Goal: Task Accomplishment & Management: Use online tool/utility

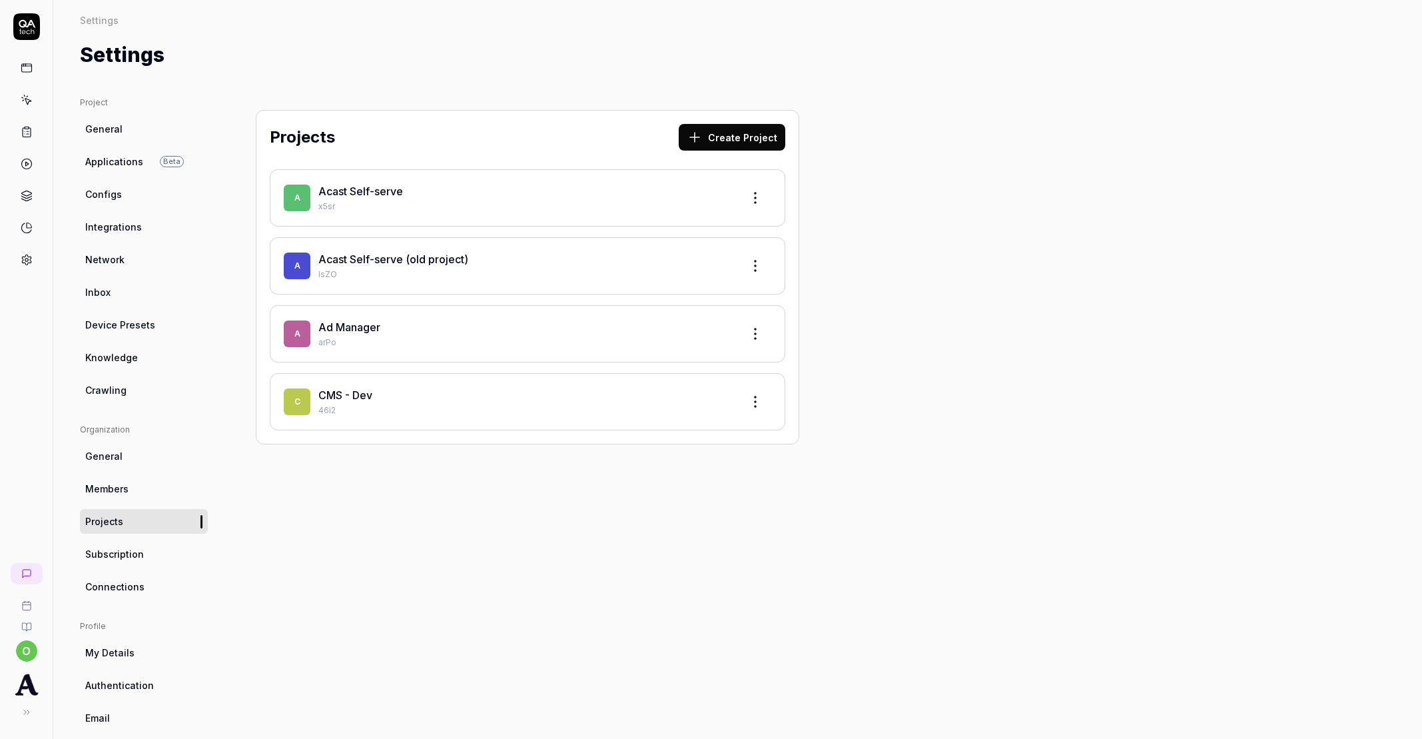
click at [362, 188] on link "Acast Self-serve" at bounding box center [360, 191] width 85 height 13
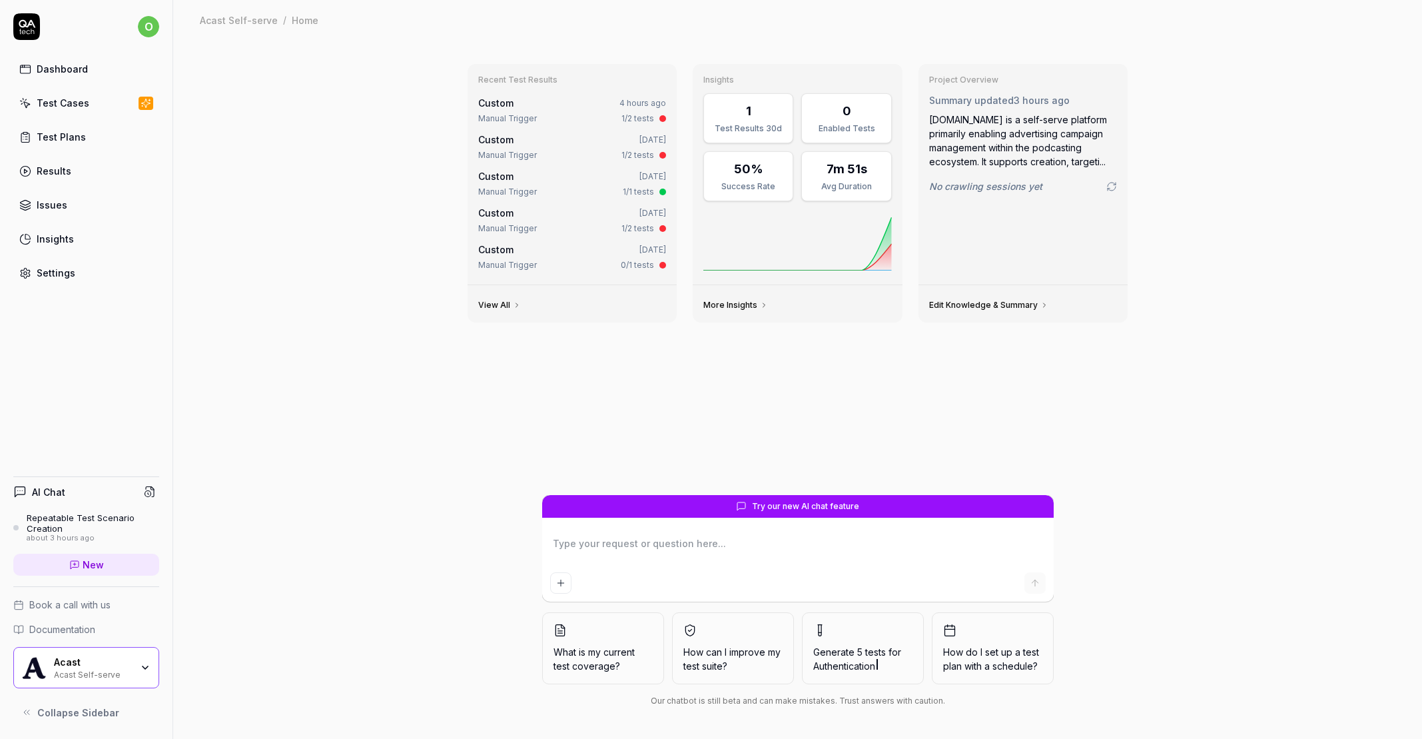
type textarea "*"
click at [81, 105] on div "Test Cases" at bounding box center [63, 103] width 53 height 14
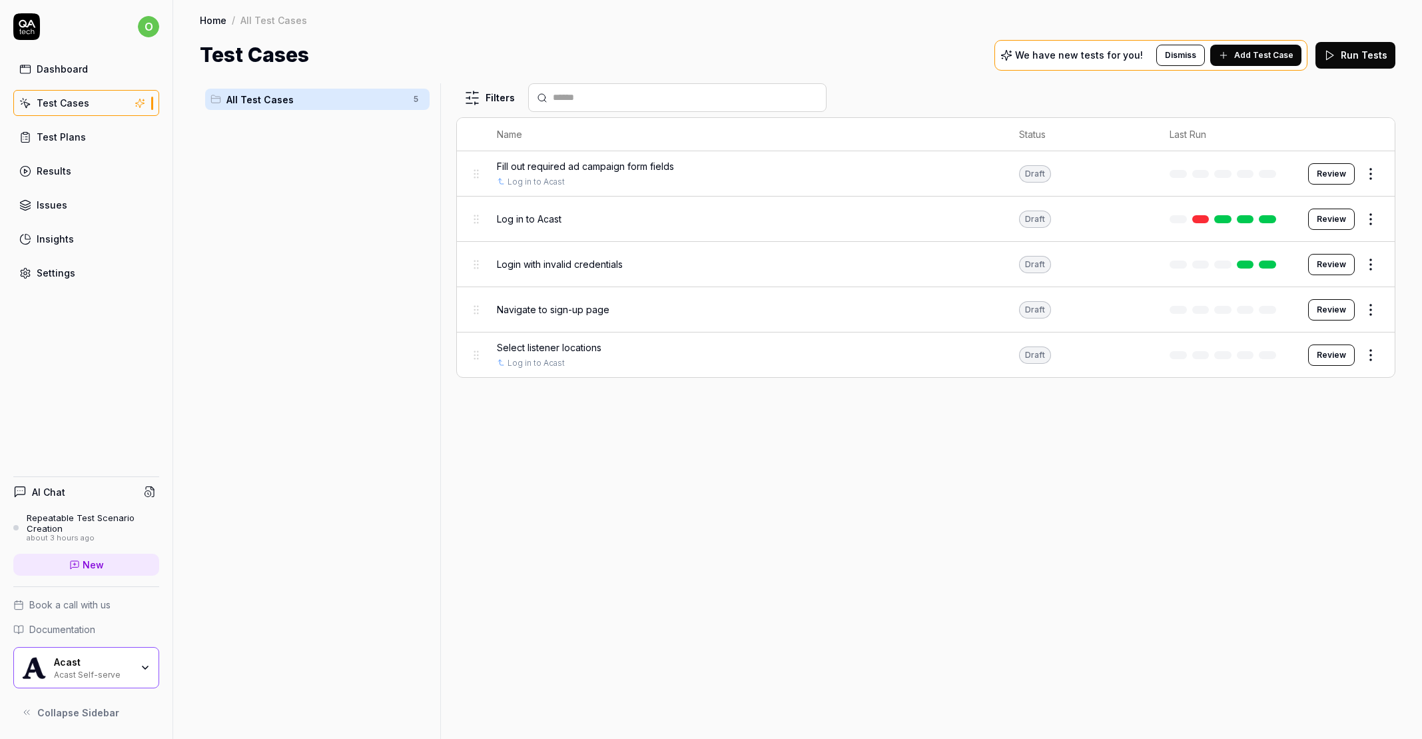
click at [1264, 55] on span "Add Test Case" at bounding box center [1263, 55] width 59 height 12
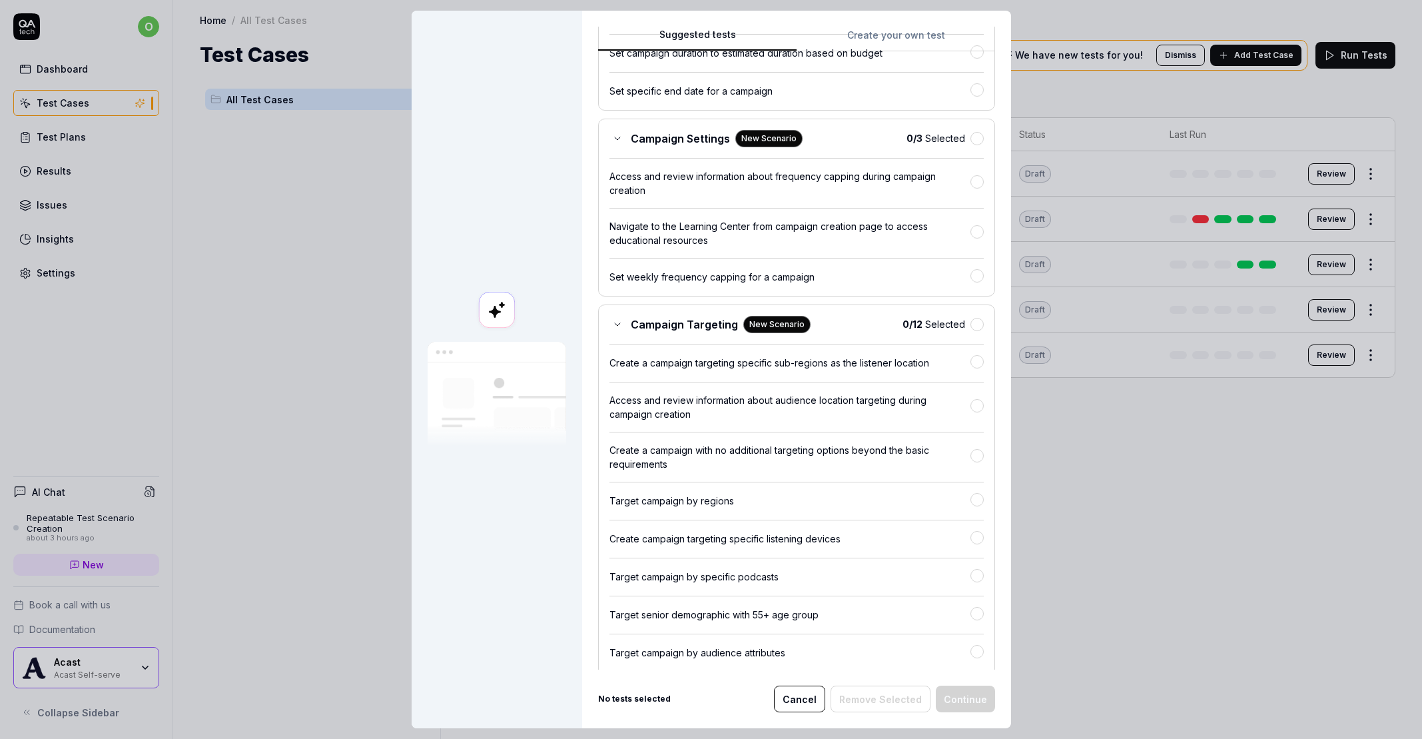
scroll to position [714, 0]
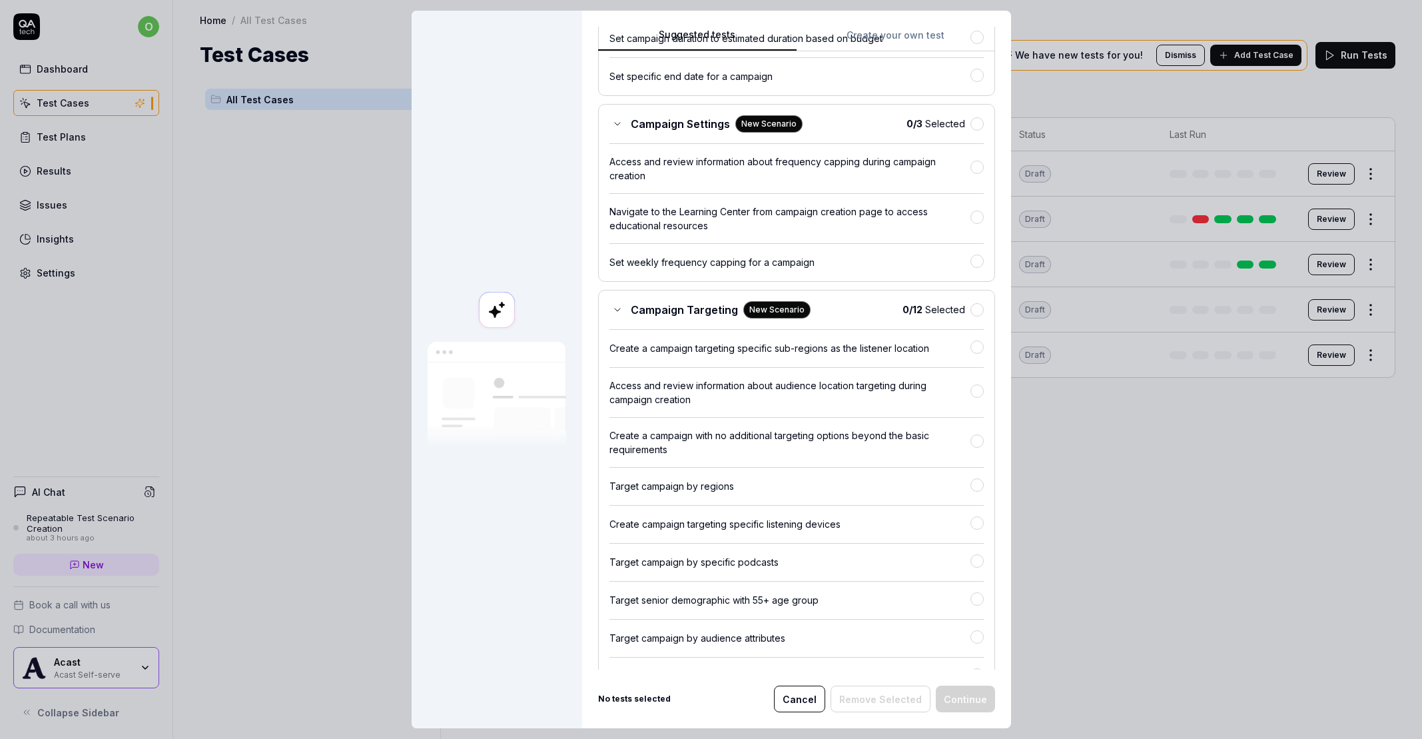
click at [811, 524] on div "Create campaign targeting specific listening devices" at bounding box center [790, 524] width 361 height 14
click at [934, 556] on div "Target campaign by specific podcasts" at bounding box center [790, 561] width 361 height 14
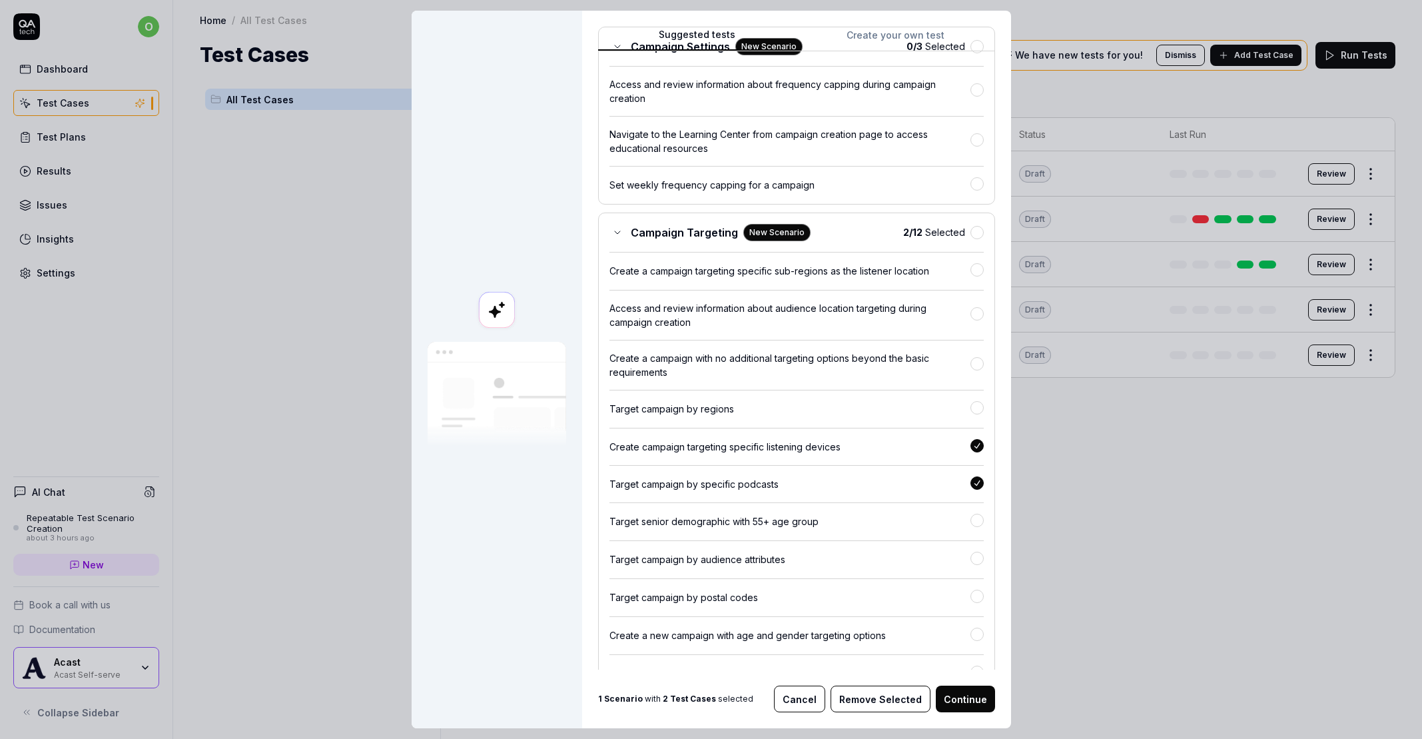
scroll to position [793, 0]
click at [934, 555] on div "Target campaign by audience attributes" at bounding box center [790, 558] width 361 height 14
click at [941, 582] on div "Target campaign by postal codes" at bounding box center [797, 589] width 374 height 27
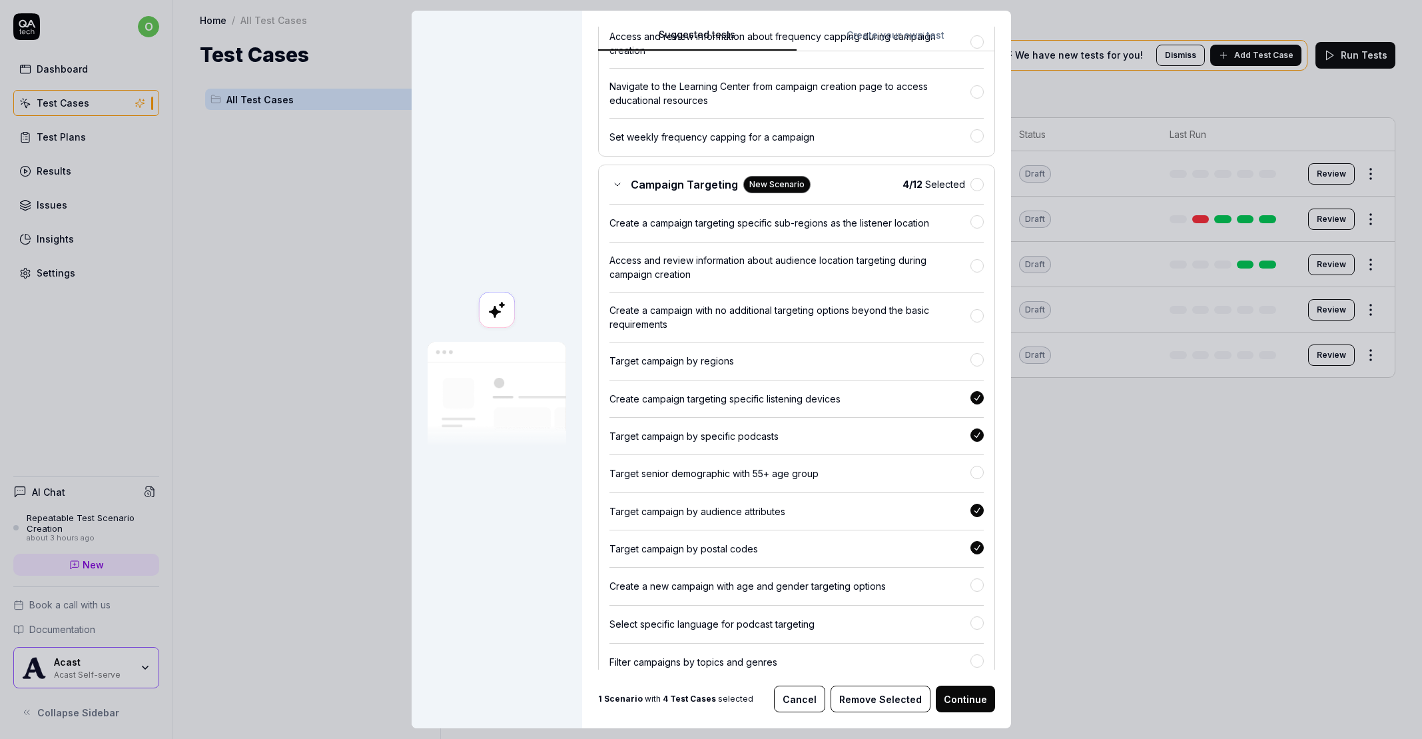
scroll to position [848, 0]
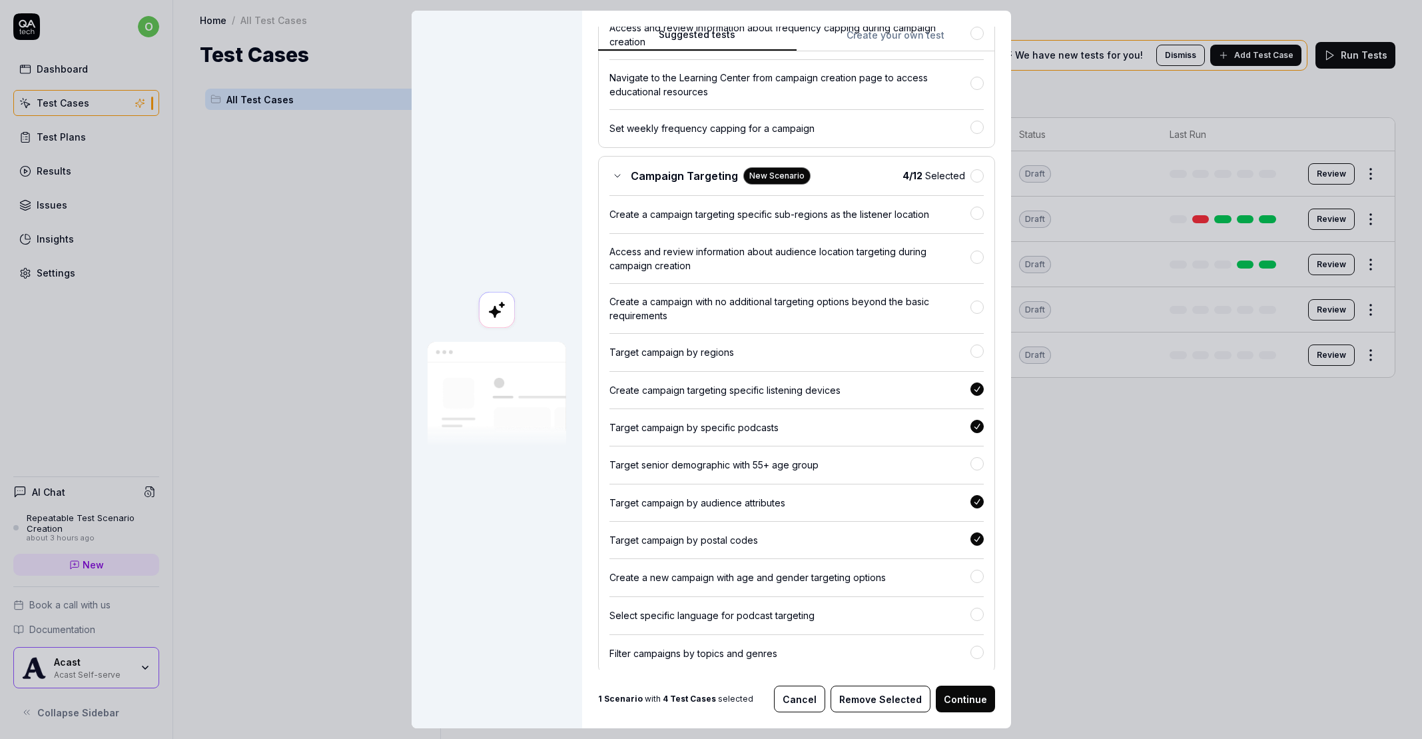
click at [943, 570] on div "Create a new campaign with age and gender targeting options" at bounding box center [790, 577] width 361 height 14
click at [935, 646] on div "Filter campaigns by topics and genres" at bounding box center [790, 653] width 361 height 14
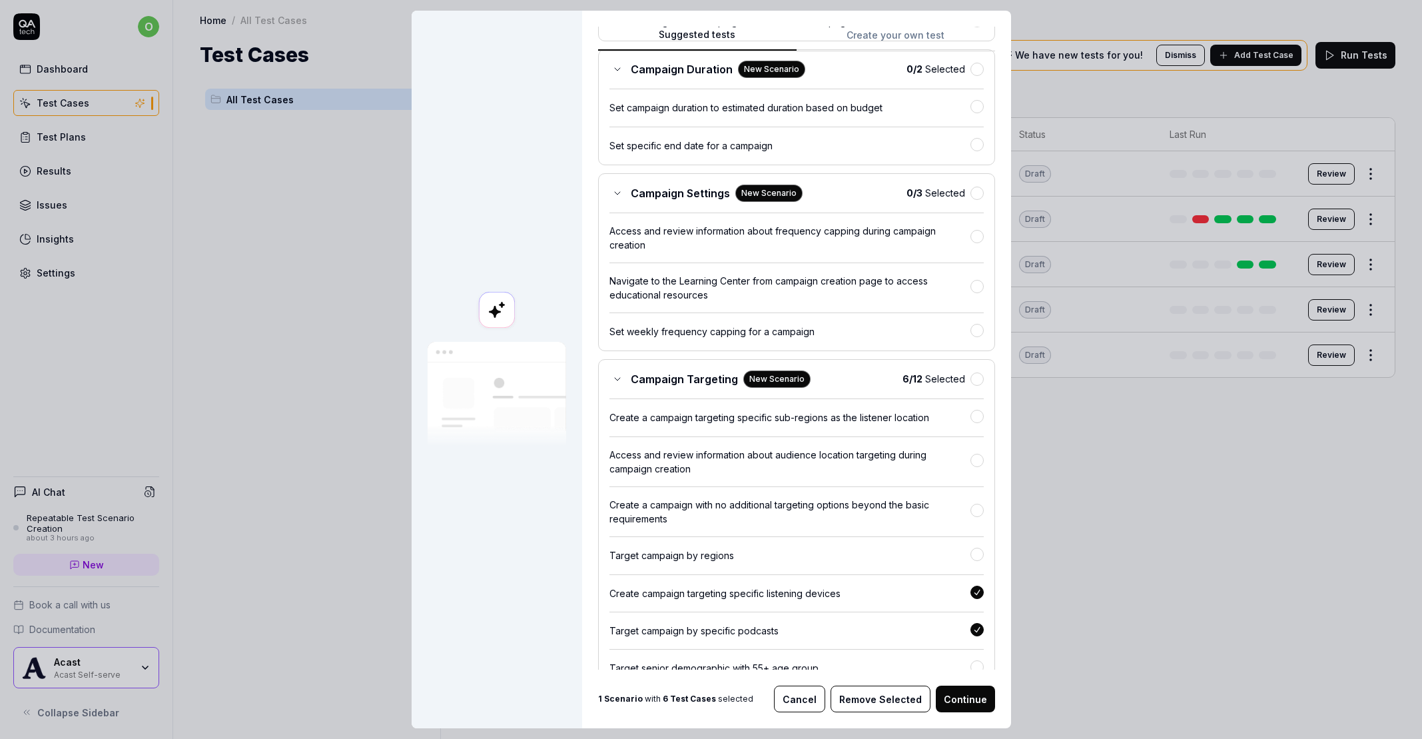
scroll to position [638, 0]
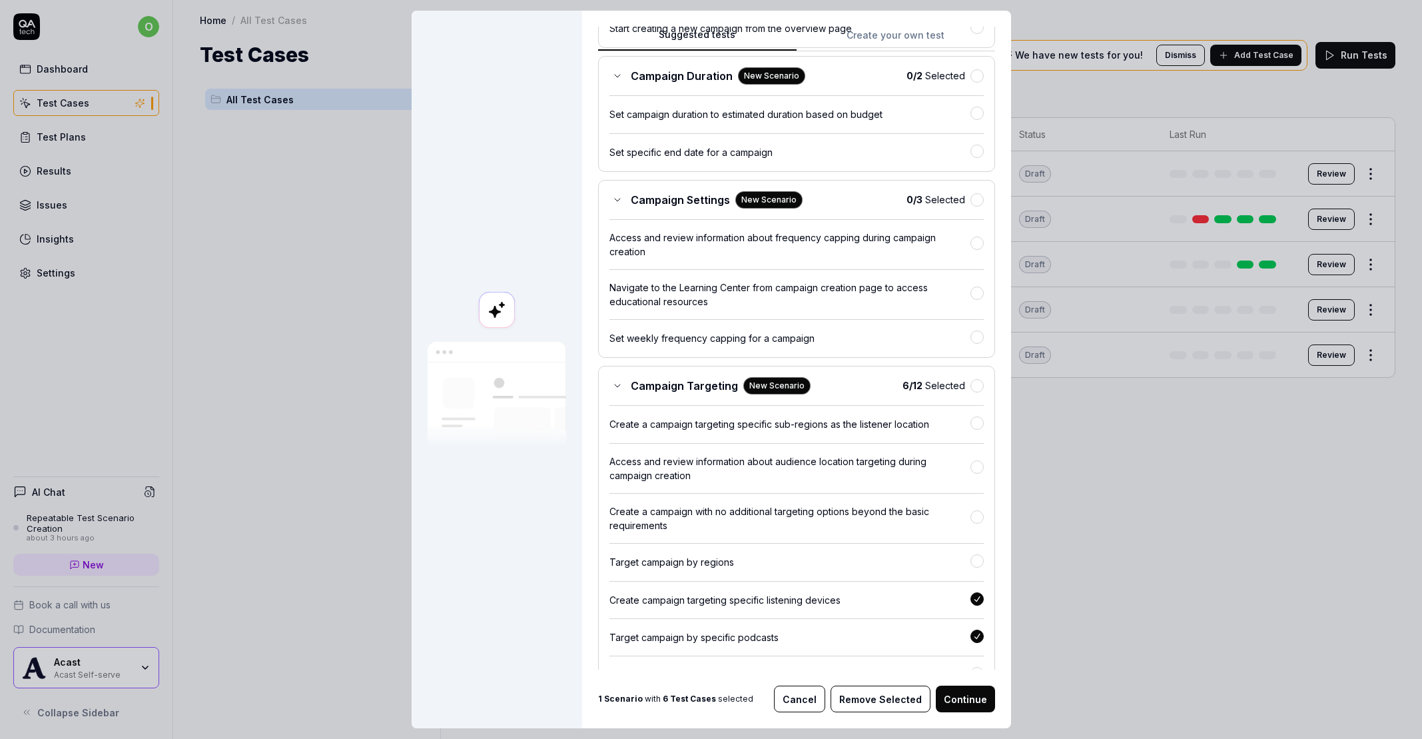
click at [934, 418] on div "Create a campaign targeting specific sub-regions as the listener location" at bounding box center [790, 424] width 361 height 14
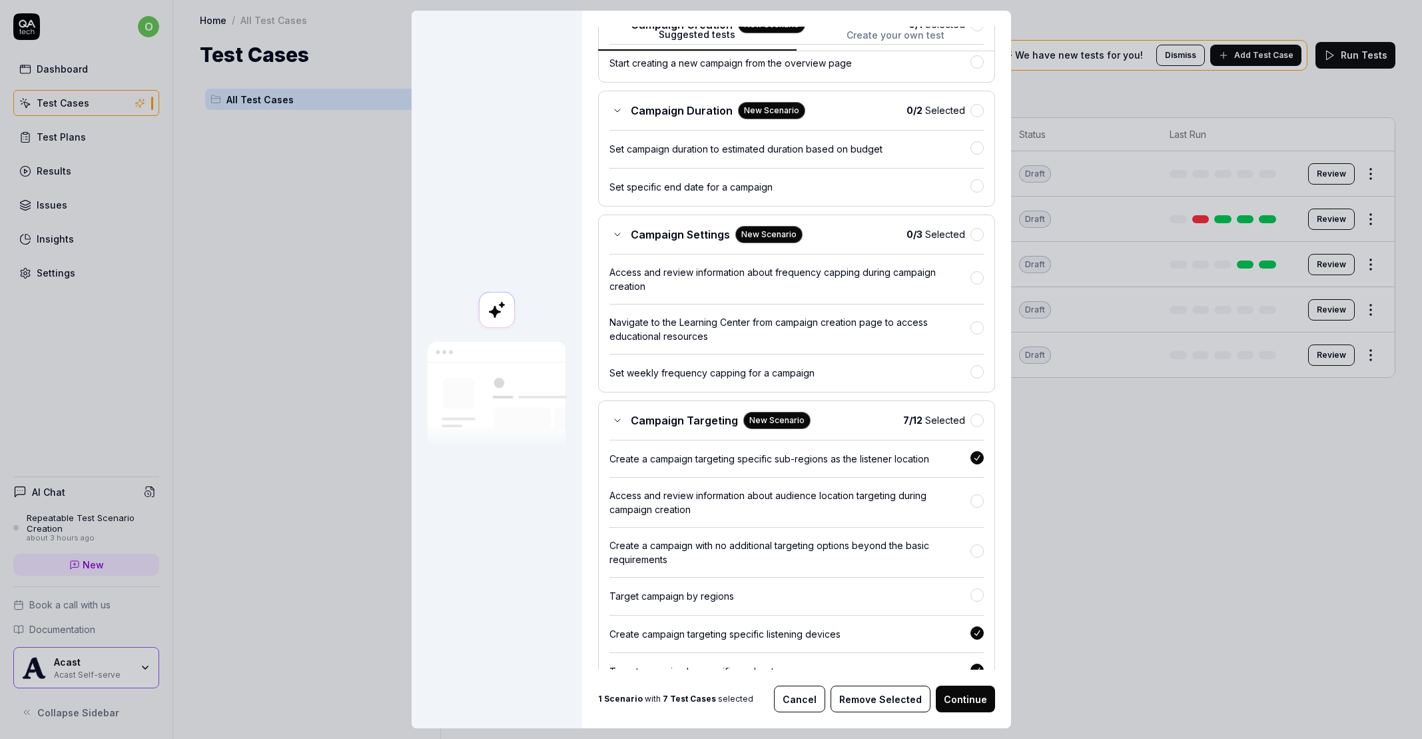
scroll to position [580, 0]
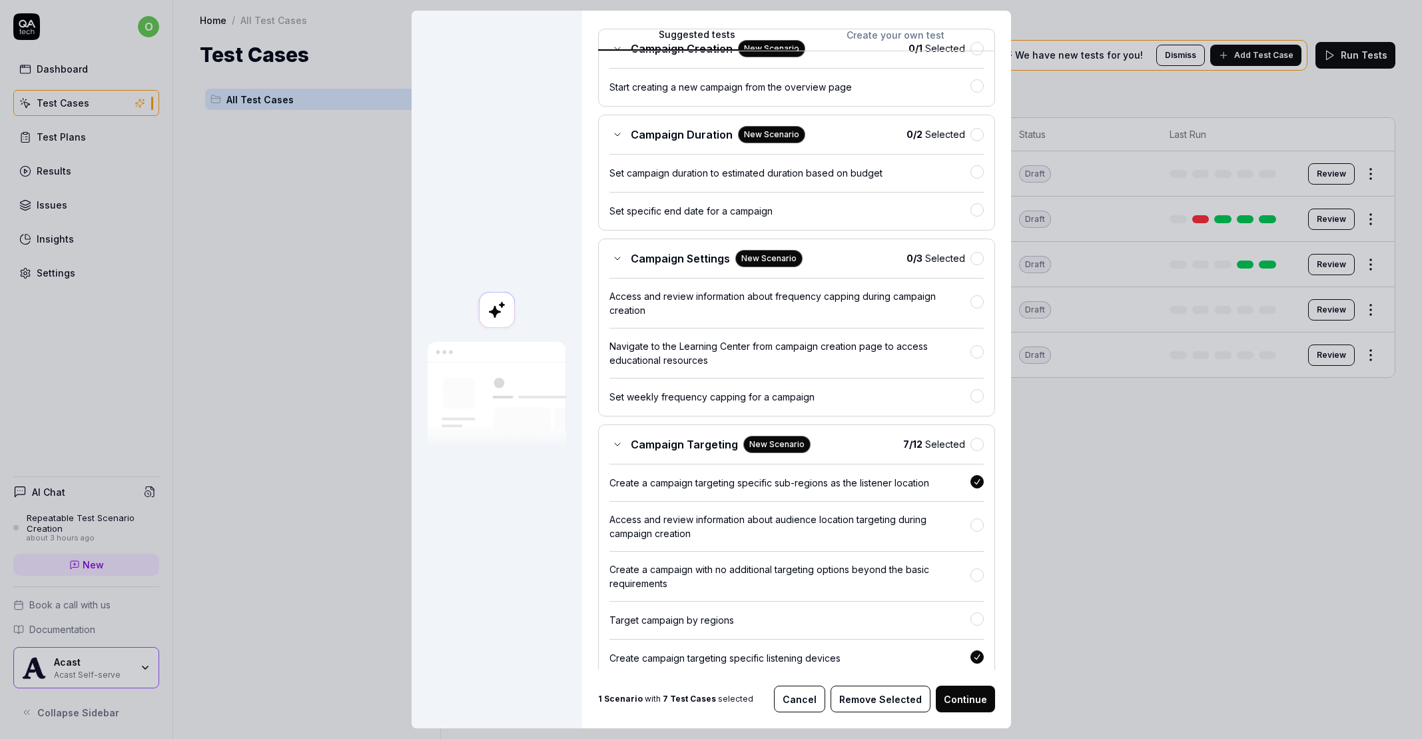
click at [925, 383] on div "Set weekly frequency capping for a campaign" at bounding box center [797, 391] width 374 height 27
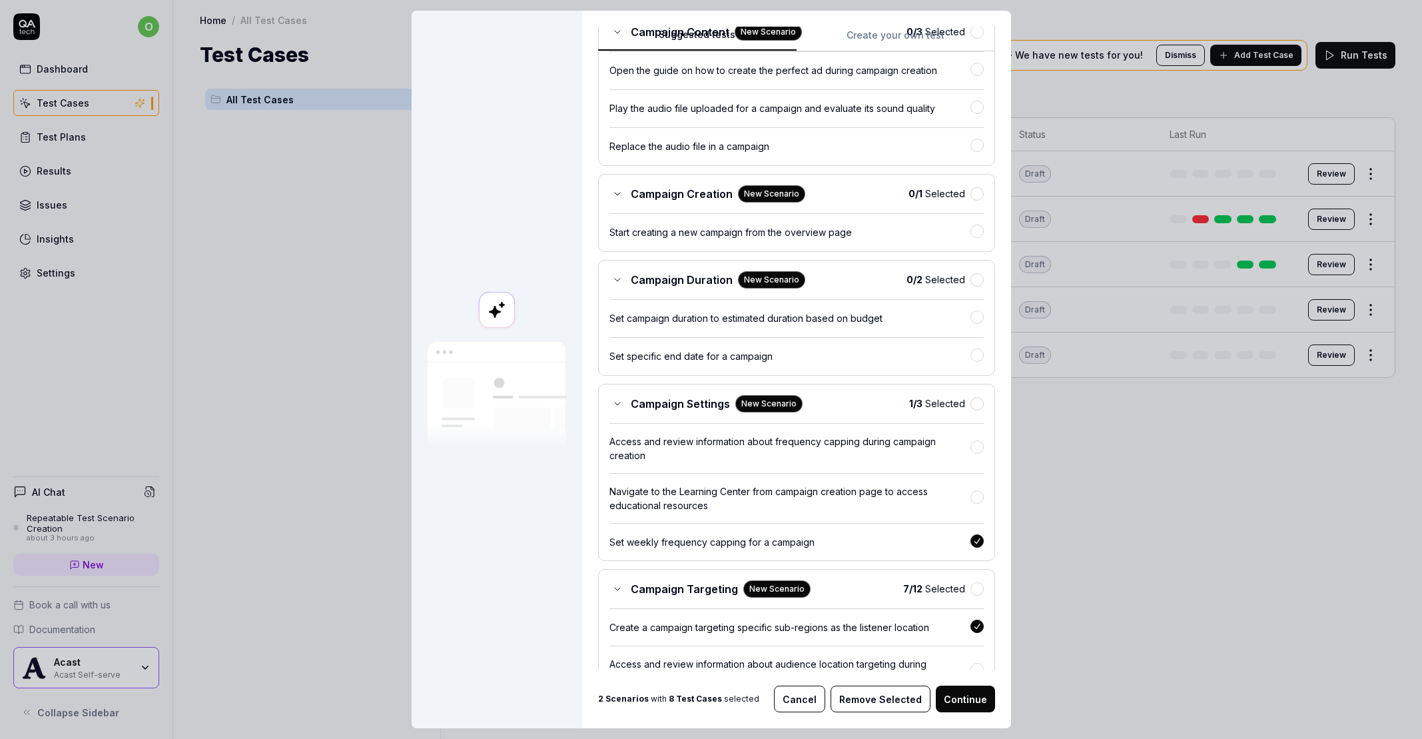
scroll to position [430, 0]
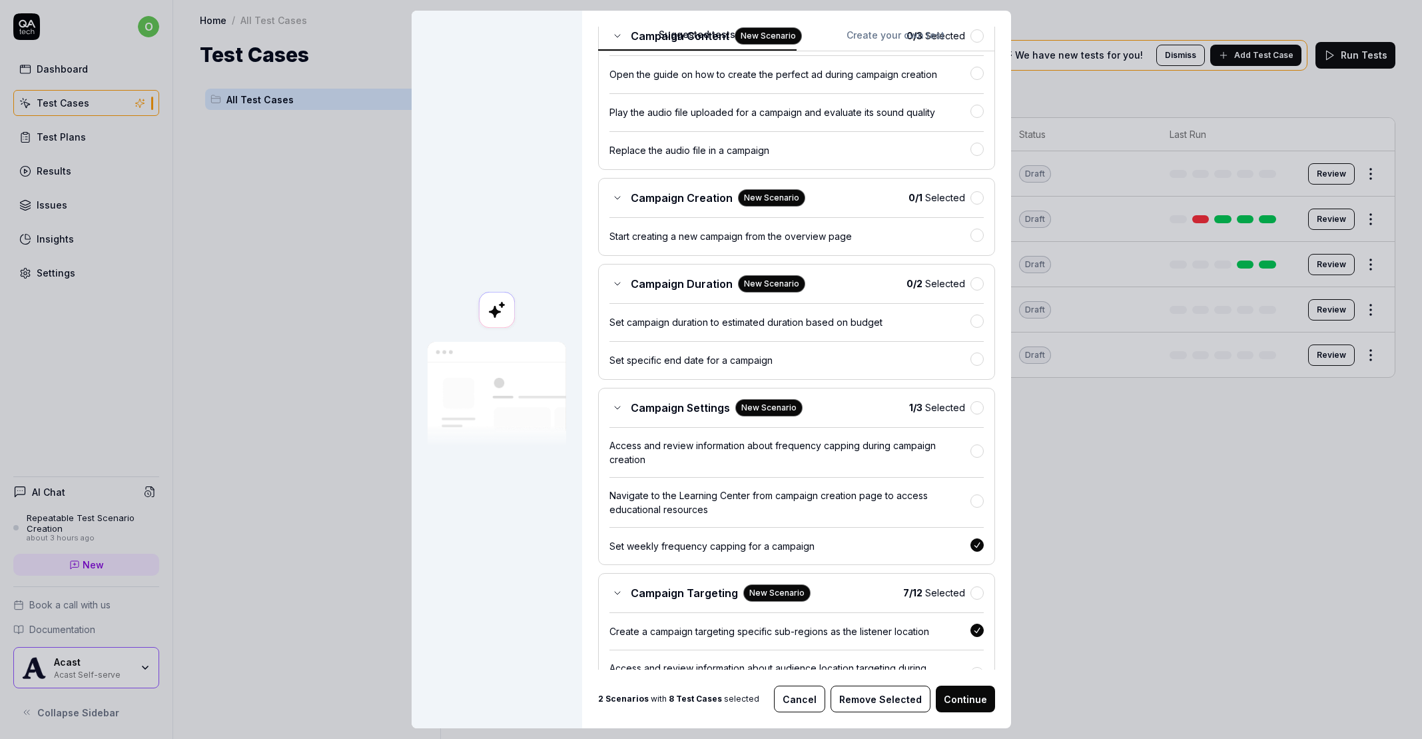
click at [929, 353] on div "Set specific end date for a campaign" at bounding box center [790, 360] width 361 height 14
click at [941, 325] on div "Set campaign duration to estimated duration based on budget" at bounding box center [797, 316] width 374 height 27
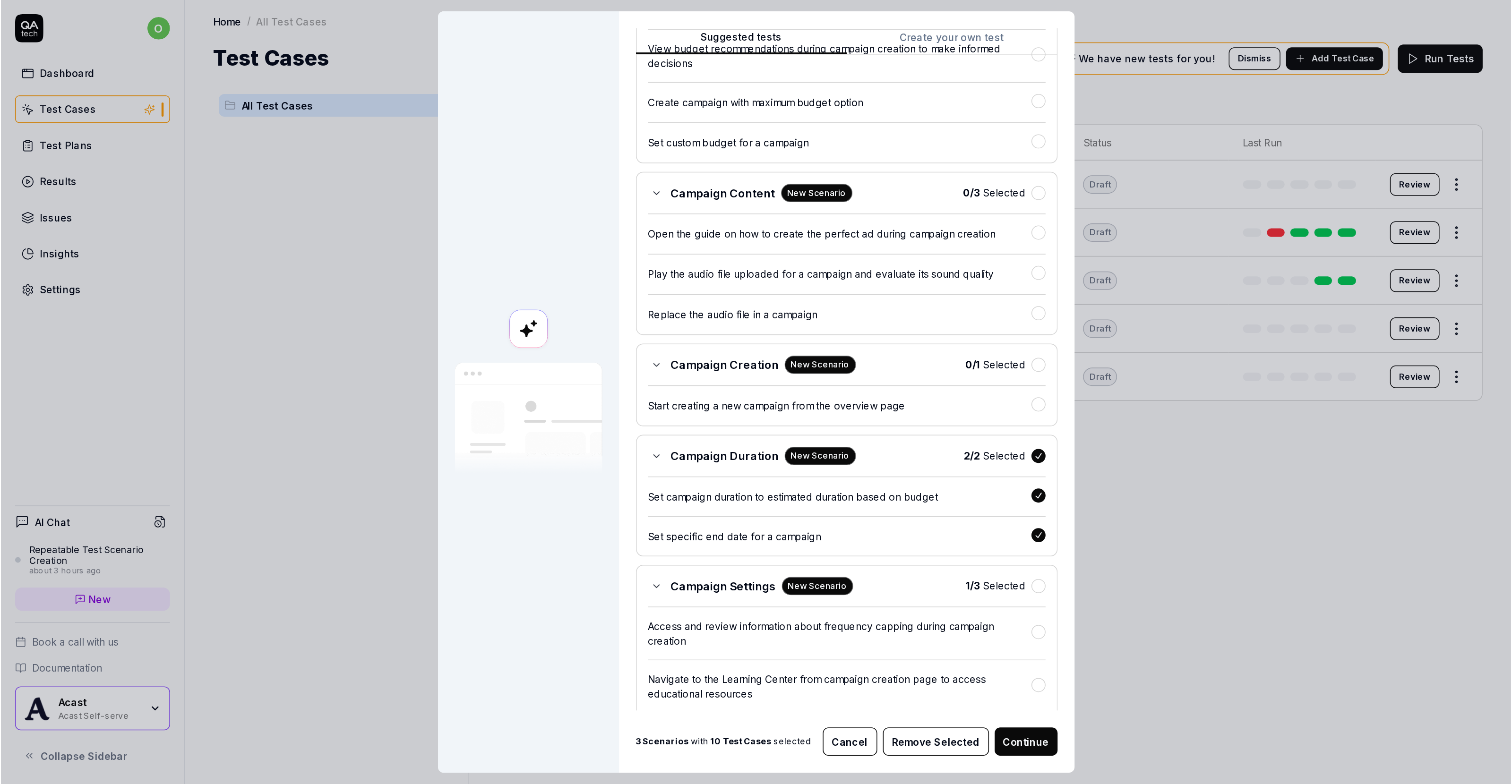
scroll to position [191, 0]
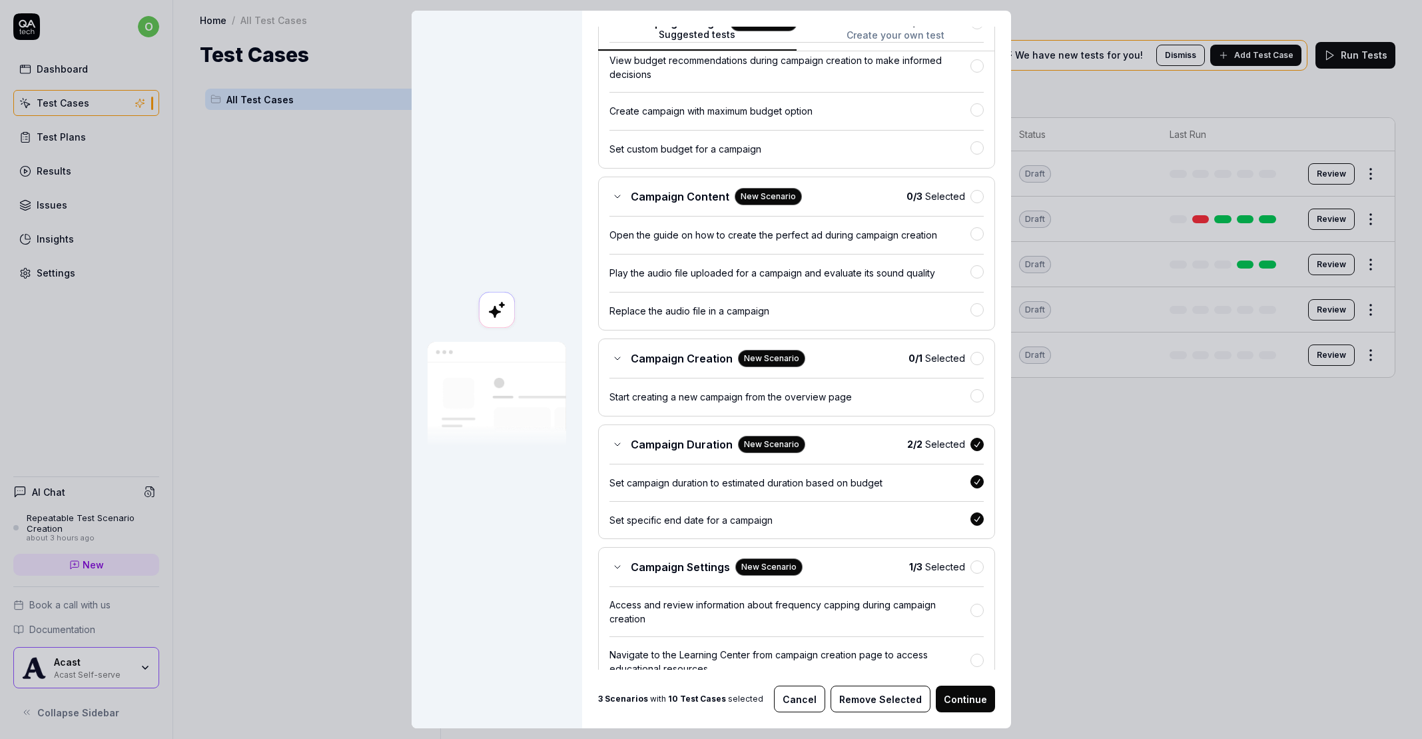
click at [975, 702] on button "Continue" at bounding box center [965, 699] width 59 height 27
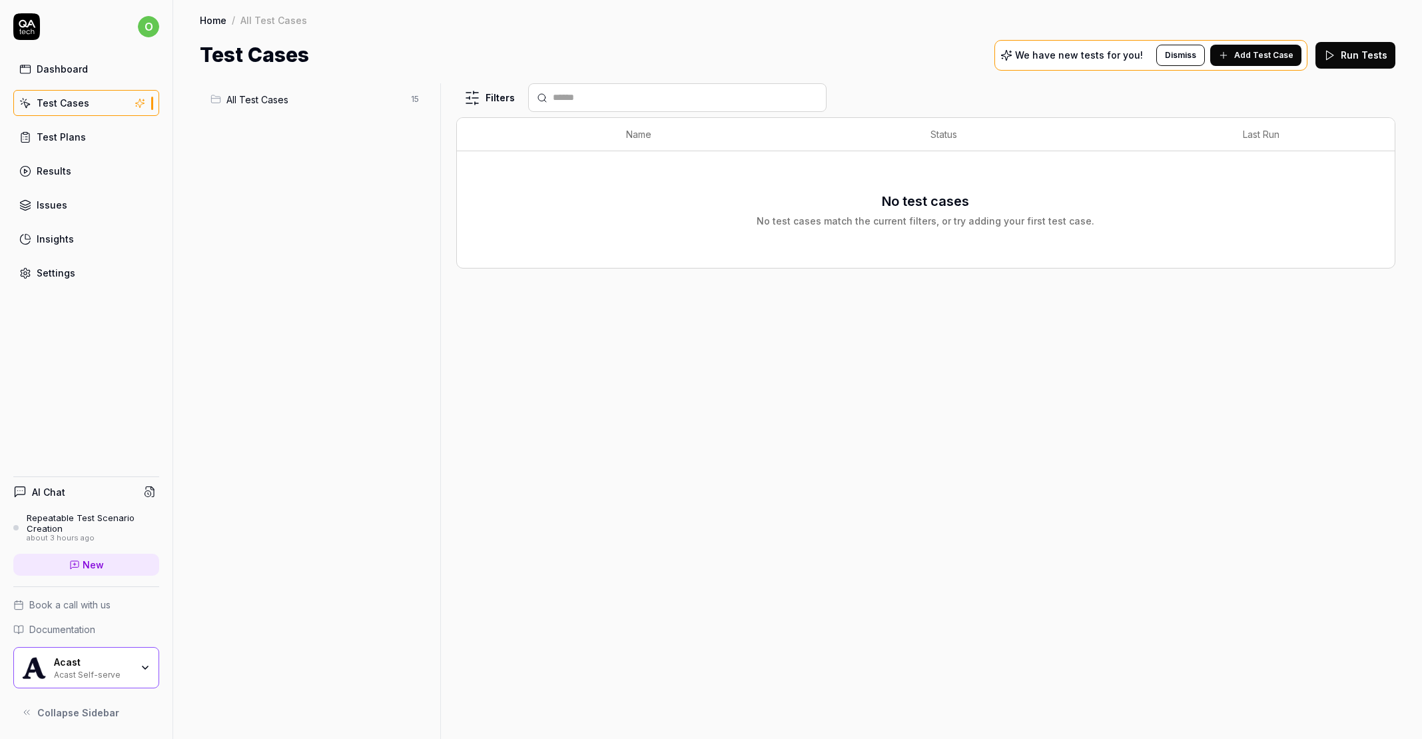
click at [286, 101] on span "All Test Cases" at bounding box center [315, 100] width 177 height 14
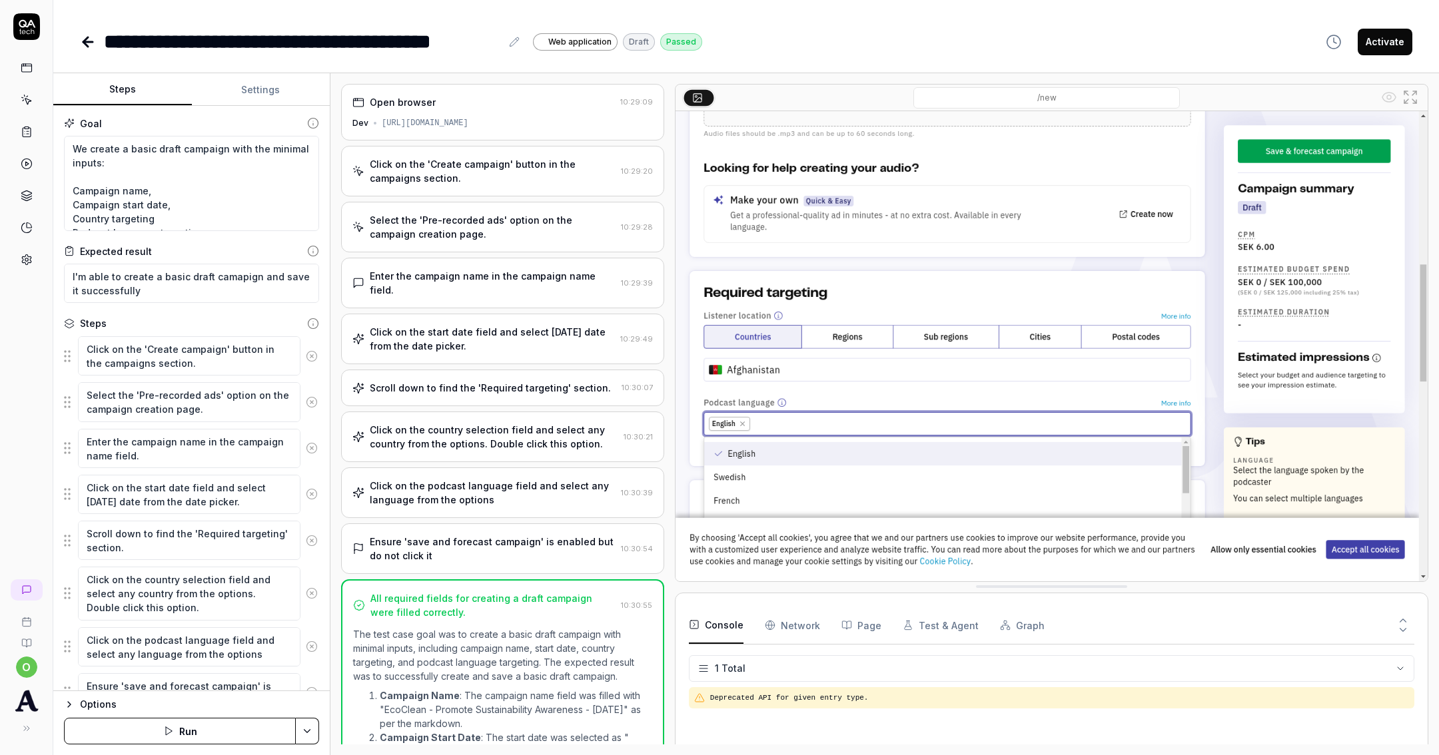
click at [93, 43] on icon at bounding box center [88, 42] width 16 height 16
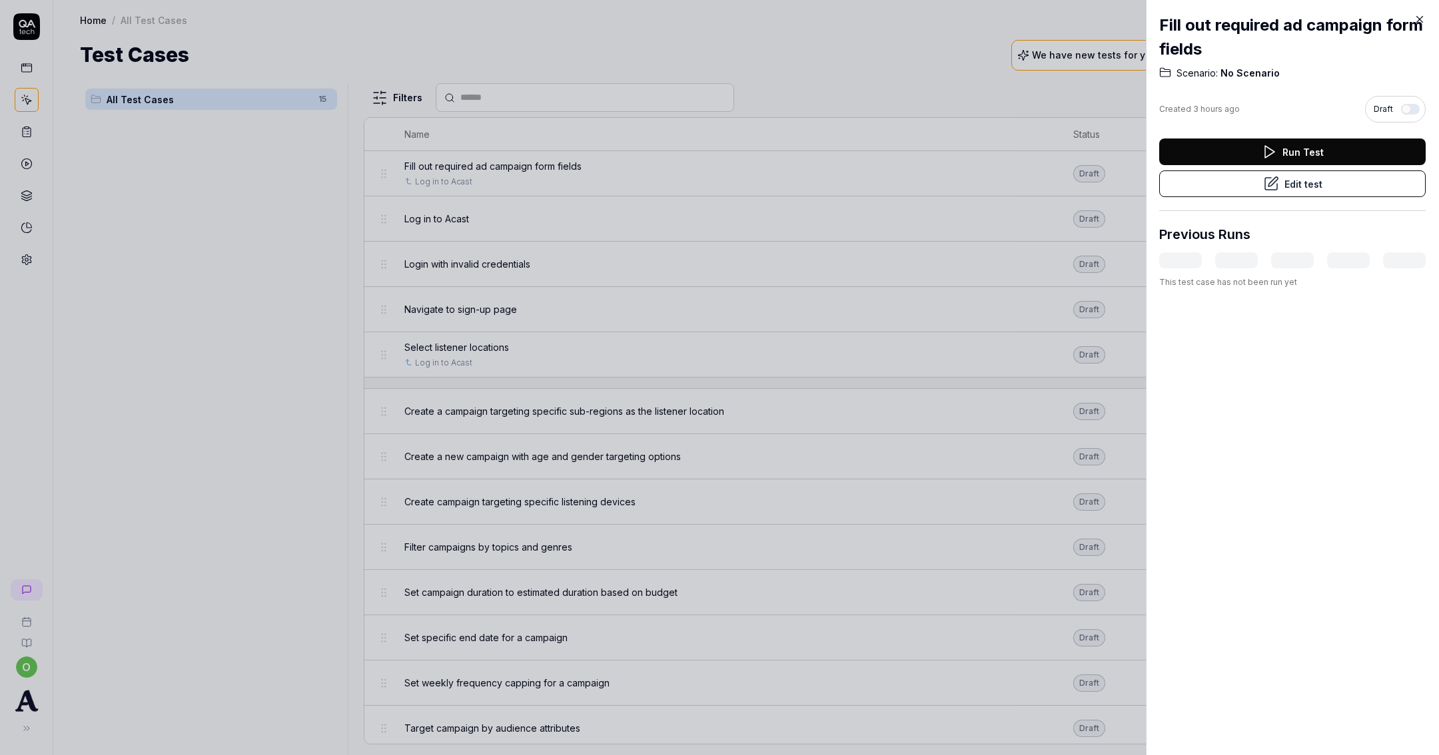
click at [189, 294] on div at bounding box center [719, 377] width 1439 height 755
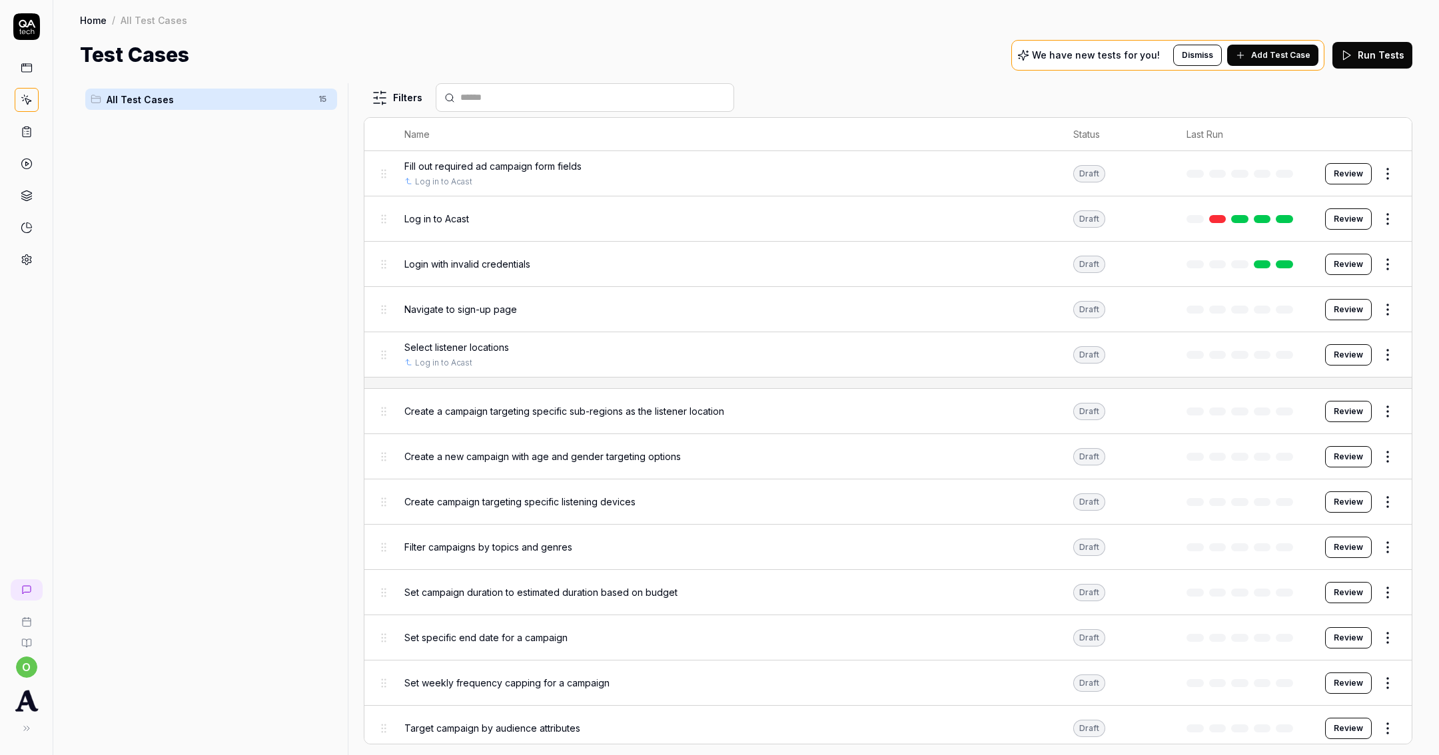
click at [488, 410] on span "Create a campaign targeting specific sub-regions as the listener location" at bounding box center [564, 411] width 320 height 14
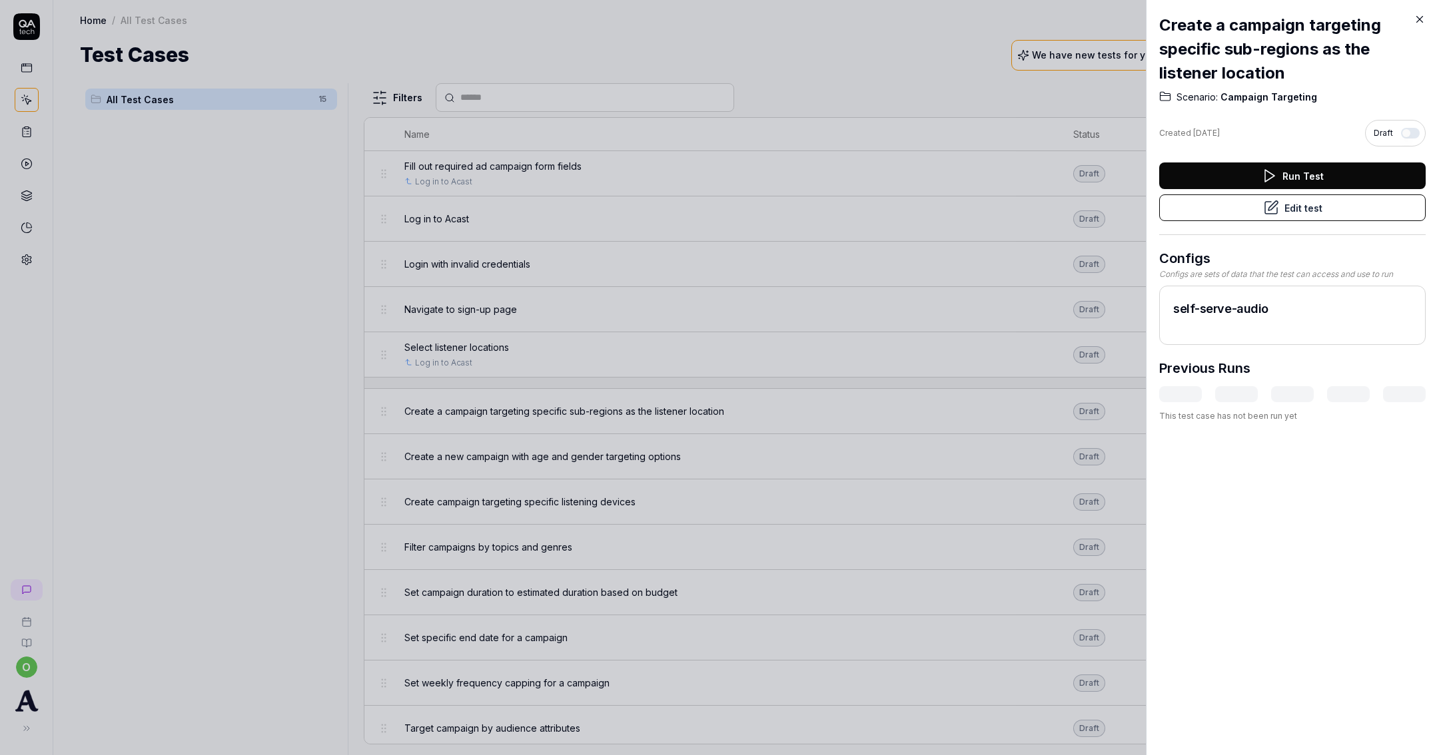
click at [1234, 171] on button "Run Test" at bounding box center [1292, 176] width 266 height 27
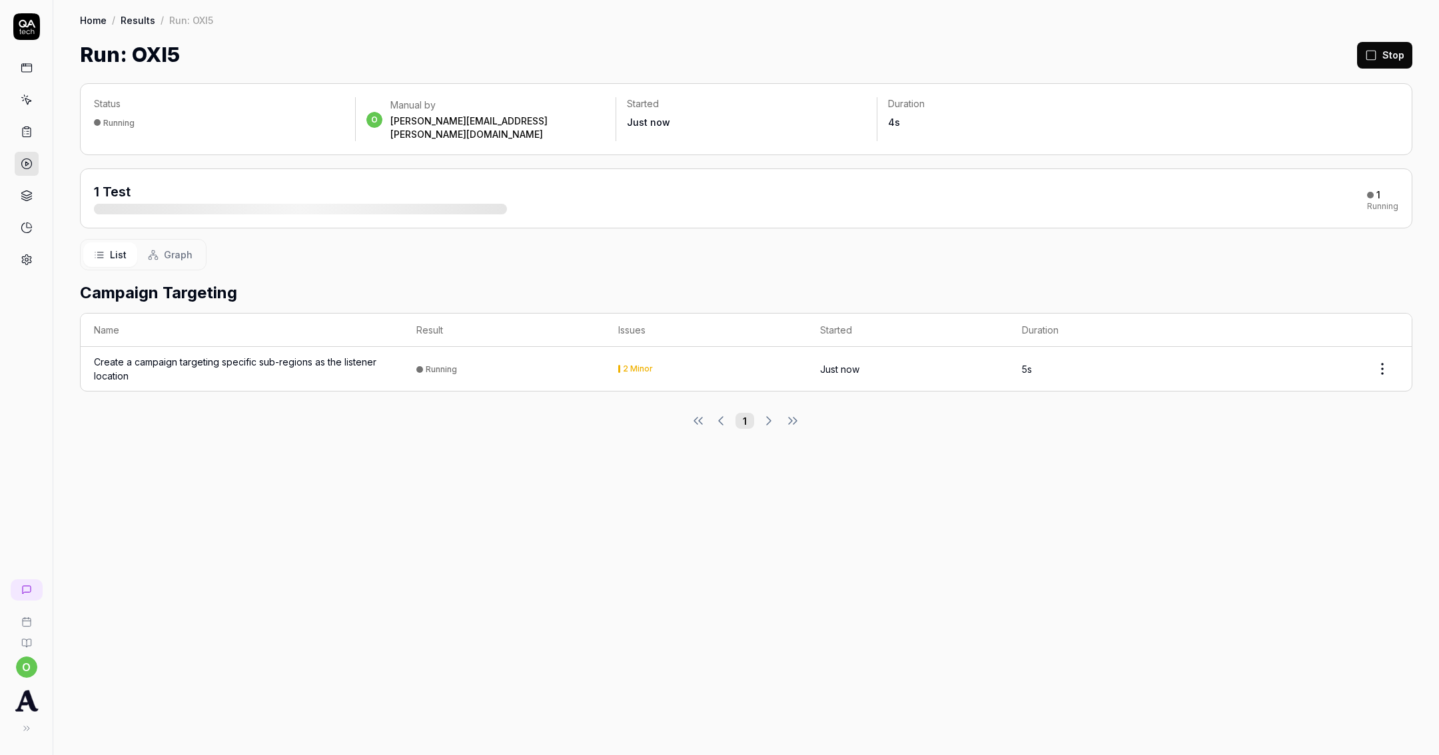
click at [620, 365] on div at bounding box center [619, 369] width 2 height 8
click at [617, 358] on td "2 Minor" at bounding box center [706, 369] width 202 height 44
click at [277, 355] on div "Create a campaign targeting specific sub-regions as the listener location" at bounding box center [242, 369] width 296 height 28
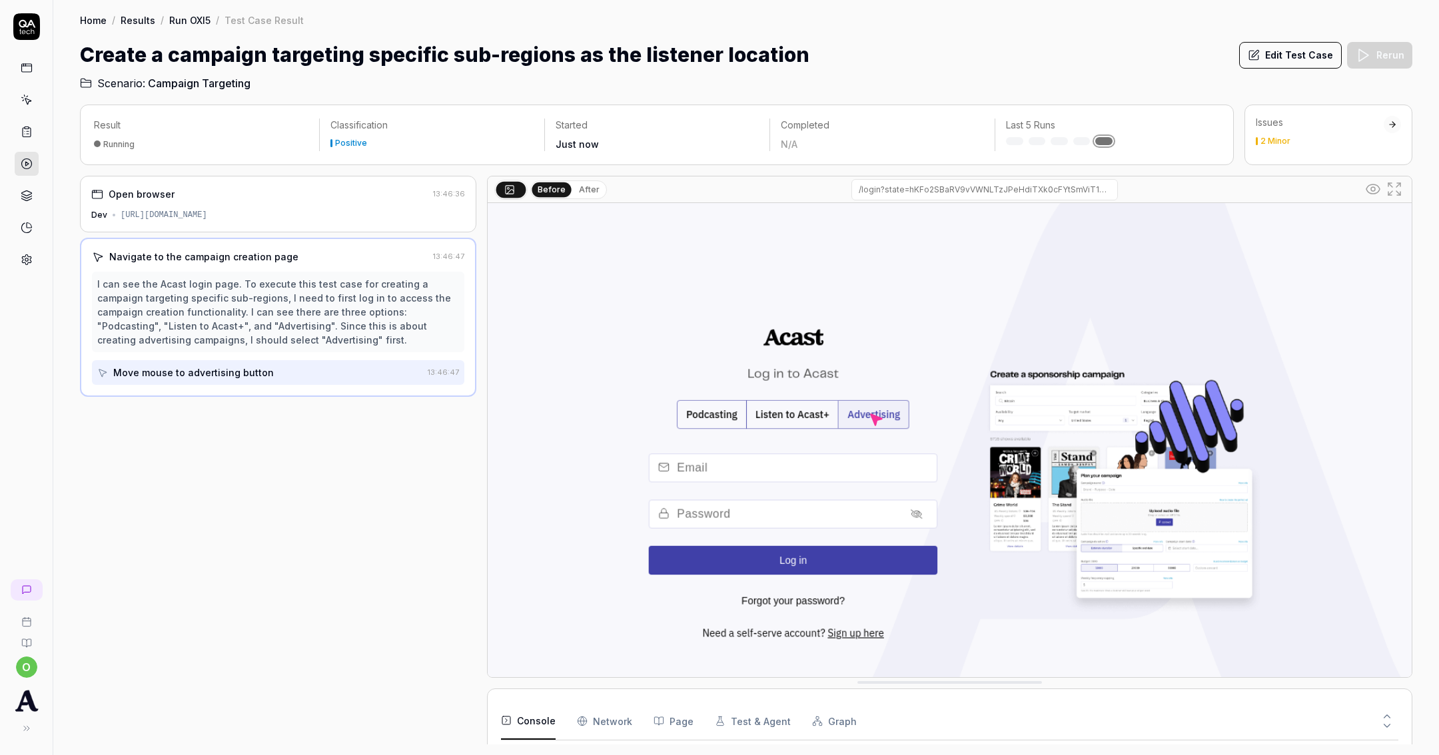
click at [1292, 125] on div "Issues" at bounding box center [1320, 122] width 128 height 13
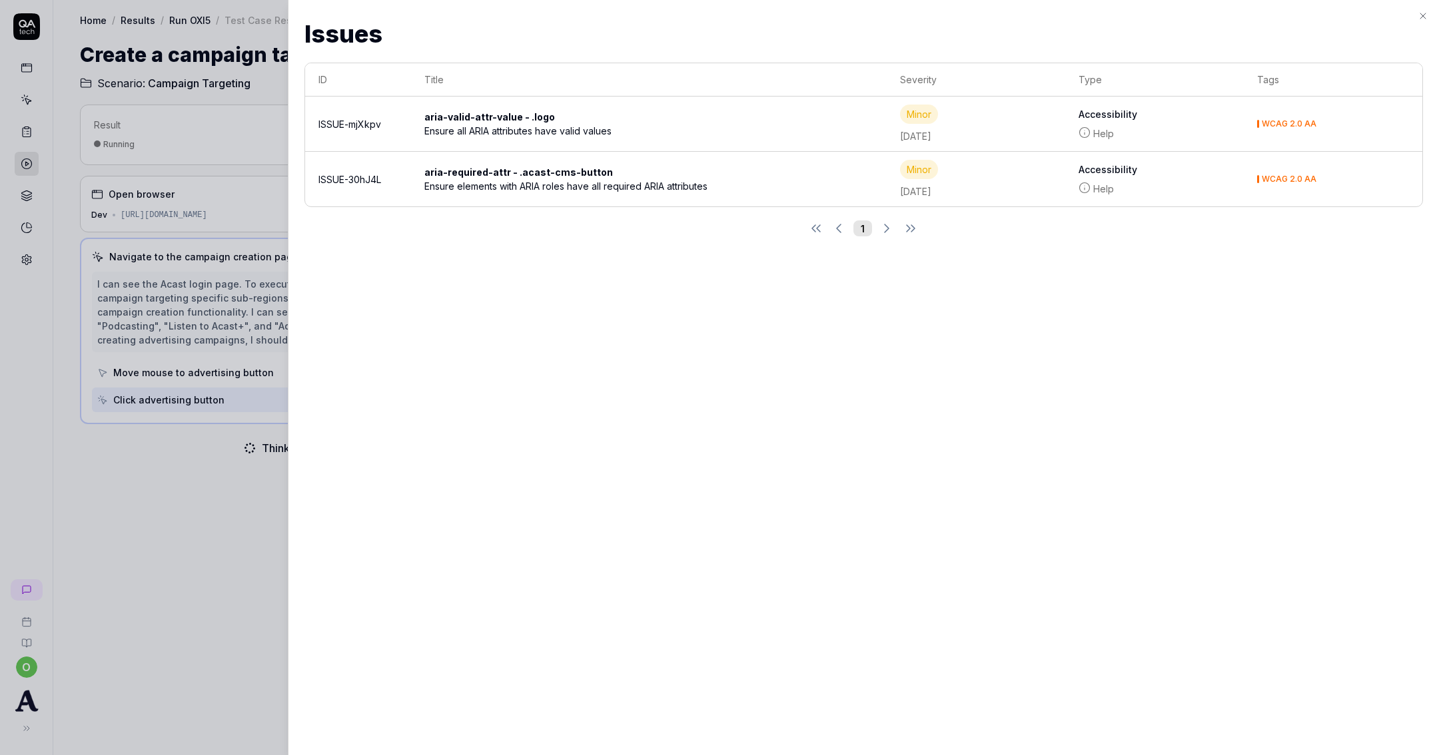
click at [165, 486] on div at bounding box center [719, 377] width 1439 height 755
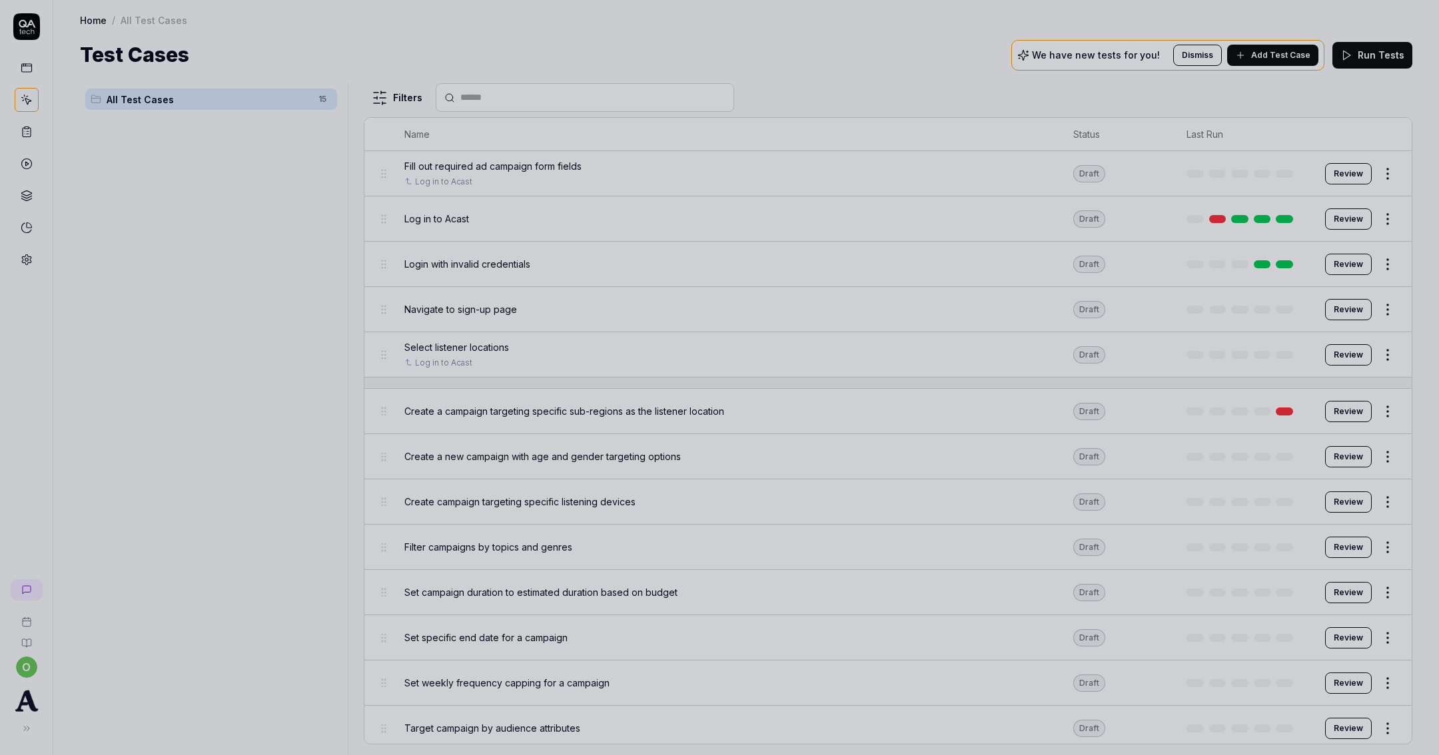
drag, startPoint x: 243, startPoint y: 350, endPoint x: 227, endPoint y: 340, distance: 18.9
click at [240, 348] on div at bounding box center [719, 377] width 1439 height 755
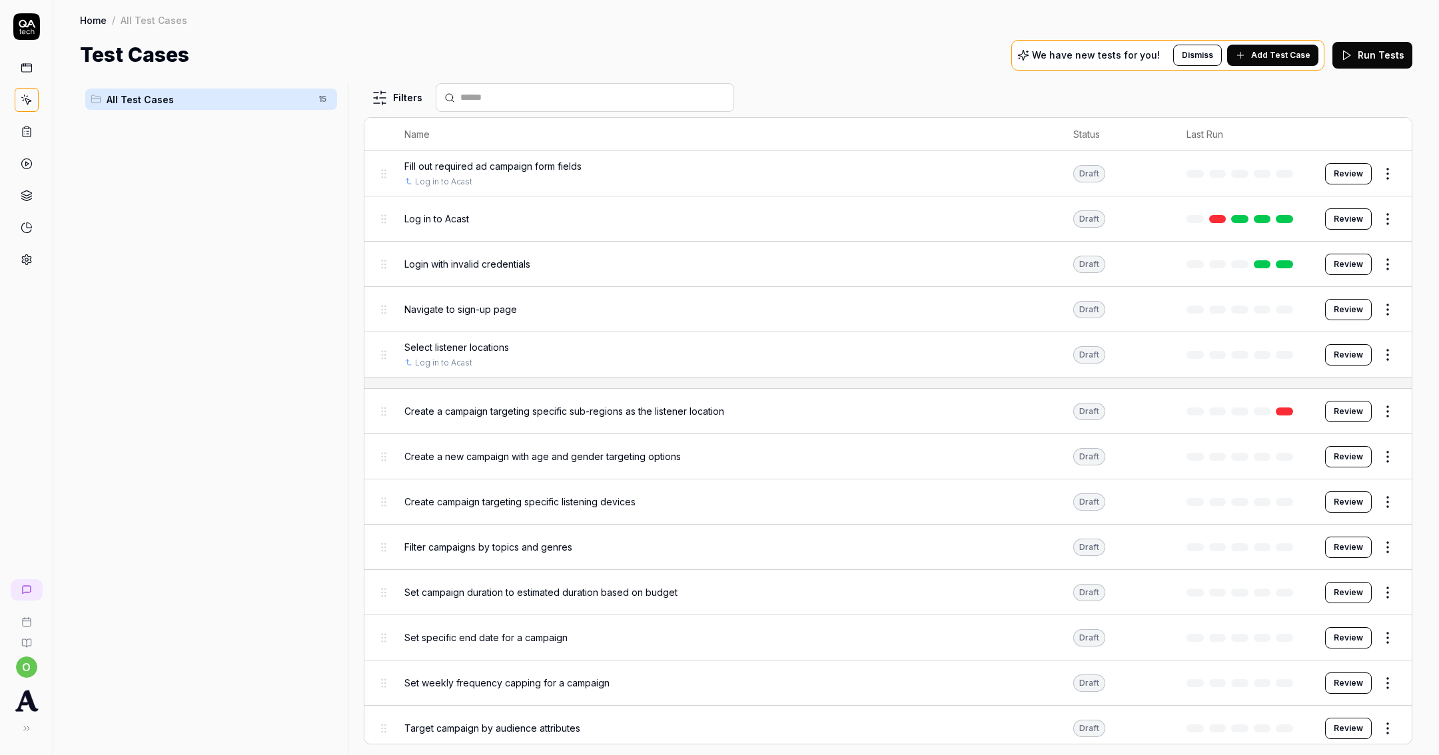
click at [1385, 404] on html "o Home / All Test Cases Home / All Test Cases Test Cases We have new tests for …" at bounding box center [719, 377] width 1439 height 755
click at [1288, 609] on div "Delete" at bounding box center [1319, 612] width 127 height 29
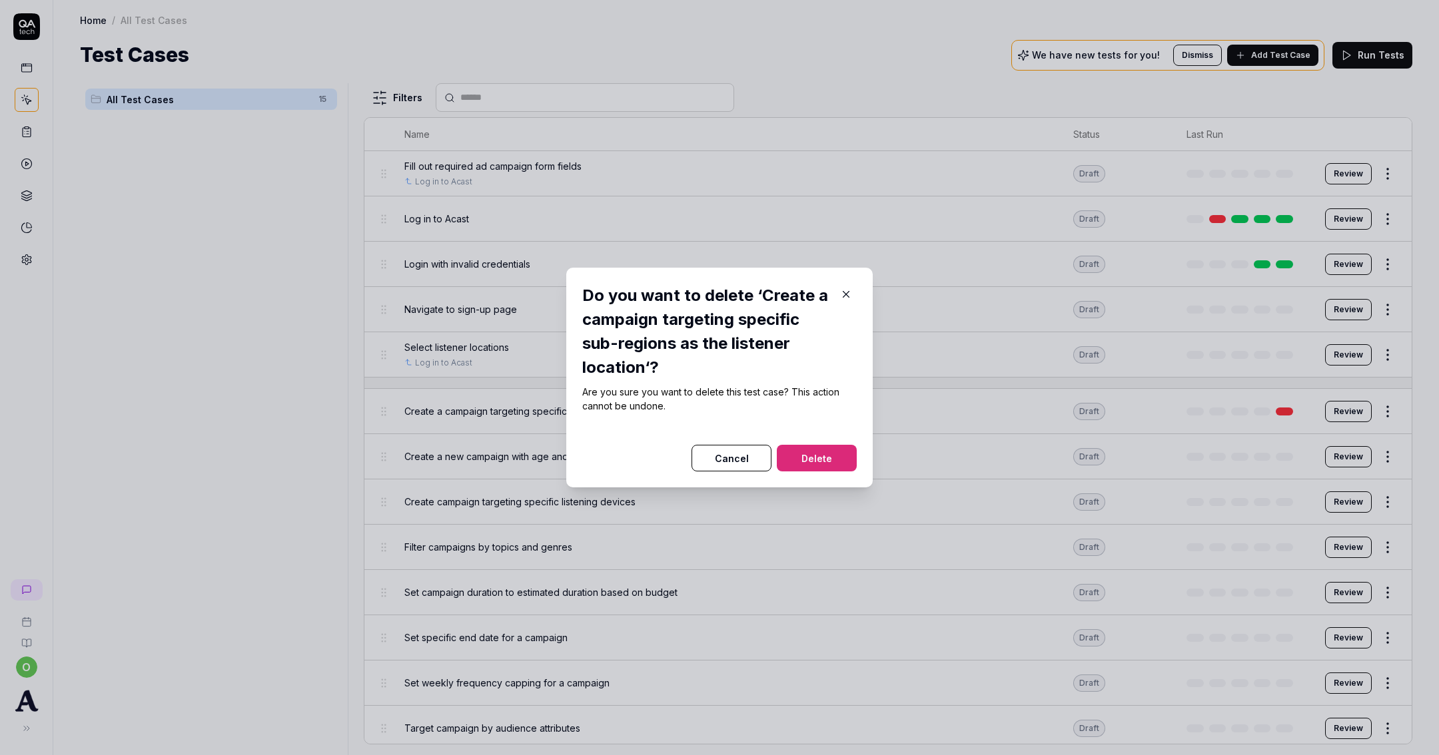
click at [843, 462] on button "Delete" at bounding box center [817, 458] width 80 height 27
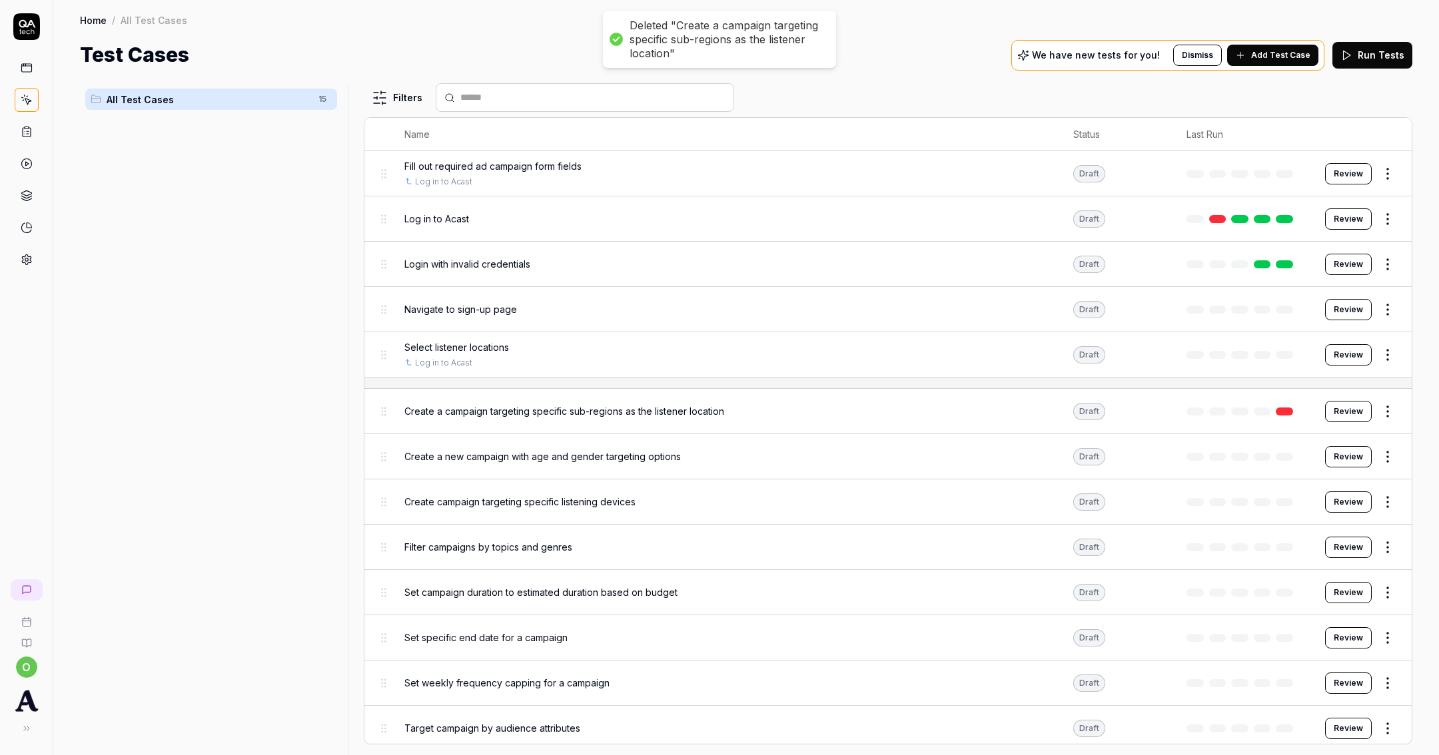
click at [1370, 406] on html "Deleted "Create a campaign targeting specific sub-regions as the listener locat…" at bounding box center [719, 377] width 1439 height 755
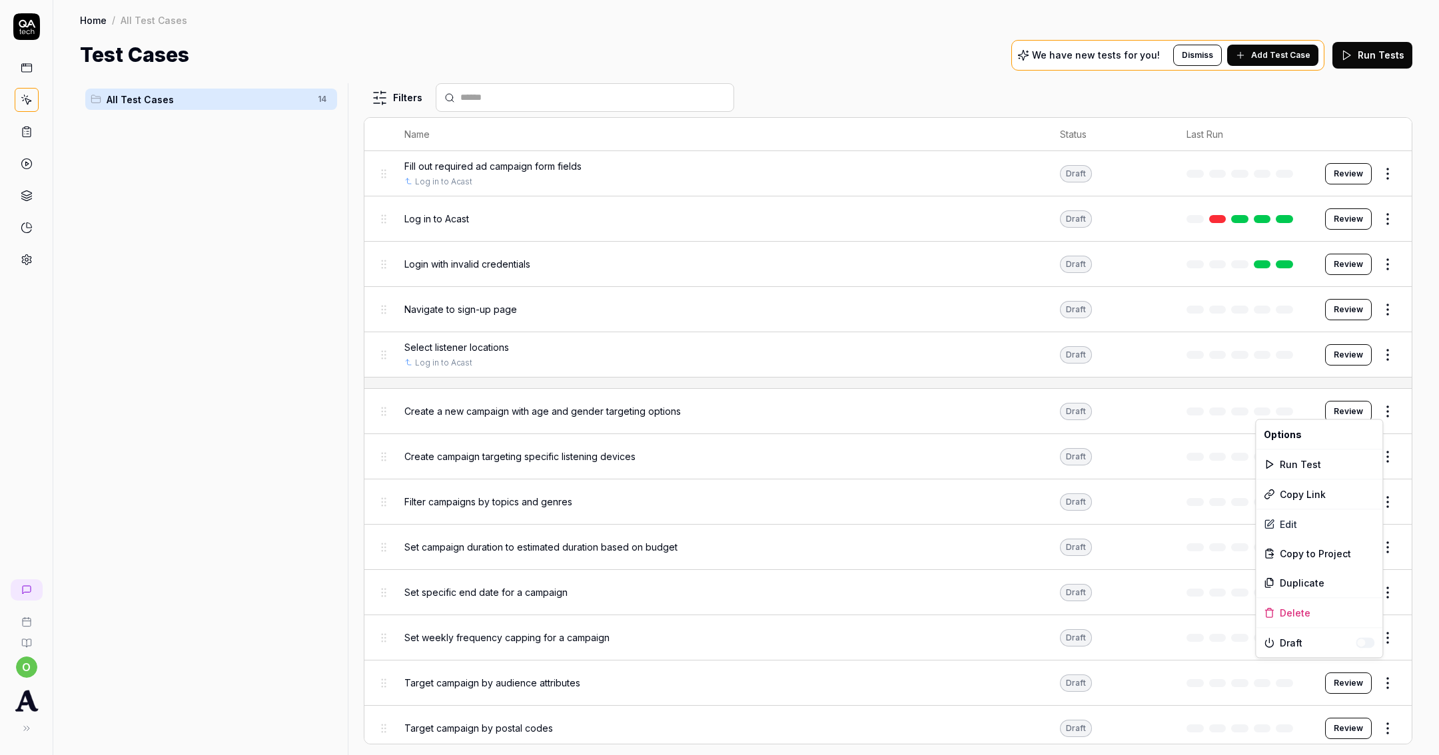
click at [1368, 414] on html "o Home / All Test Cases Home / All Test Cases Test Cases We have new tests for …" at bounding box center [719, 377] width 1439 height 755
click at [1299, 620] on div "Delete" at bounding box center [1319, 612] width 127 height 29
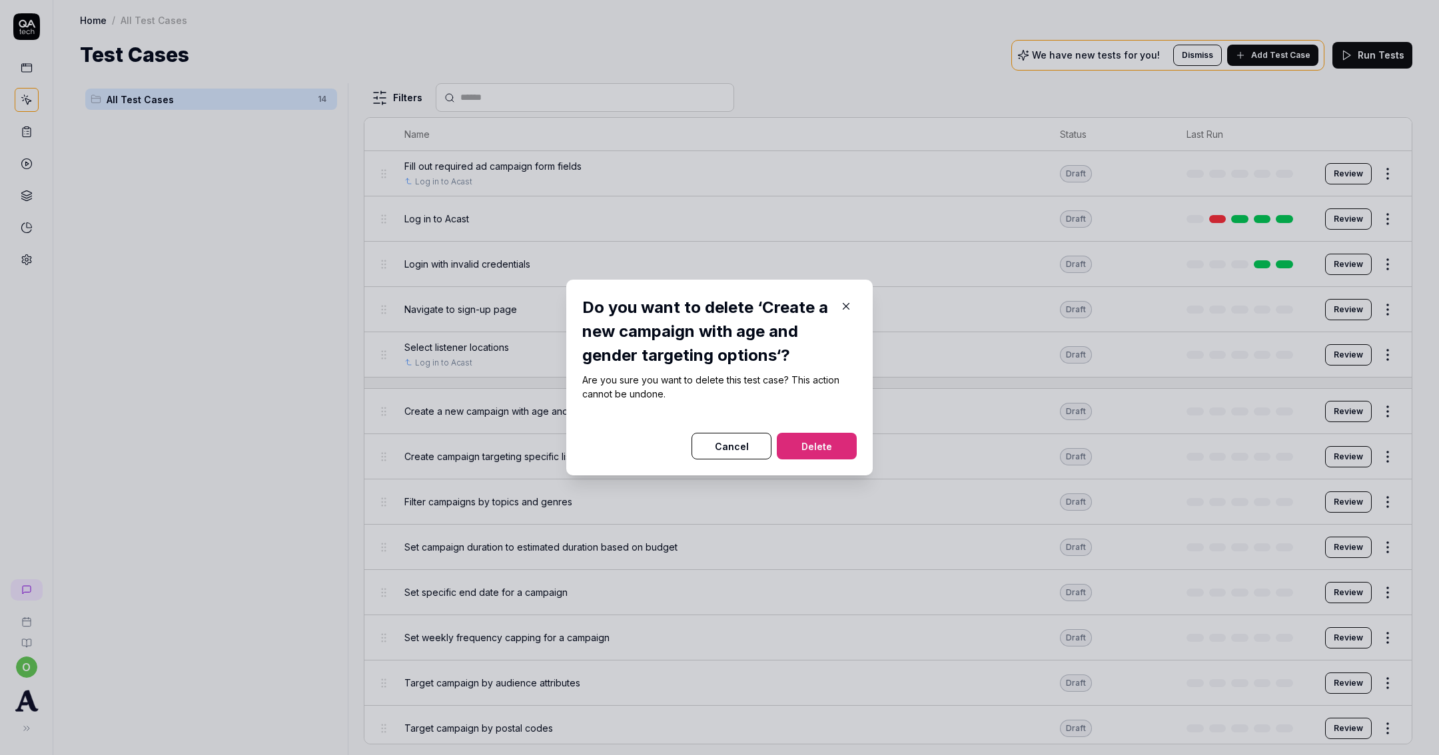
click at [822, 451] on button "Delete" at bounding box center [817, 446] width 80 height 27
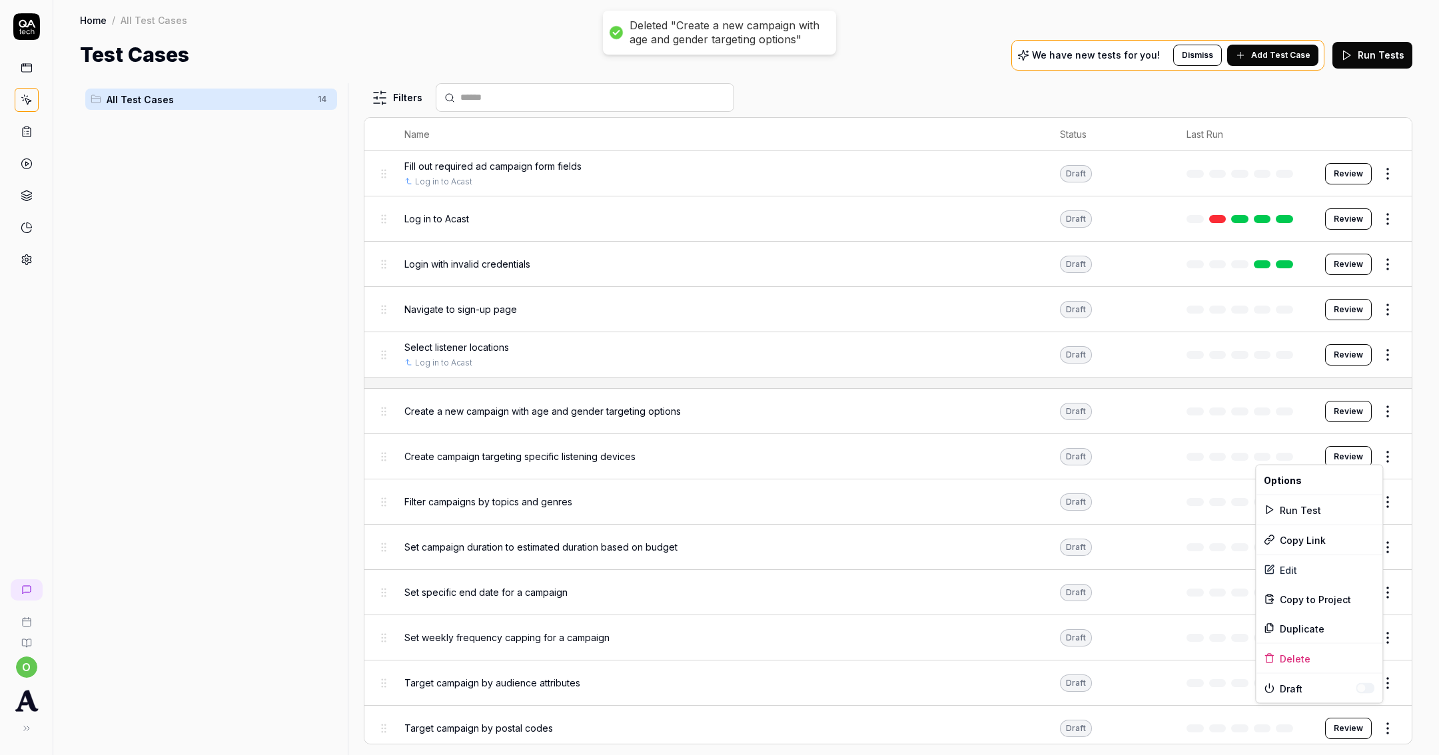
click at [1375, 446] on html "Deleted "Create a new campaign with age and gender targeting options" o Home / …" at bounding box center [719, 377] width 1439 height 755
click at [1308, 658] on div "Delete" at bounding box center [1319, 658] width 127 height 29
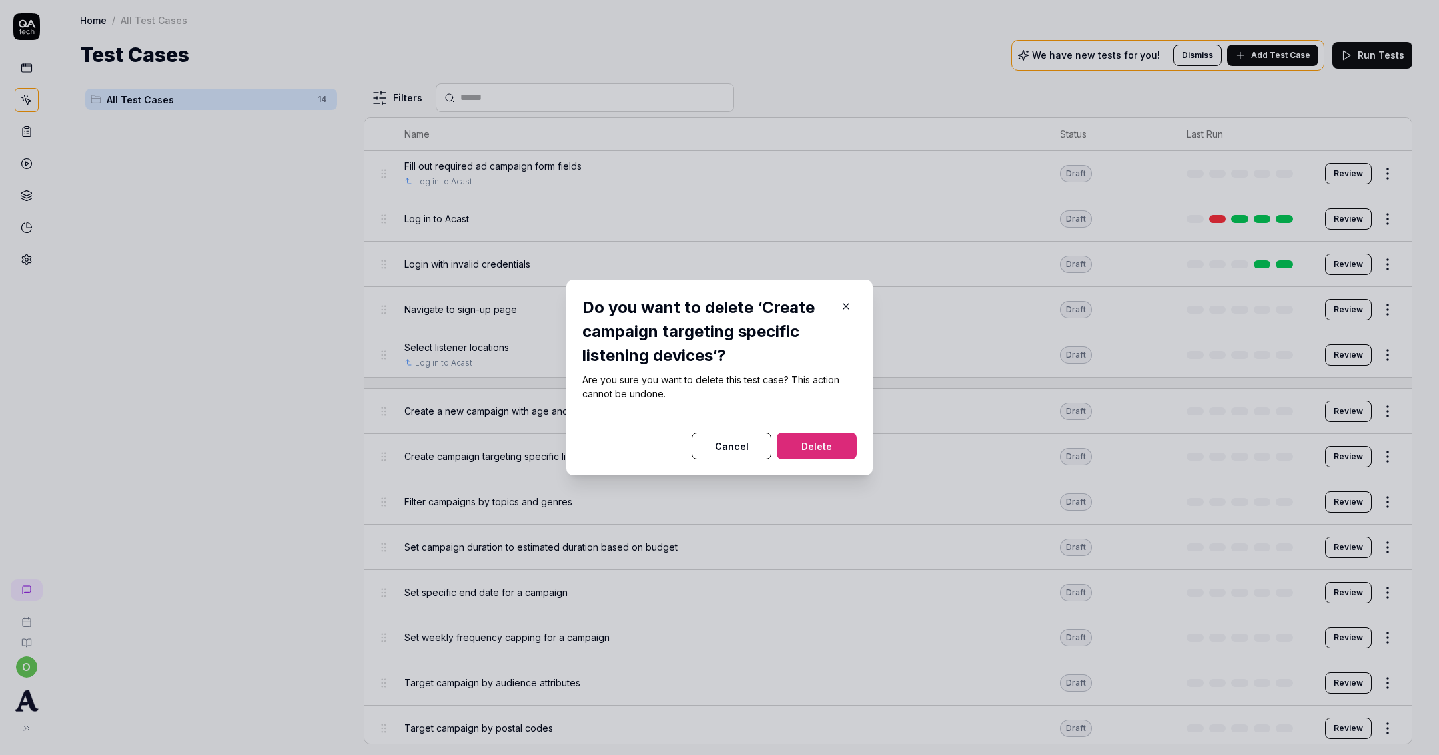
click at [841, 456] on button "Delete" at bounding box center [817, 446] width 80 height 27
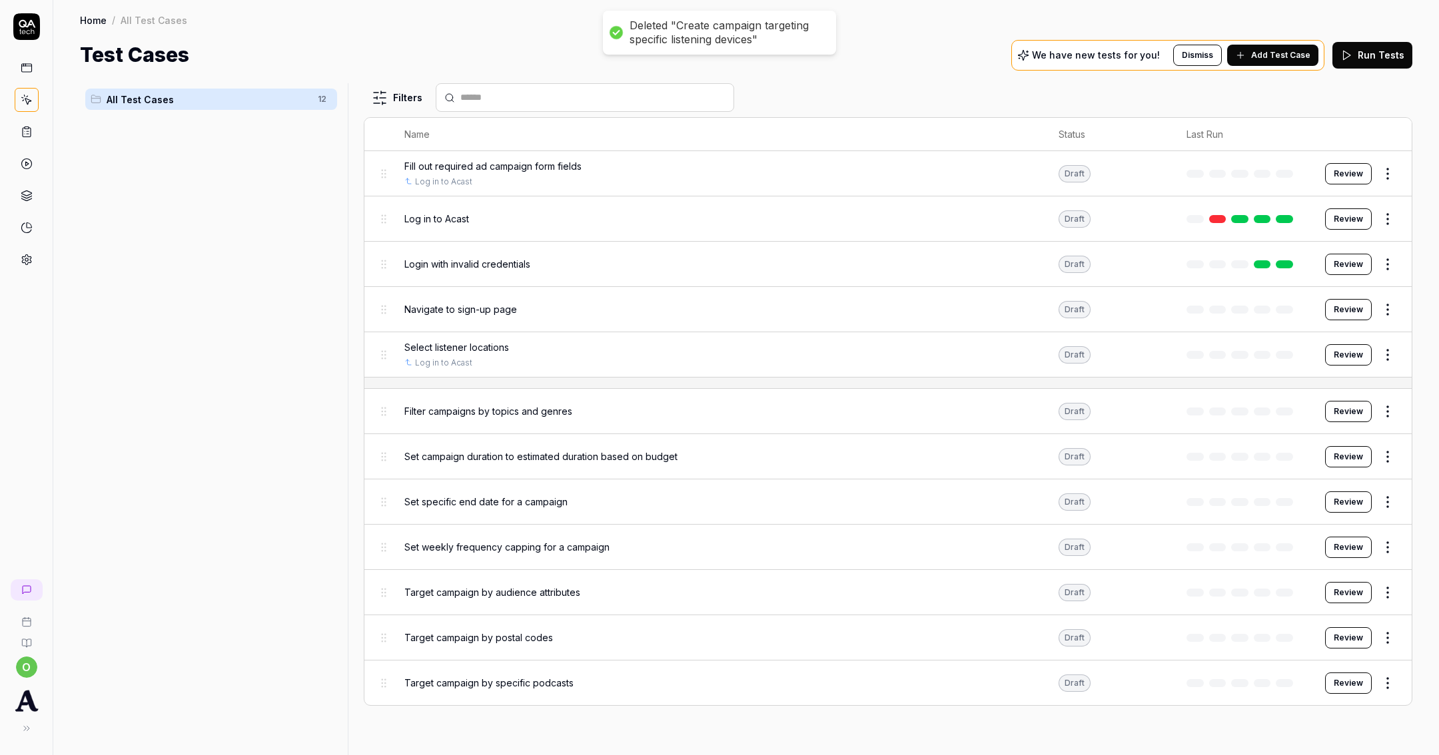
click at [1390, 456] on html "Deleted "Create campaign targeting specific listening devices" o Home / All Tes…" at bounding box center [719, 377] width 1439 height 755
click at [1314, 664] on div "Delete" at bounding box center [1331, 658] width 127 height 29
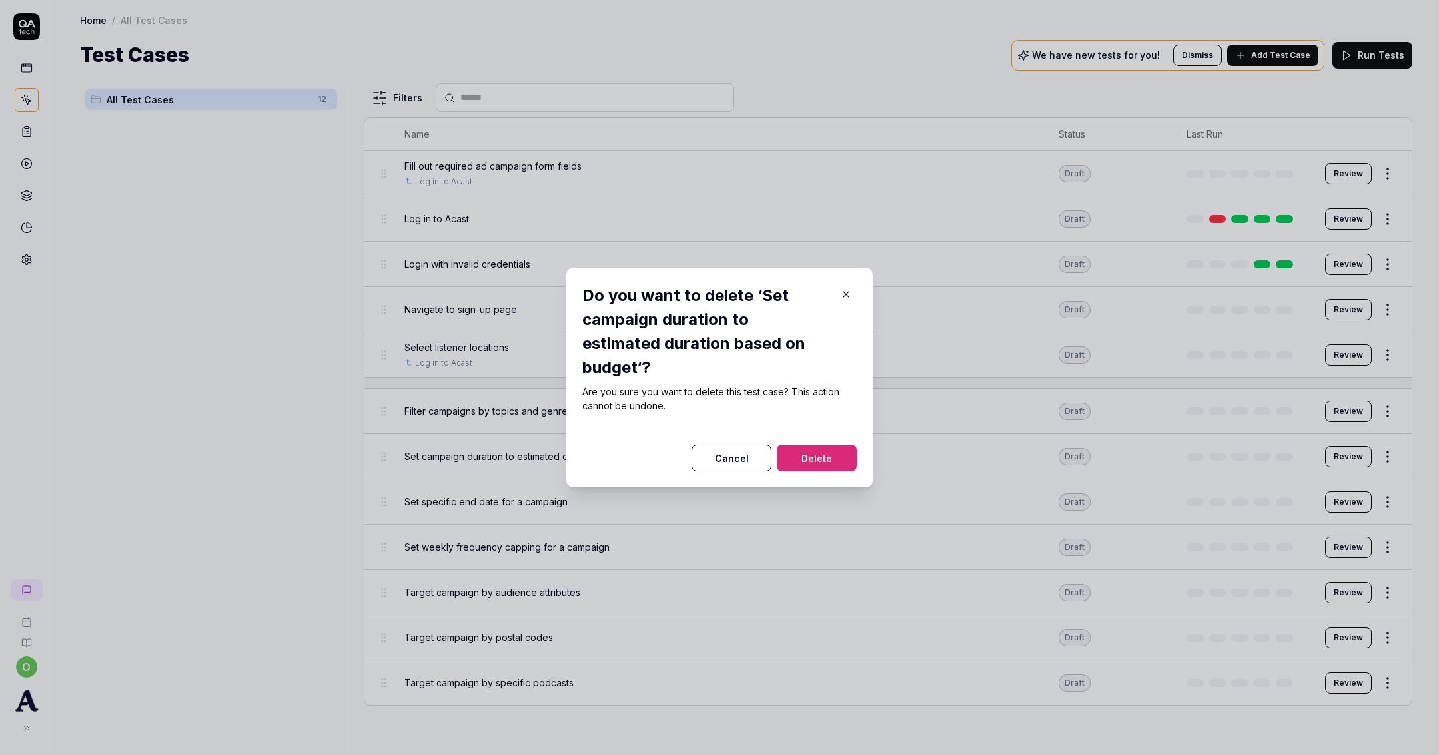
click at [853, 442] on div "Do you want to delete ‘Set campaign duration to estimated duration based on bud…" at bounding box center [719, 378] width 306 height 220
click at [843, 445] on button "Delete" at bounding box center [817, 458] width 80 height 27
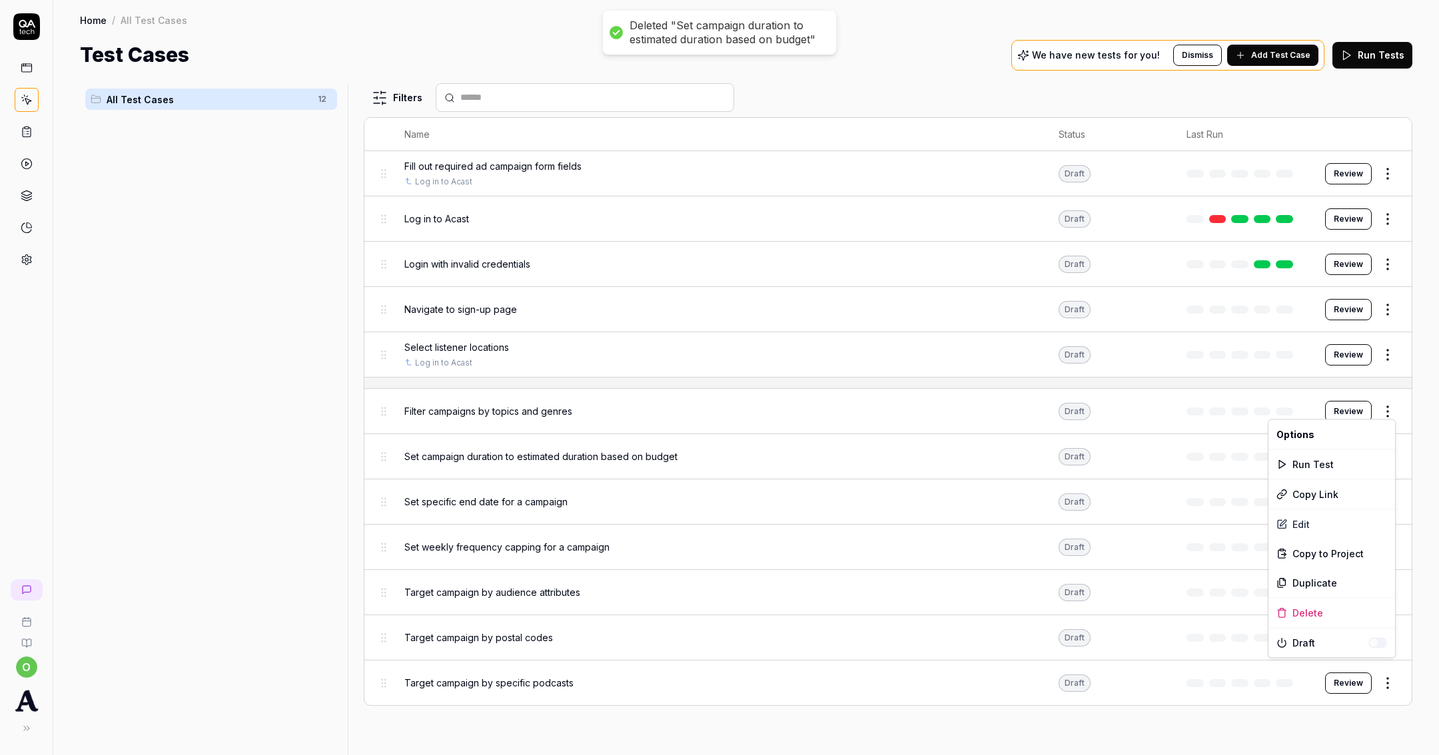
click at [1392, 408] on html "Deleted "Set campaign duration to estimated duration based on budget" o Home / …" at bounding box center [719, 377] width 1439 height 755
click at [1302, 609] on div "Delete" at bounding box center [1331, 612] width 127 height 29
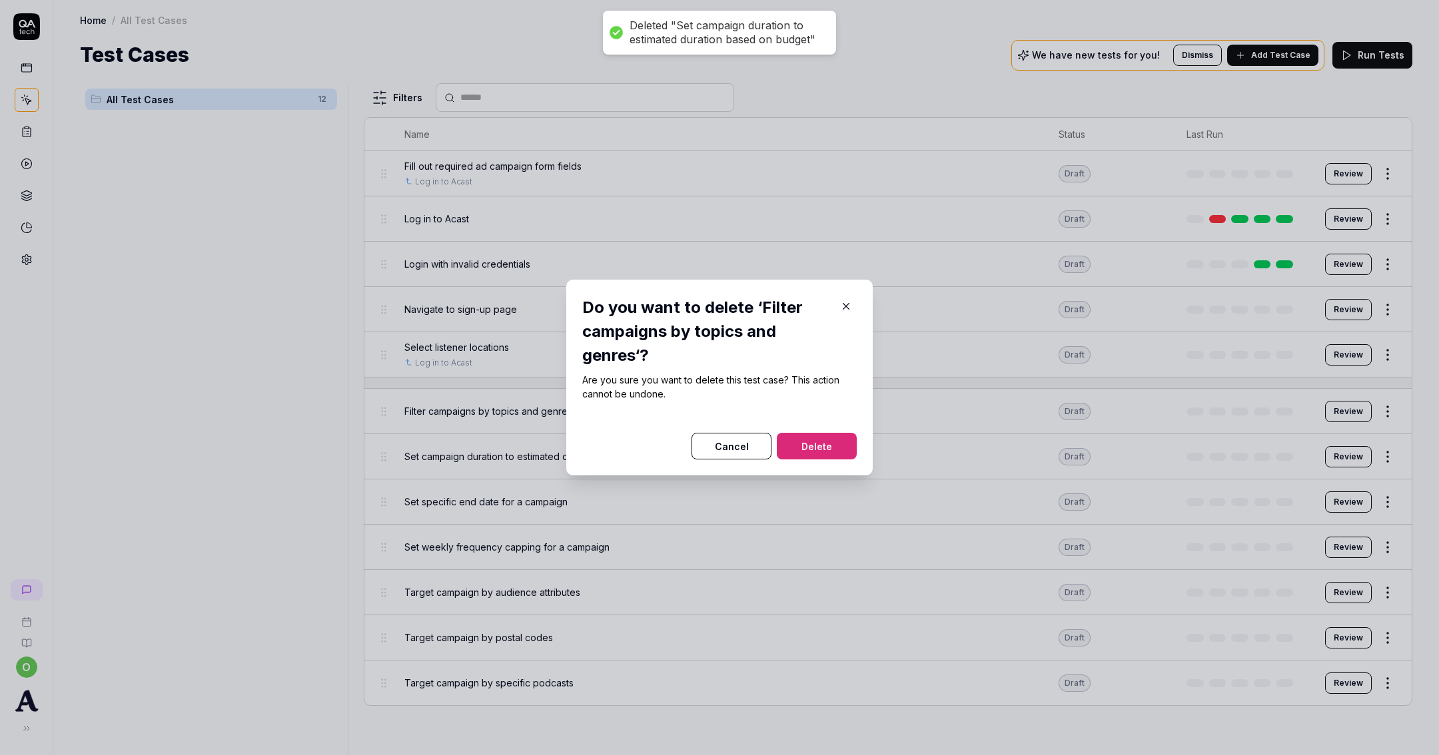
click at [826, 446] on button "Delete" at bounding box center [817, 446] width 80 height 27
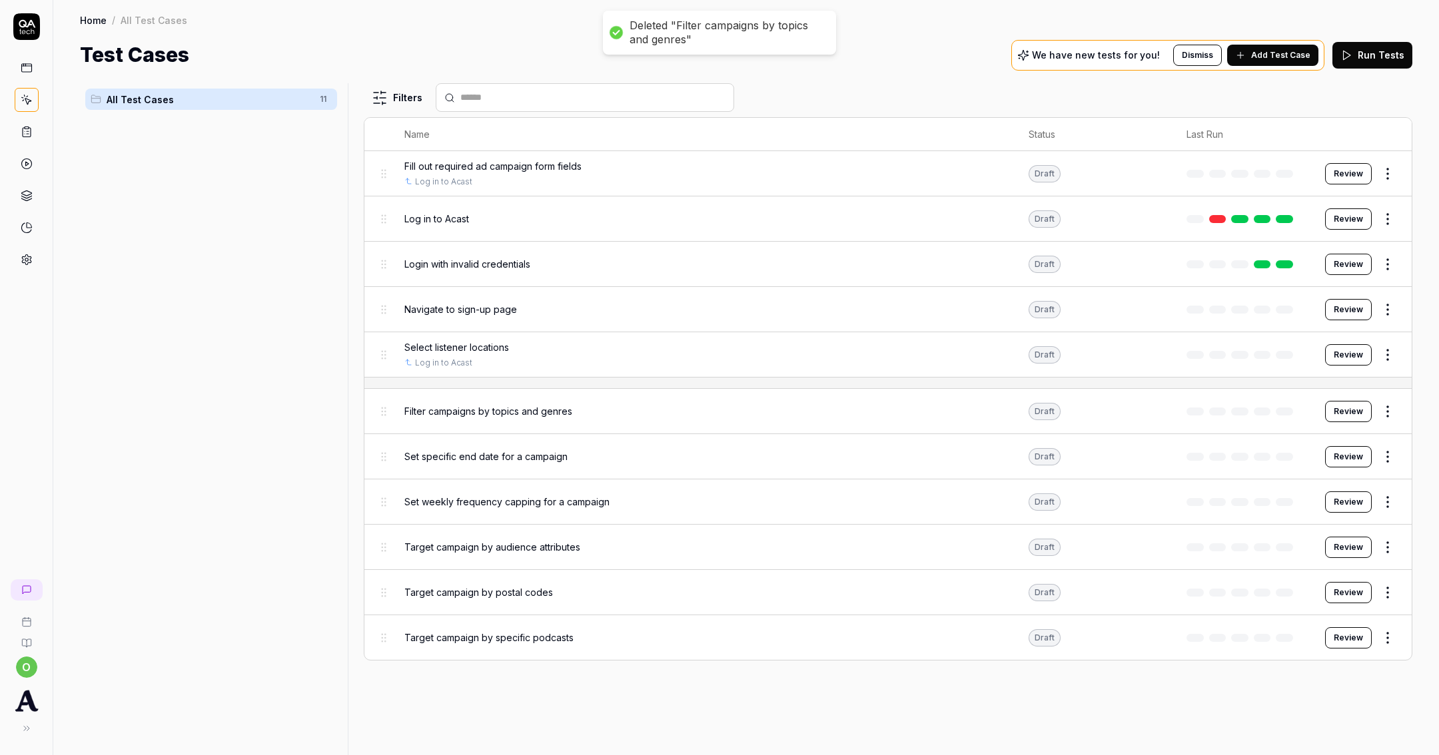
click at [1392, 410] on html "Deleted "Filter campaigns by topics and genres" Deleted "Set campaign duration …" at bounding box center [719, 377] width 1439 height 755
click at [1322, 613] on div "Delete" at bounding box center [1331, 612] width 127 height 29
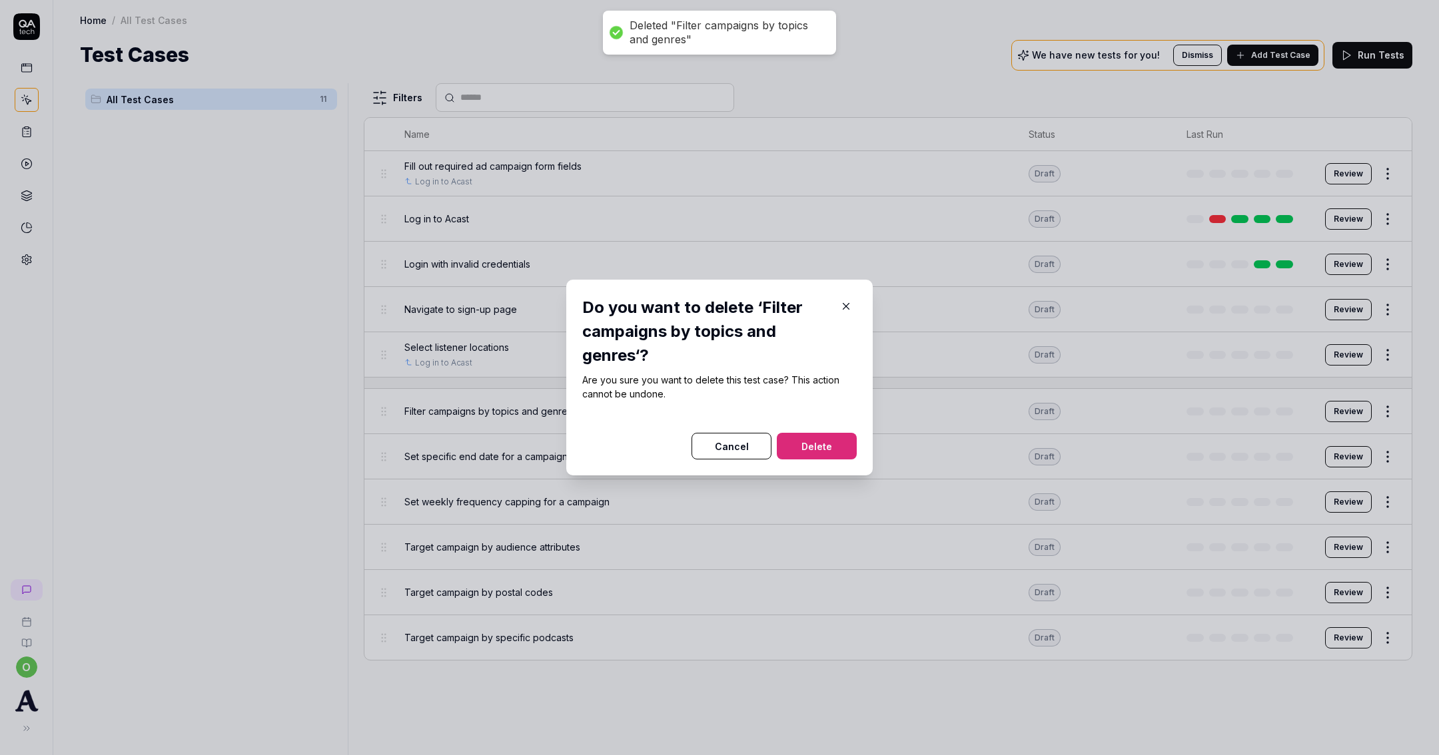
click at [845, 446] on button "Delete" at bounding box center [817, 446] width 80 height 27
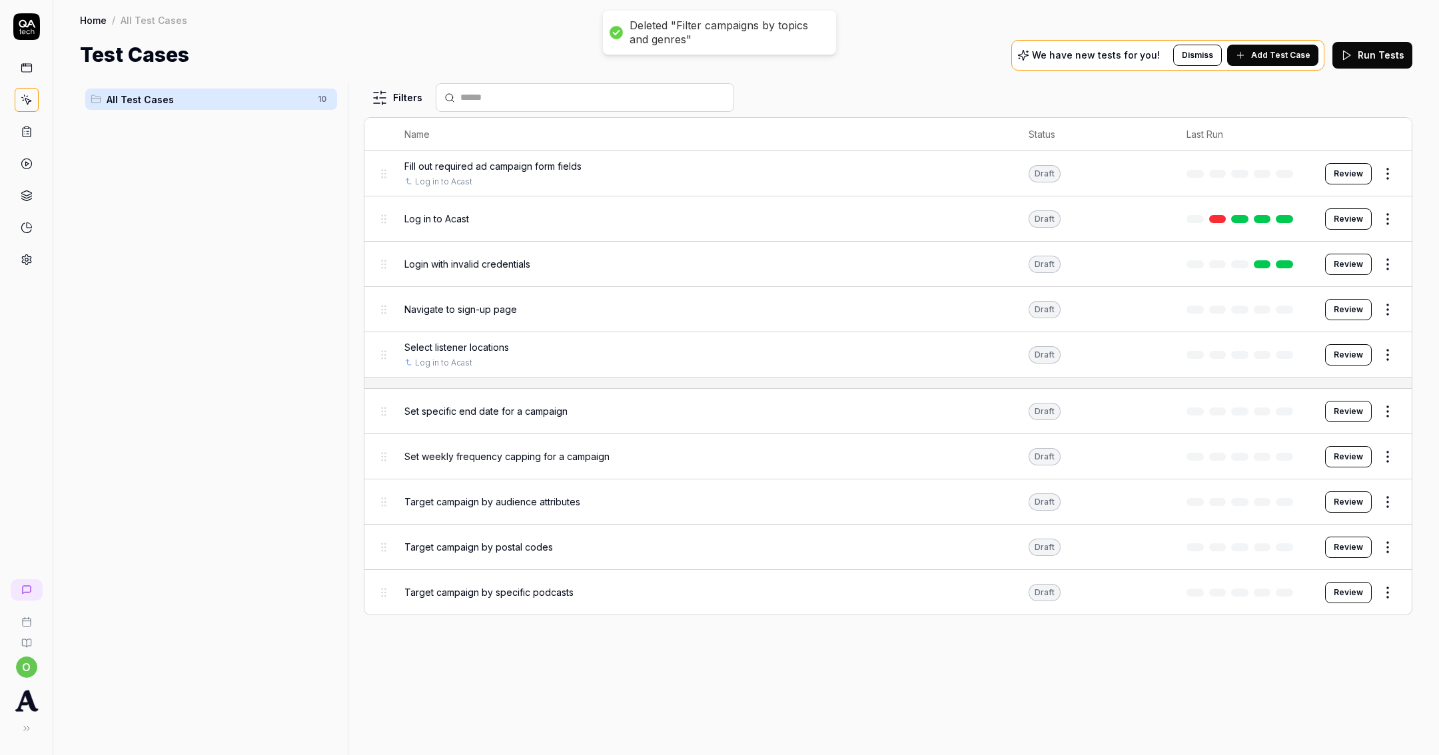
click at [1391, 408] on html "Deleted "Filter campaigns by topics and genres" Deleted "Filter campaigns by to…" at bounding box center [719, 377] width 1439 height 755
click at [1293, 611] on div "Delete" at bounding box center [1331, 612] width 127 height 29
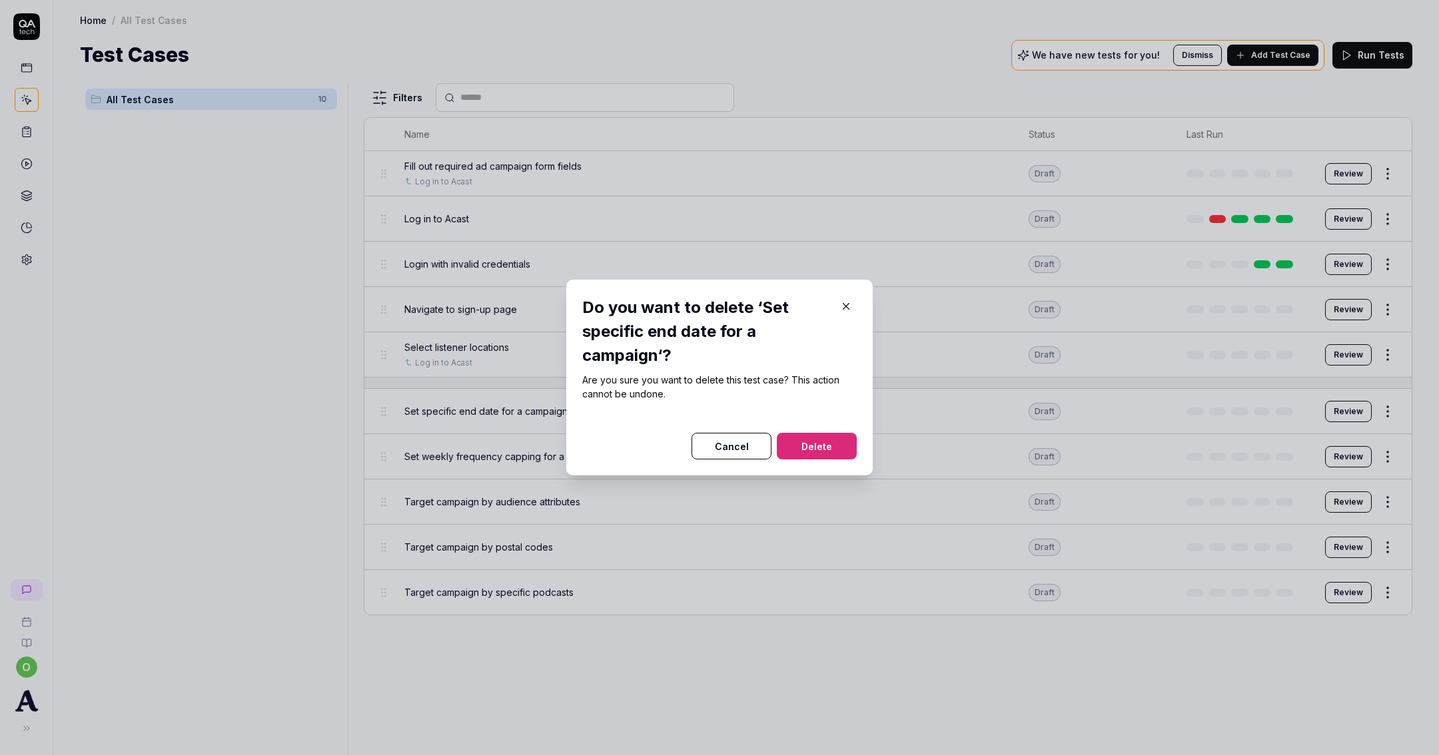
click at [836, 444] on button "Delete" at bounding box center [817, 446] width 80 height 27
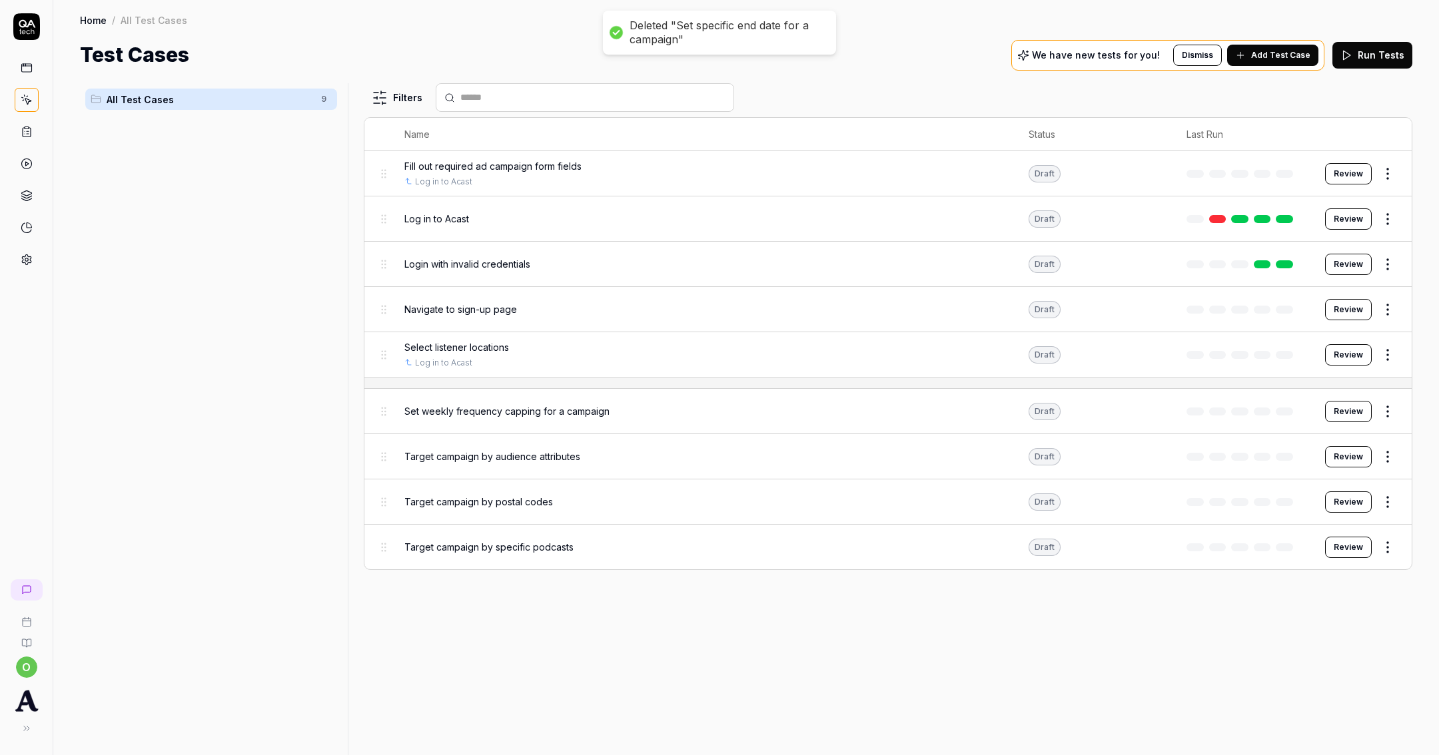
click at [1393, 407] on html "Deleted "Set specific end date for a campaign" o Home / All Test Cases Home / A…" at bounding box center [719, 377] width 1439 height 755
click at [1310, 620] on div "Delete" at bounding box center [1331, 612] width 127 height 29
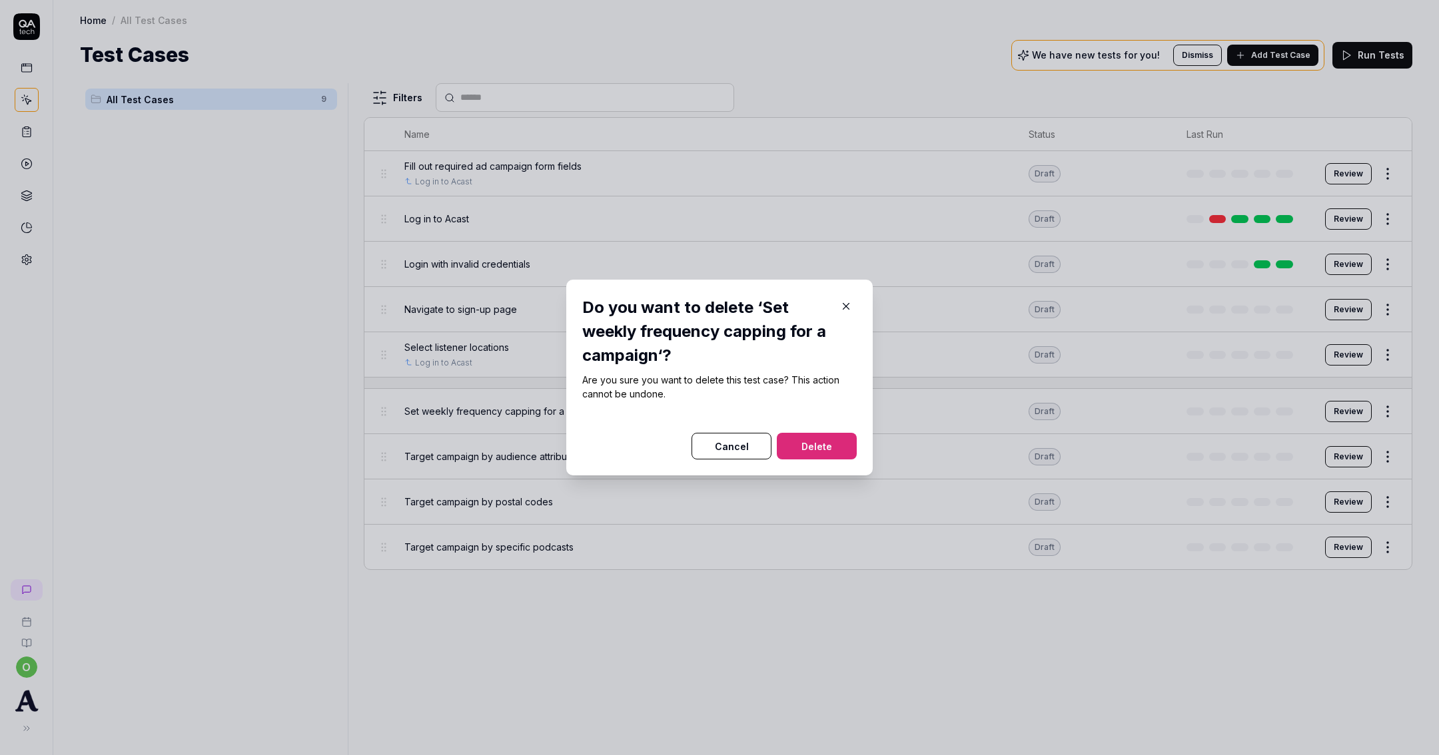
click at [803, 441] on button "Delete" at bounding box center [817, 446] width 80 height 27
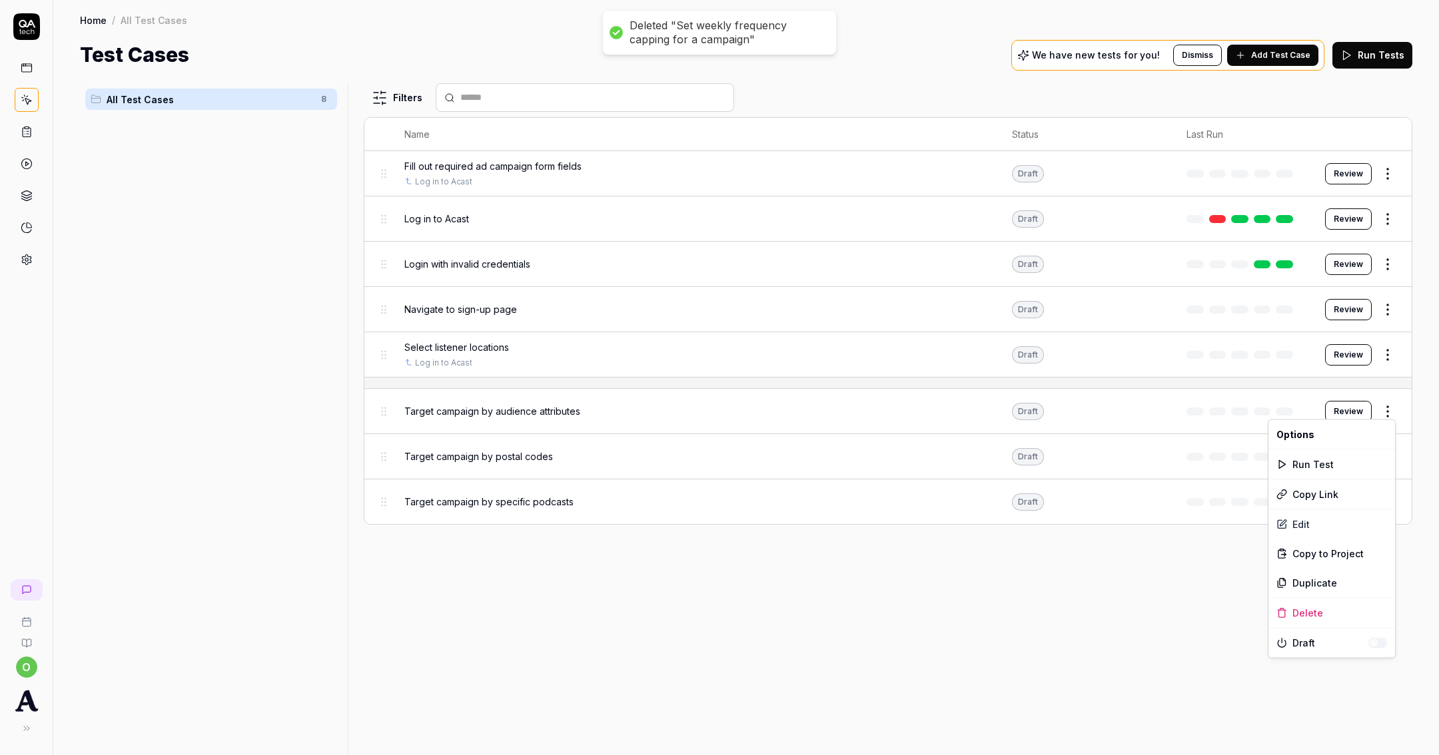
click at [1388, 402] on html "Deleted "Set weekly frequency capping for a campaign" Deleted "Set specific end…" at bounding box center [719, 377] width 1439 height 755
click at [1322, 608] on div "Delete" at bounding box center [1331, 612] width 127 height 29
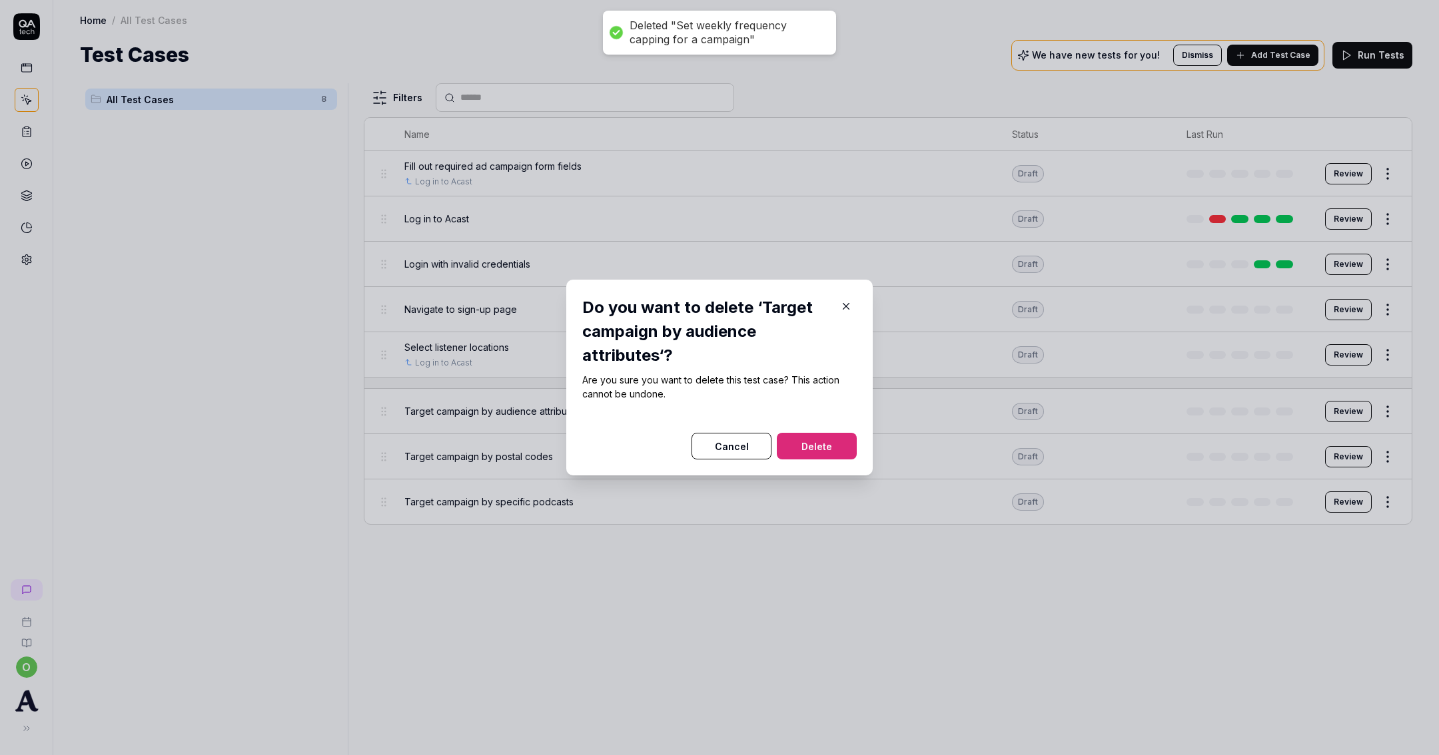
click at [813, 444] on button "Delete" at bounding box center [817, 446] width 80 height 27
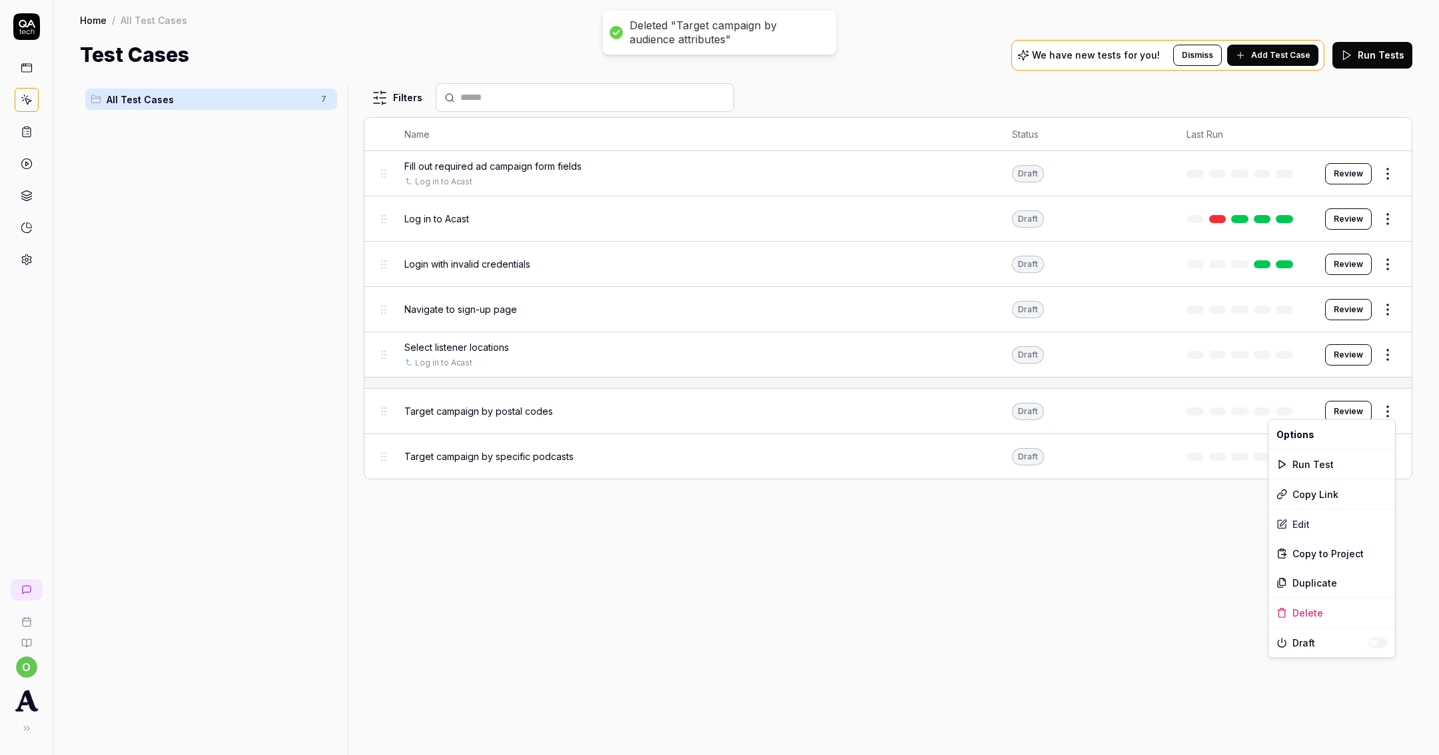
click at [1391, 409] on html "Deleted "Target campaign by audience attributes" Deleted "Set weekly frequency …" at bounding box center [719, 377] width 1439 height 755
click at [1304, 615] on div "Delete" at bounding box center [1331, 612] width 127 height 29
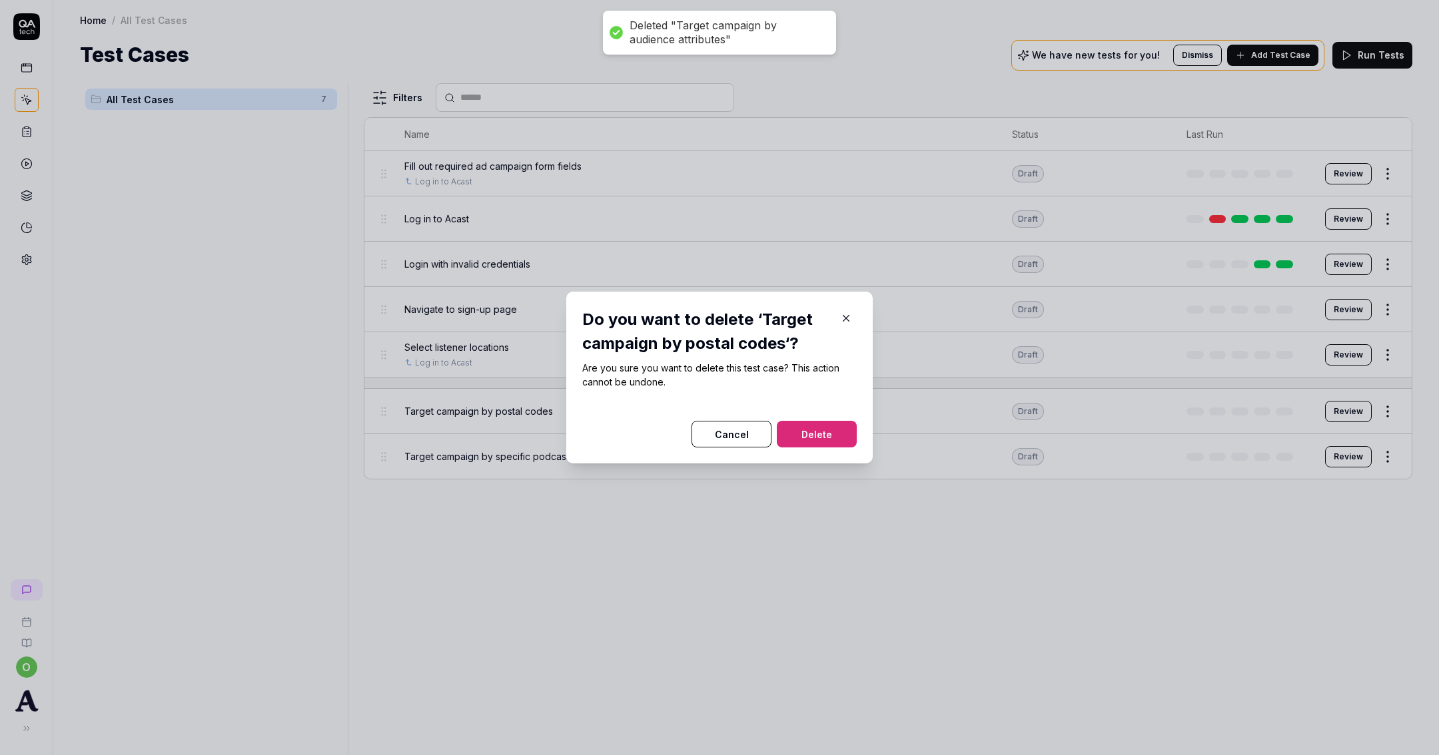
click at [860, 444] on div "Do you want to delete ‘Target campaign by postal codes‘? Are you sure you want …" at bounding box center [719, 378] width 306 height 172
click at [847, 438] on button "Delete" at bounding box center [817, 434] width 80 height 27
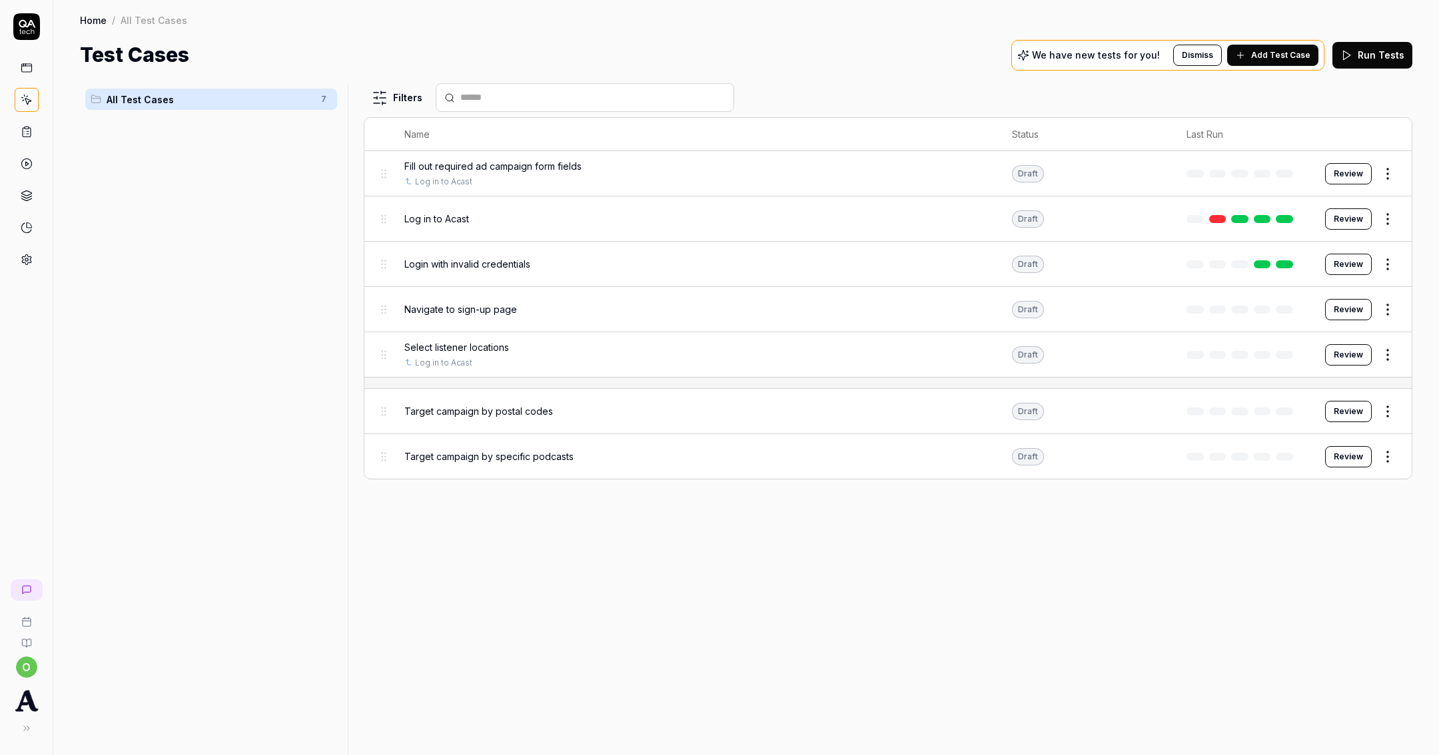
click at [1388, 460] on div "Filters Name Status Last Run Fill out required ad campaign form fields Log in t…" at bounding box center [888, 419] width 1049 height 672
click at [1389, 420] on body "Deleted "Target campaign by postal codes" o Home / All Test Cases Home / All Te…" at bounding box center [719, 377] width 1439 height 755
click at [1382, 406] on html "o Home / All Test Cases Home / All Test Cases Test Cases We have new tests for …" at bounding box center [719, 377] width 1439 height 755
click at [1306, 606] on div "Delete" at bounding box center [1331, 612] width 127 height 29
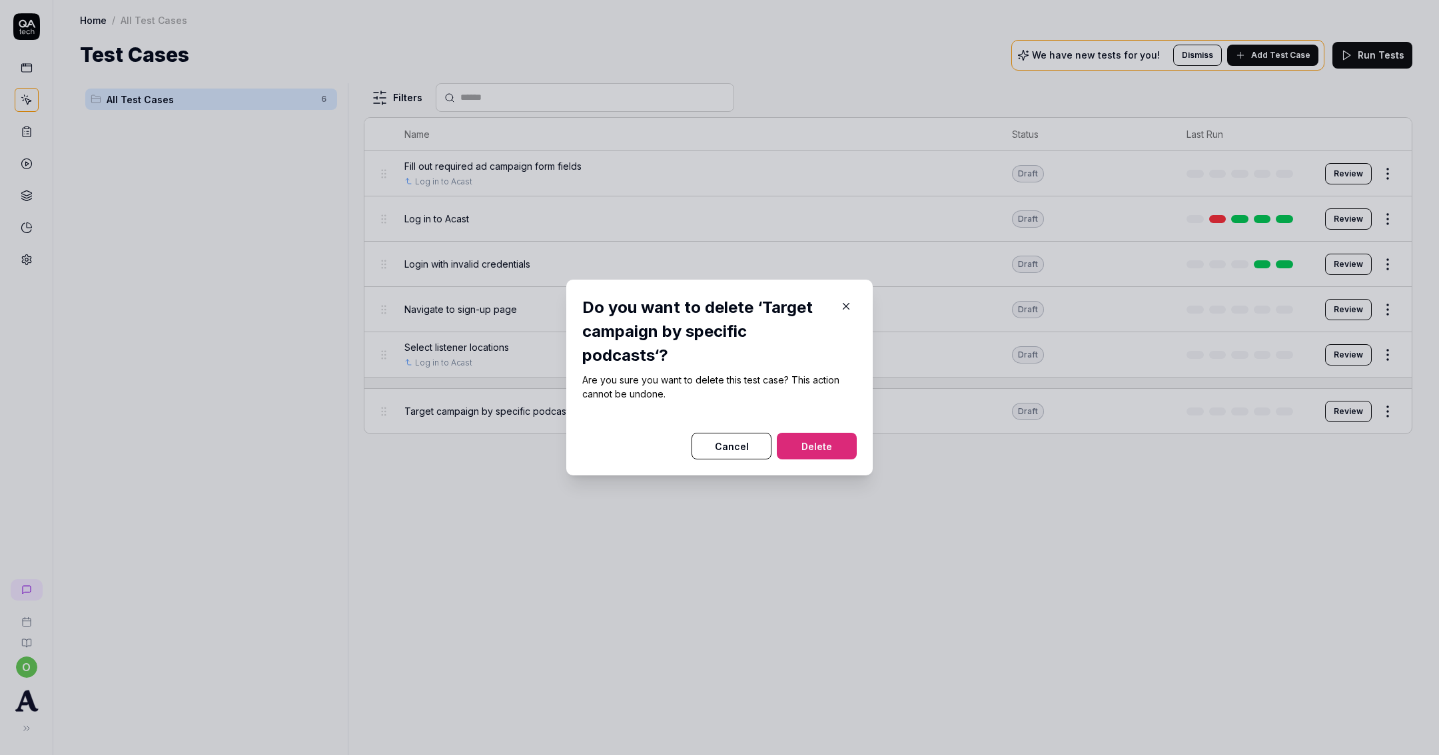
click at [817, 440] on button "Delete" at bounding box center [817, 446] width 80 height 27
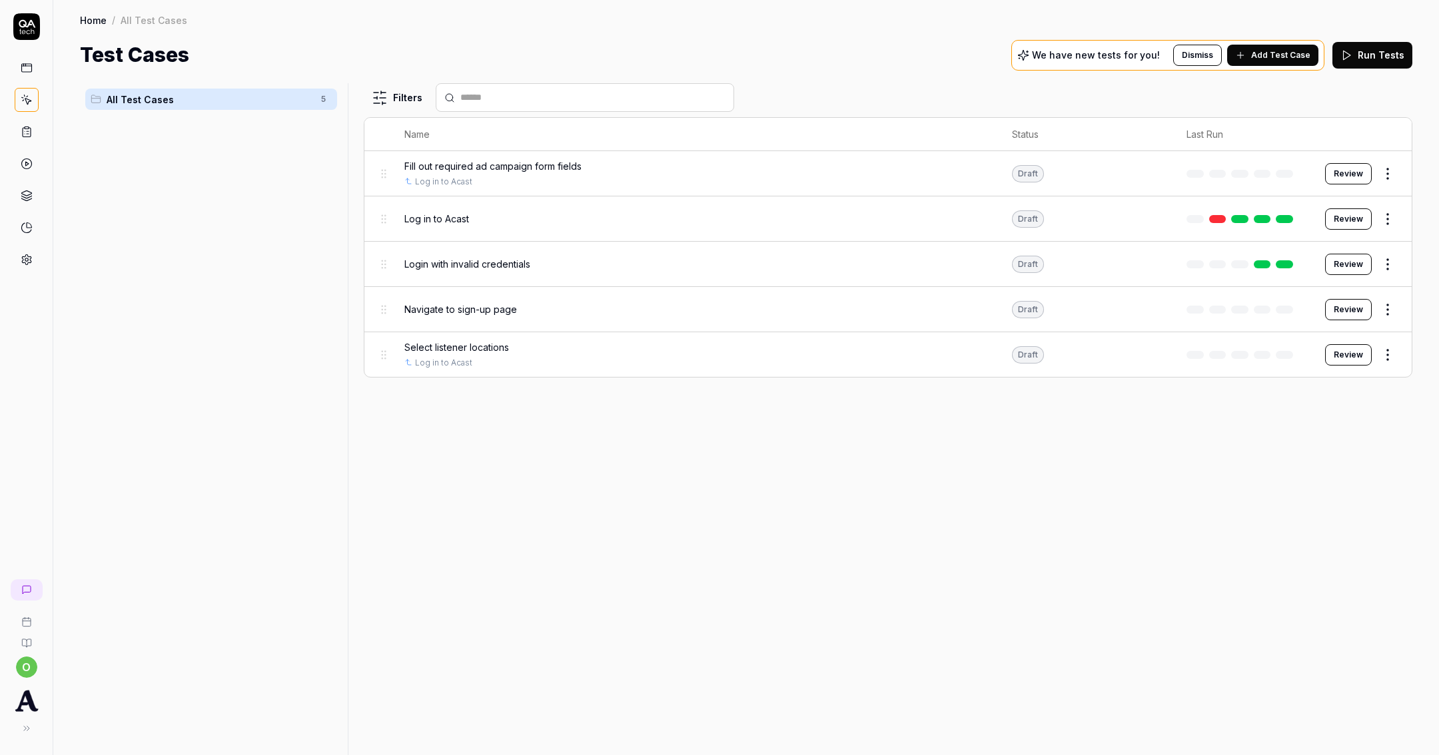
click at [1282, 55] on span "Add Test Case" at bounding box center [1280, 55] width 59 height 12
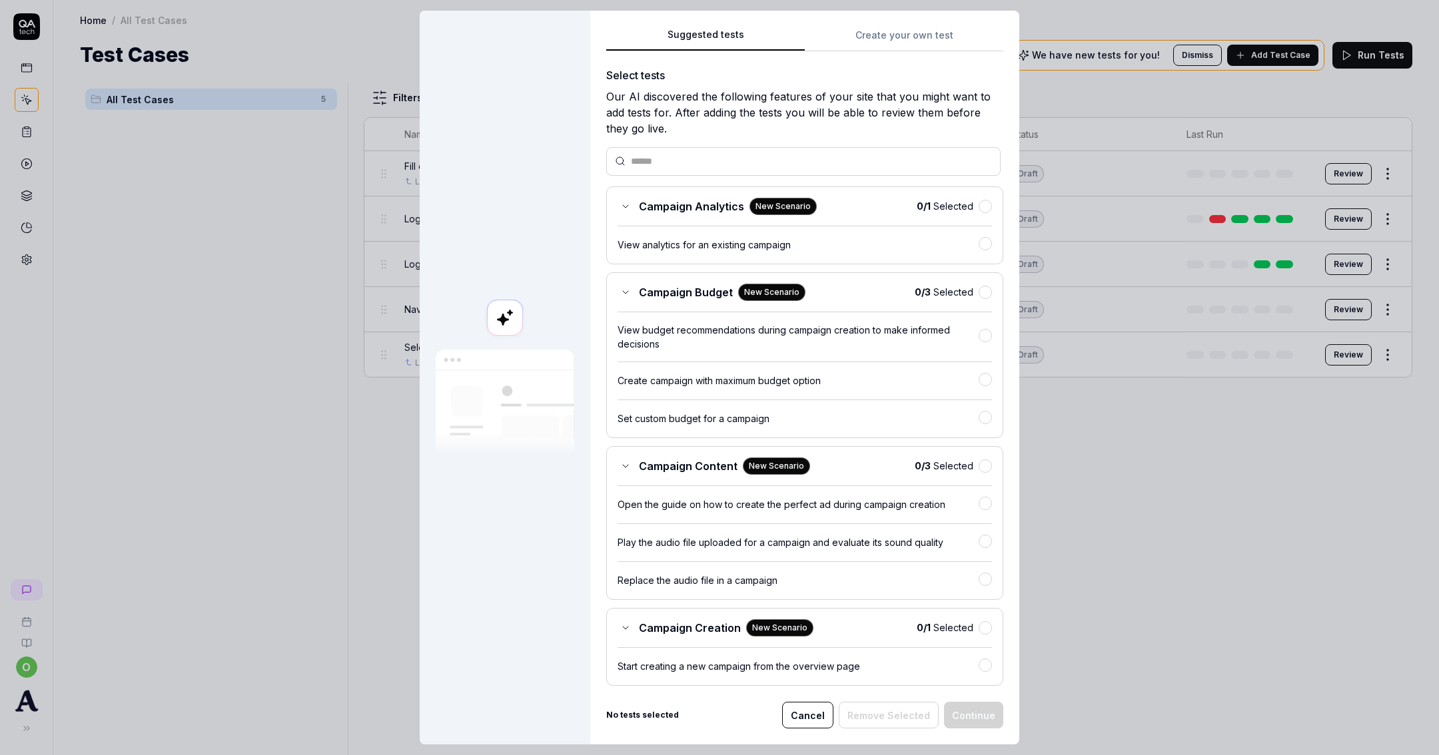
click at [917, 40] on div "Suggested tests Suggested tests Create your own test Select tests Our AI discov…" at bounding box center [719, 377] width 1439 height 755
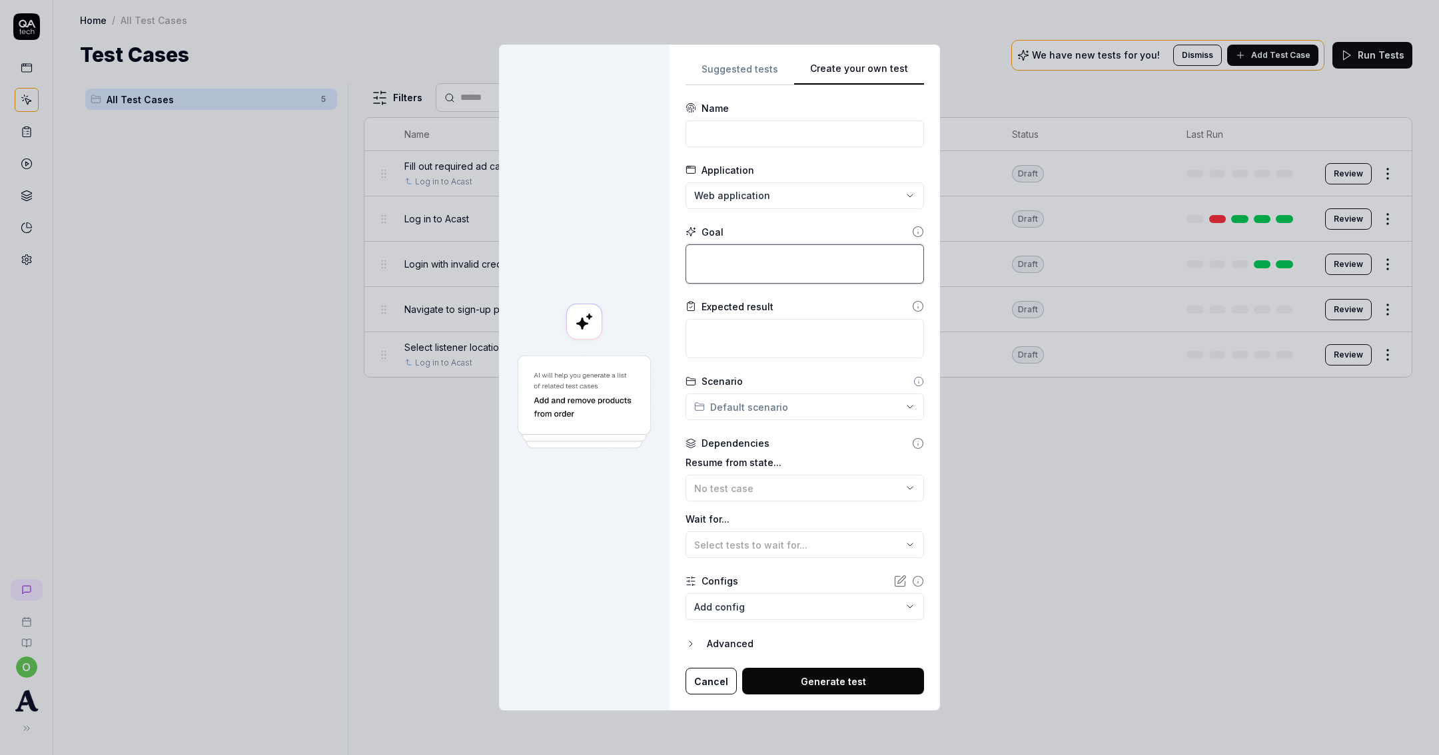
click at [750, 252] on textarea at bounding box center [805, 263] width 239 height 39
type textarea "*"
type textarea "C"
type textarea "*"
type textarea "Cr"
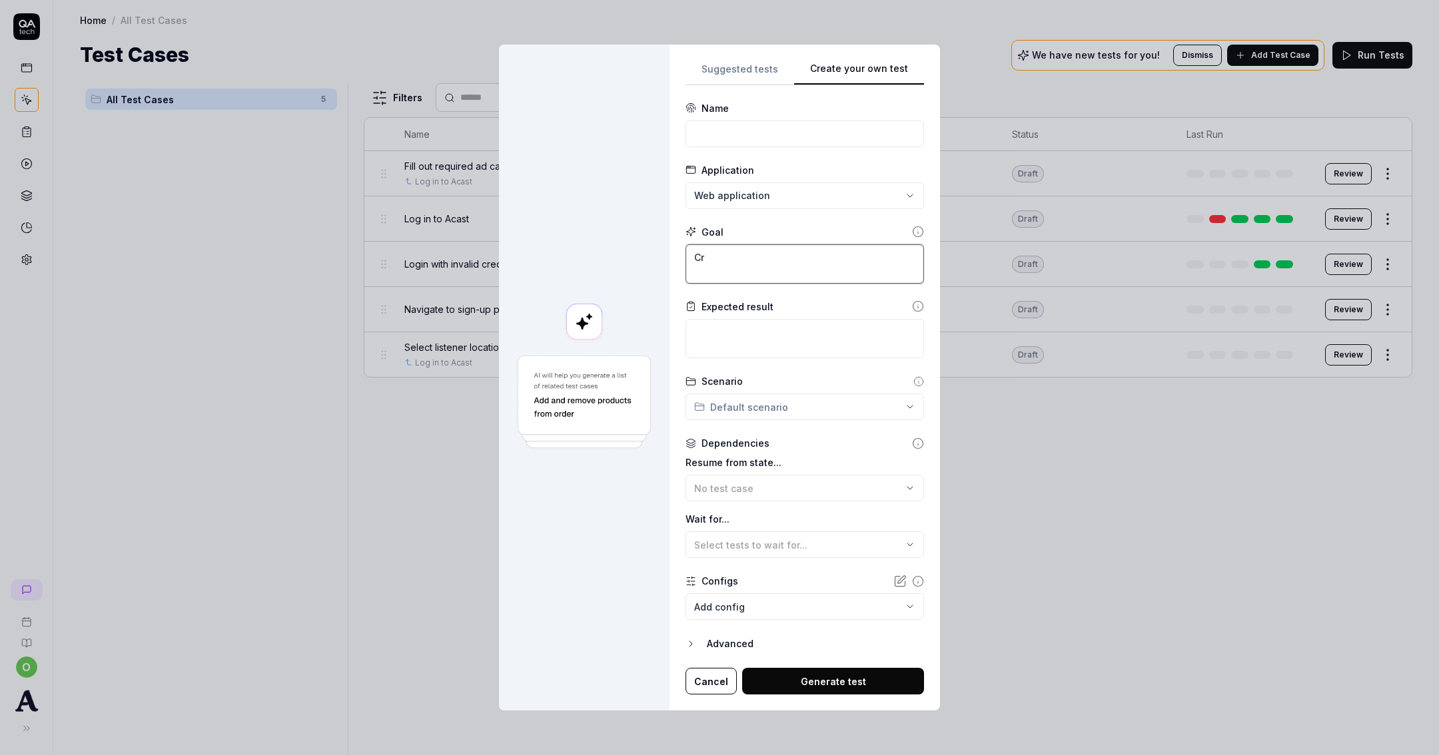
type textarea "*"
type textarea "Crea"
type textarea "*"
type textarea "Create"
type textarea "*"
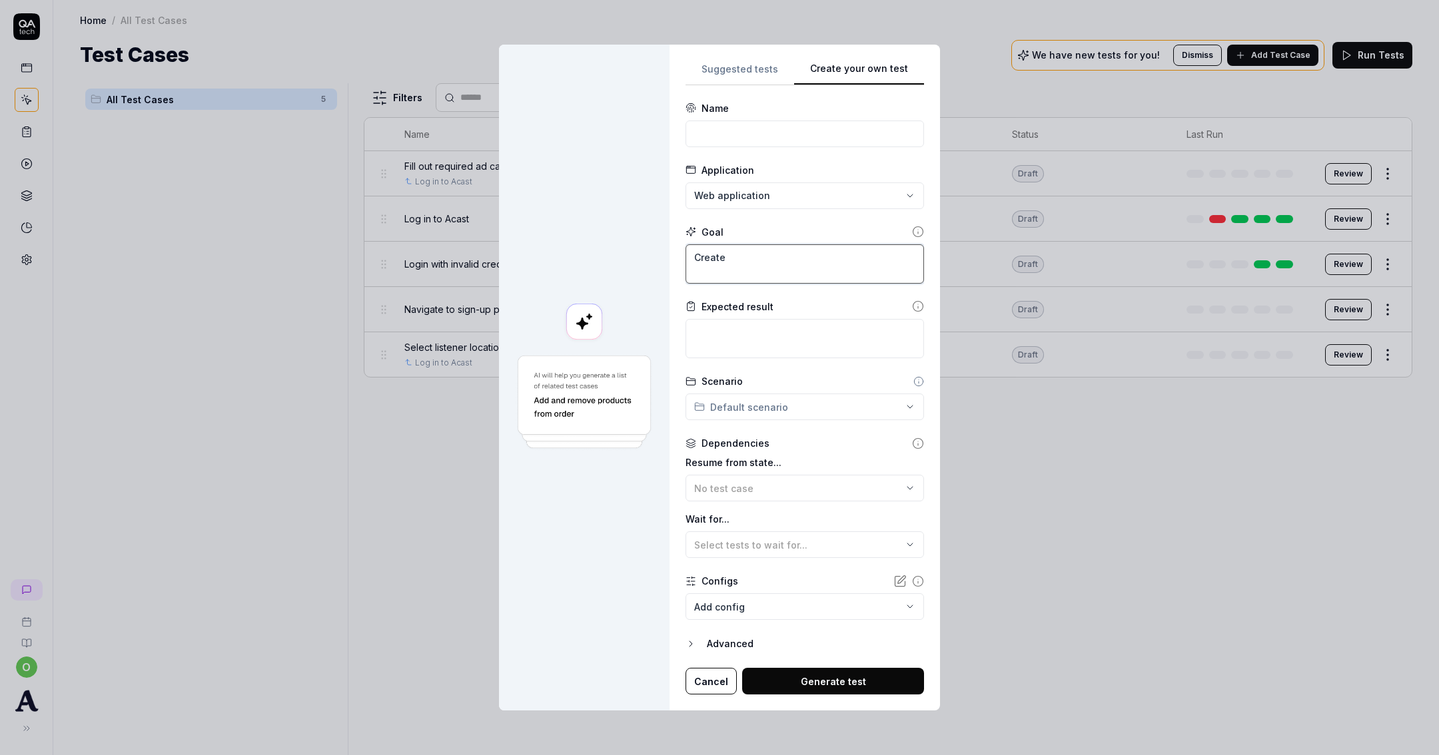
type textarea "Create"
type textarea "*"
type textarea "Create a"
type textarea "*"
type textarea "Create a"
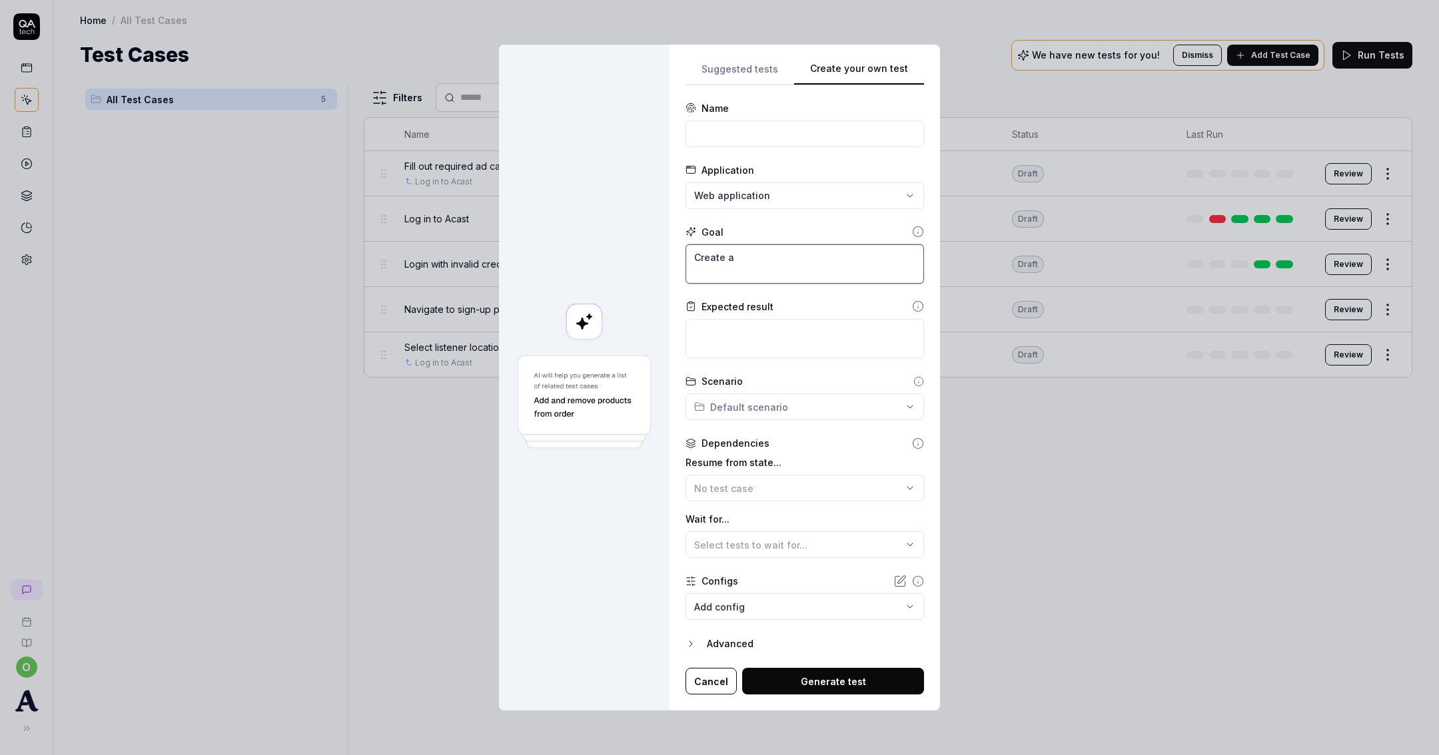
type textarea "*"
type textarea "Create a p"
type textarea "*"
type textarea "Create a pr"
type textarea "*"
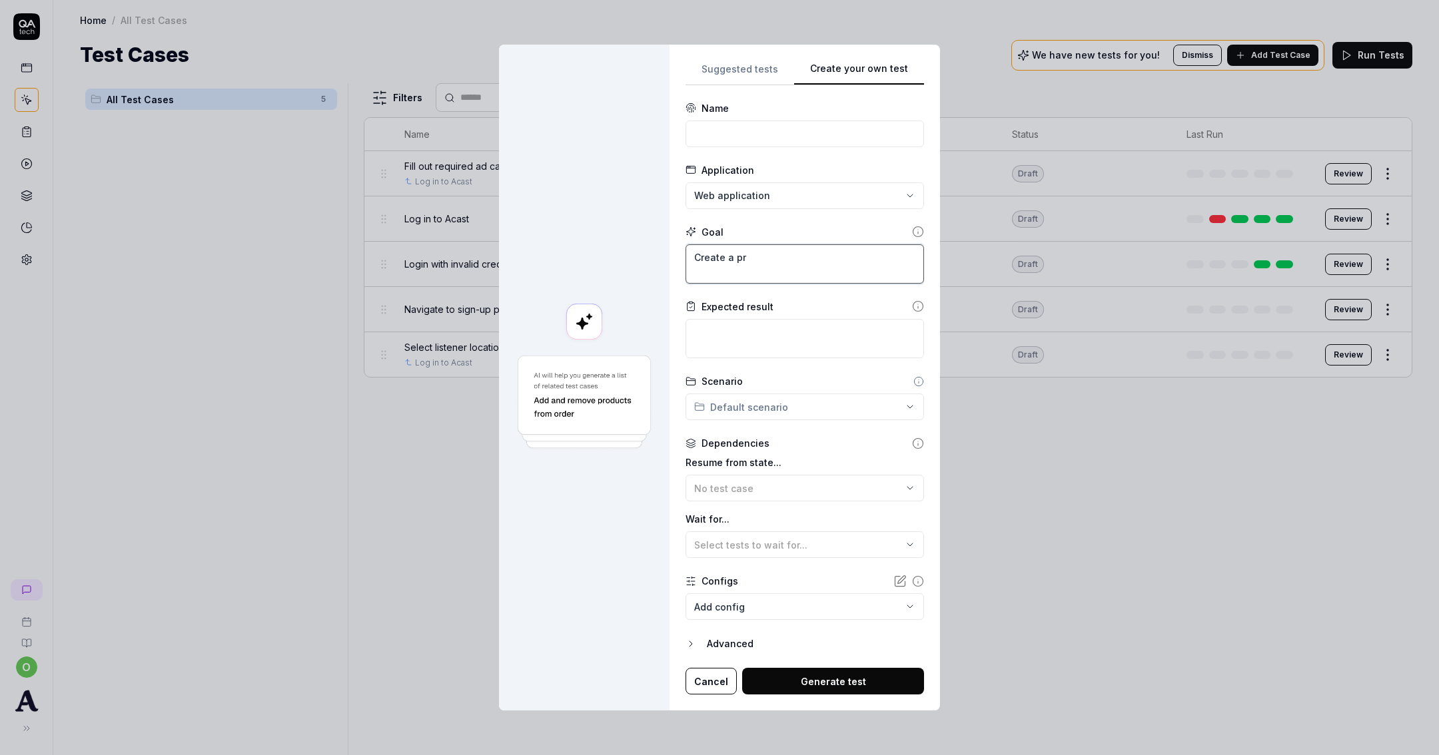
type textarea "Create a pre"
type textarea "*"
type textarea "Create a pre"
type textarea "*"
type textarea "Create a pre r"
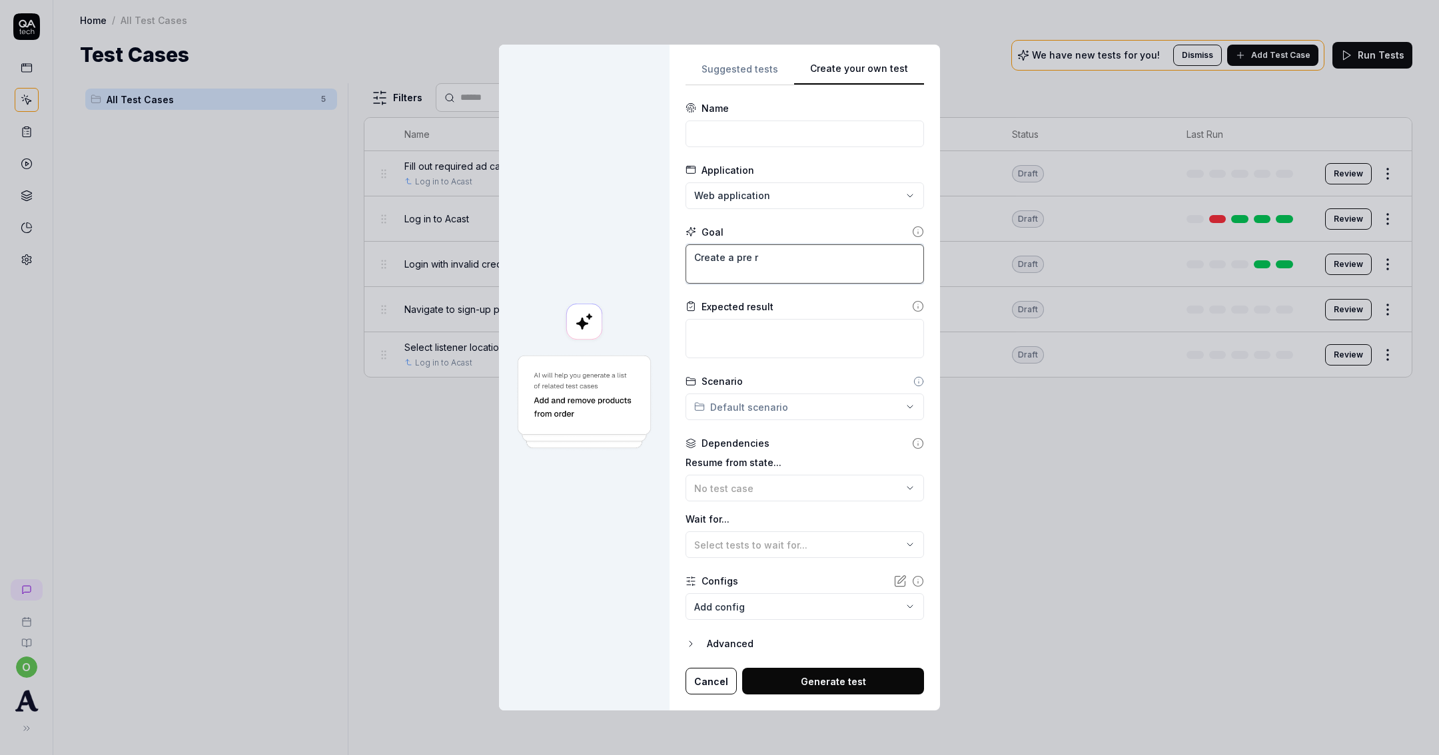
type textarea "*"
type textarea "Create a pre re"
type textarea "*"
type textarea "Create a pre rec"
type textarea "*"
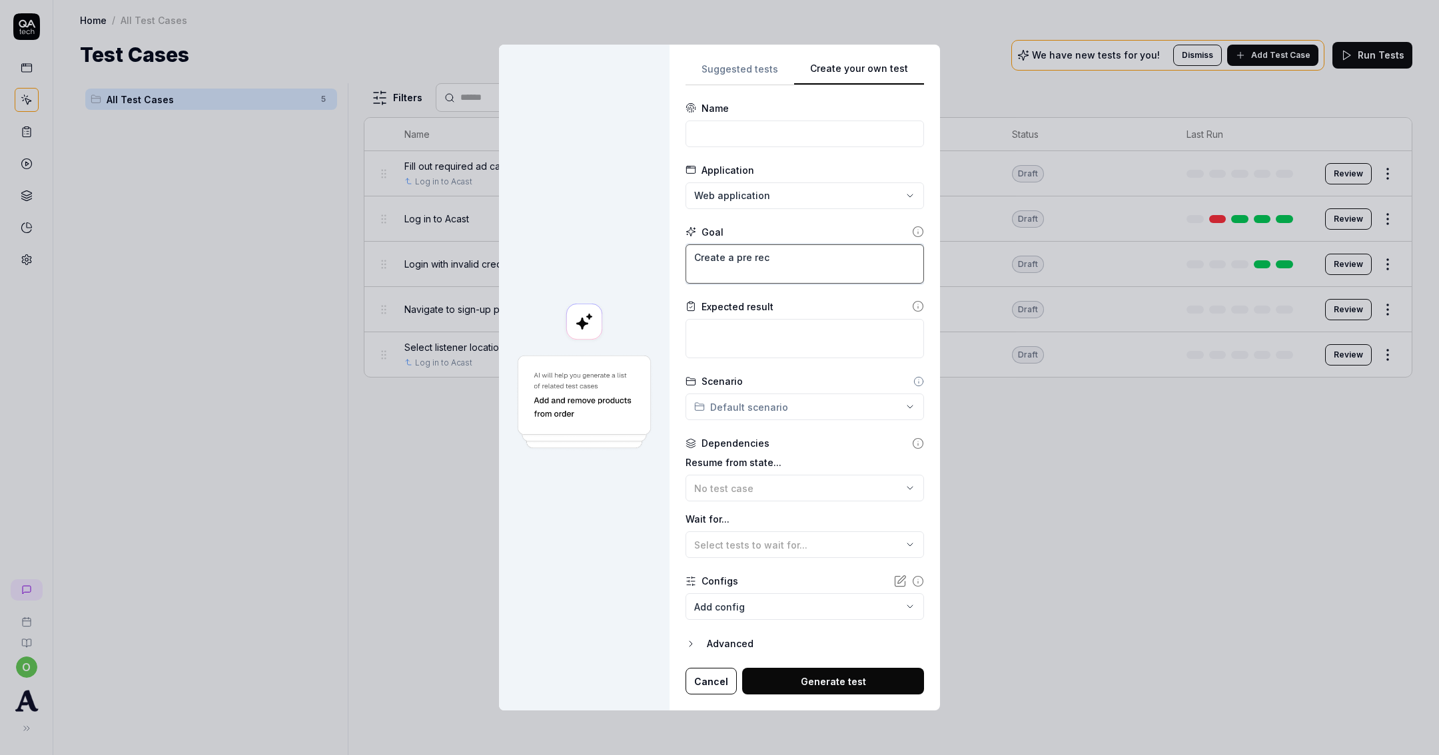
type textarea "Create a pre reco"
type textarea "*"
type textarea "Create a pre recor"
type textarea "*"
type textarea "Create a pre record"
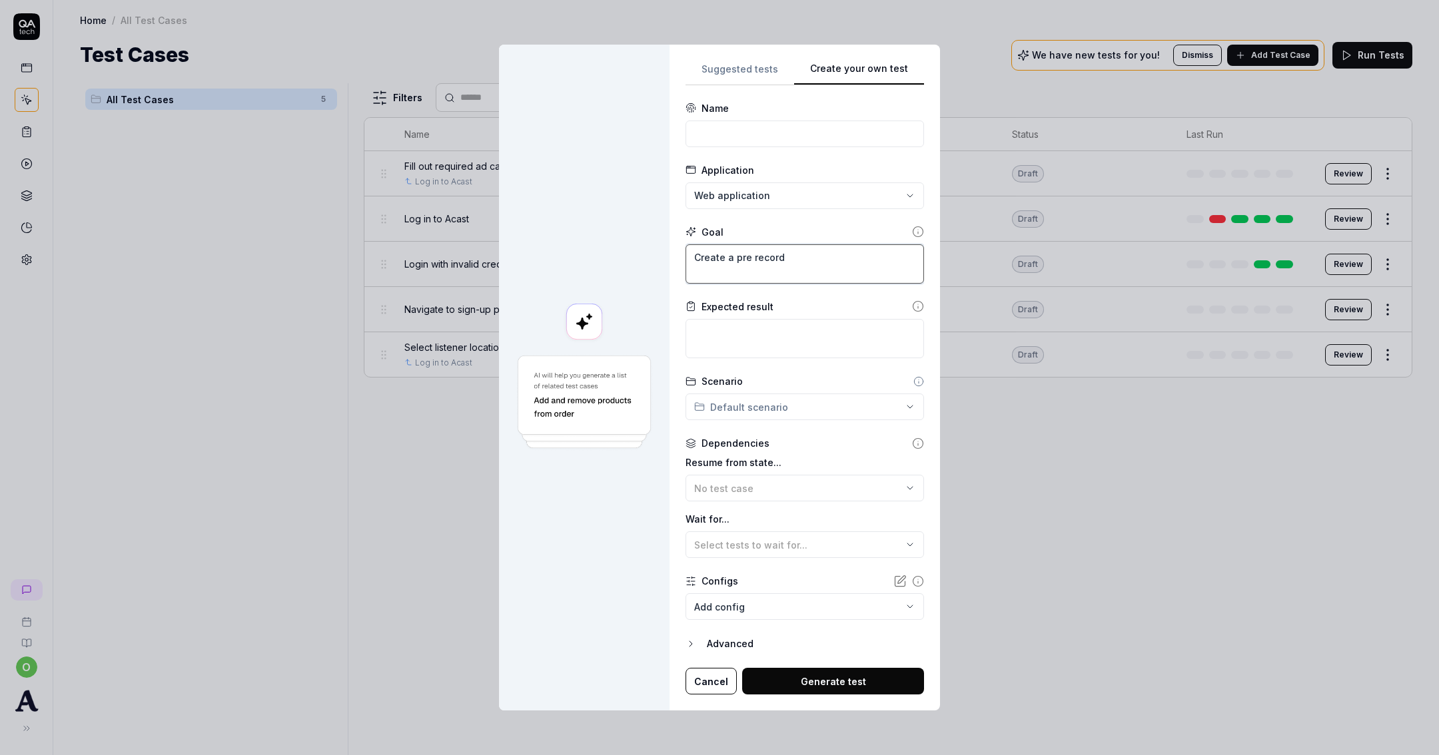
type textarea "*"
type textarea "Create a pre recorde"
type textarea "*"
type textarea "Create a pre recorded"
type textarea "*"
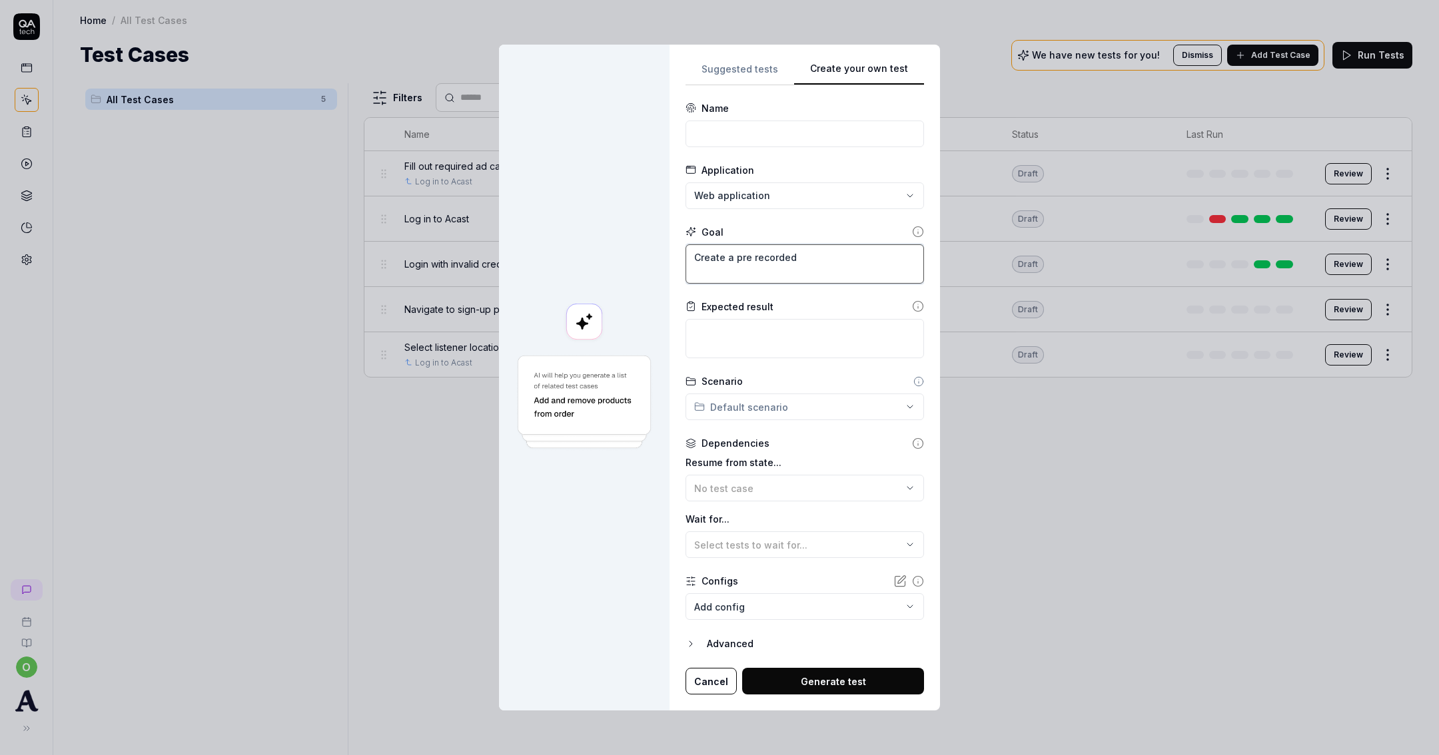
type textarea "Create a pre recorded"
type textarea "*"
type textarea "Create a pre recorded a"
type textarea "*"
type textarea "Create a pre recorded ad"
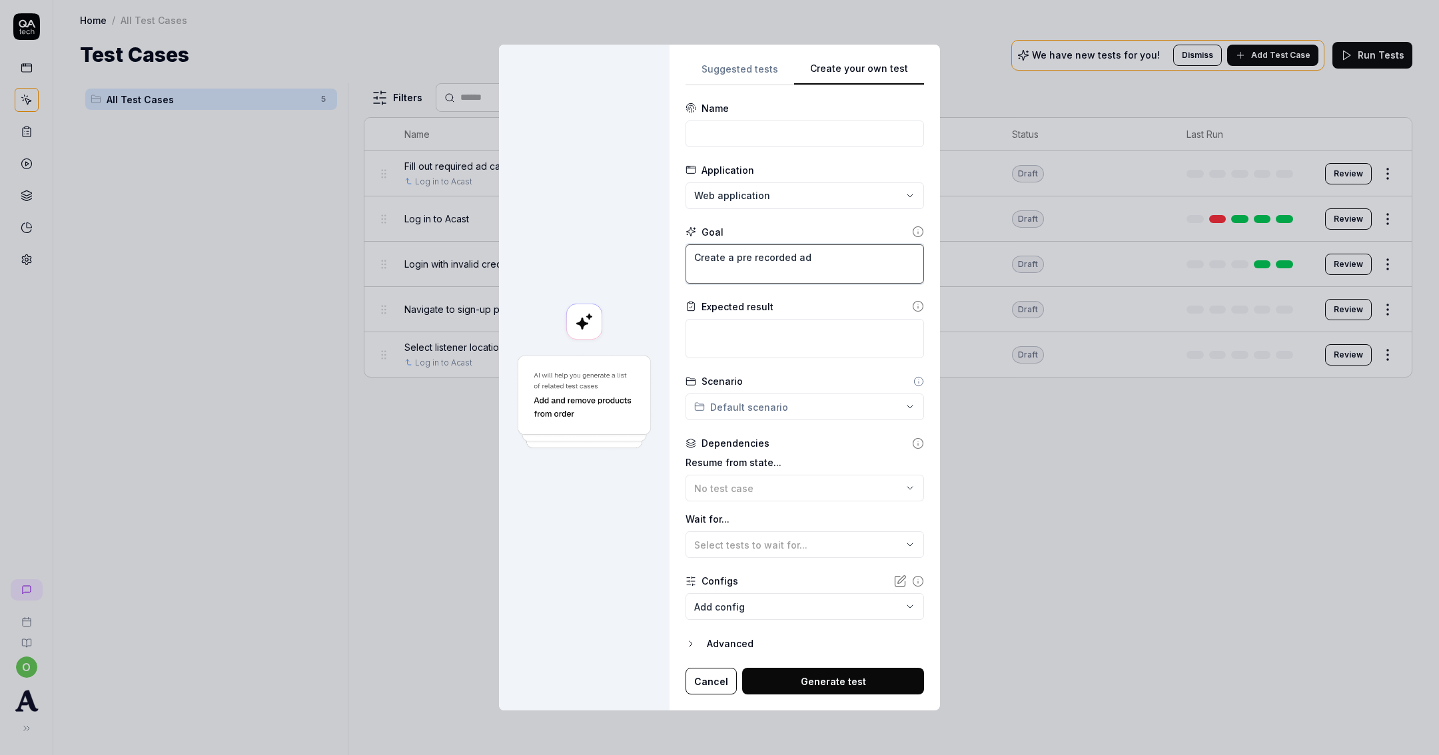
type textarea "*"
type textarea "Create a pre recorded ad"
type textarea "*"
type textarea "Create a pre recorded ad ca"
type textarea "*"
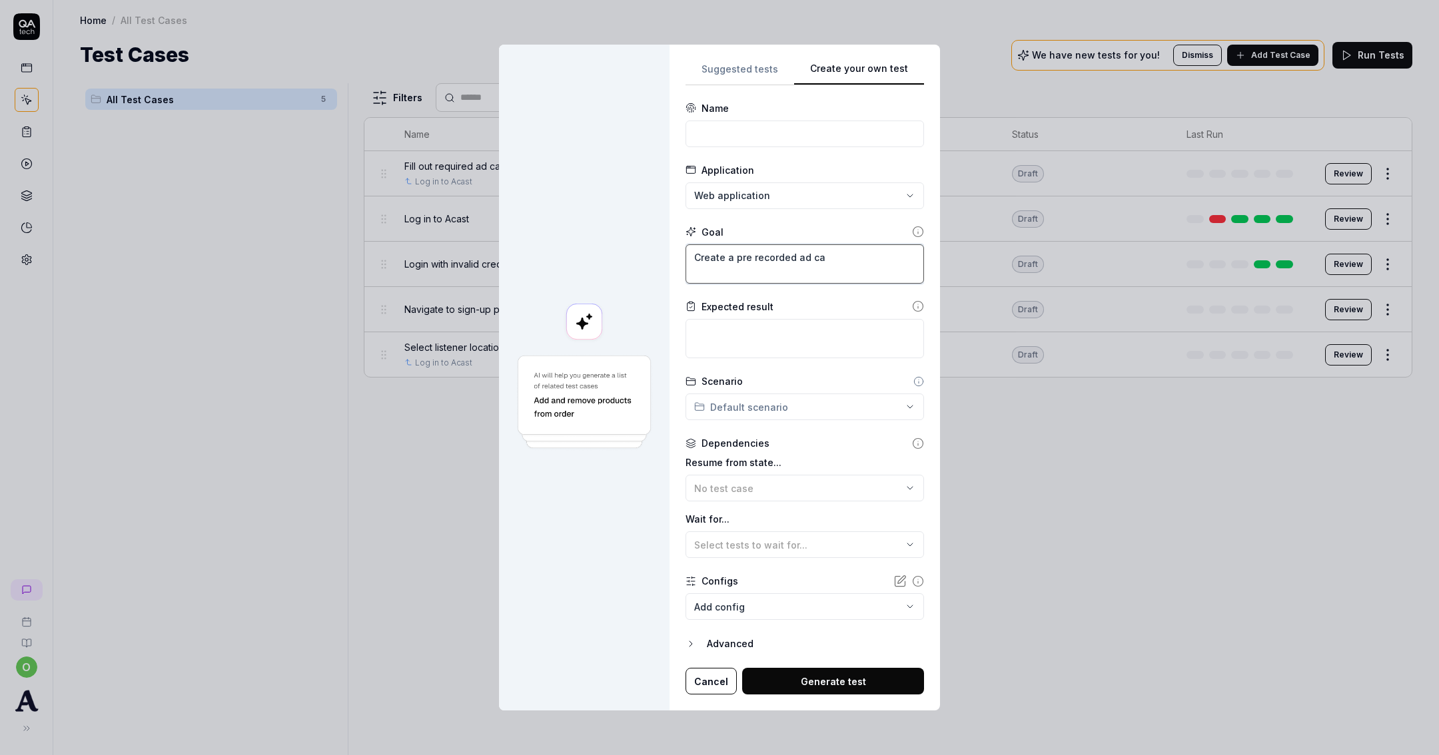
type textarea "Create a pre recorded ad cam"
type textarea "*"
type textarea "Create a pre recorded ad camp"
type textarea "*"
type textarea "Create a pre recorded ad campa"
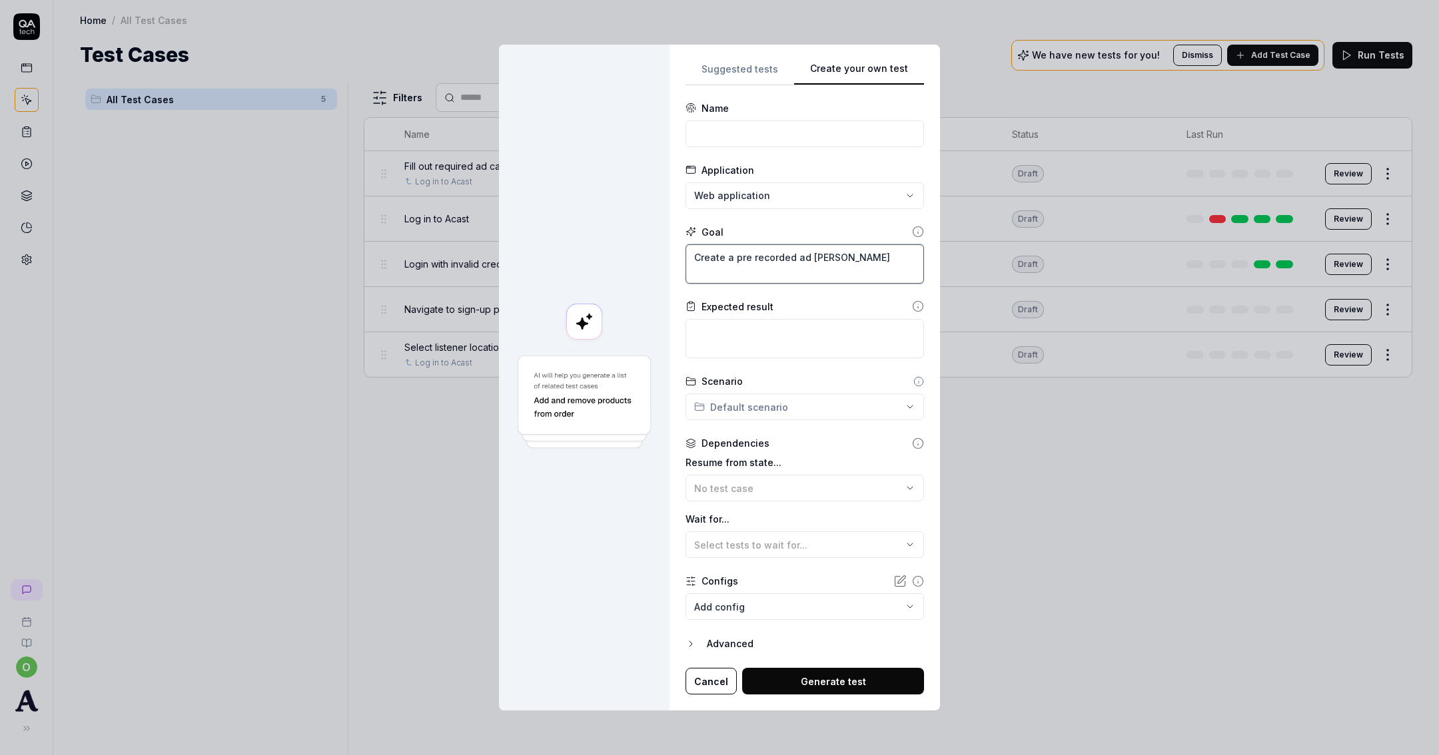
type textarea "*"
type textarea "Create a pre recorded ad campai"
type textarea "*"
type textarea "Create a pre recorded ad campaig"
type textarea "*"
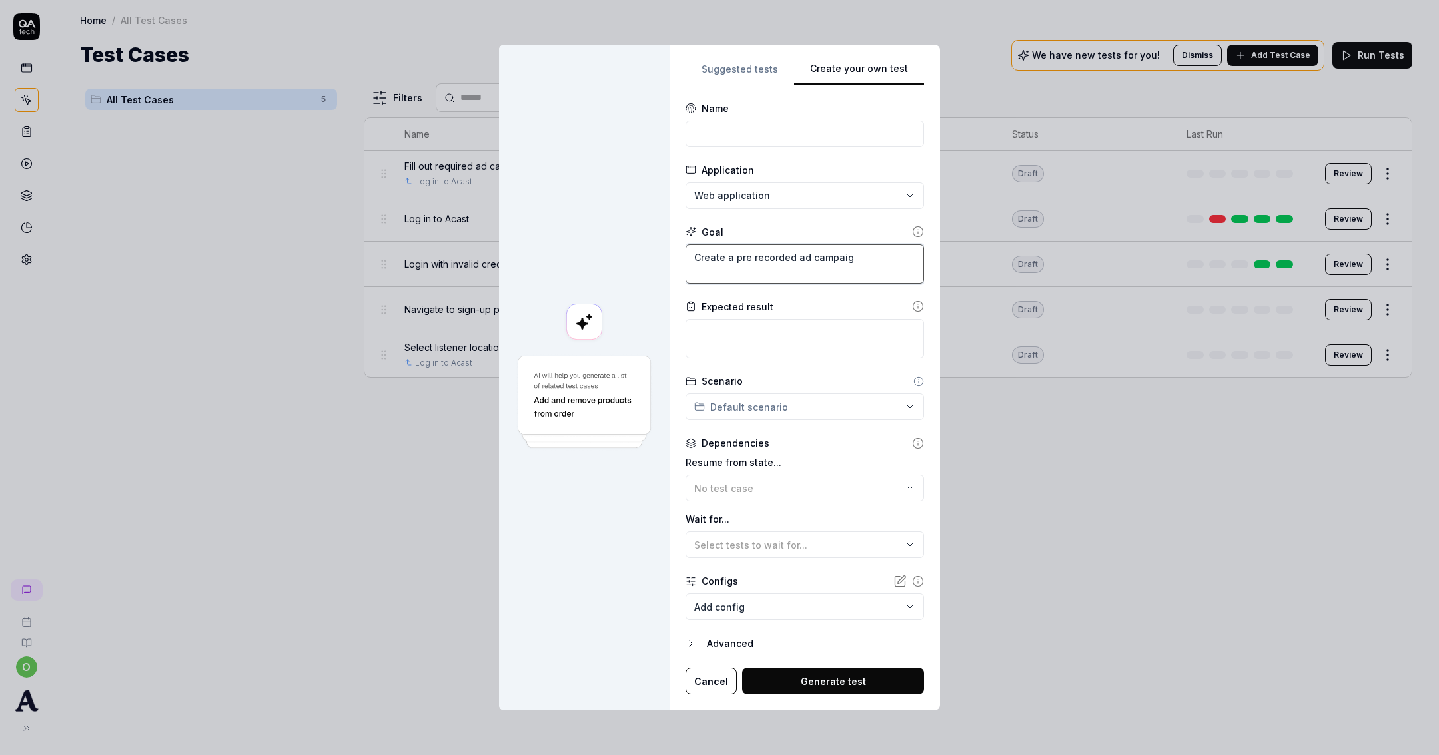
type textarea "Create a pre recorded ad campaign"
type textarea "*"
type textarea "Create a pre recorded ad campaign"
type textarea "*"
type textarea "Create a pre recorded ad campaign w"
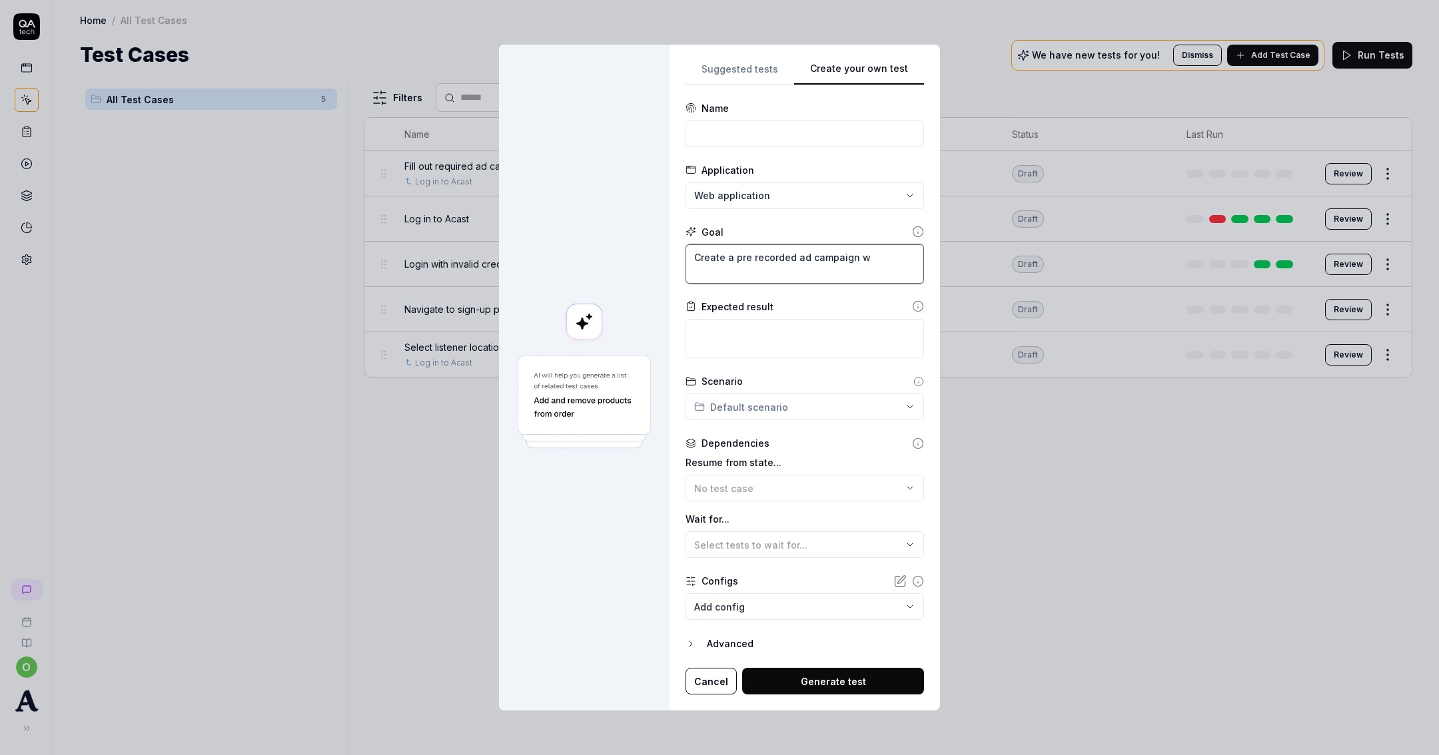
type textarea "*"
type textarea "Create a pre recorded ad campaign wi"
type textarea "*"
type textarea "Create a pre recorded ad campaign wit"
type textarea "*"
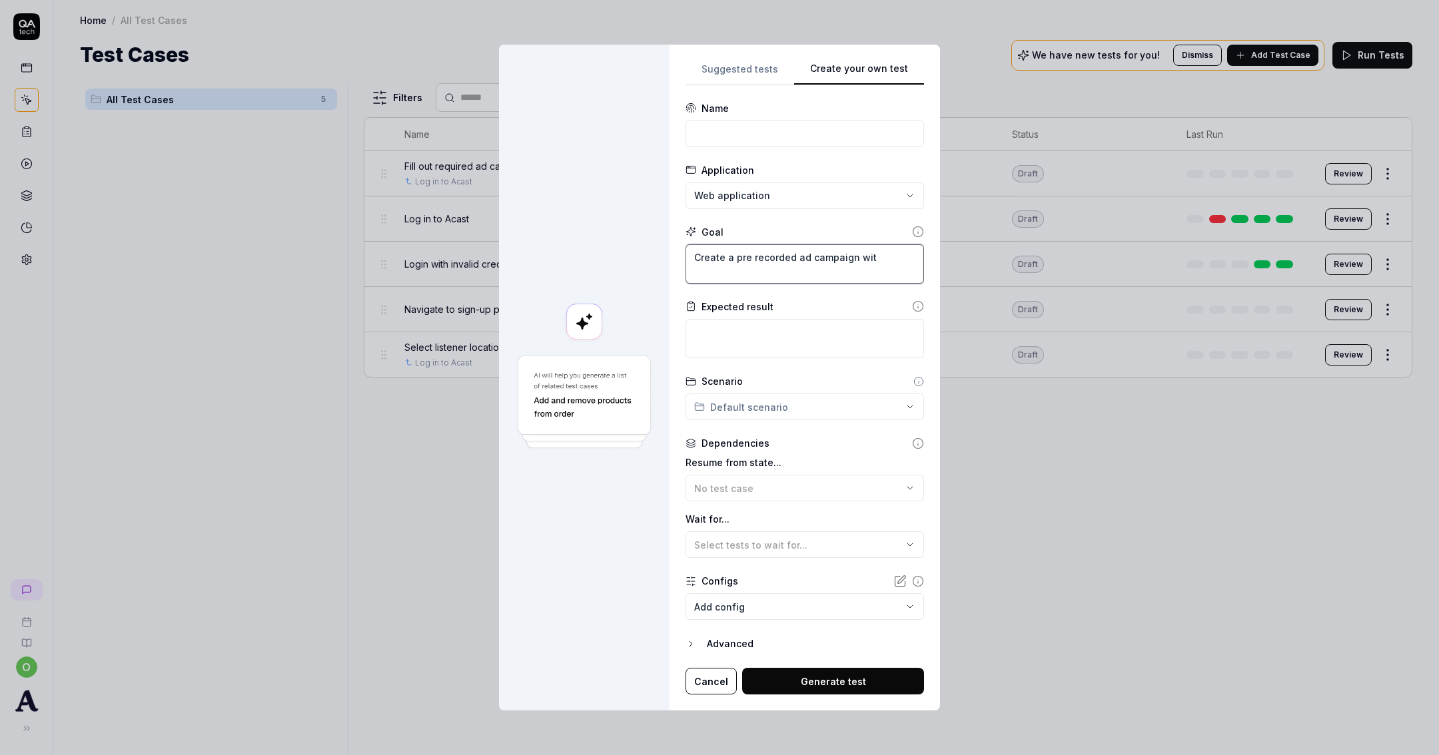
type textarea "Create a pre recorded ad campaign with"
type textarea "*"
type textarea "Create a pre recorded ad campaign with"
type textarea "*"
type textarea "Create a pre recorded ad campaign with a"
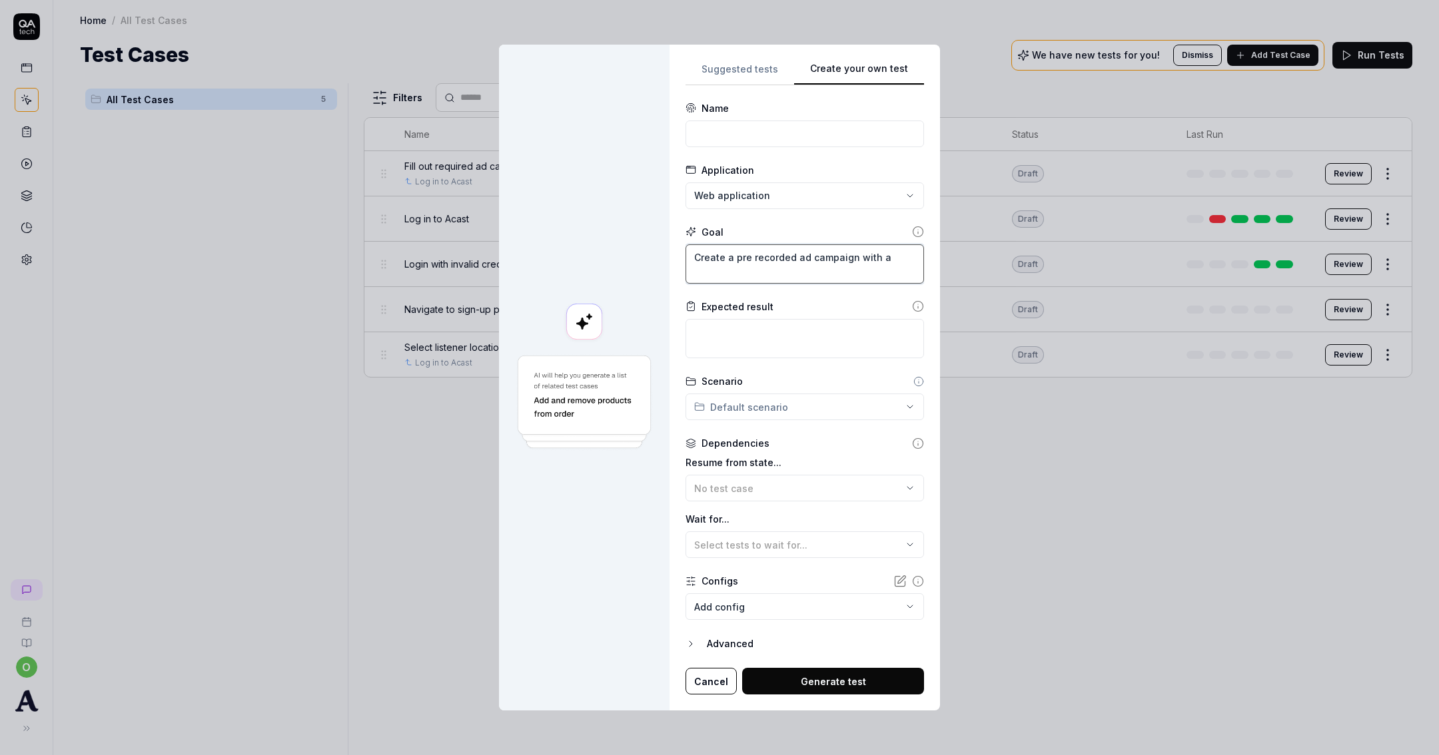
type textarea "*"
type textarea "Create a pre recorded ad campaign with a"
type textarea "*"
type textarea "Create a pre recorded ad campaign with a s"
type textarea "*"
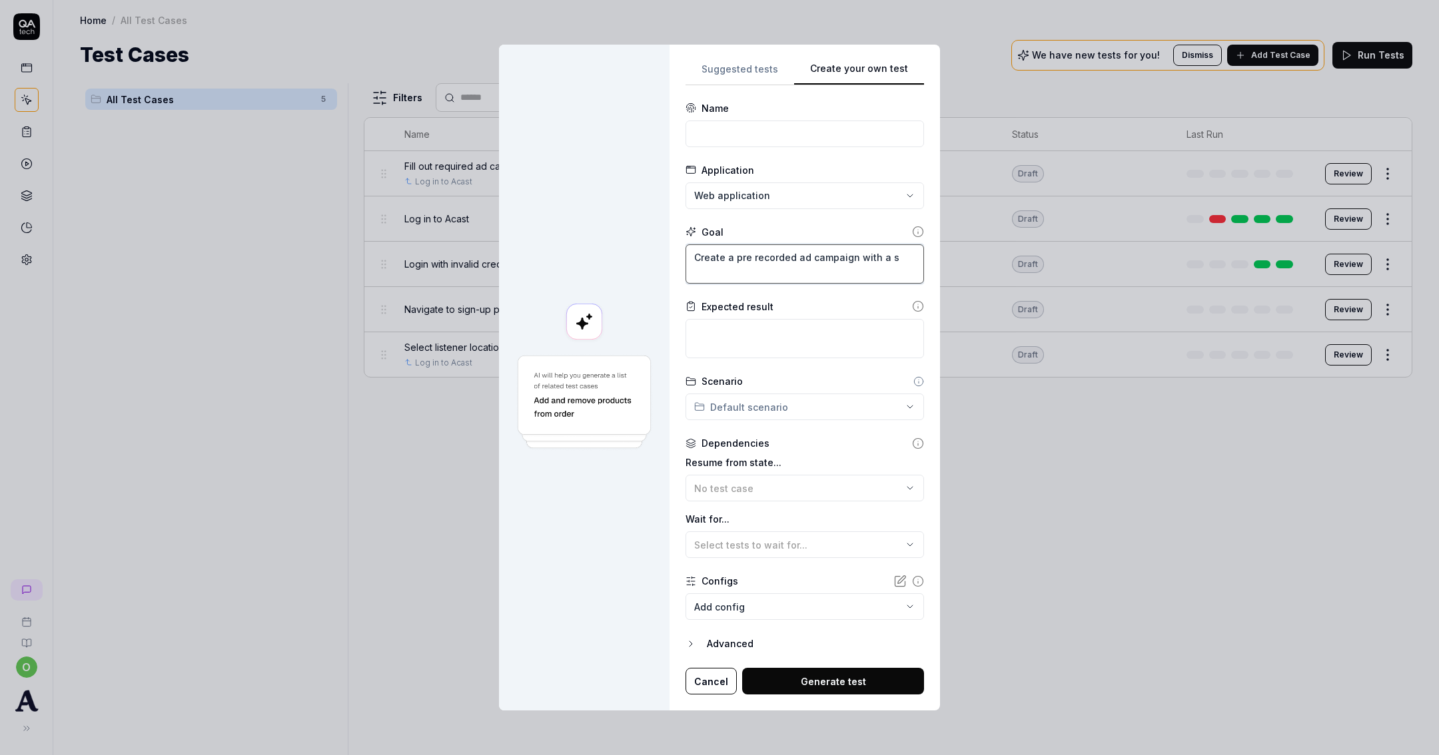
type textarea "Create a pre recorded ad campaign with a sp"
type textarea "*"
type textarea "Create a pre recorded ad campaign with a spe"
type textarea "*"
type textarea "Create a pre recorded ad campaign with a spec"
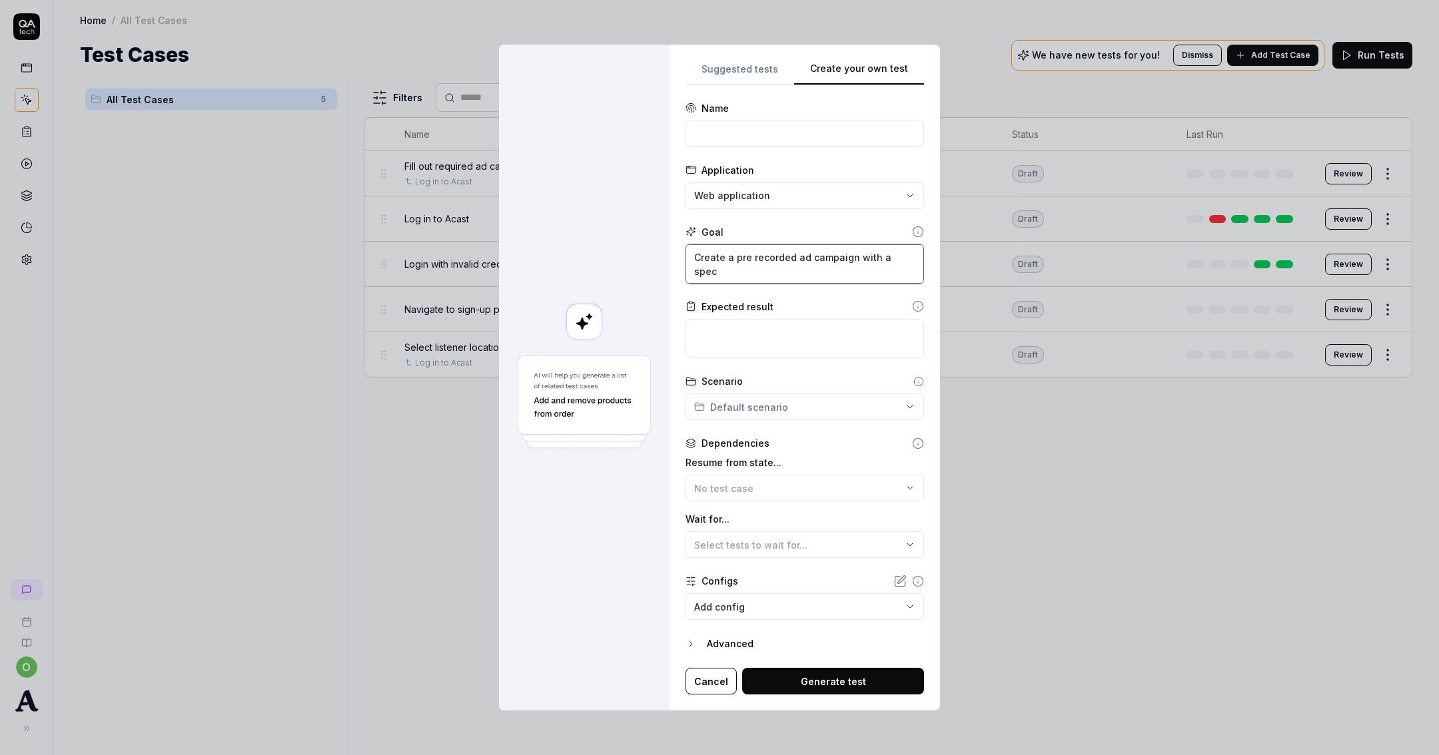
type textarea "*"
type textarea "Create a pre recorded ad campaign with a speci"
type textarea "*"
type textarea "Create a pre recorded ad campaign with a specif"
type textarea "*"
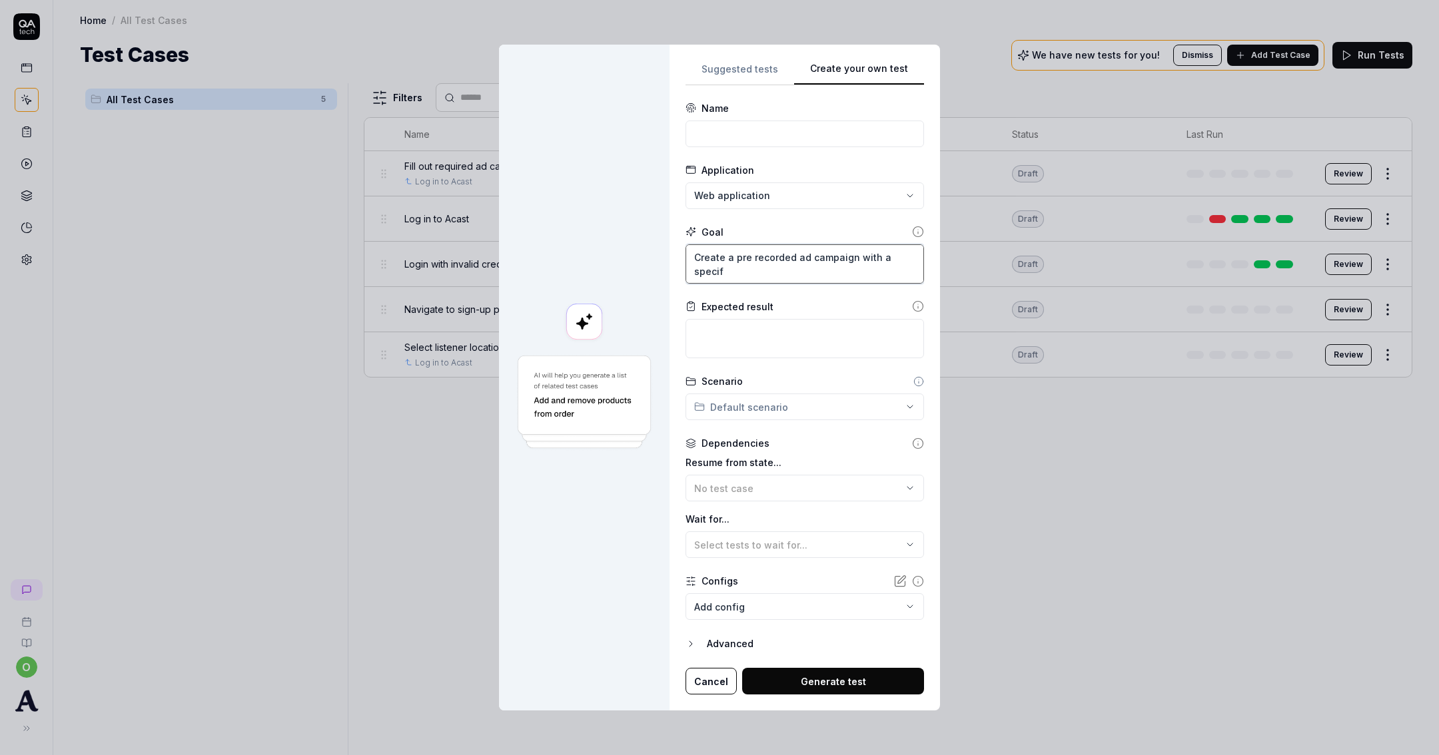
type textarea "Create a pre recorded ad campaign with a specifi"
type textarea "*"
type textarea "Create a pre recorded ad campaign with a specific"
type textarea "*"
type textarea "Create a pre recorded ad campaign with a specific"
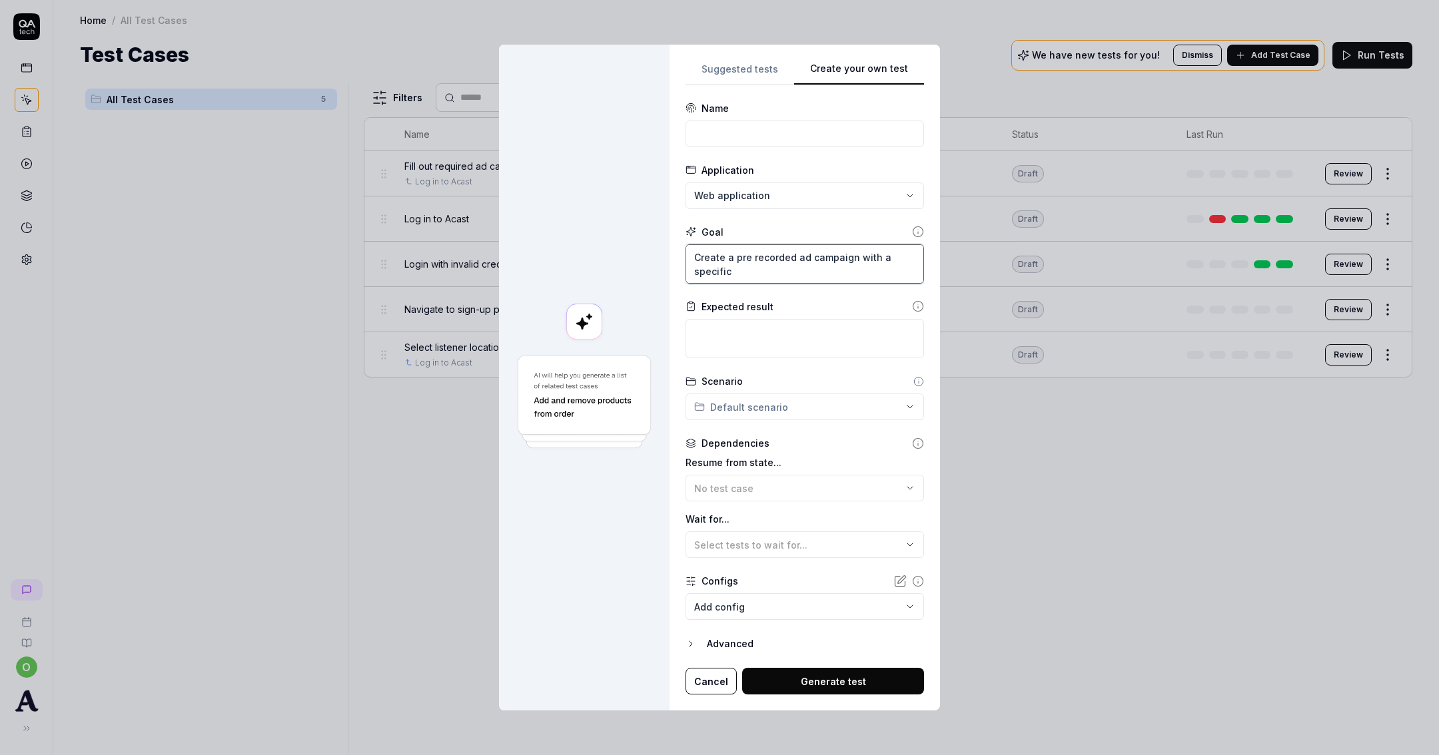
type textarea "*"
type textarea "Create a pre recorded ad campaign with a specific e"
type textarea "*"
type textarea "Create a pre recorded ad campaign with a specific en"
type textarea "*"
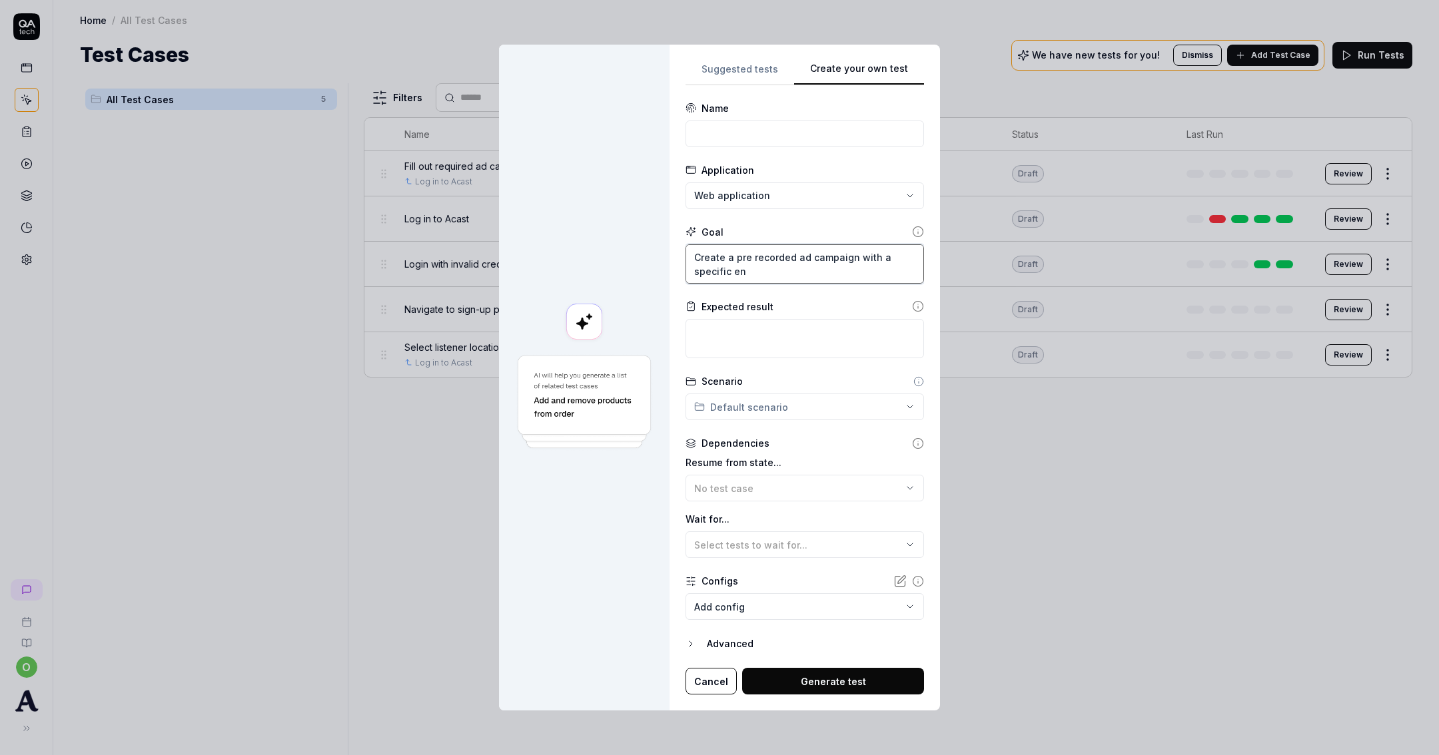
type textarea "Create a pre recorded ad campaign with a specific end"
type textarea "*"
type textarea "Create a pre recorded ad campaign with a specific end"
type textarea "*"
type textarea "Create a pre recorded ad campaign with a specific end d"
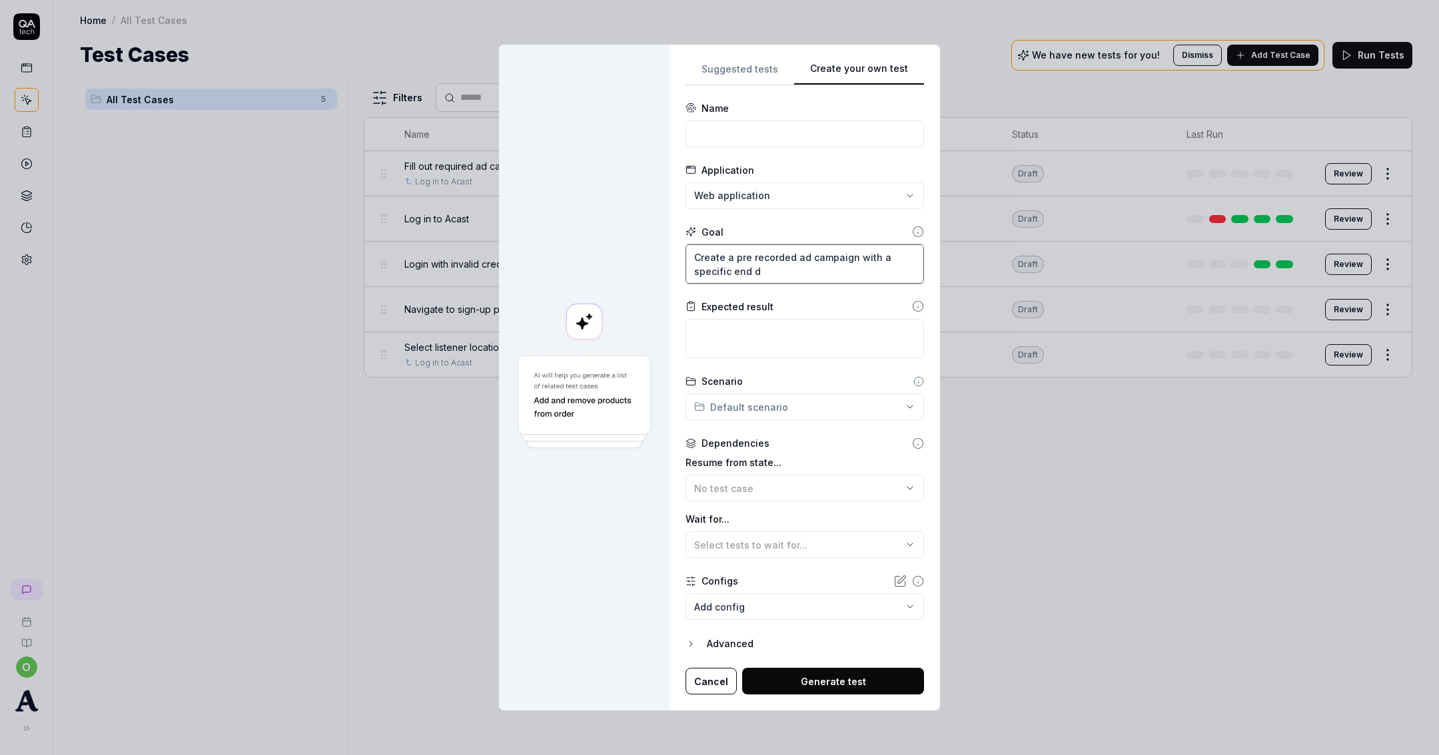
type textarea "*"
type textarea "Create a pre recorded ad campaign with a specific end da"
type textarea "*"
type textarea "Create a pre recorded ad campaign with a specific end dat"
type textarea "*"
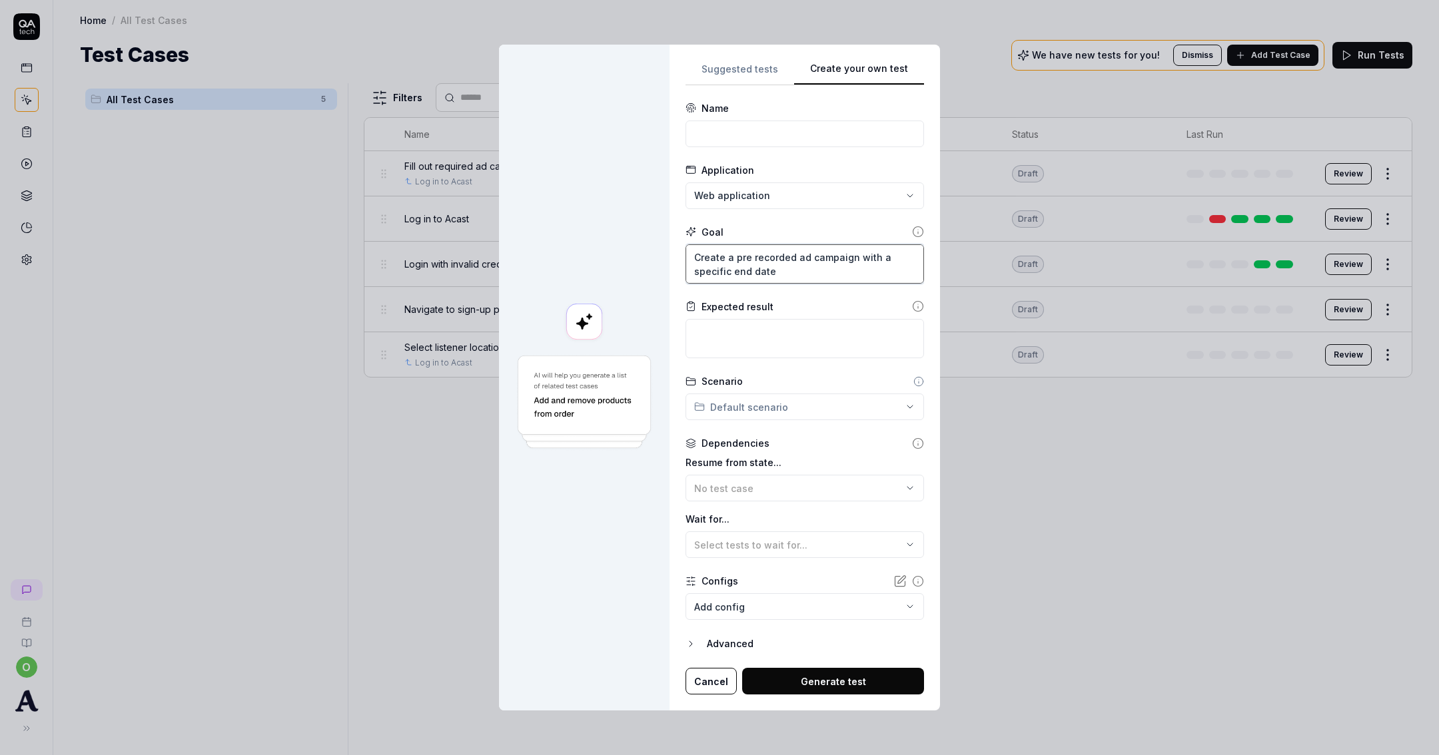
type textarea "Create a pre recorded ad campaign with a specific end date"
click at [789, 389] on div "Scenario Default scenario" at bounding box center [805, 397] width 239 height 46
click at [795, 400] on div "**********" at bounding box center [719, 377] width 1439 height 755
click at [795, 409] on div "**********" at bounding box center [719, 377] width 1439 height 755
click at [816, 482] on div "No test case" at bounding box center [798, 489] width 208 height 14
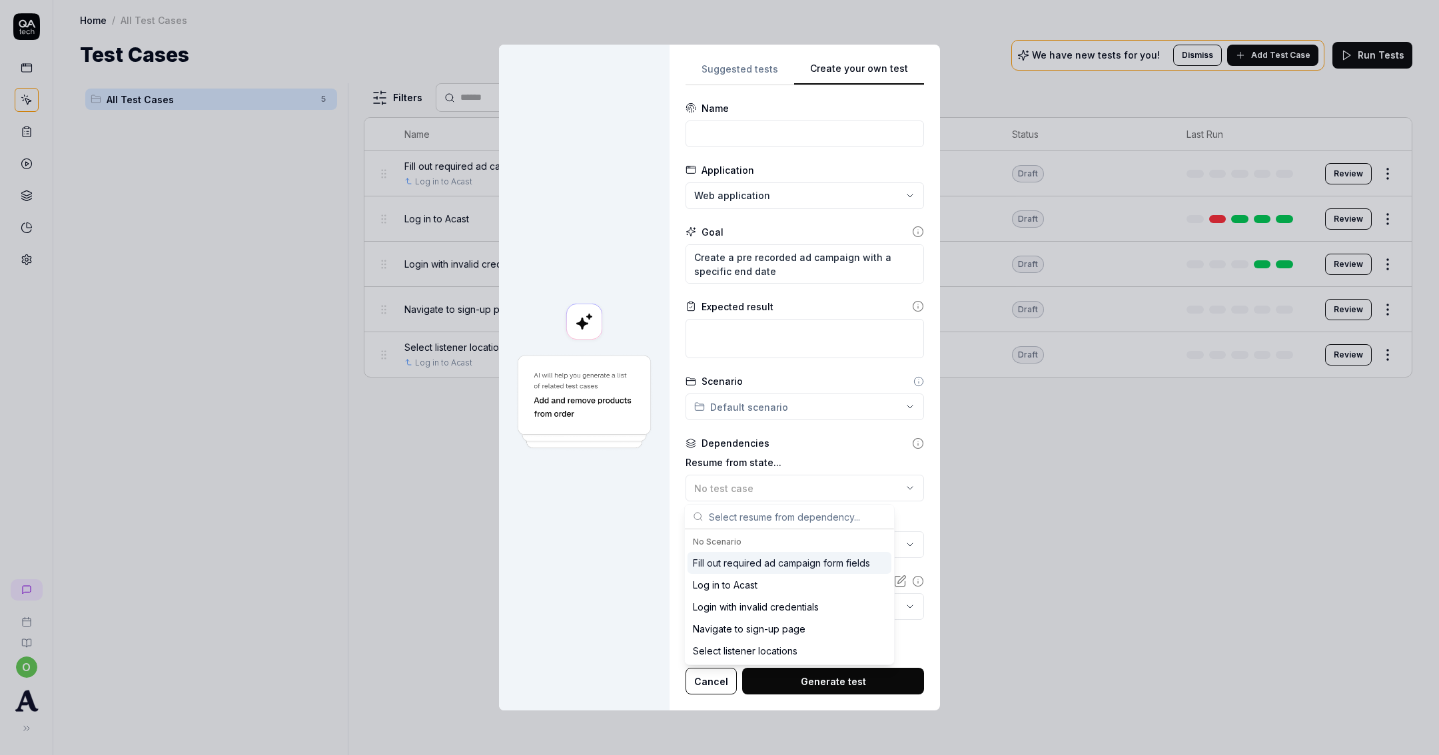
click at [795, 563] on div "Fill out required ad campaign form fields" at bounding box center [781, 563] width 177 height 14
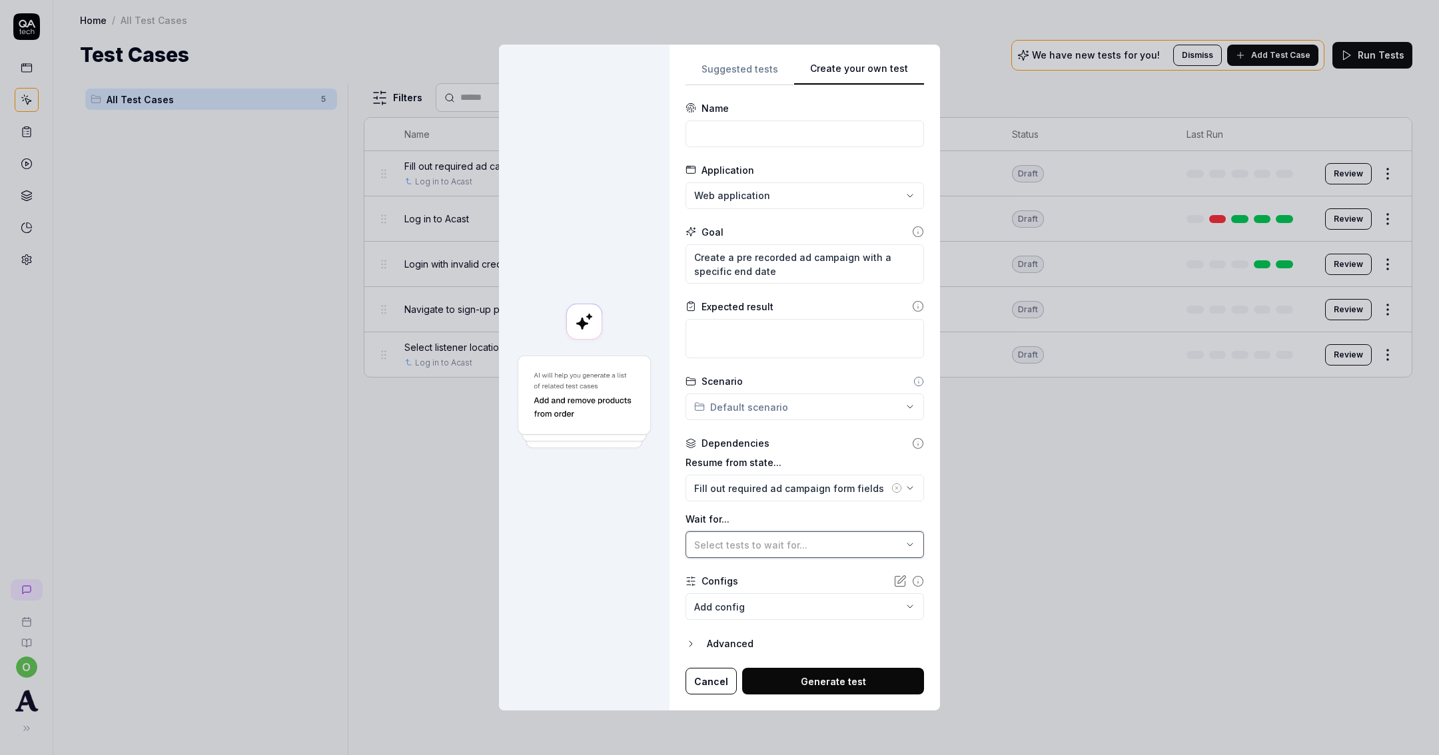
click at [755, 542] on span "Select tests to wait for..." at bounding box center [750, 545] width 113 height 11
click at [757, 542] on span "Select tests to wait for..." at bounding box center [750, 545] width 113 height 11
click at [767, 497] on button "Fill out required ad campaign form fields" at bounding box center [805, 488] width 239 height 27
click at [912, 445] on icon at bounding box center [918, 444] width 12 height 12
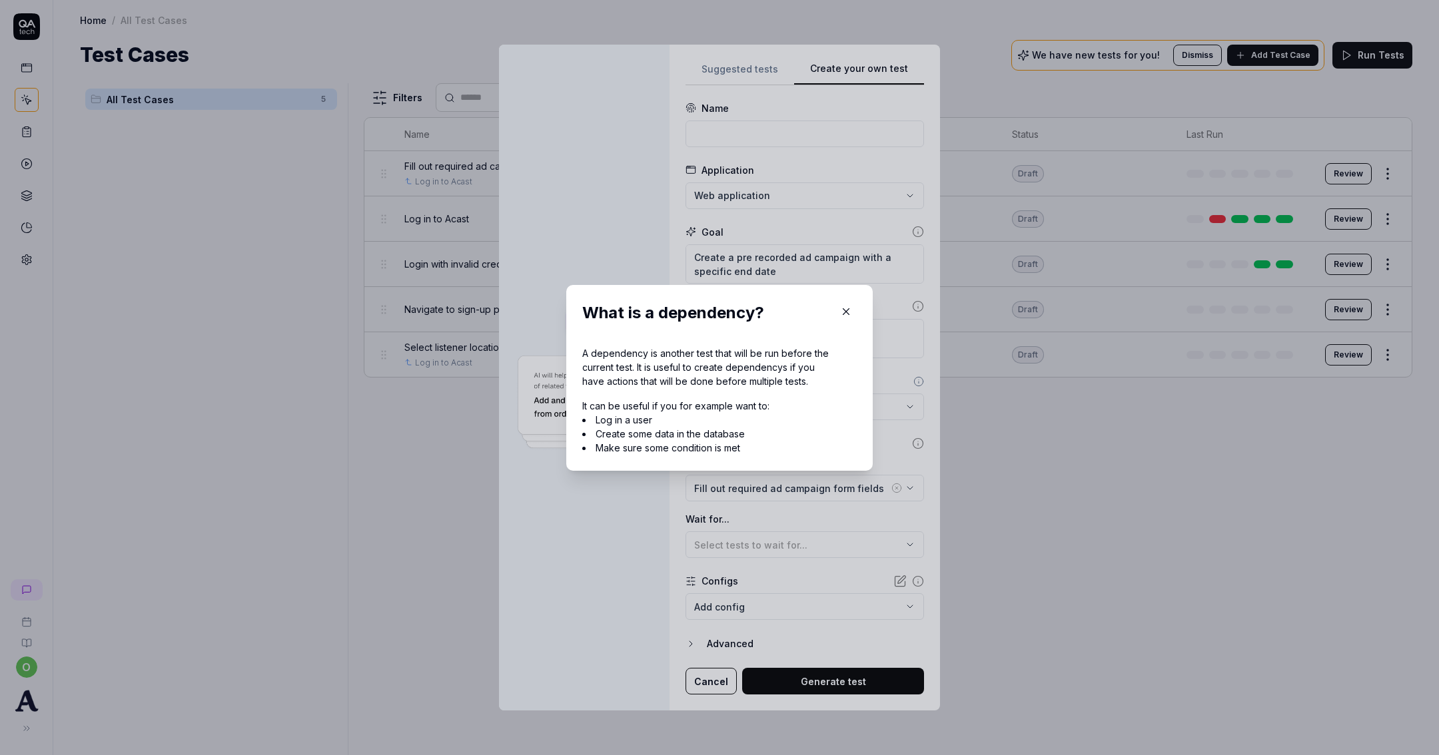
click at [845, 298] on div "What is a dependency? A dependency is another test that will be run before the …" at bounding box center [719, 378] width 306 height 186
click at [841, 314] on icon "button" at bounding box center [846, 312] width 12 height 12
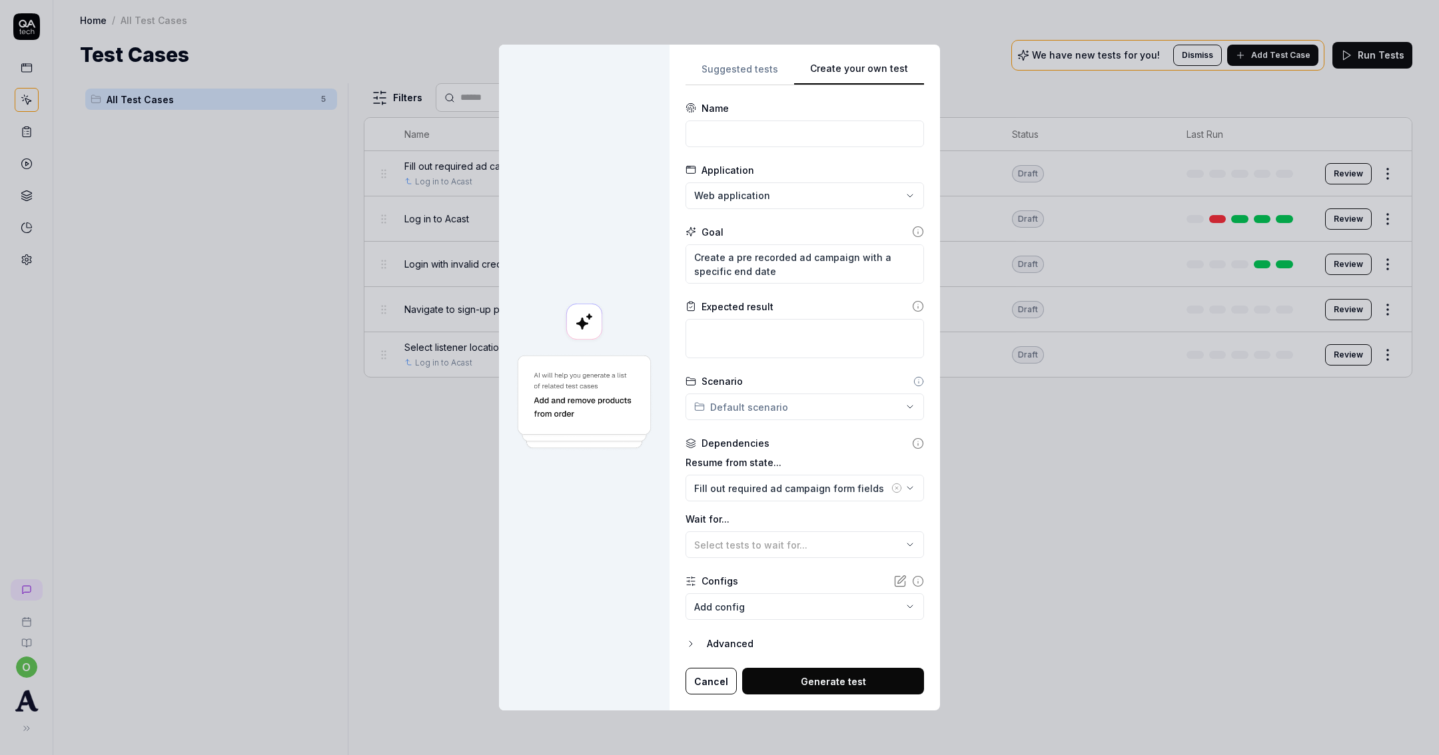
click at [839, 690] on button "Generate test" at bounding box center [833, 681] width 182 height 27
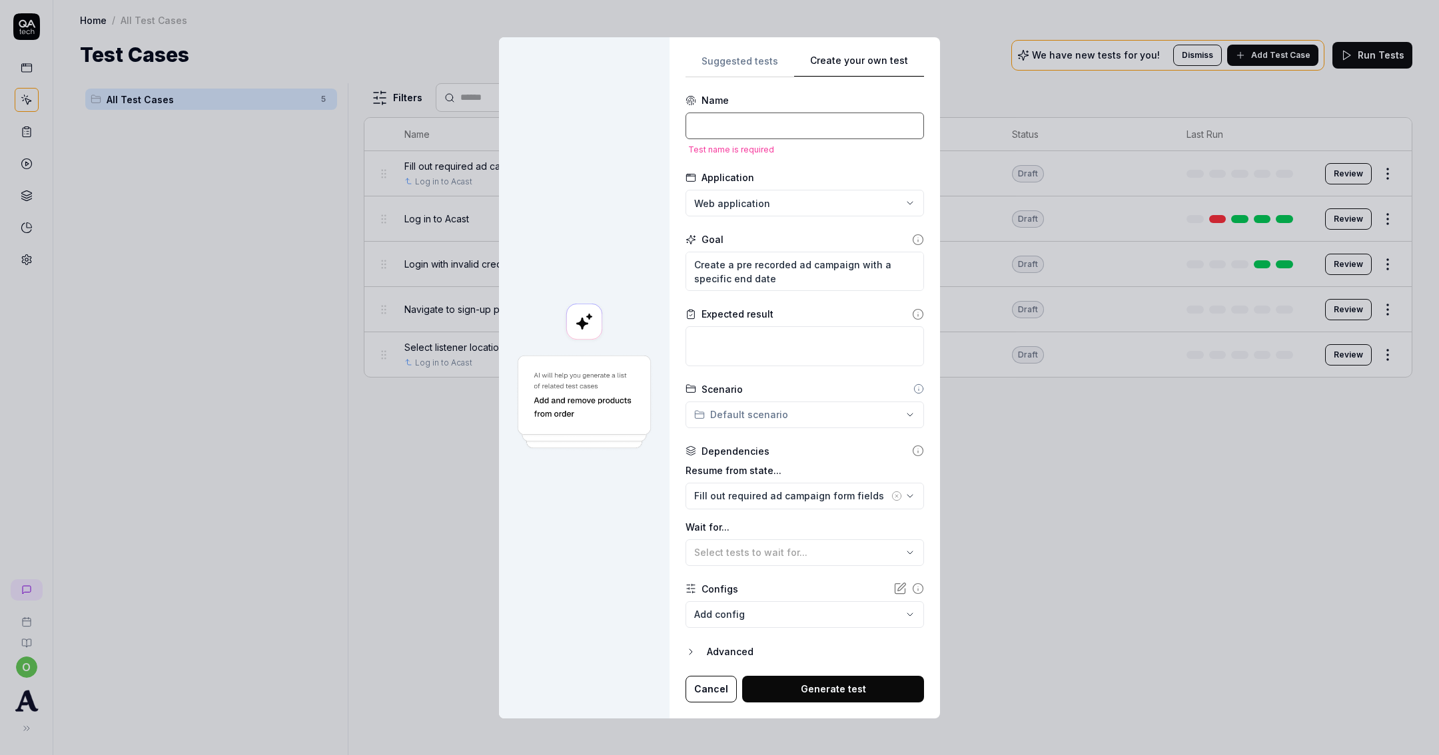
click at [818, 121] on input at bounding box center [805, 126] width 239 height 27
type textarea "*"
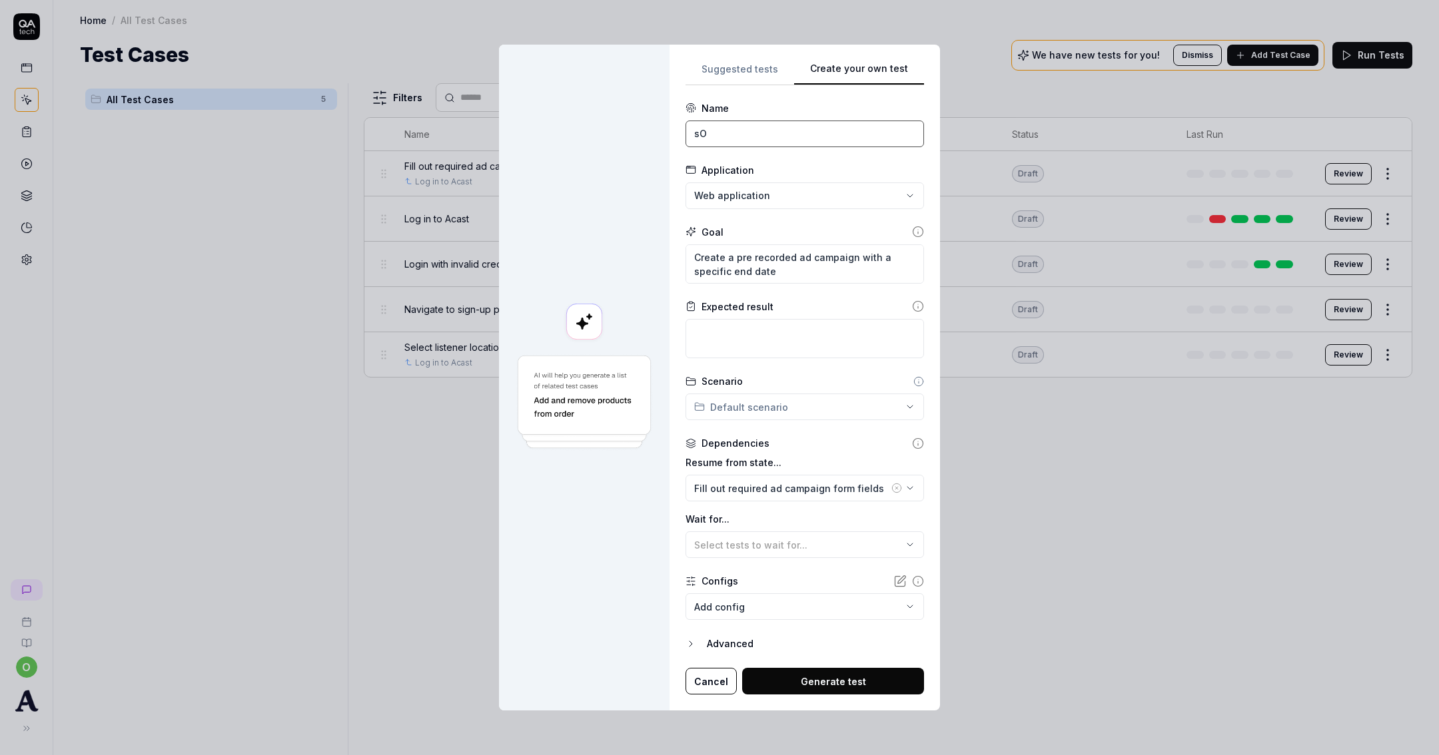
type input "s"
type textarea "*"
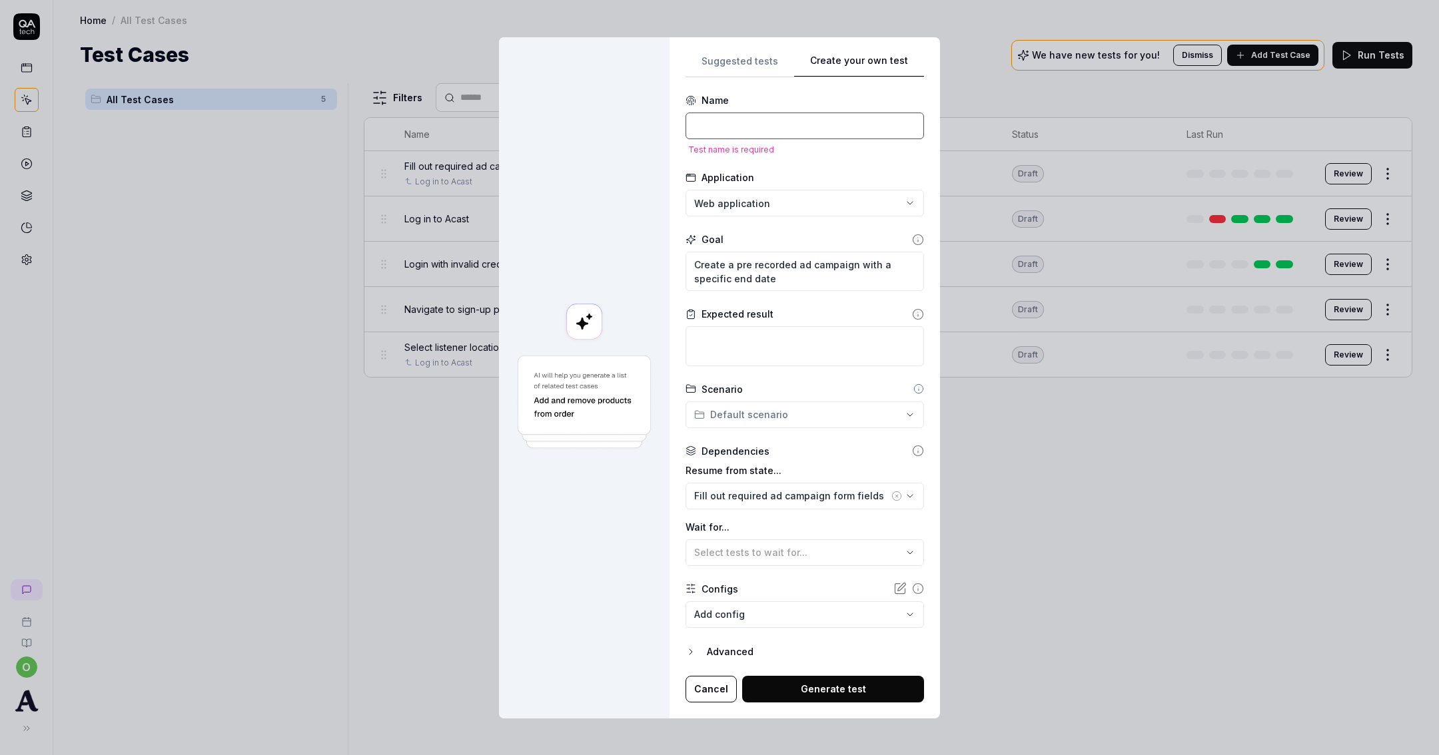
type textarea "*"
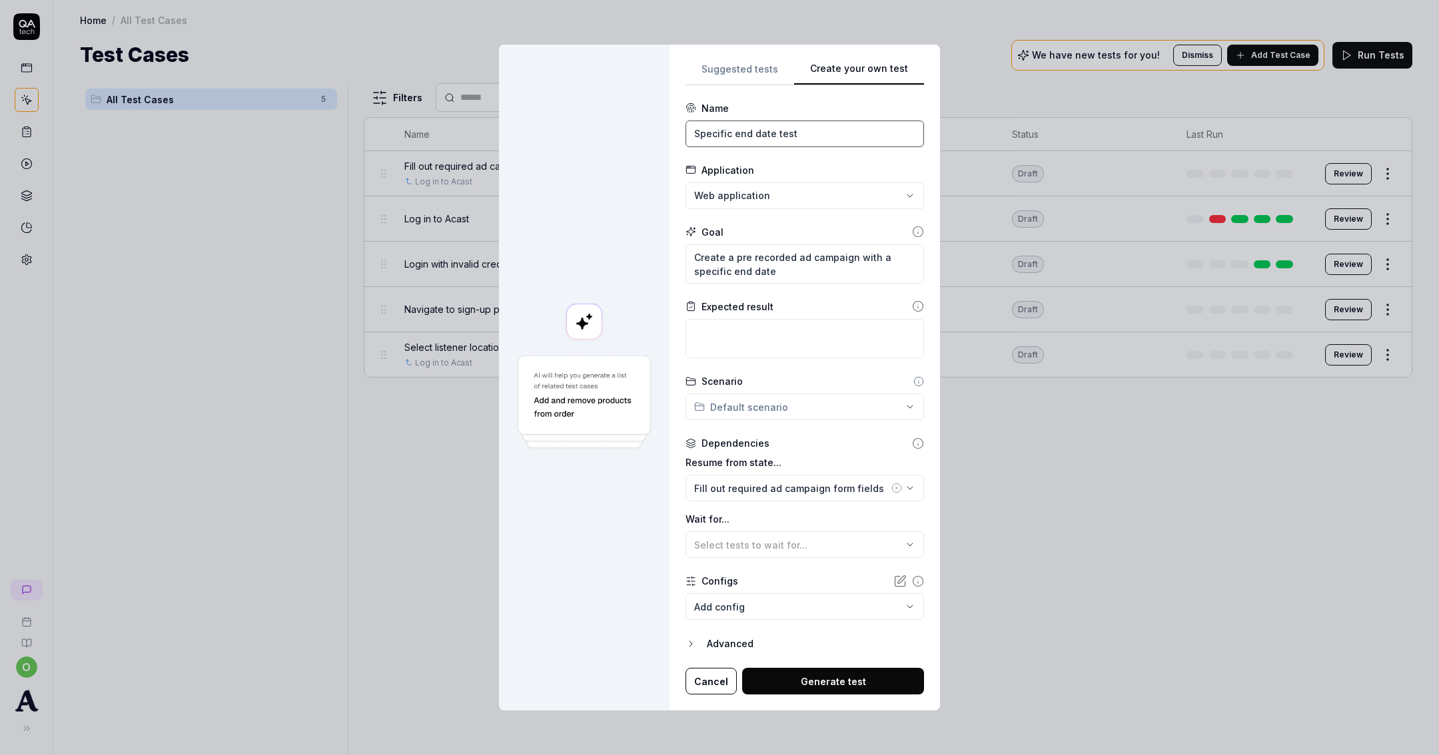
type input "Specific end date test"
click at [853, 684] on button "Generate test" at bounding box center [833, 681] width 182 height 27
type textarea "*"
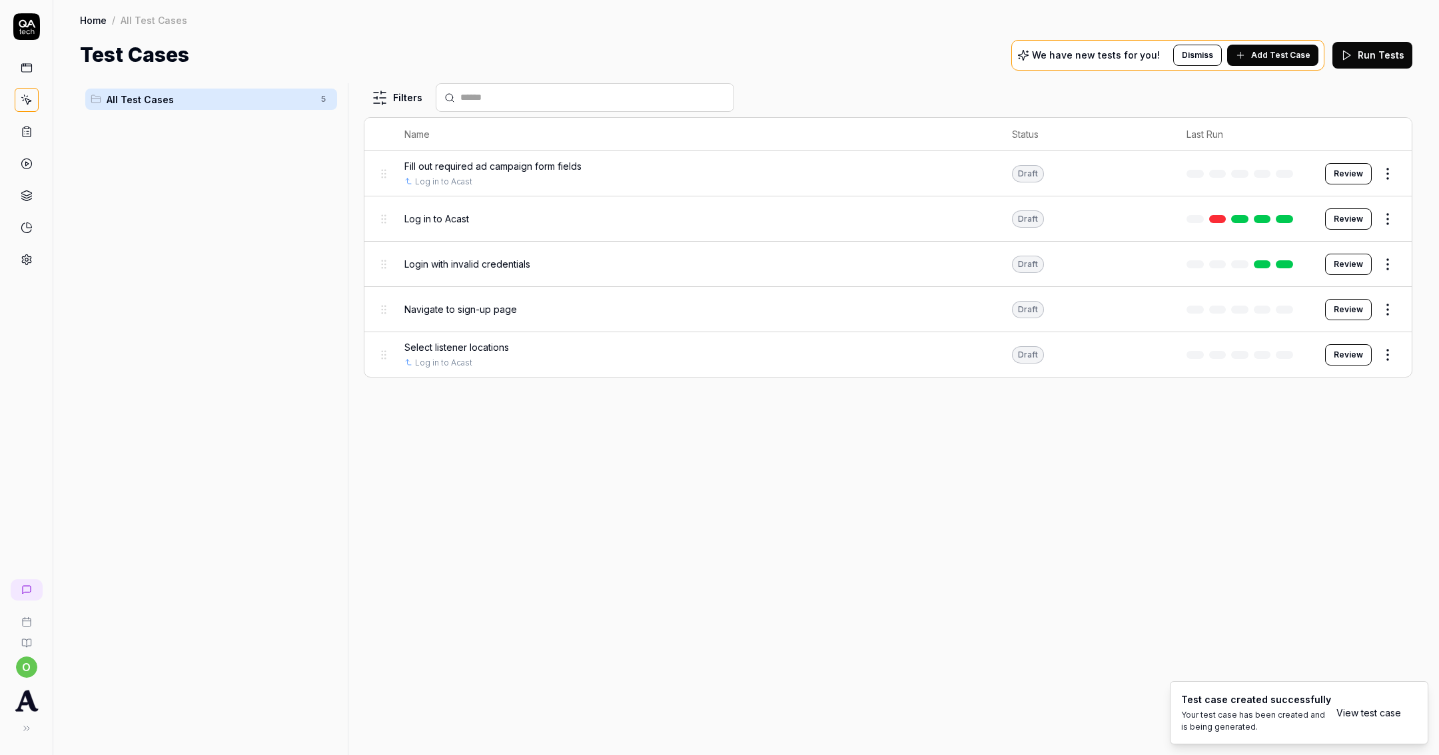
click at [1297, 62] on button "Add Test Case" at bounding box center [1272, 55] width 91 height 21
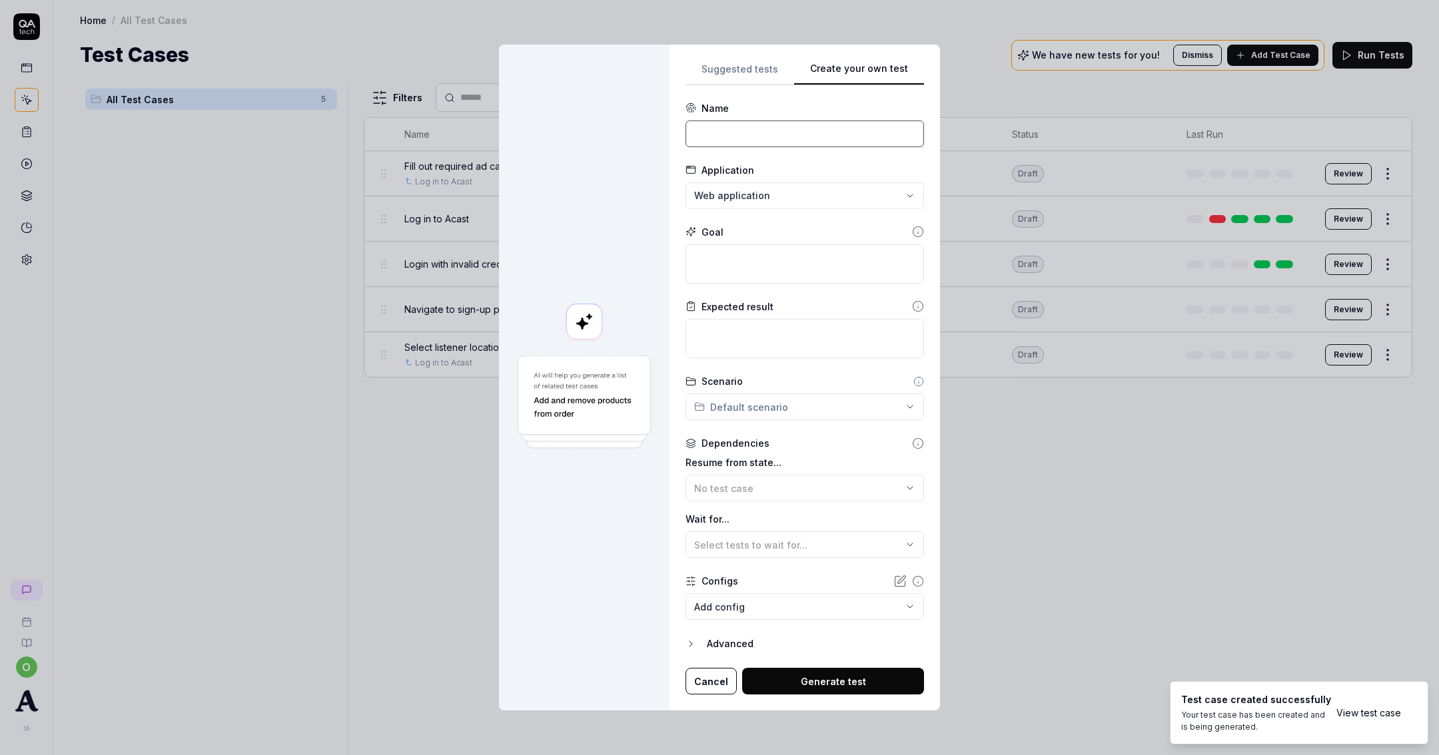
click at [795, 133] on input at bounding box center [805, 134] width 239 height 27
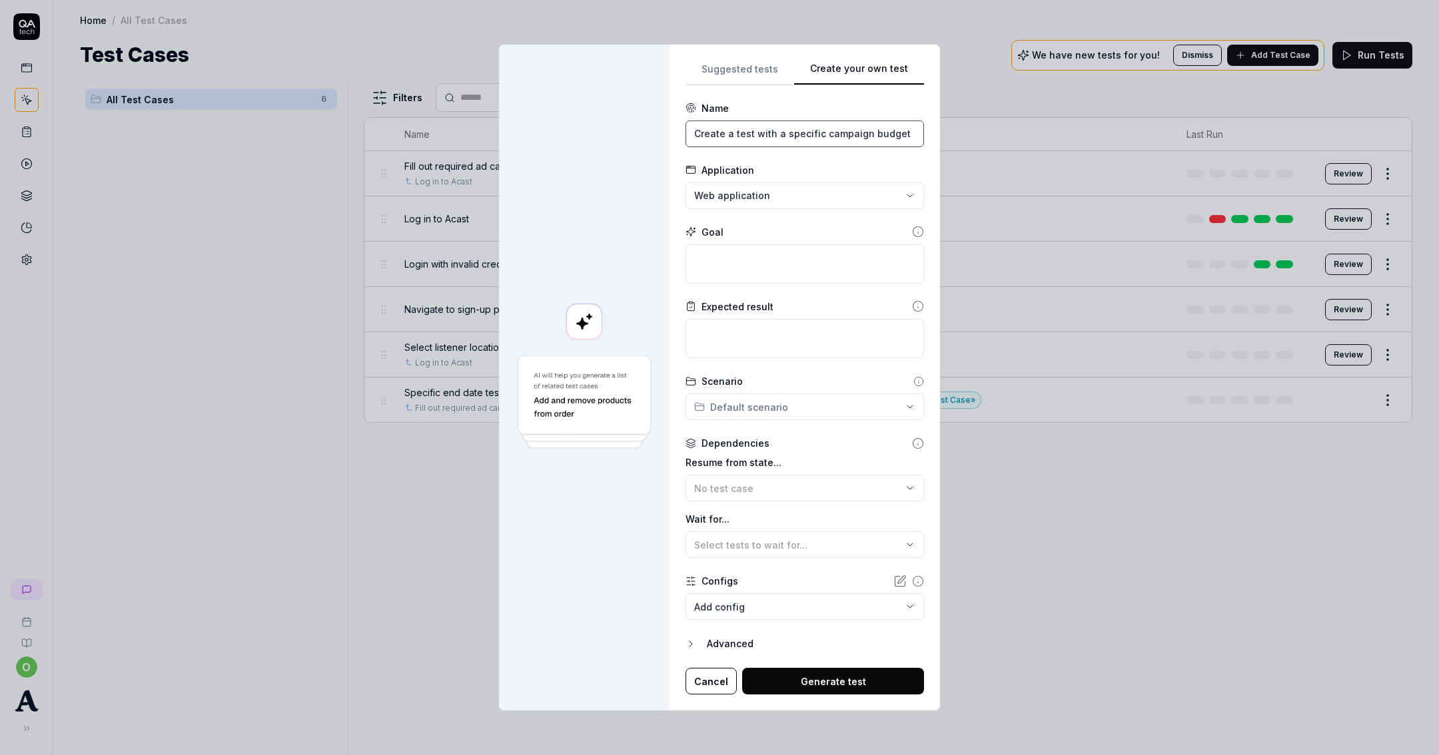
type input "Create a test with a specific campaign budget"
click at [828, 402] on div "**********" at bounding box center [719, 377] width 1439 height 755
click at [825, 409] on div "**********" at bounding box center [719, 377] width 1439 height 755
click at [809, 480] on button "No test case" at bounding box center [805, 488] width 239 height 27
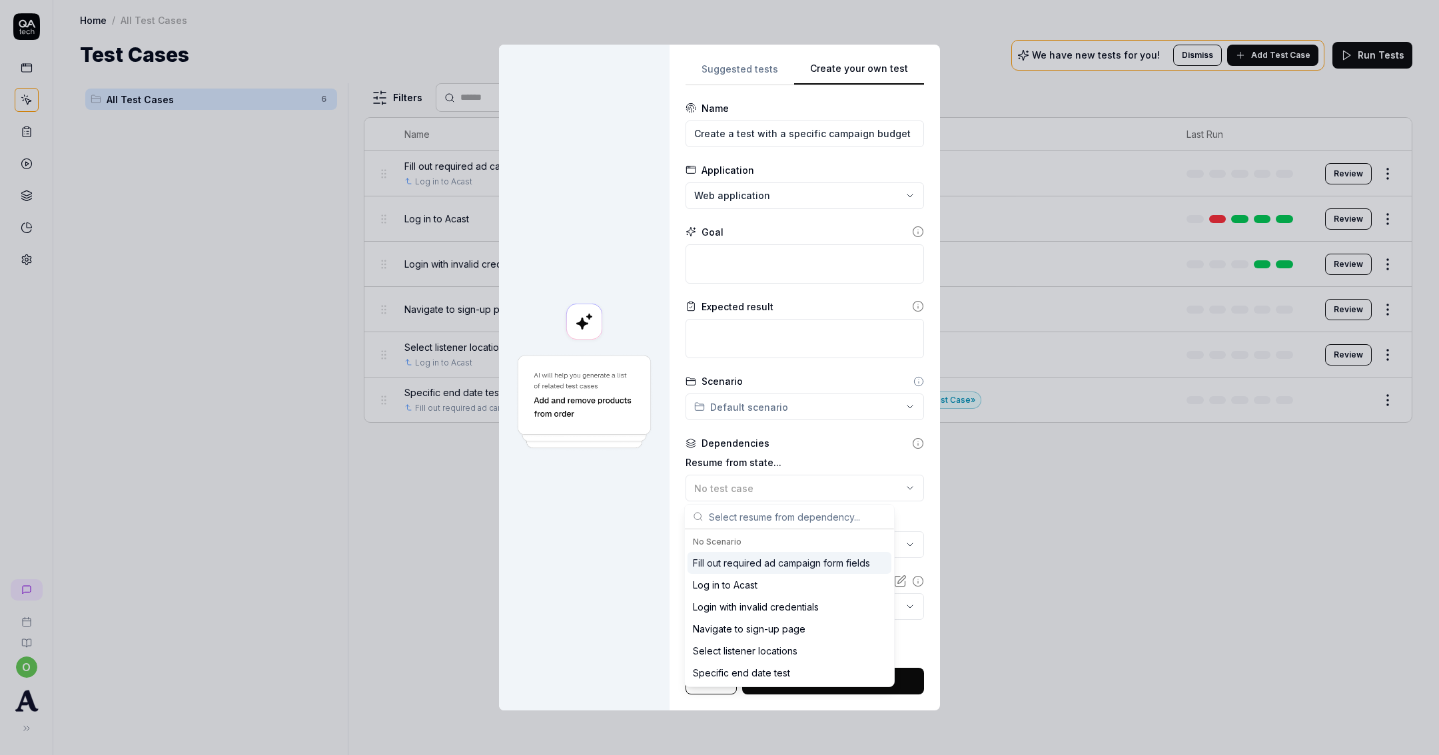
click at [799, 562] on div "Fill out required ad campaign form fields" at bounding box center [781, 563] width 177 height 14
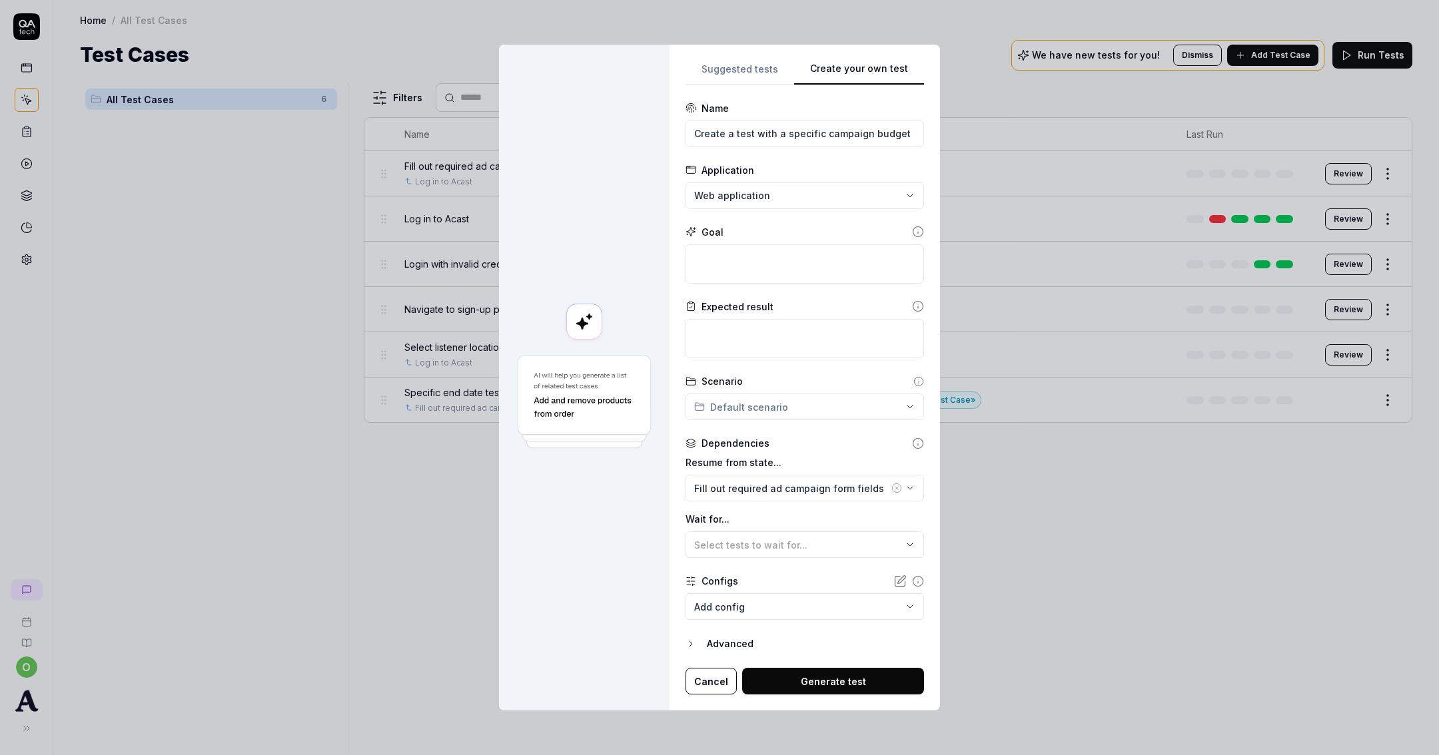
click at [803, 682] on button "Generate test" at bounding box center [833, 681] width 182 height 27
click at [729, 268] on textarea at bounding box center [805, 263] width 239 height 39
type textarea "*"
type textarea "U"
type textarea "*"
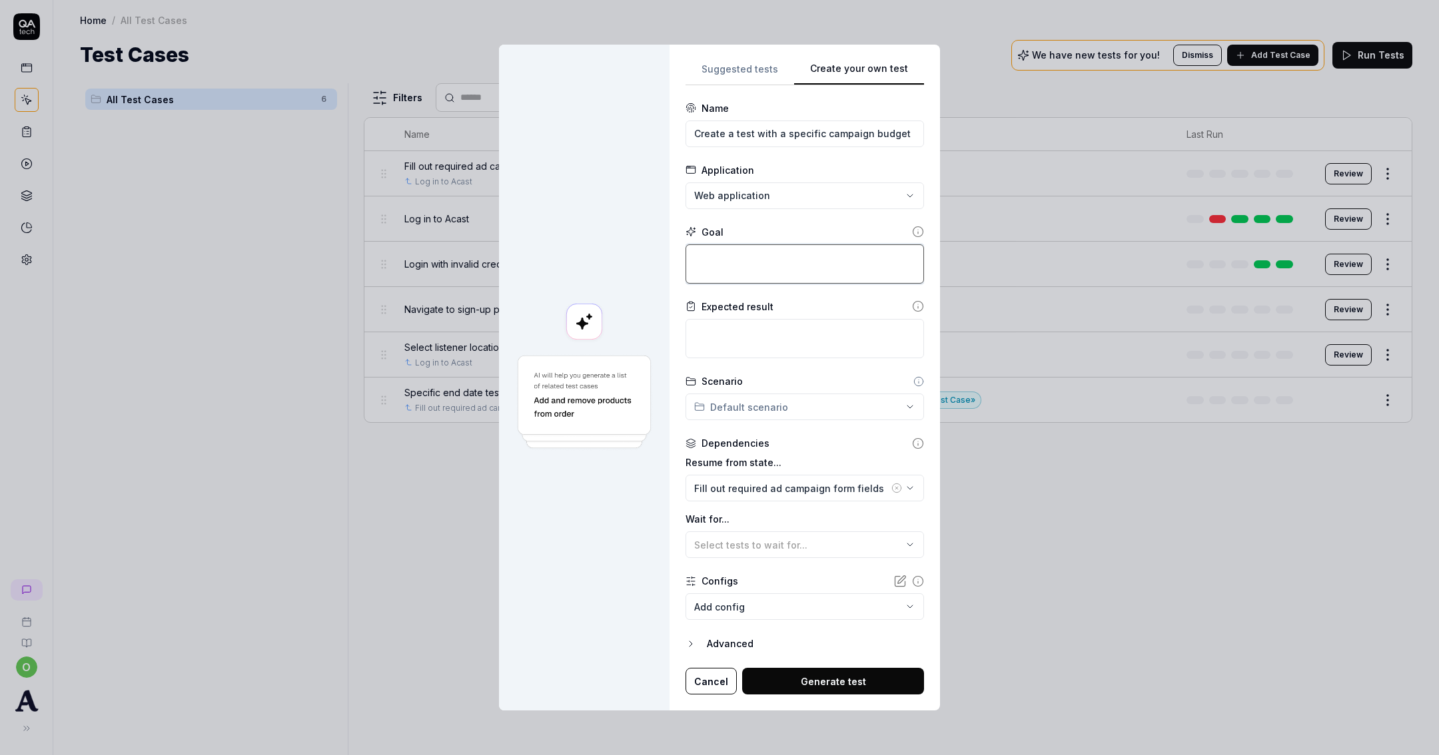
type textarea "A"
type textarea "*"
type textarea "Am"
type textarea "*"
type textarea "A"
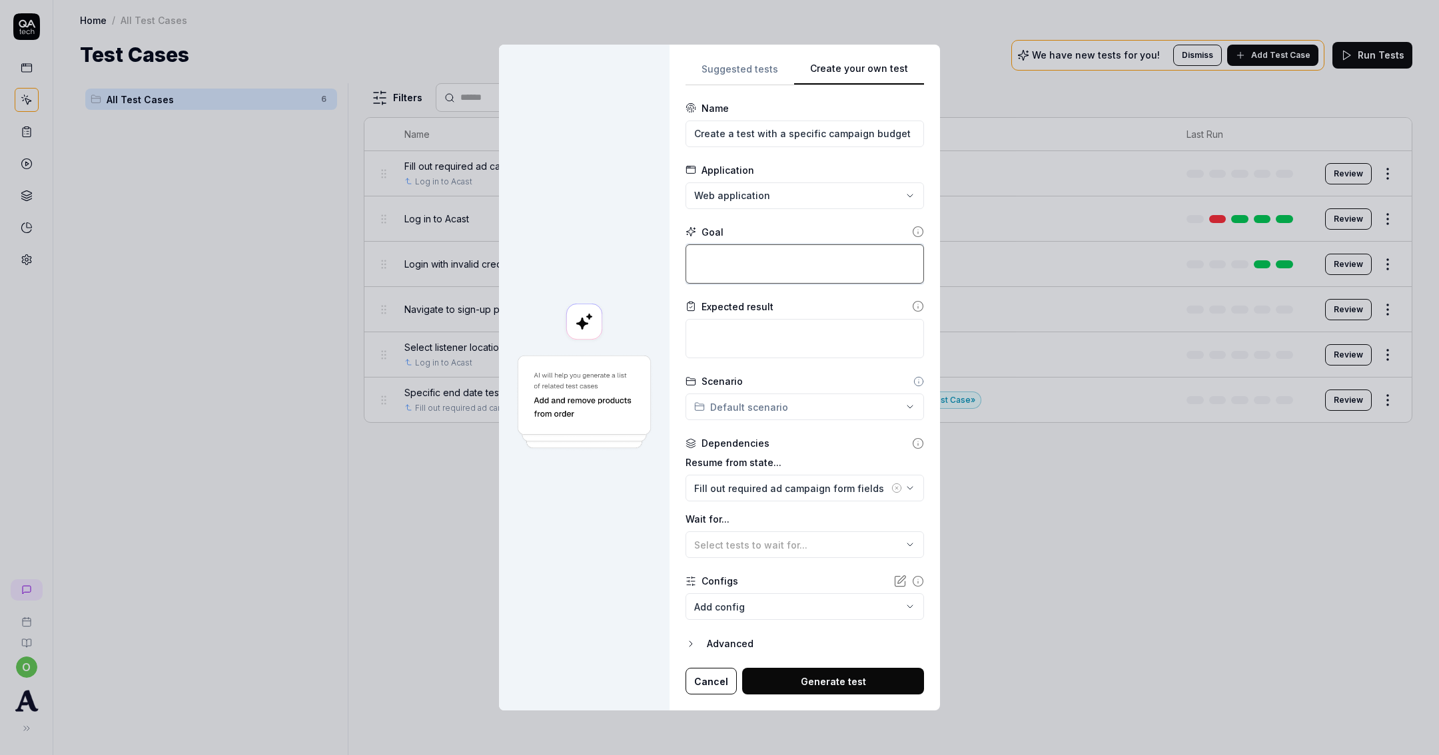
type textarea "*"
type textarea "I"
type textarea "*"
type textarea "A"
type textarea "*"
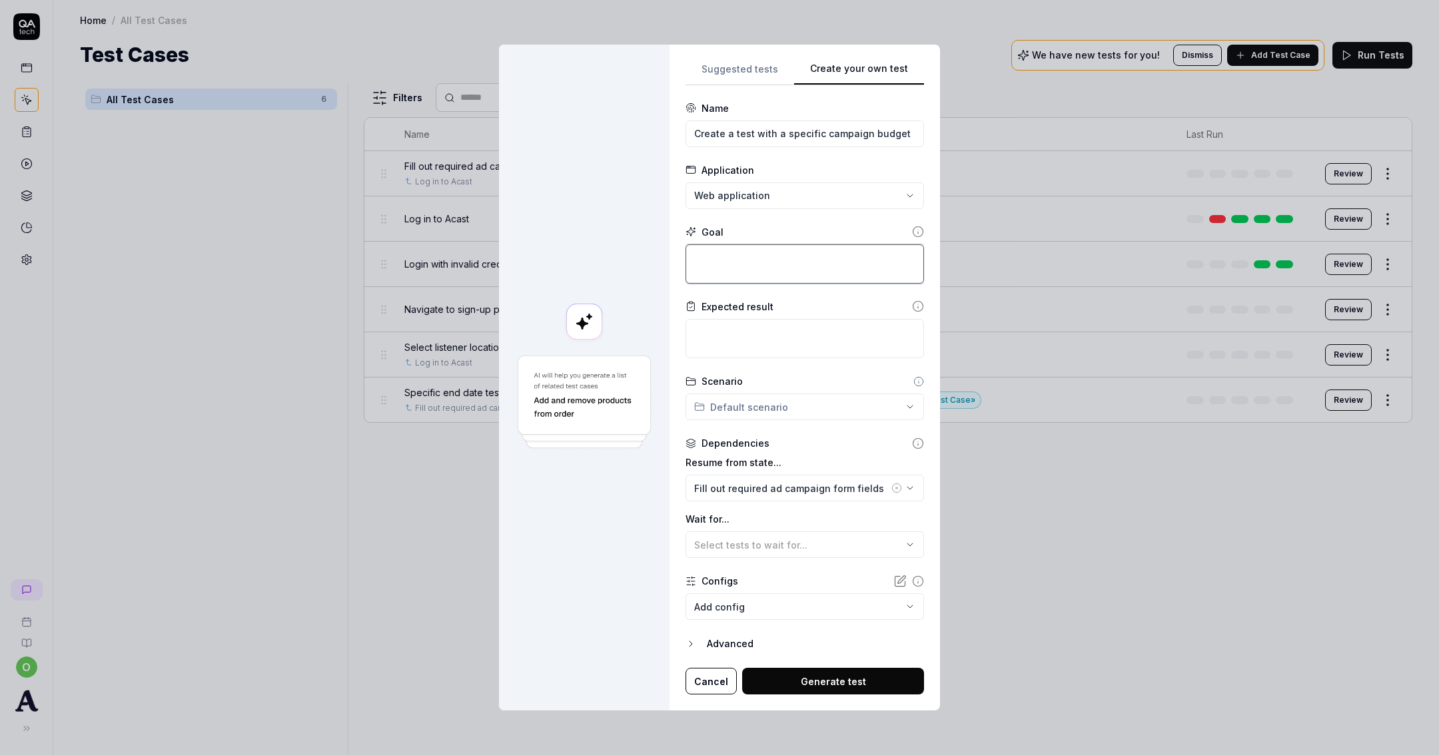
type textarea "C"
type textarea "*"
type textarea "Cr"
type textarea "*"
type textarea "Cre"
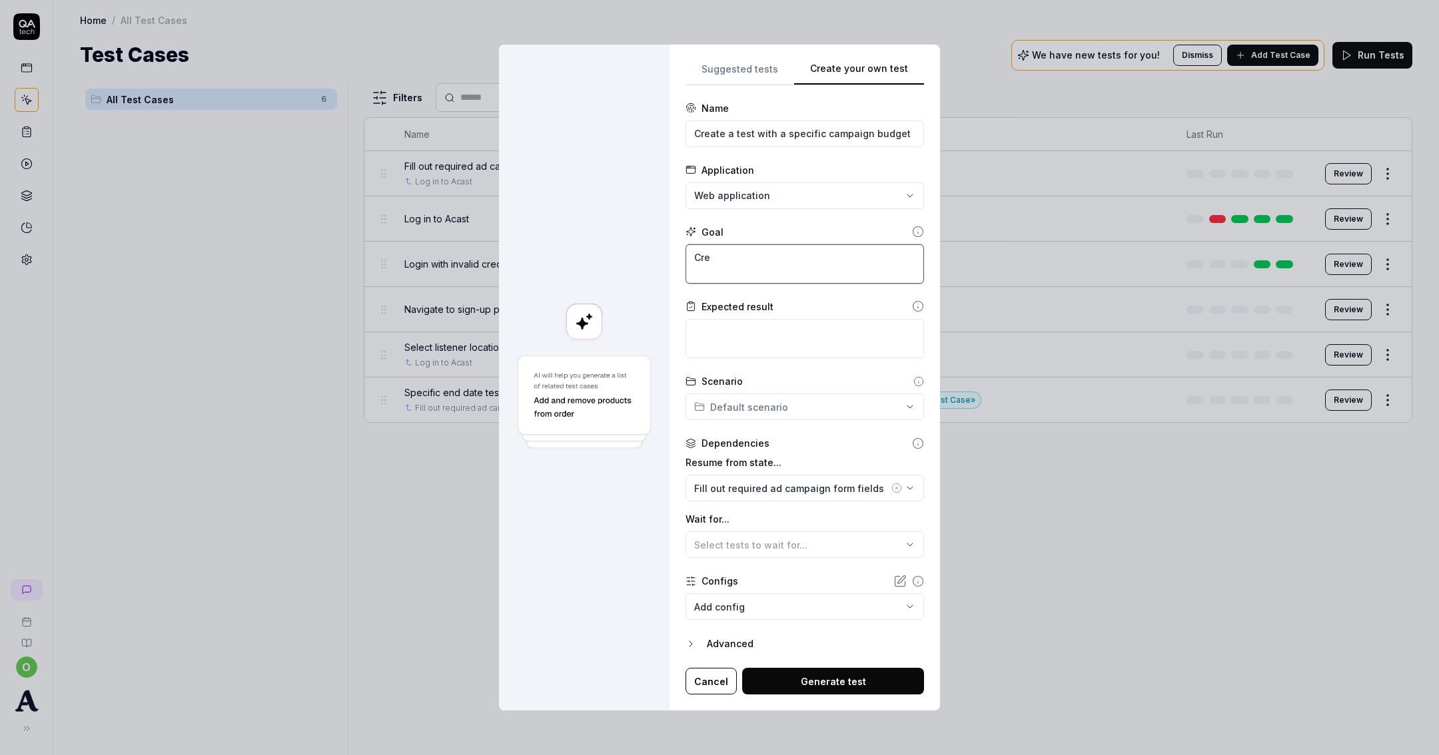
type textarea "*"
type textarea "Crea"
type textarea "*"
type textarea "Creat"
type textarea "*"
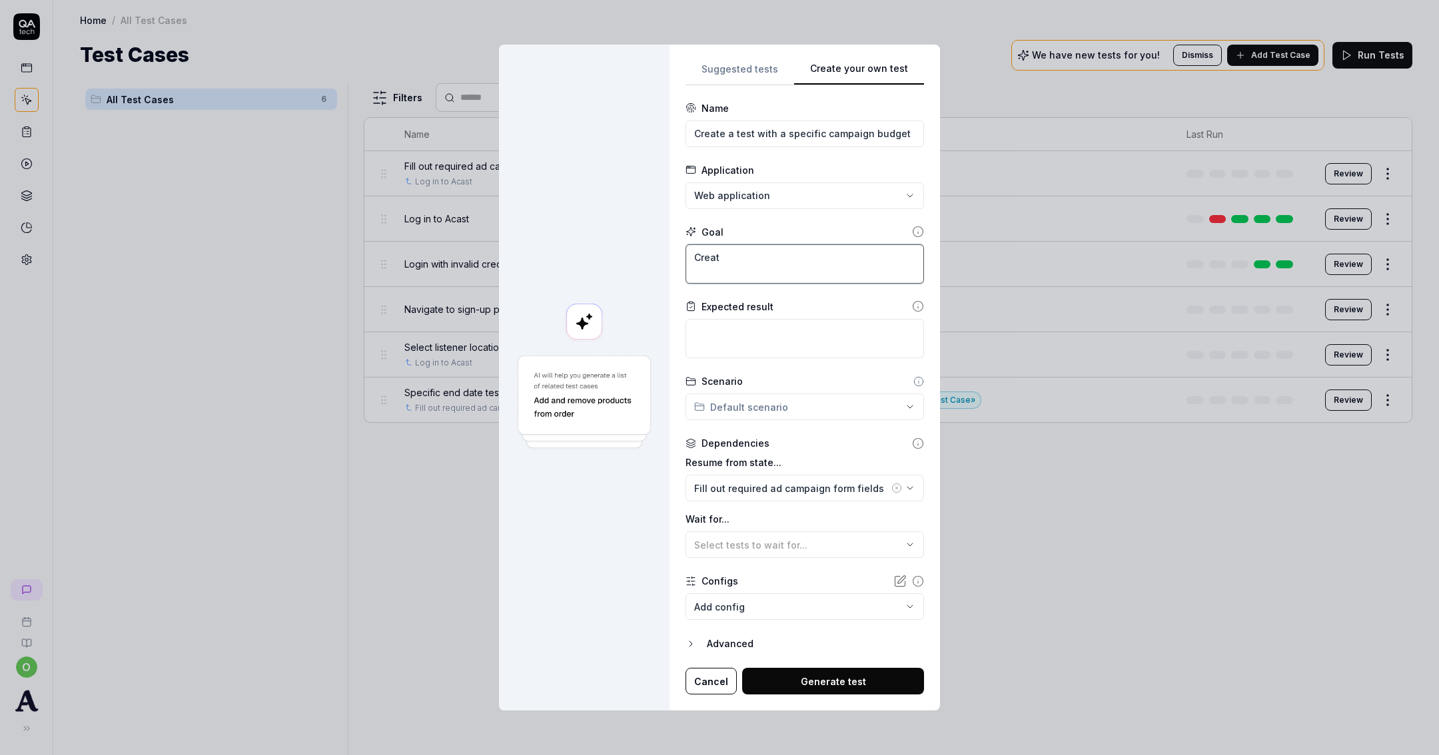
type textarea "Create"
type textarea "*"
type textarea "Create"
type textarea "*"
type textarea "Create a"
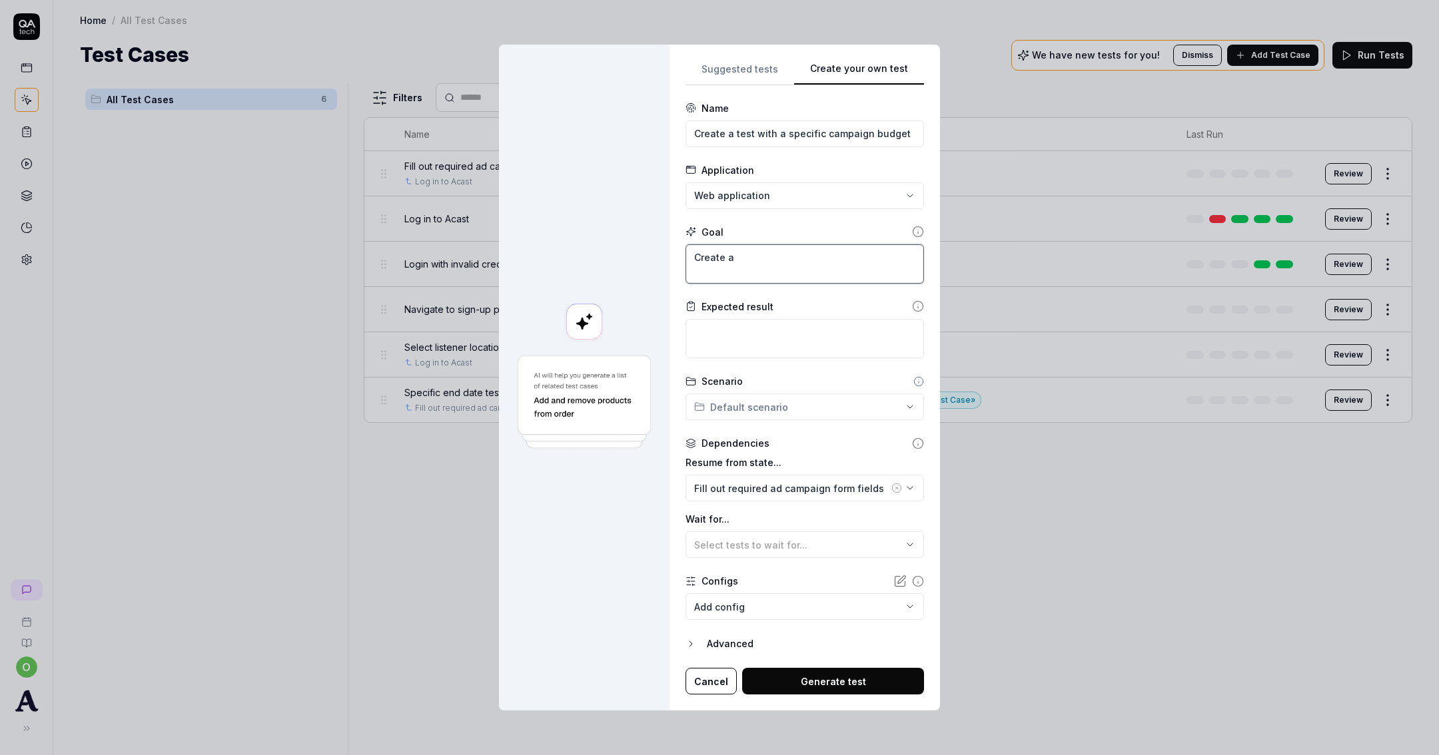
type textarea "*"
type textarea "Create a"
type textarea "*"
type textarea "Create a t"
type textarea "*"
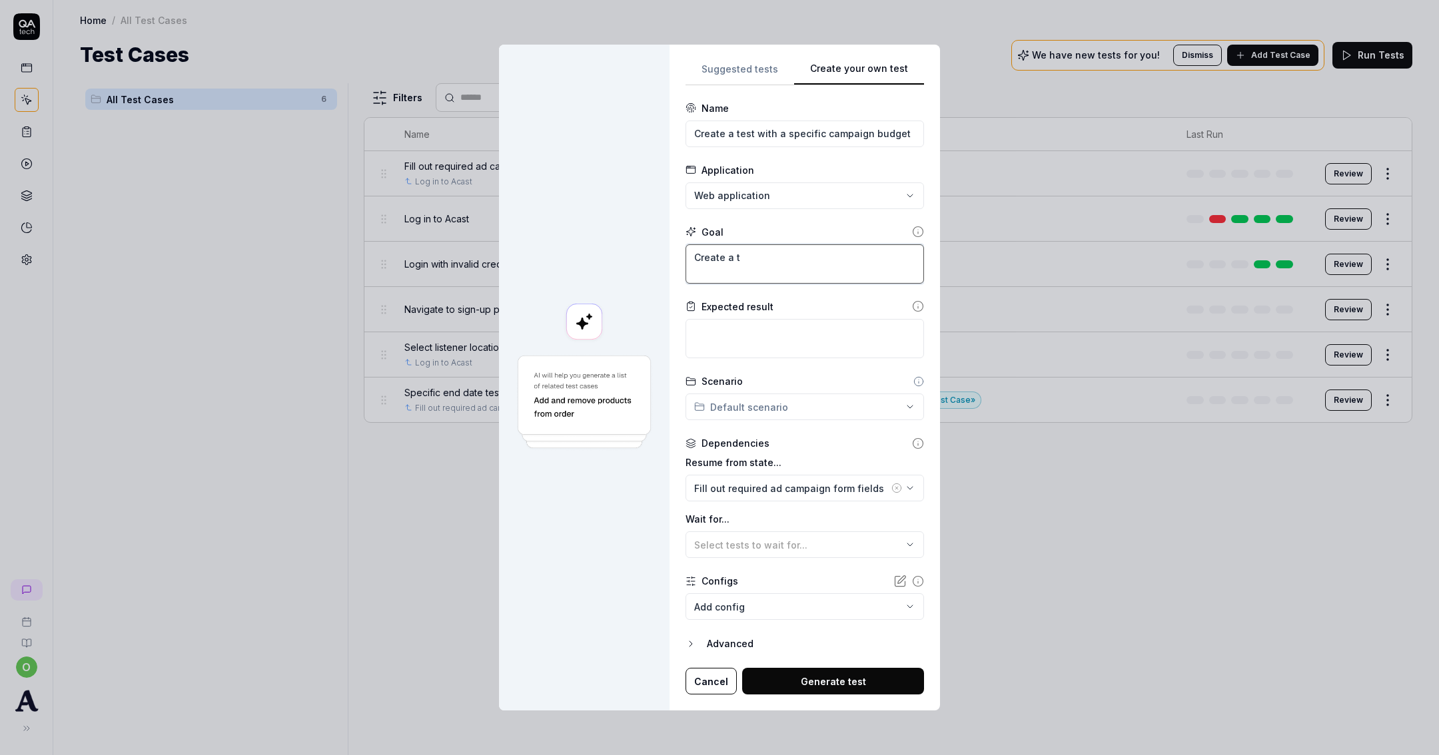
type textarea "Create a te"
type textarea "*"
type textarea "Create a tes"
type textarea "*"
type textarea "Create a test"
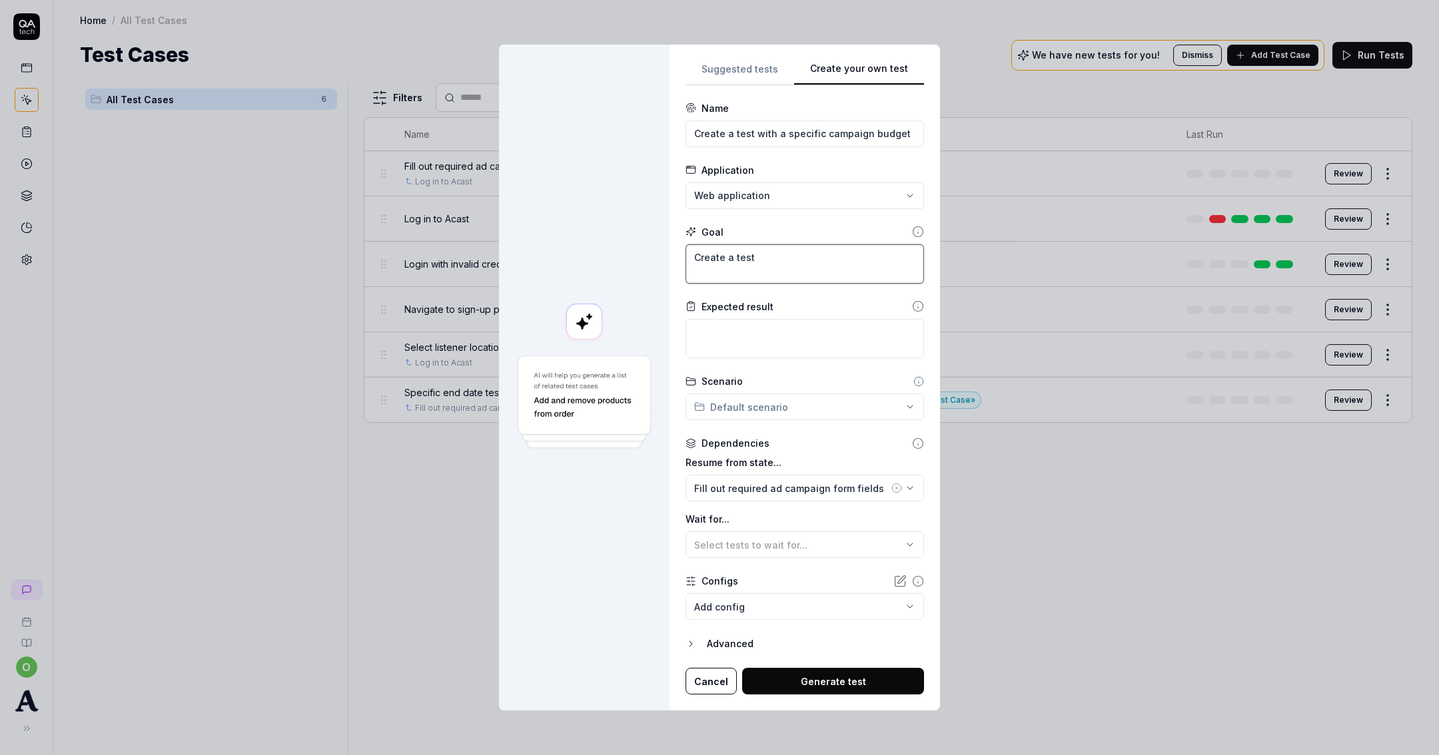
type textarea "*"
type textarea "Create a test"
type textarea "*"
type textarea "Create a test w"
type textarea "*"
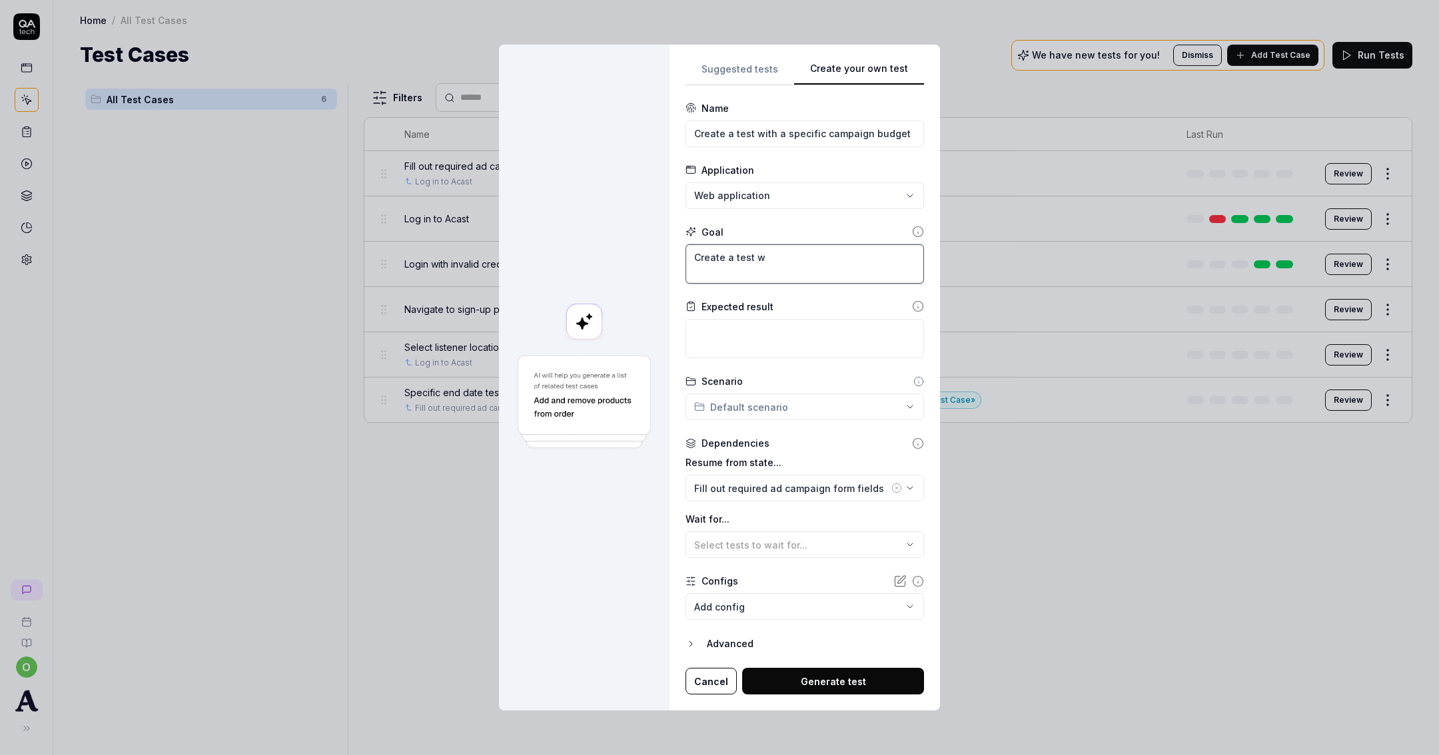
type textarea "Create a test wi"
type textarea "*"
type textarea "Create a test wit"
type textarea "*"
type textarea "Create a test with"
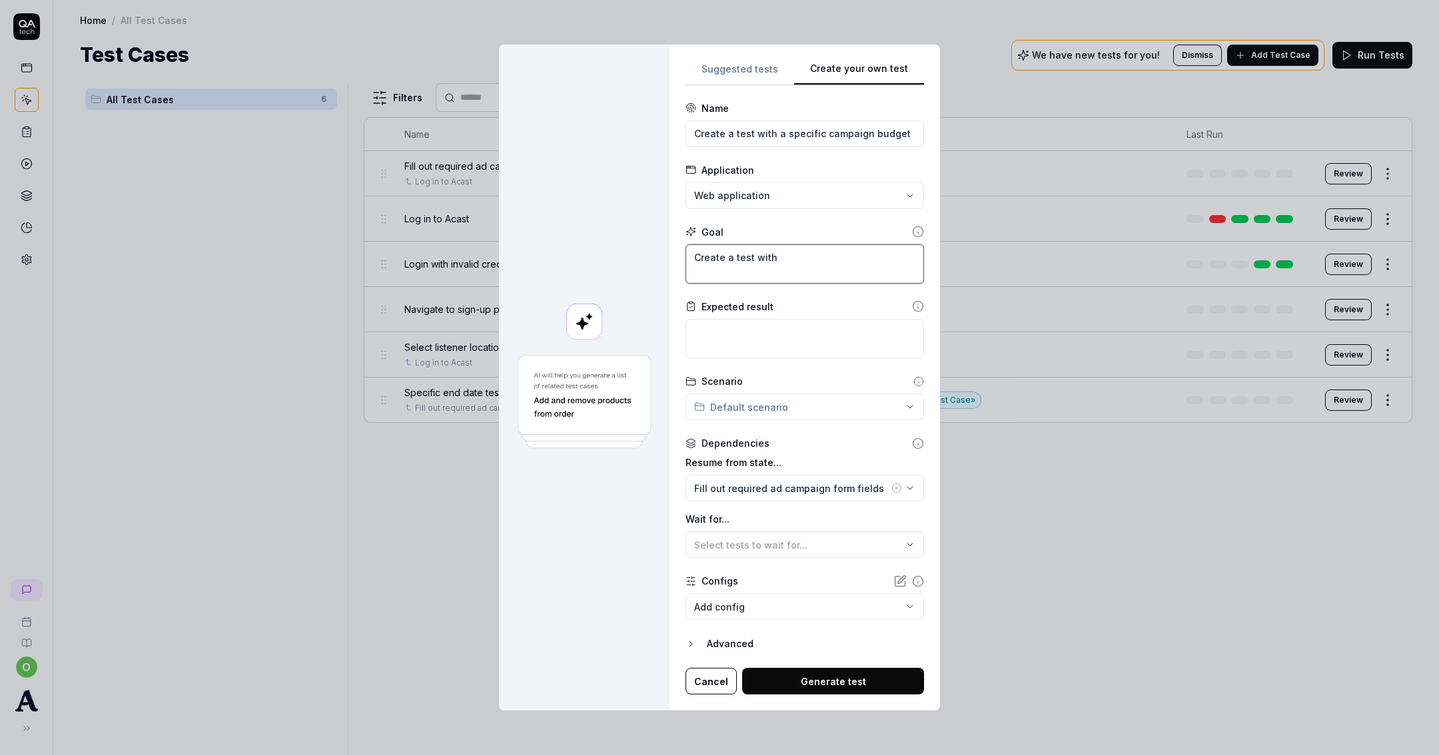
type textarea "*"
type textarea "Create a test with"
type textarea "*"
type textarea "Create a test with a"
type textarea "*"
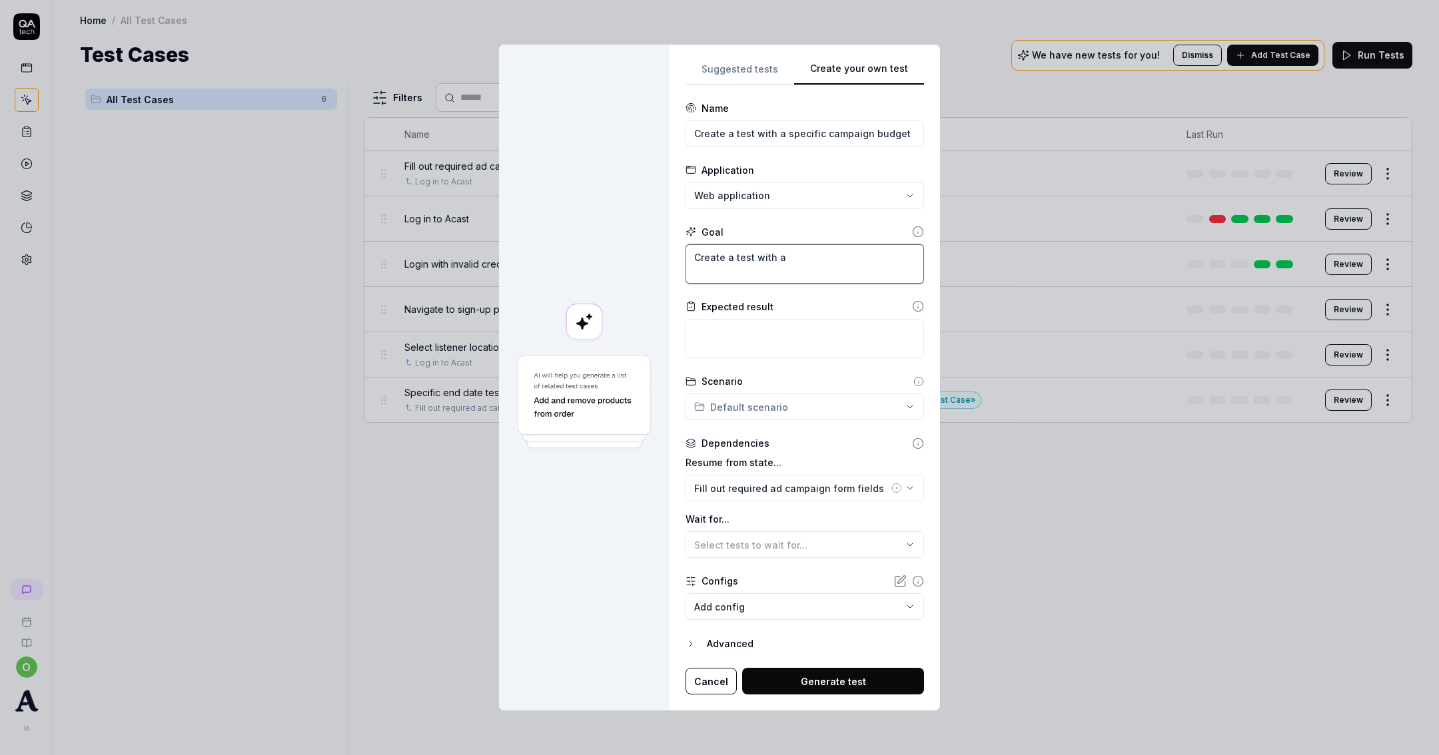
type textarea "Create a test with a"
type textarea "*"
type textarea "Create a test with a s"
type textarea "*"
type textarea "Create a test with a spe"
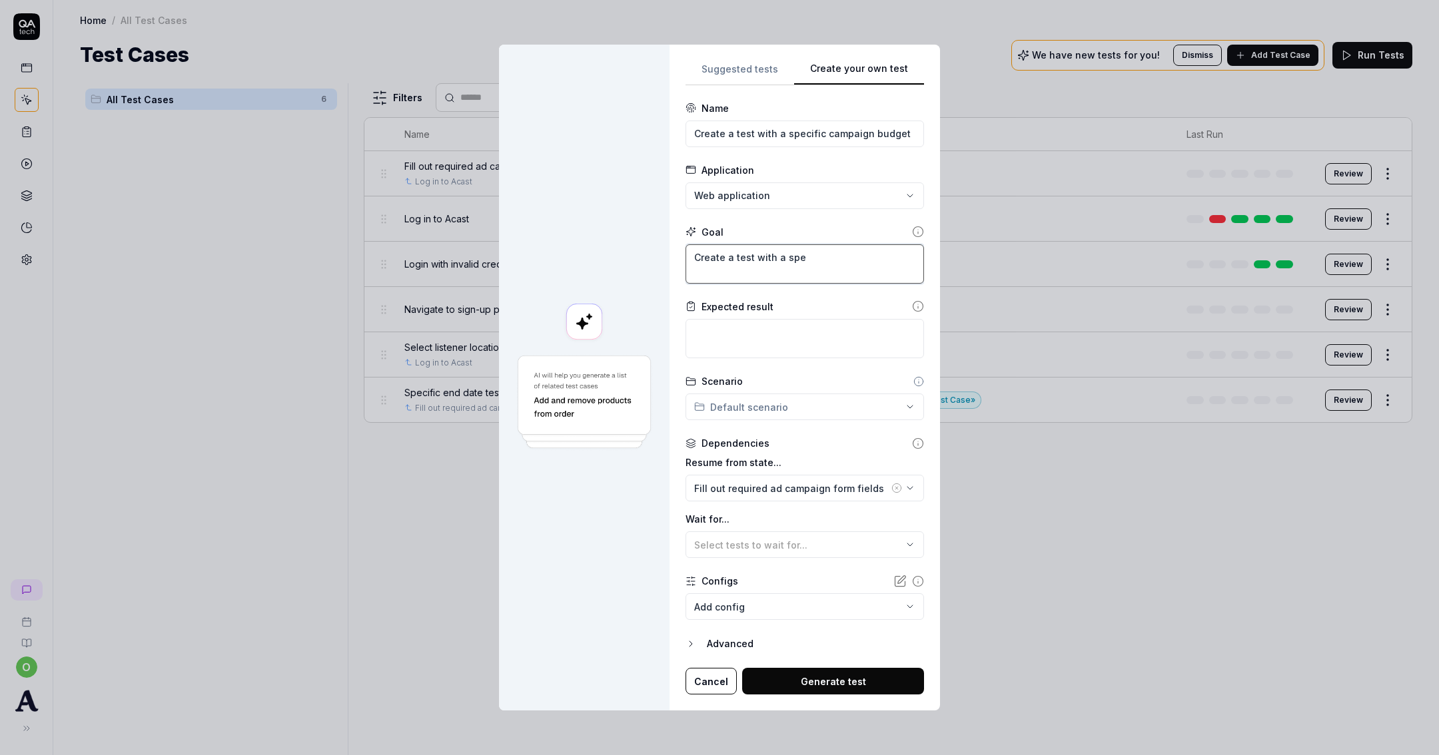
type textarea "*"
type textarea "Create a test with a spec"
type textarea "*"
type textarea "Create a test with a speci"
type textarea "*"
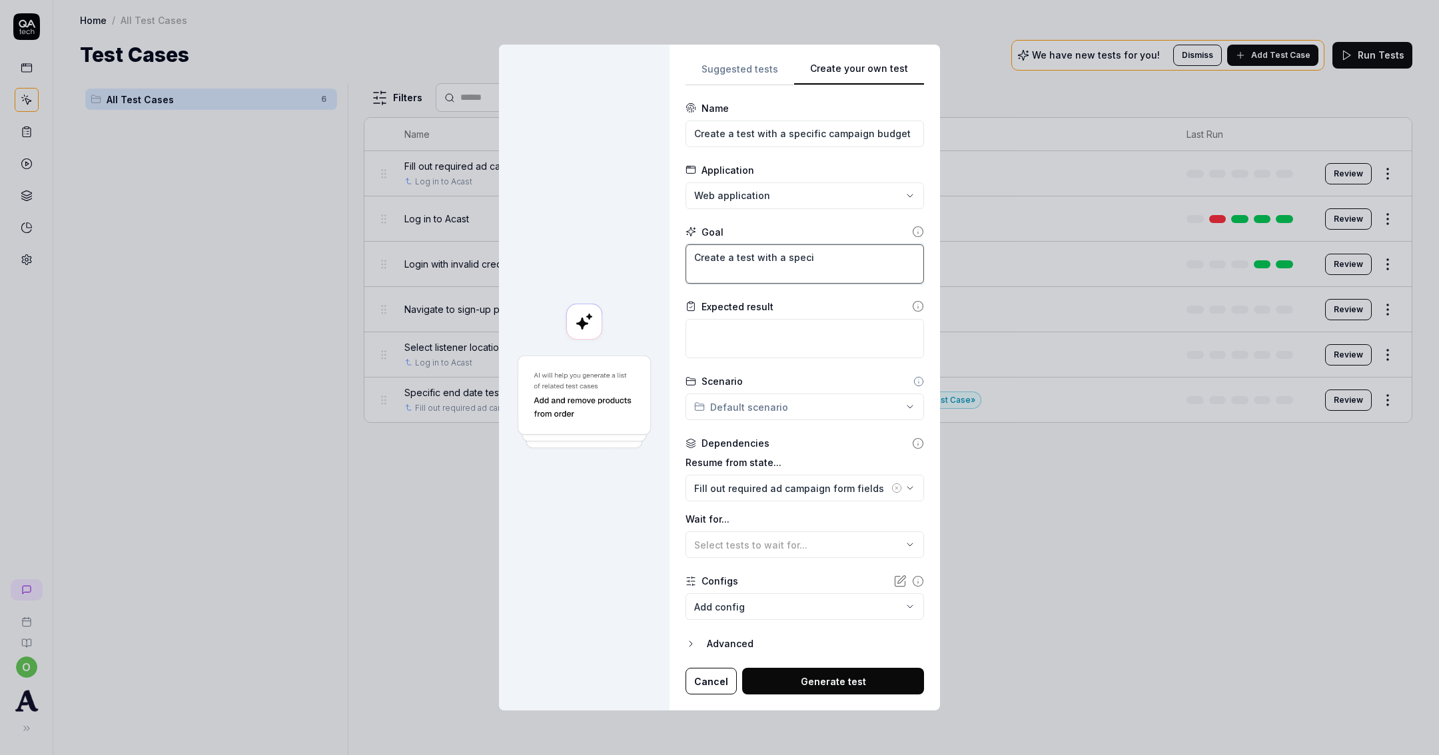
type textarea "Create a test with a specif"
type textarea "*"
type textarea "Create a test with a specifi"
type textarea "*"
type textarea "Create a test with a specific"
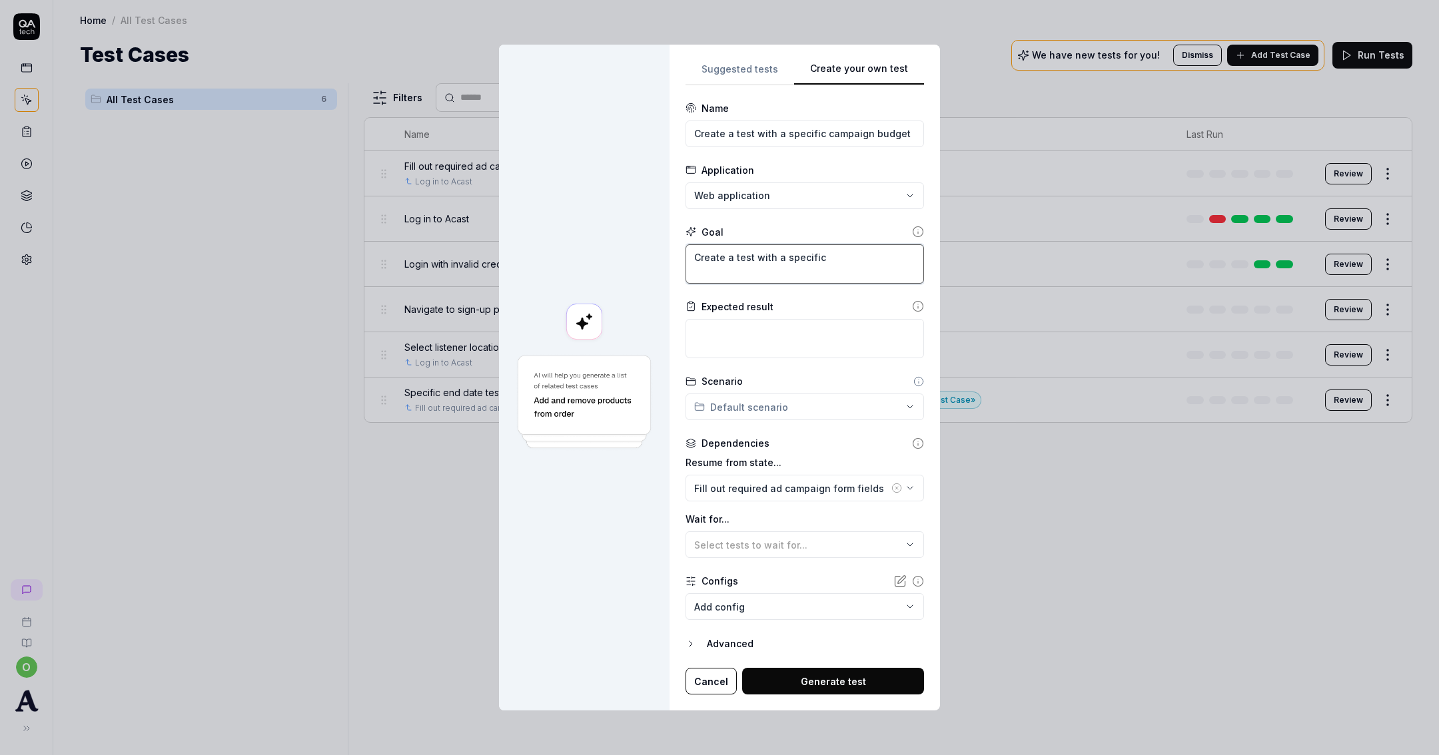
type textarea "*"
type textarea "Create a test with a specific"
type textarea "*"
type textarea "Create a test with a specific c"
type textarea "*"
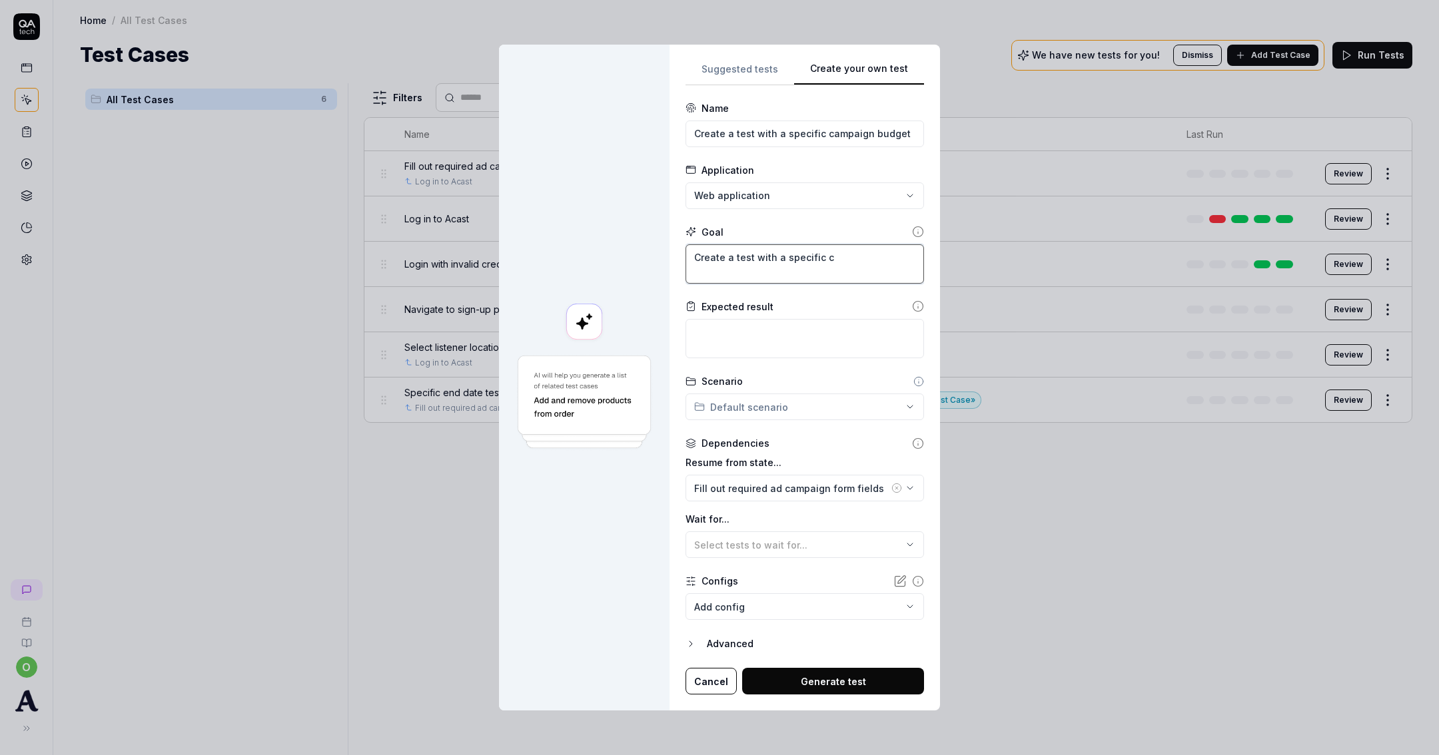
type textarea "Create a test with a specific ca"
type textarea "*"
type textarea "Create a test with a specific cam"
type textarea "*"
click at [863, 678] on button "Generate test" at bounding box center [833, 681] width 182 height 27
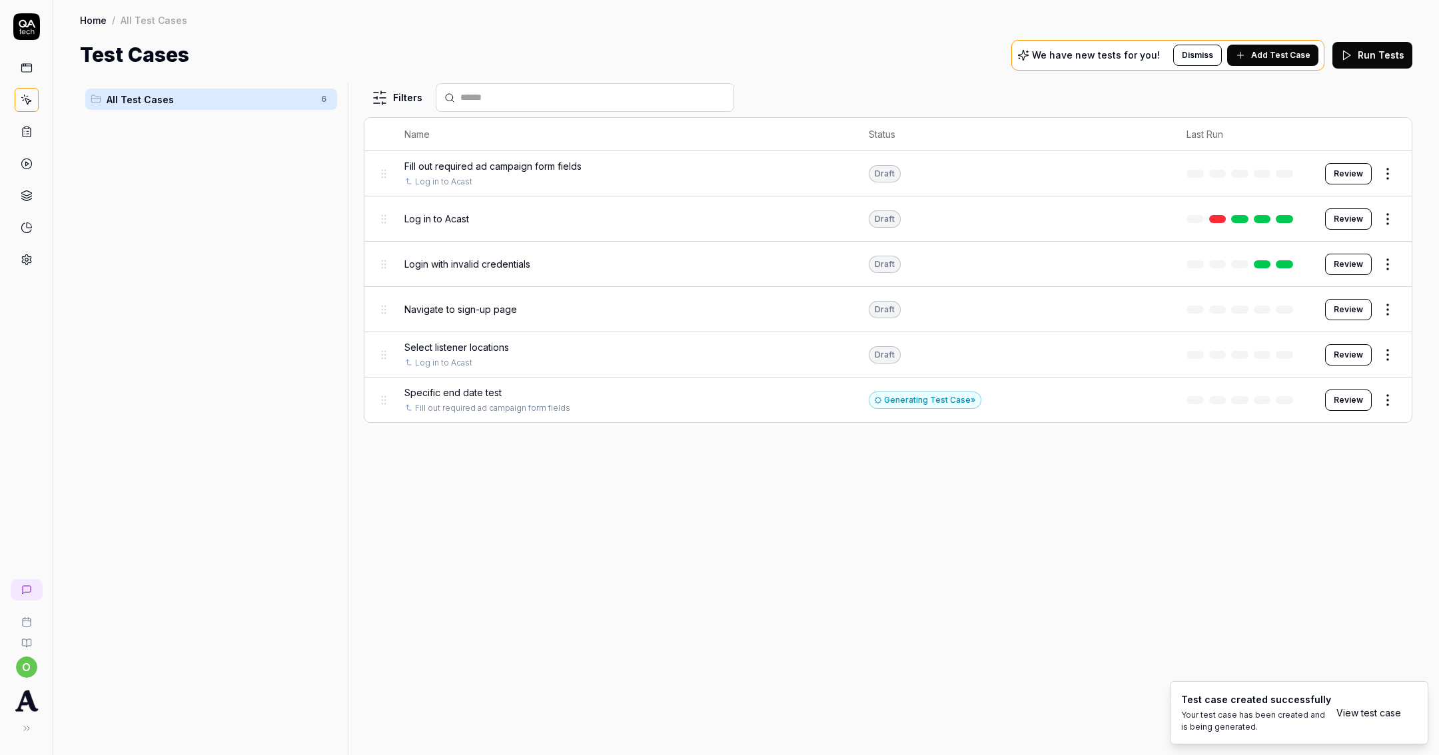
click at [1274, 47] on button "Add Test Case" at bounding box center [1272, 55] width 91 height 21
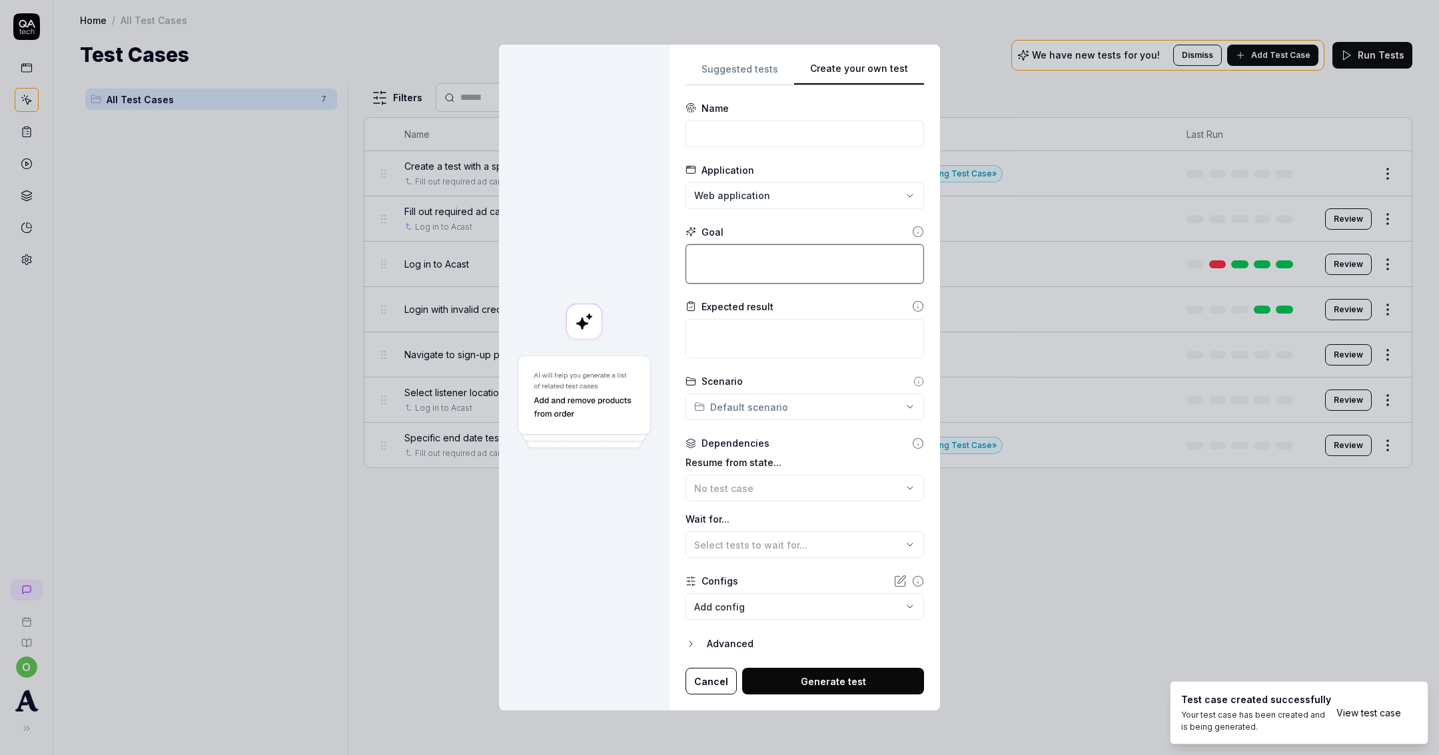
click at [715, 264] on textarea at bounding box center [805, 263] width 239 height 39
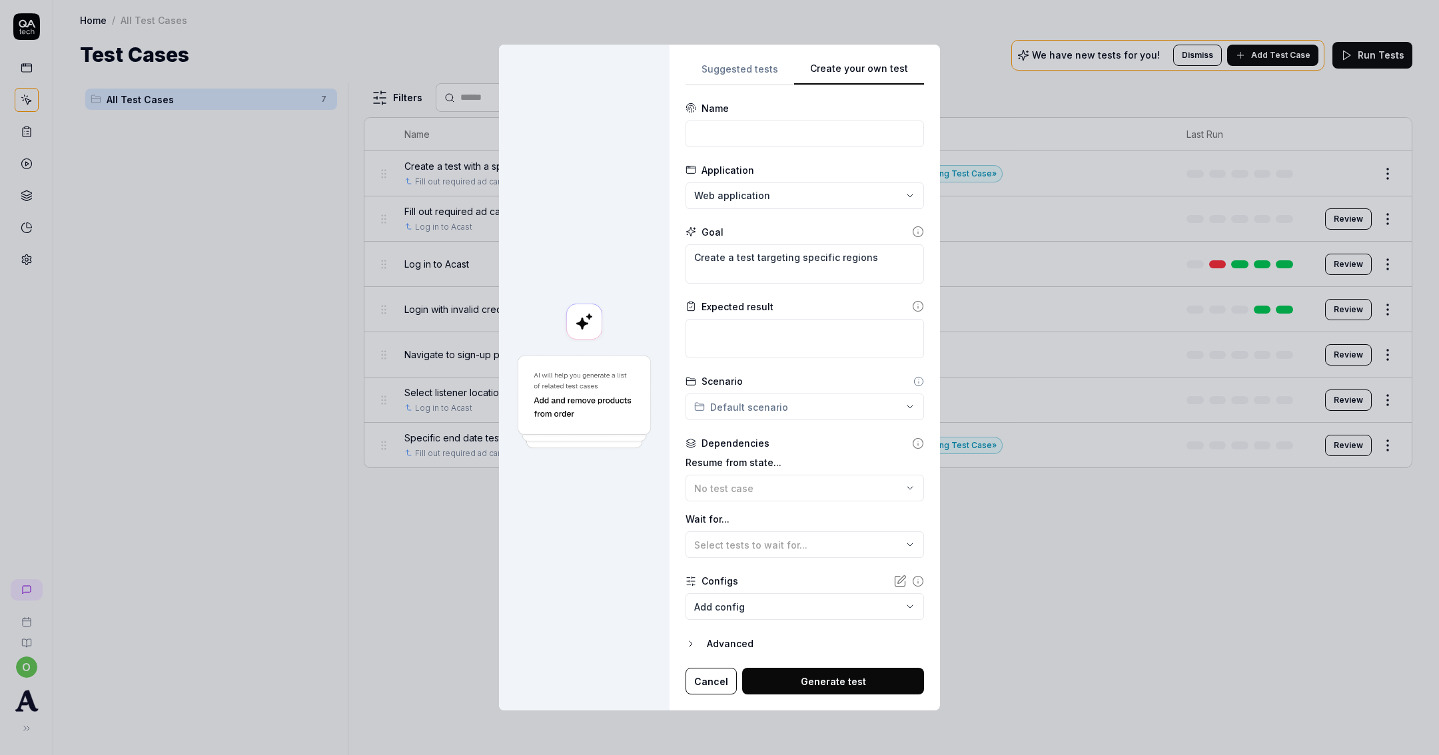
drag, startPoint x: 757, startPoint y: 171, endPoint x: 761, endPoint y: 141, distance: 29.7
click at [757, 170] on div "Application" at bounding box center [805, 170] width 239 height 14
click at [762, 141] on input at bounding box center [805, 134] width 239 height 27
click at [797, 257] on textarea "Create a test targeting specific regions" at bounding box center [805, 263] width 239 height 39
click at [901, 256] on textarea "Create a test targeting a specific regions" at bounding box center [805, 263] width 239 height 39
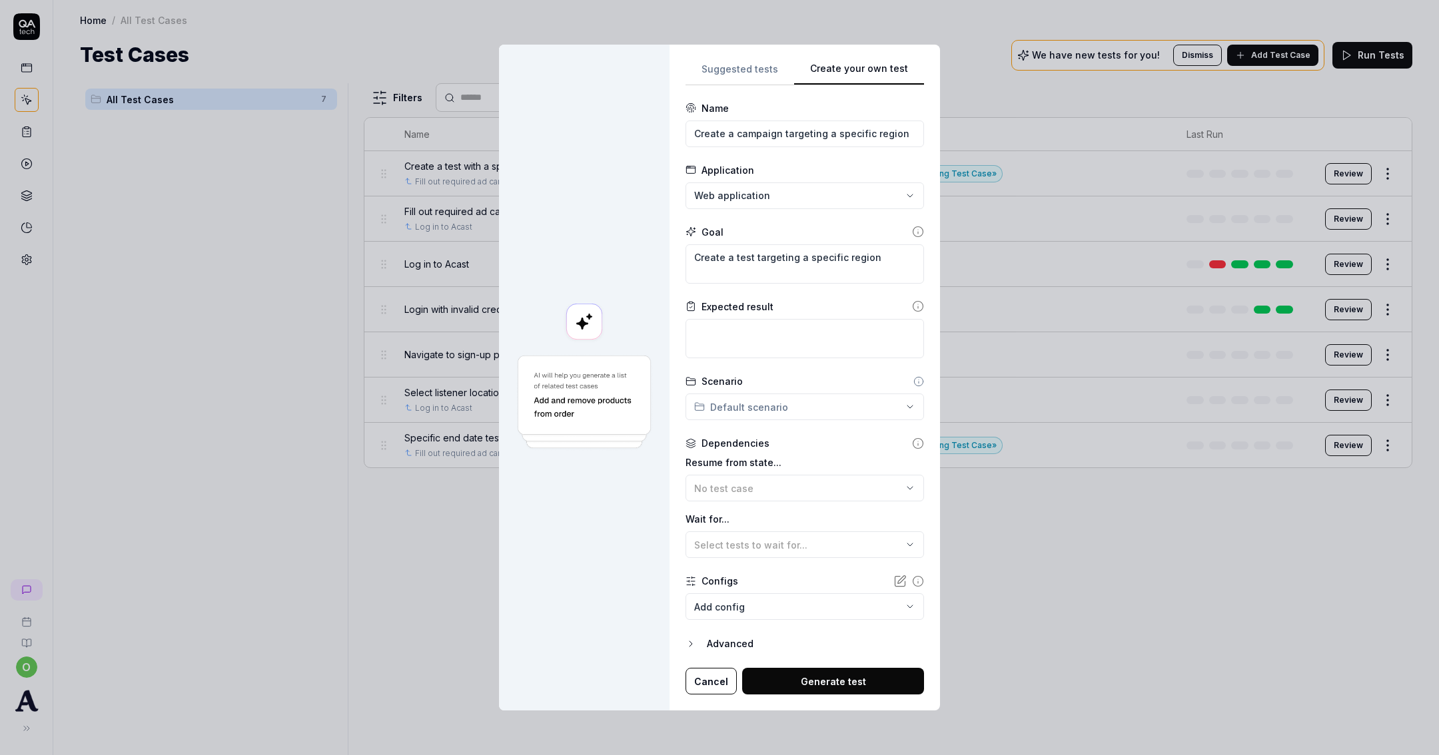
click at [789, 675] on button "Generate test" at bounding box center [833, 681] width 182 height 27
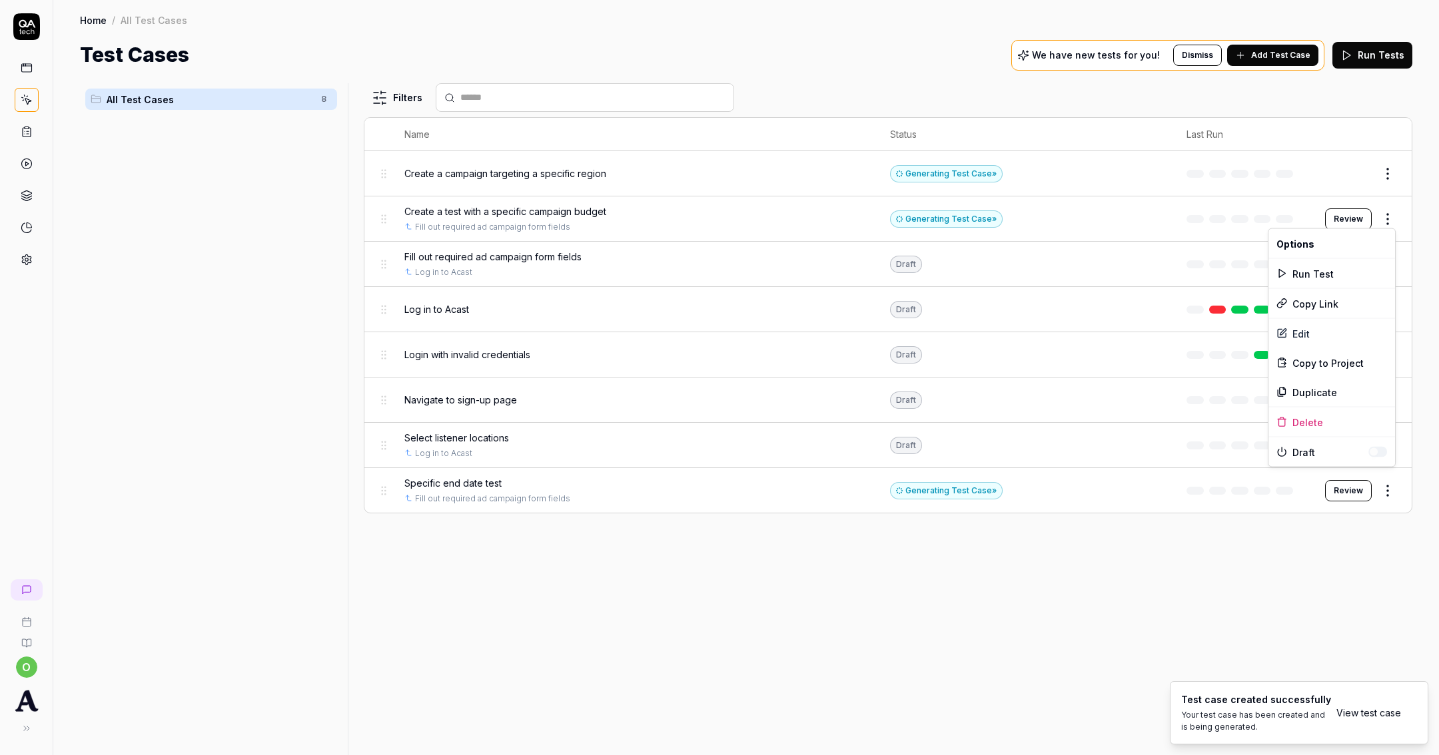
click at [1388, 217] on html "o Home / All Test Cases Home / All Test Cases Test Cases We have new tests for …" at bounding box center [719, 377] width 1439 height 755
click at [1315, 332] on div "Edit" at bounding box center [1331, 333] width 127 height 29
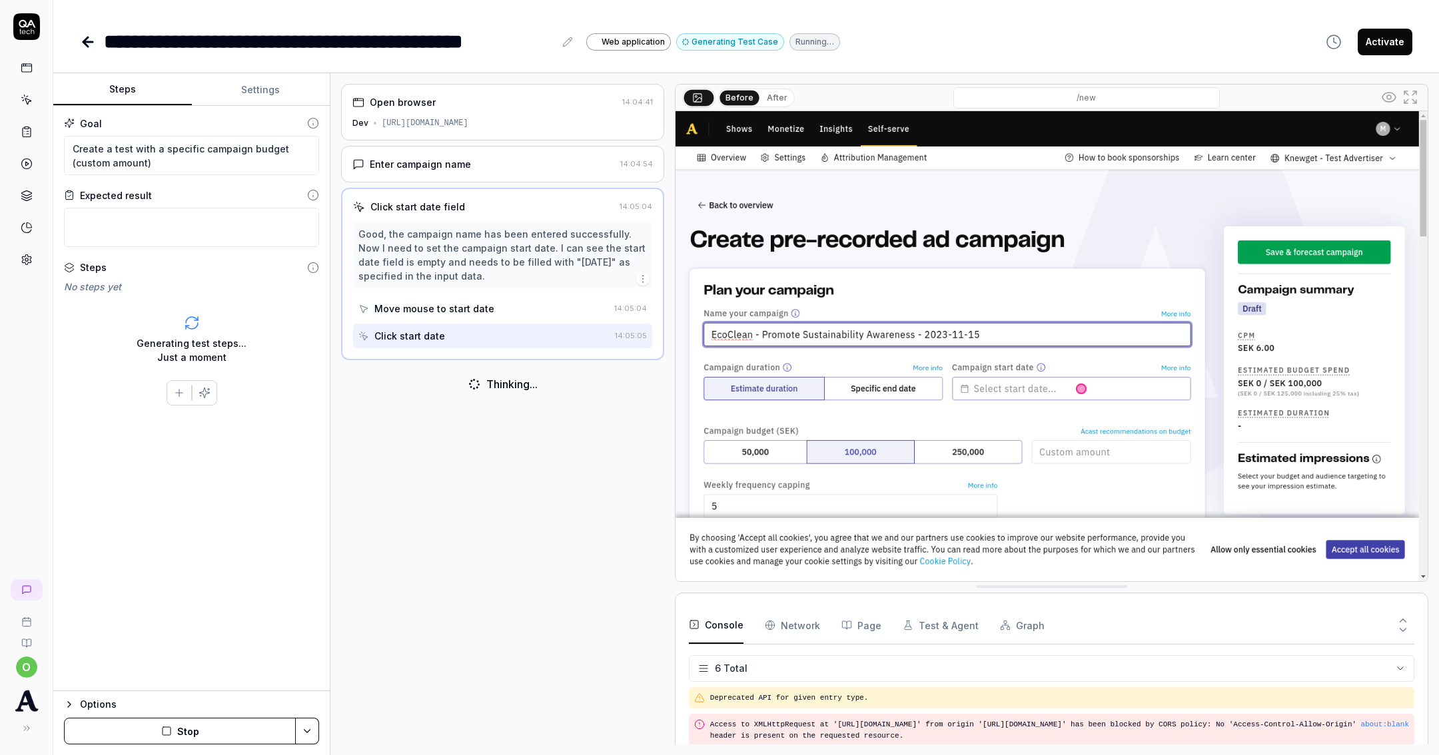
scroll to position [75, 0]
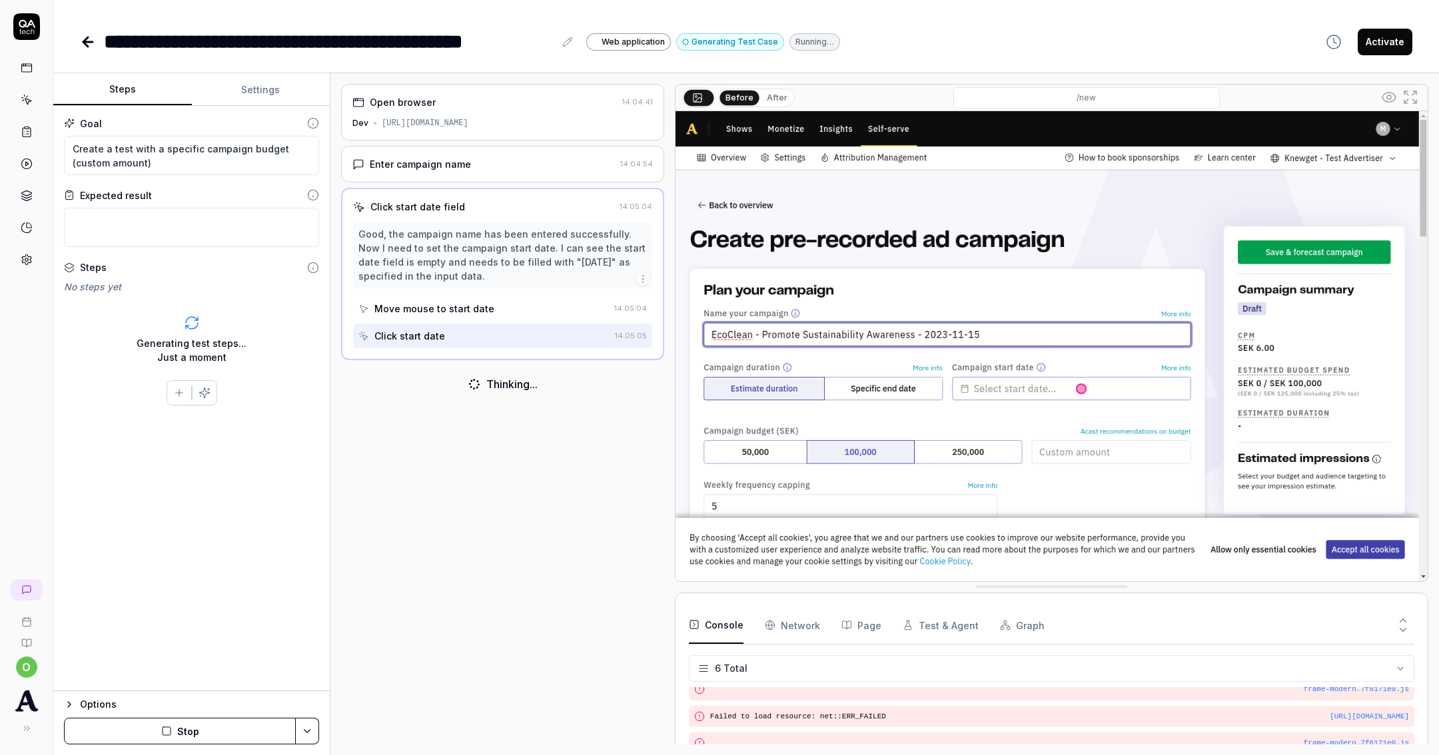
click at [558, 43] on div "**********" at bounding box center [340, 42] width 472 height 30
click at [571, 47] on icon at bounding box center [567, 42] width 11 height 11
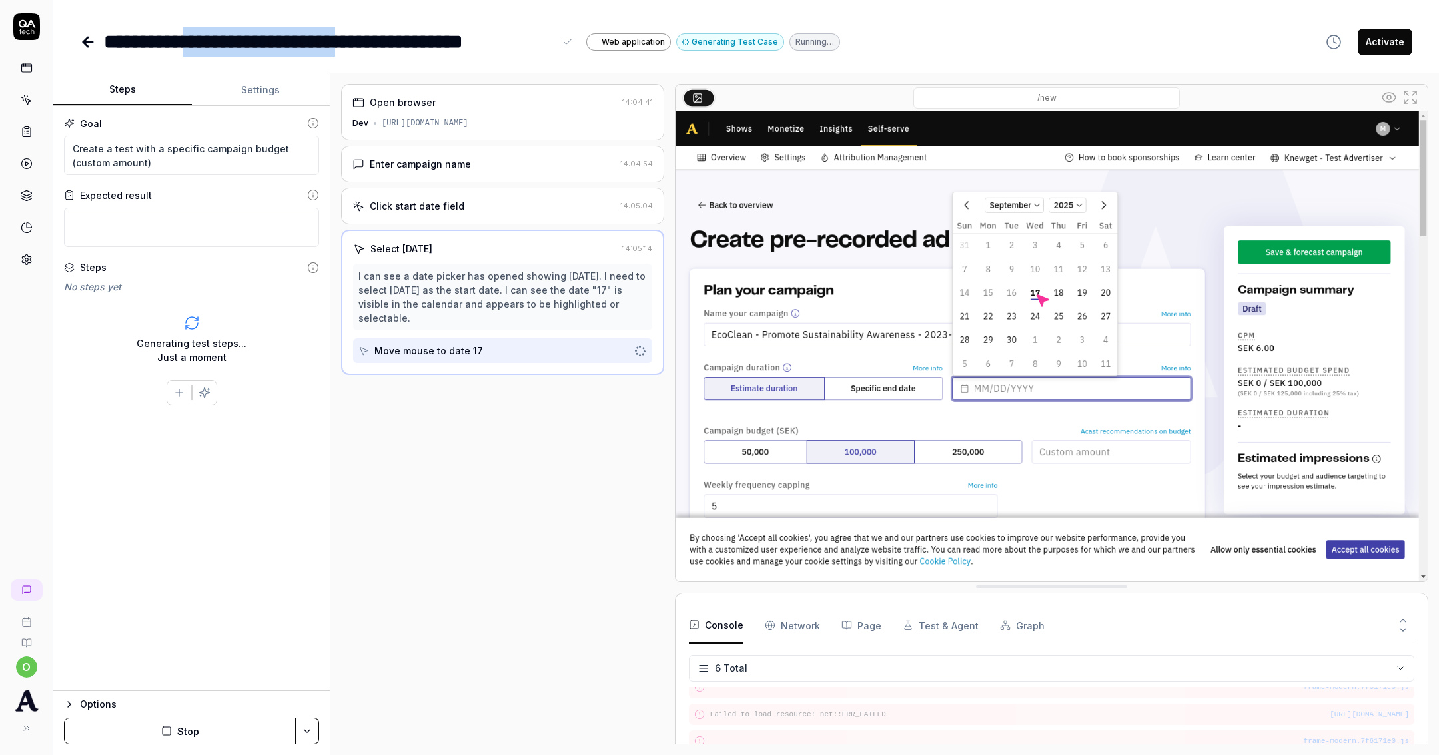
drag, startPoint x: 378, startPoint y: 41, endPoint x: 194, endPoint y: 44, distance: 183.9
click at [194, 44] on div "**********" at bounding box center [329, 42] width 450 height 30
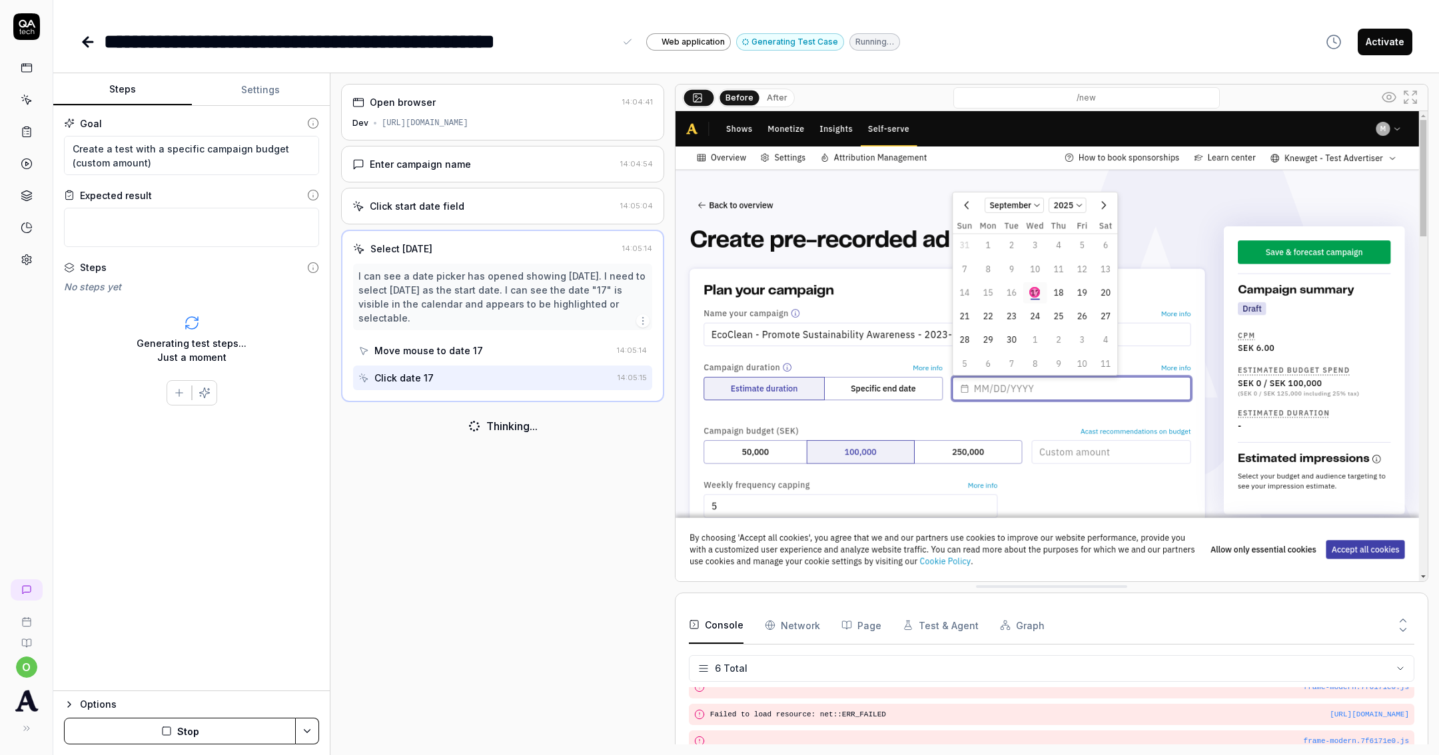
click at [1178, 48] on div "**********" at bounding box center [746, 42] width 1332 height 30
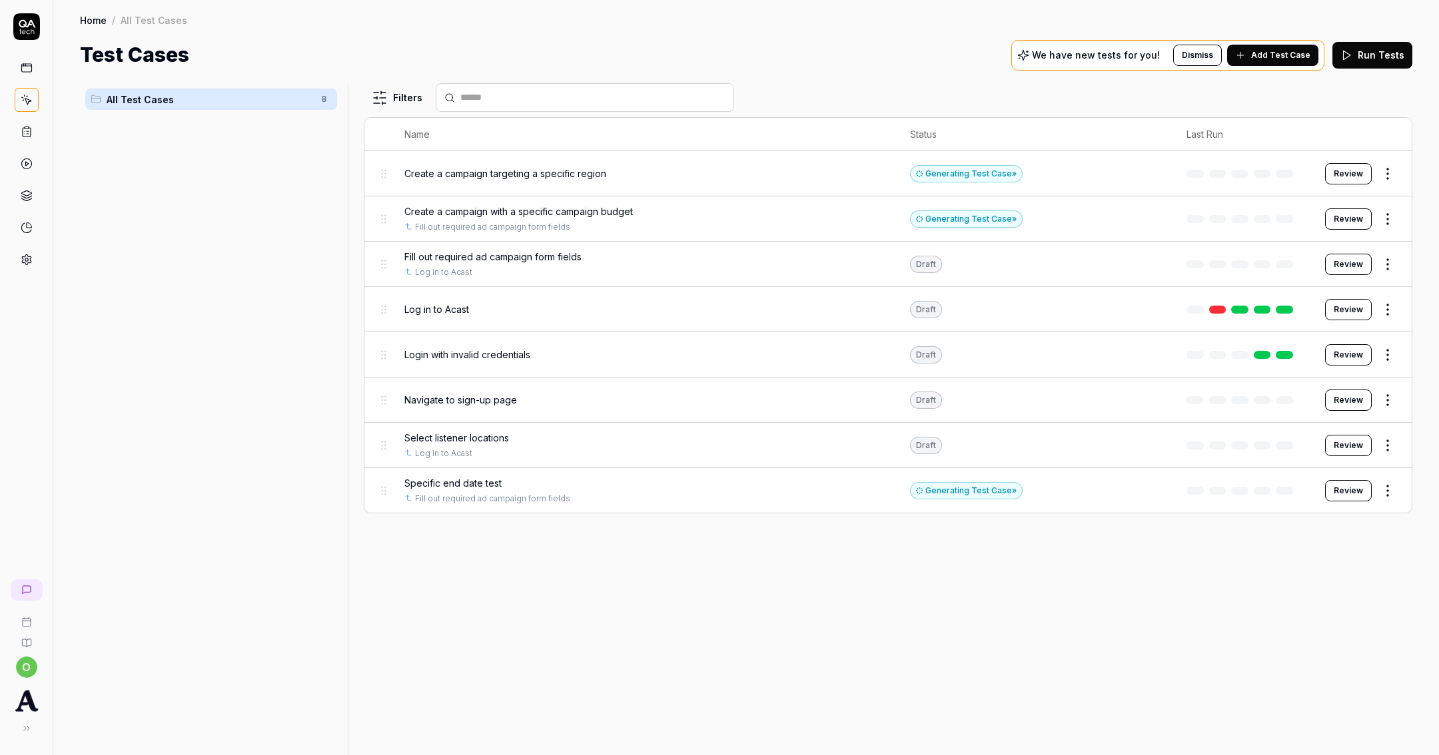
click at [534, 185] on div "Create a campaign targeting a specific region" at bounding box center [644, 173] width 480 height 29
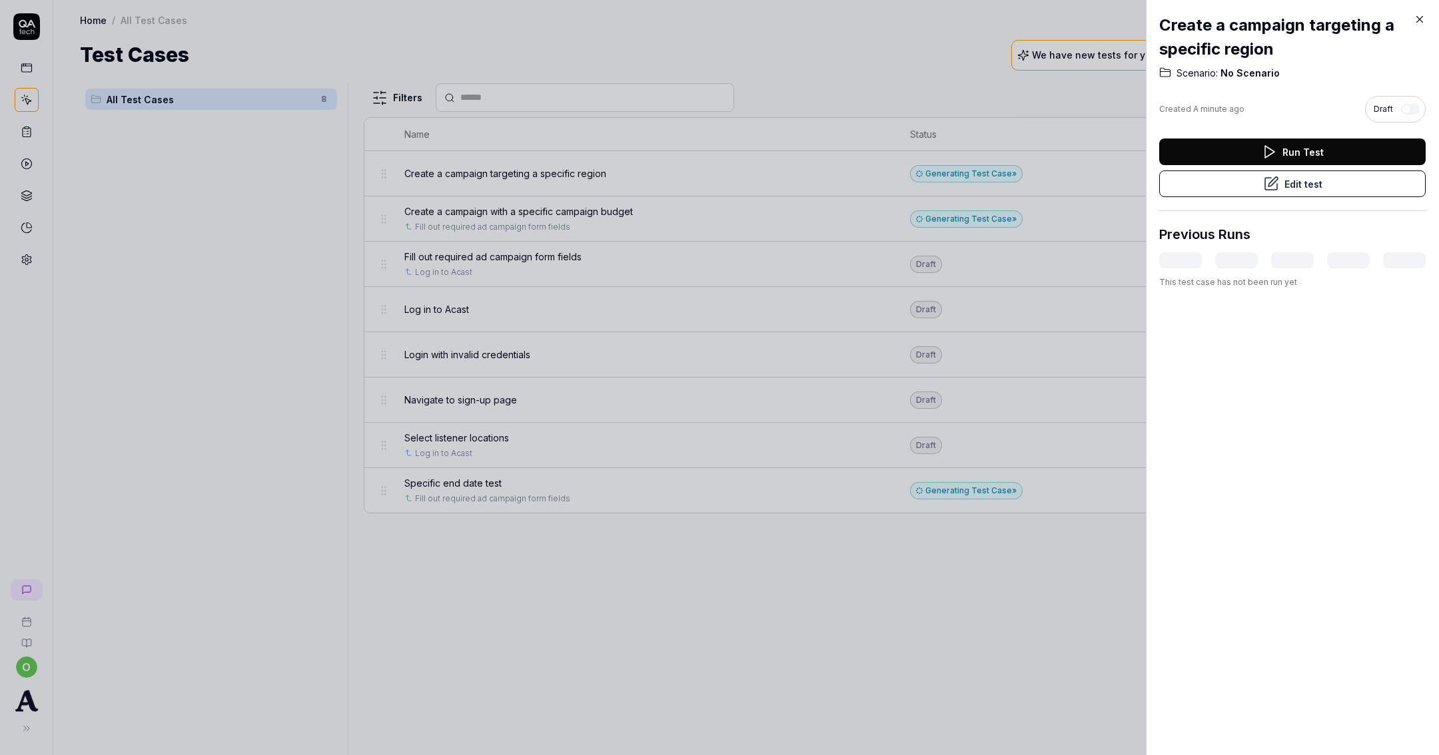
click at [1314, 195] on button "Edit test" at bounding box center [1292, 184] width 266 height 27
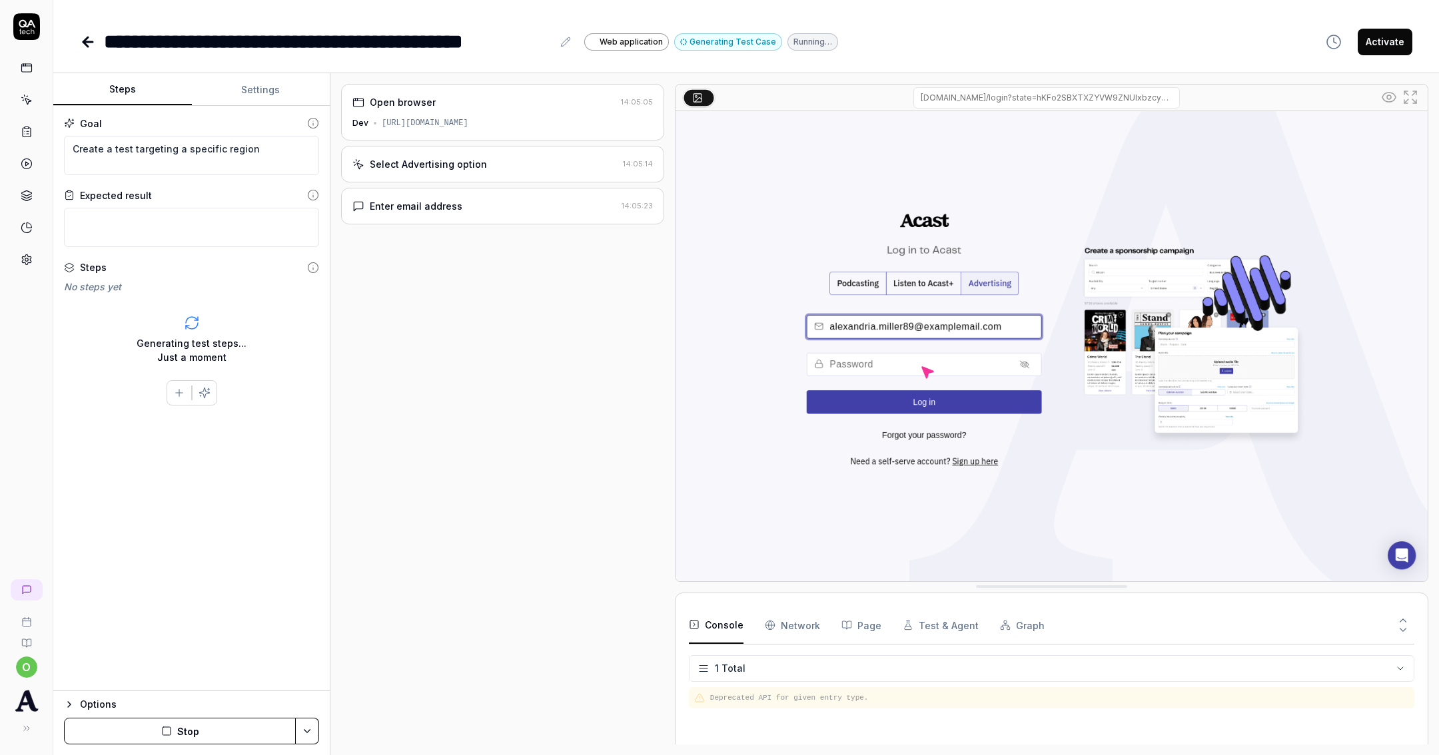
click at [251, 87] on button "Settings" at bounding box center [261, 90] width 139 height 32
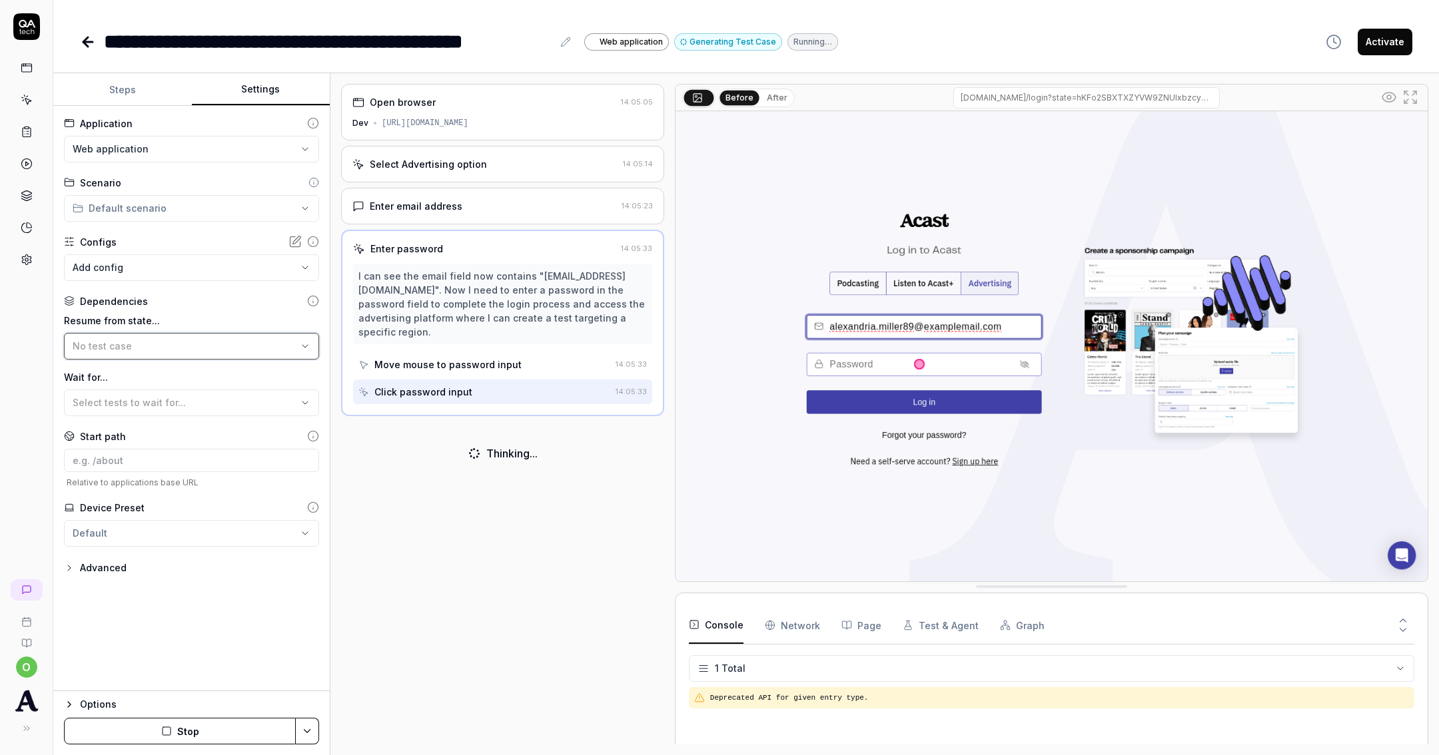
click at [210, 343] on div "No test case" at bounding box center [185, 346] width 225 height 14
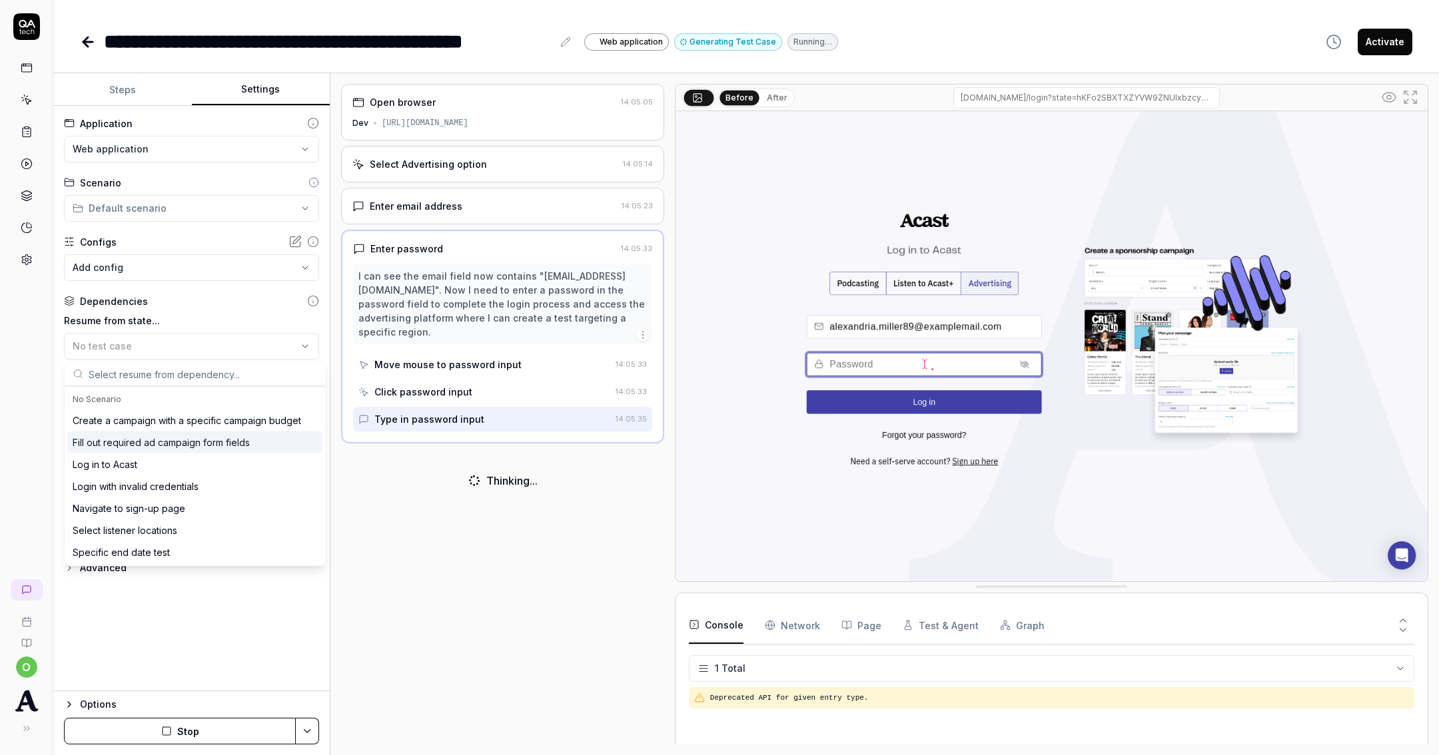
click at [180, 446] on div "Fill out required ad campaign form fields" at bounding box center [161, 443] width 177 height 14
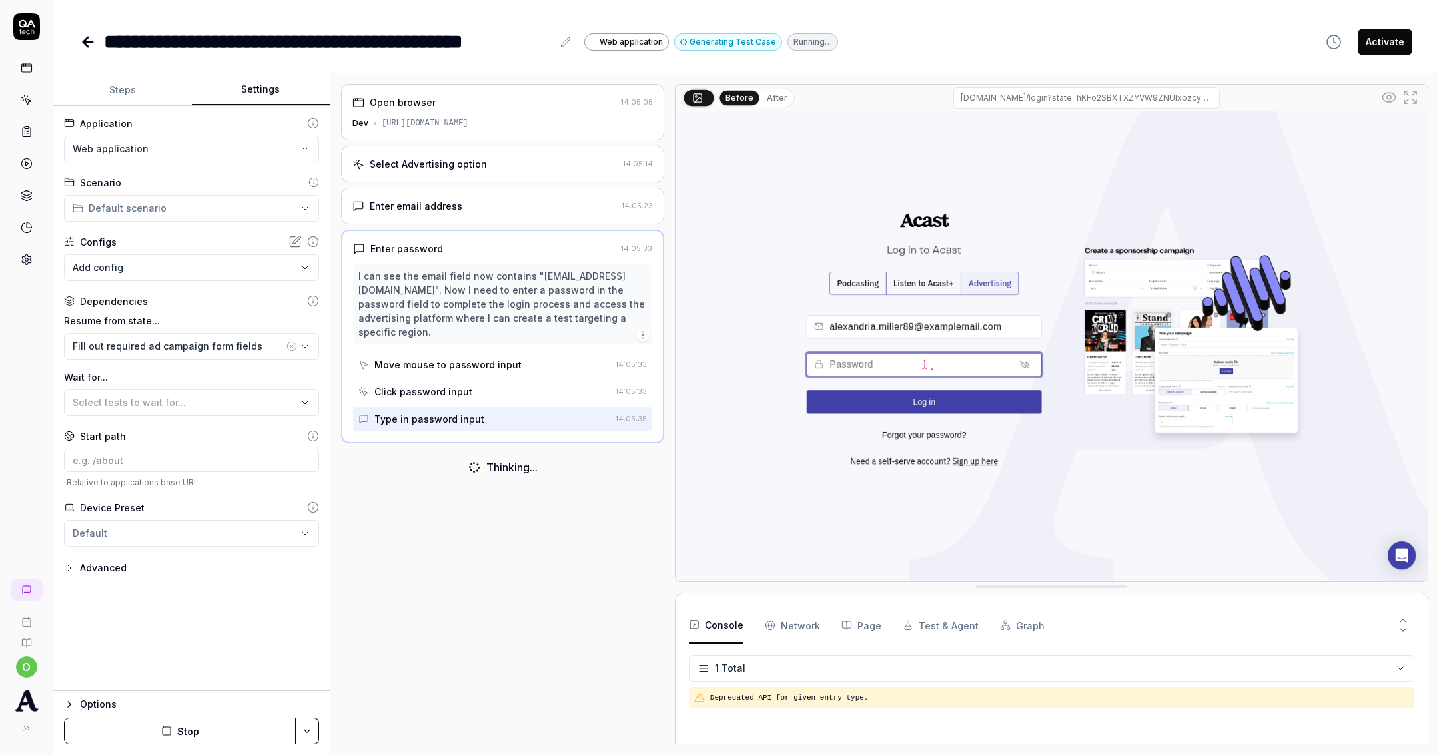
click at [189, 644] on div "**********" at bounding box center [191, 399] width 276 height 586
click at [200, 730] on button "Stop" at bounding box center [180, 731] width 232 height 27
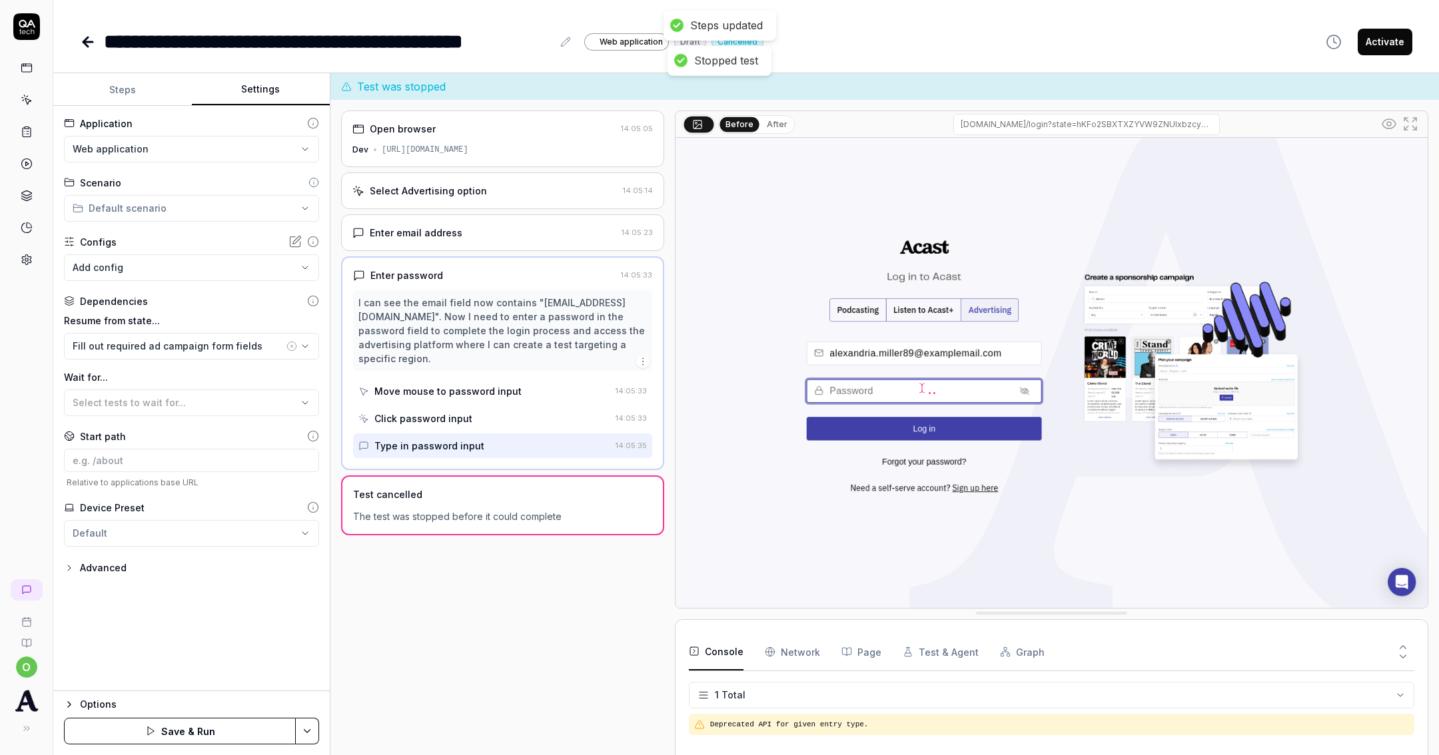
click at [200, 727] on button "Save & Run" at bounding box center [180, 731] width 232 height 27
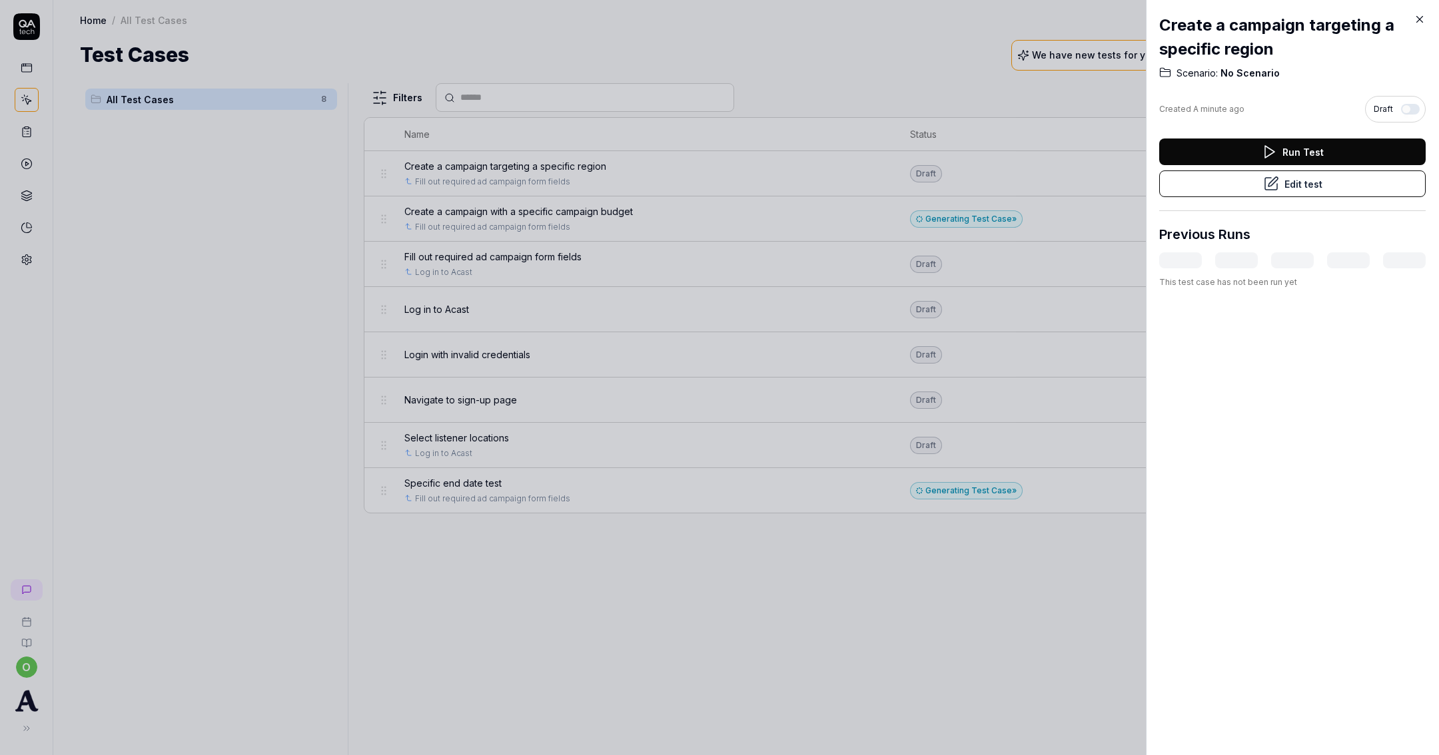
click at [959, 176] on div at bounding box center [719, 377] width 1439 height 755
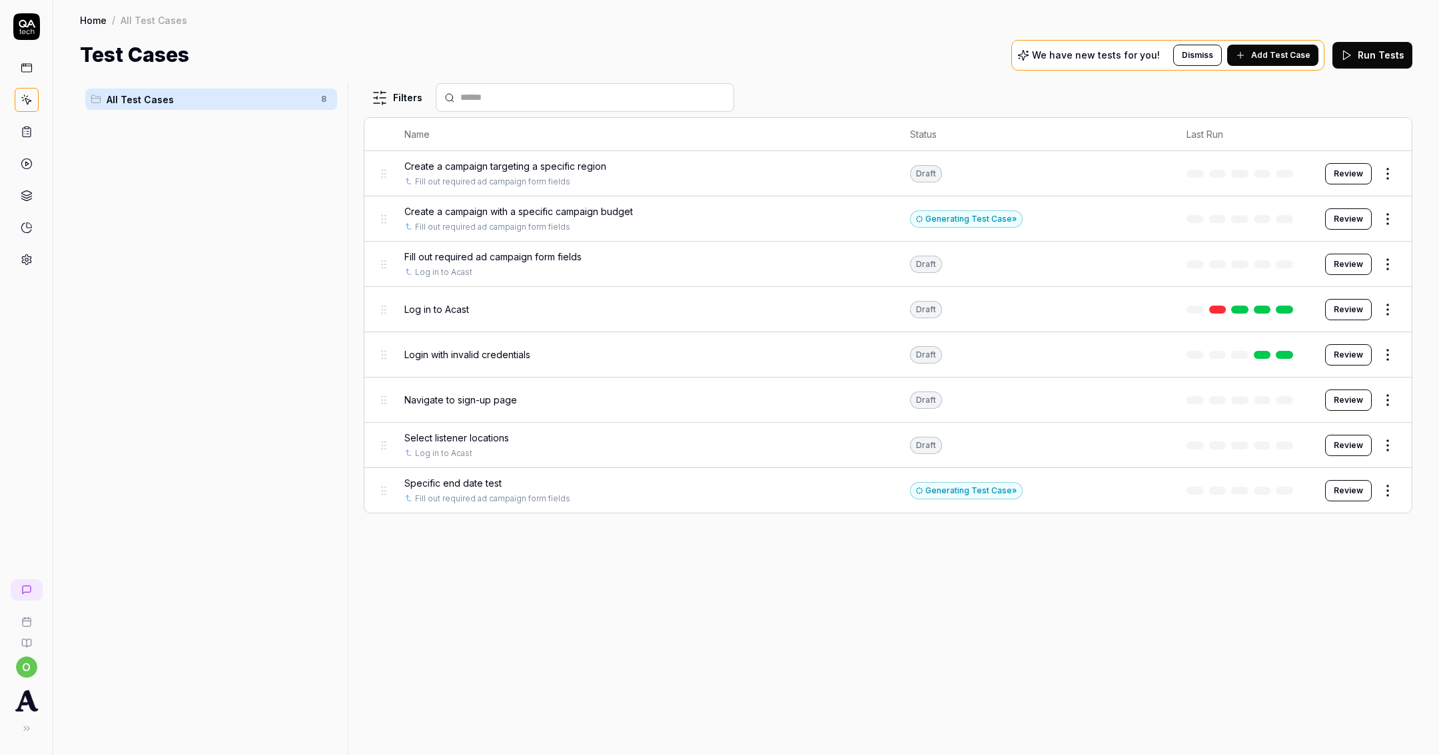
click at [1287, 59] on span "Add Test Case" at bounding box center [1280, 55] width 59 height 12
click at [1290, 63] on button "Add Test Case" at bounding box center [1272, 55] width 91 height 21
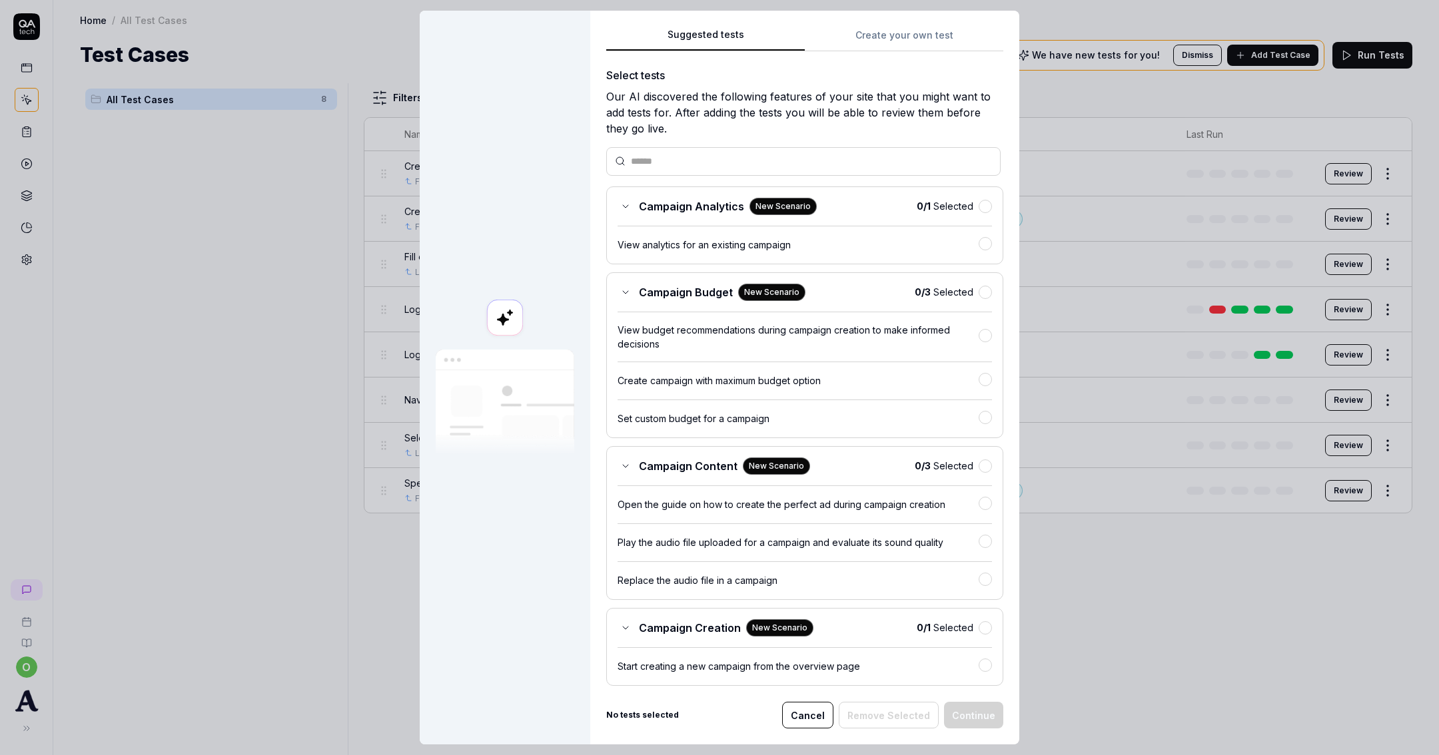
click at [930, 46] on div "Suggested tests Suggested tests Create your own test Select tests Our AI discov…" at bounding box center [719, 377] width 1439 height 755
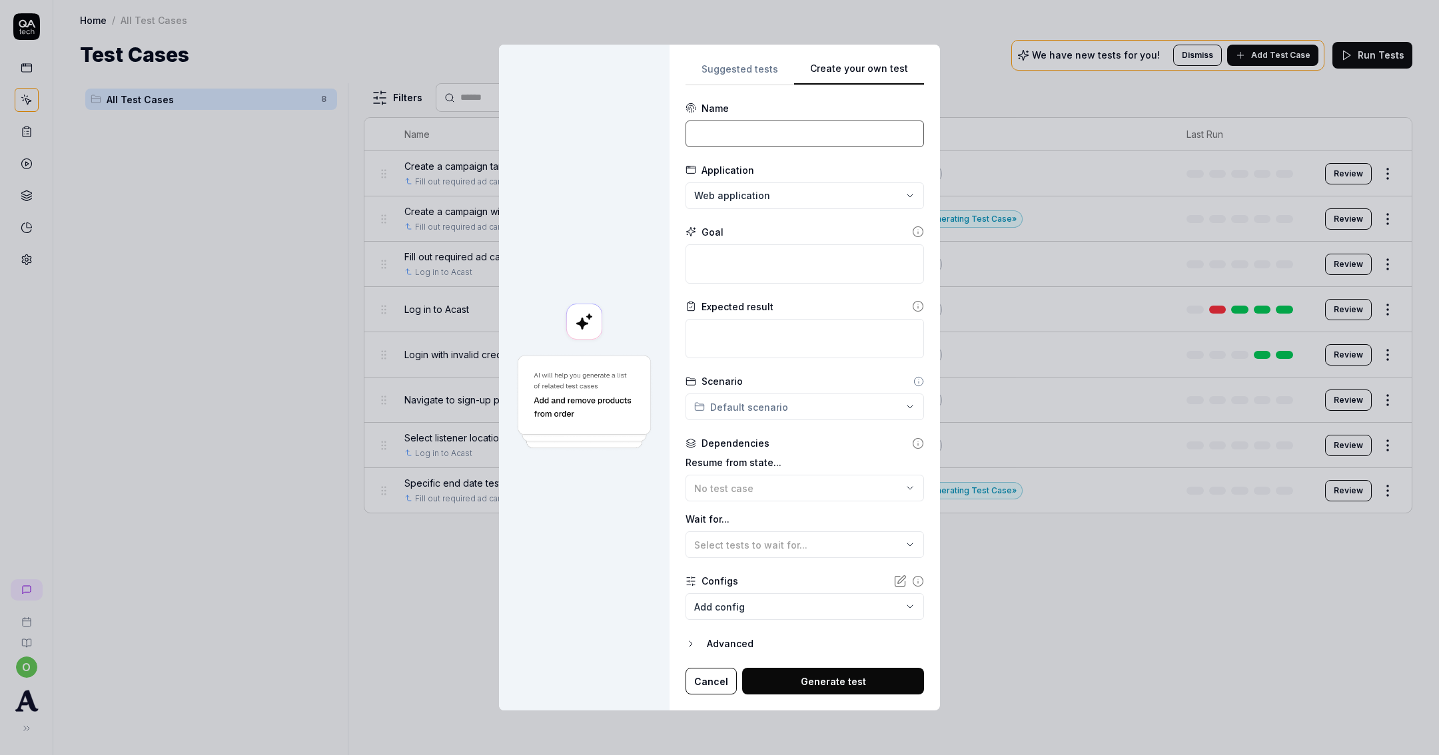
click at [798, 131] on input at bounding box center [805, 134] width 239 height 27
click at [764, 259] on textarea at bounding box center [805, 263] width 239 height 39
click at [785, 194] on div "**********" at bounding box center [719, 377] width 1439 height 755
click at [771, 263] on textarea at bounding box center [805, 263] width 239 height 39
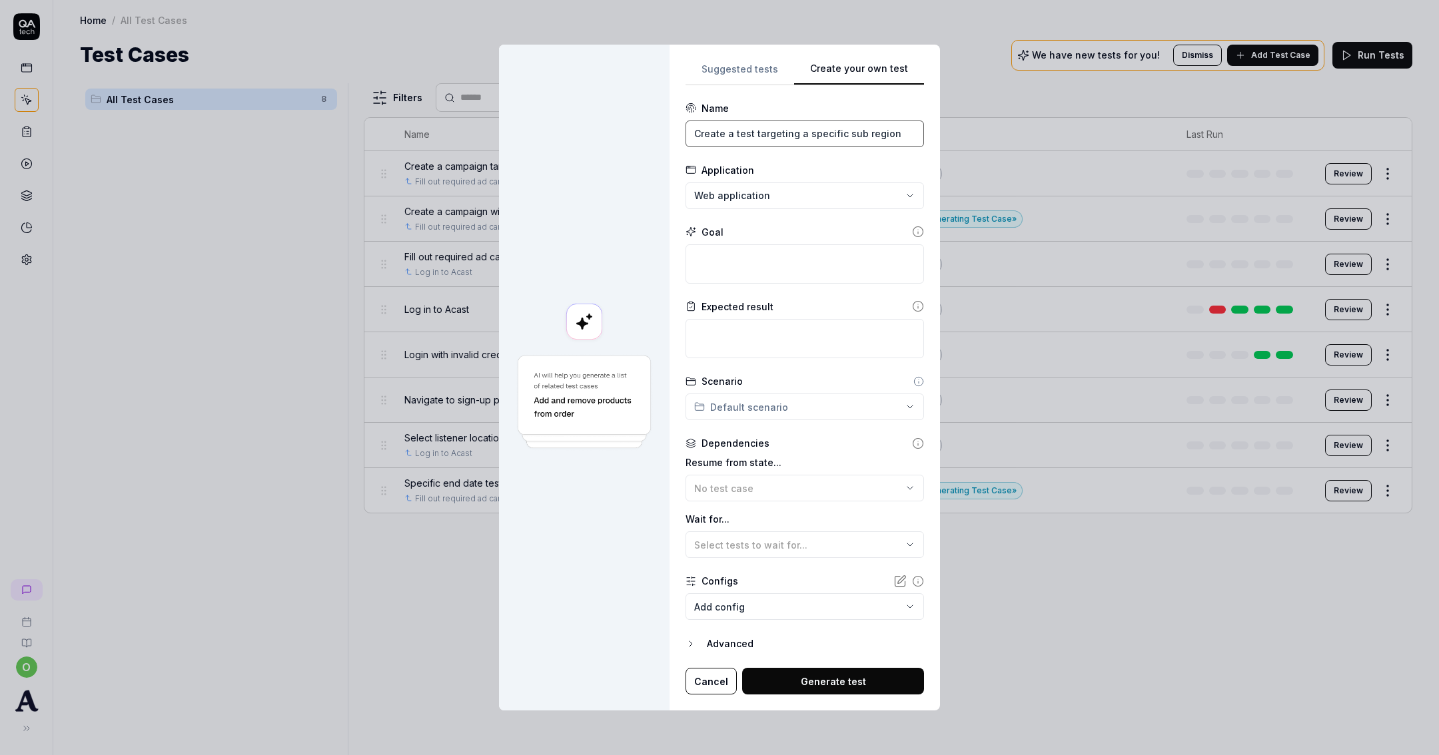
click at [741, 136] on input "Create a test targeting a specific sub region" at bounding box center [805, 134] width 239 height 27
click at [776, 270] on textarea at bounding box center [805, 263] width 239 height 39
click at [857, 678] on button "Generate test" at bounding box center [833, 681] width 182 height 27
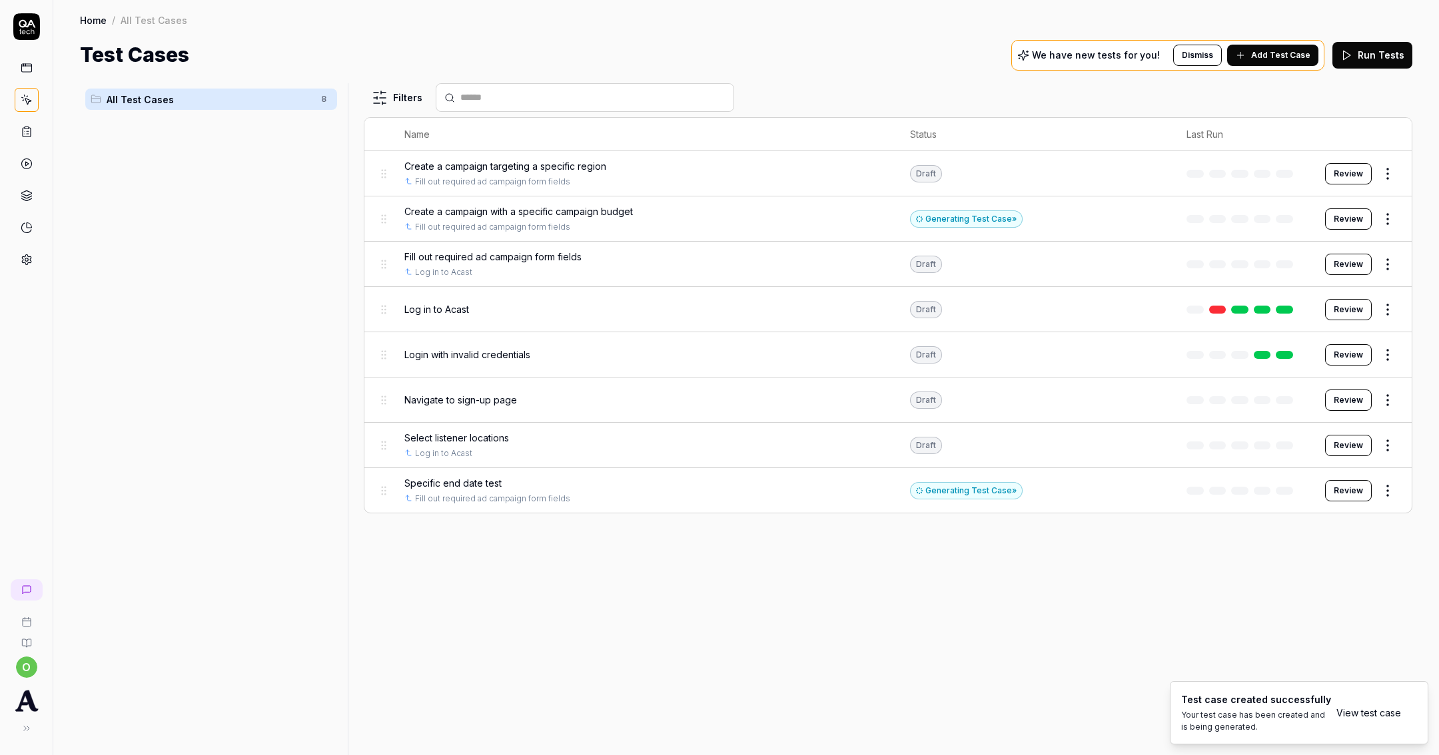
click at [1273, 59] on span "Add Test Case" at bounding box center [1280, 55] width 59 height 12
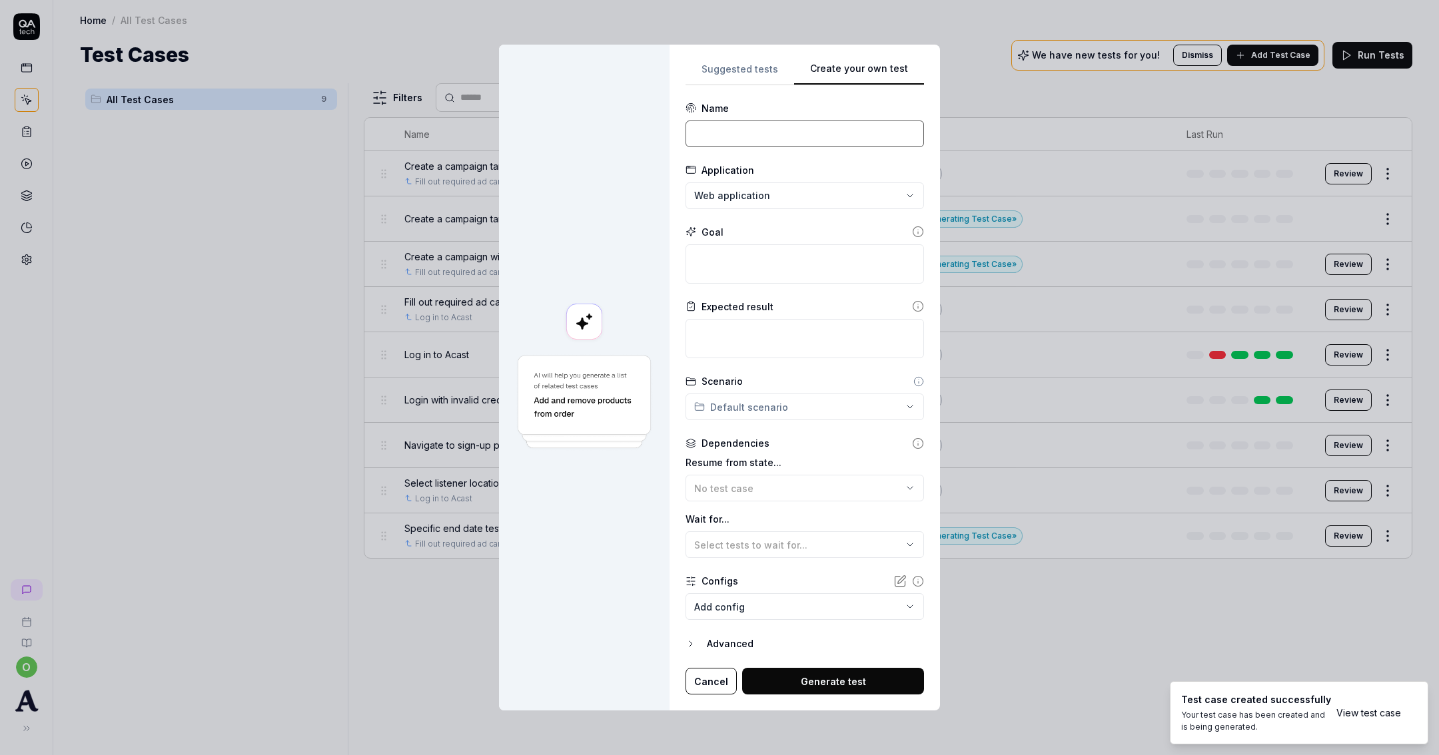
click at [815, 132] on input at bounding box center [805, 134] width 239 height 27
click at [812, 109] on div "Name" at bounding box center [805, 108] width 239 height 14
click at [806, 122] on input at bounding box center [805, 134] width 239 height 27
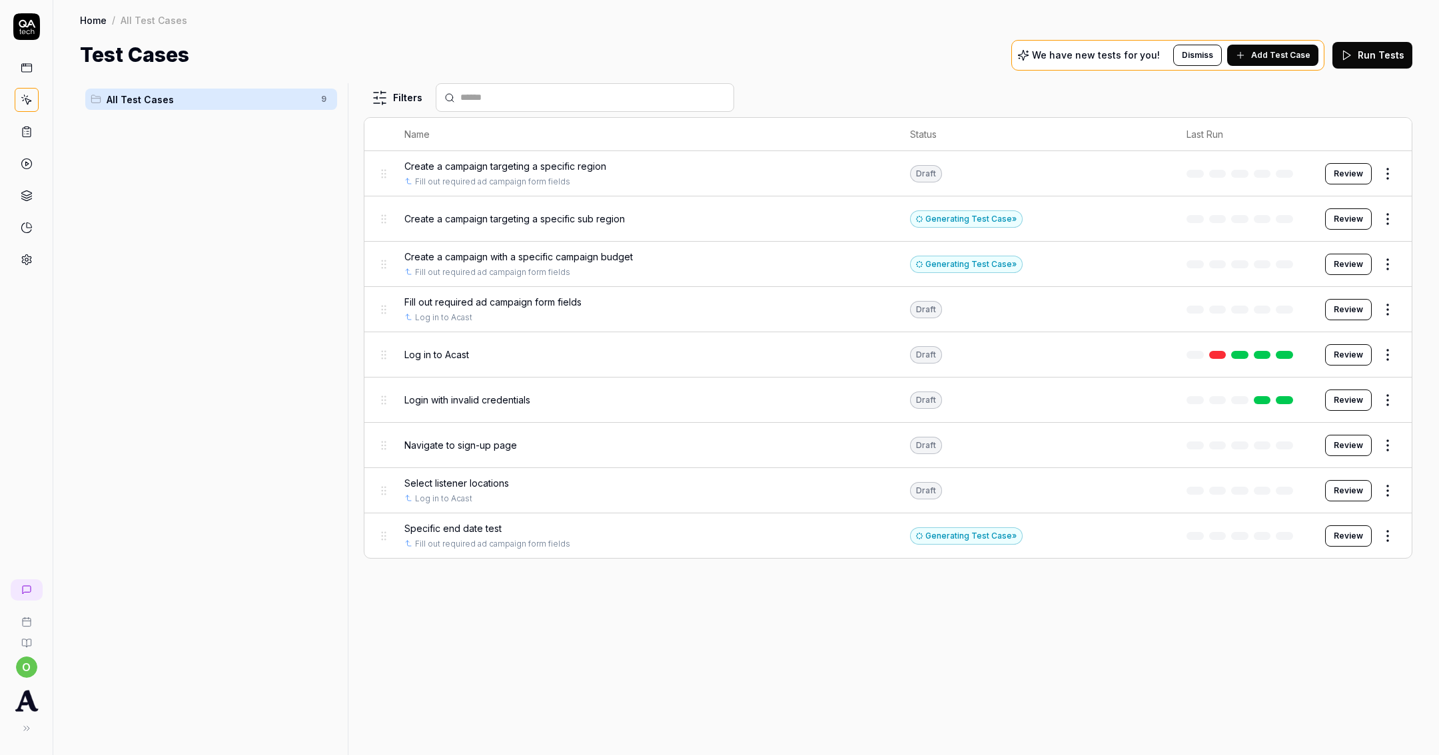
click at [1389, 225] on body "o Home / All Test Cases Home / All Test Cases Test Cases We have new tests for …" at bounding box center [719, 377] width 1439 height 755
click at [1388, 219] on html "o Home / All Test Cases Home / All Test Cases Test Cases We have new tests for …" at bounding box center [719, 377] width 1439 height 755
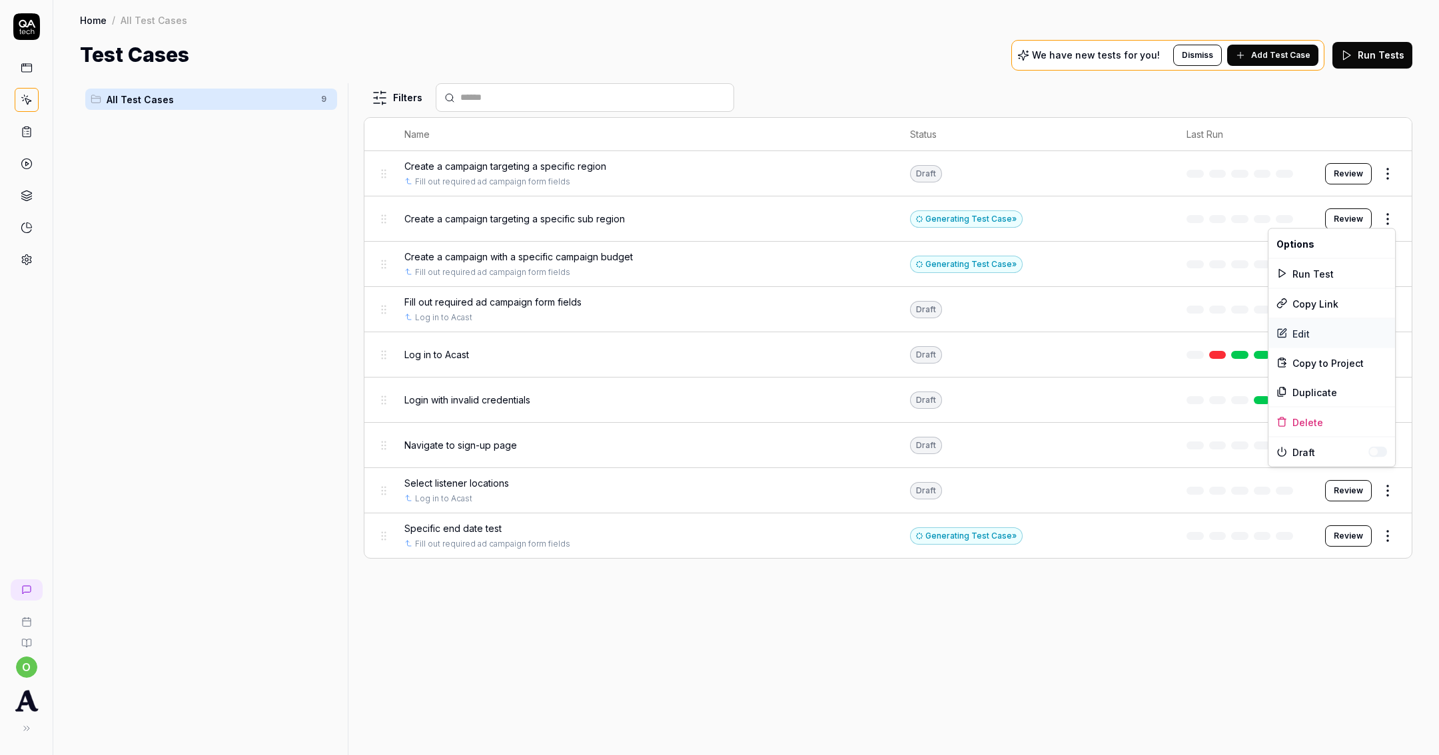
click at [1322, 327] on div "Edit" at bounding box center [1331, 333] width 127 height 29
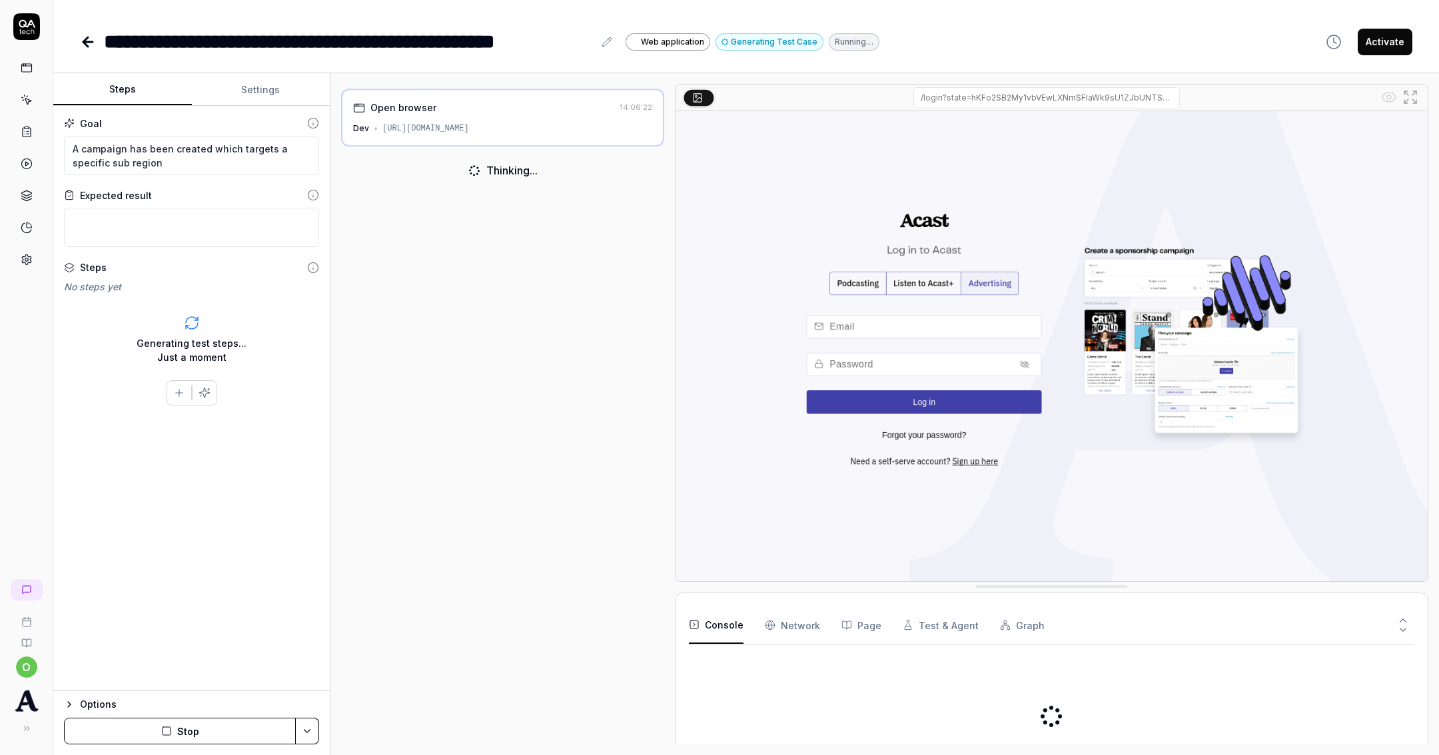
click at [281, 89] on button "Settings" at bounding box center [261, 90] width 139 height 32
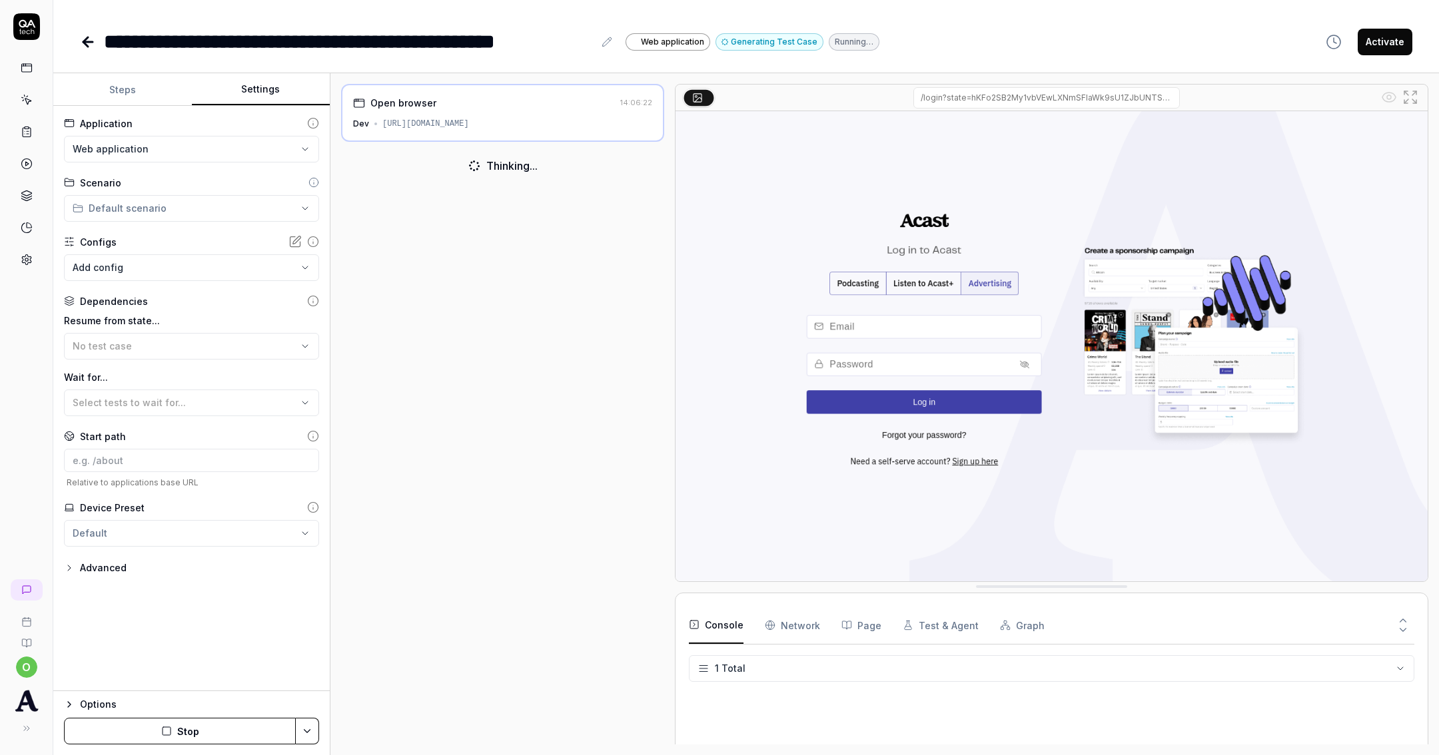
click at [194, 732] on button "Stop" at bounding box center [180, 731] width 232 height 27
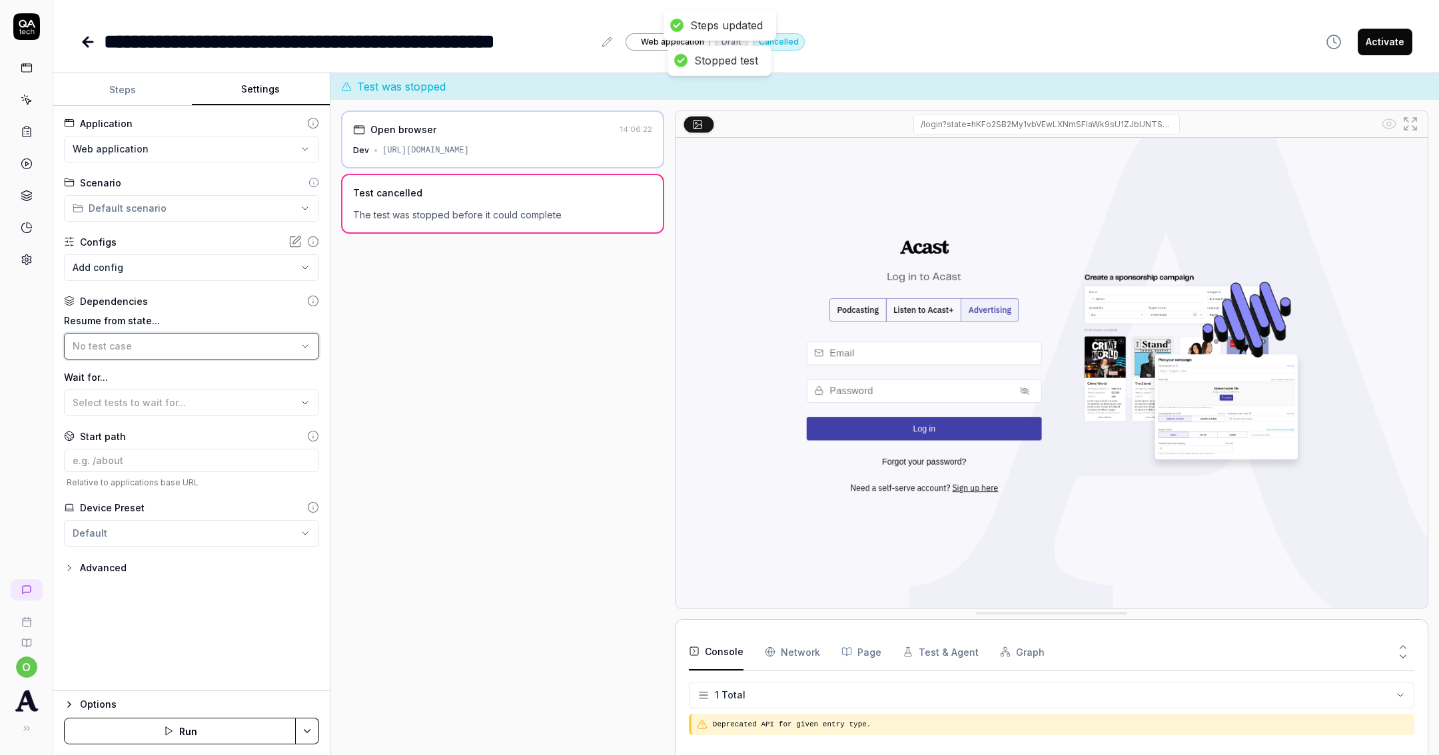
click at [191, 347] on div "No test case" at bounding box center [185, 346] width 225 height 14
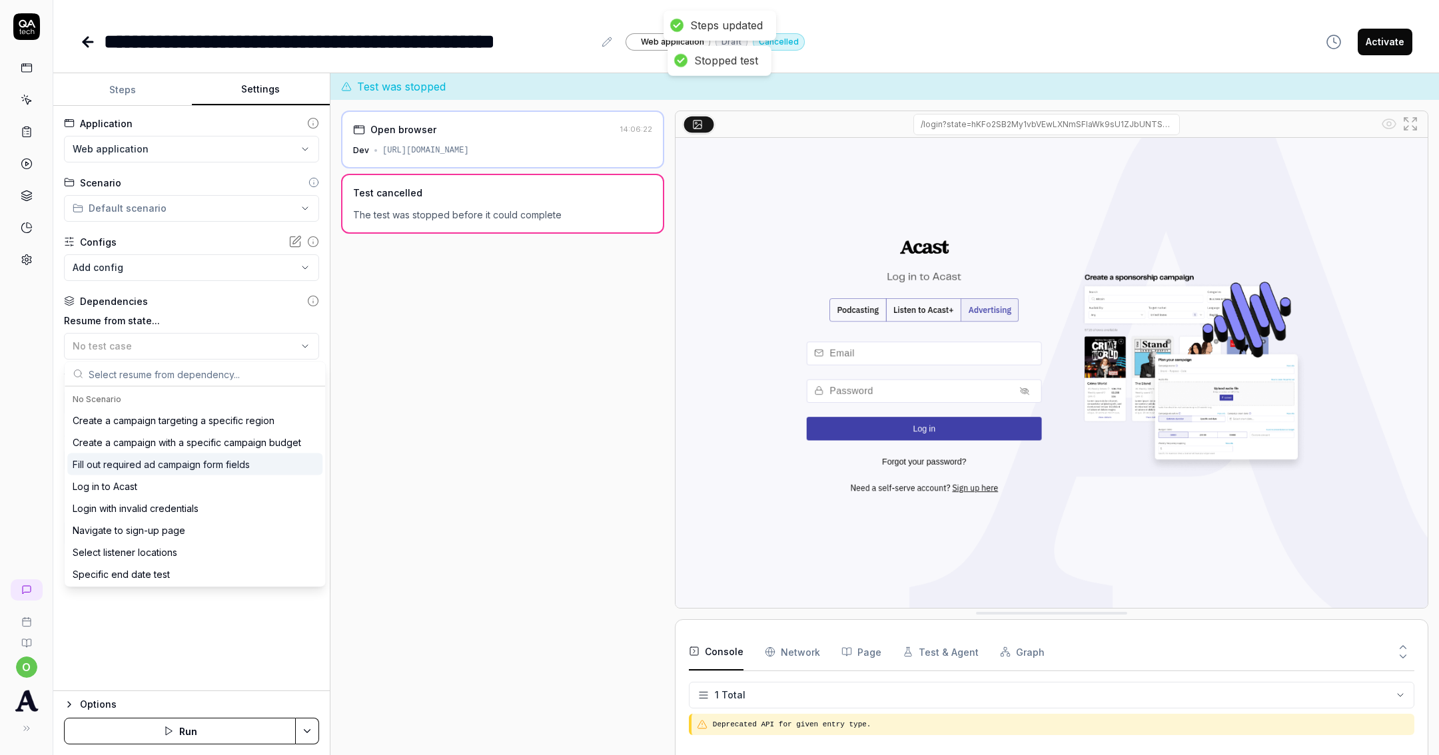
click at [171, 468] on div "Fill out required ad campaign form fields" at bounding box center [161, 465] width 177 height 14
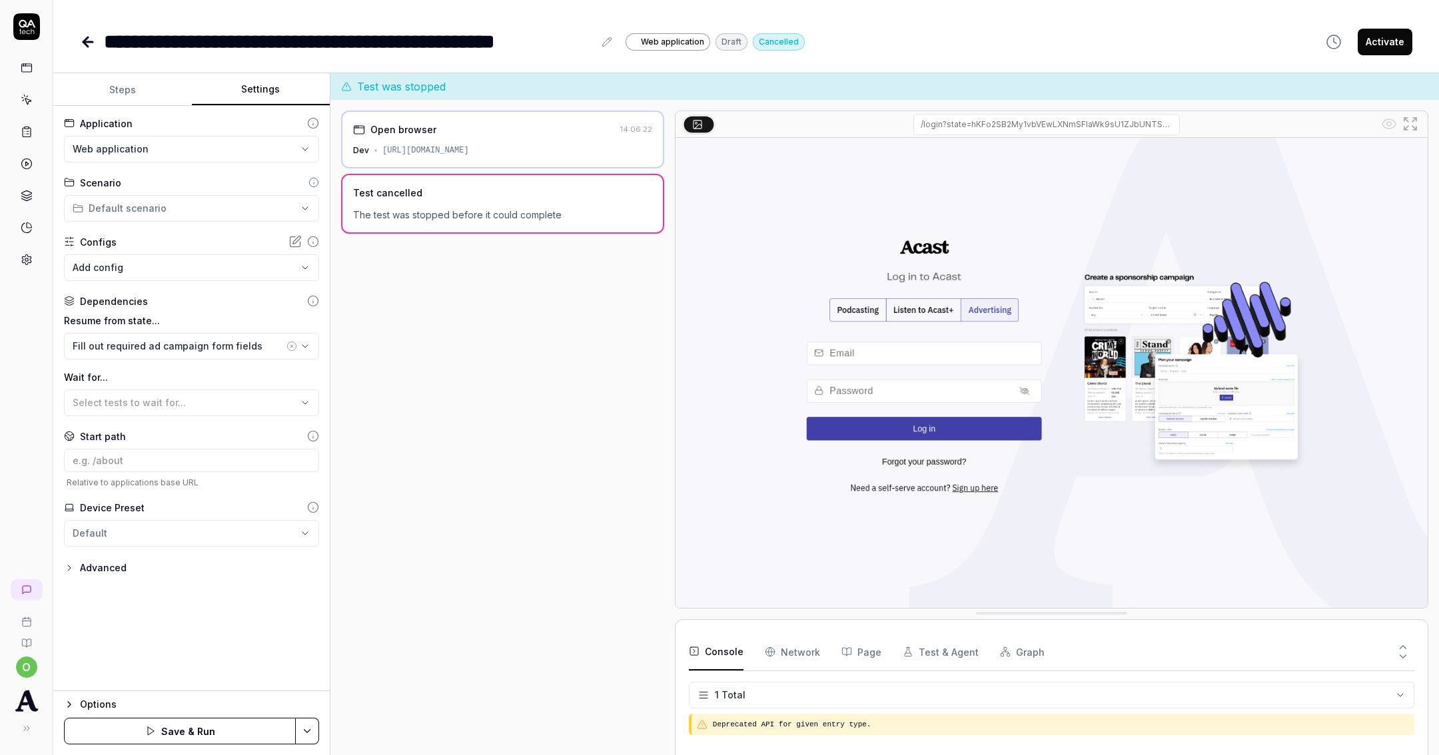
click at [194, 732] on button "Save & Run" at bounding box center [180, 731] width 232 height 27
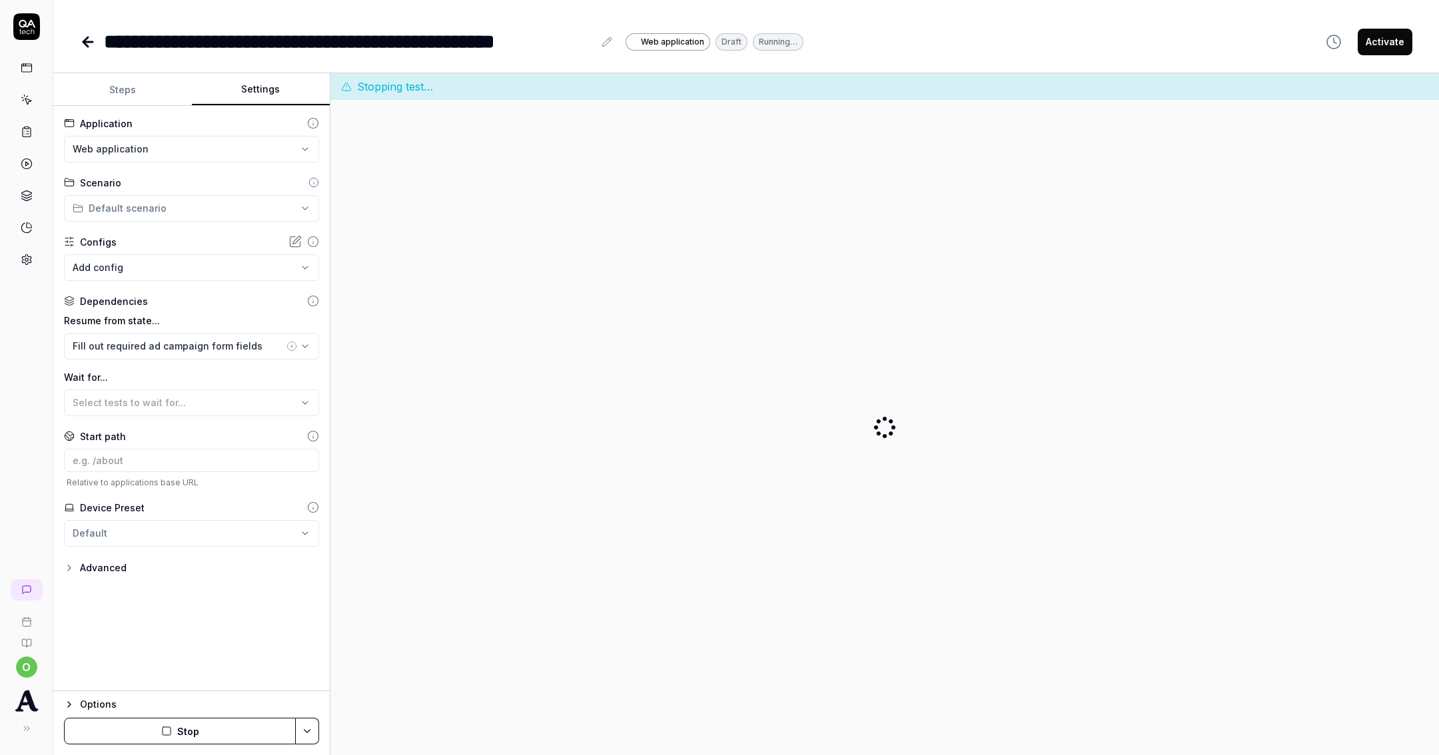
click at [85, 39] on icon at bounding box center [85, 41] width 5 height 9
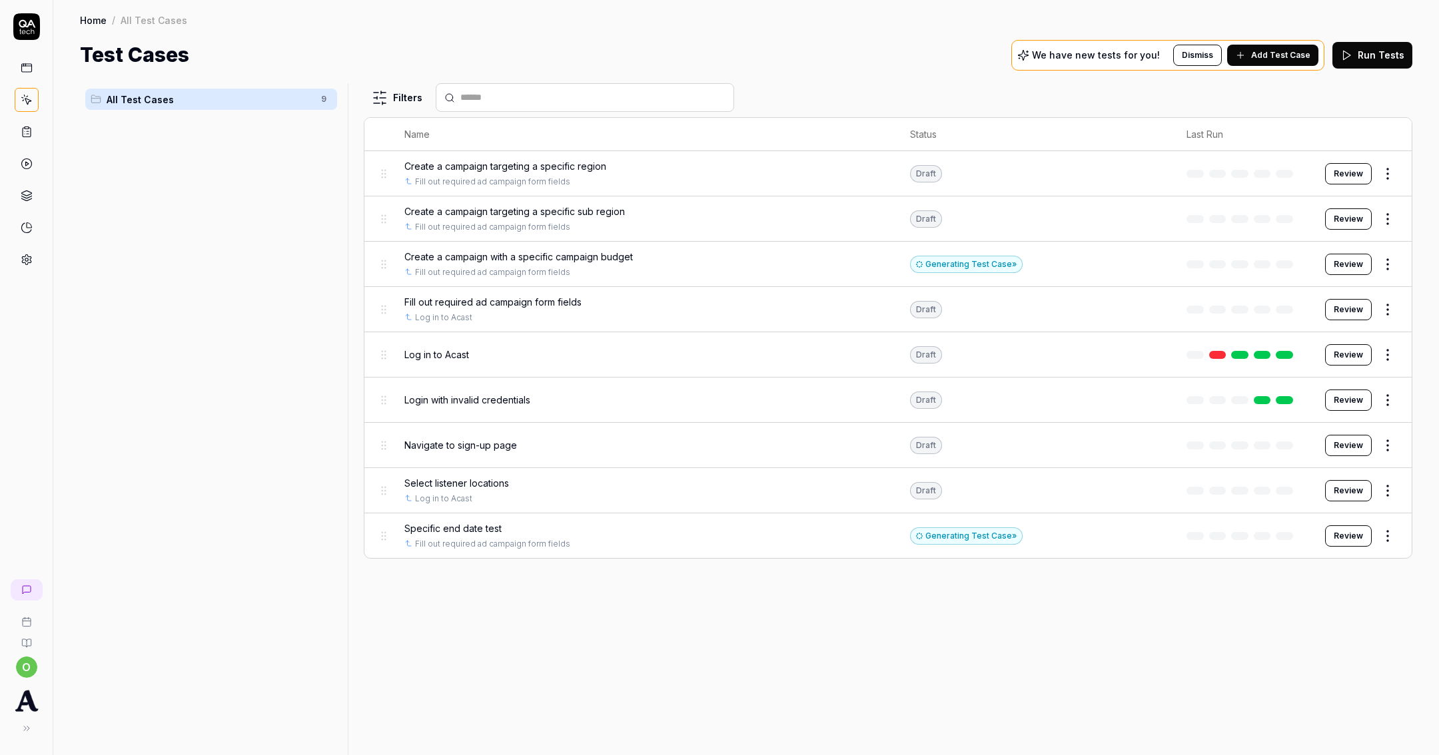
click at [1301, 55] on span "Add Test Case" at bounding box center [1280, 55] width 59 height 12
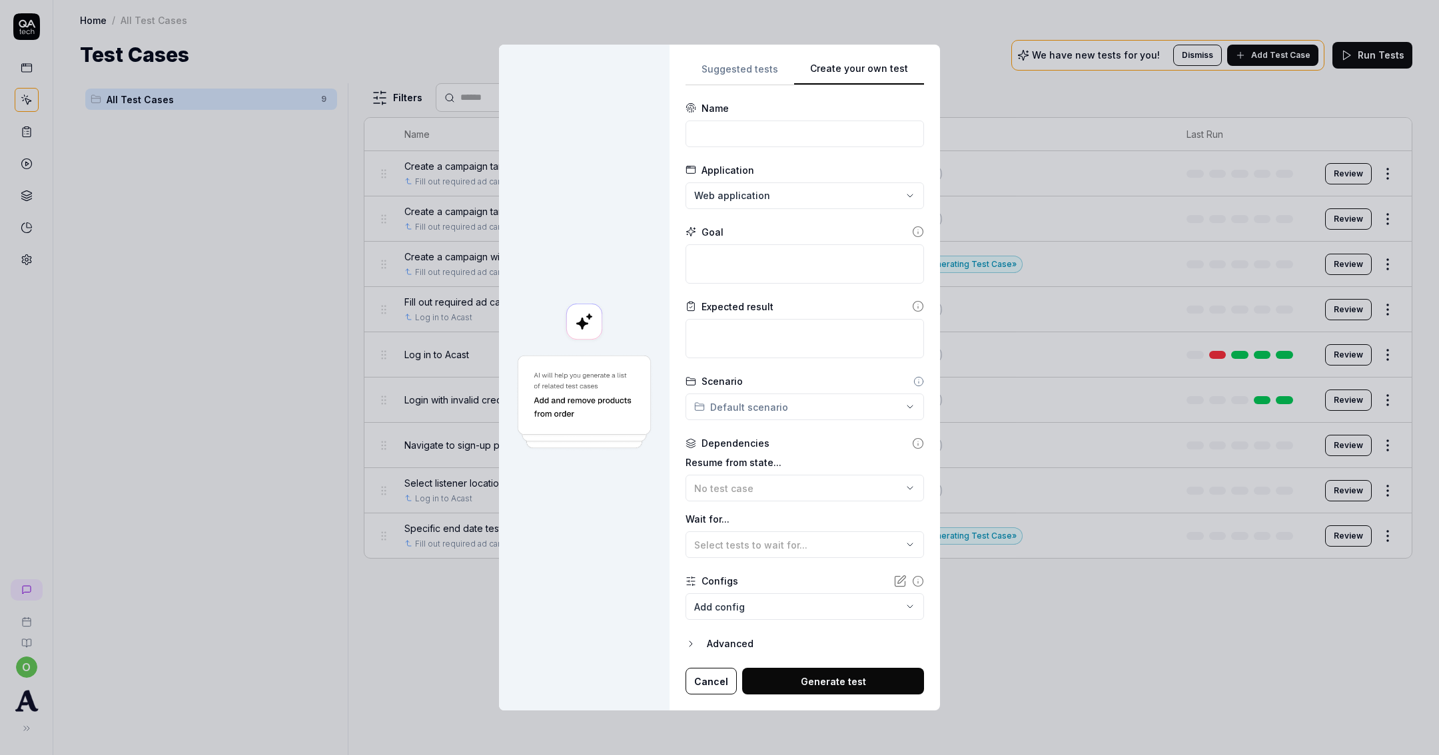
click at [833, 37] on div "**********" at bounding box center [719, 377] width 1439 height 755
click at [803, 129] on input at bounding box center [805, 134] width 239 height 27
click at [783, 258] on textarea at bounding box center [805, 263] width 239 height 39
click at [829, 378] on div "Scenario" at bounding box center [805, 381] width 239 height 14
click at [789, 480] on button "No test case" at bounding box center [805, 488] width 239 height 27
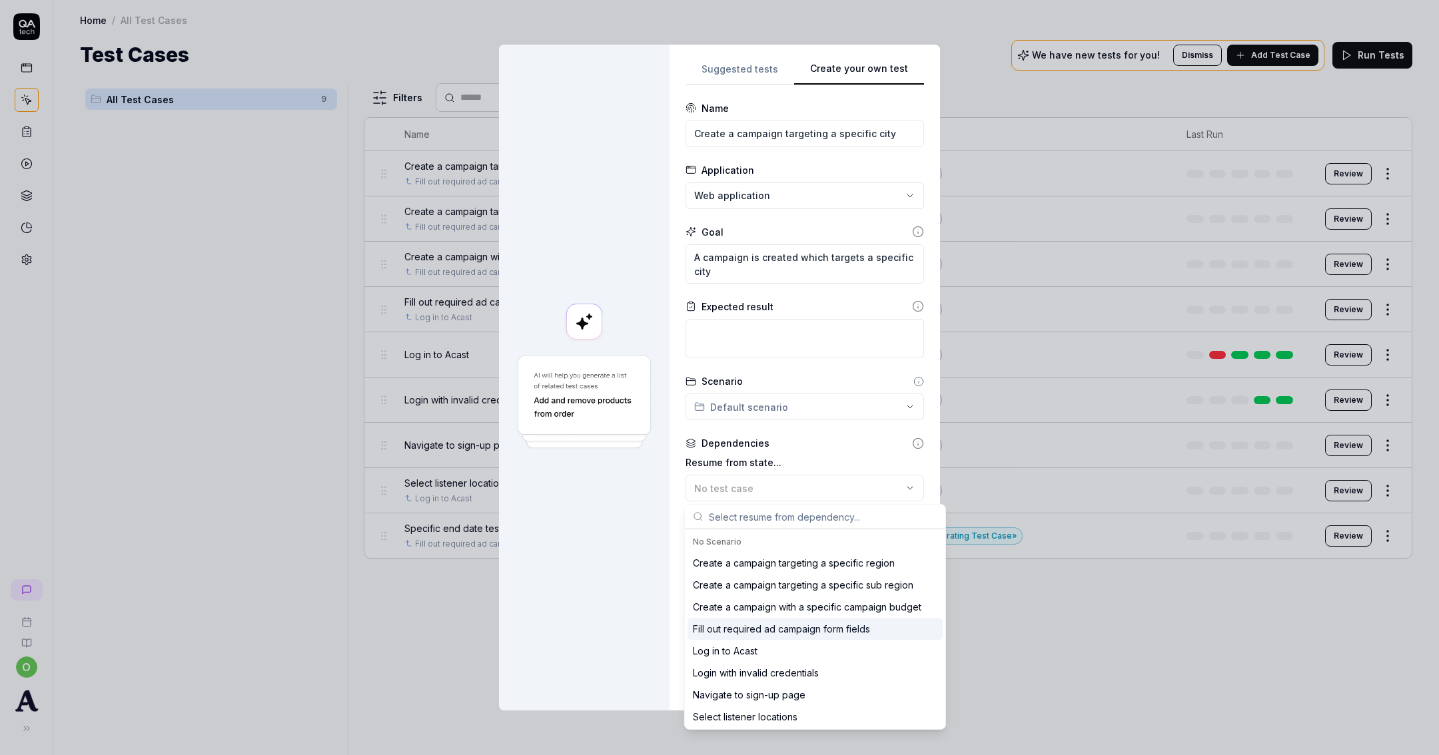
click at [801, 624] on div "Fill out required ad campaign form fields" at bounding box center [781, 629] width 177 height 14
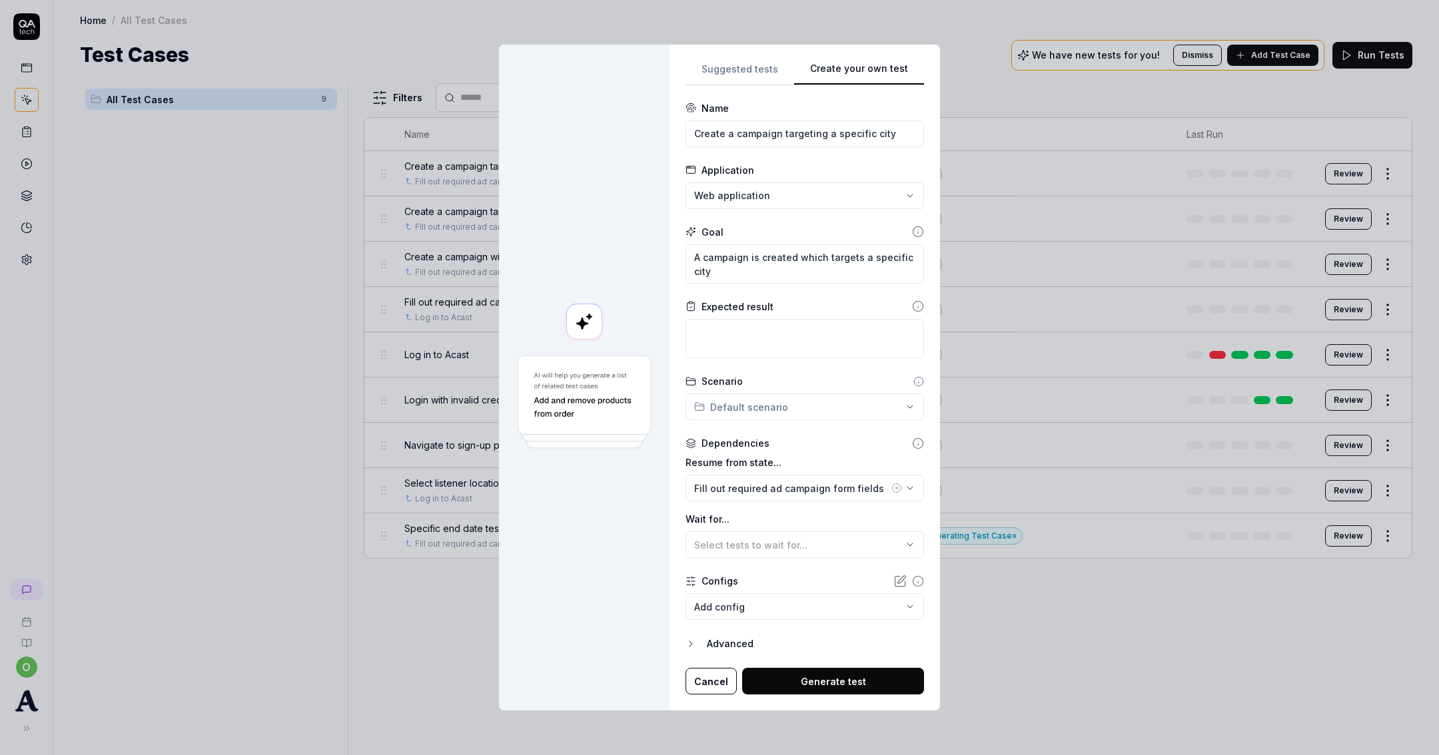
click at [814, 674] on button "Generate test" at bounding box center [833, 681] width 182 height 27
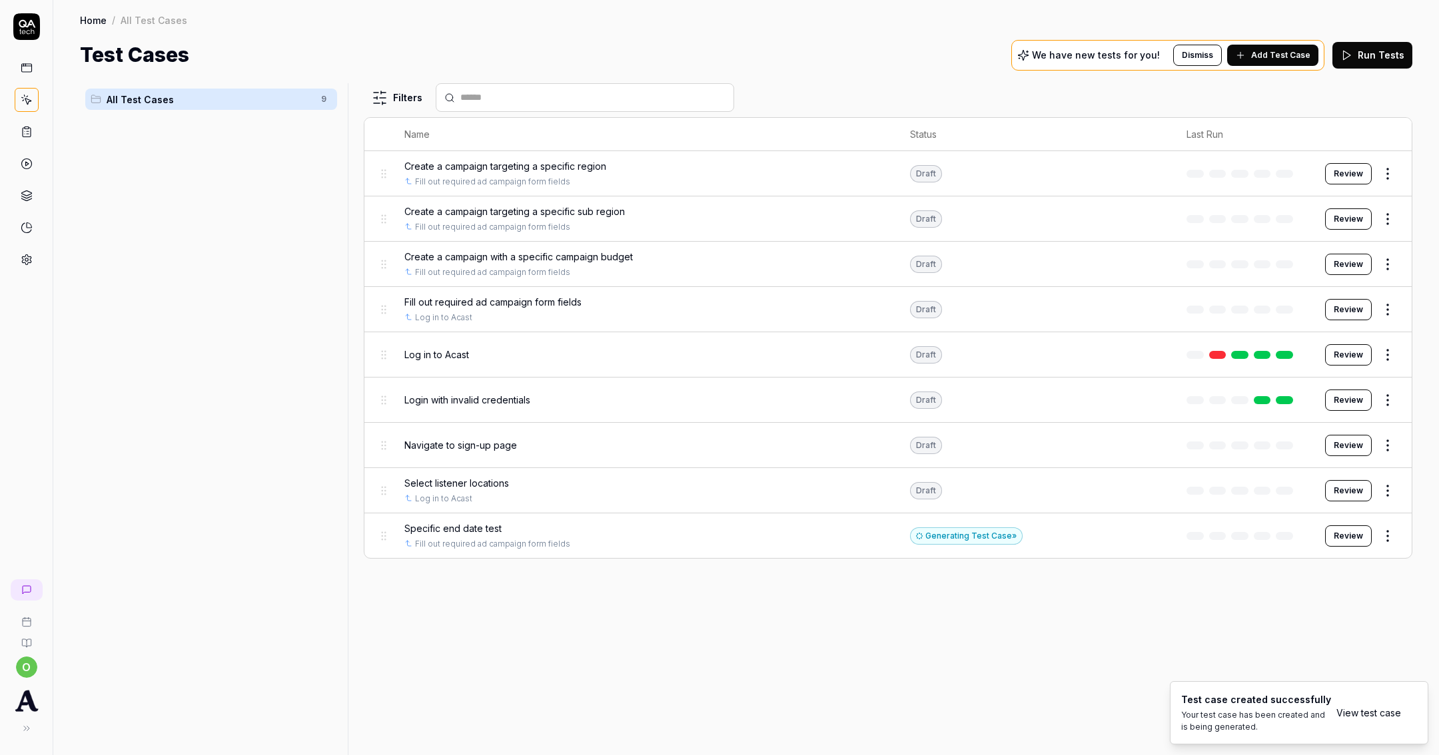
click at [1309, 63] on button "Add Test Case" at bounding box center [1272, 55] width 91 height 21
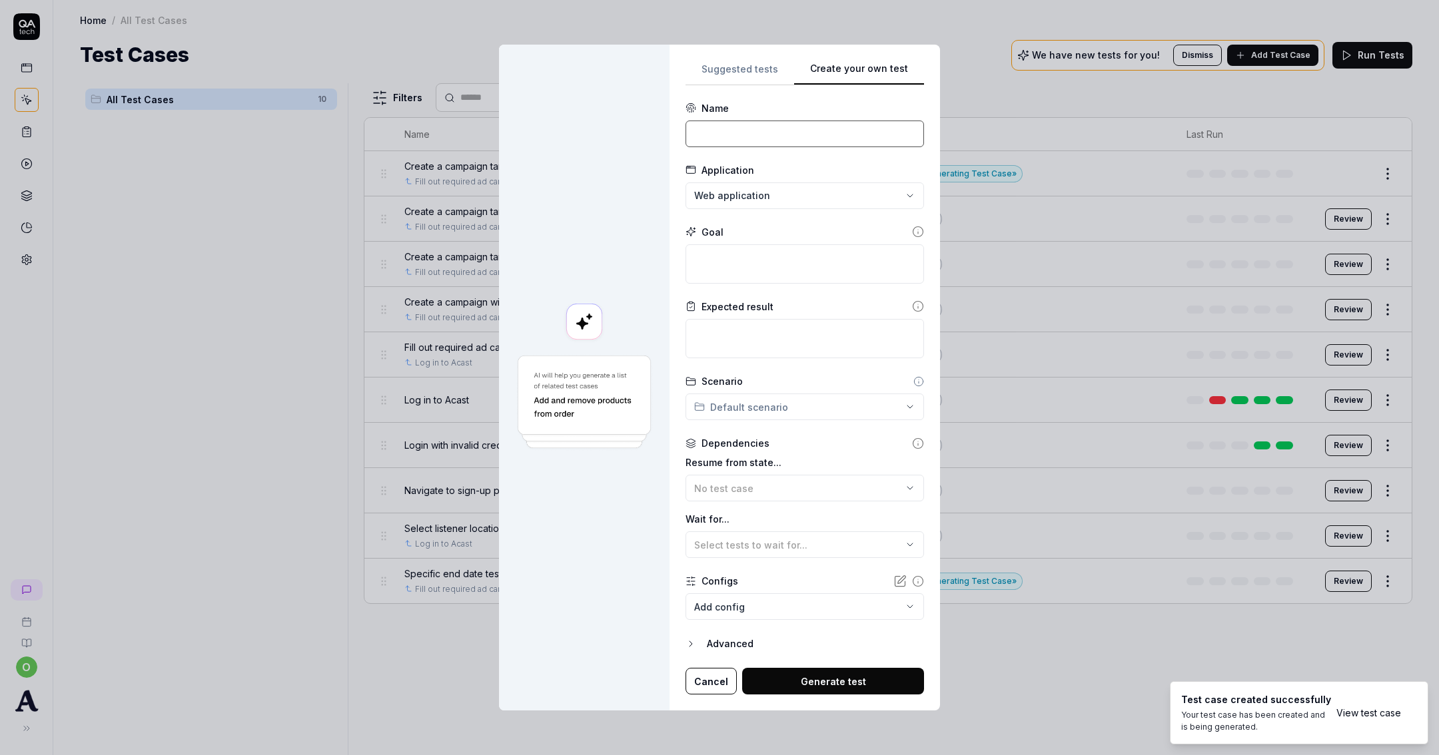
click at [787, 139] on input at bounding box center [805, 134] width 239 height 27
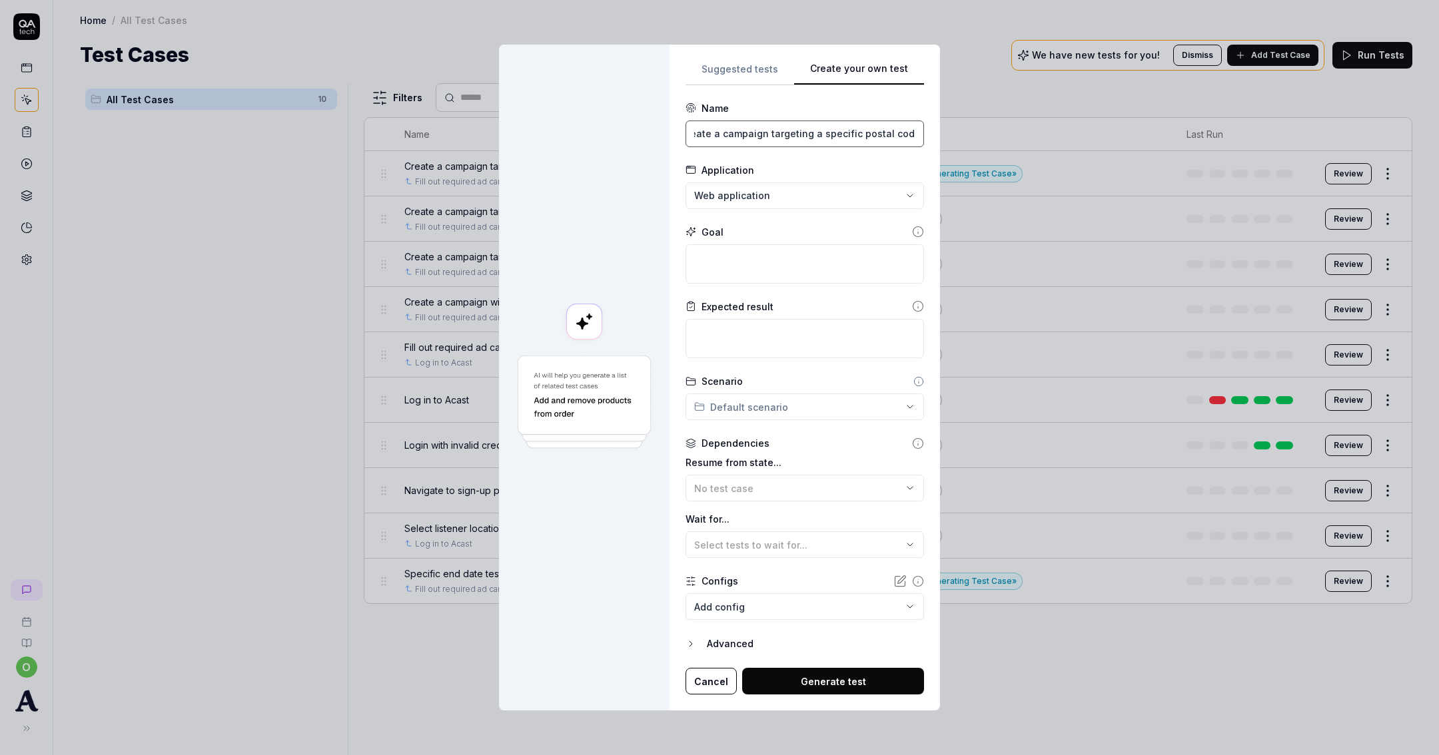
scroll to position [0, 17]
click at [788, 246] on textarea at bounding box center [805, 263] width 239 height 39
click at [793, 471] on div "Resume from state... No test case" at bounding box center [805, 479] width 239 height 46
click at [787, 482] on div "No test case" at bounding box center [798, 489] width 208 height 14
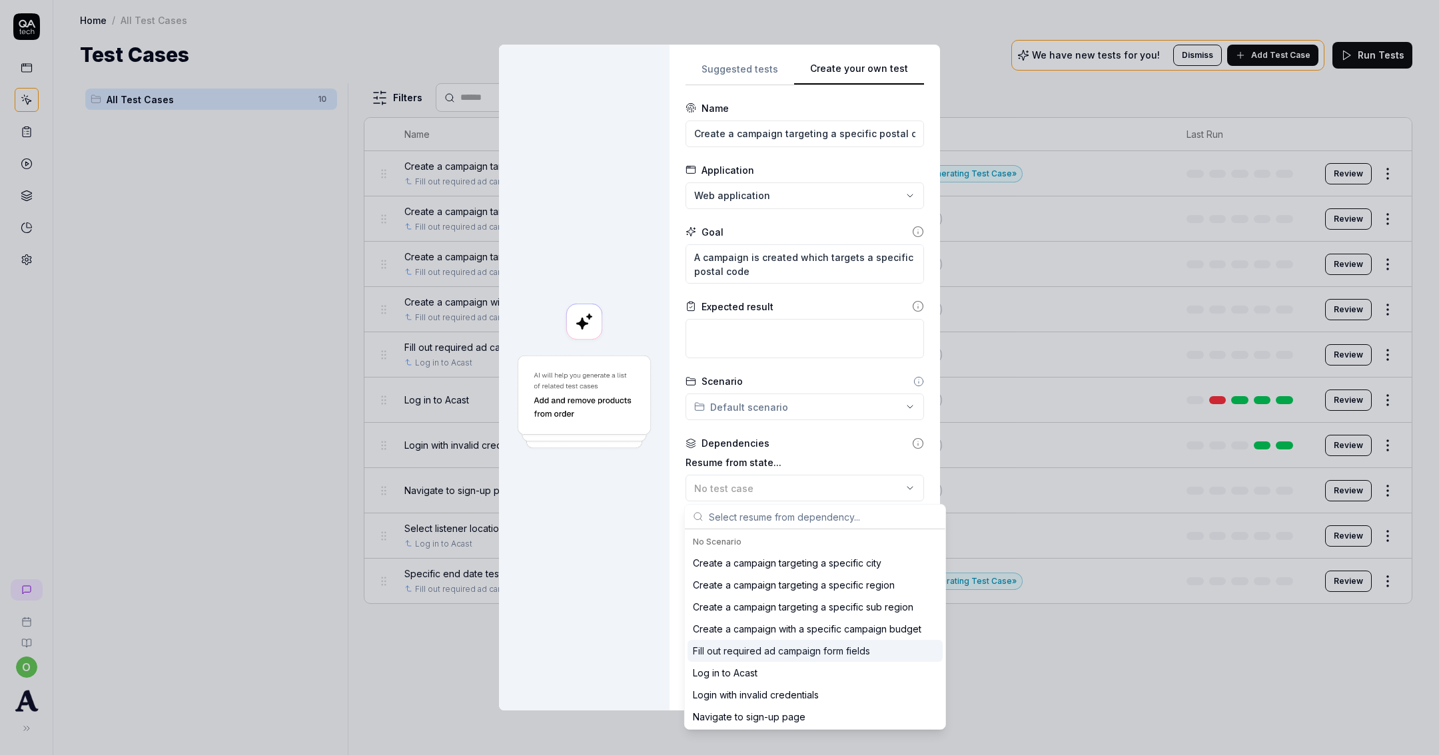
click at [803, 647] on div "Fill out required ad campaign form fields" at bounding box center [781, 651] width 177 height 14
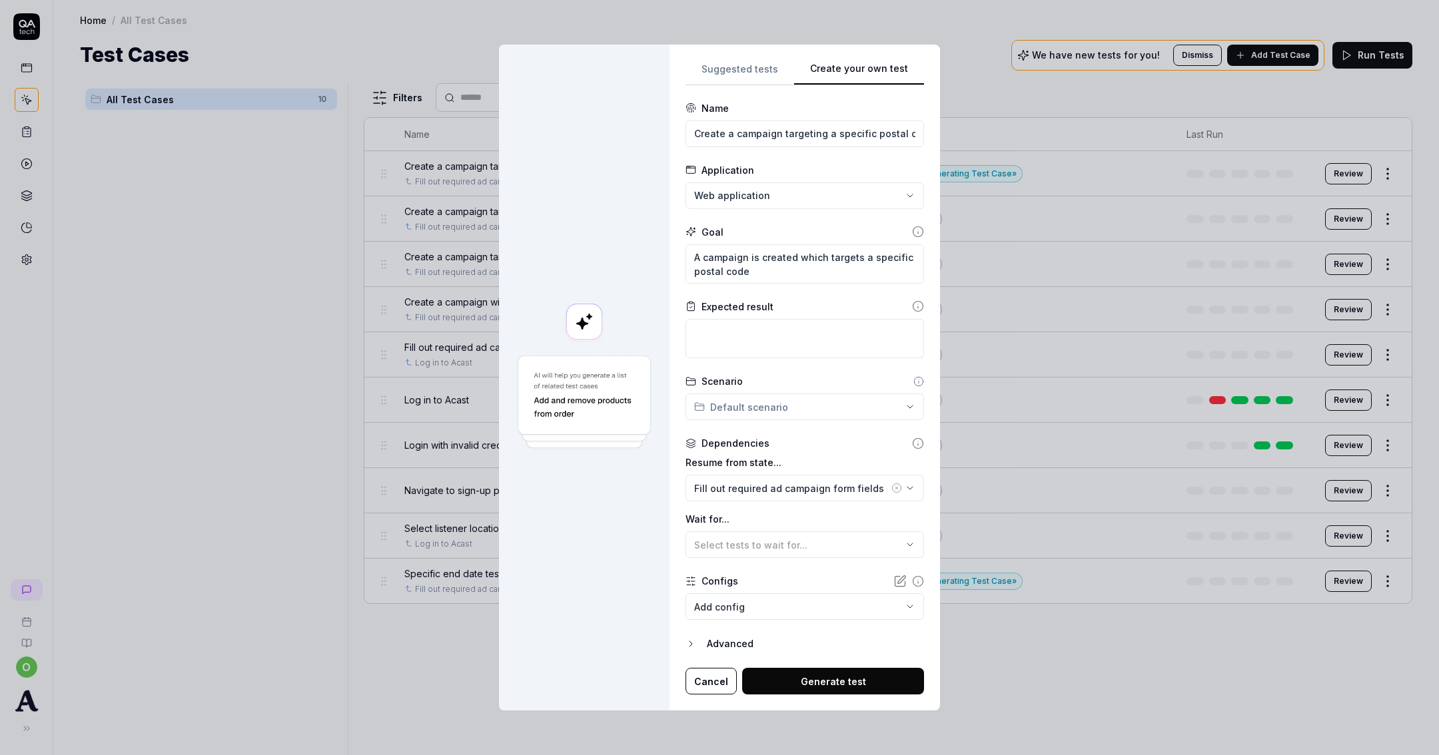
click at [820, 674] on button "Generate test" at bounding box center [833, 681] width 182 height 27
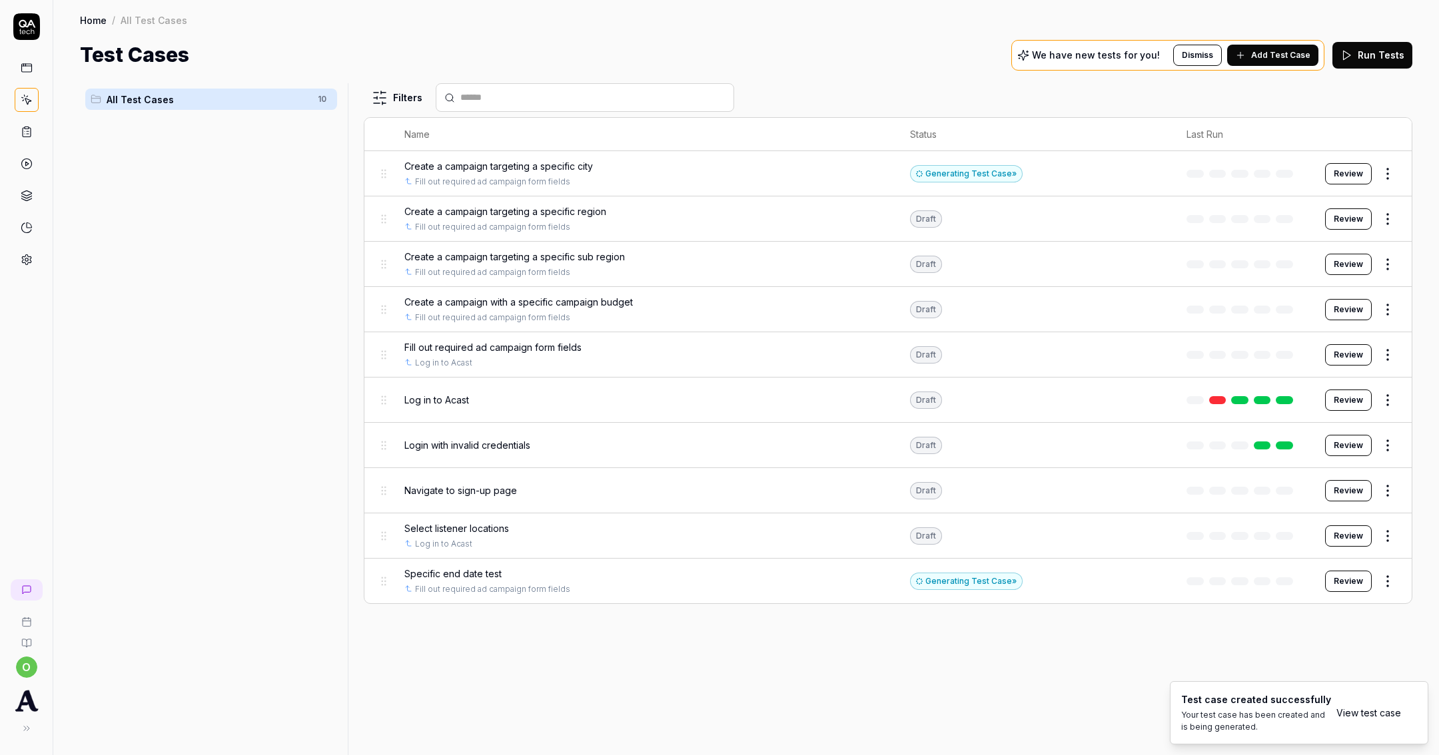
click at [1278, 54] on span "Add Test Case" at bounding box center [1280, 55] width 59 height 12
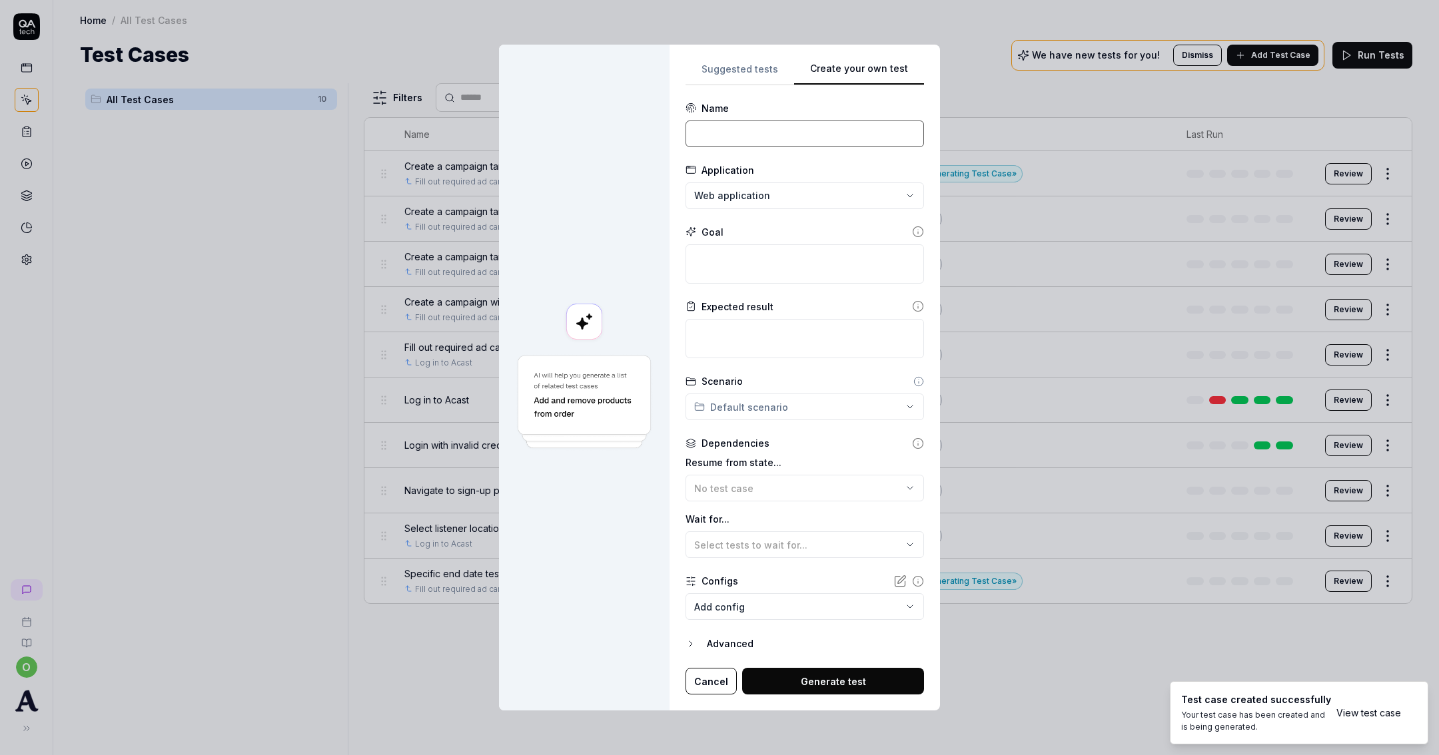
click at [767, 127] on input at bounding box center [805, 134] width 239 height 27
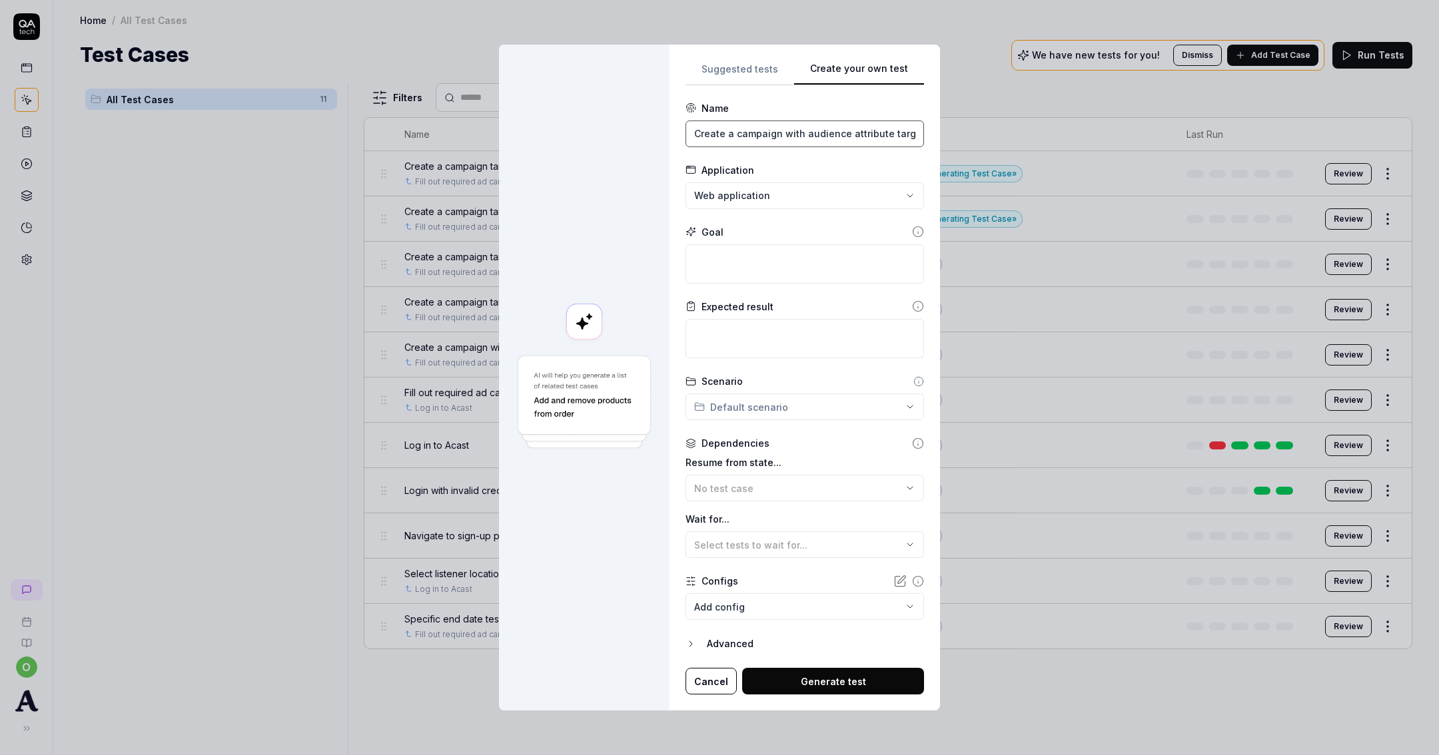
scroll to position [0, 41]
drag, startPoint x: 890, startPoint y: 129, endPoint x: 987, endPoint y: 132, distance: 97.3
click at [1038, 137] on div "**********" at bounding box center [719, 377] width 1439 height 755
click at [879, 127] on input "Create a campaign with audience attribute targeting ('all)" at bounding box center [805, 134] width 239 height 27
drag, startPoint x: 880, startPoint y: 131, endPoint x: 1017, endPoint y: 149, distance: 138.4
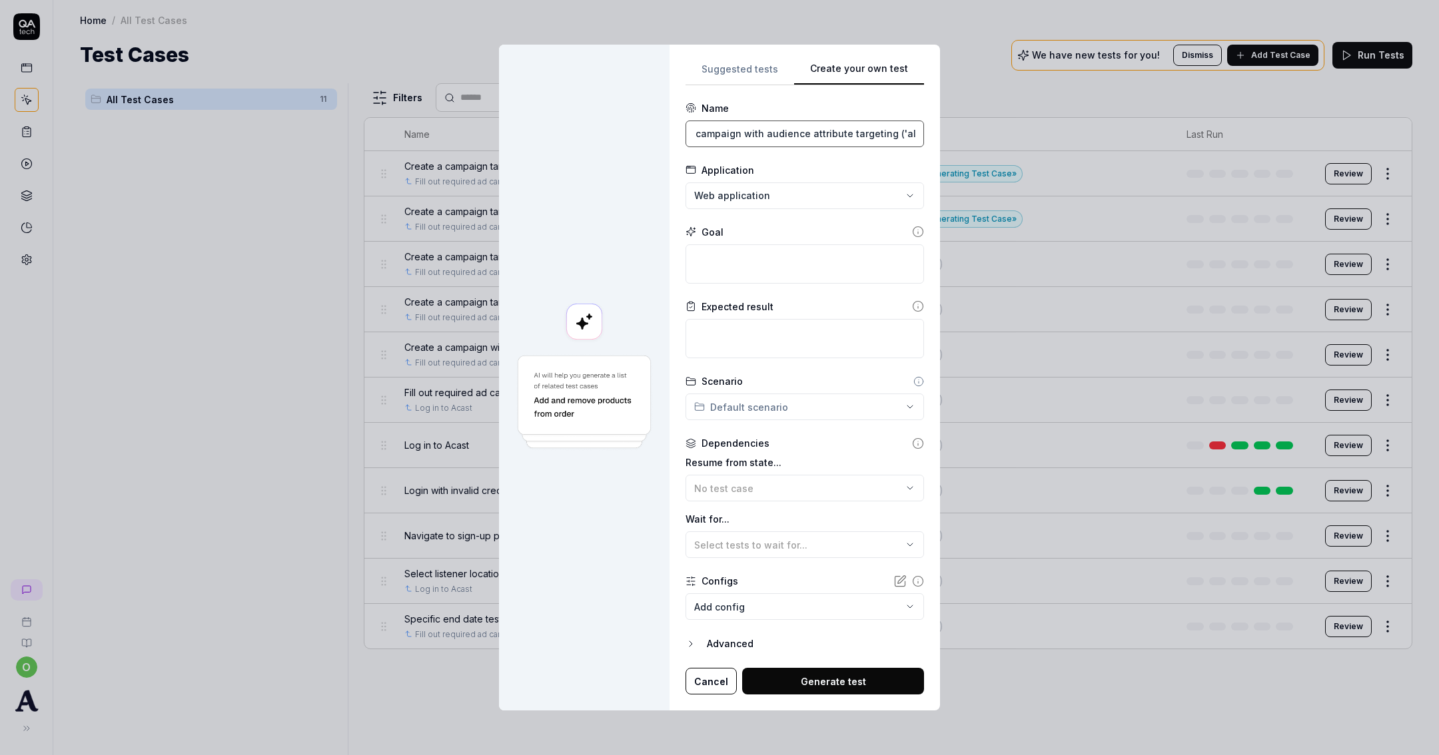
click at [1017, 149] on div "**********" at bounding box center [719, 377] width 1439 height 755
click at [809, 257] on textarea at bounding box center [805, 263] width 239 height 39
click at [824, 274] on textarea "A campaign is created with audience attributed as the optional targeting" at bounding box center [805, 263] width 239 height 39
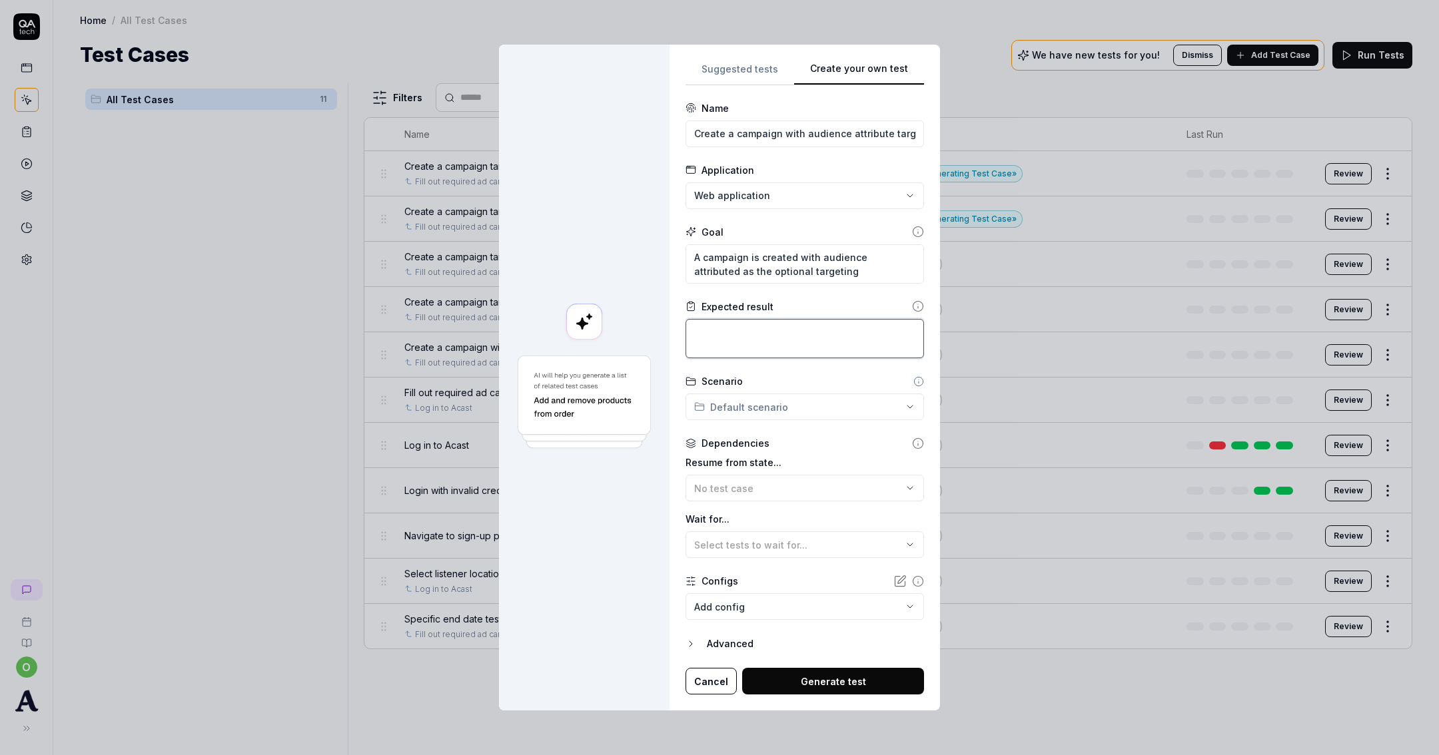
click at [790, 337] on textarea at bounding box center [805, 338] width 239 height 39
click at [903, 259] on textarea "A campaign is created with audience attributed as the optional targeting" at bounding box center [805, 263] width 239 height 39
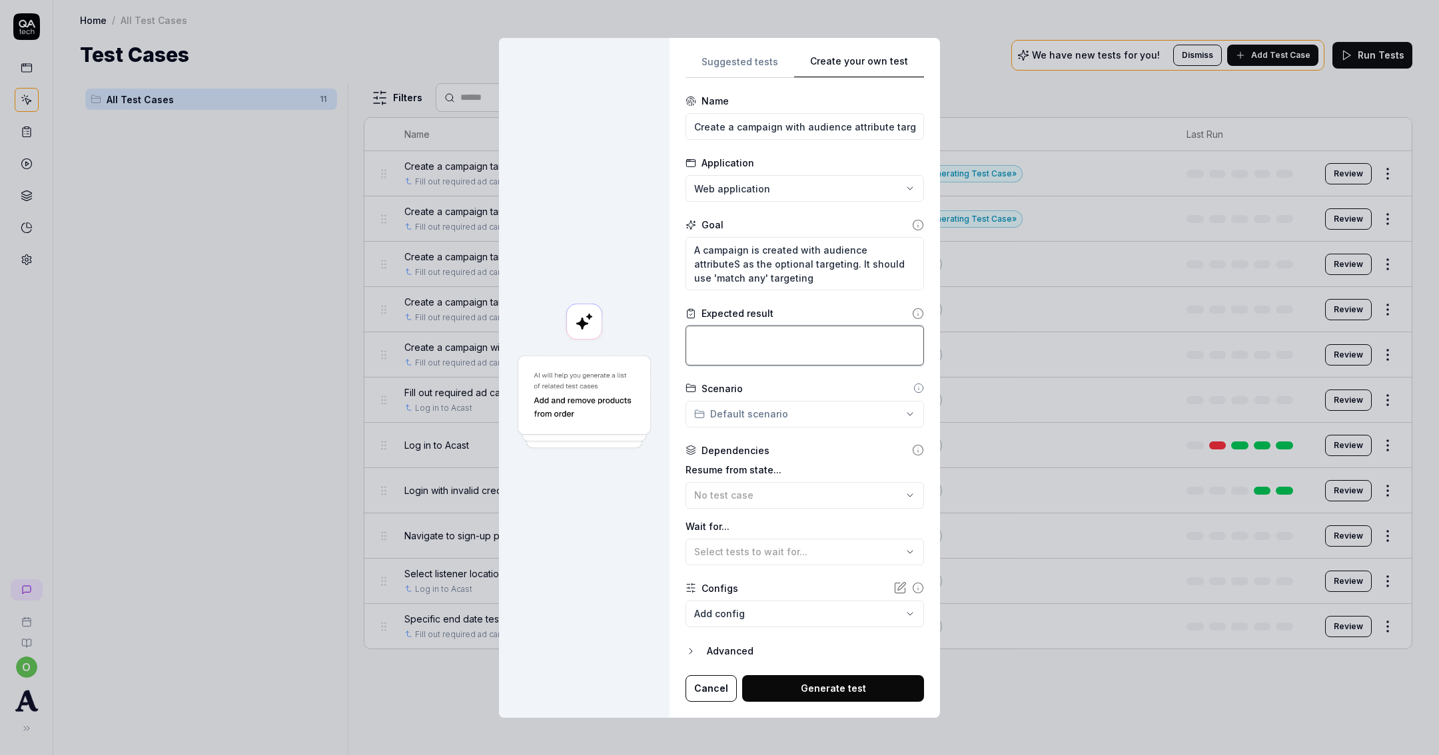
click at [835, 333] on textarea at bounding box center [805, 345] width 239 height 39
click at [787, 494] on div "No test case" at bounding box center [798, 495] width 208 height 14
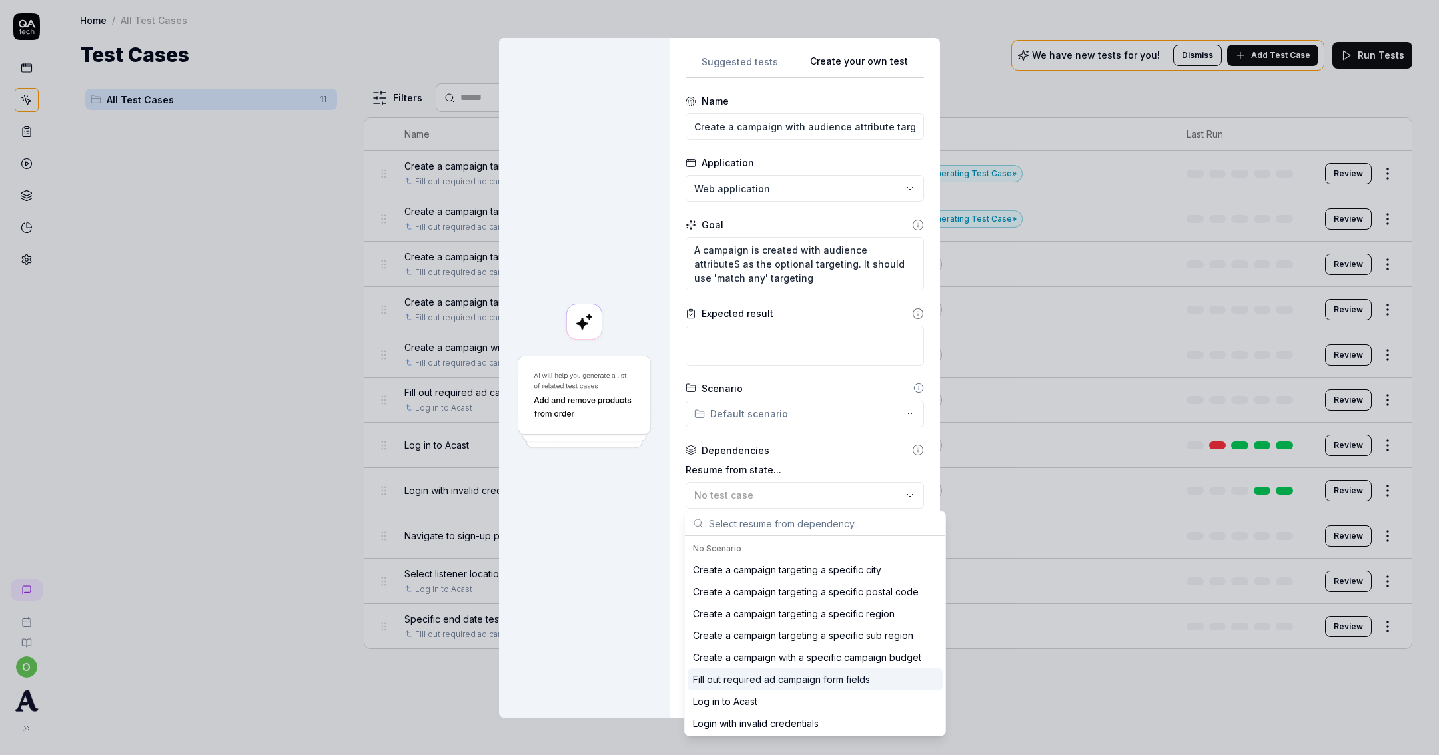
click at [785, 671] on div "Fill out required ad campaign form fields" at bounding box center [815, 680] width 255 height 22
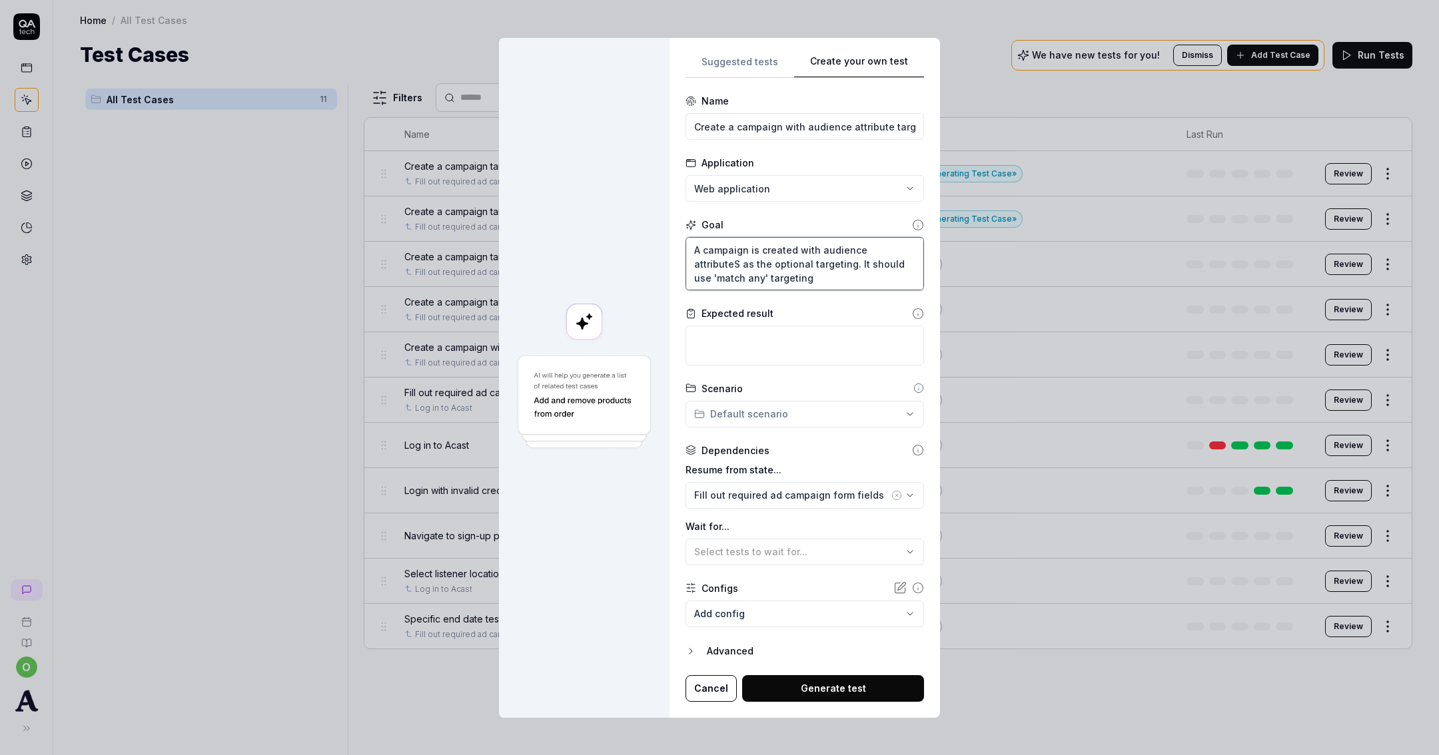
click at [787, 272] on textarea "A campaign is created with audience attributeS as the optional targeting. It sh…" at bounding box center [805, 263] width 239 height 53
drag, startPoint x: 817, startPoint y: 128, endPoint x: 1004, endPoint y: 117, distance: 187.5
click at [1004, 117] on div "**********" at bounding box center [719, 377] width 1439 height 755
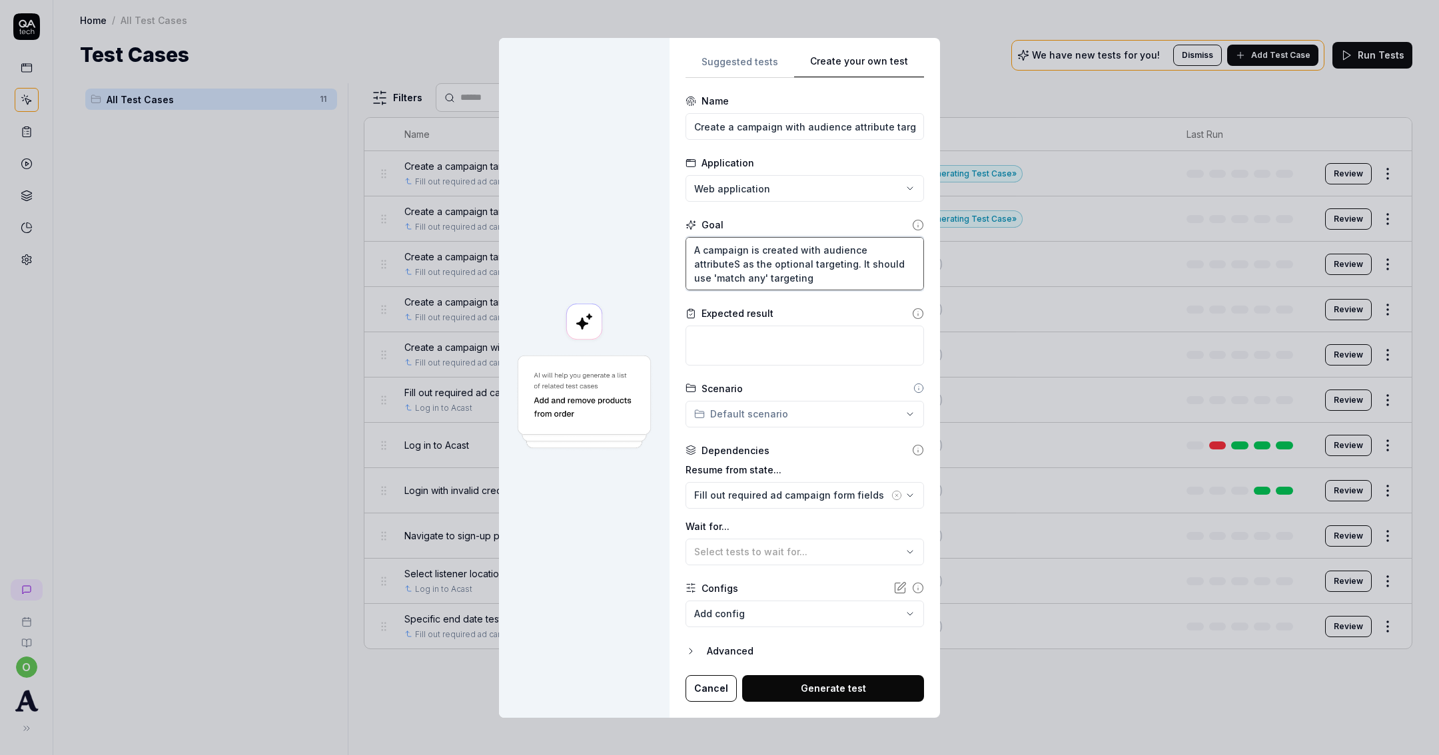
click at [696, 276] on textarea "A campaign is created with audience attributeS as the optional targeting. It sh…" at bounding box center [805, 263] width 239 height 53
drag, startPoint x: 870, startPoint y: 125, endPoint x: 1053, endPoint y: 135, distance: 183.4
click at [1077, 135] on div "**********" at bounding box center [719, 377] width 1439 height 755
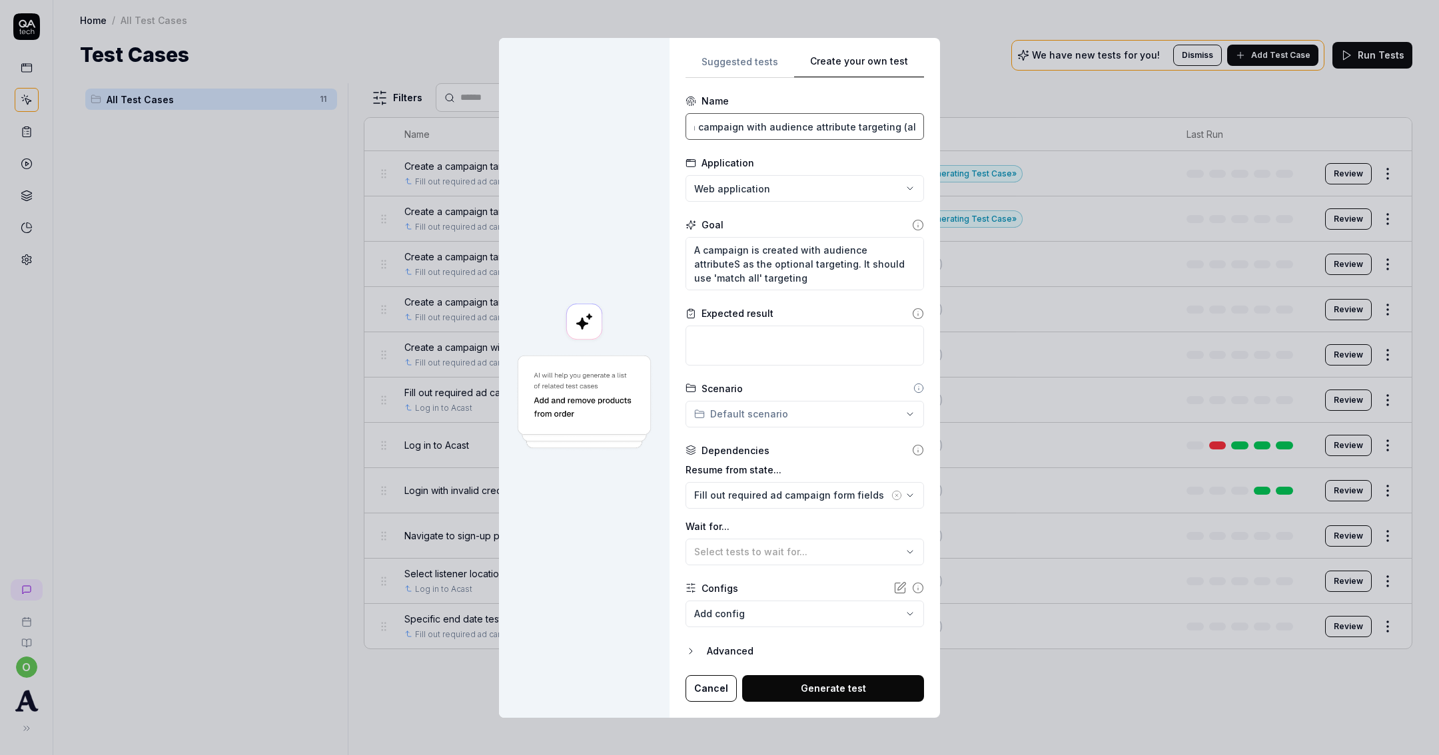
click at [897, 123] on input "Create a campaign with audience attribute targeting (all)" at bounding box center [805, 126] width 239 height 27
click at [698, 278] on textarea "A campaign is created with audience attributeS as the optional targeting. It sh…" at bounding box center [805, 263] width 239 height 53
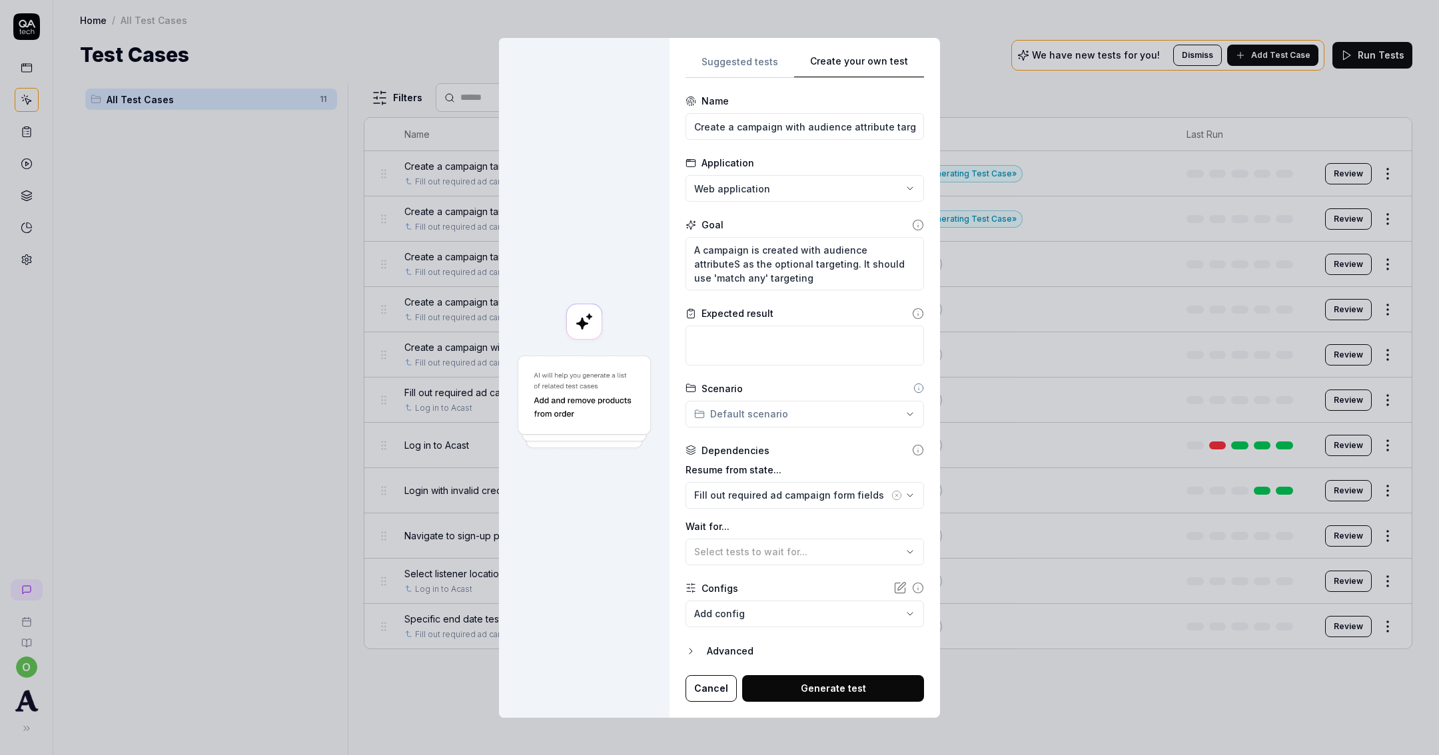
click at [842, 692] on button "Generate test" at bounding box center [833, 689] width 182 height 27
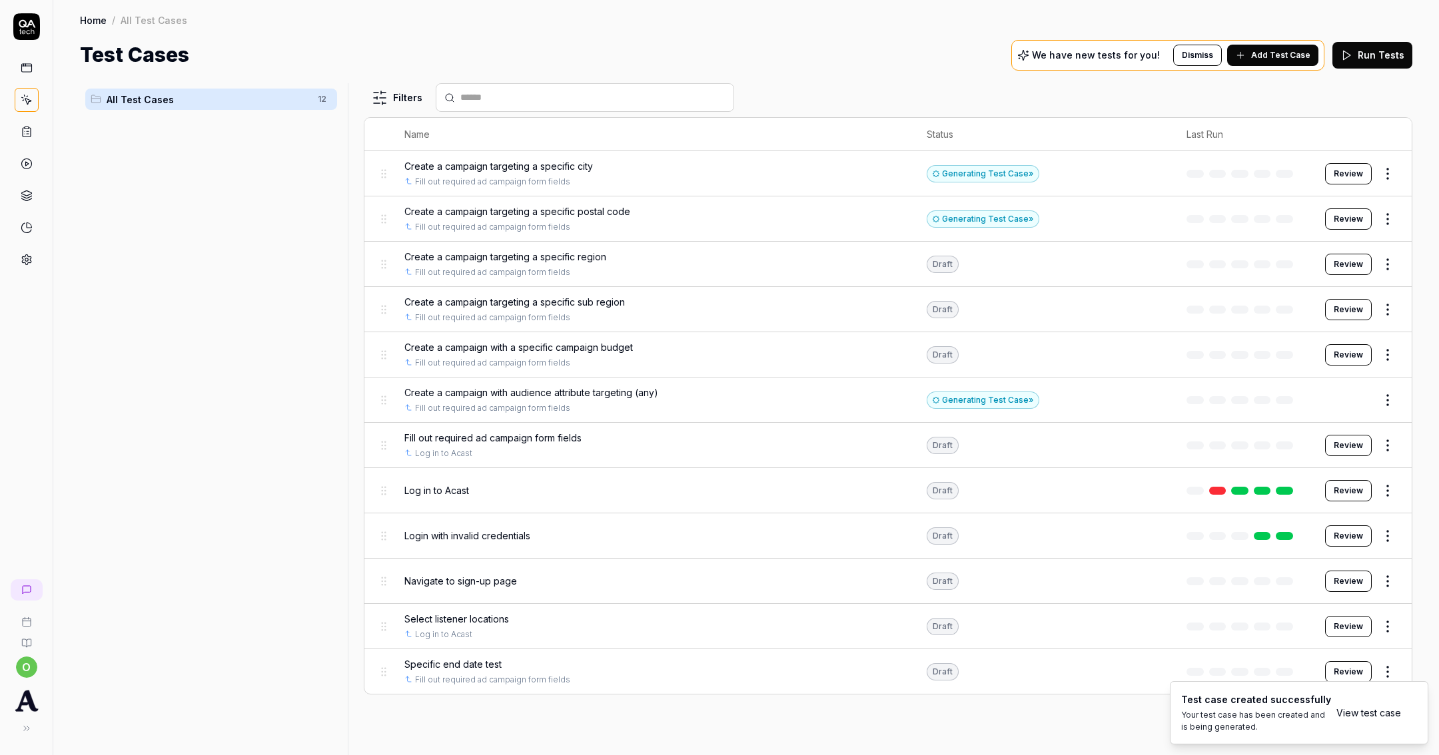
click at [1286, 61] on button "Add Test Case" at bounding box center [1272, 55] width 91 height 21
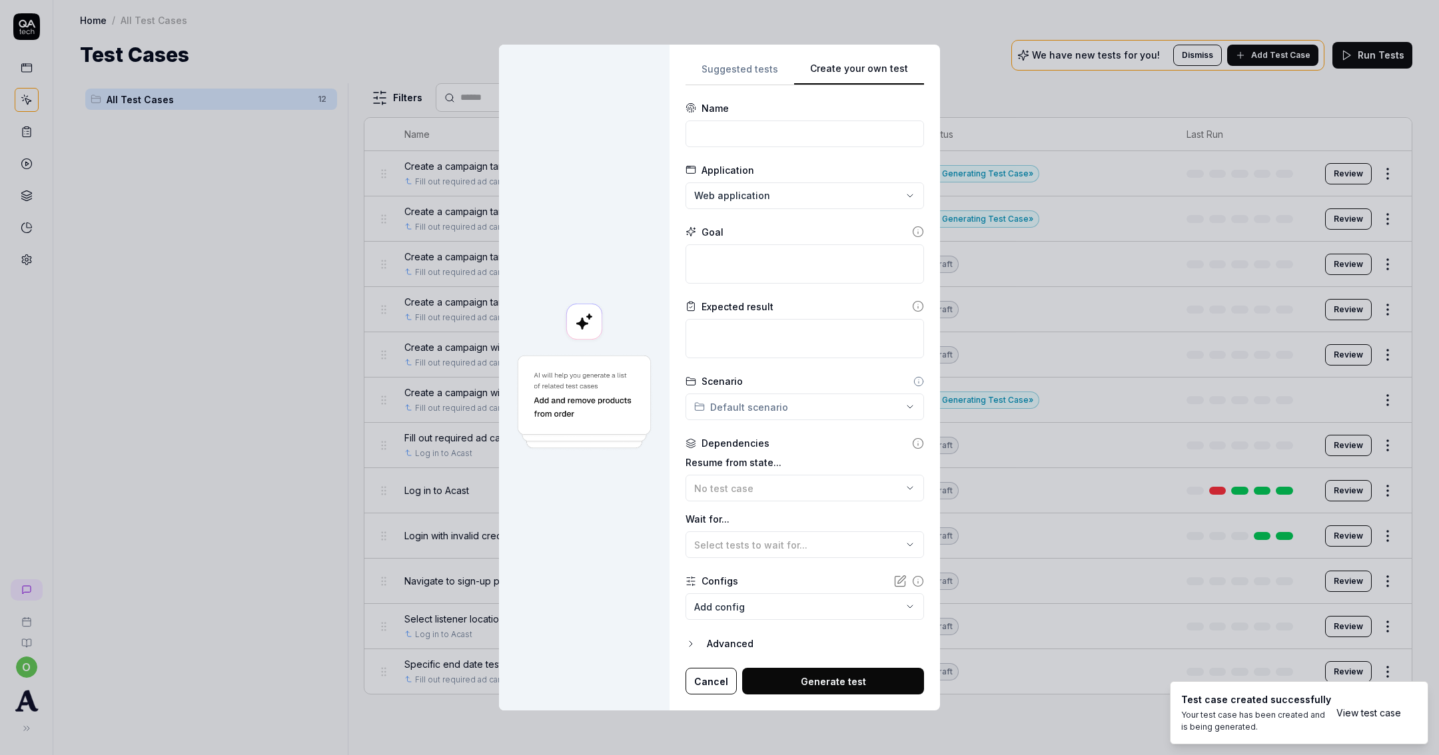
click at [778, 148] on form "**********" at bounding box center [805, 398] width 239 height 594
click at [781, 137] on input at bounding box center [805, 134] width 239 height 27
paste input "A campaign is created with audience attributeS as the optional targeting. It sh…"
click at [751, 152] on form "**********" at bounding box center [805, 398] width 239 height 594
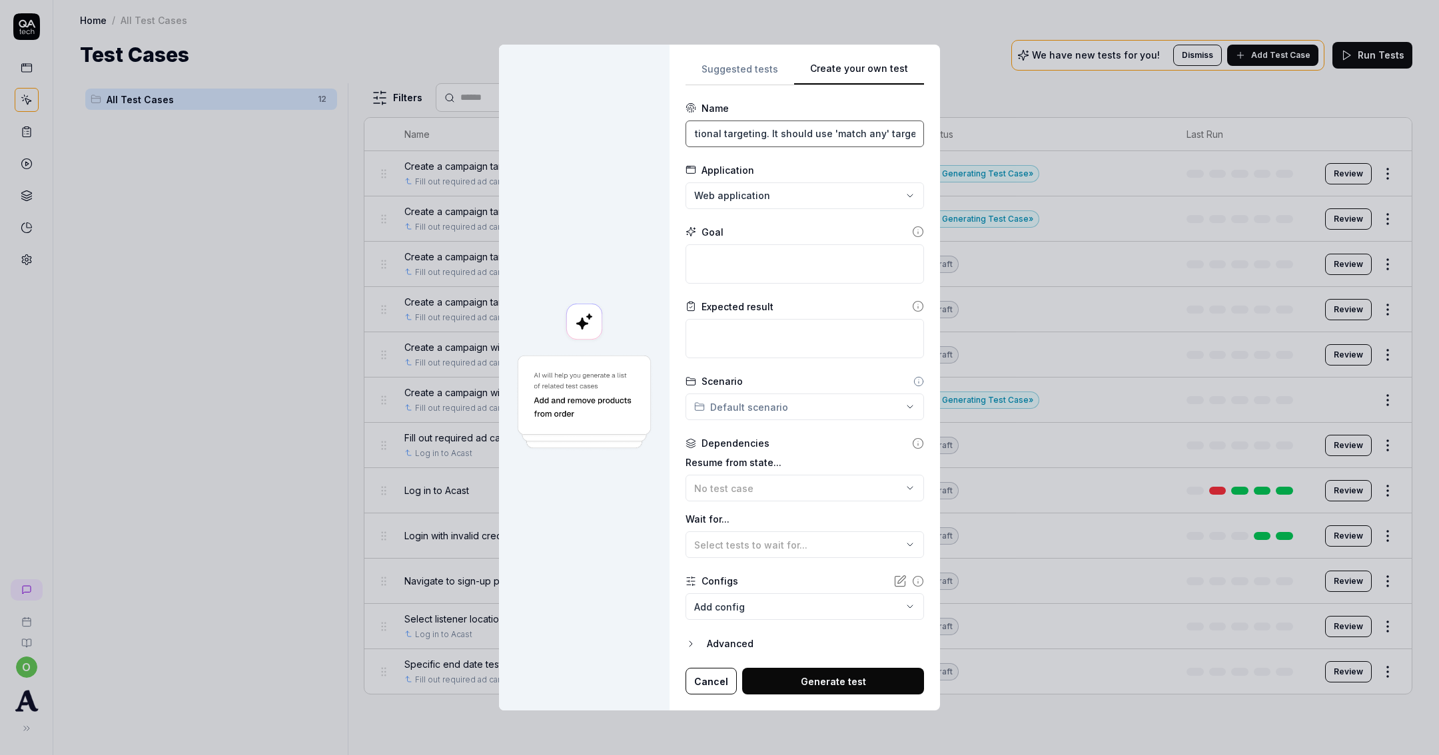
drag, startPoint x: 857, startPoint y: 133, endPoint x: 869, endPoint y: 139, distance: 13.1
click at [969, 148] on div "**********" at bounding box center [719, 377] width 1439 height 755
click at [860, 135] on input "A campaign is created with audience attributeS as the optional targeting. It sh…" at bounding box center [805, 134] width 239 height 27
click at [853, 133] on input "A campaign is created with audience attributeS as the optional targeting. It sh…" at bounding box center [805, 134] width 239 height 27
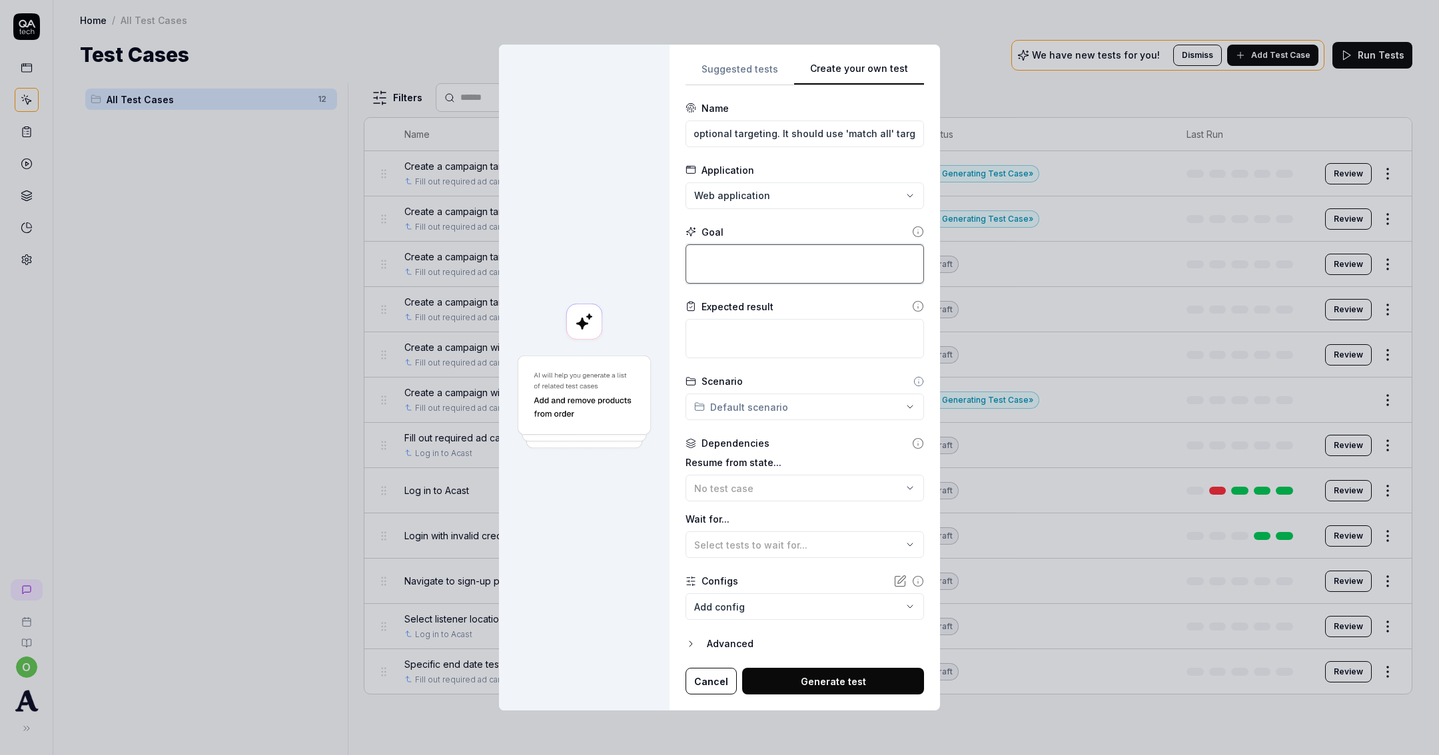
scroll to position [0, 0]
click at [852, 258] on textarea at bounding box center [805, 263] width 239 height 39
paste textarea "A campaign is created with audience attributeS as the optional targeting. It sh…"
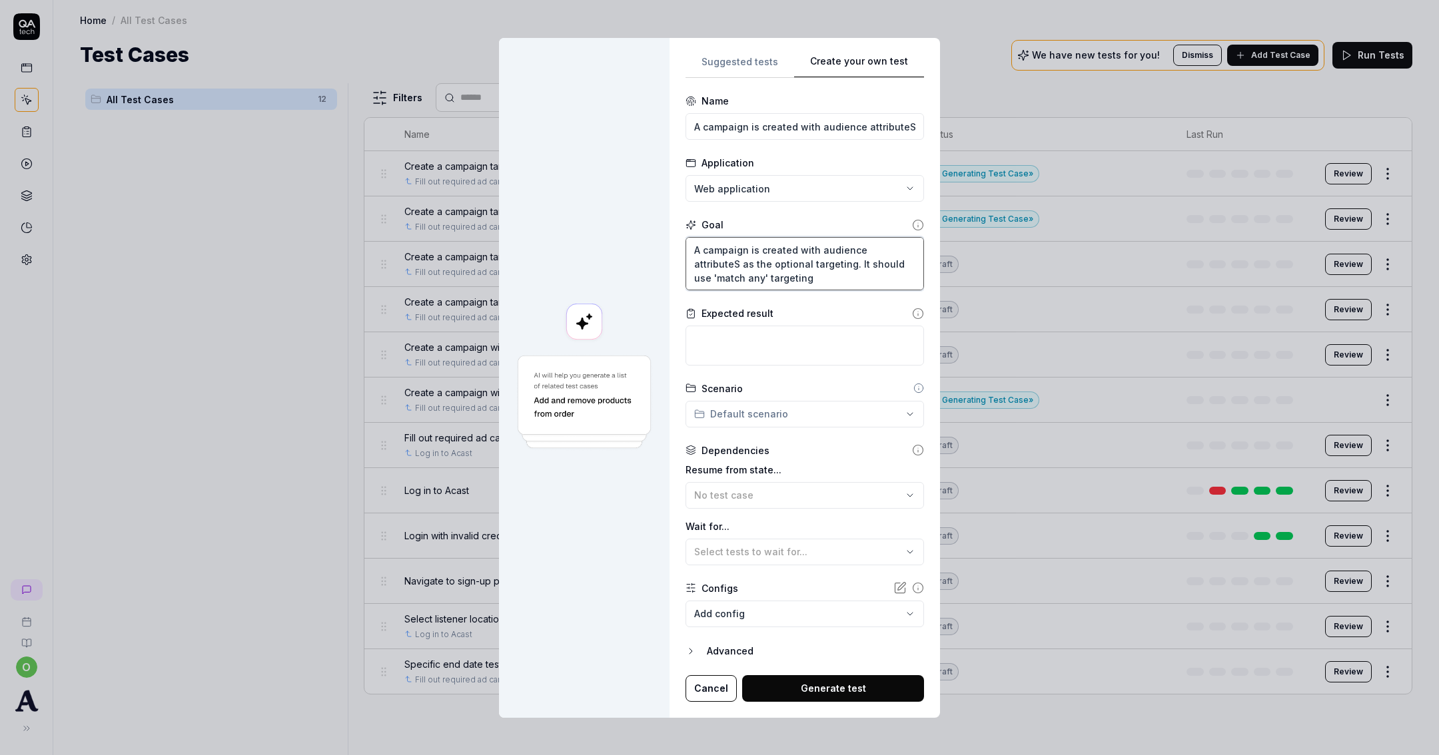
click at [694, 276] on textarea "A campaign is created with audience attributeS as the optional targeting. It sh…" at bounding box center [805, 263] width 239 height 53
click at [749, 424] on div "**********" at bounding box center [719, 377] width 1439 height 755
click at [774, 412] on div "**********" at bounding box center [719, 377] width 1439 height 755
click at [808, 492] on div "No test case" at bounding box center [798, 495] width 208 height 14
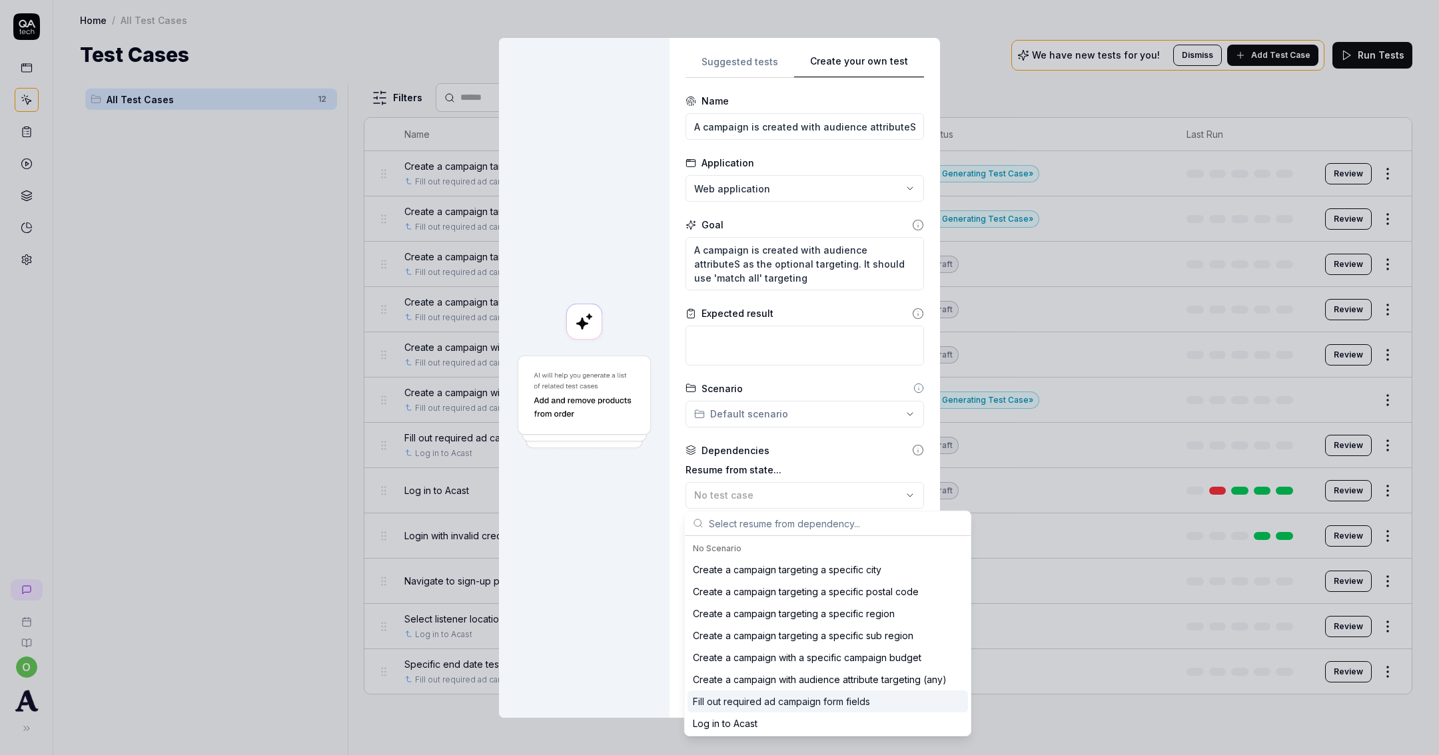
click at [781, 698] on div "Fill out required ad campaign form fields" at bounding box center [781, 702] width 177 height 14
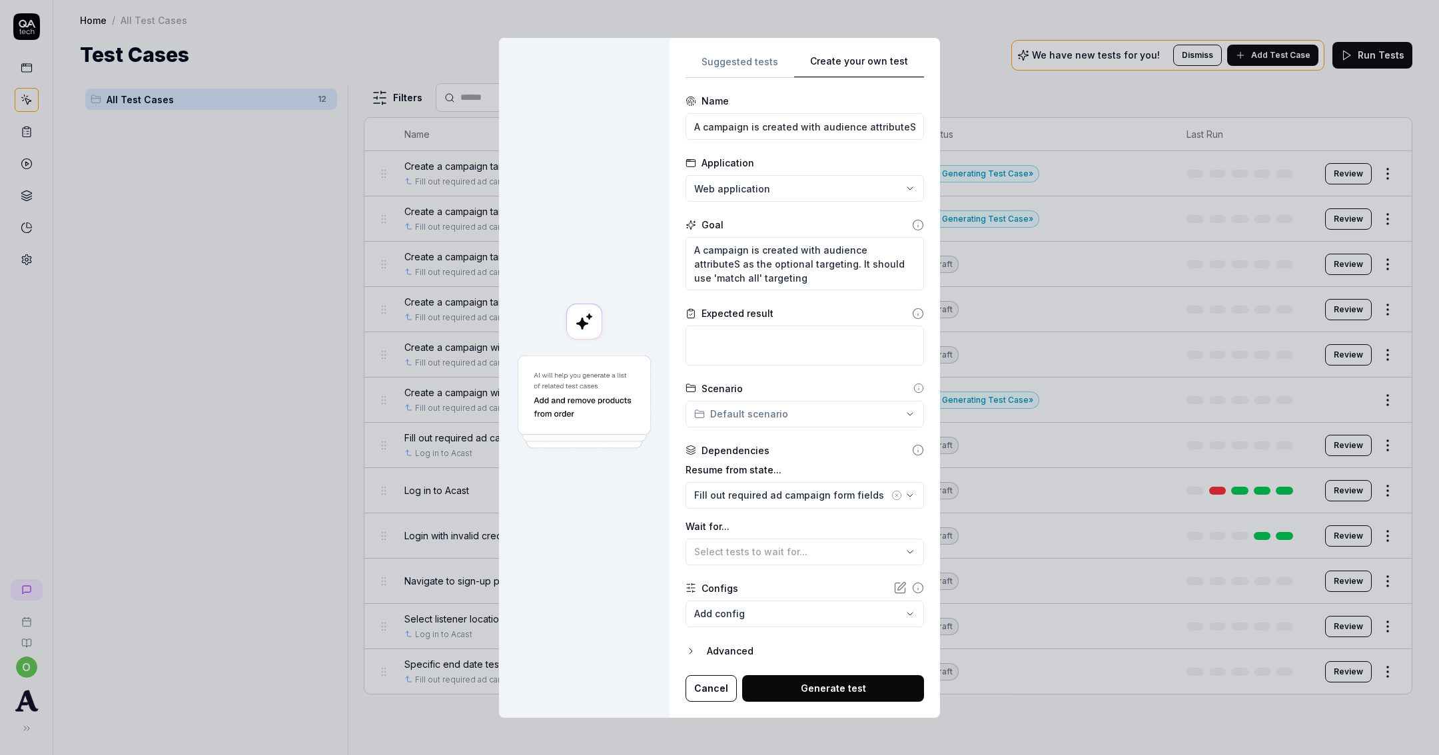
click at [807, 691] on button "Generate test" at bounding box center [833, 689] width 182 height 27
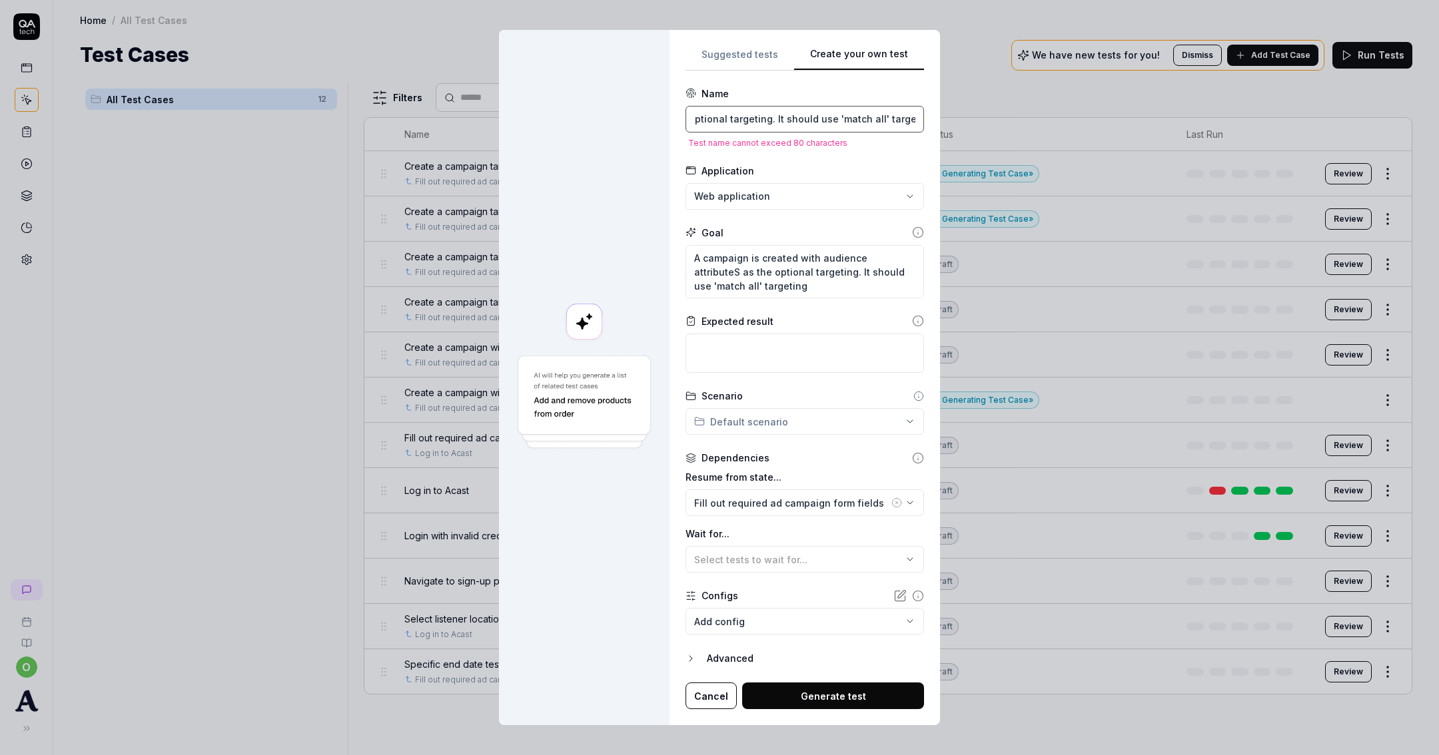
drag, startPoint x: 797, startPoint y: 119, endPoint x: 753, endPoint y: 117, distance: 44.0
click at [753, 117] on input "A campaign is created with audience attributeS as the optional targeting. It sh…" at bounding box center [805, 119] width 239 height 27
drag, startPoint x: 797, startPoint y: 119, endPoint x: 575, endPoint y: 94, distance: 223.9
click at [568, 99] on div "**********" at bounding box center [719, 378] width 441 height 696
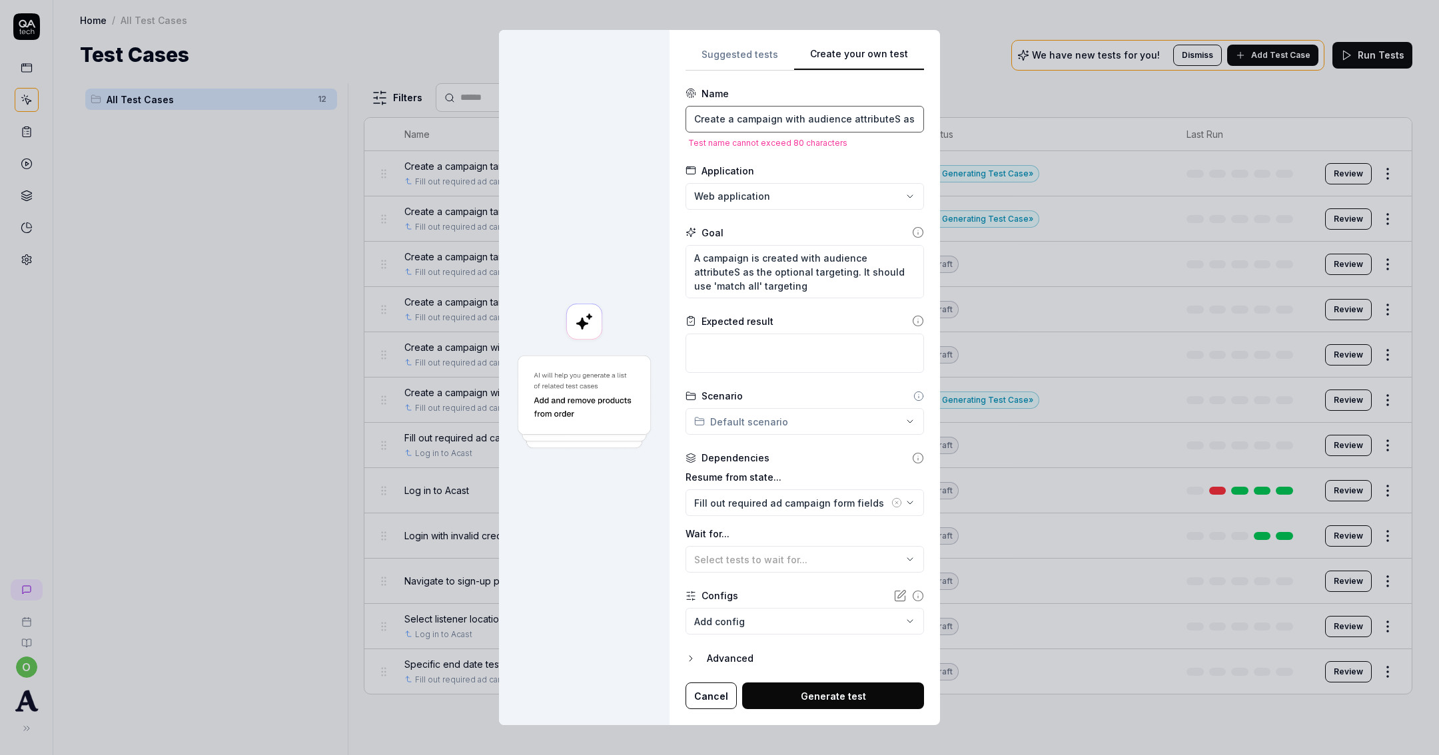
click at [879, 118] on input "Create a campaign with audience attributeS as the optional targeting. Use 'matc…" at bounding box center [805, 119] width 239 height 27
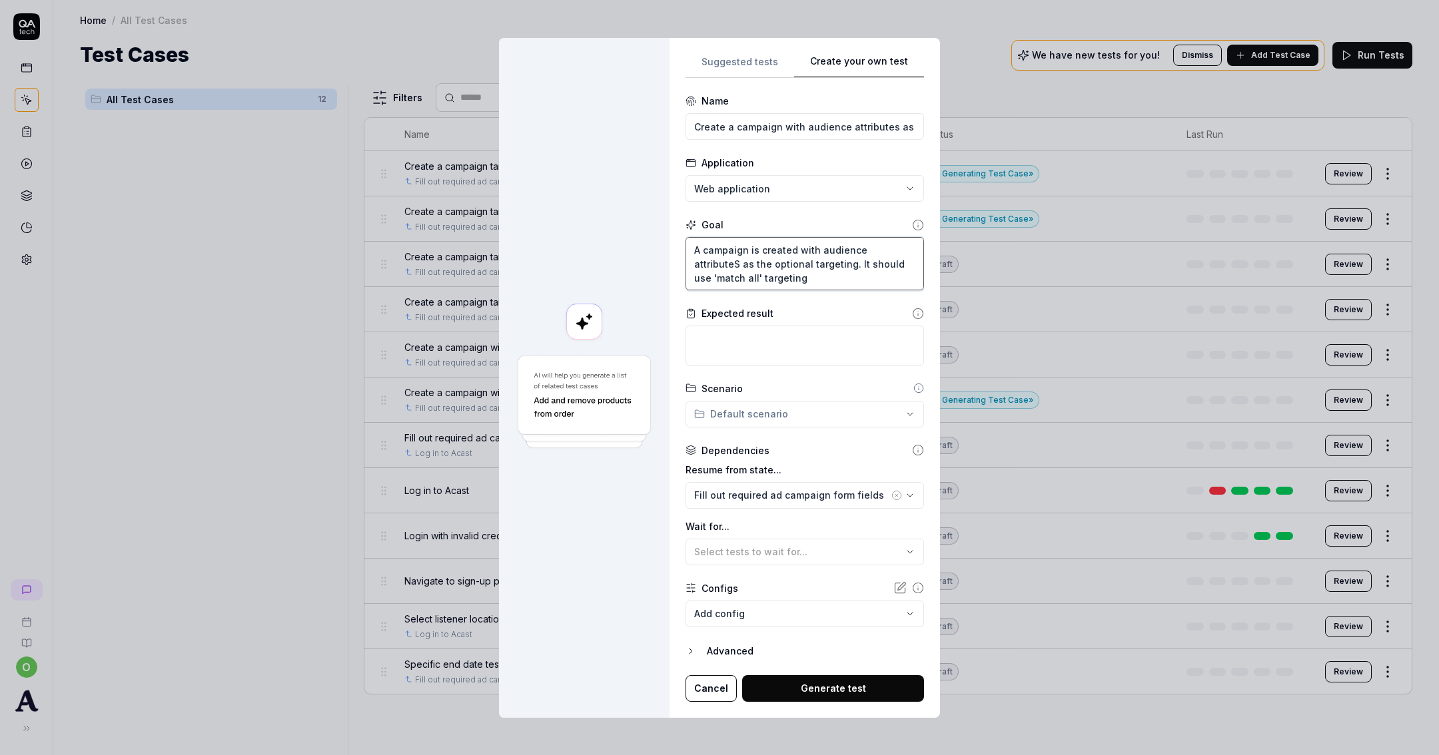
click at [785, 266] on textarea "A campaign is created with audience attributeS as the optional targeting. It sh…" at bounding box center [805, 263] width 239 height 53
click at [802, 689] on button "Generate test" at bounding box center [833, 689] width 182 height 27
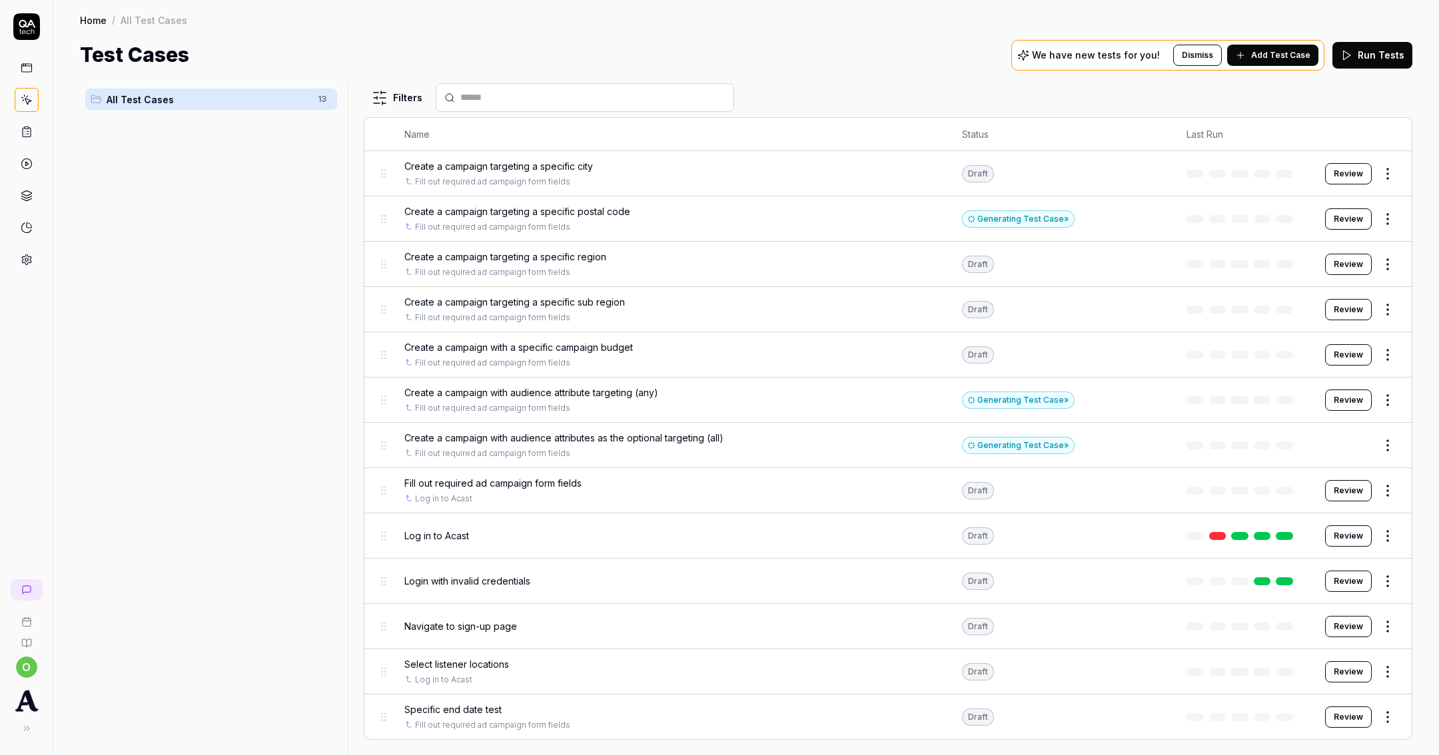
click at [1299, 60] on span "Add Test Case" at bounding box center [1280, 55] width 59 height 12
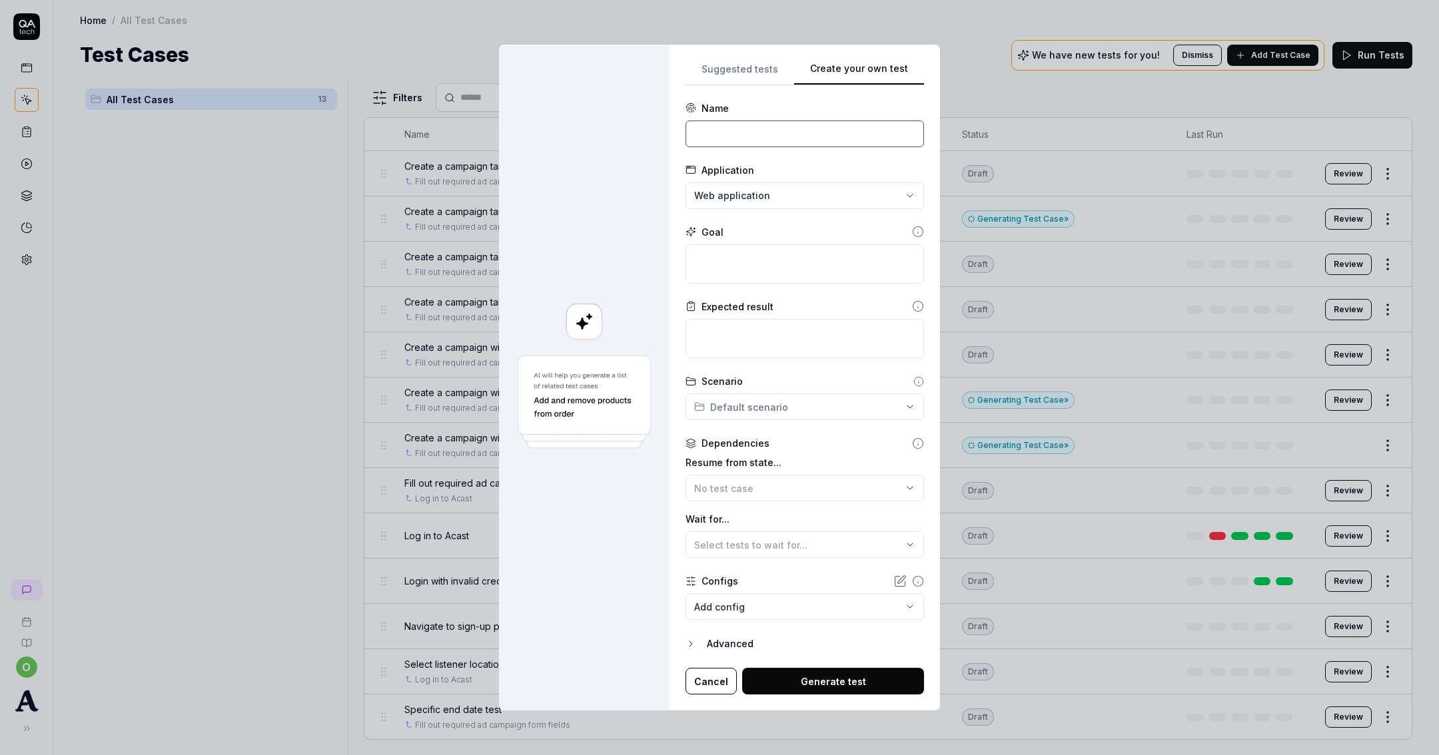
click at [739, 132] on input at bounding box center [805, 134] width 239 height 27
click at [839, 137] on input "Create a campaign with audience attributes targeting, exluding a show" at bounding box center [805, 134] width 239 height 27
click at [841, 135] on input "Create a campaign with audience attributes targeting, exluding a show" at bounding box center [805, 134] width 239 height 27
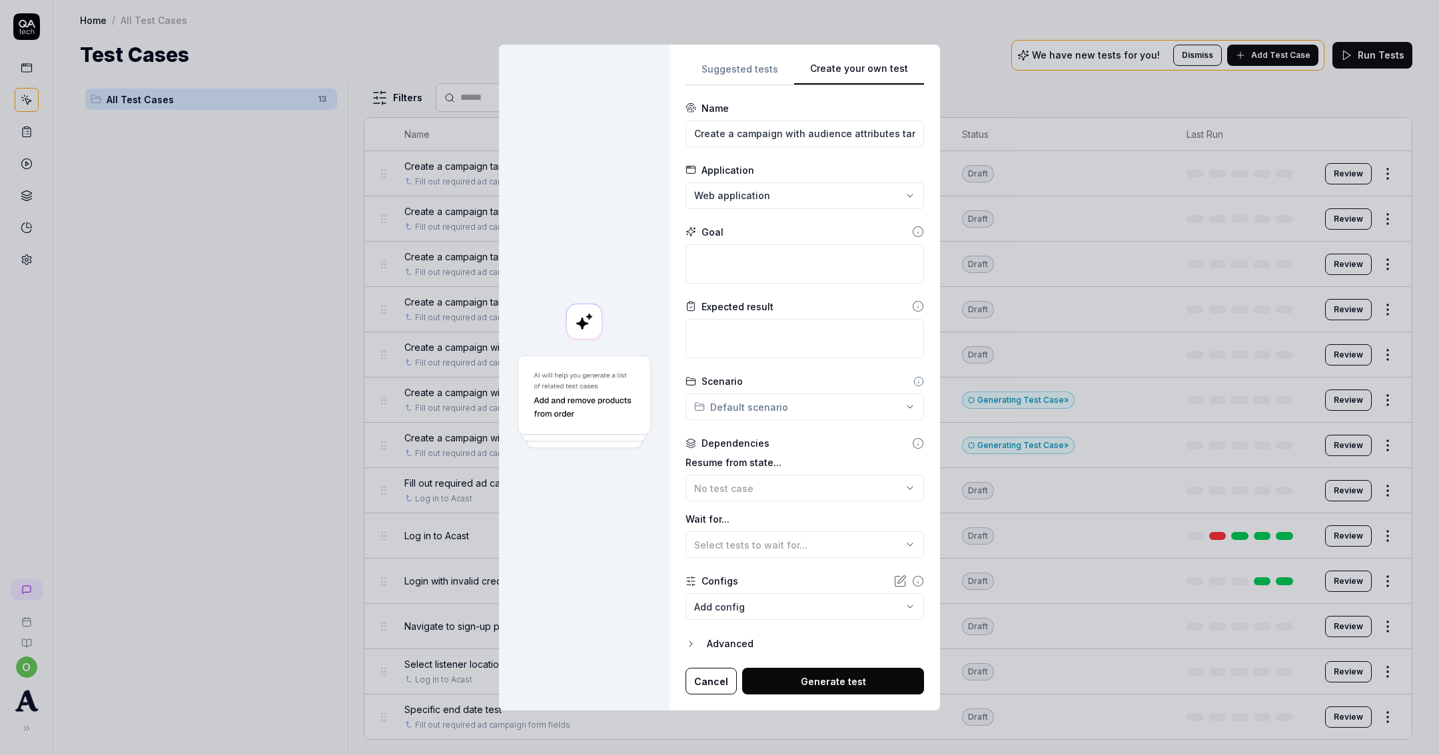
click at [826, 215] on form "**********" at bounding box center [805, 398] width 239 height 594
click at [786, 276] on textarea at bounding box center [805, 263] width 239 height 39
click at [806, 474] on div "Resume from state... No test case" at bounding box center [805, 479] width 239 height 46
click at [763, 488] on div "No test case" at bounding box center [798, 489] width 208 height 14
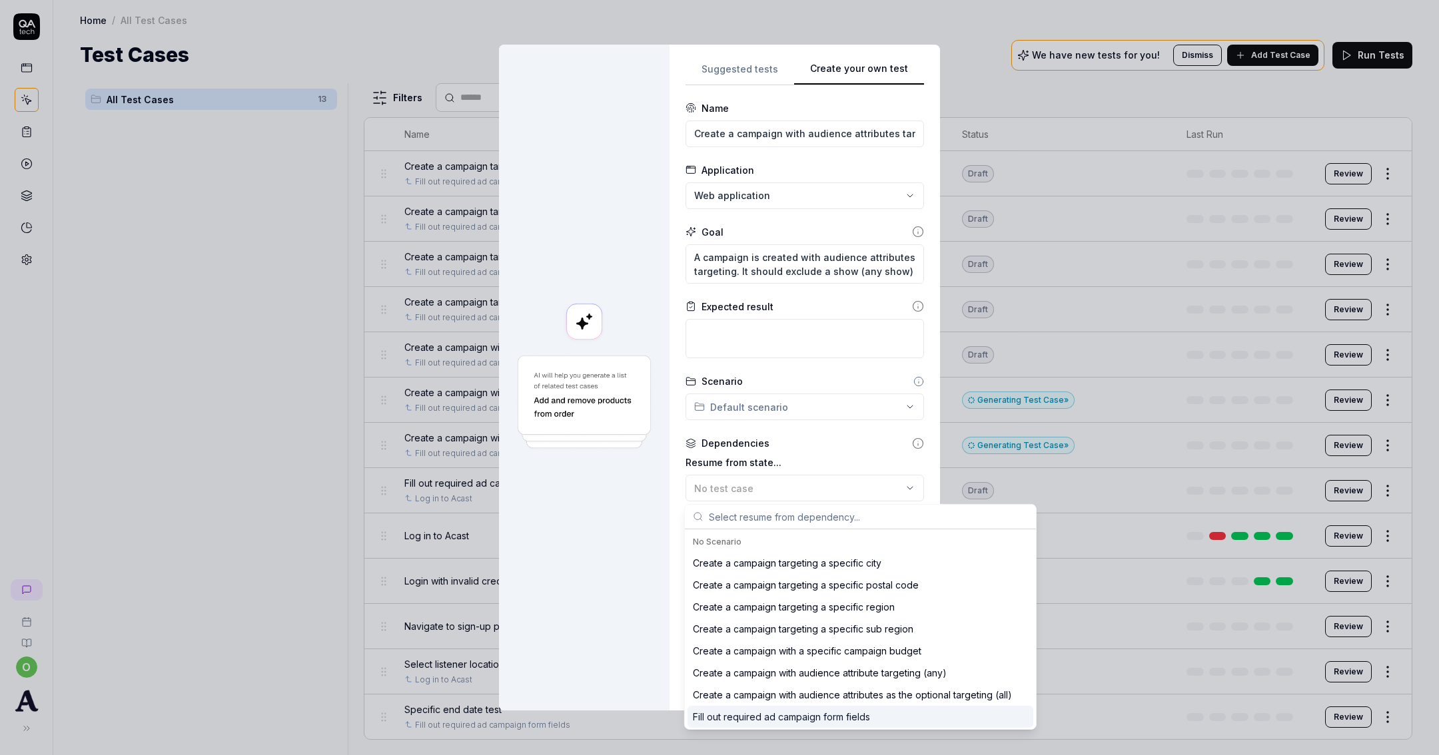
click at [773, 714] on div "Fill out required ad campaign form fields" at bounding box center [781, 717] width 177 height 14
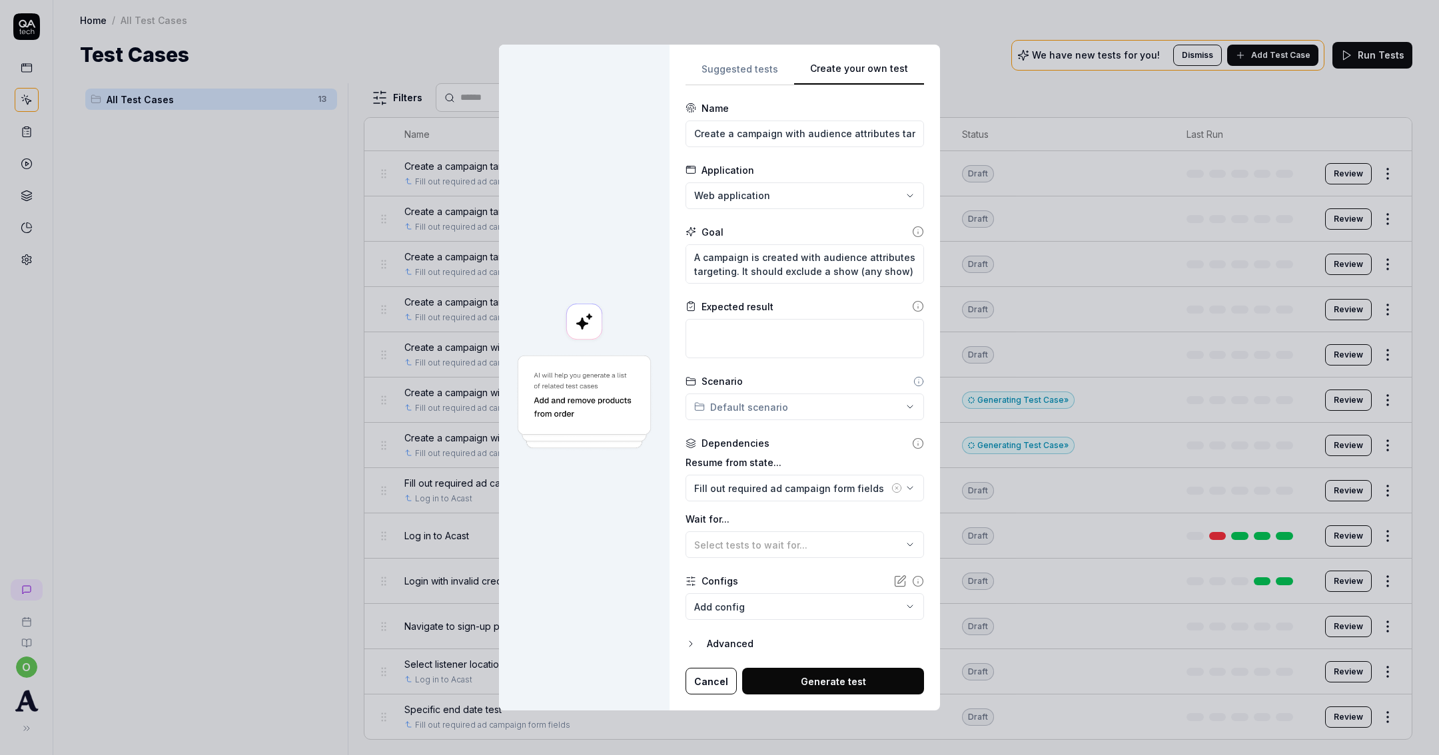
click at [799, 683] on button "Generate test" at bounding box center [833, 681] width 182 height 27
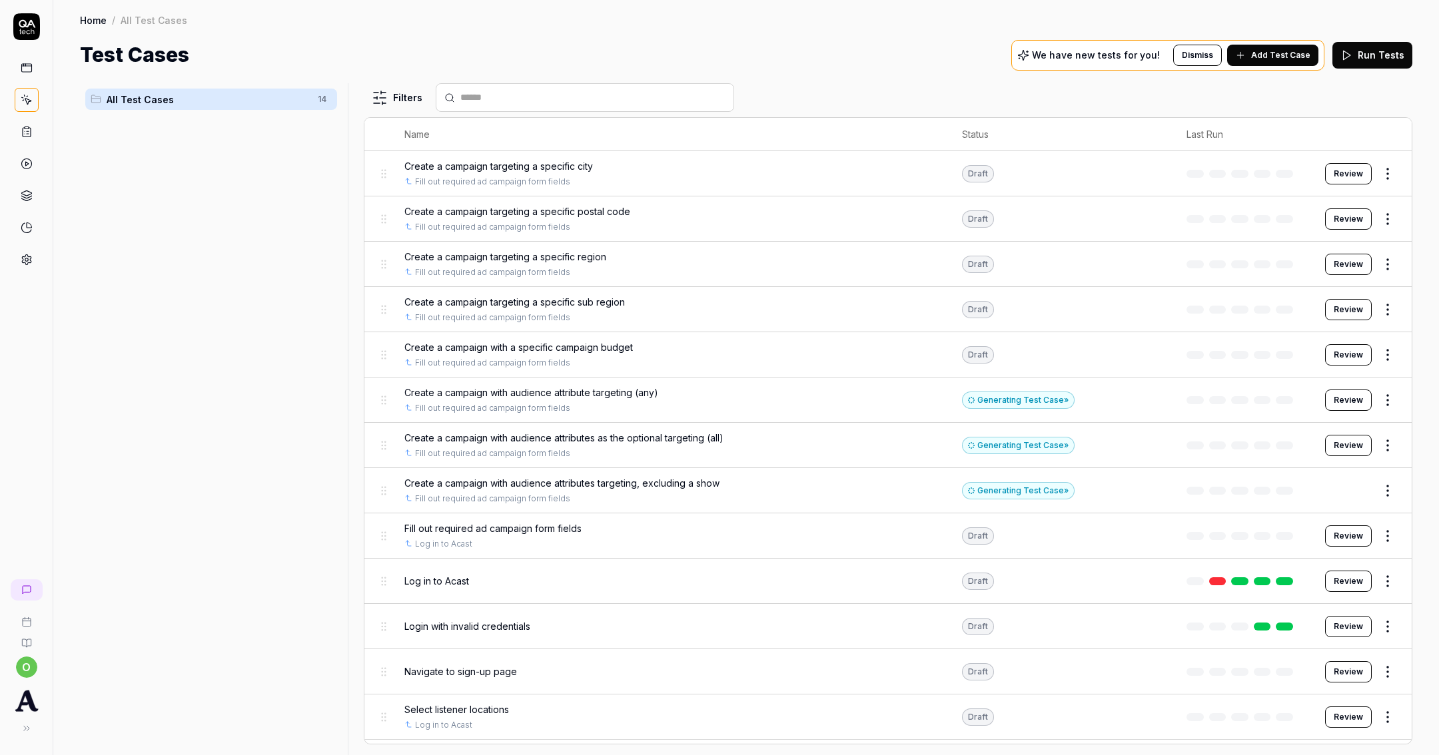
click at [1270, 65] on button "Add Test Case" at bounding box center [1272, 55] width 91 height 21
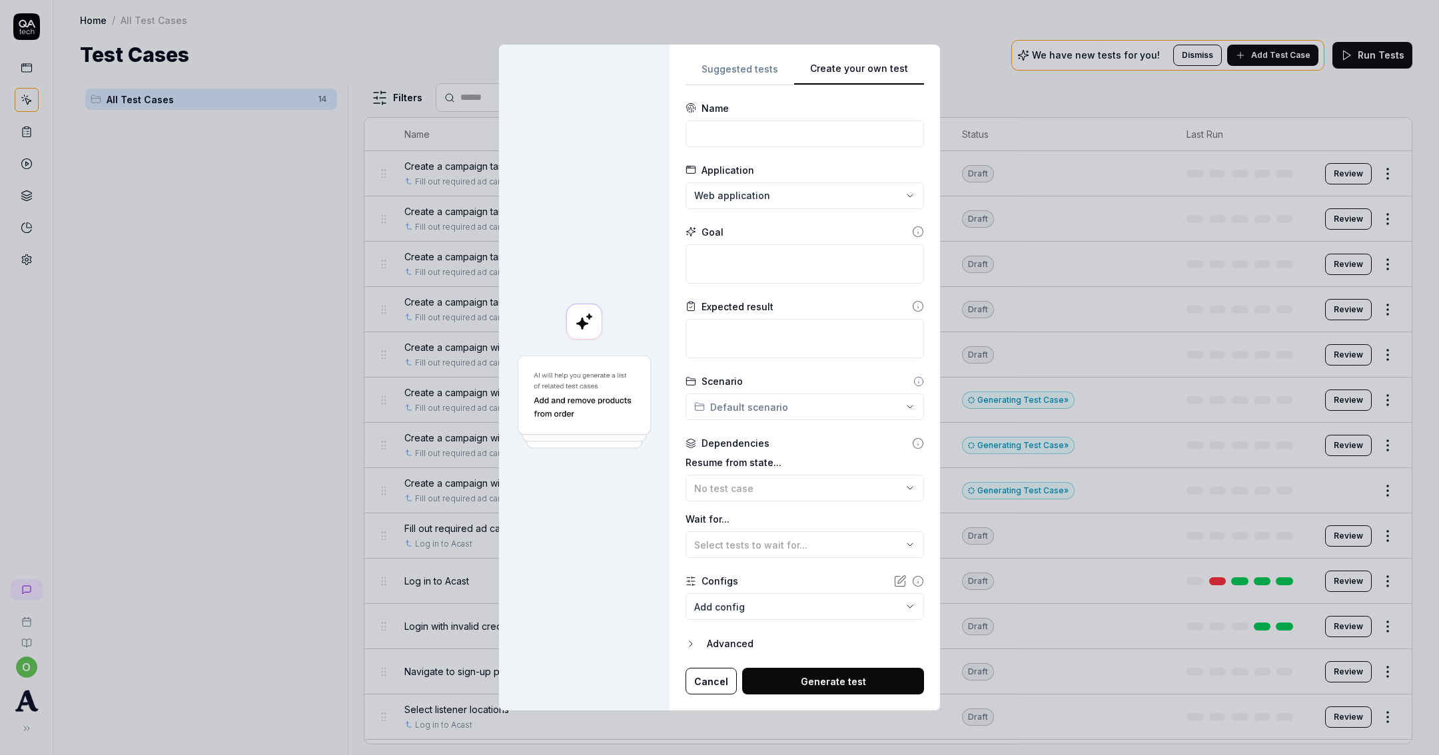
click at [827, 118] on div "Name" at bounding box center [805, 124] width 239 height 46
click at [823, 125] on input at bounding box center [805, 134] width 239 height 27
click at [833, 264] on textarea at bounding box center [805, 263] width 239 height 39
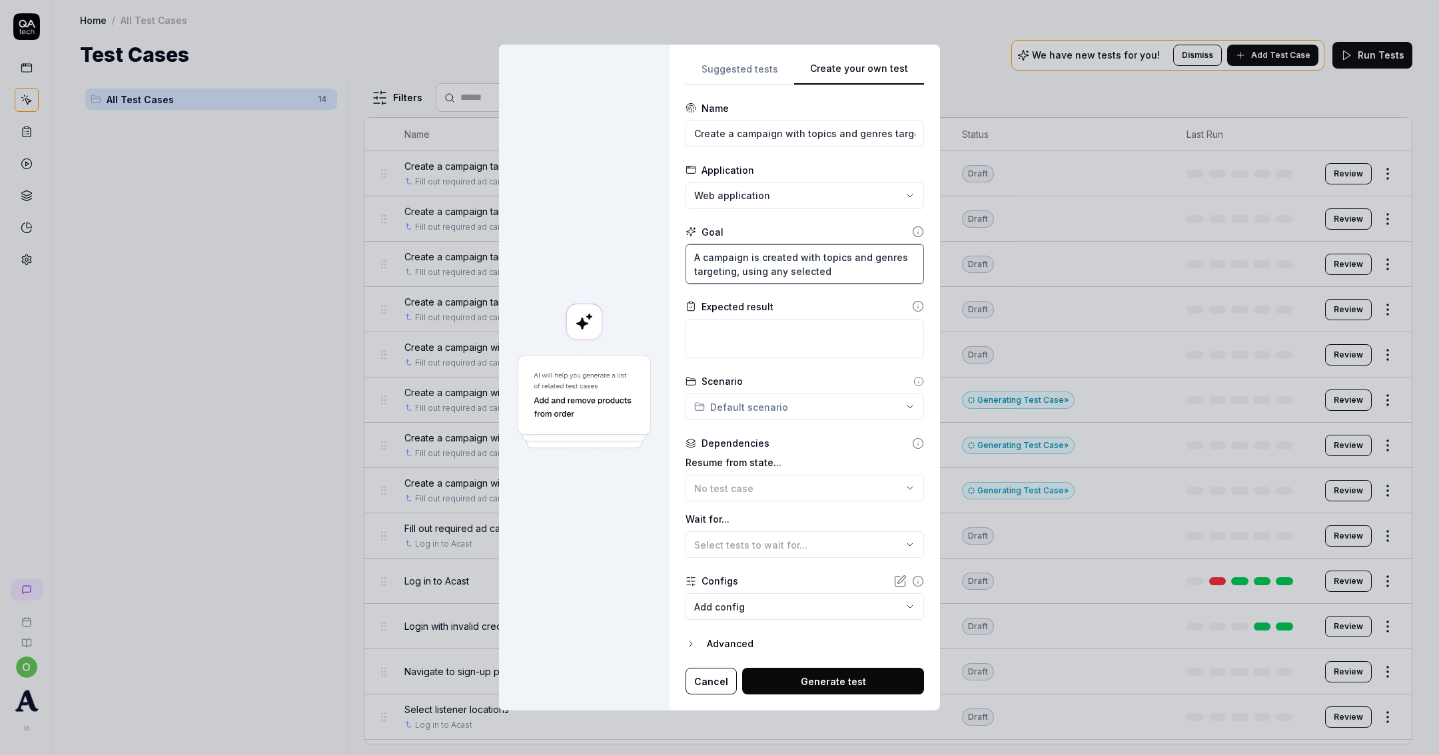
click at [844, 268] on textarea "A campaign is created with topics and genres targeting, using any selected" at bounding box center [805, 263] width 239 height 39
click at [733, 544] on span "Select tests to wait for..." at bounding box center [750, 545] width 113 height 11
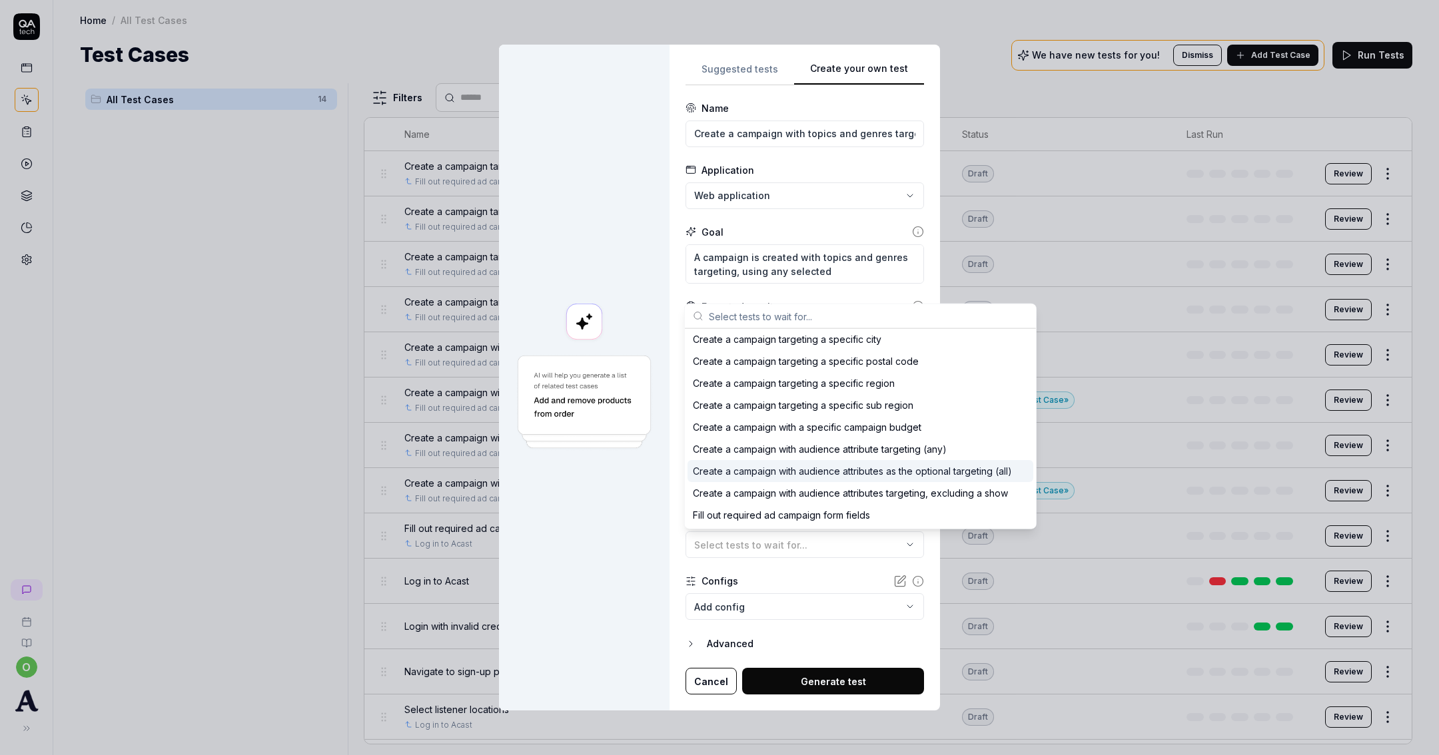
scroll to position [27, 0]
click at [764, 512] on div "Fill out required ad campaign form fields" at bounding box center [781, 512] width 177 height 14
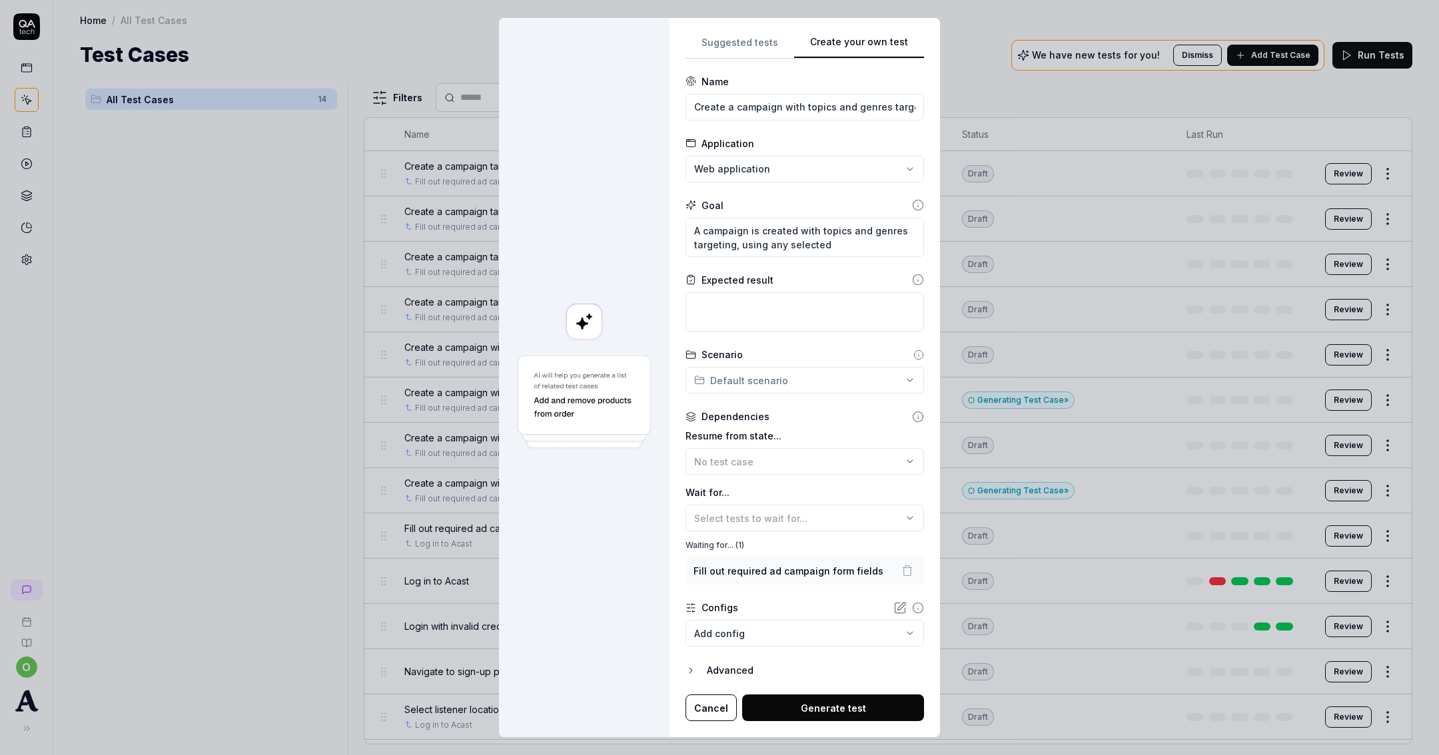
click at [817, 697] on button "Generate test" at bounding box center [833, 708] width 182 height 27
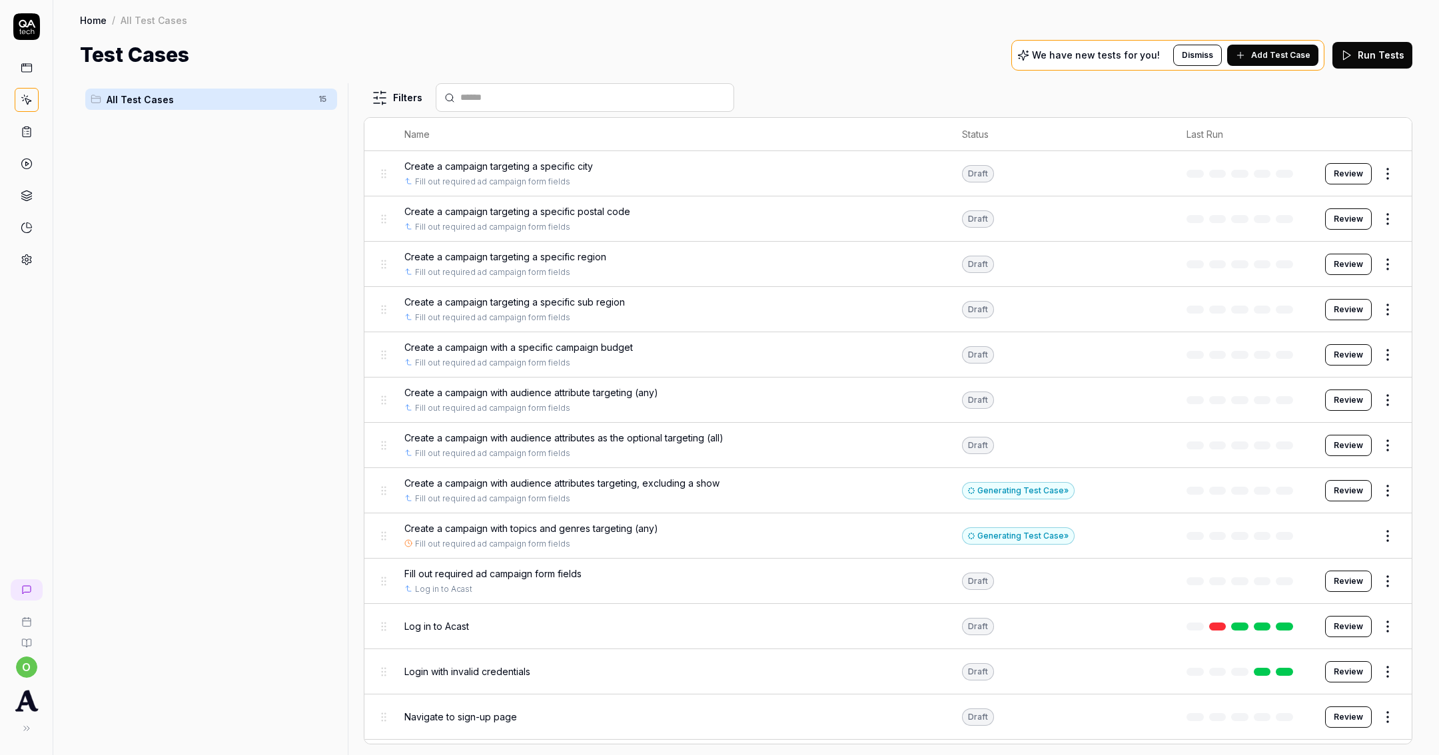
click at [524, 169] on span "Create a campaign targeting a specific city" at bounding box center [498, 166] width 189 height 14
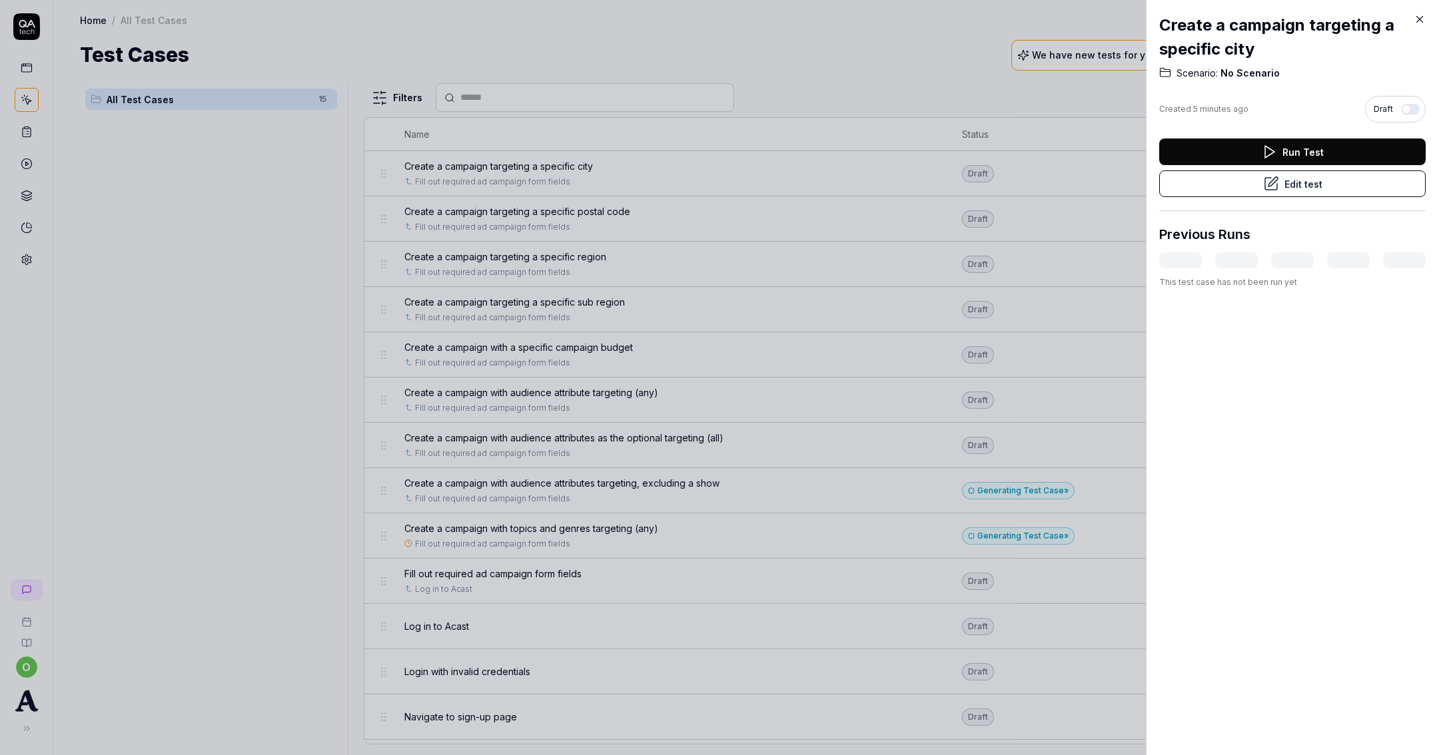
click at [1205, 153] on button "Run Test" at bounding box center [1292, 152] width 266 height 27
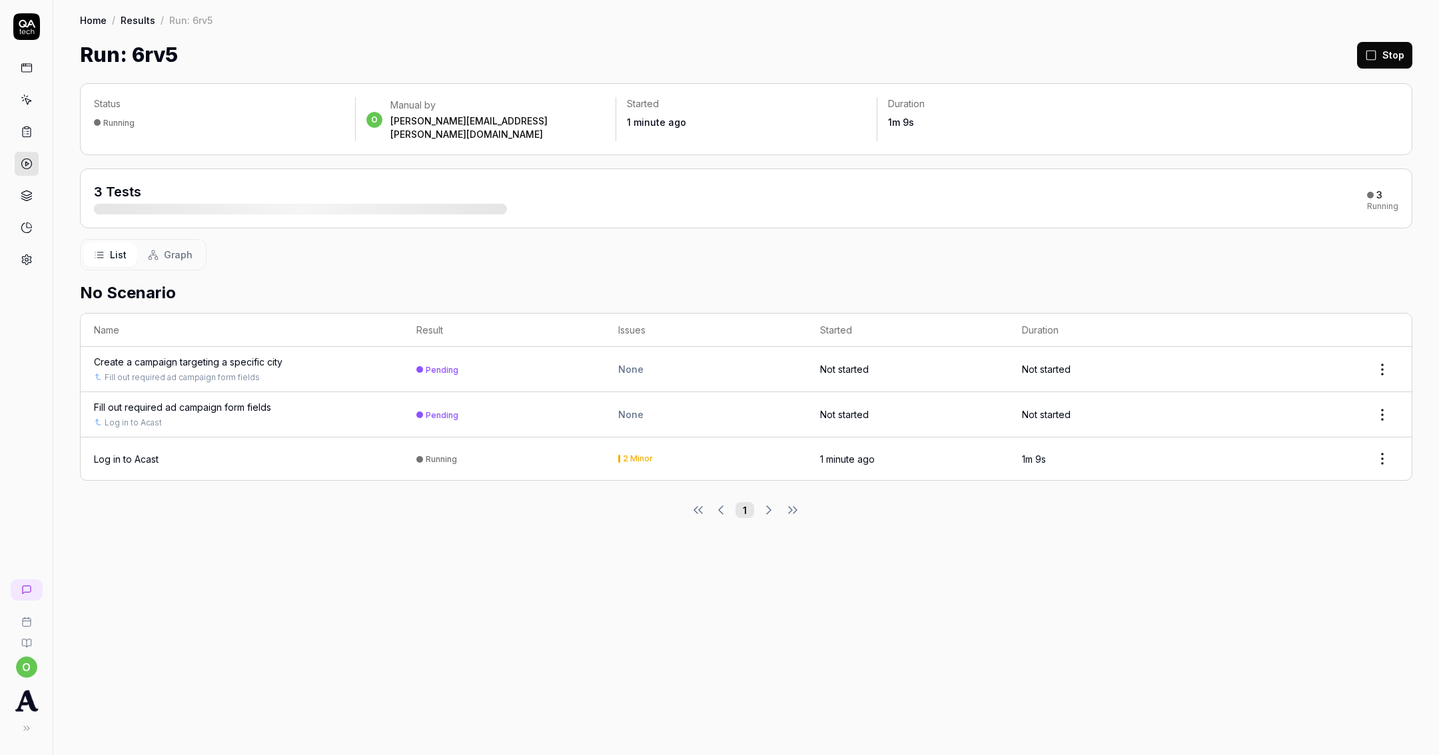
click at [250, 355] on div "Create a campaign targeting a specific city" at bounding box center [188, 362] width 189 height 14
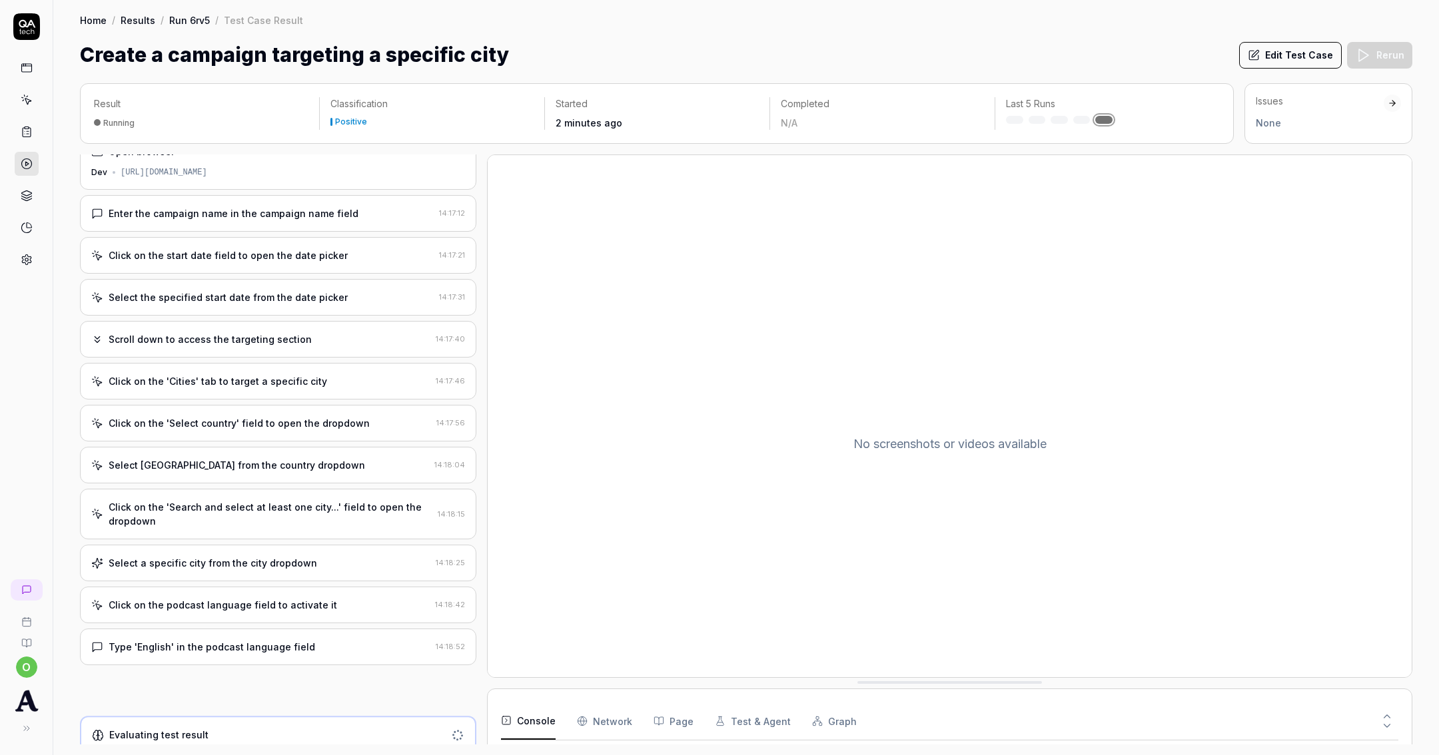
scroll to position [20, 0]
click at [269, 558] on div "Select a specific city from the city dropdown" at bounding box center [213, 565] width 209 height 14
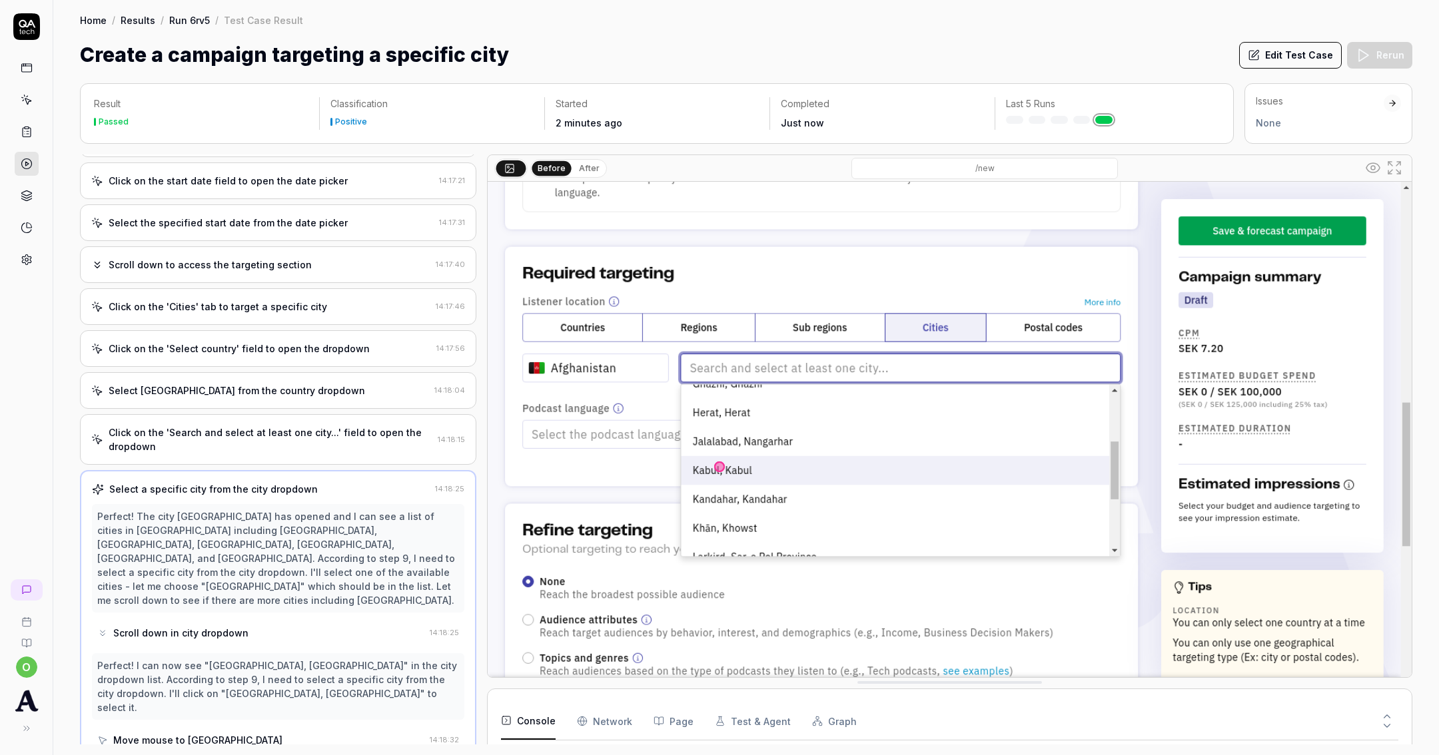
scroll to position [262, 0]
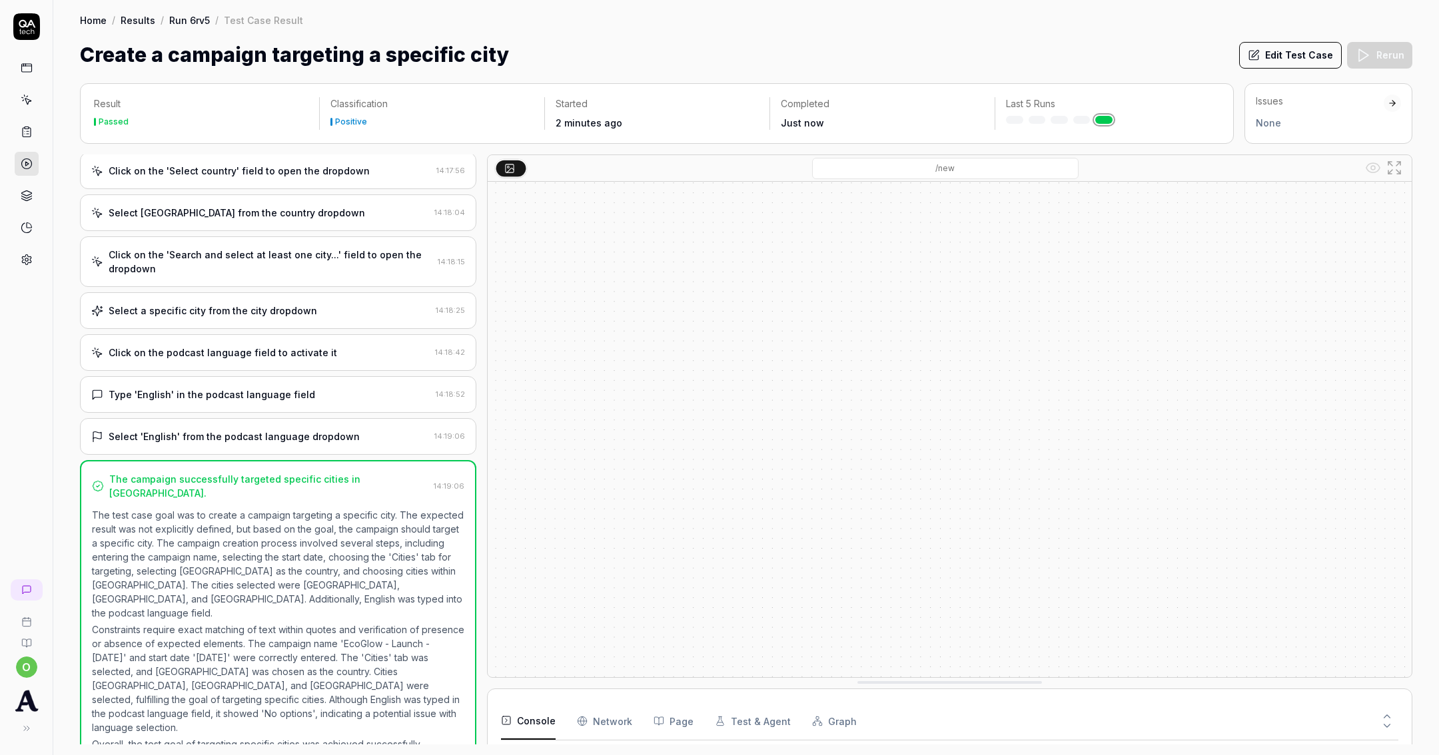
scroll to position [73, 0]
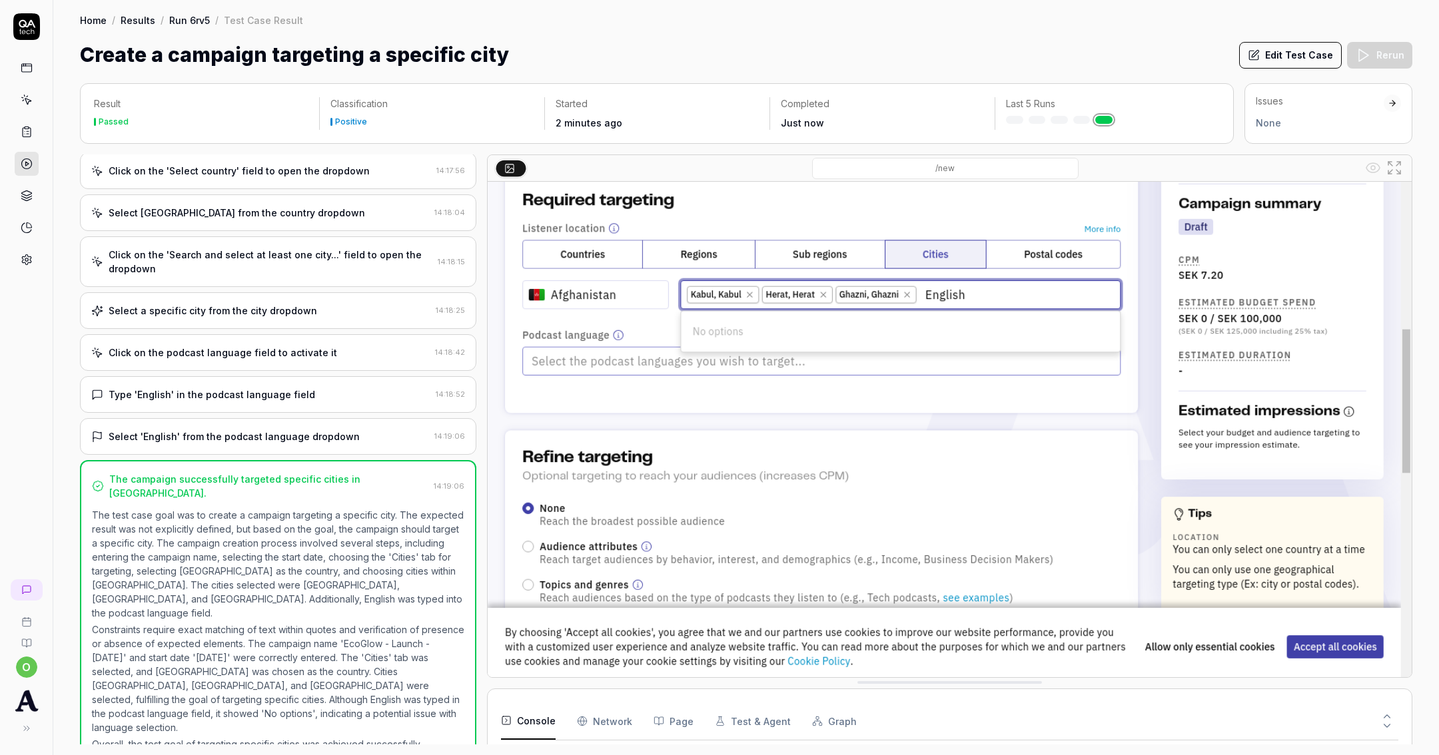
click at [1284, 47] on button "Edit Test Case" at bounding box center [1290, 55] width 103 height 27
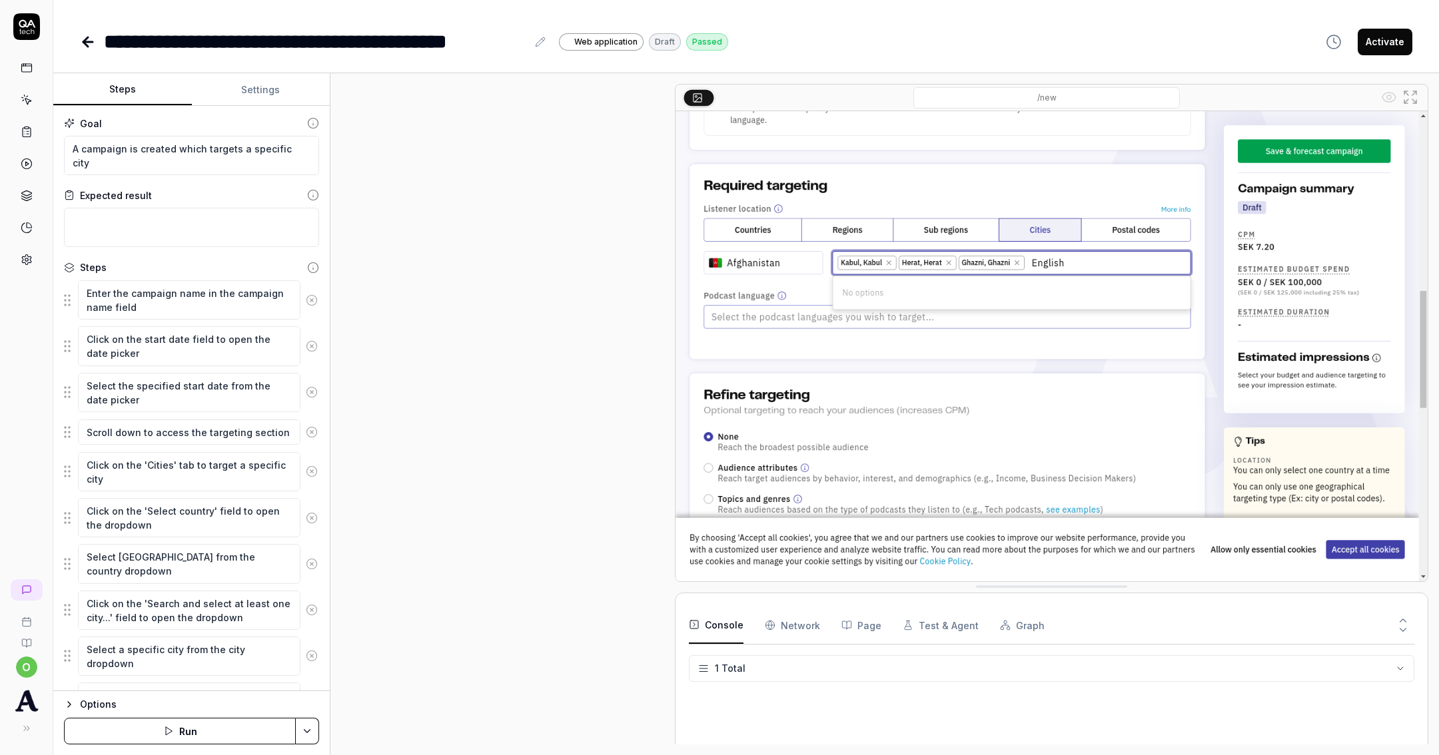
scroll to position [316, 0]
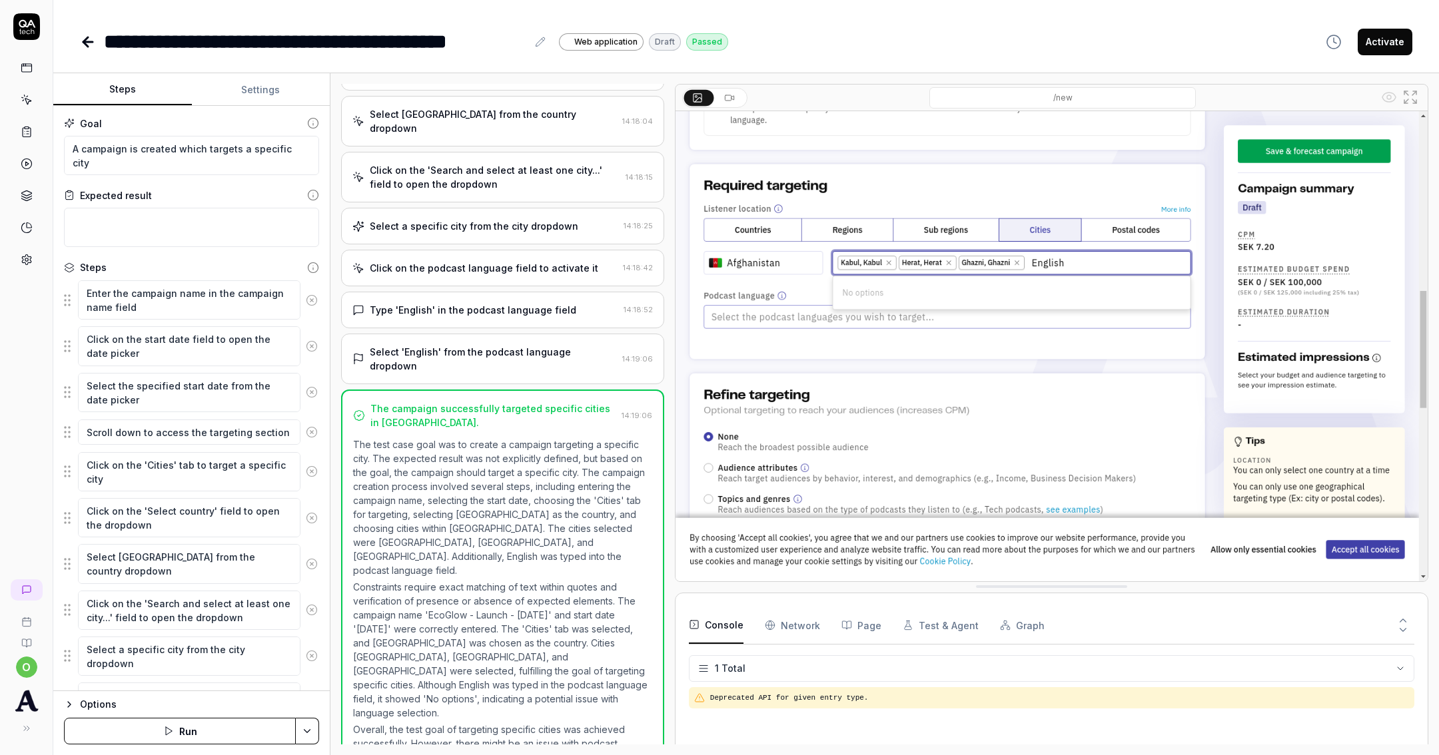
click at [105, 43] on div "**********" at bounding box center [315, 42] width 423 height 30
click at [93, 42] on icon at bounding box center [87, 42] width 9 height 0
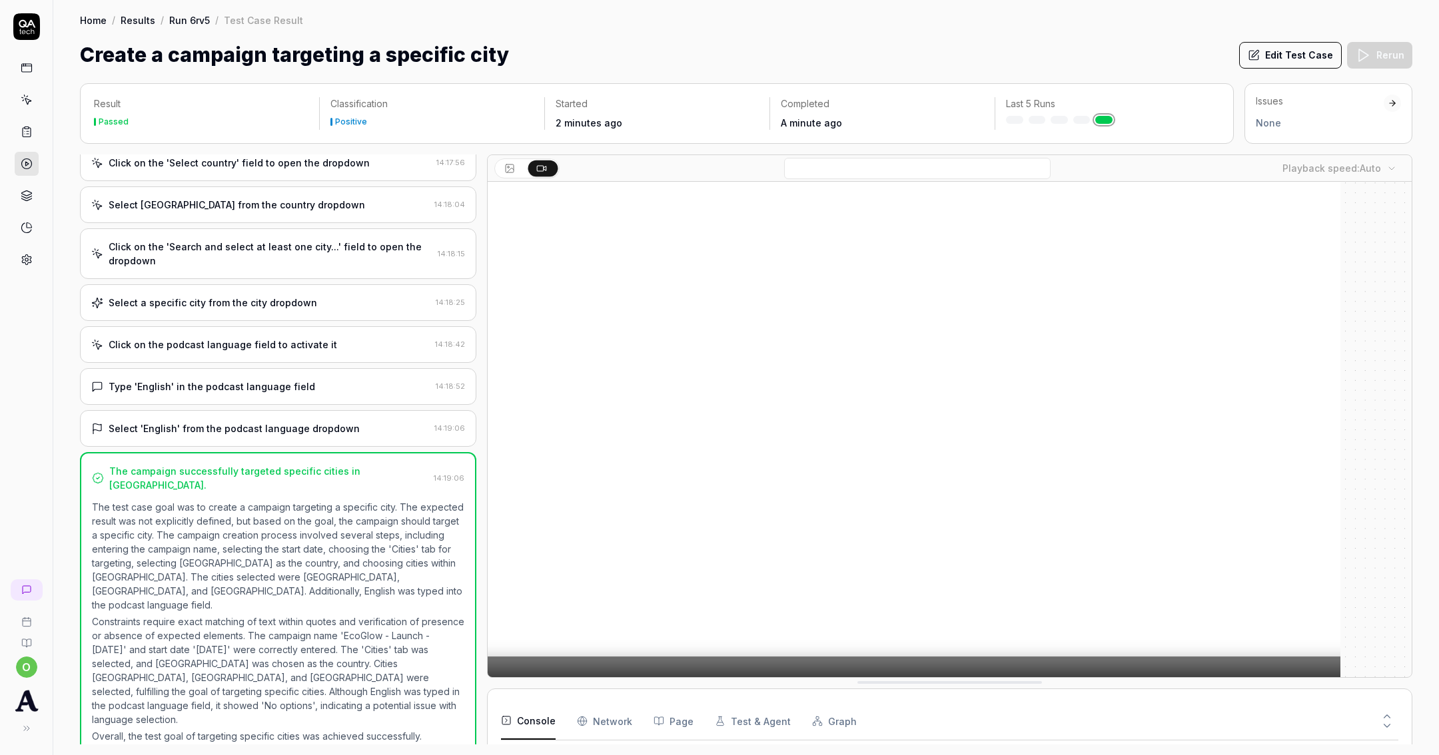
scroll to position [274, 0]
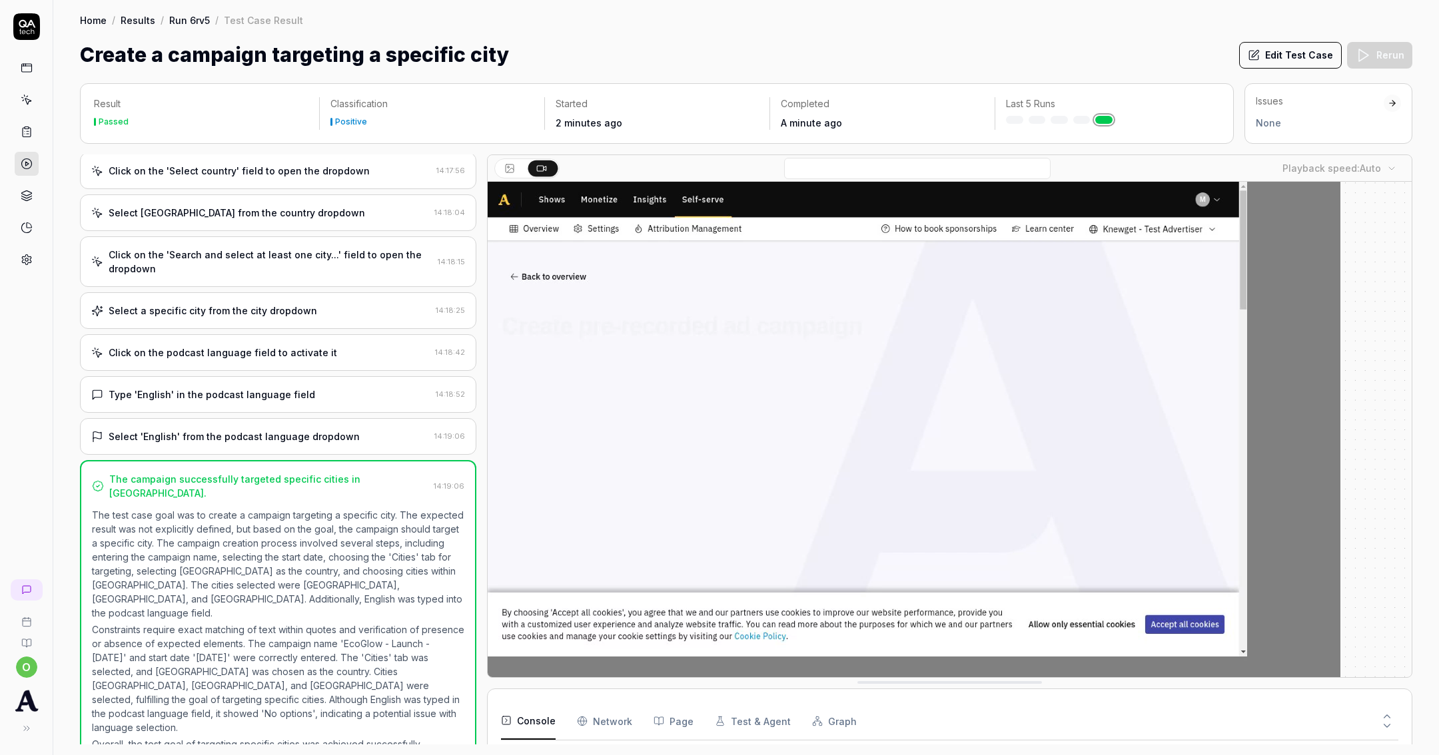
click at [26, 165] on icon at bounding box center [27, 164] width 12 height 12
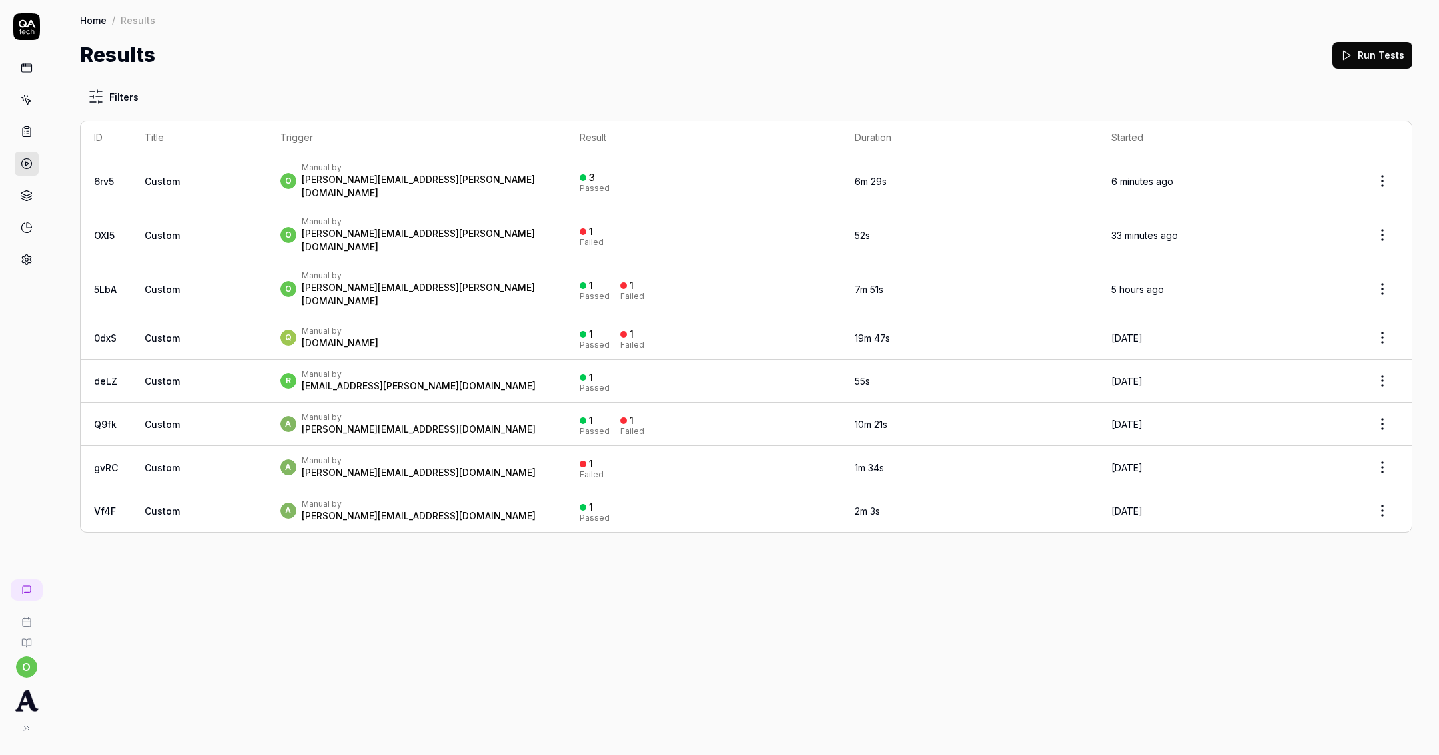
click at [25, 129] on icon at bounding box center [27, 132] width 12 height 12
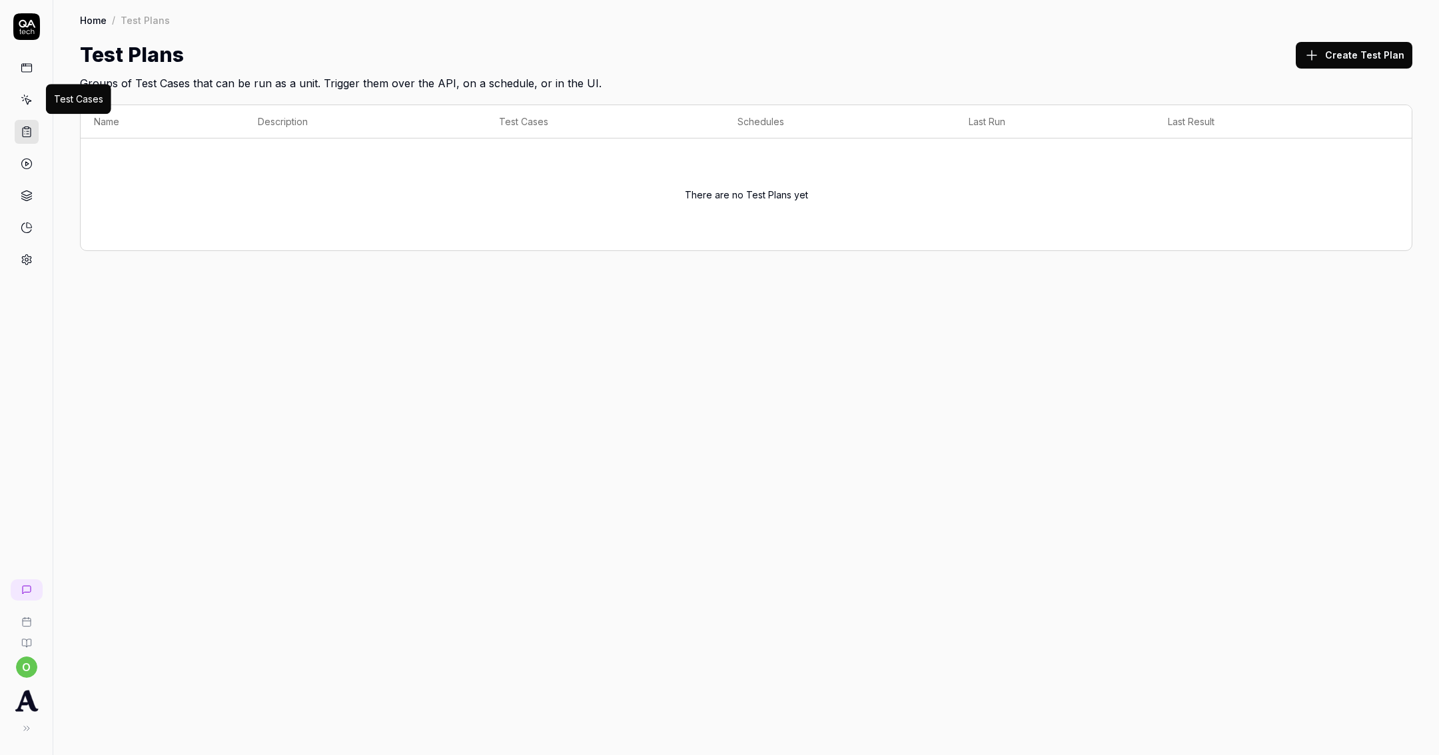
click at [28, 99] on icon at bounding box center [27, 100] width 12 height 12
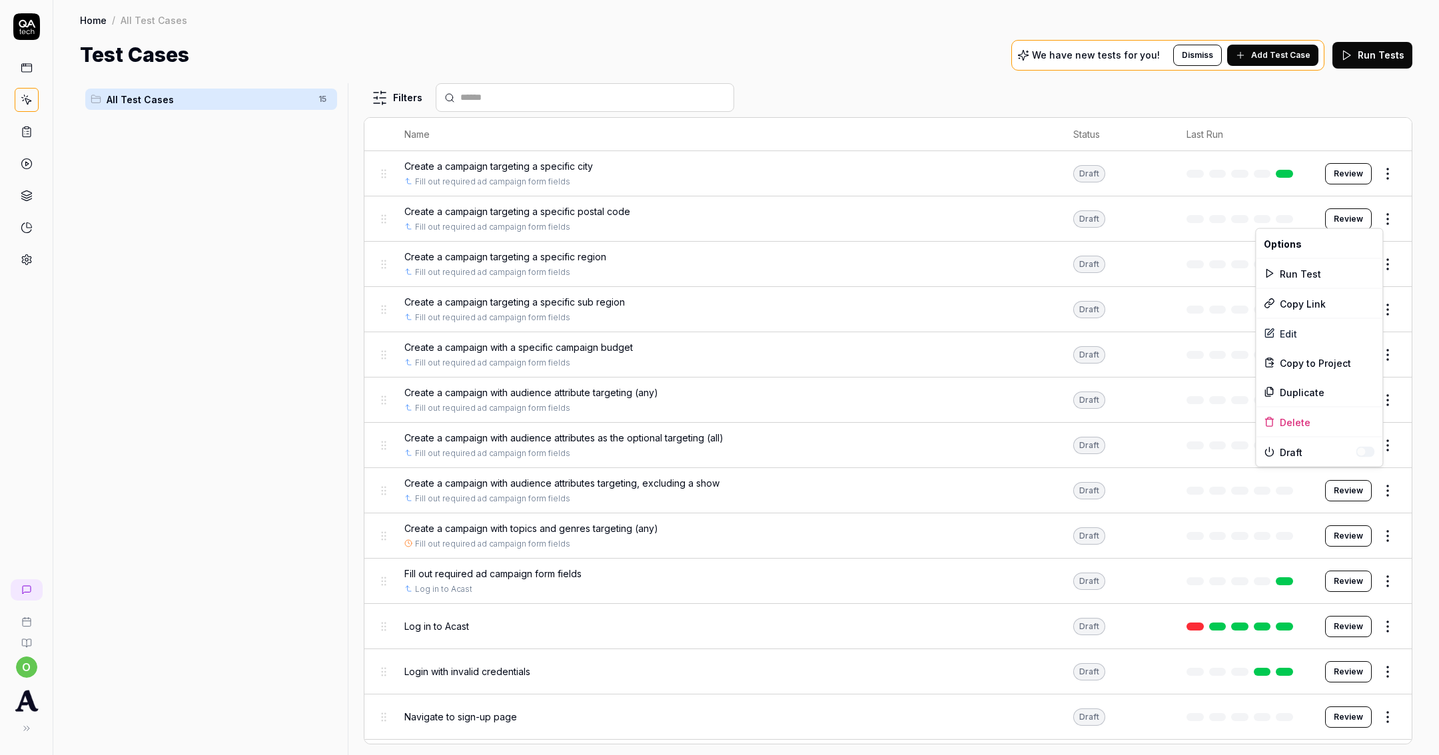
click at [1376, 211] on html "o Home / All Test Cases Home / All Test Cases Test Cases We have new tests for …" at bounding box center [719, 377] width 1439 height 755
click at [1327, 275] on div "Run Test" at bounding box center [1319, 273] width 127 height 29
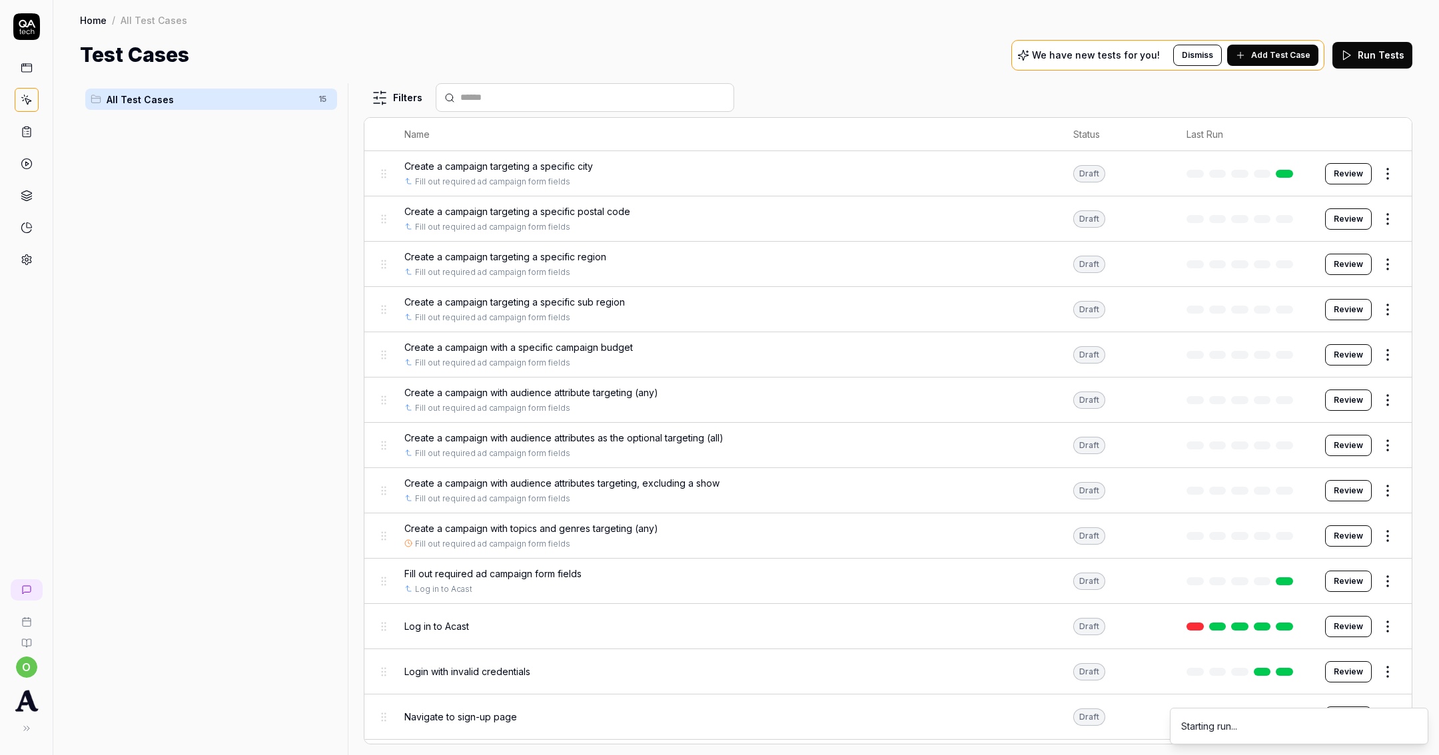
click at [1369, 254] on html "o Home / All Test Cases Home / All Test Cases Test Cases We have new tests for …" at bounding box center [719, 377] width 1439 height 755
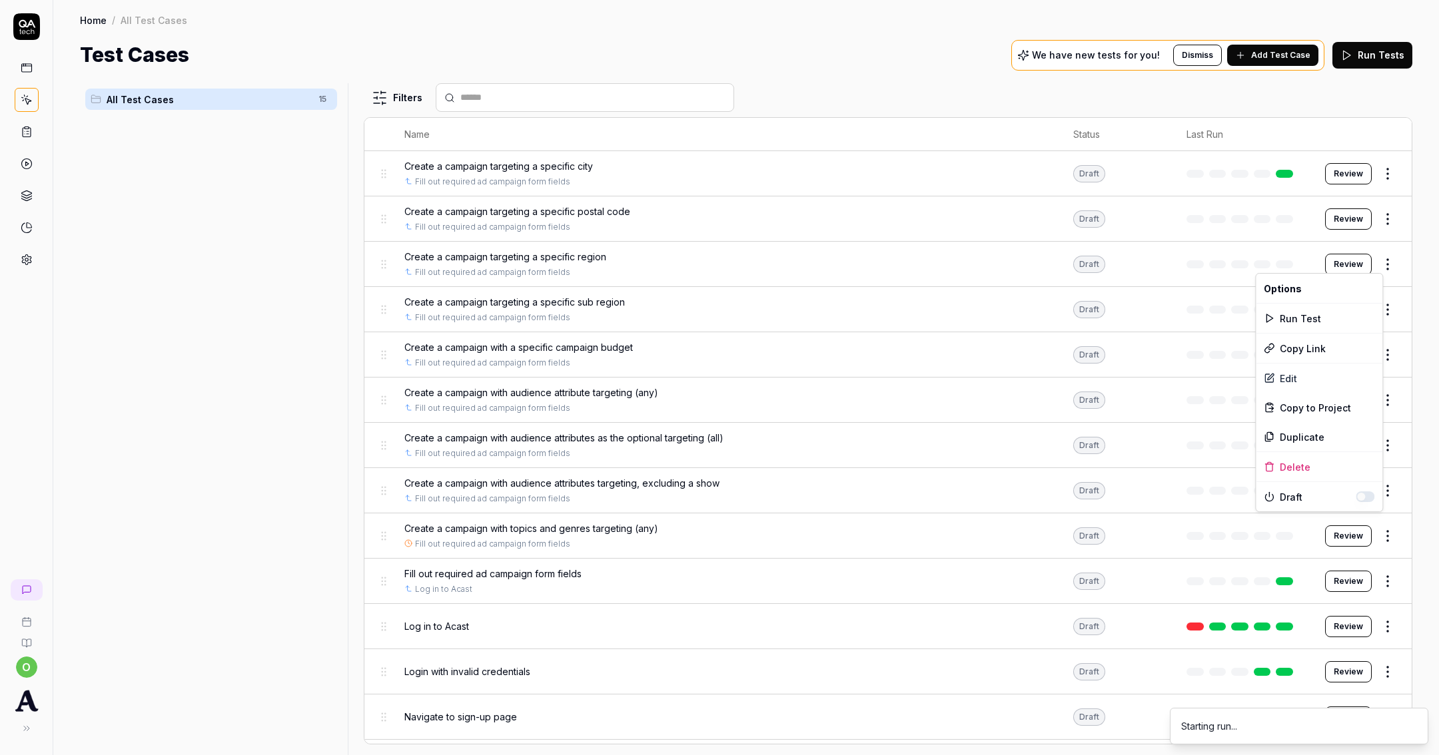
click at [1346, 302] on div "Options" at bounding box center [1319, 288] width 127 height 29
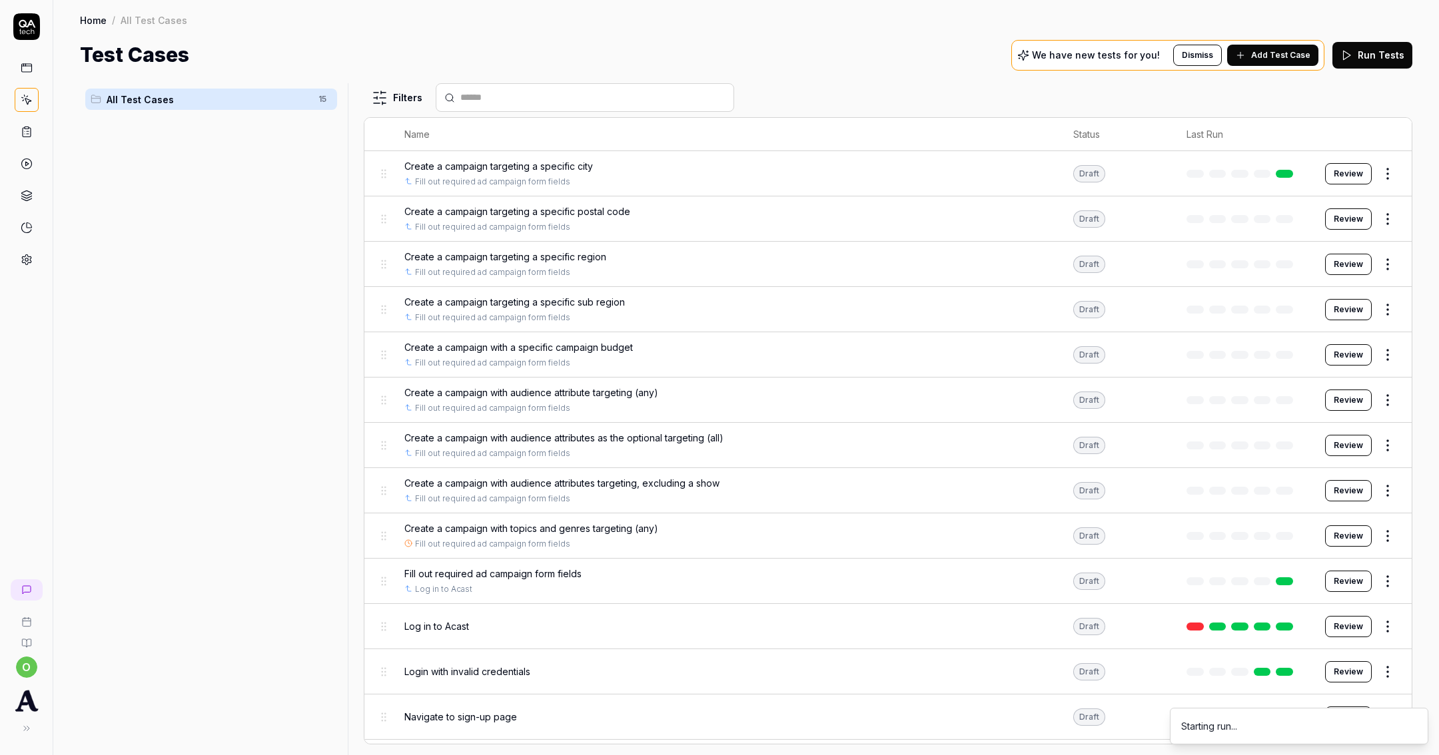
click at [1343, 313] on button "Review" at bounding box center [1348, 309] width 47 height 21
click at [1376, 262] on html "o Home / All Test Cases Home / All Test Cases Test Cases We have new tests for …" at bounding box center [719, 377] width 1439 height 755
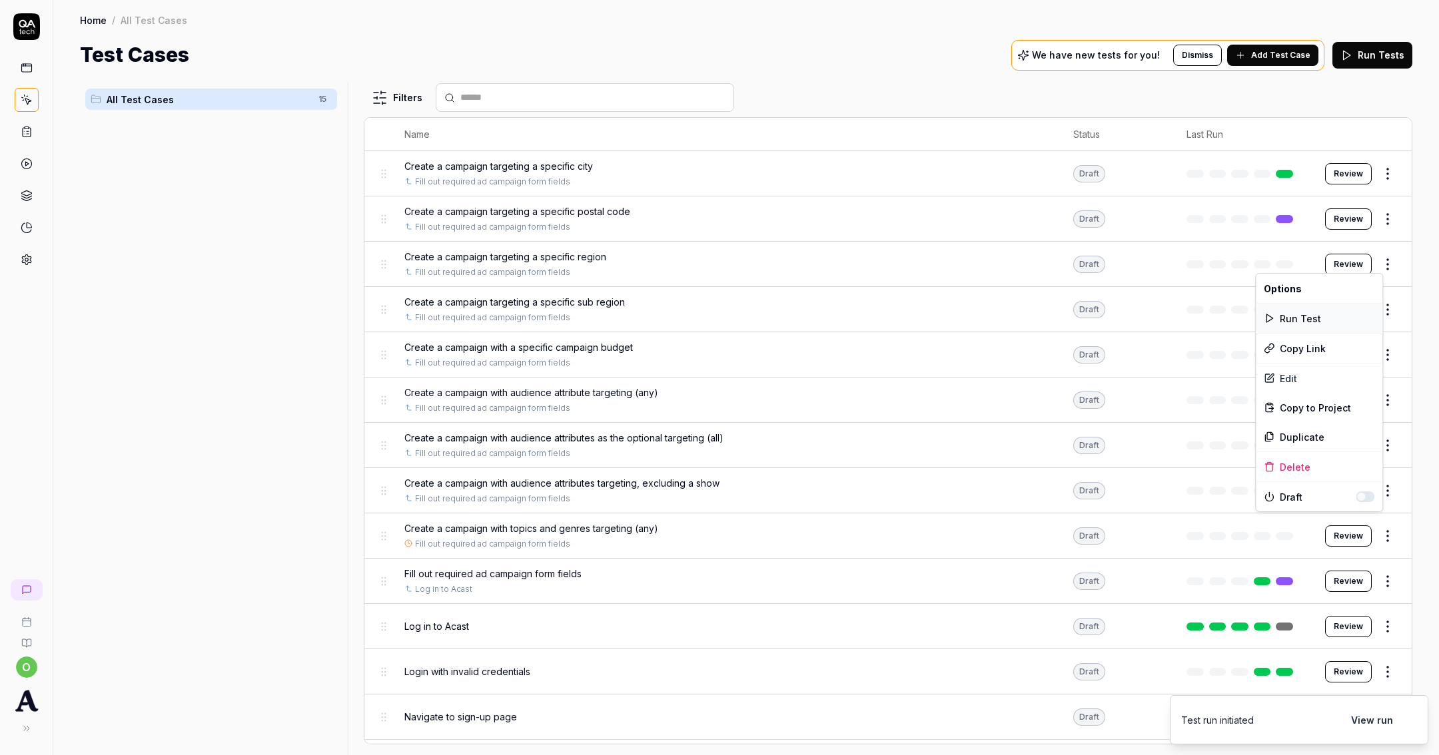
click at [1346, 315] on div "Run Test" at bounding box center [1319, 318] width 127 height 29
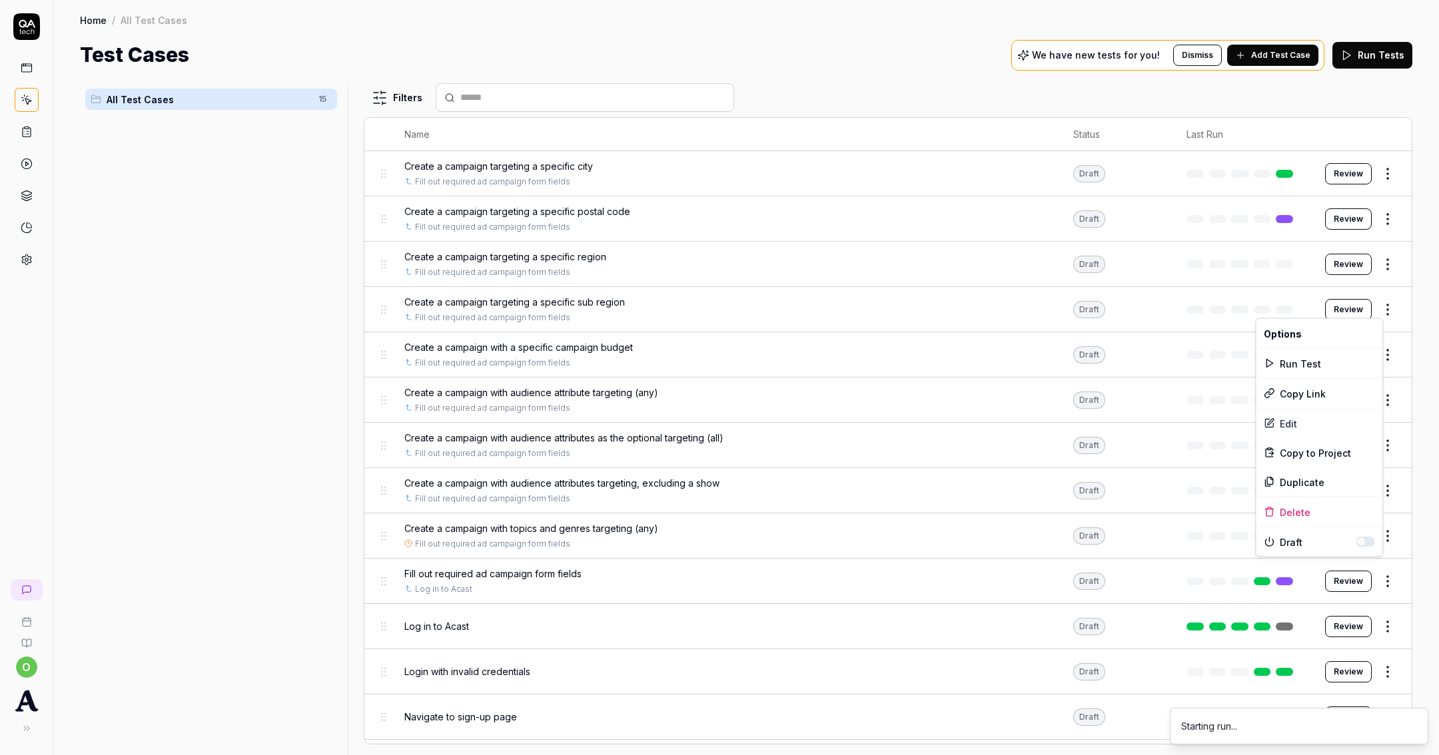
click at [1377, 312] on html "o Home / All Test Cases Home / All Test Cases Test Cases We have new tests for …" at bounding box center [719, 377] width 1439 height 755
click at [1339, 359] on div "Run Test" at bounding box center [1319, 363] width 127 height 29
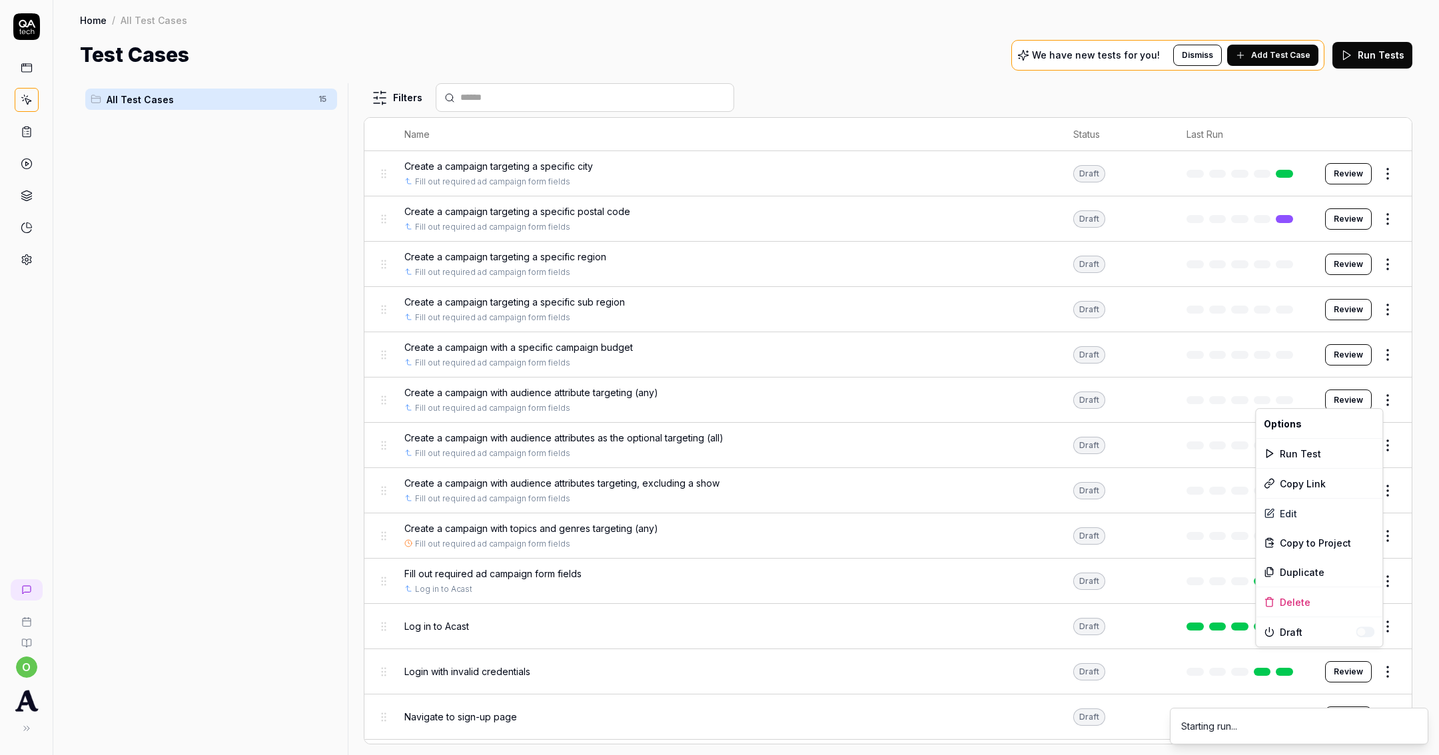
click at [1368, 394] on html "o Home / All Test Cases Home / All Test Cases Test Cases We have new tests for …" at bounding box center [719, 377] width 1439 height 755
click at [1348, 444] on div "Run Test" at bounding box center [1319, 453] width 127 height 29
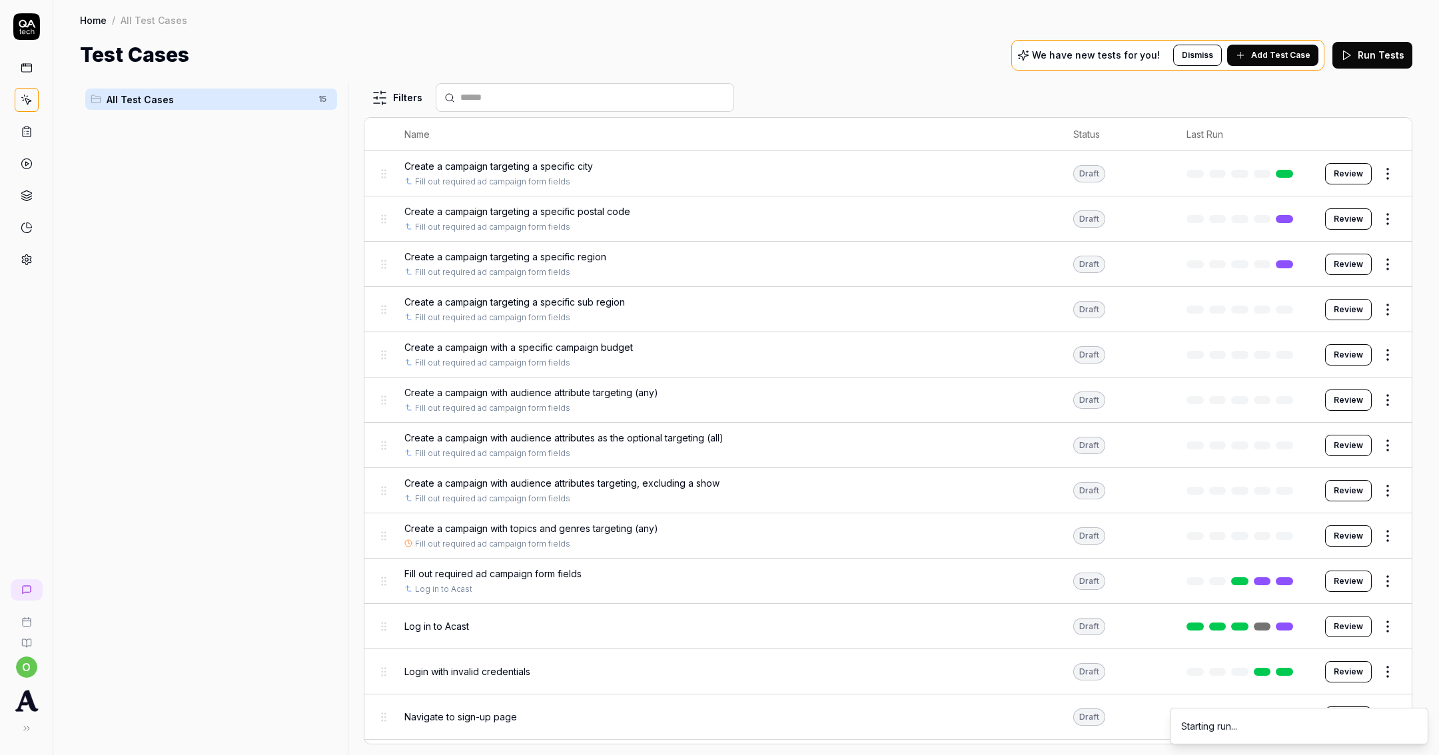
click at [1380, 479] on html "o Home / All Test Cases Home / All Test Cases Test Cases We have new tests for …" at bounding box center [719, 377] width 1439 height 755
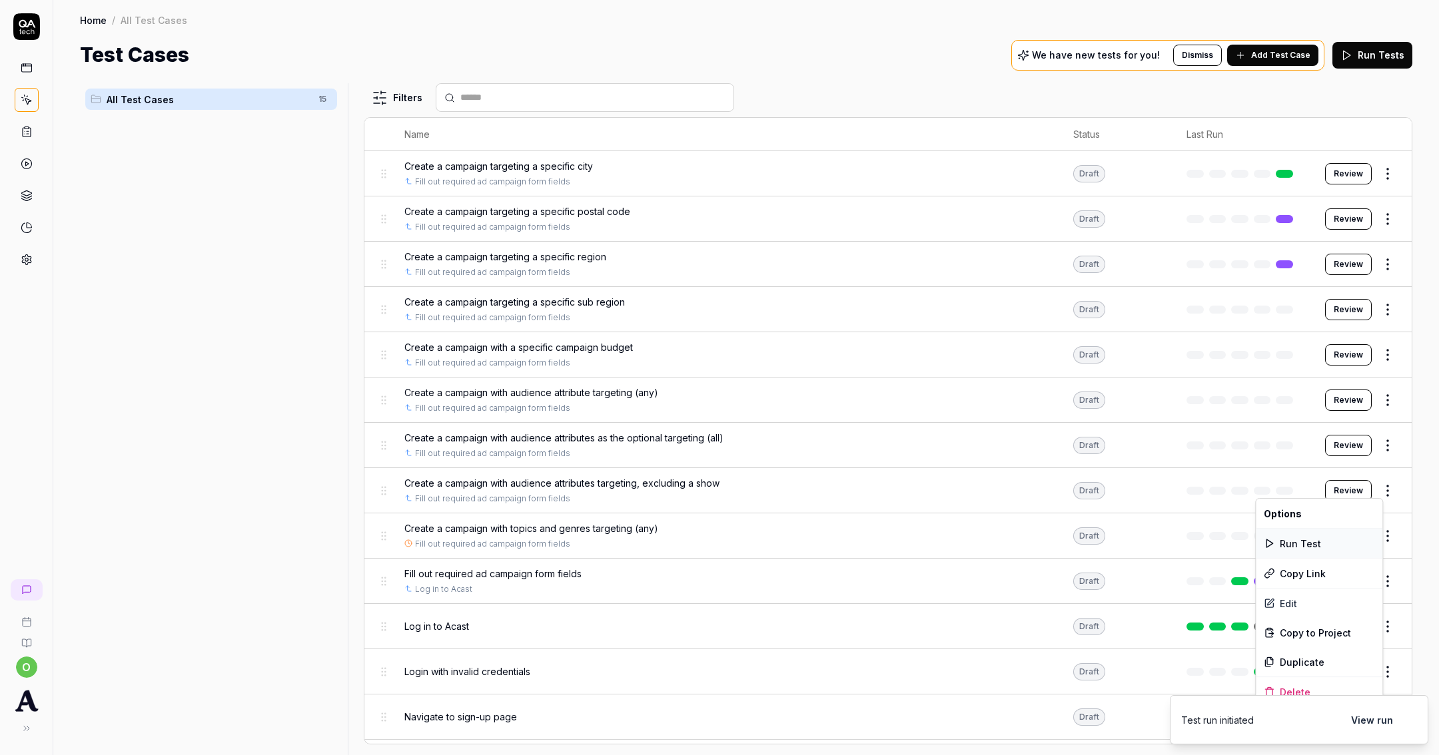
click at [1342, 540] on div "Run Test" at bounding box center [1319, 543] width 127 height 29
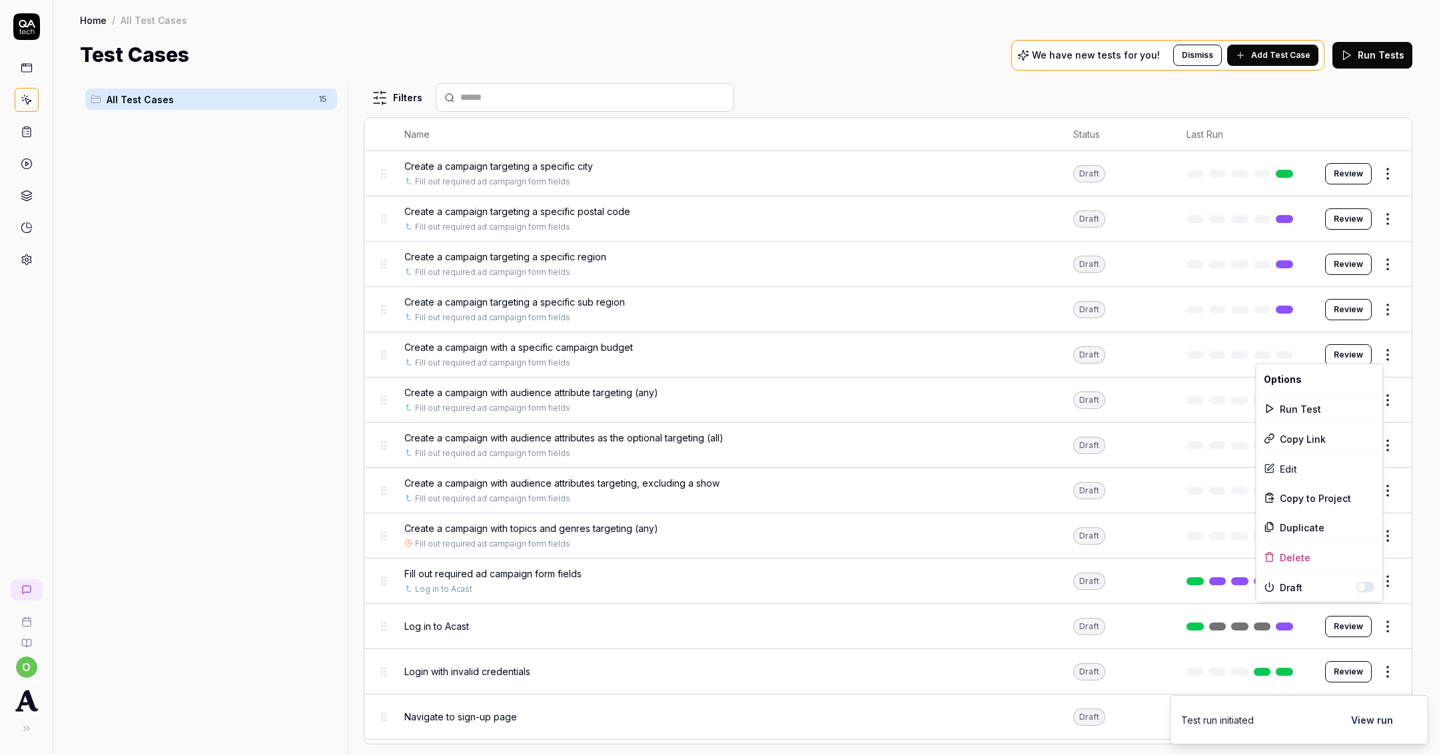
click at [1375, 358] on html "o Home / All Test Cases Home / All Test Cases Test Cases We have new tests for …" at bounding box center [719, 377] width 1439 height 755
click at [1341, 406] on div "Run Test" at bounding box center [1319, 408] width 127 height 29
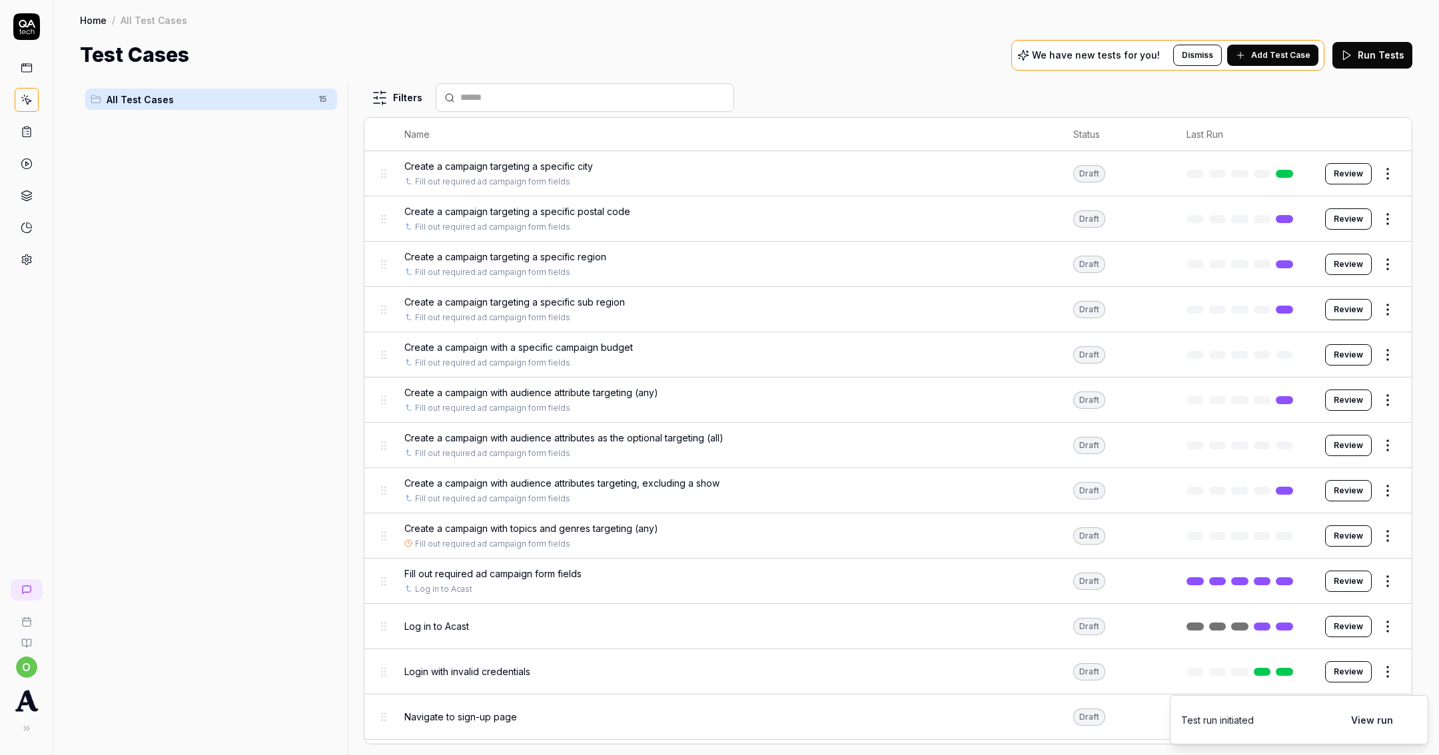
click at [1378, 446] on html "o Home / All Test Cases Home / All Test Cases Test Cases We have new tests for …" at bounding box center [719, 377] width 1439 height 755
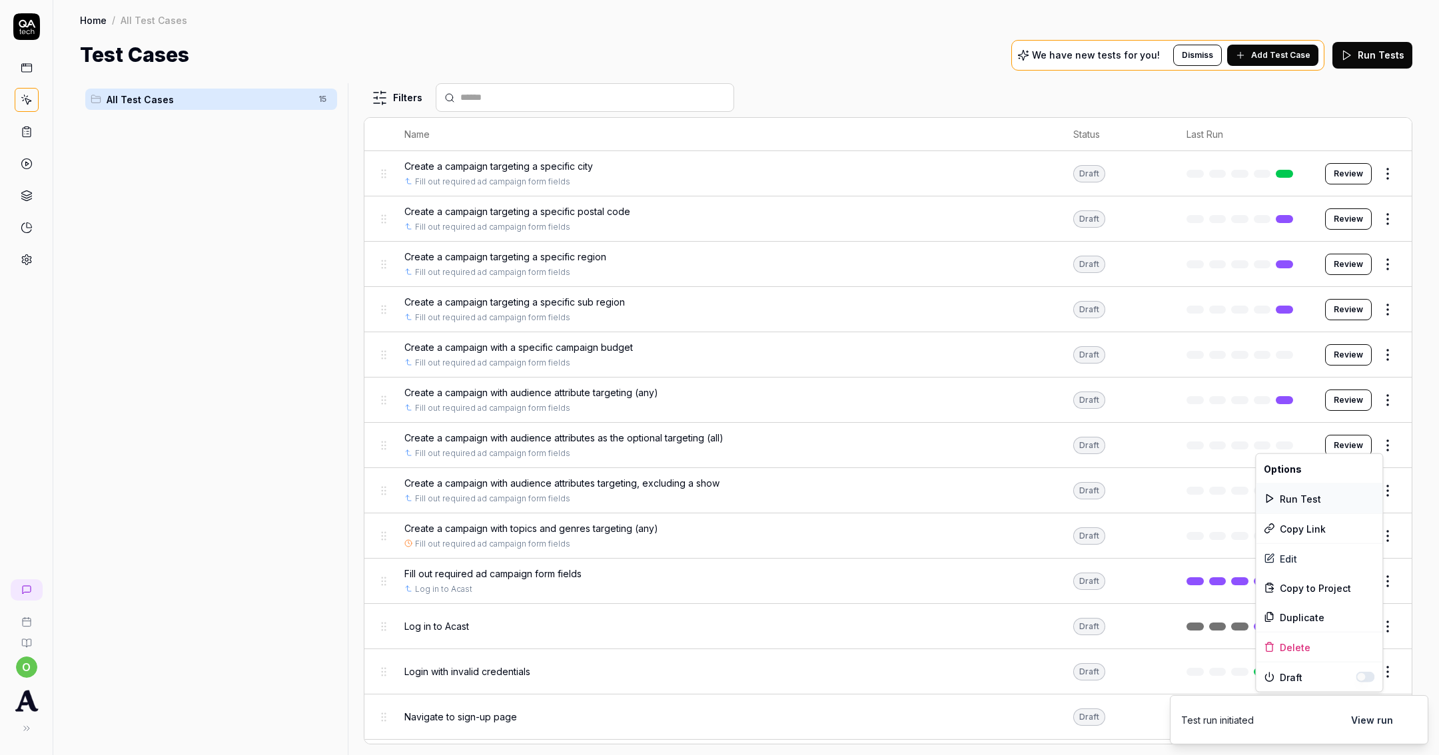
click at [1312, 504] on div "Run Test" at bounding box center [1319, 498] width 127 height 29
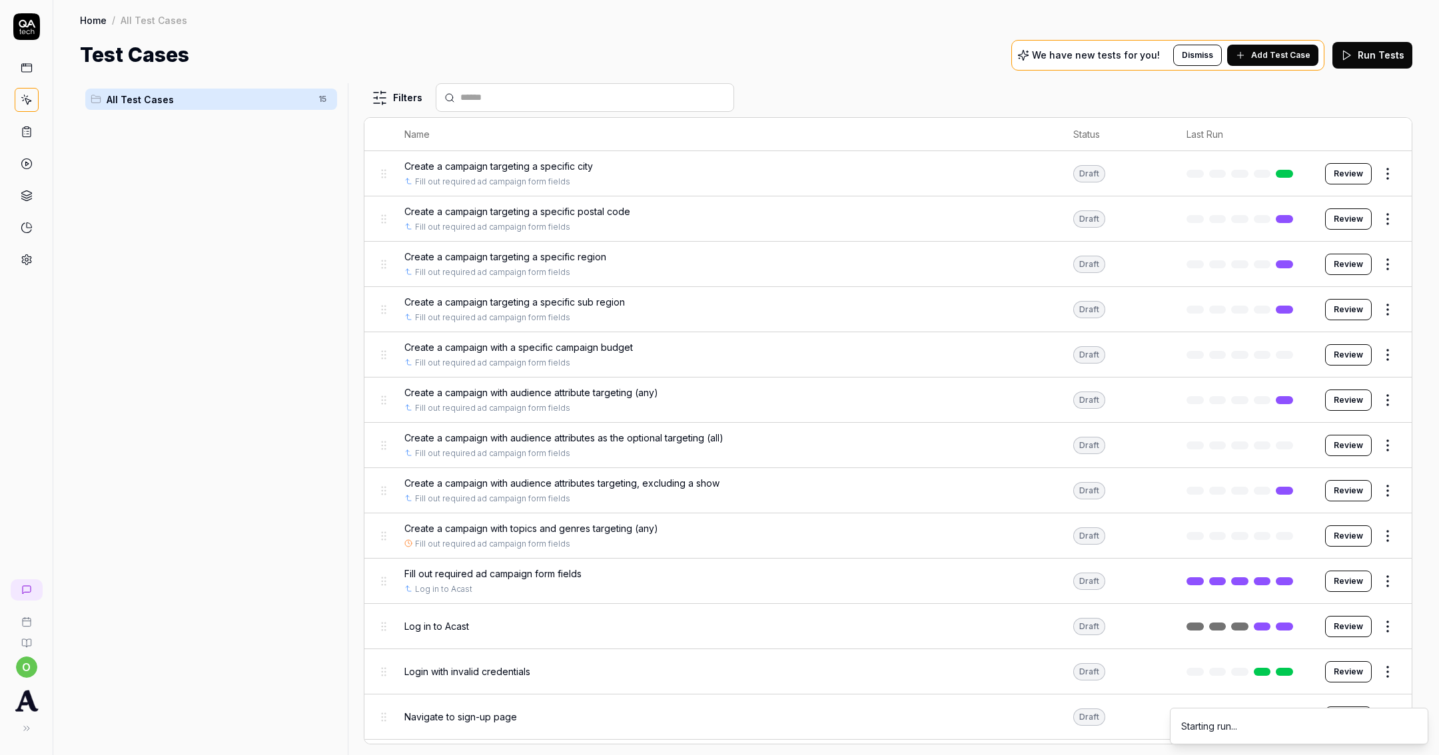
click at [1378, 539] on html "o Home / All Test Cases Home / All Test Cases Test Cases We have new tests for …" at bounding box center [719, 377] width 1439 height 755
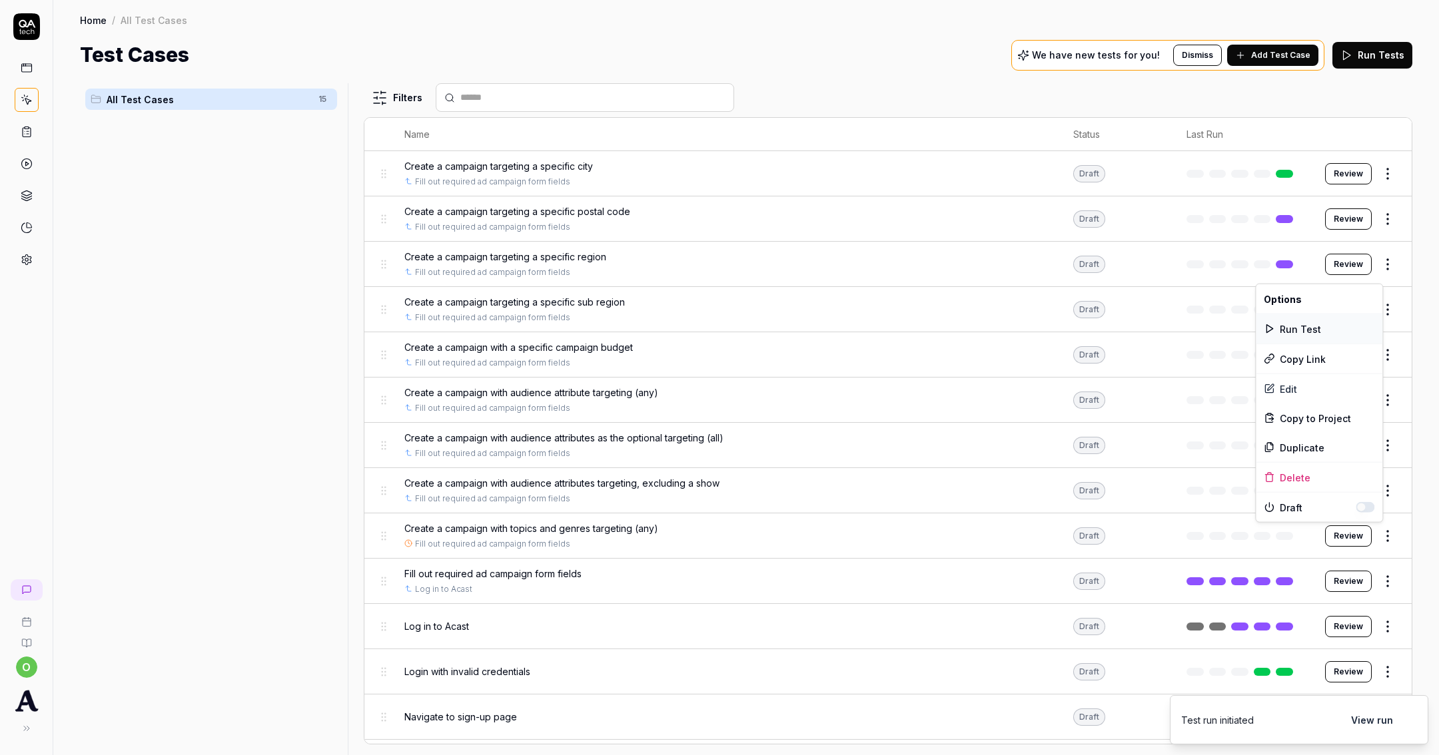
click at [1273, 324] on icon at bounding box center [1269, 329] width 11 height 11
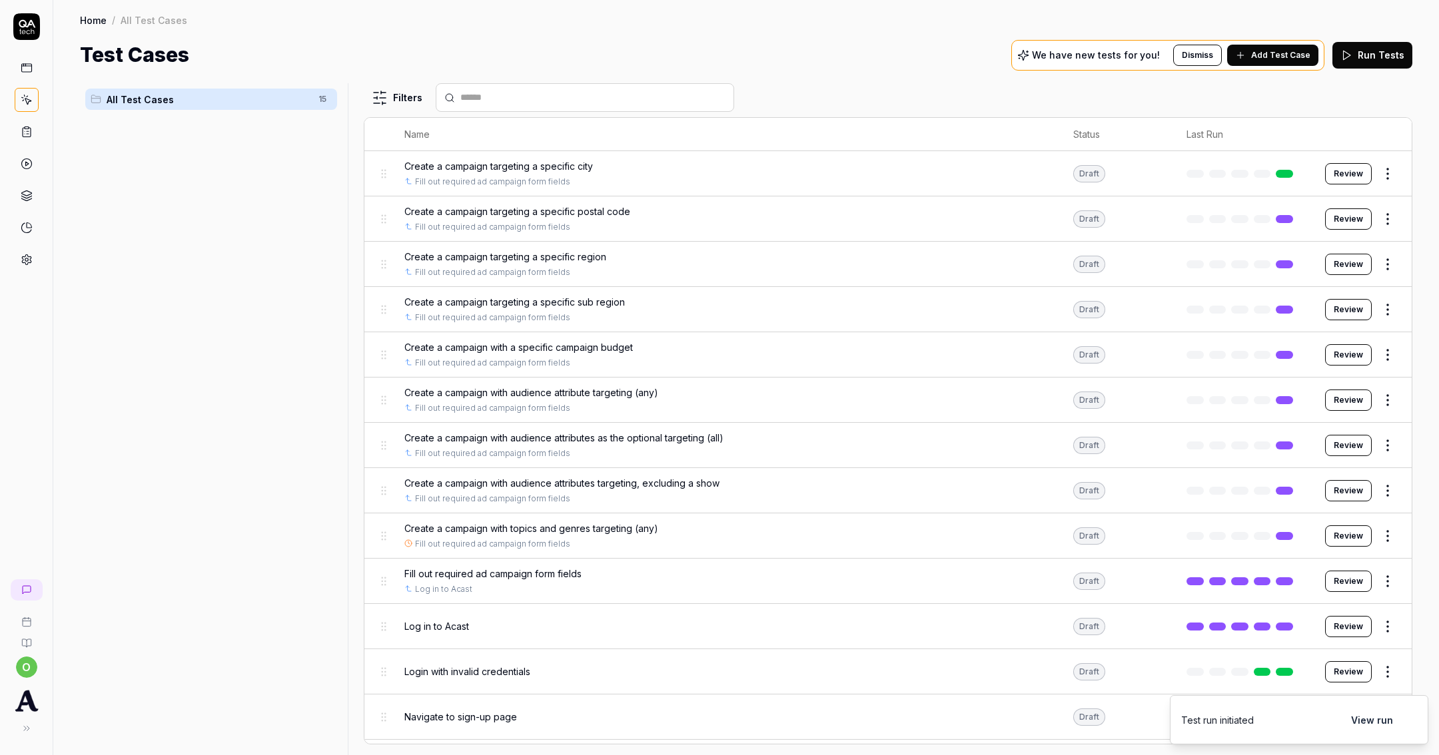
click at [1286, 58] on span "Add Test Case" at bounding box center [1280, 55] width 59 height 12
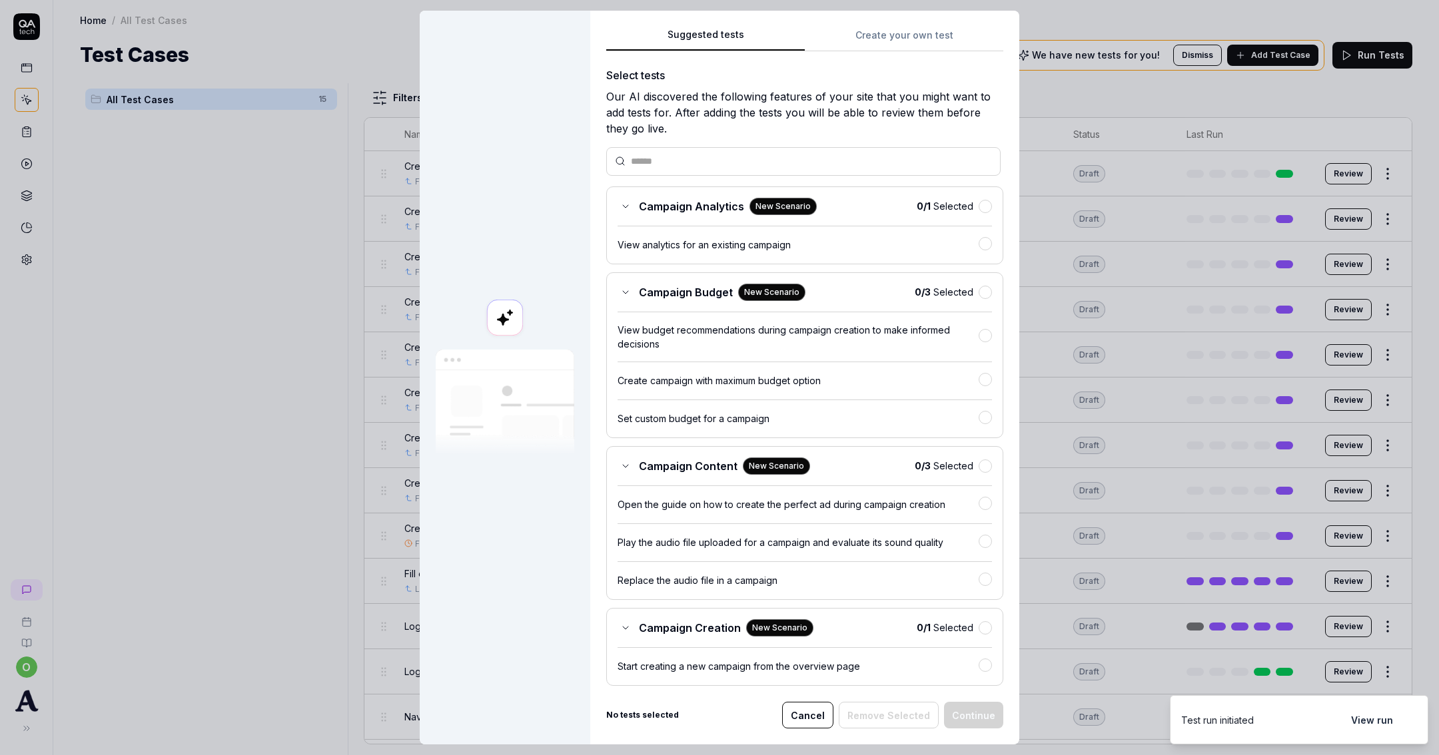
click at [860, 35] on div "Suggested tests Suggested tests Create your own test Select tests Our AI discov…" at bounding box center [719, 377] width 1439 height 755
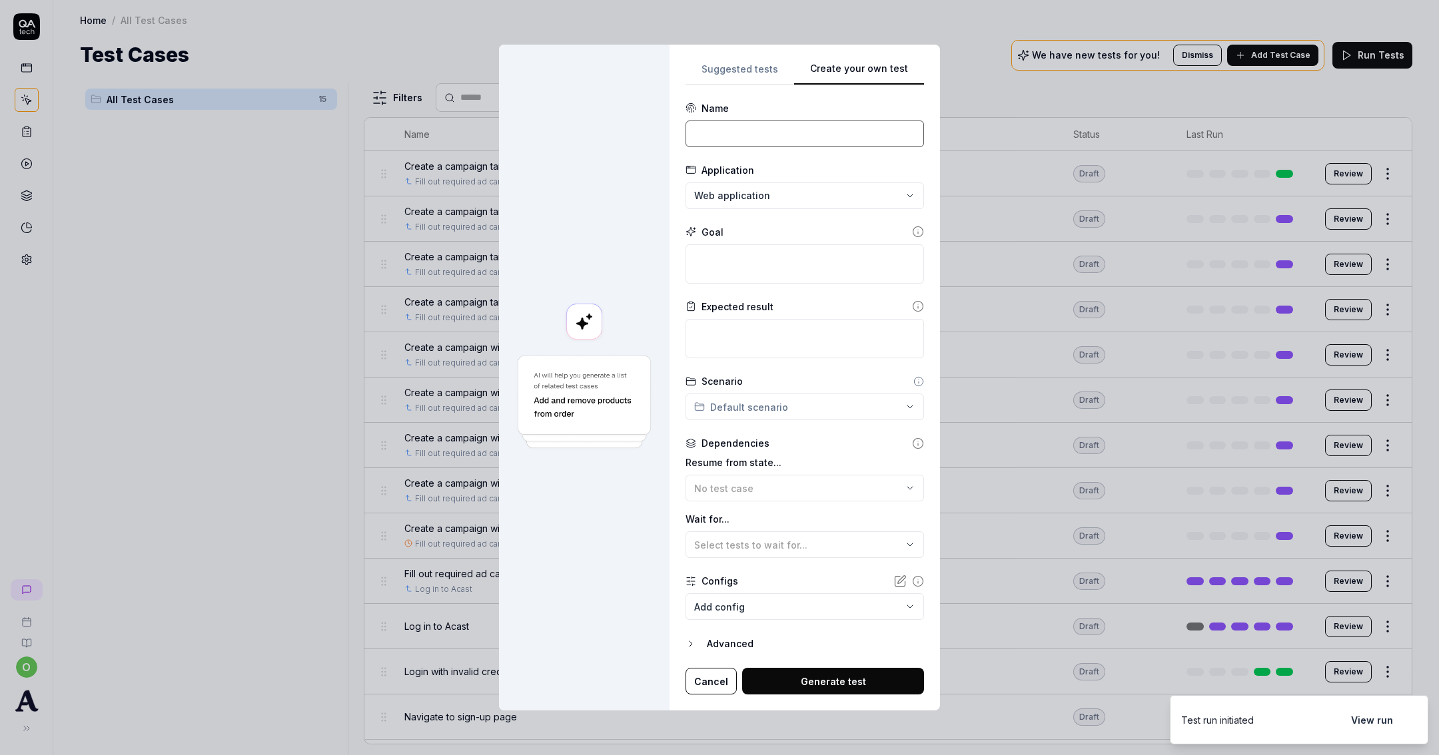
click at [778, 135] on input at bounding box center [805, 134] width 239 height 27
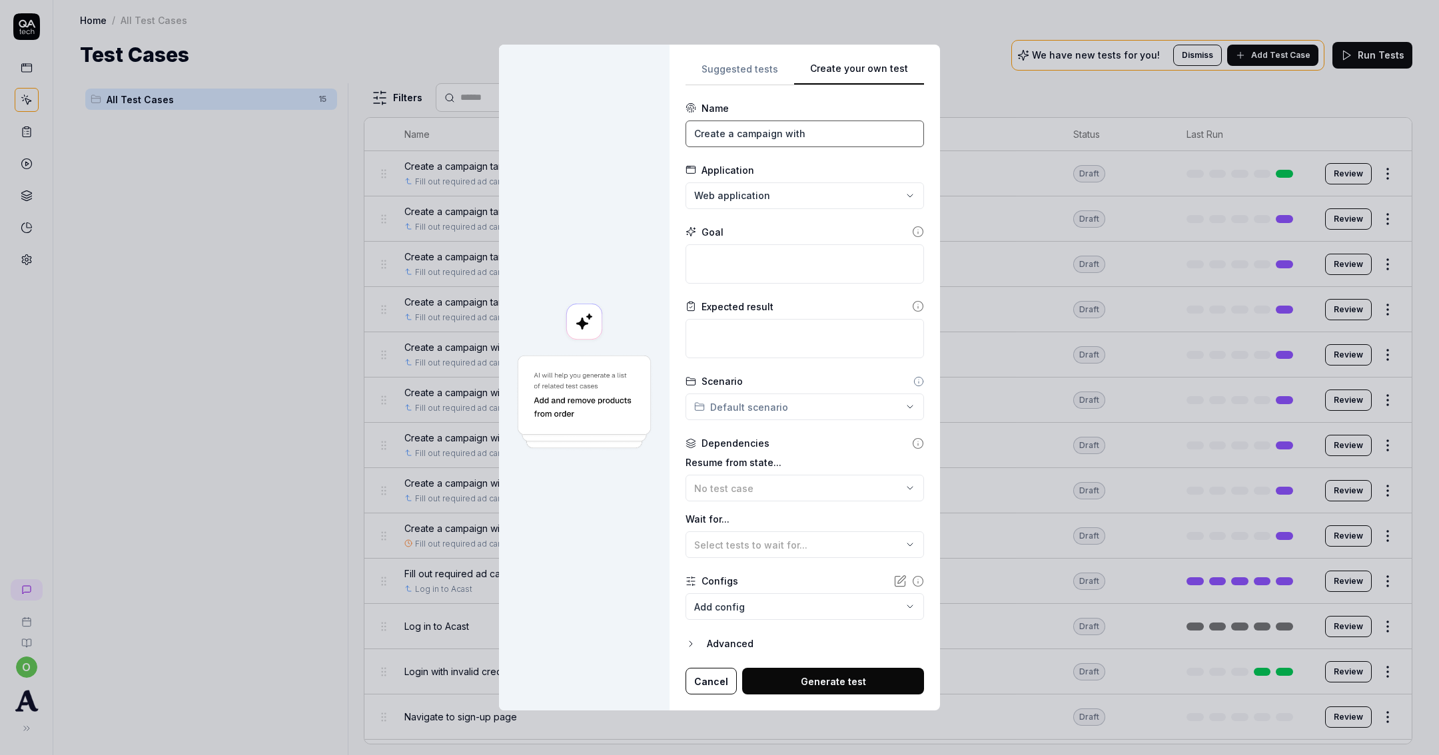
click at [830, 123] on input "Create a campaign with" at bounding box center [805, 134] width 239 height 27
click at [865, 127] on input "Create a campaign with" at bounding box center [805, 134] width 239 height 27
click at [823, 121] on input "Create a campaign with" at bounding box center [805, 134] width 239 height 27
click at [815, 129] on input "Create a campaign with" at bounding box center [805, 134] width 239 height 27
click at [761, 268] on textarea at bounding box center [805, 263] width 239 height 39
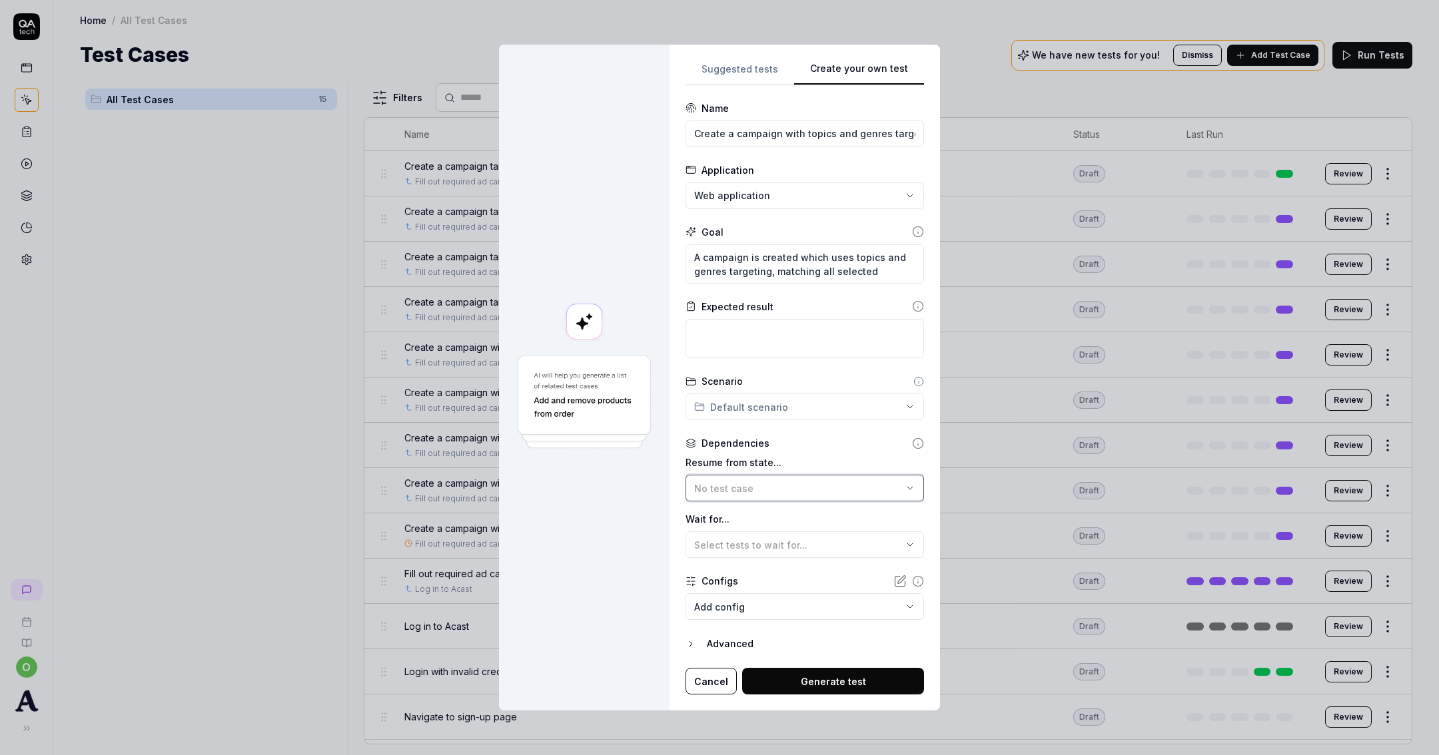
click at [755, 488] on div "No test case" at bounding box center [798, 489] width 208 height 14
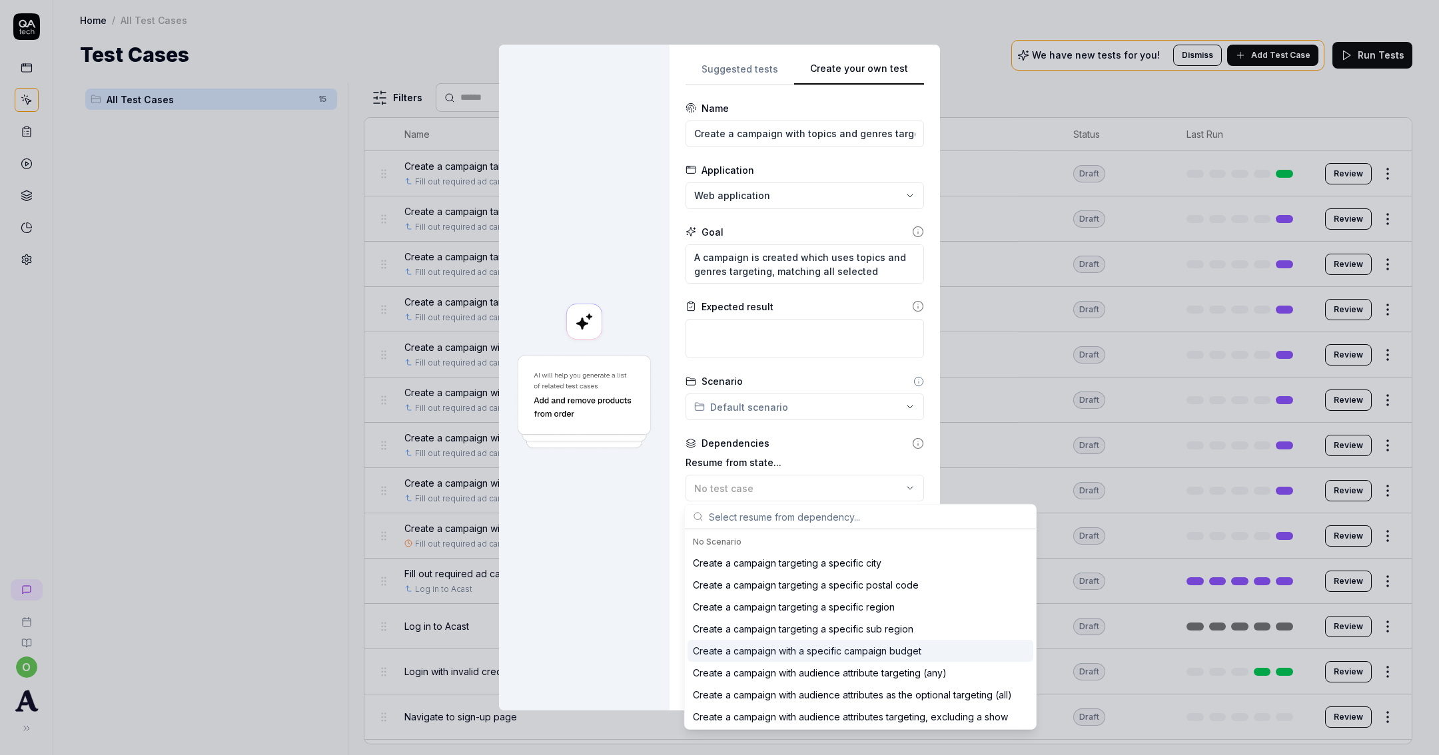
scroll to position [155, 0]
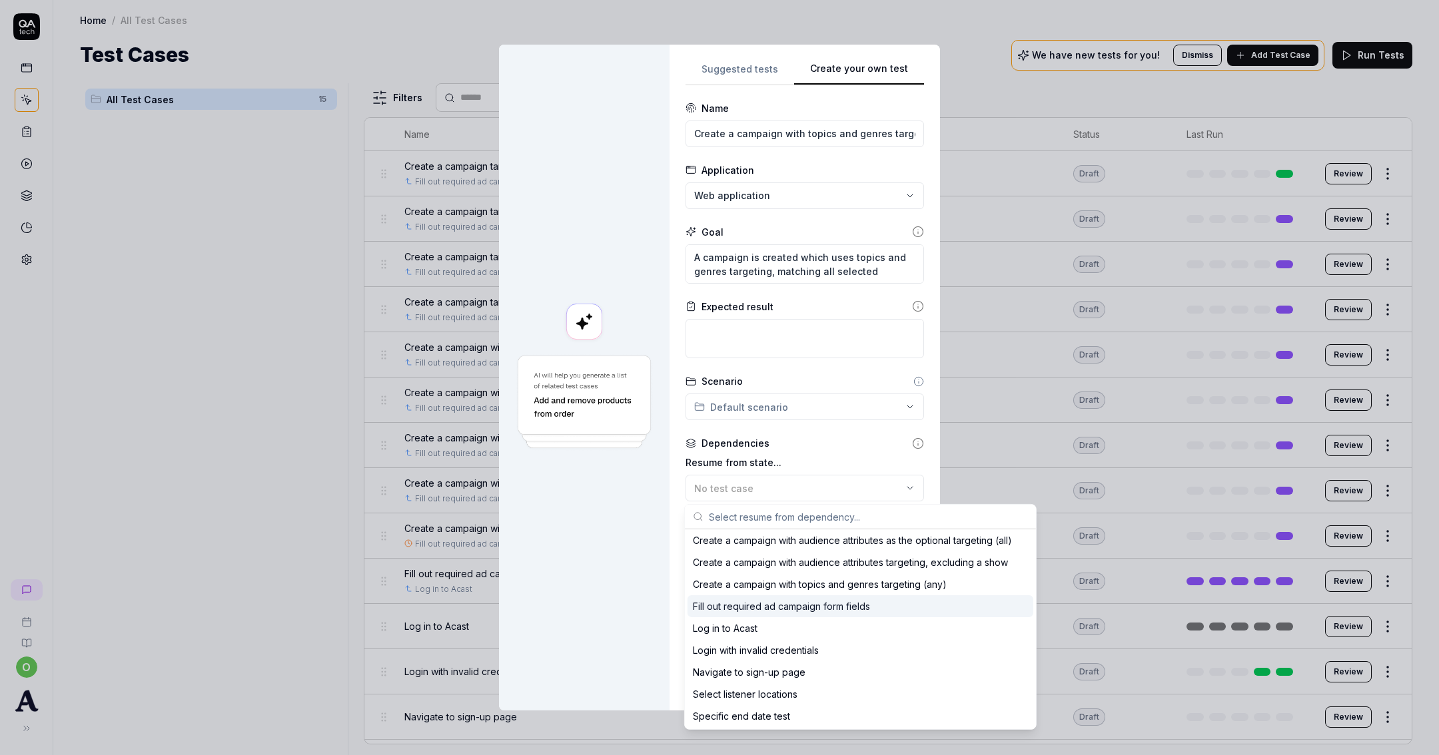
click at [769, 613] on div "Fill out required ad campaign form fields" at bounding box center [861, 607] width 346 height 22
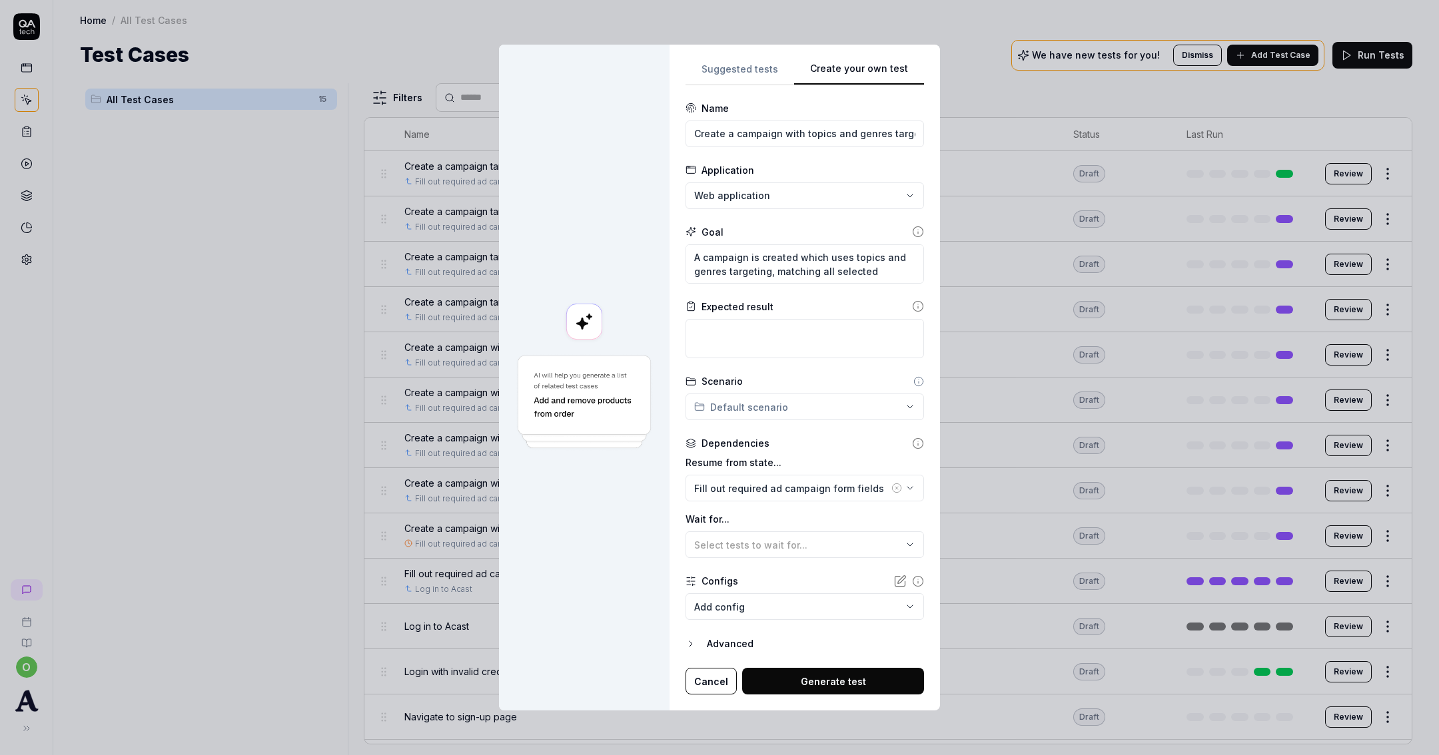
click at [809, 684] on button "Generate test" at bounding box center [833, 681] width 182 height 27
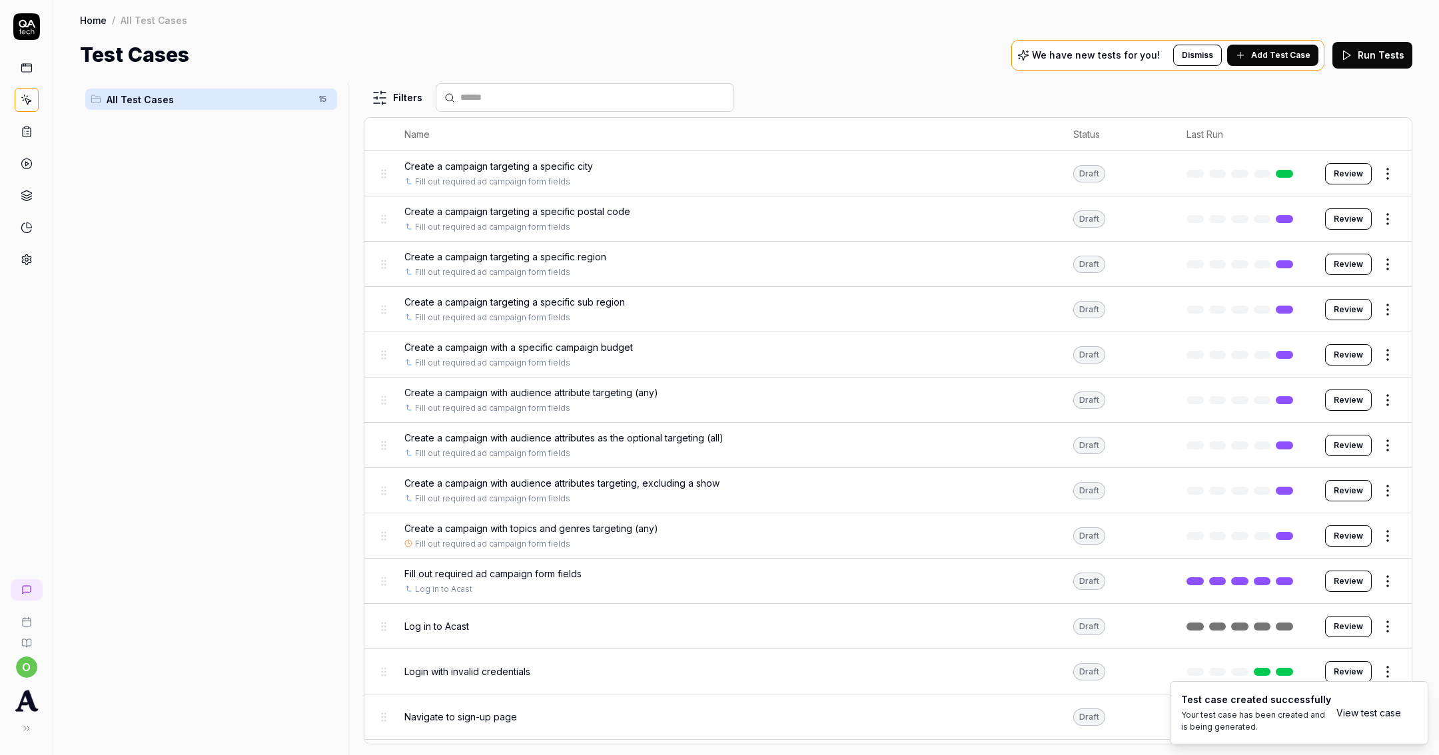
click at [1287, 61] on button "Add Test Case" at bounding box center [1272, 55] width 91 height 21
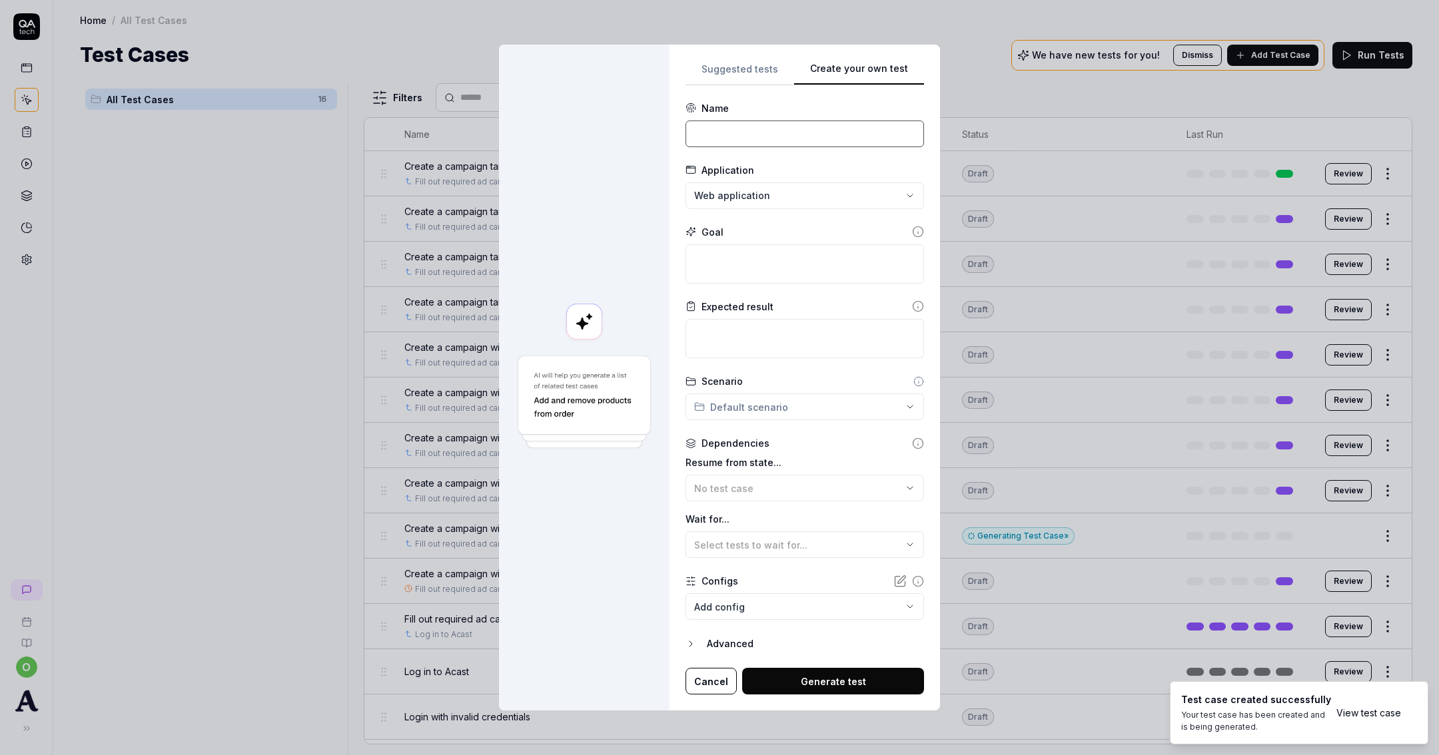
click at [712, 133] on input at bounding box center [805, 134] width 239 height 27
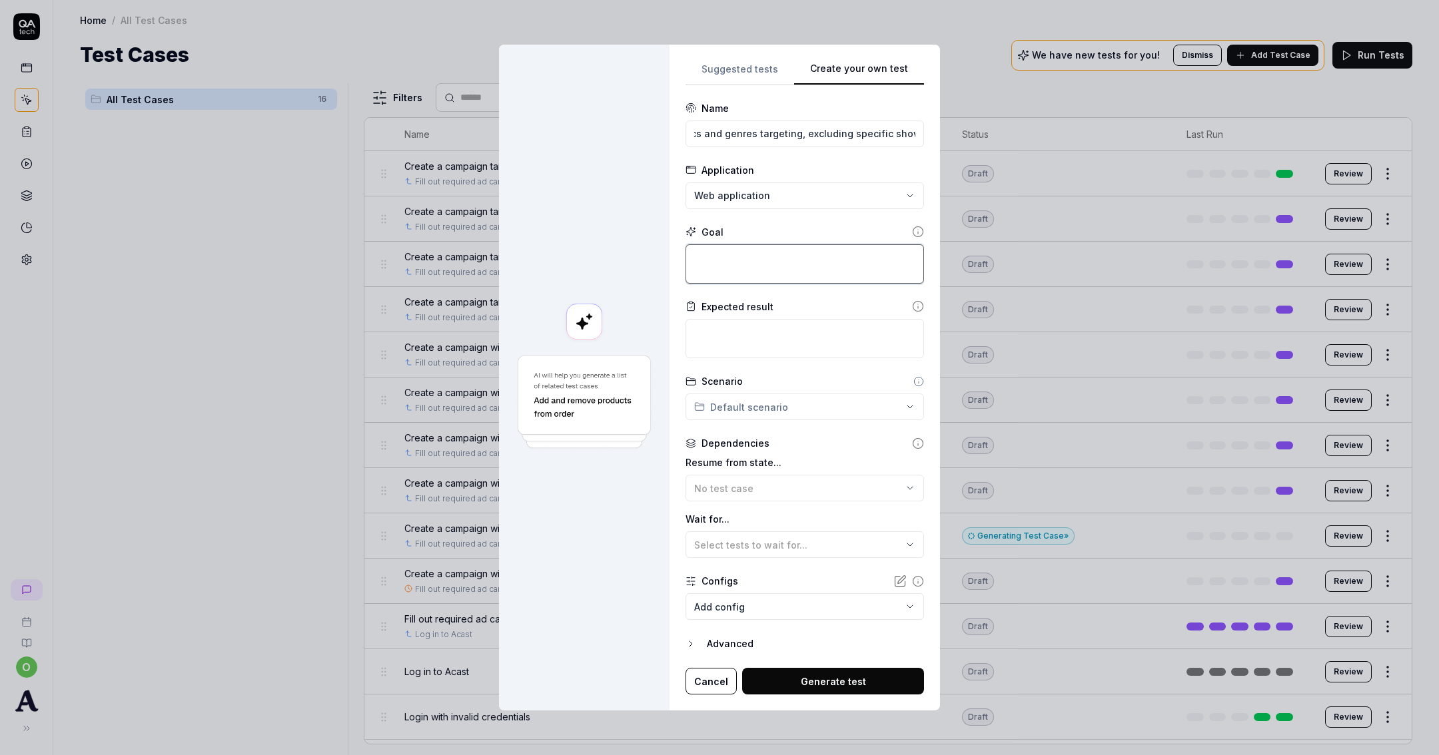
scroll to position [0, 0]
click at [745, 268] on textarea at bounding box center [805, 263] width 239 height 39
click at [825, 491] on div "No test case" at bounding box center [798, 489] width 208 height 14
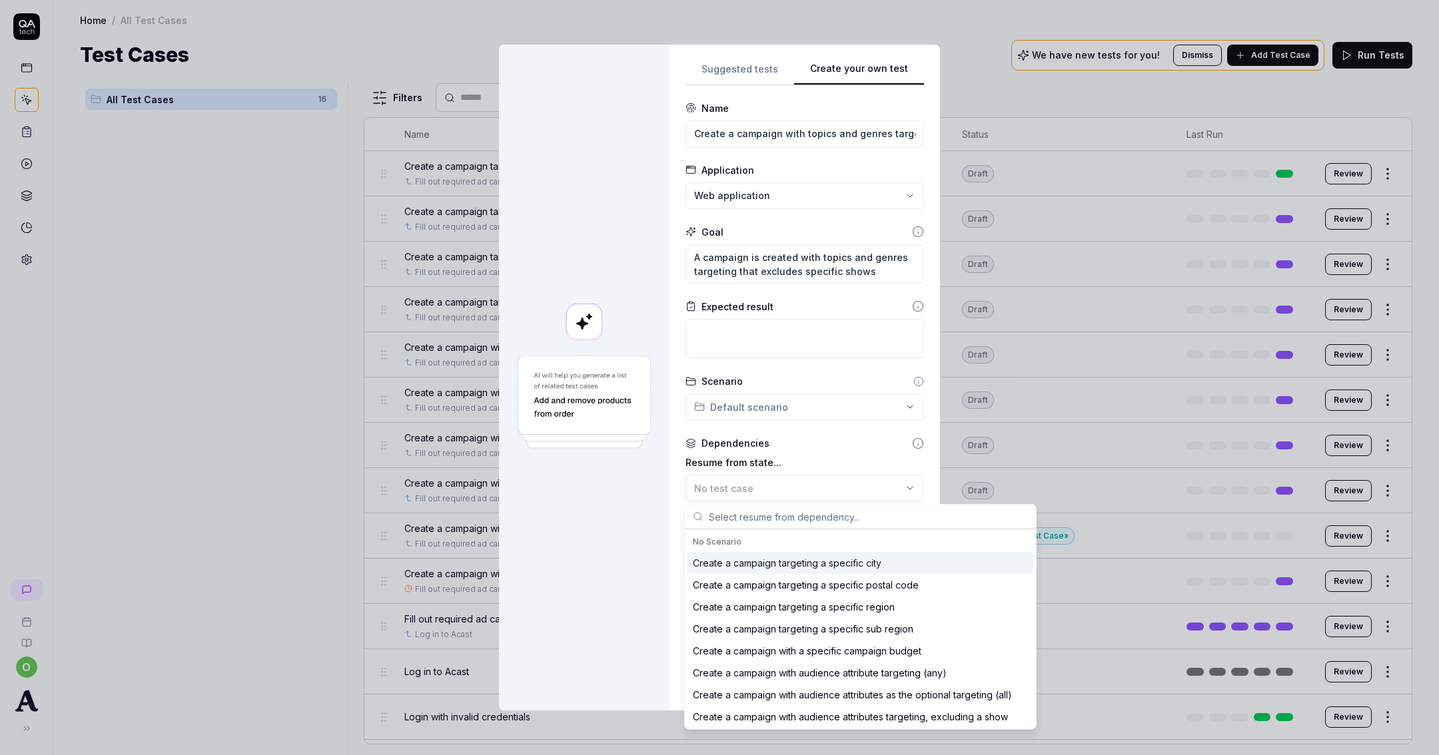
scroll to position [177, 0]
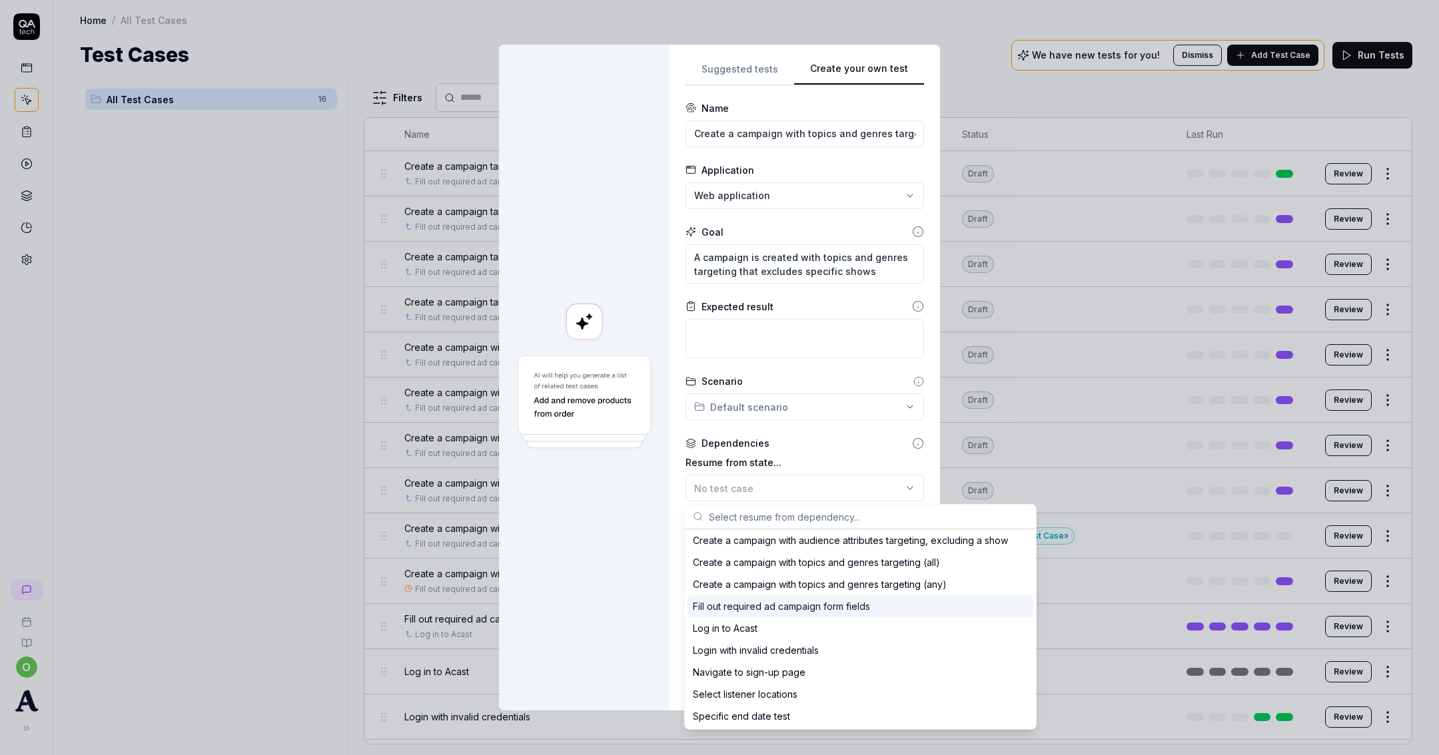
click at [826, 608] on div "Fill out required ad campaign form fields" at bounding box center [781, 607] width 177 height 14
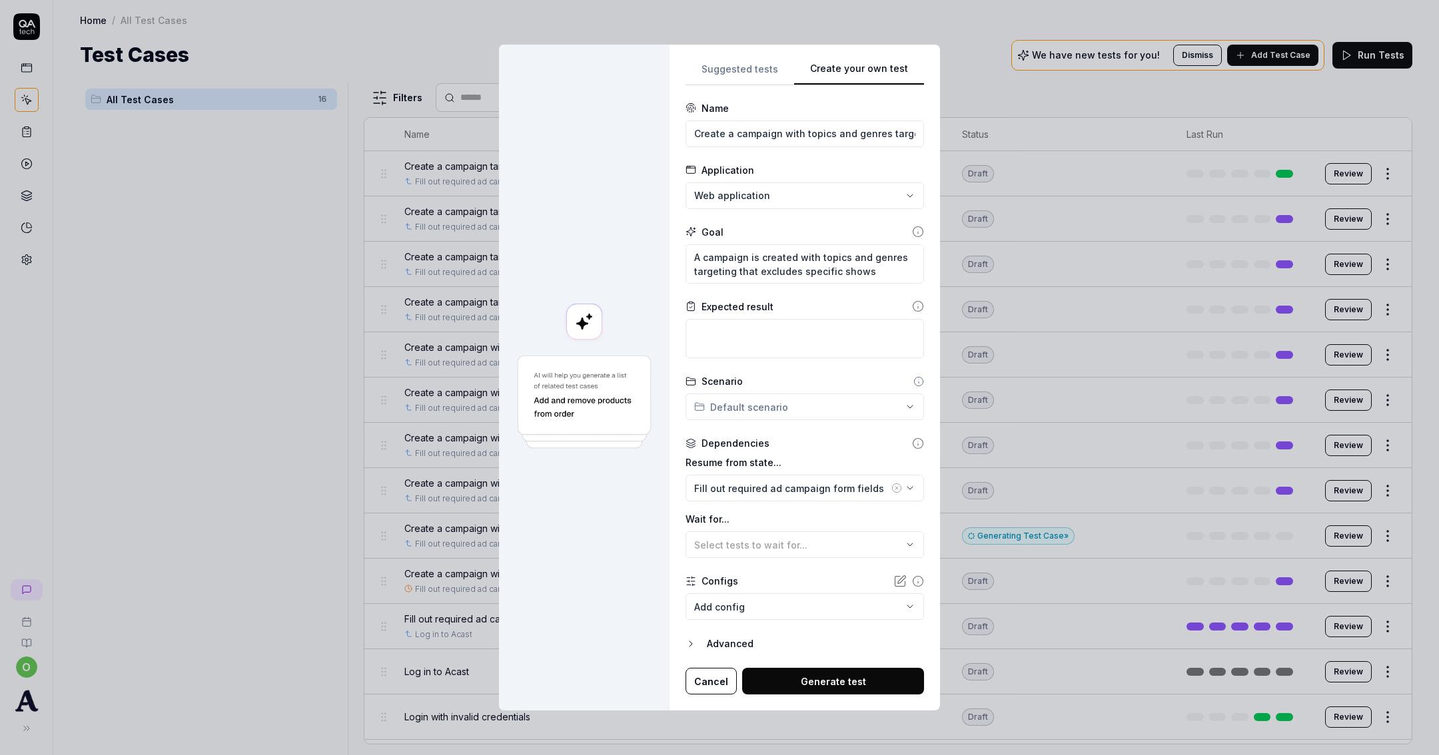
click at [817, 696] on div "**********" at bounding box center [805, 378] width 270 height 666
click at [829, 683] on button "Generate test" at bounding box center [833, 681] width 182 height 27
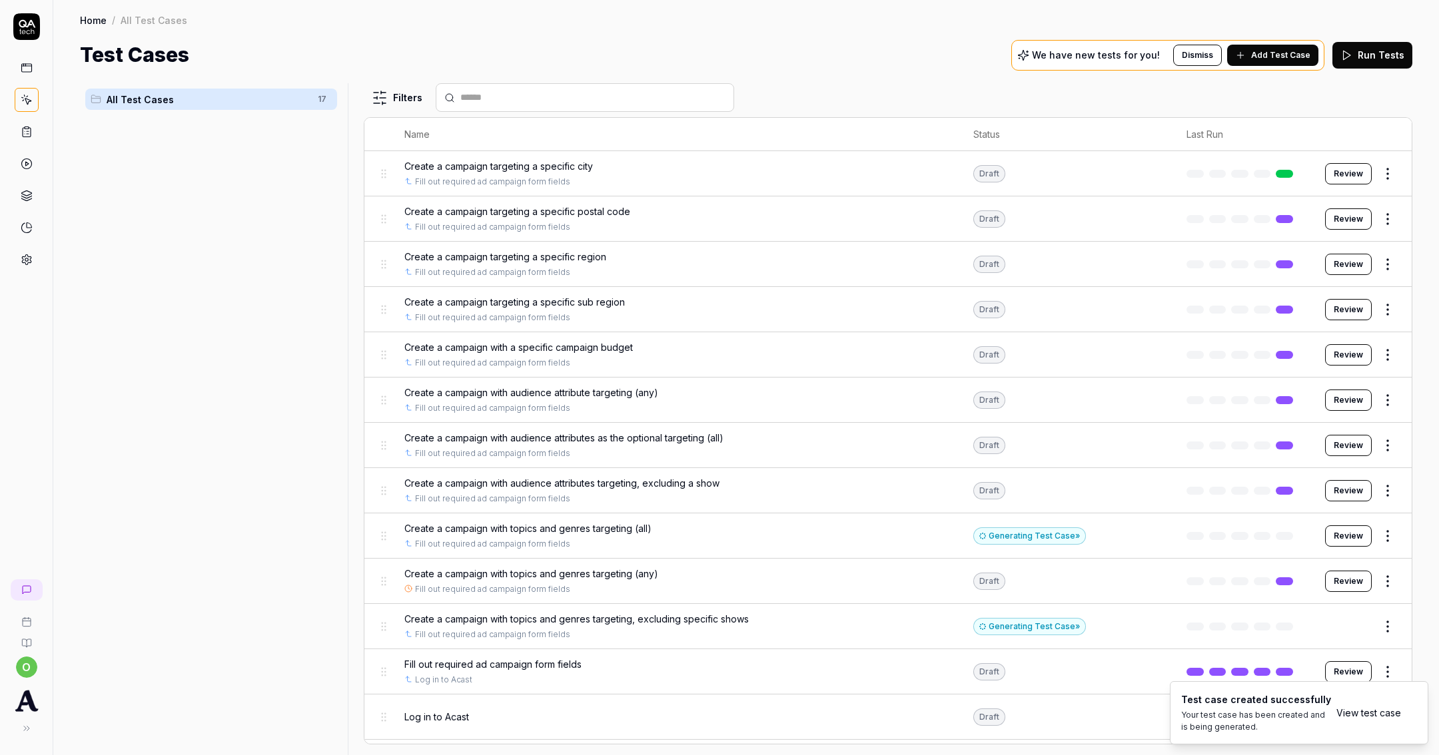
click at [1284, 58] on span "Add Test Case" at bounding box center [1280, 55] width 59 height 12
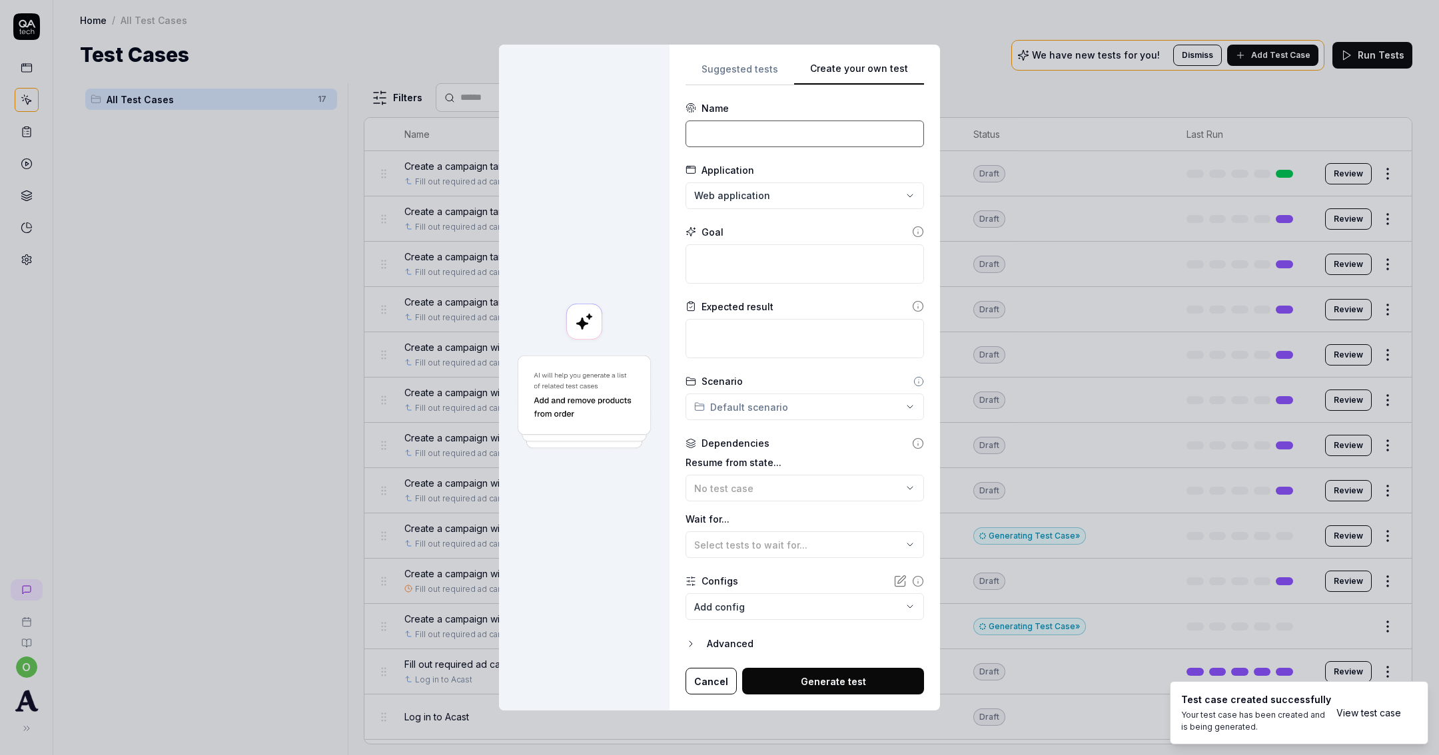
click at [721, 132] on input at bounding box center [805, 134] width 239 height 27
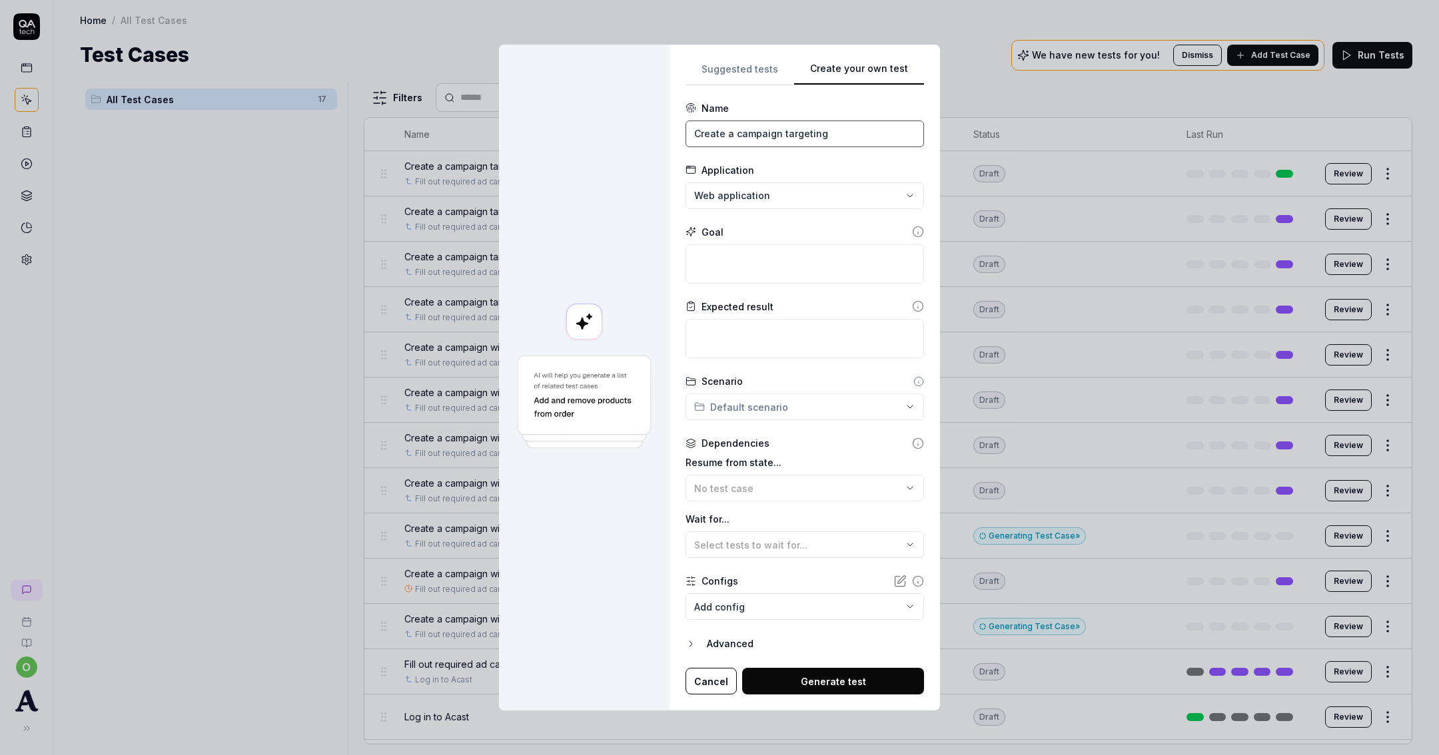
click at [833, 133] on input "Create a campaign targeting" at bounding box center [805, 134] width 239 height 27
click at [853, 140] on input "Create a campaign targeting" at bounding box center [805, 134] width 239 height 27
click at [777, 260] on textarea at bounding box center [805, 263] width 239 height 39
click at [847, 533] on button "Select tests to wait for..." at bounding box center [805, 545] width 239 height 27
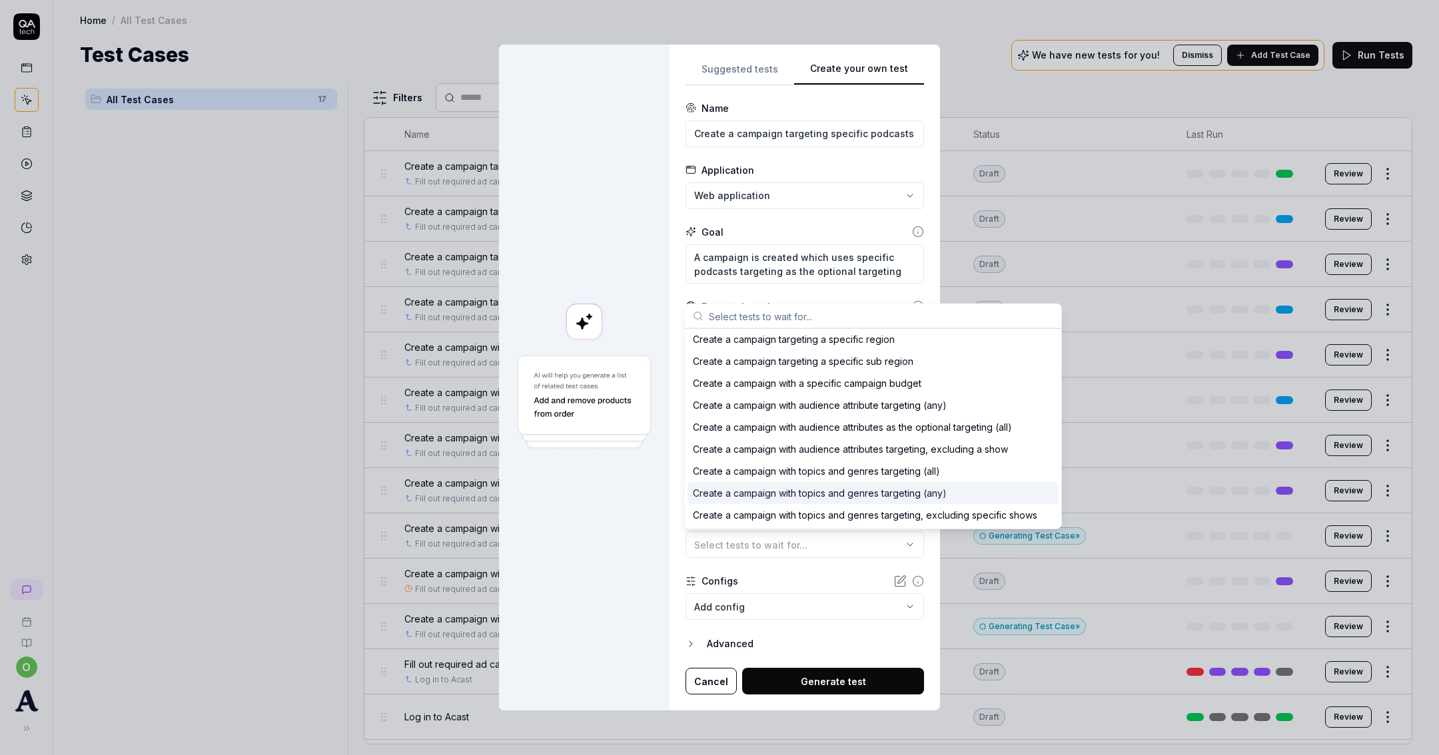
scroll to position [199, 0]
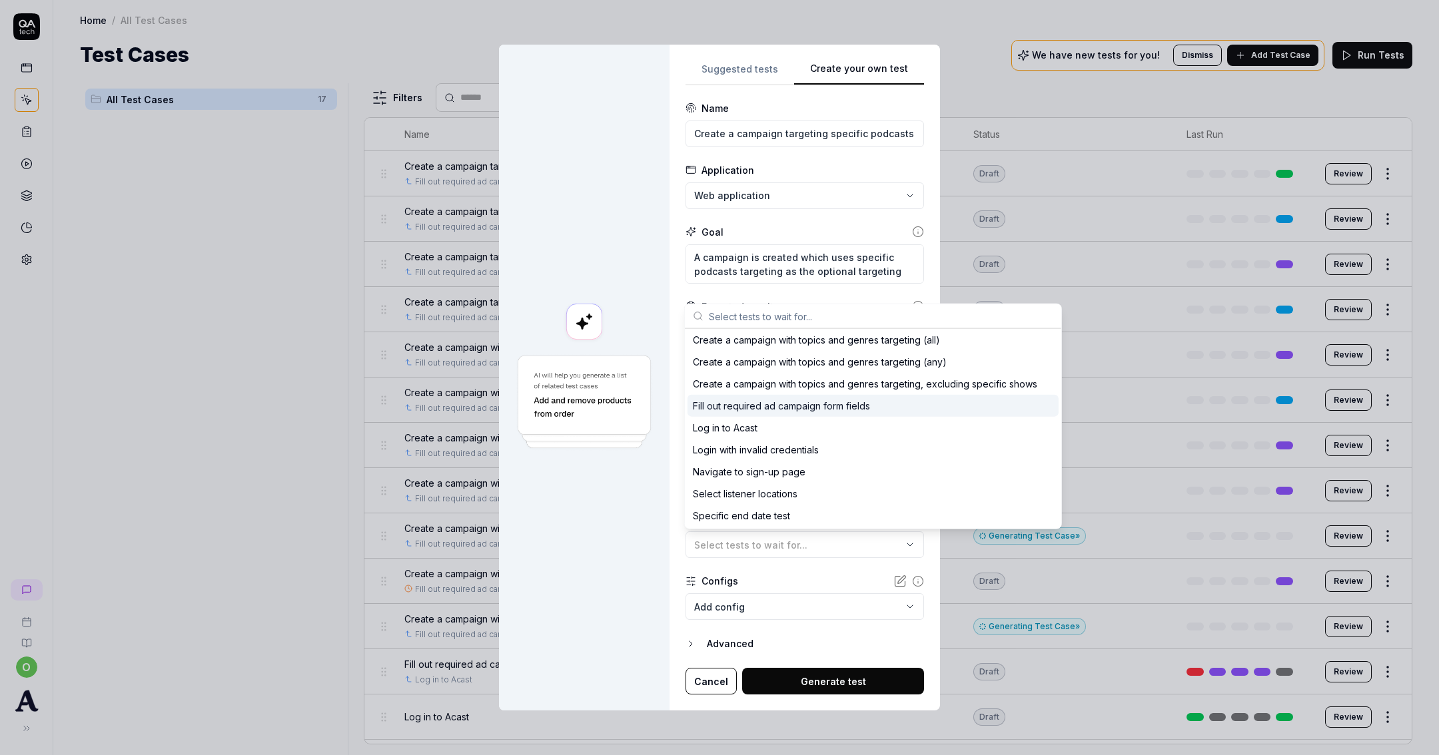
click at [807, 404] on div "Fill out required ad campaign form fields" at bounding box center [781, 406] width 177 height 14
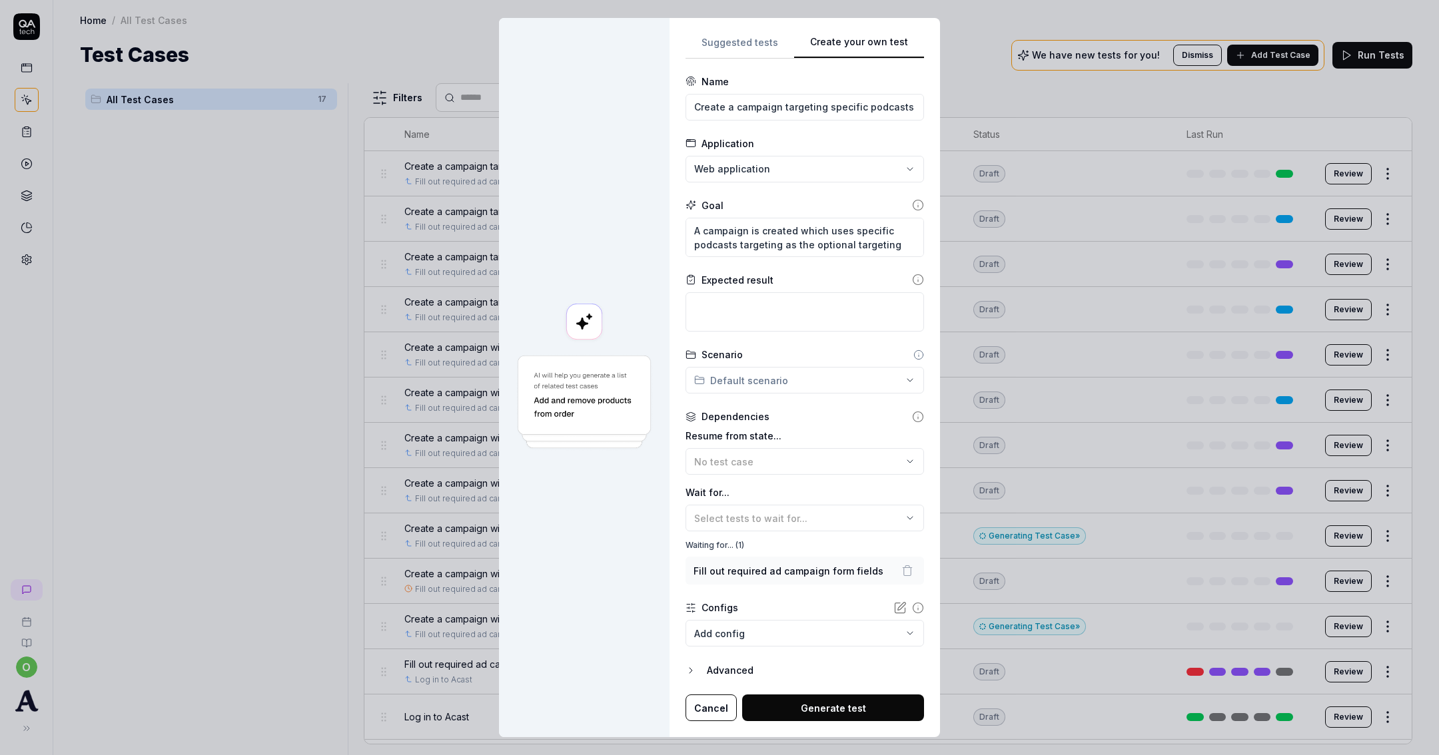
click at [841, 719] on button "Generate test" at bounding box center [833, 708] width 182 height 27
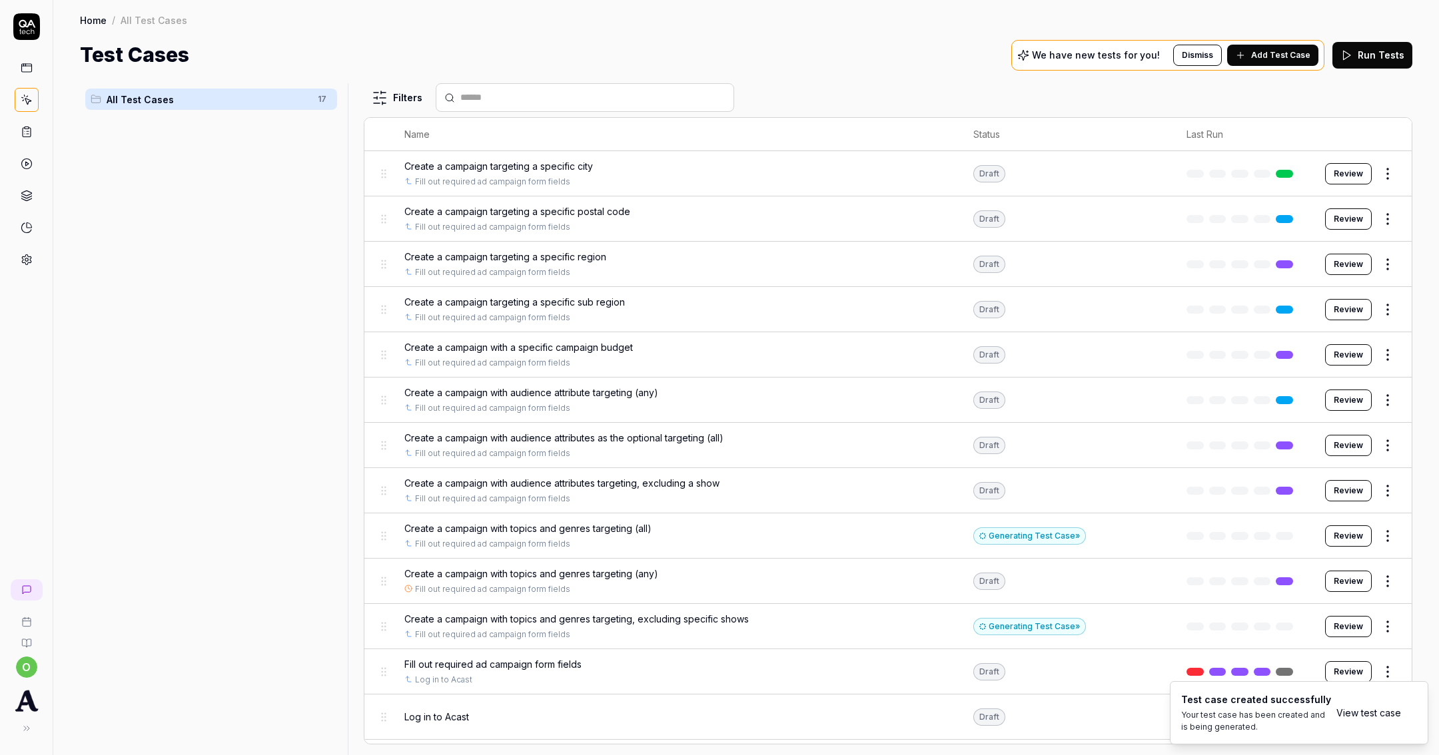
click at [1302, 60] on span "Add Test Case" at bounding box center [1280, 55] width 59 height 12
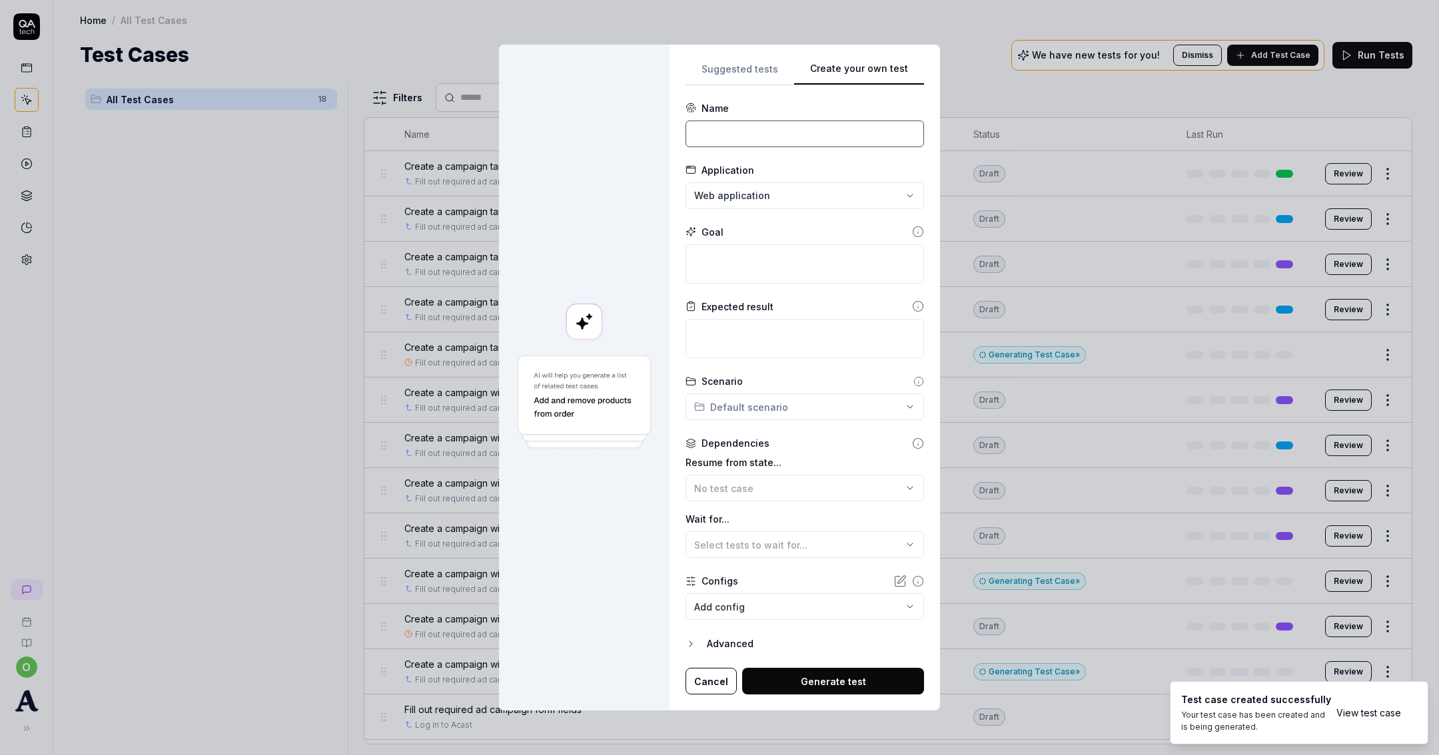
click at [788, 121] on input at bounding box center [805, 134] width 239 height 27
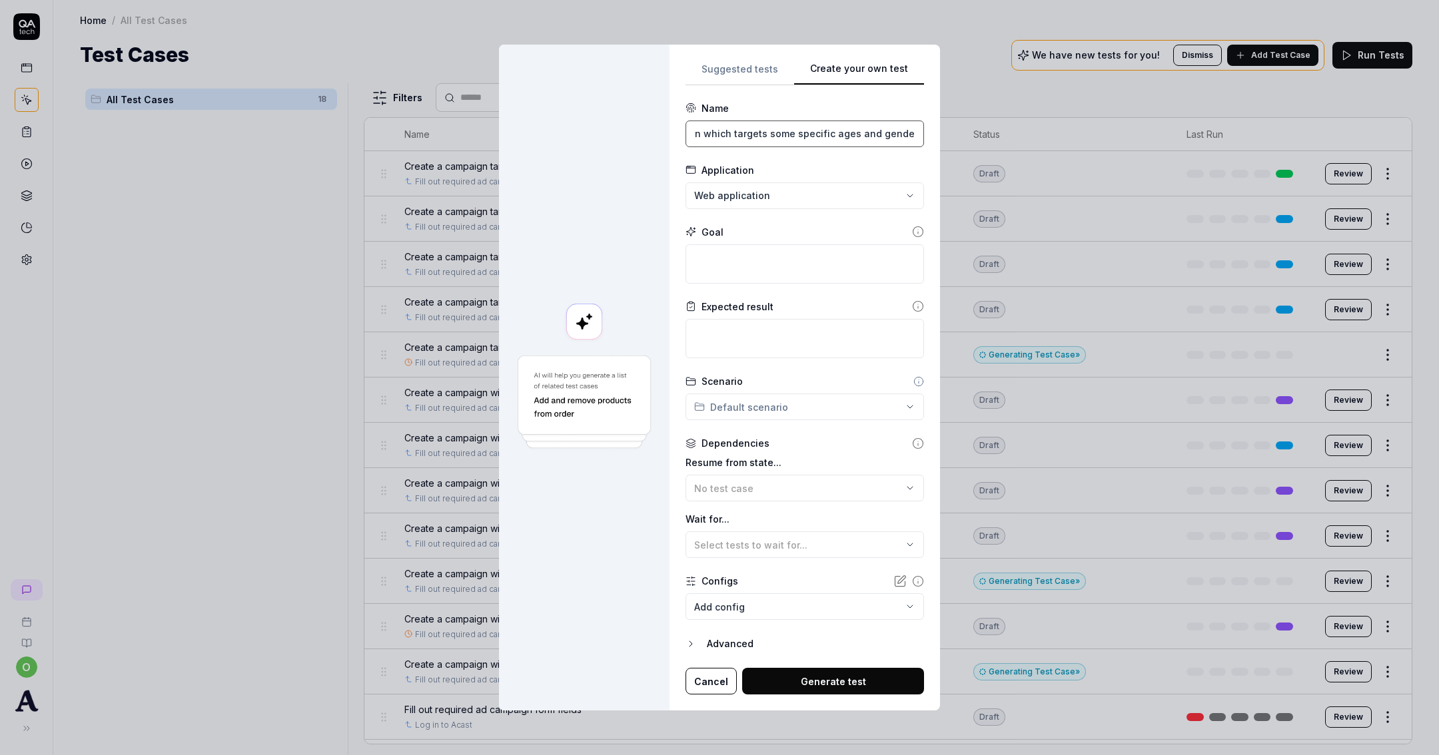
scroll to position [0, 84]
drag, startPoint x: 747, startPoint y: 121, endPoint x: 508, endPoint y: 102, distance: 239.3
click at [492, 92] on div "**********" at bounding box center [719, 377] width 1439 height 755
click at [734, 344] on textarea at bounding box center [805, 338] width 239 height 39
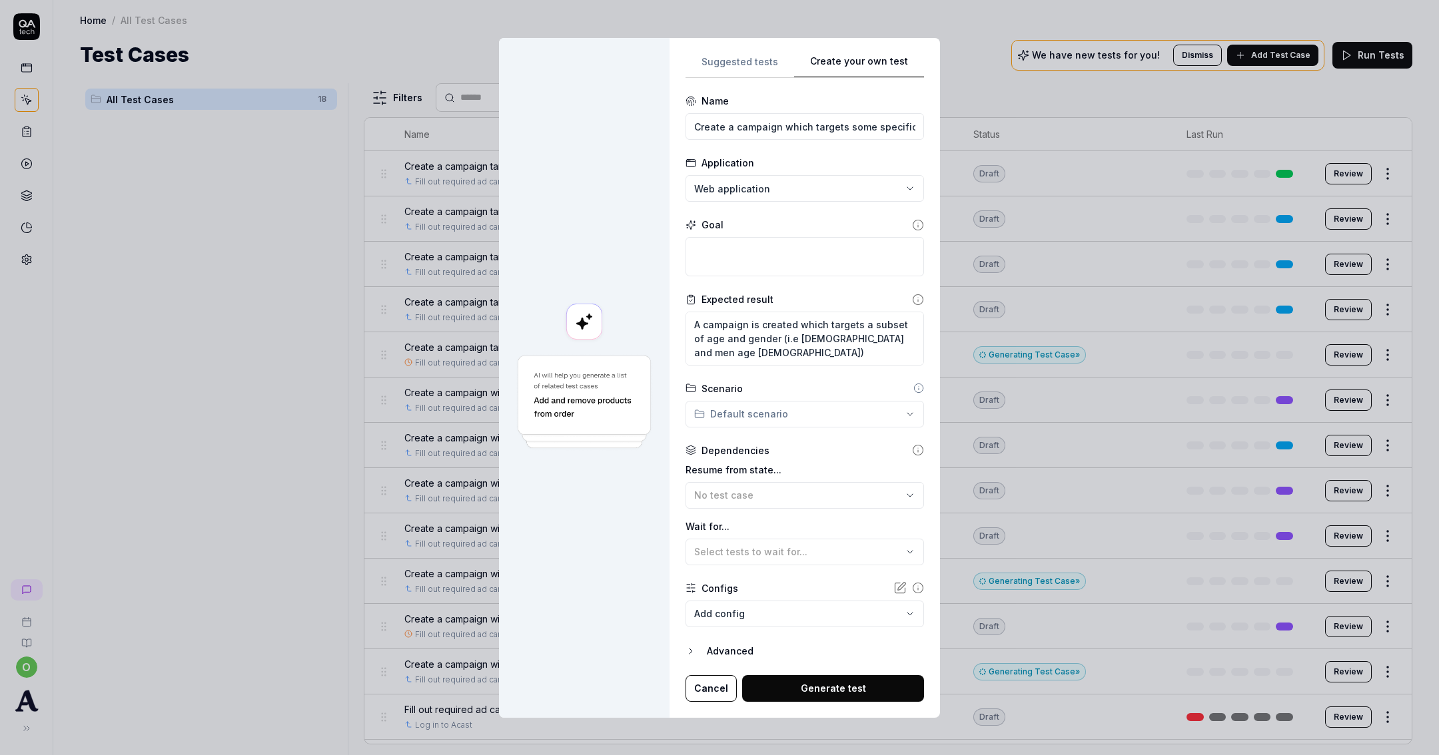
click at [789, 408] on div "**********" at bounding box center [719, 377] width 1439 height 755
drag, startPoint x: 788, startPoint y: 413, endPoint x: 857, endPoint y: 403, distance: 69.3
click at [793, 413] on div "**********" at bounding box center [719, 377] width 1439 height 755
click at [899, 387] on div "Scenario" at bounding box center [805, 389] width 239 height 14
click at [914, 388] on div "**********" at bounding box center [805, 378] width 270 height 680
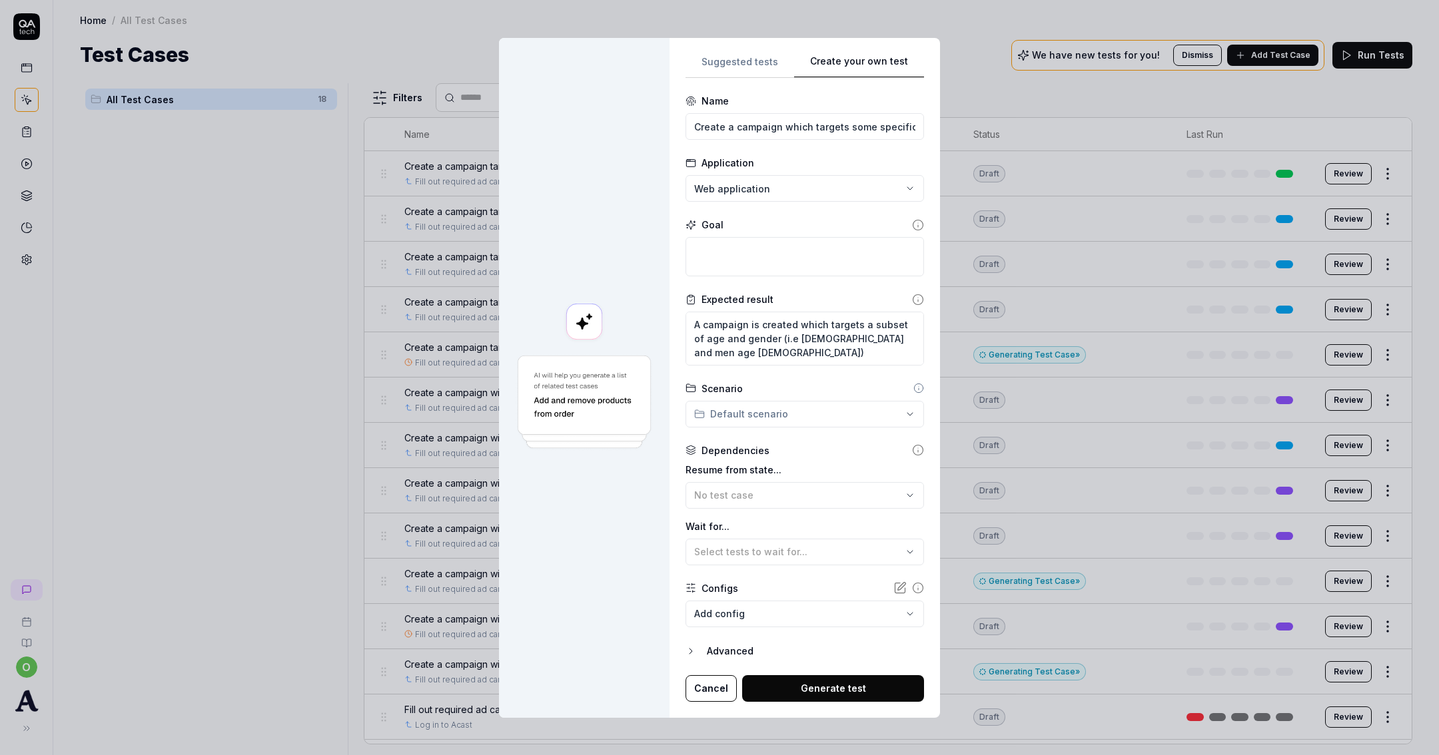
click at [914, 390] on circle at bounding box center [918, 388] width 9 height 9
click at [880, 387] on div "Scenario" at bounding box center [805, 389] width 239 height 14
click at [913, 388] on icon at bounding box center [918, 388] width 11 height 11
click at [845, 500] on div "No test case" at bounding box center [798, 495] width 208 height 14
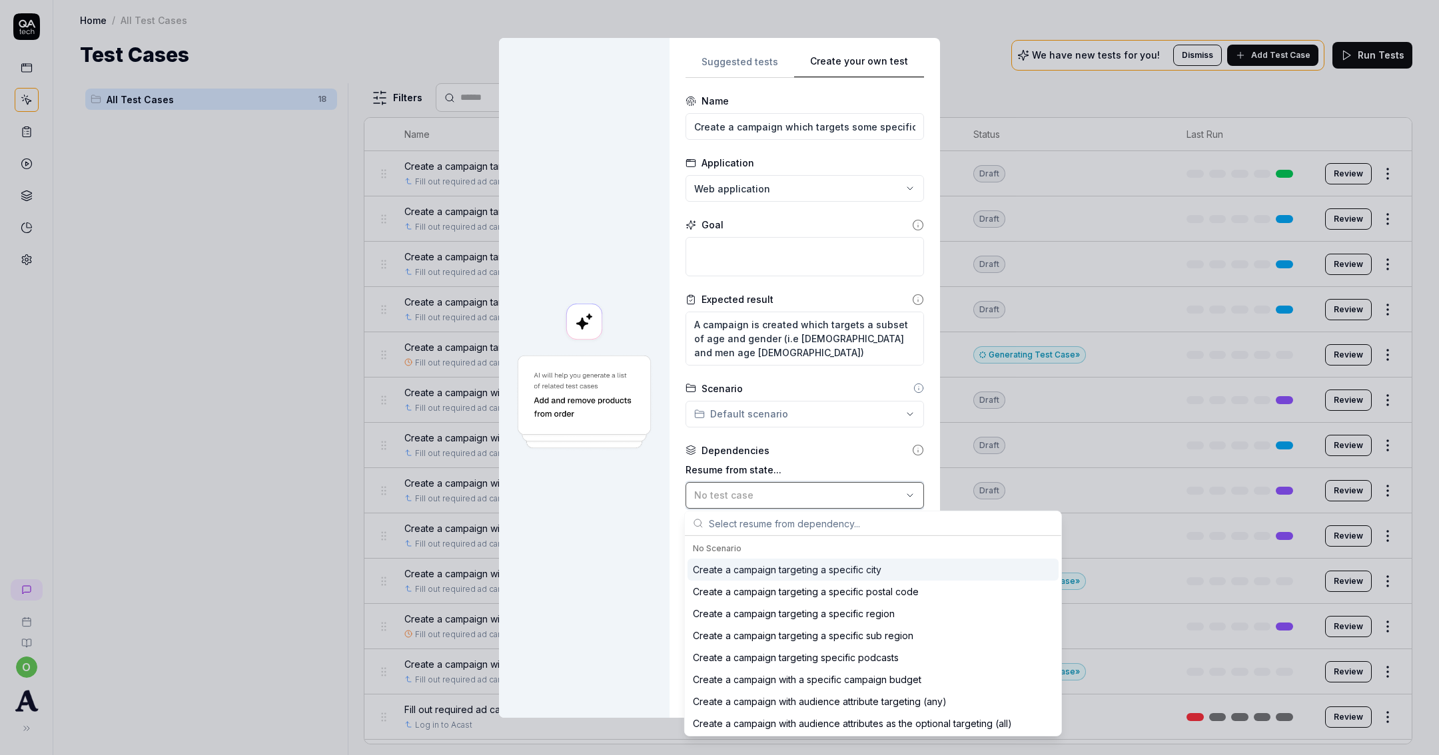
click at [845, 500] on div "No test case" at bounding box center [798, 495] width 208 height 14
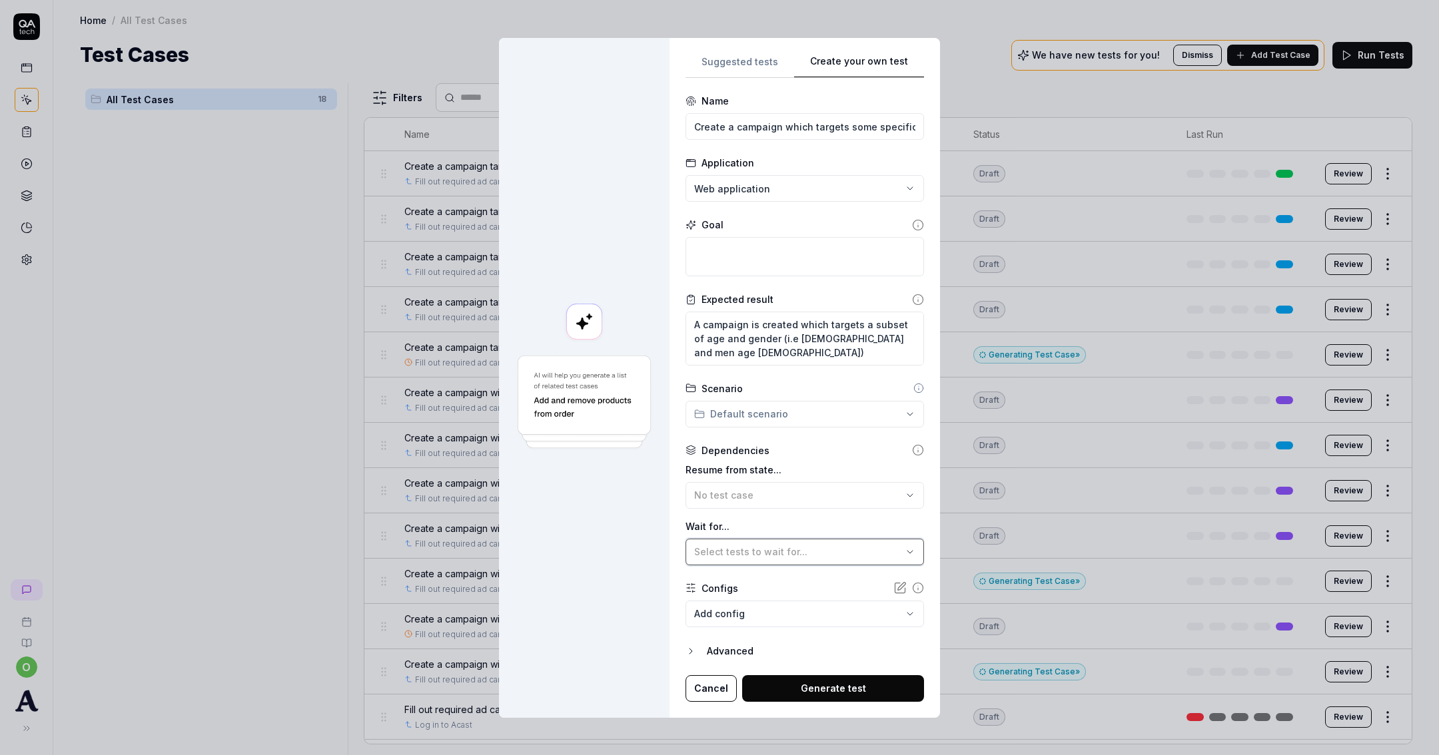
click at [773, 550] on span "Select tests to wait for..." at bounding box center [750, 551] width 113 height 11
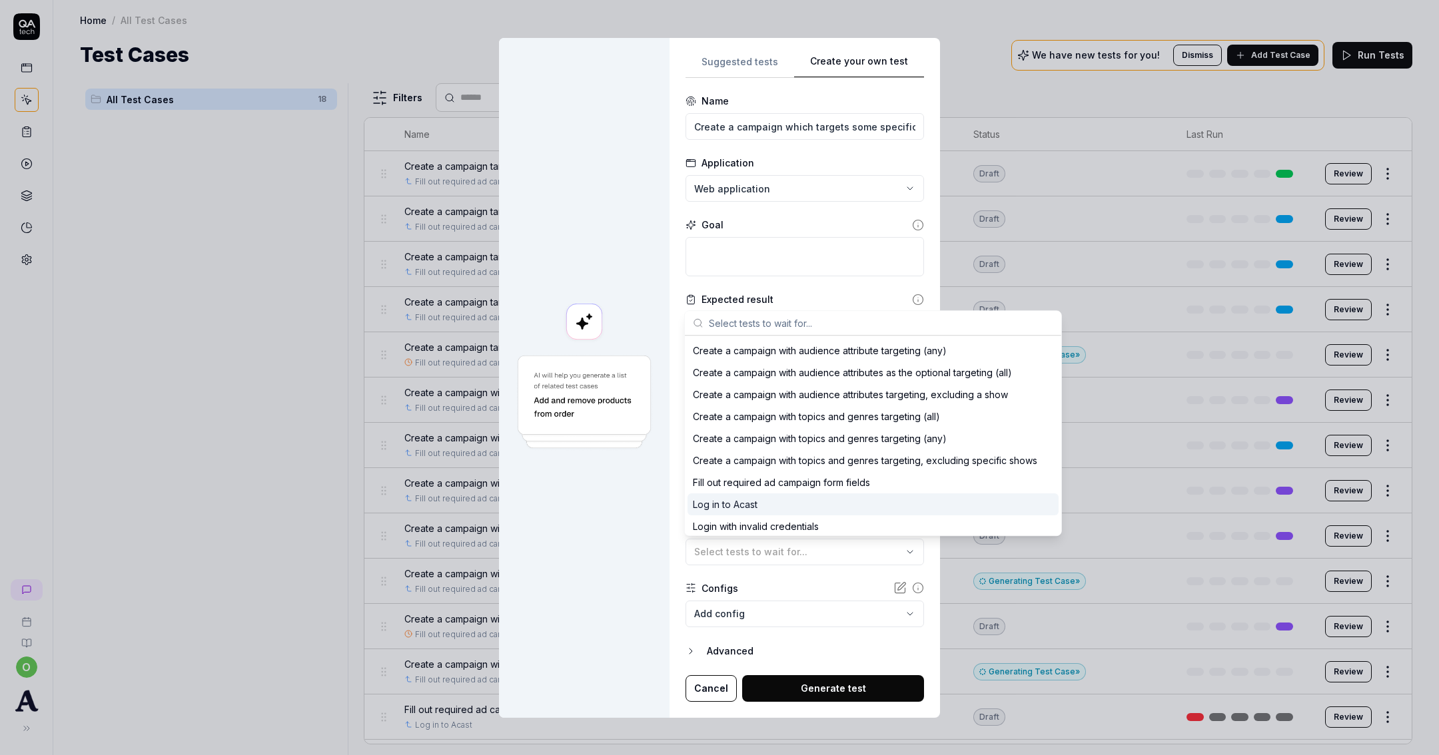
scroll to position [167, 0]
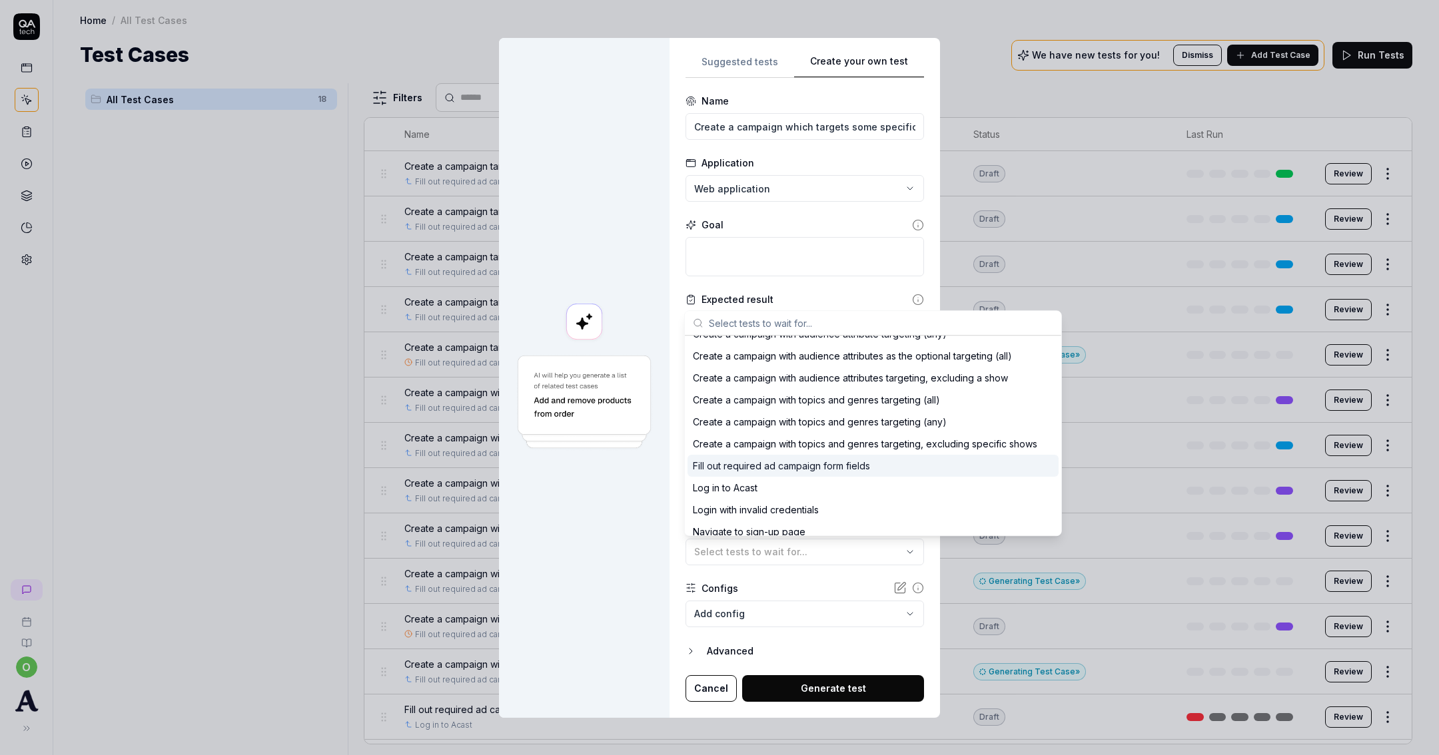
click at [822, 472] on div "Fill out required ad campaign form fields" at bounding box center [781, 466] width 177 height 14
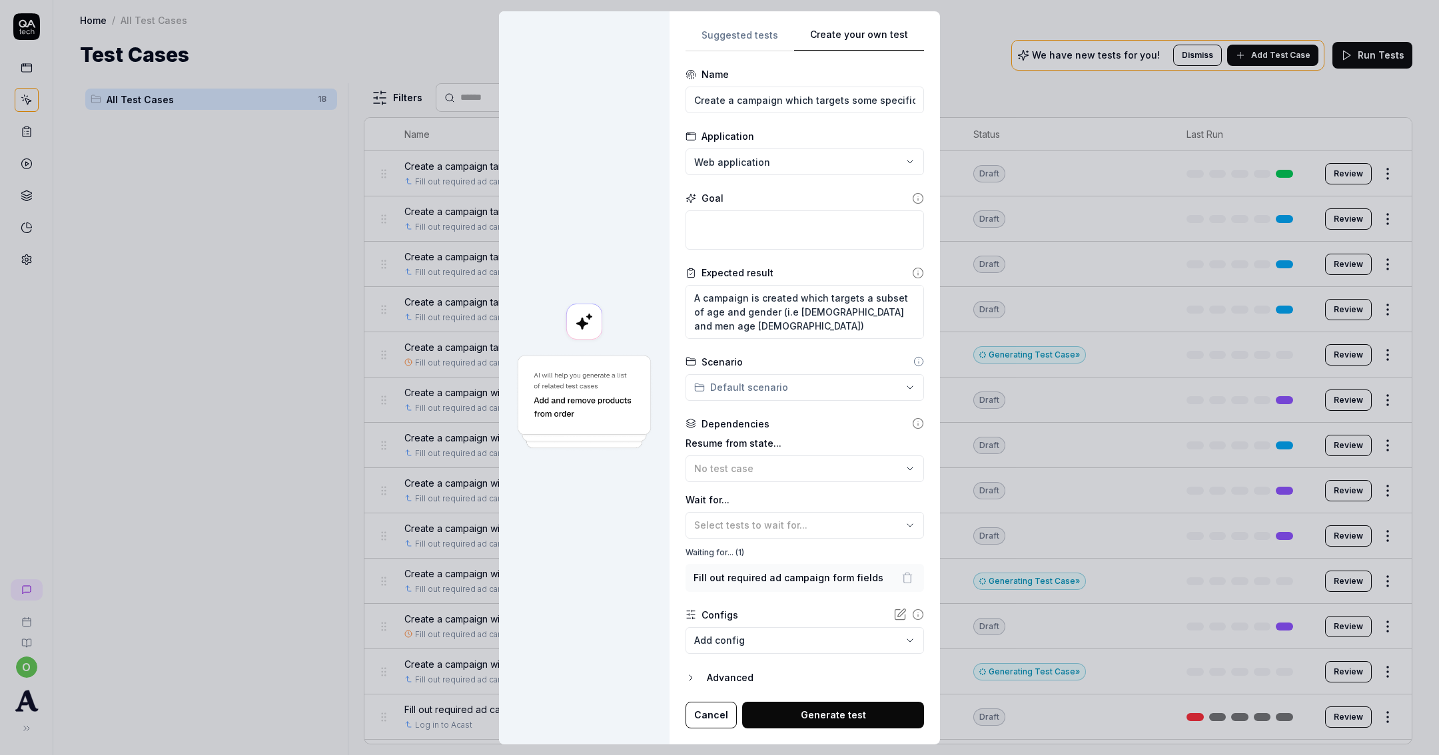
click at [820, 716] on button "Generate test" at bounding box center [833, 715] width 182 height 27
click at [770, 205] on div "Goal" at bounding box center [805, 198] width 239 height 14
click at [802, 87] on input "Create a campaign which targets some specific ages and genders" at bounding box center [805, 100] width 239 height 27
click at [751, 316] on textarea "A campaign is created which targets a subset of age and gender (i.e women and m…" at bounding box center [805, 311] width 239 height 53
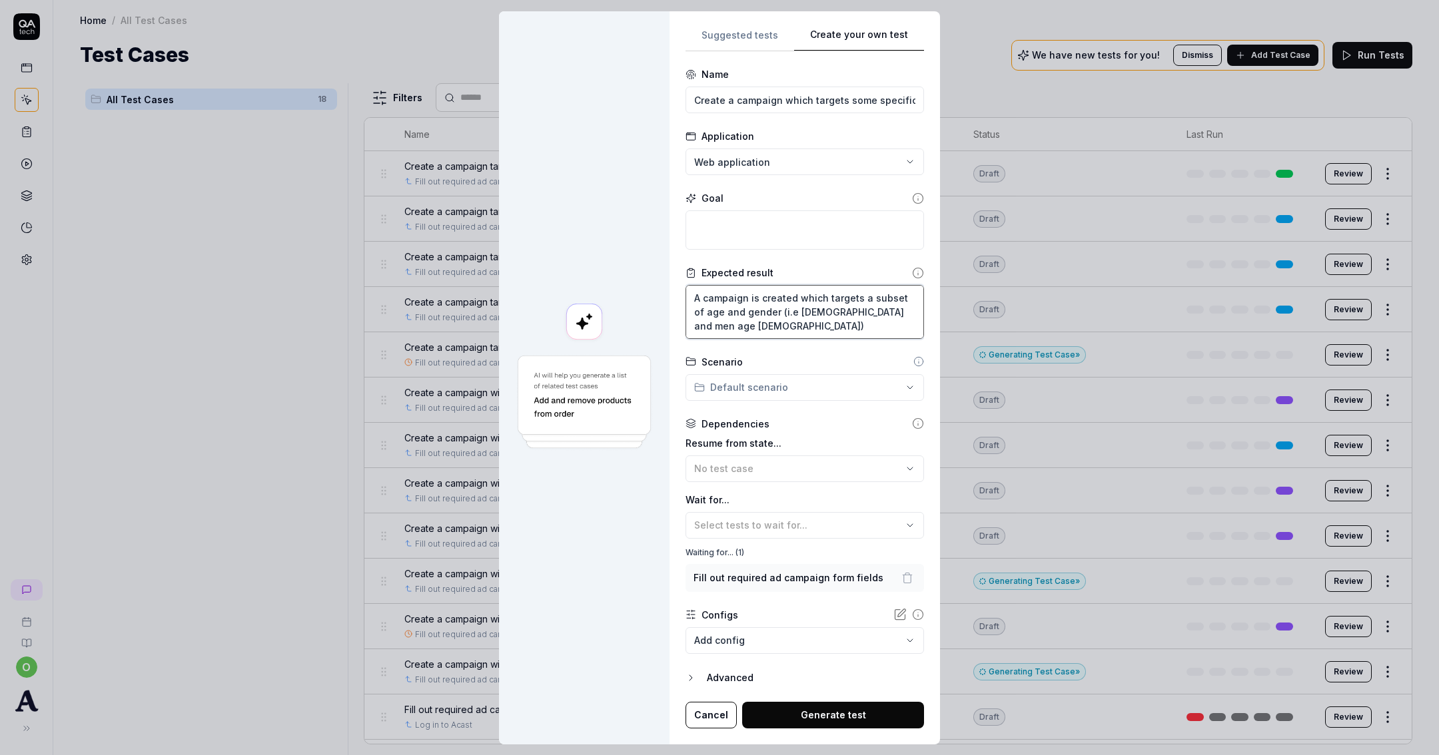
click at [751, 316] on textarea "A campaign is created which targets a subset of age and gender (i.e women and m…" at bounding box center [805, 311] width 239 height 53
click at [767, 239] on textarea at bounding box center [805, 230] width 239 height 39
paste textarea "A campaign is created which targets a subset of age and gender (i.e women and m…"
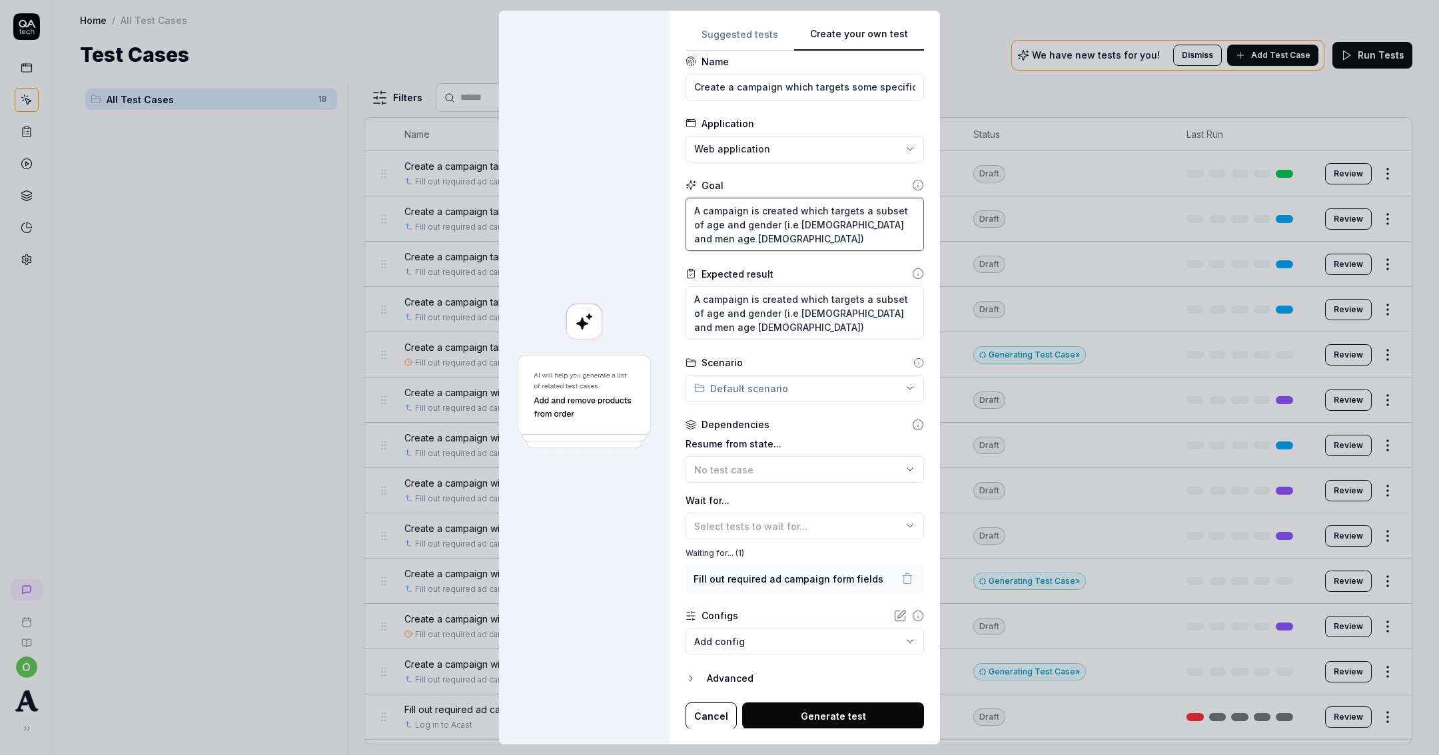
scroll to position [13, 0]
click at [827, 707] on button "Generate test" at bounding box center [833, 715] width 182 height 27
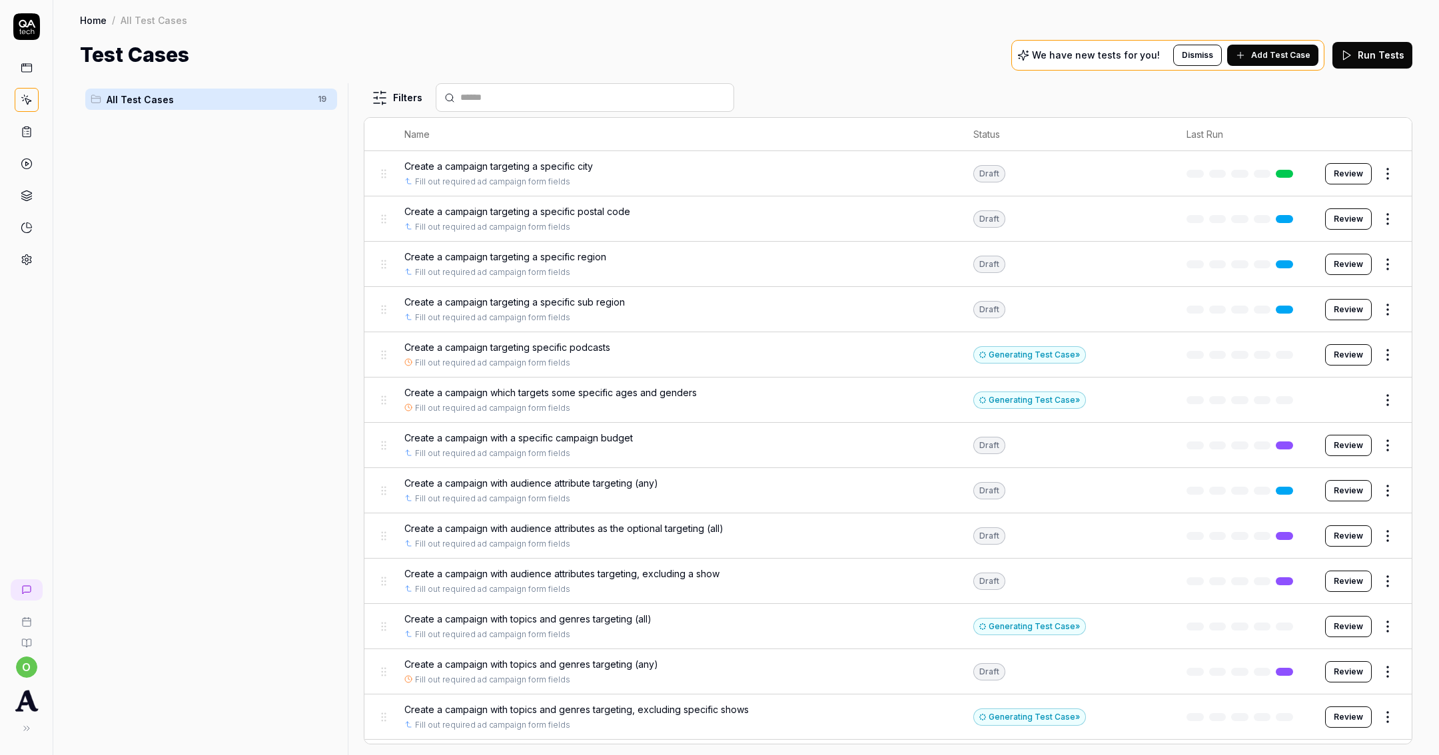
click at [1282, 45] on button "Add Test Case" at bounding box center [1272, 55] width 91 height 21
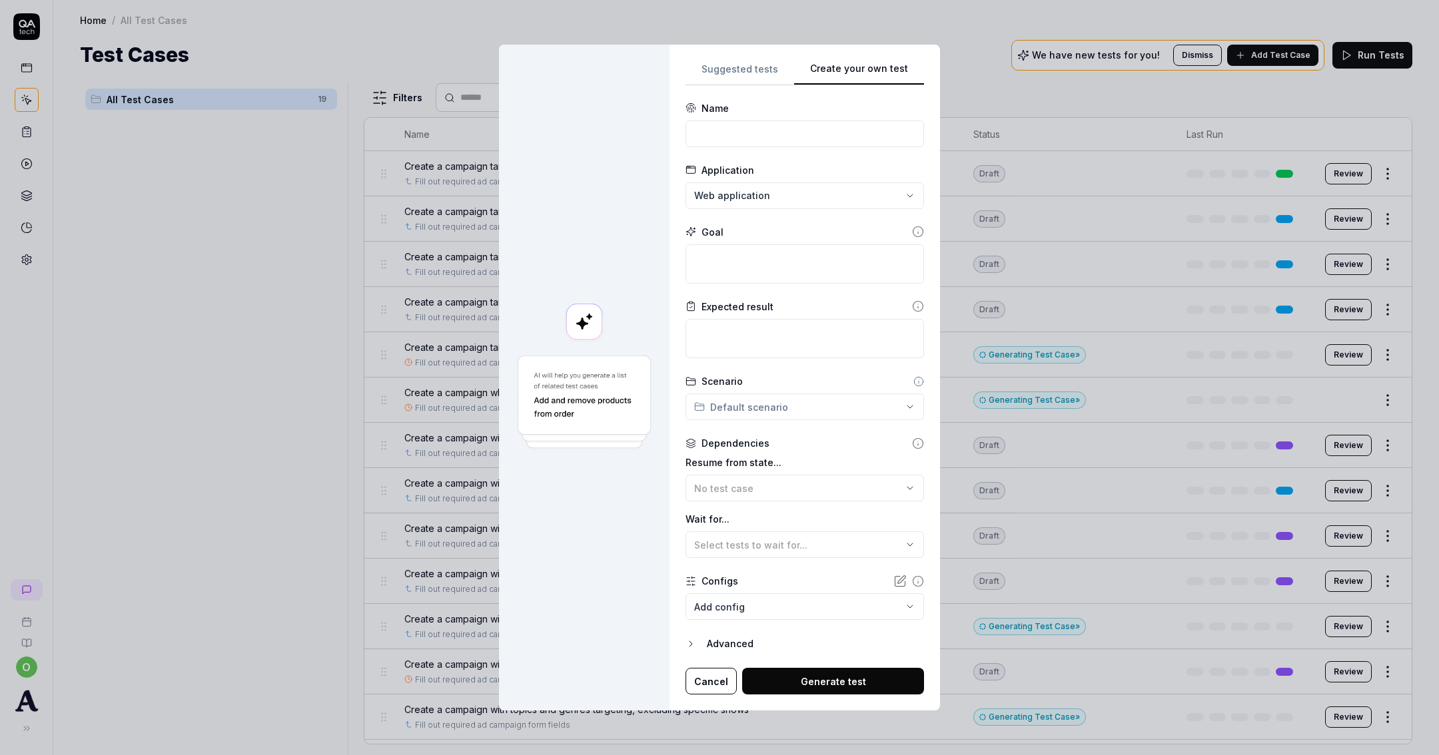
click at [830, 117] on div "Name" at bounding box center [805, 124] width 239 height 46
click at [821, 133] on input at bounding box center [805, 134] width 239 height 27
click at [916, 248] on div "**********" at bounding box center [805, 378] width 270 height 666
click at [888, 257] on textarea at bounding box center [805, 263] width 239 height 39
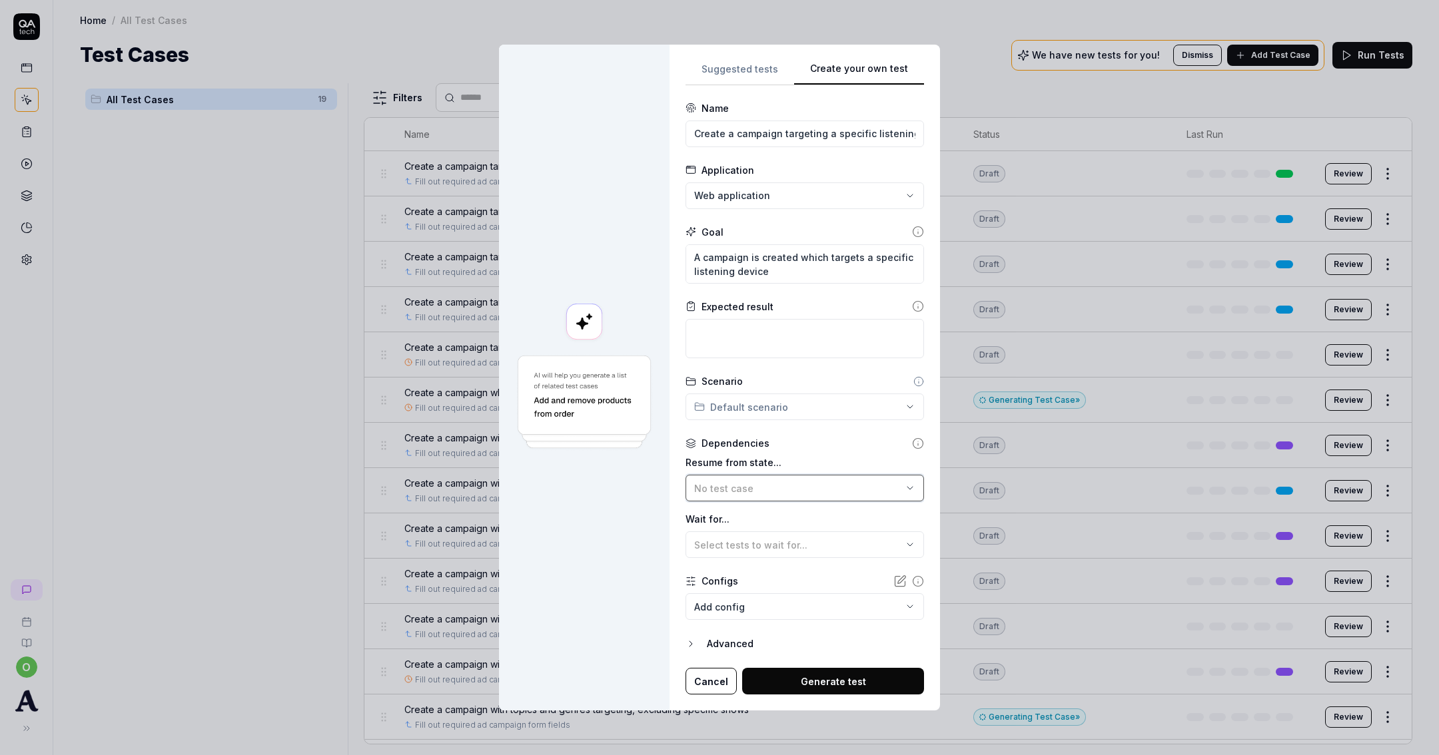
click at [820, 488] on div "No test case" at bounding box center [798, 489] width 208 height 14
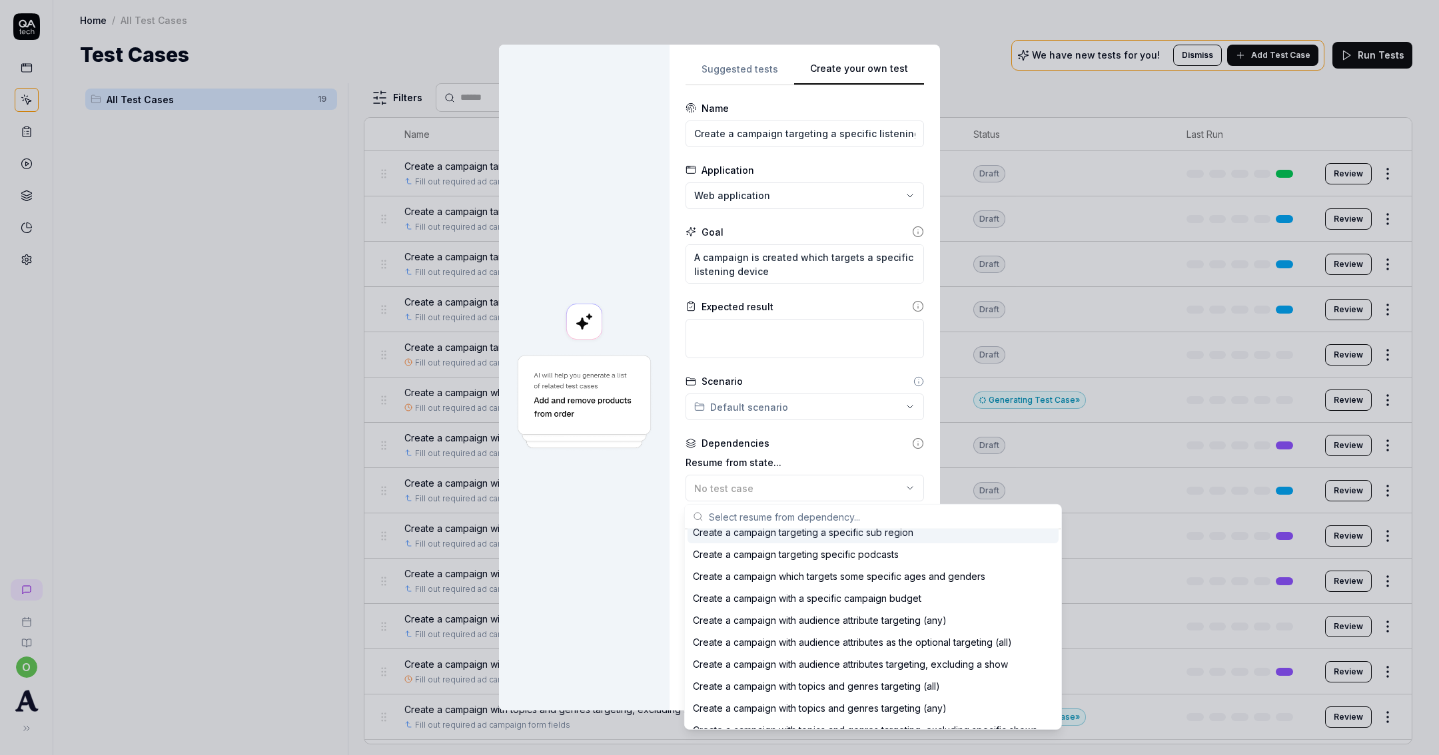
scroll to position [243, 0]
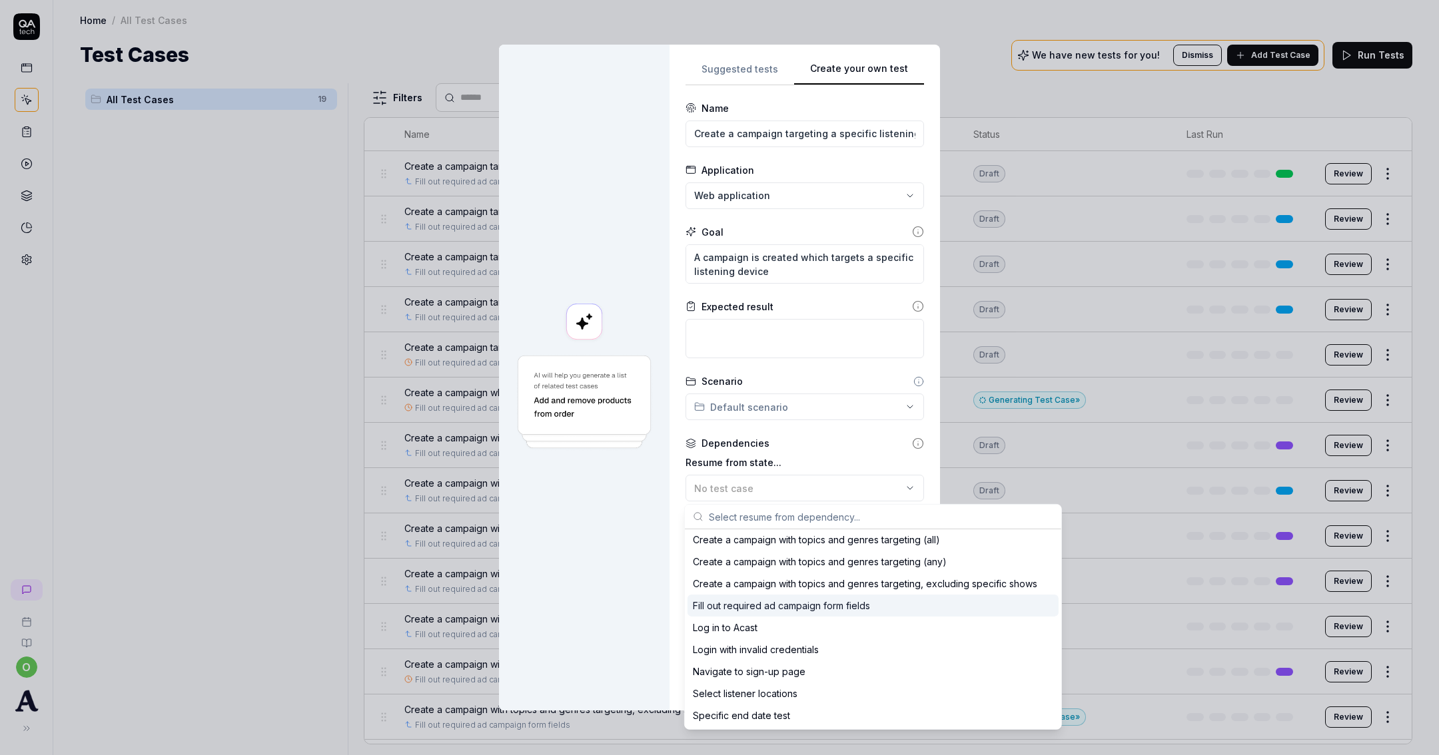
click at [831, 610] on div "Fill out required ad campaign form fields" at bounding box center [781, 606] width 177 height 14
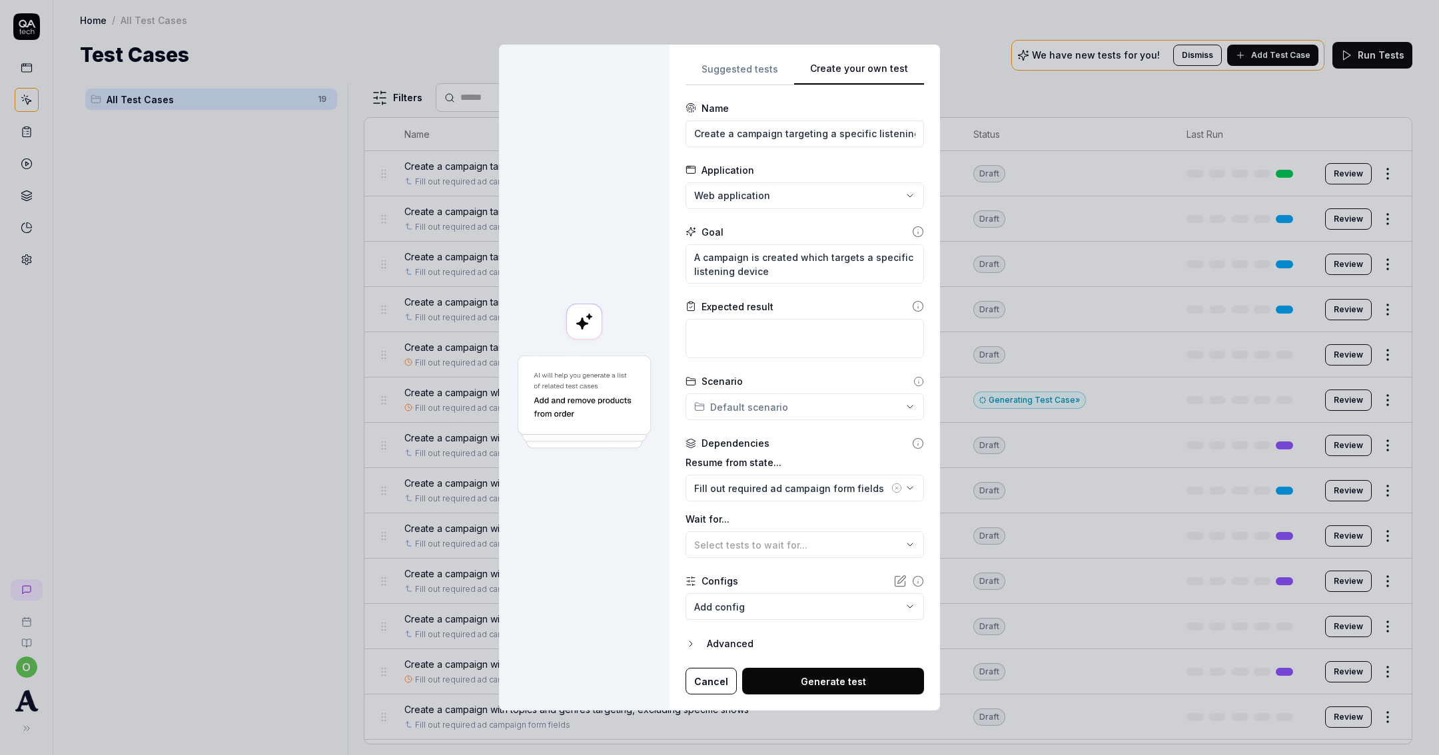
click at [814, 682] on button "Generate test" at bounding box center [833, 681] width 182 height 27
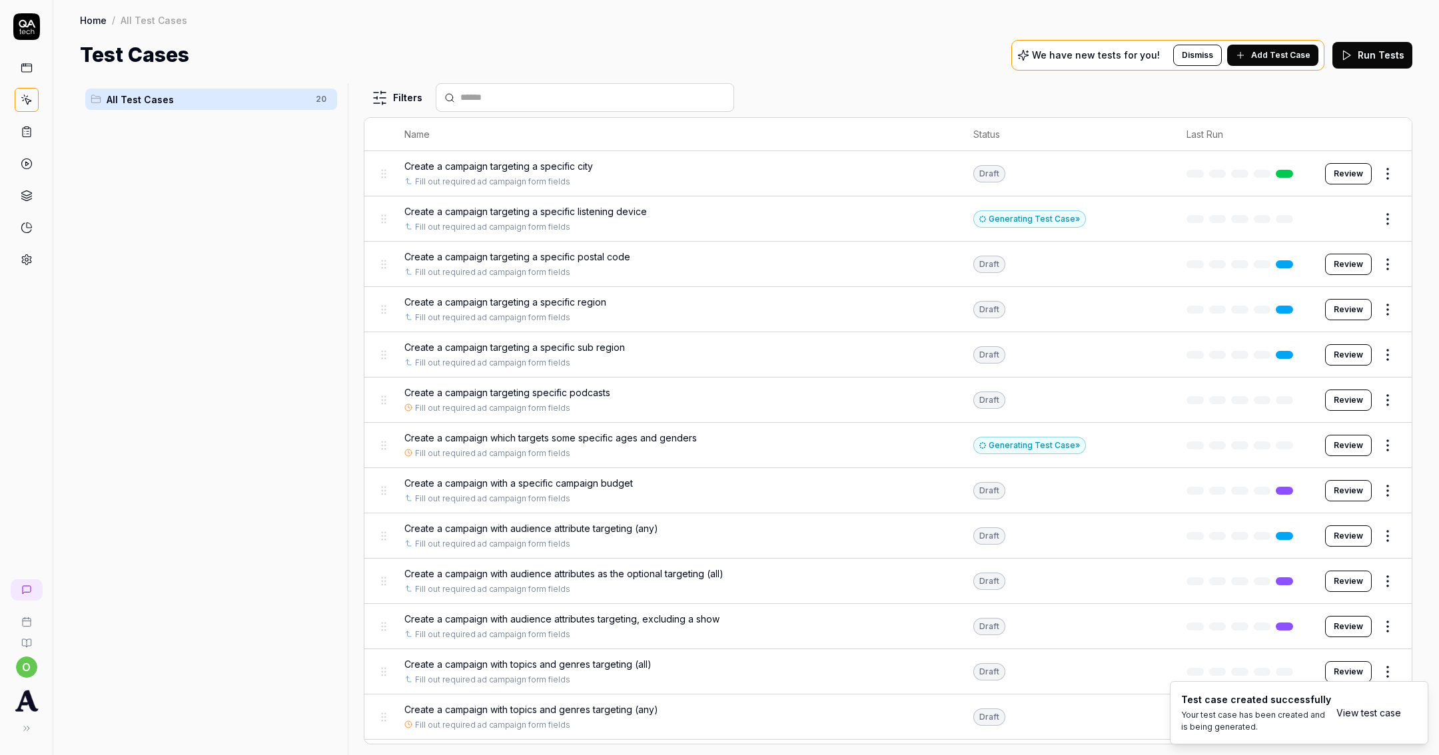
click at [1305, 57] on span "Add Test Case" at bounding box center [1280, 55] width 59 height 12
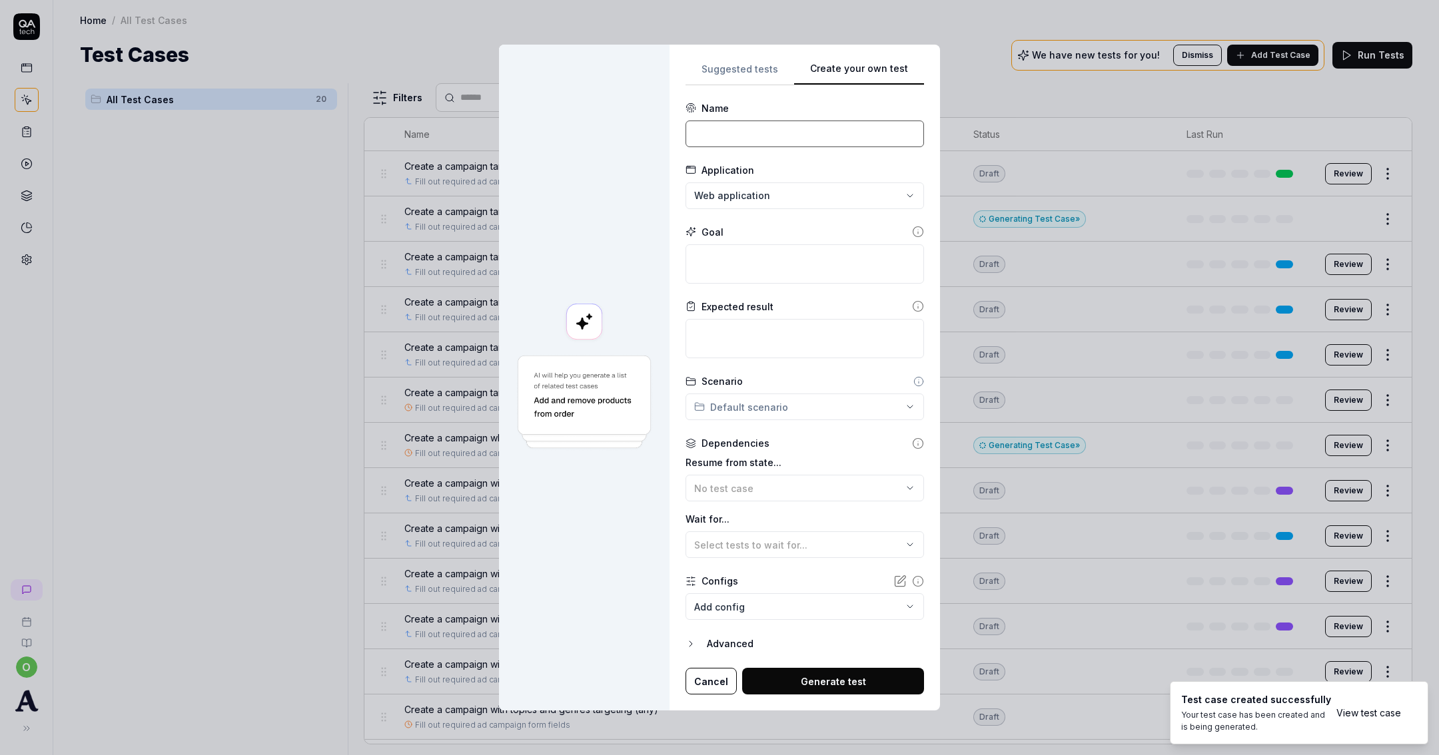
click at [816, 133] on input at bounding box center [805, 134] width 239 height 27
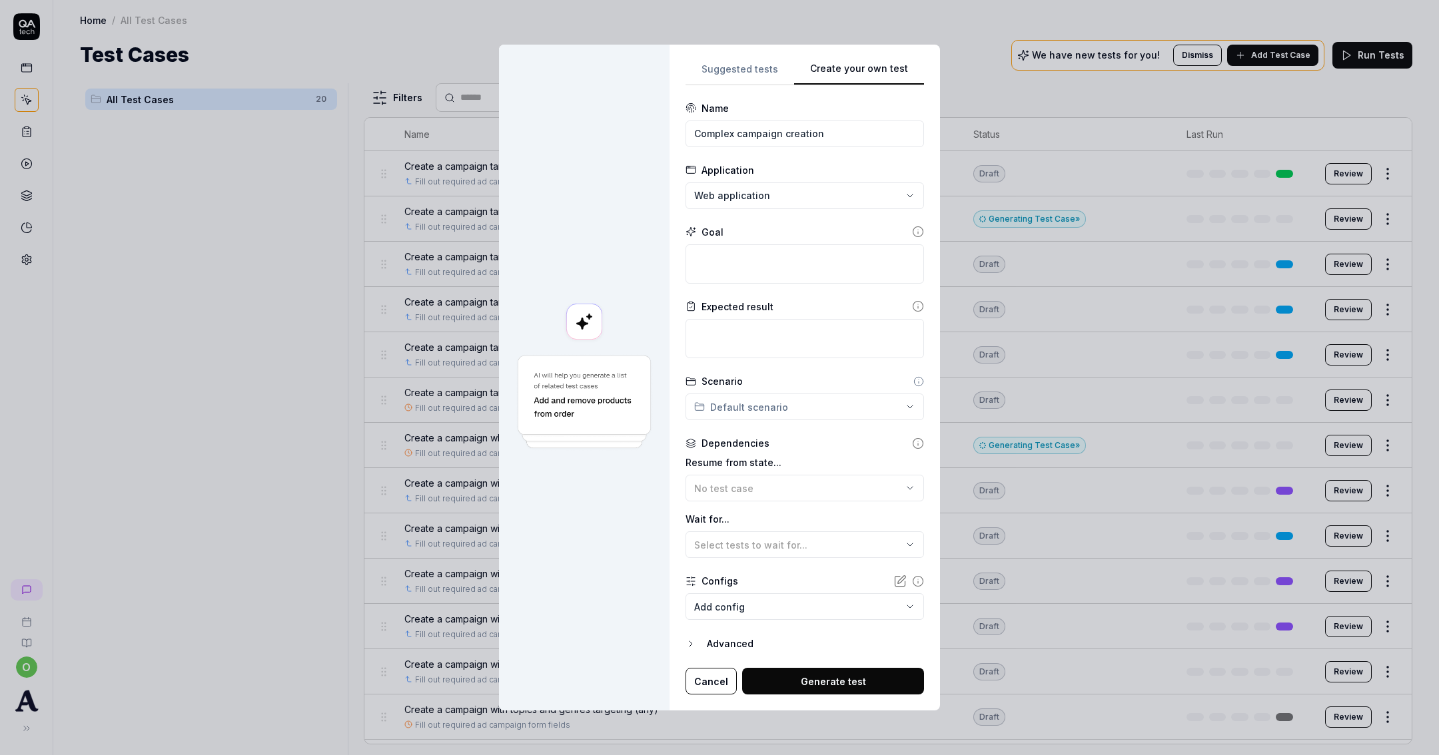
click at [815, 196] on div "**********" at bounding box center [719, 377] width 1439 height 755
click at [793, 282] on textarea at bounding box center [805, 263] width 239 height 39
click at [805, 266] on textarea "A campaign is created" at bounding box center [805, 263] width 239 height 39
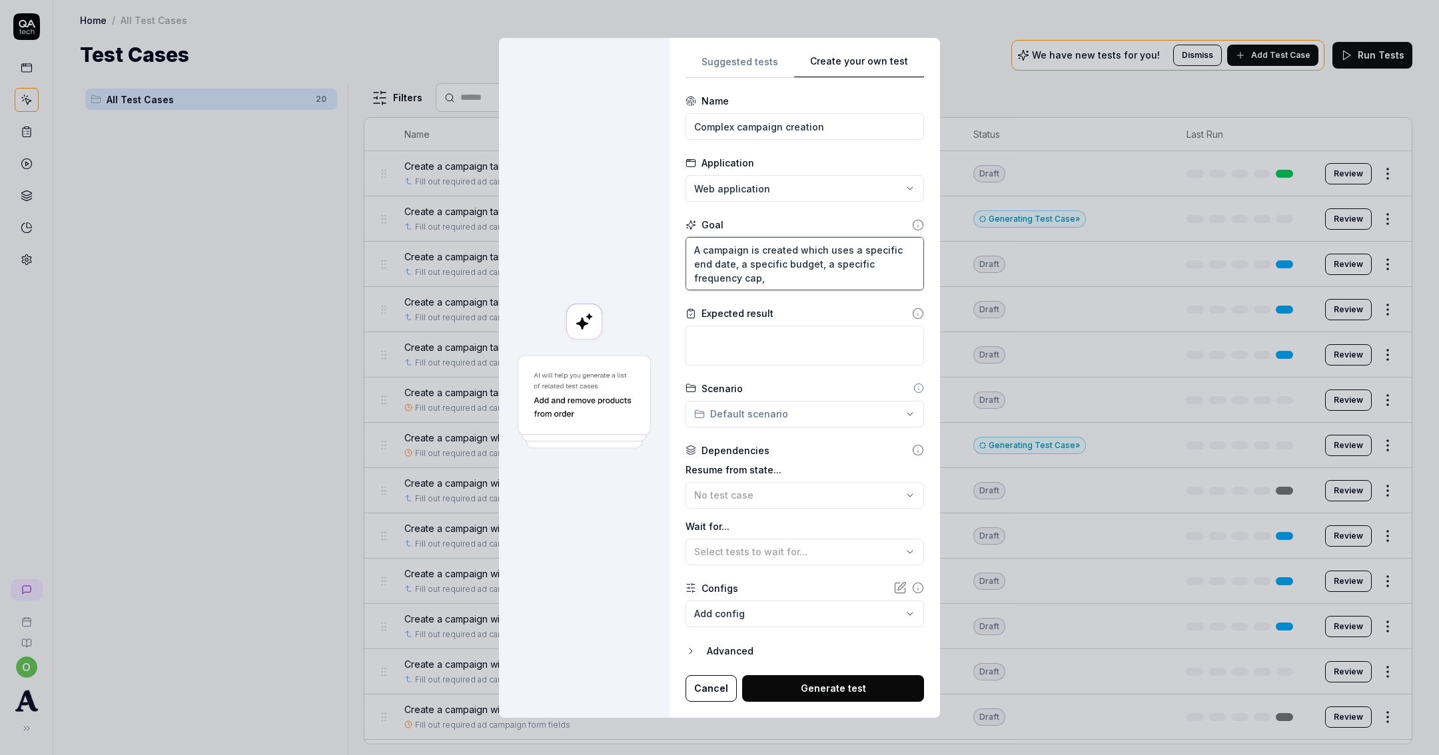
click at [781, 278] on textarea "A campaign is created which uses a specific end date, a specific budget, a spec…" at bounding box center [805, 263] width 239 height 53
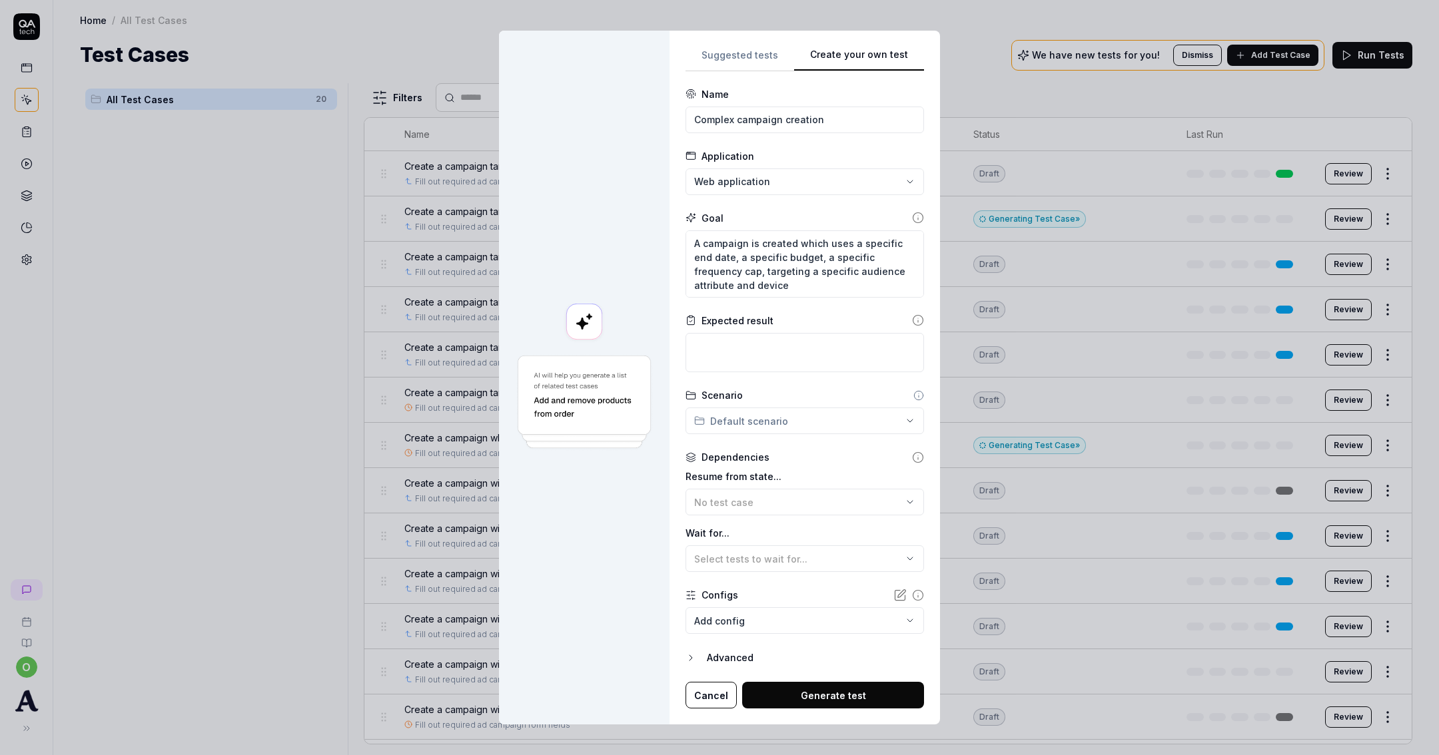
click at [839, 688] on button "Generate test" at bounding box center [833, 695] width 182 height 27
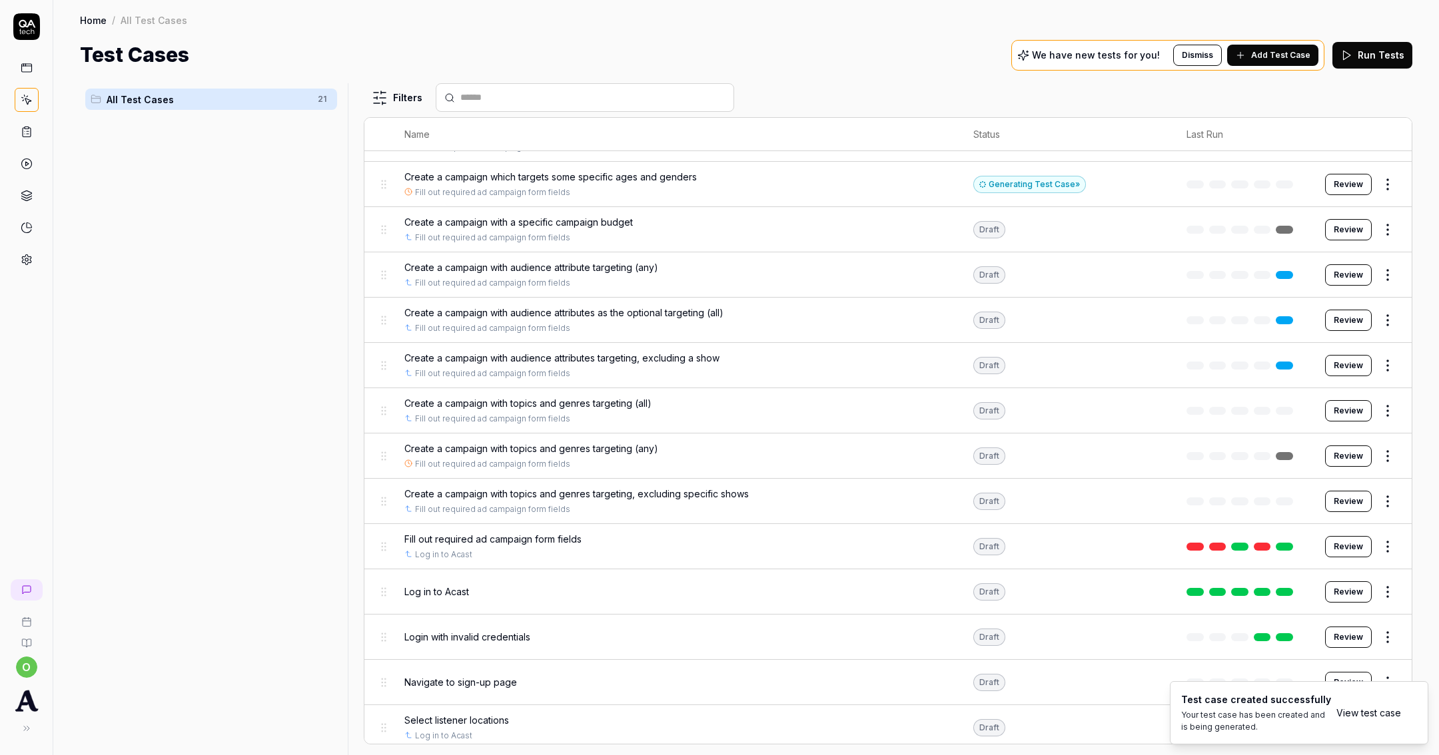
scroll to position [351, 0]
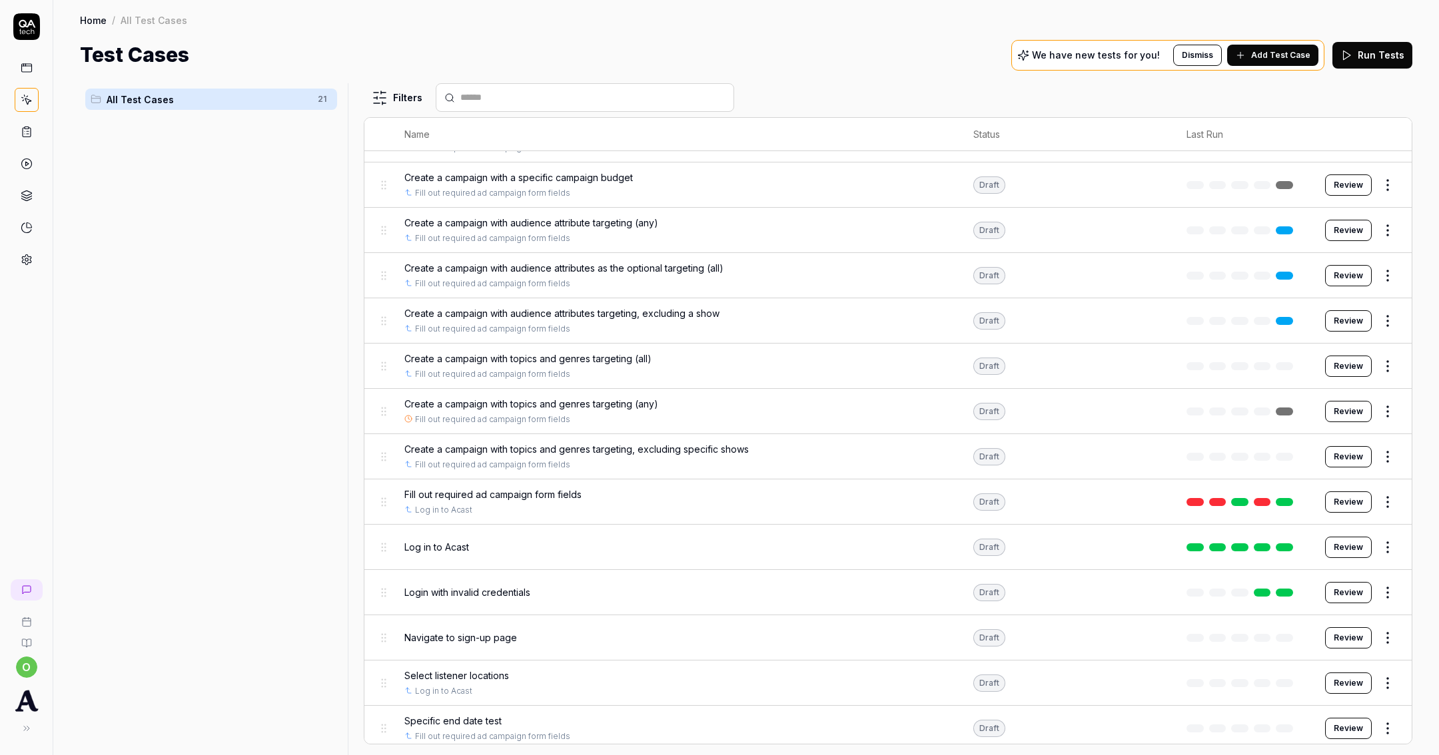
click at [624, 488] on div "Fill out required ad campaign form fields" at bounding box center [675, 495] width 542 height 14
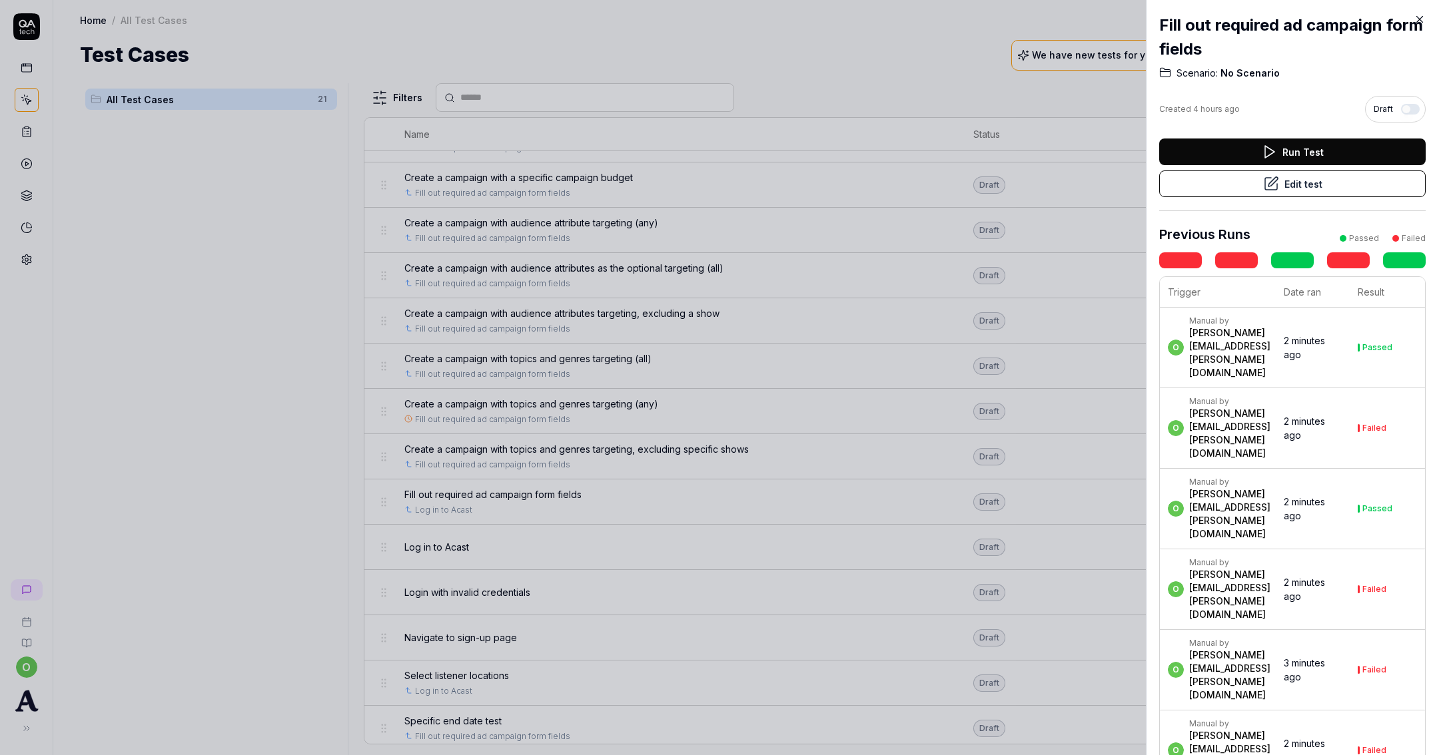
click at [1344, 260] on link at bounding box center [1348, 260] width 43 height 16
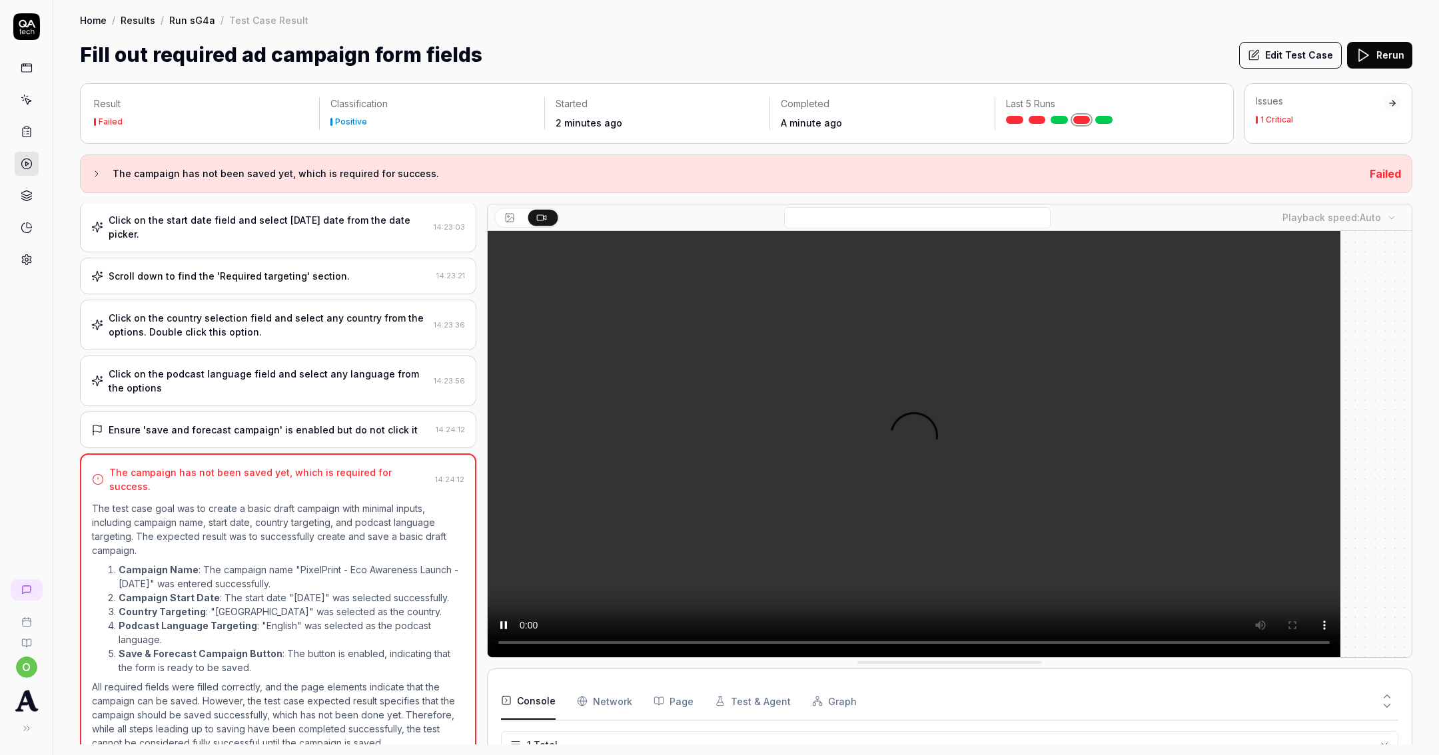
scroll to position [85, 0]
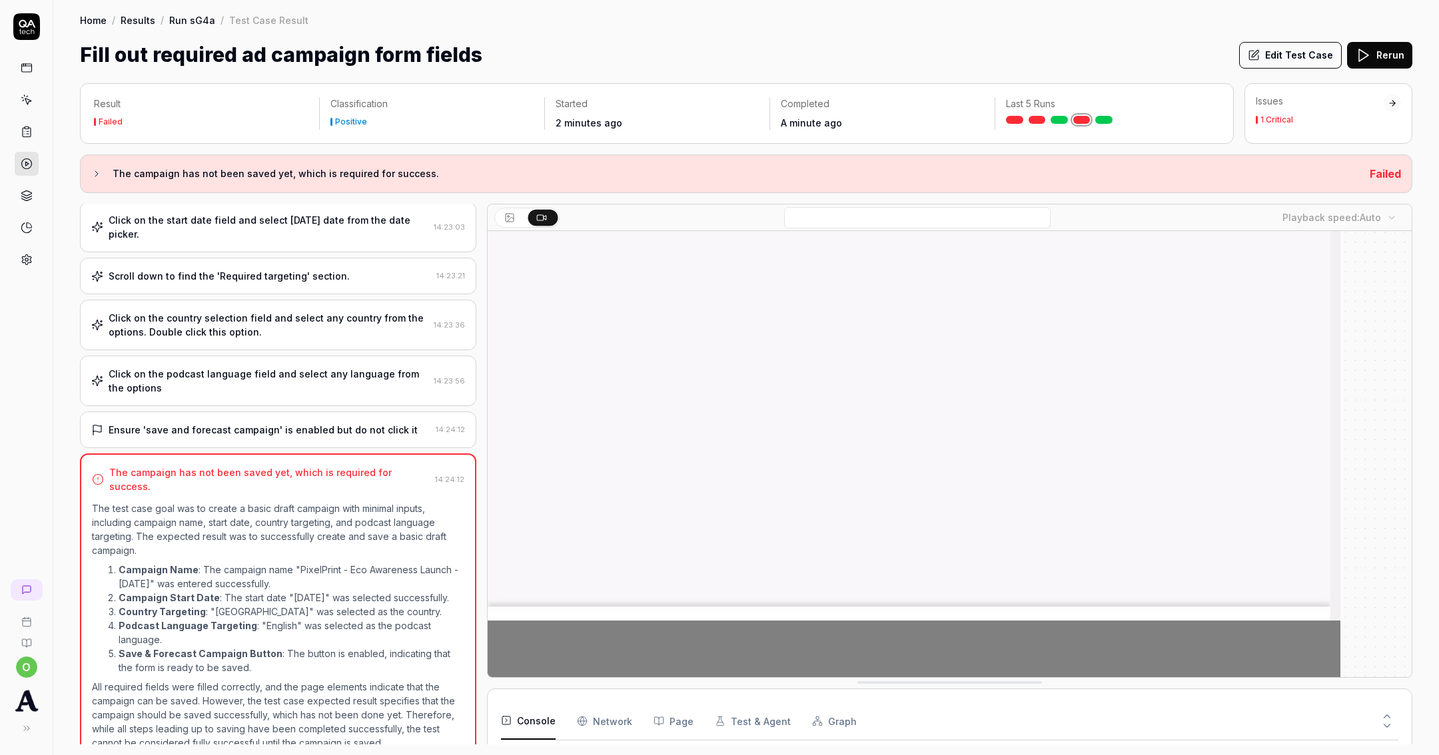
click at [1377, 175] on span "Failed" at bounding box center [1385, 173] width 31 height 13
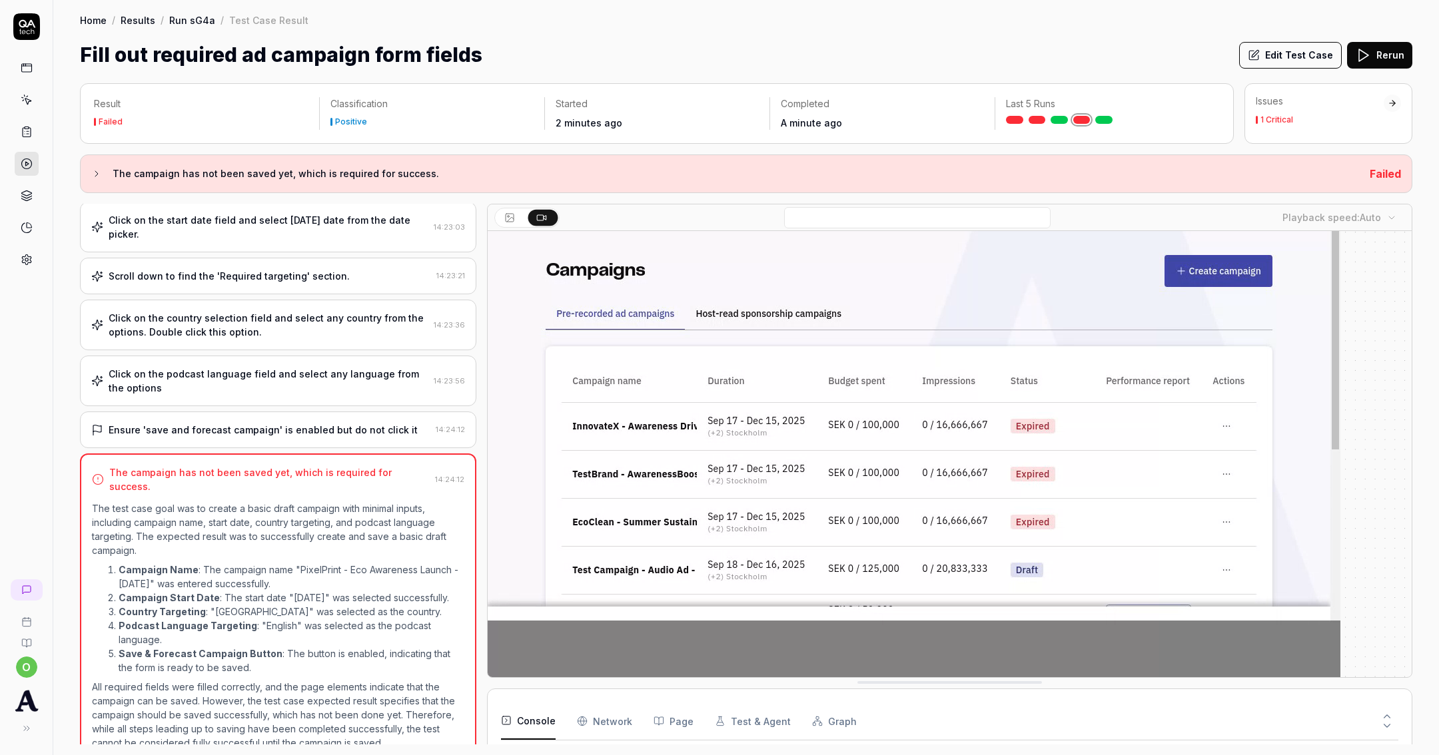
click at [93, 175] on icon at bounding box center [96, 174] width 11 height 11
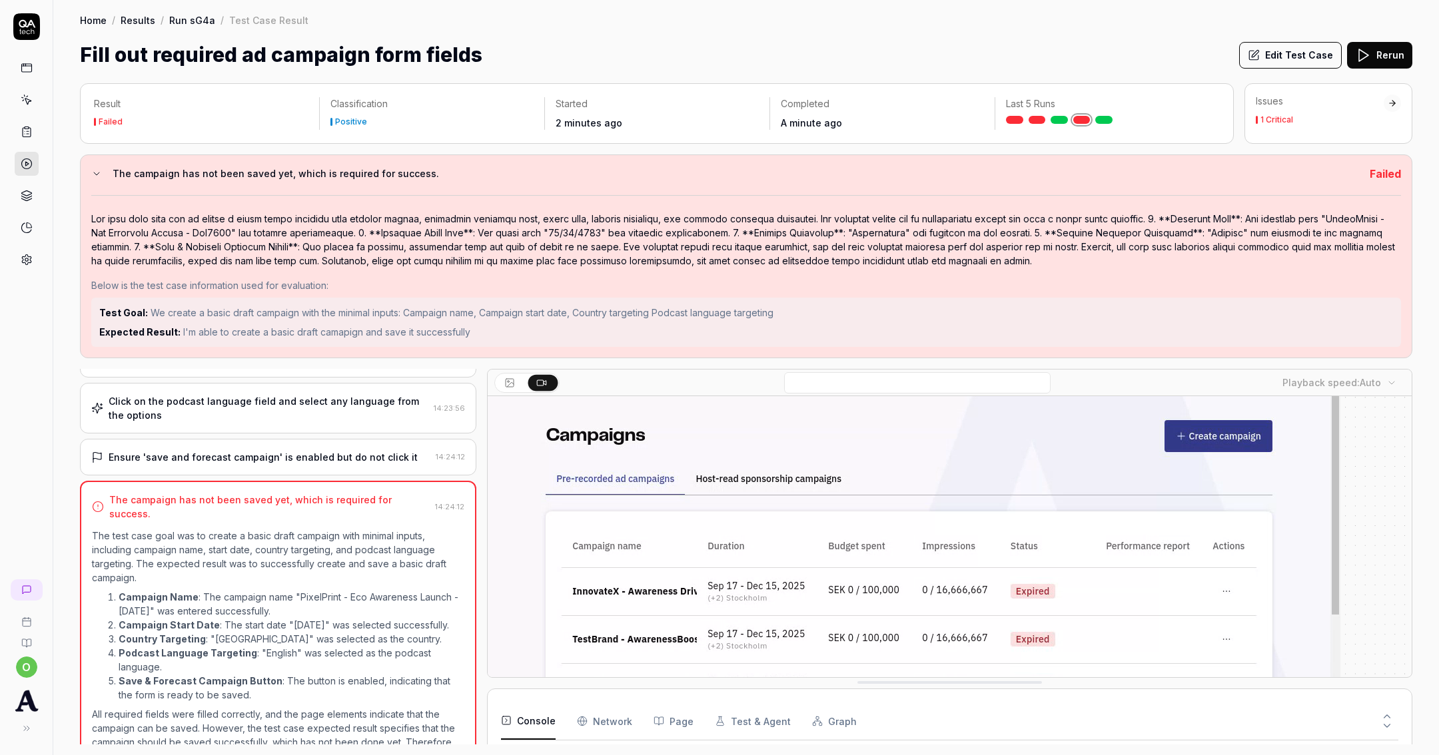
scroll to position [237, 0]
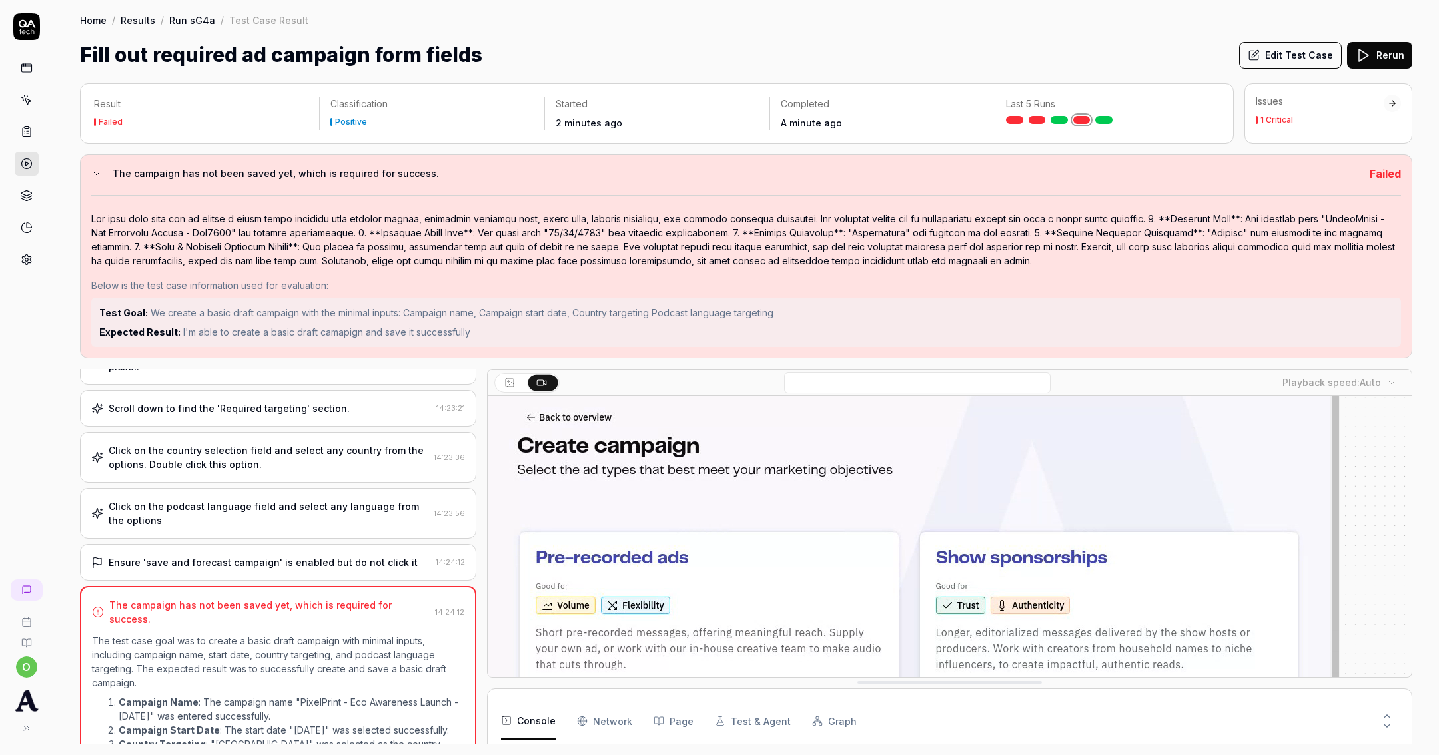
click at [249, 556] on div "Ensure 'save and forecast campaign' is enabled but do not click it" at bounding box center [263, 563] width 309 height 14
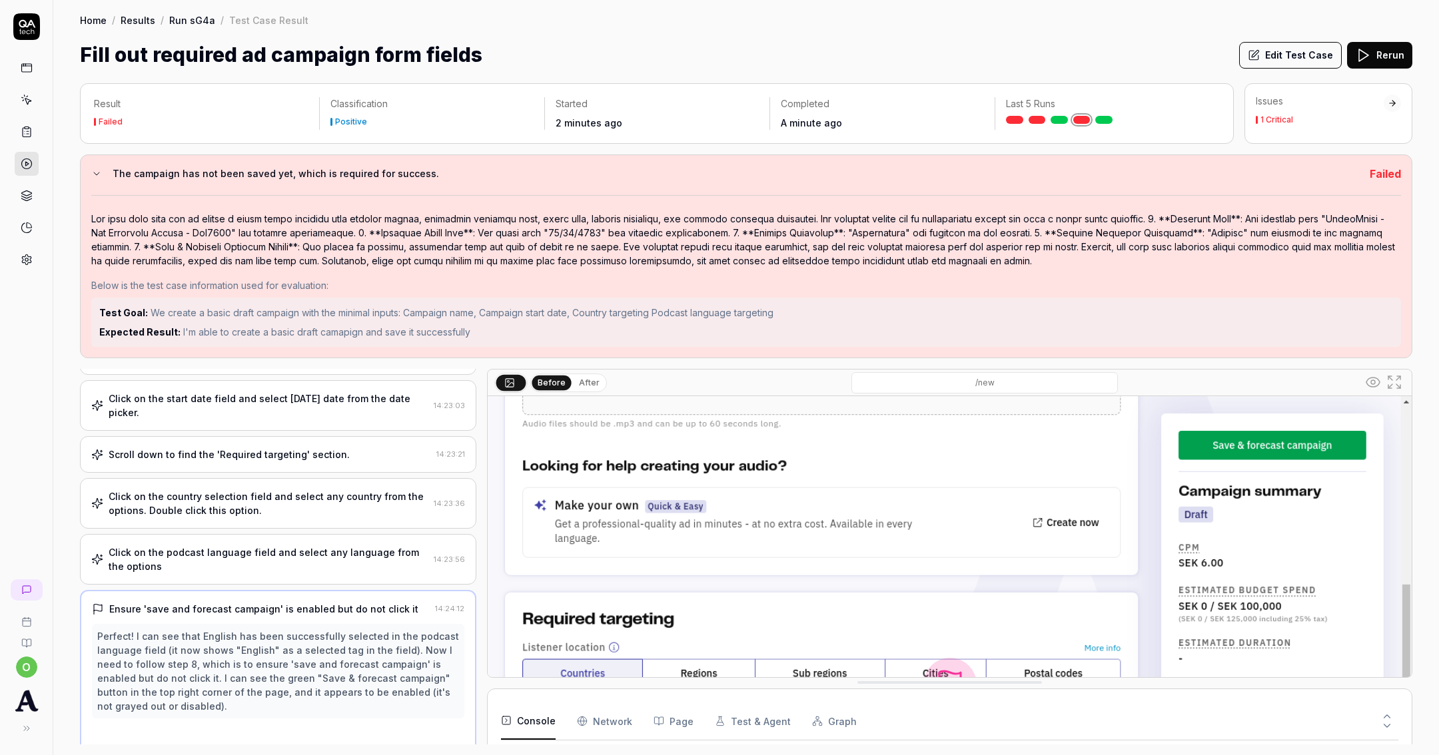
scroll to position [190, 0]
drag, startPoint x: 224, startPoint y: 690, endPoint x: 207, endPoint y: 692, distance: 17.4
click at [215, 688] on div "Perfect! I can see that English has been successfully selected in the podcast l…" at bounding box center [278, 672] width 362 height 84
click at [191, 727] on div "Finish" at bounding box center [260, 739] width 327 height 25
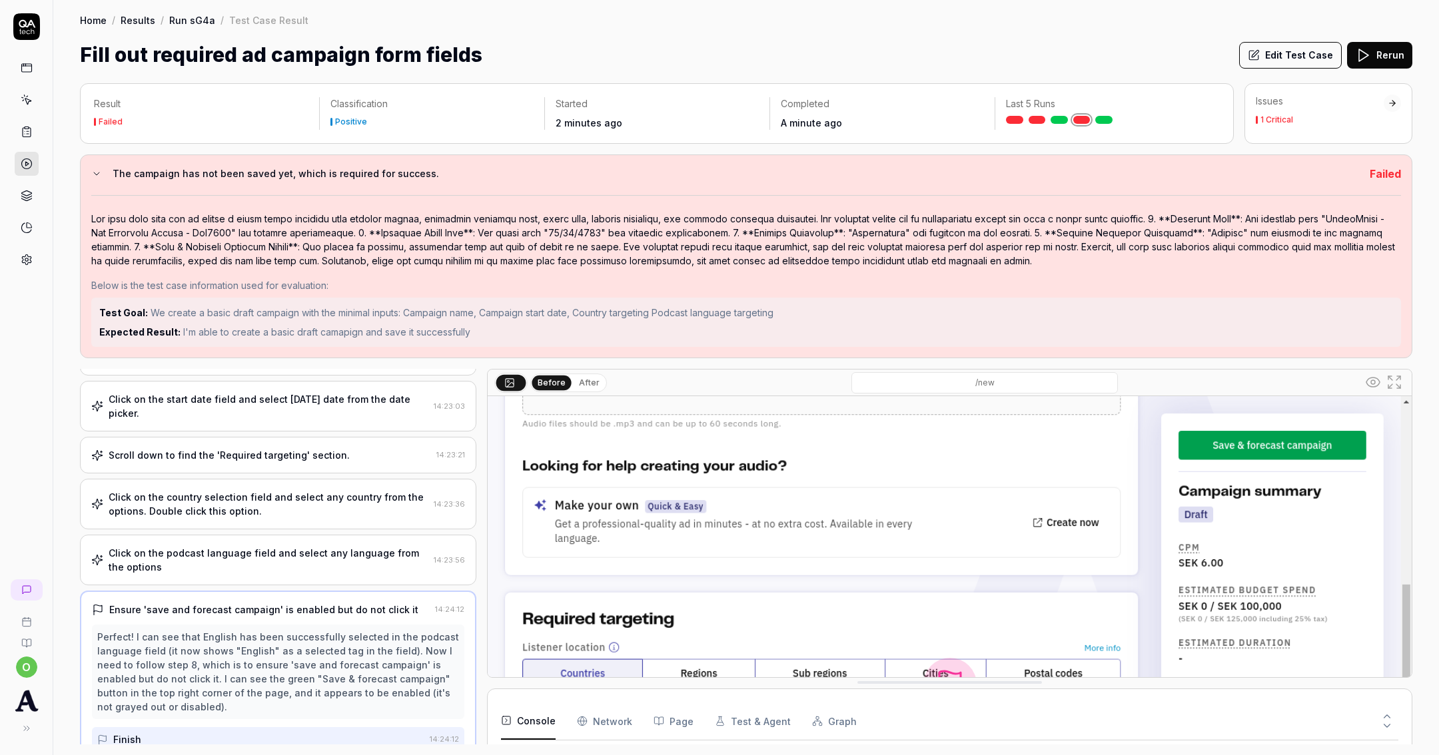
click at [1388, 103] on div at bounding box center [1392, 103] width 9 height 9
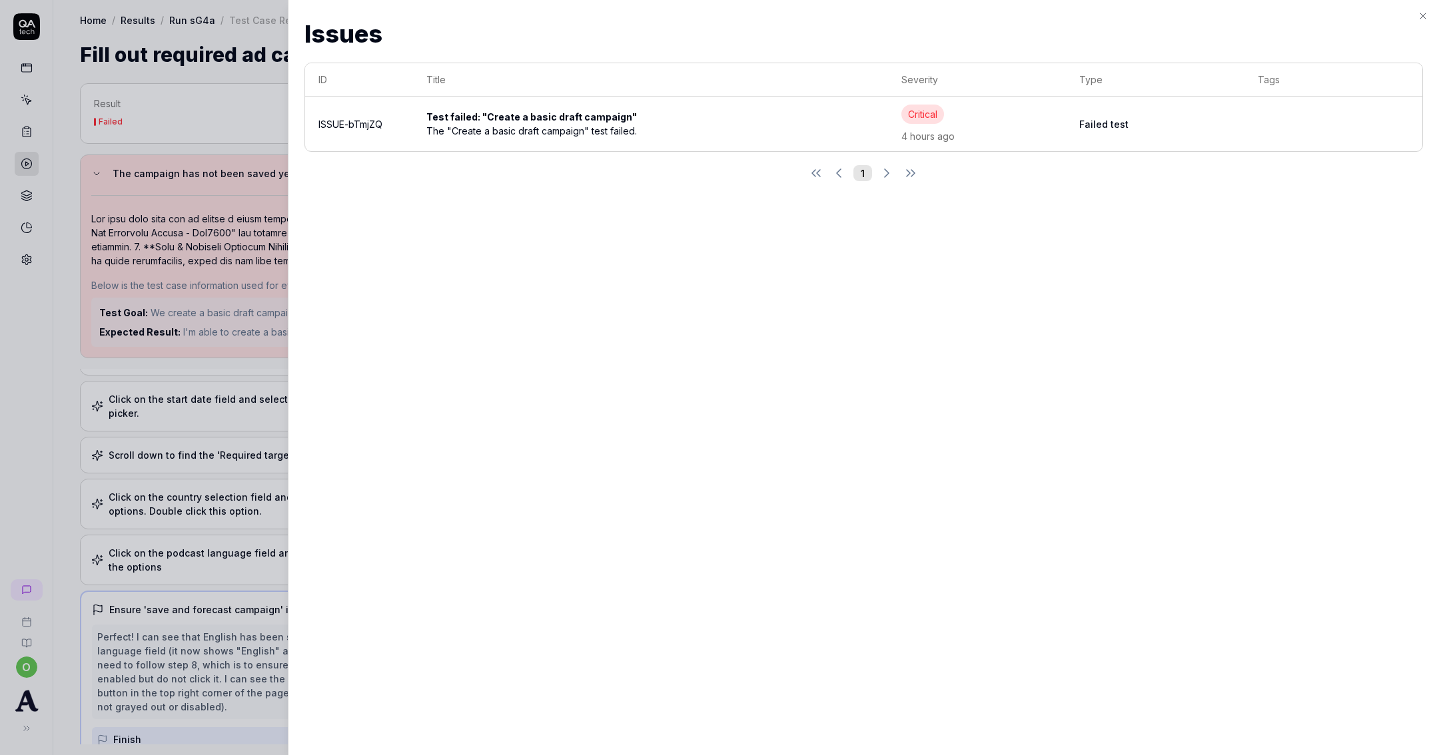
click at [961, 126] on div "Critical 4 hours ago" at bounding box center [976, 124] width 151 height 39
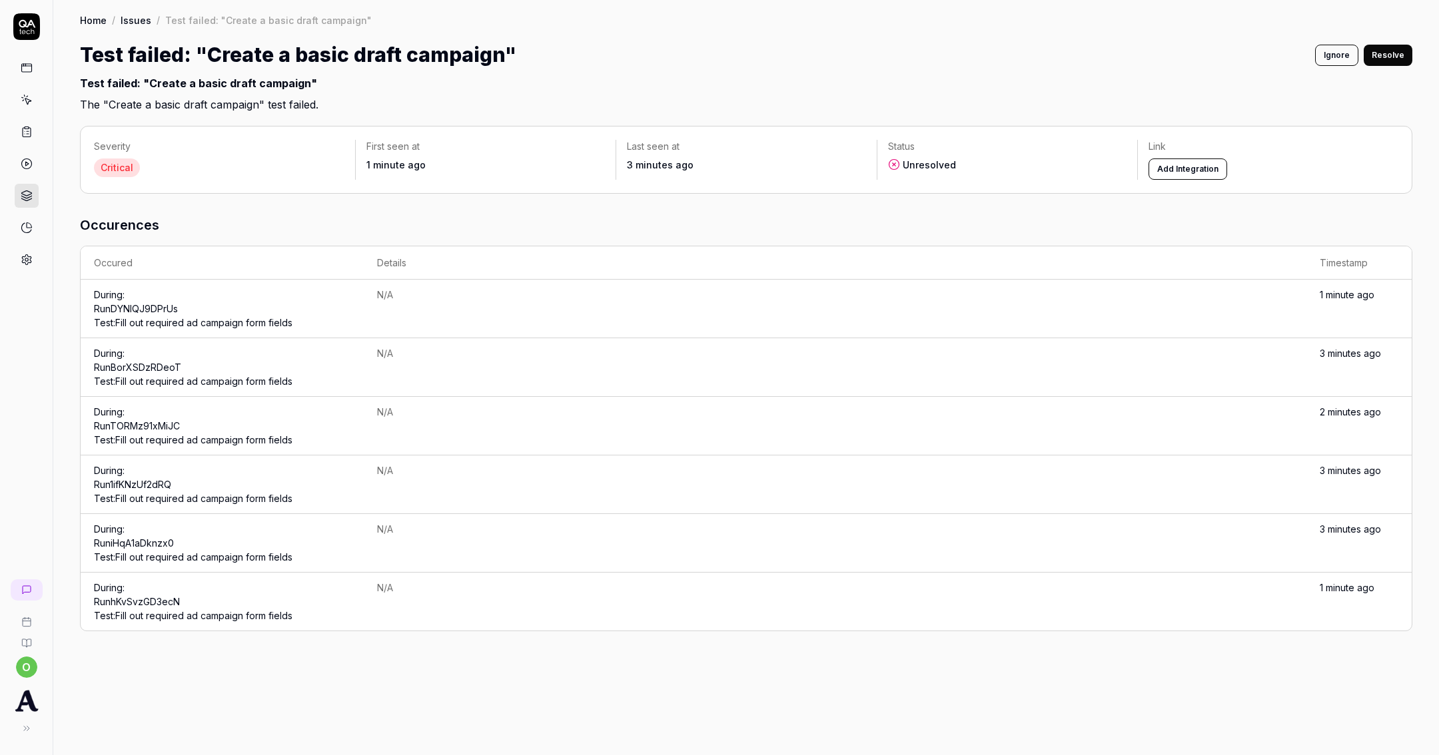
click at [1376, 53] on button "Resolve" at bounding box center [1388, 55] width 49 height 21
click at [130, 21] on link "Issues" at bounding box center [136, 19] width 31 height 13
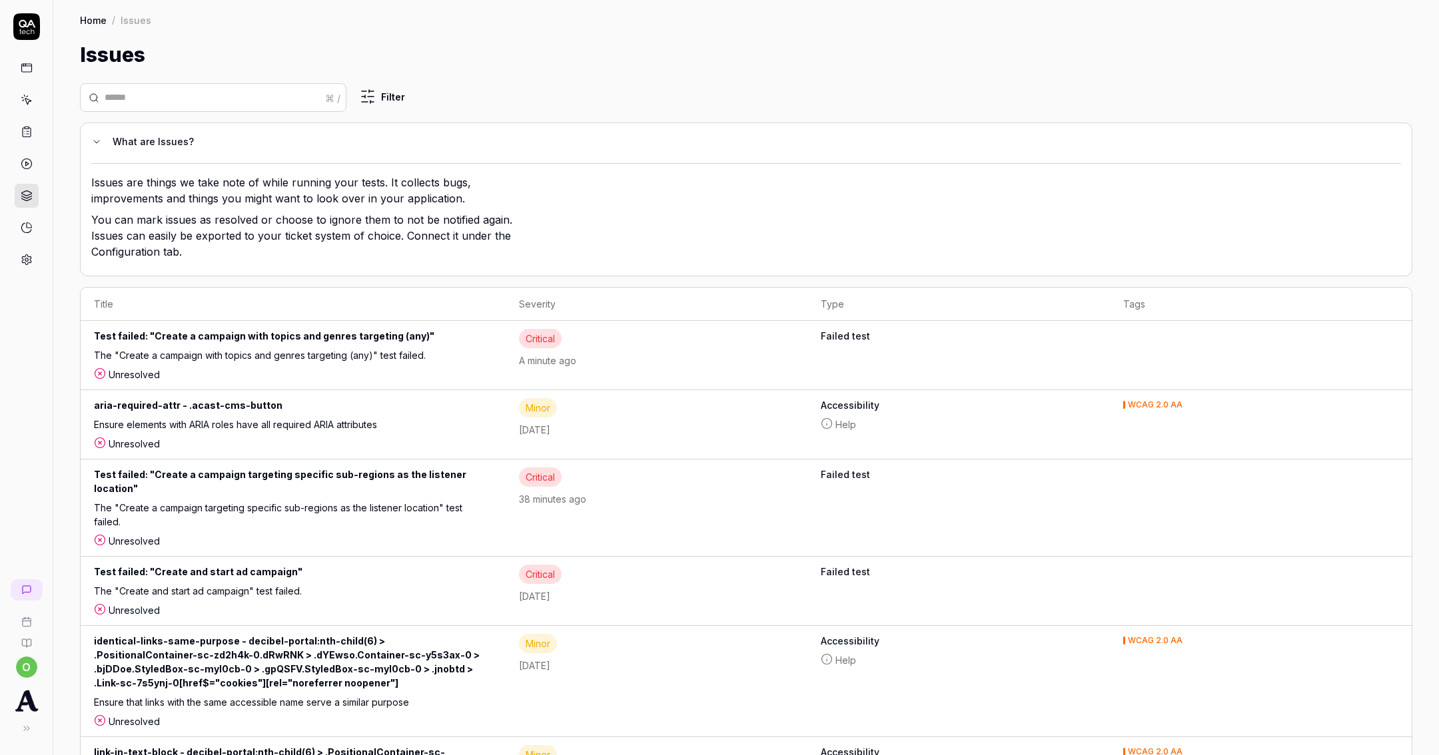
click at [92, 23] on link "Home" at bounding box center [93, 19] width 27 height 13
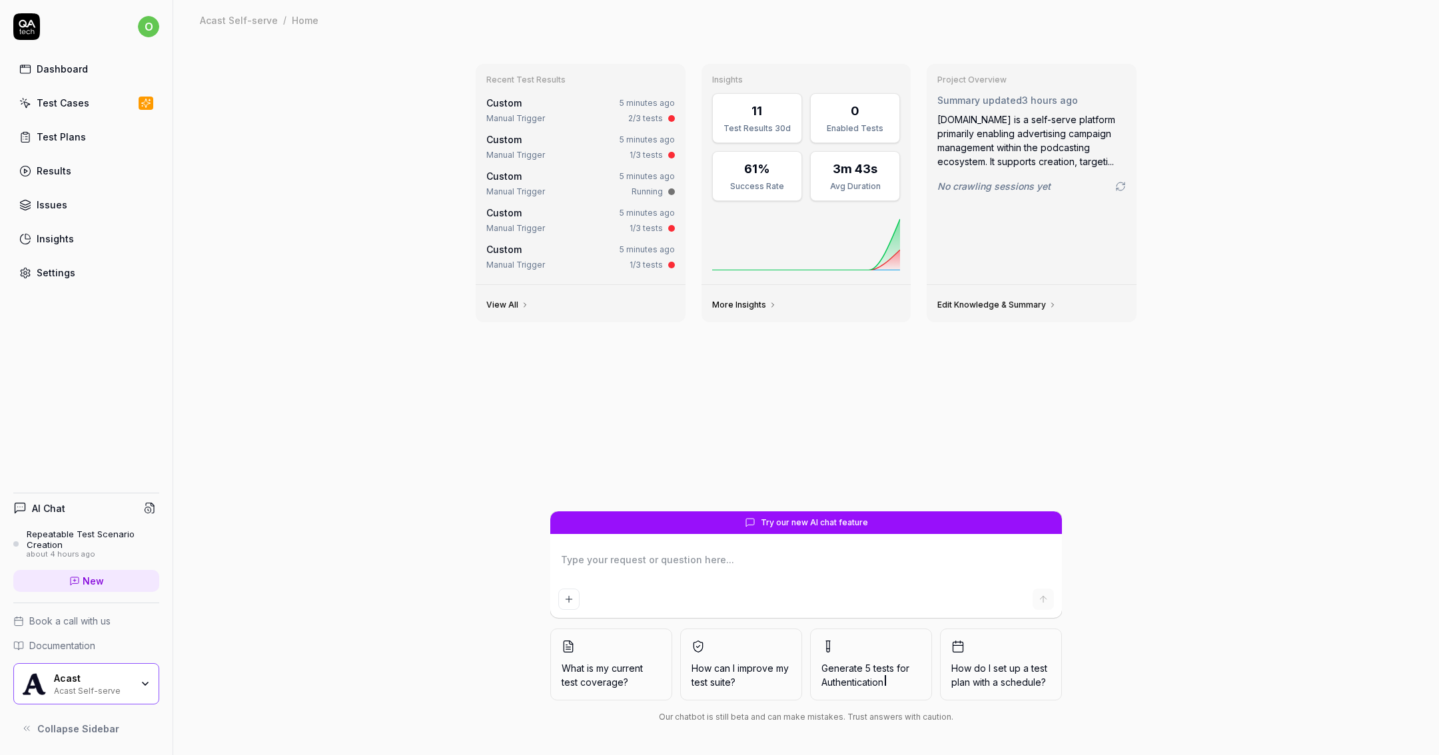
click at [69, 99] on div "Test Cases" at bounding box center [63, 103] width 53 height 14
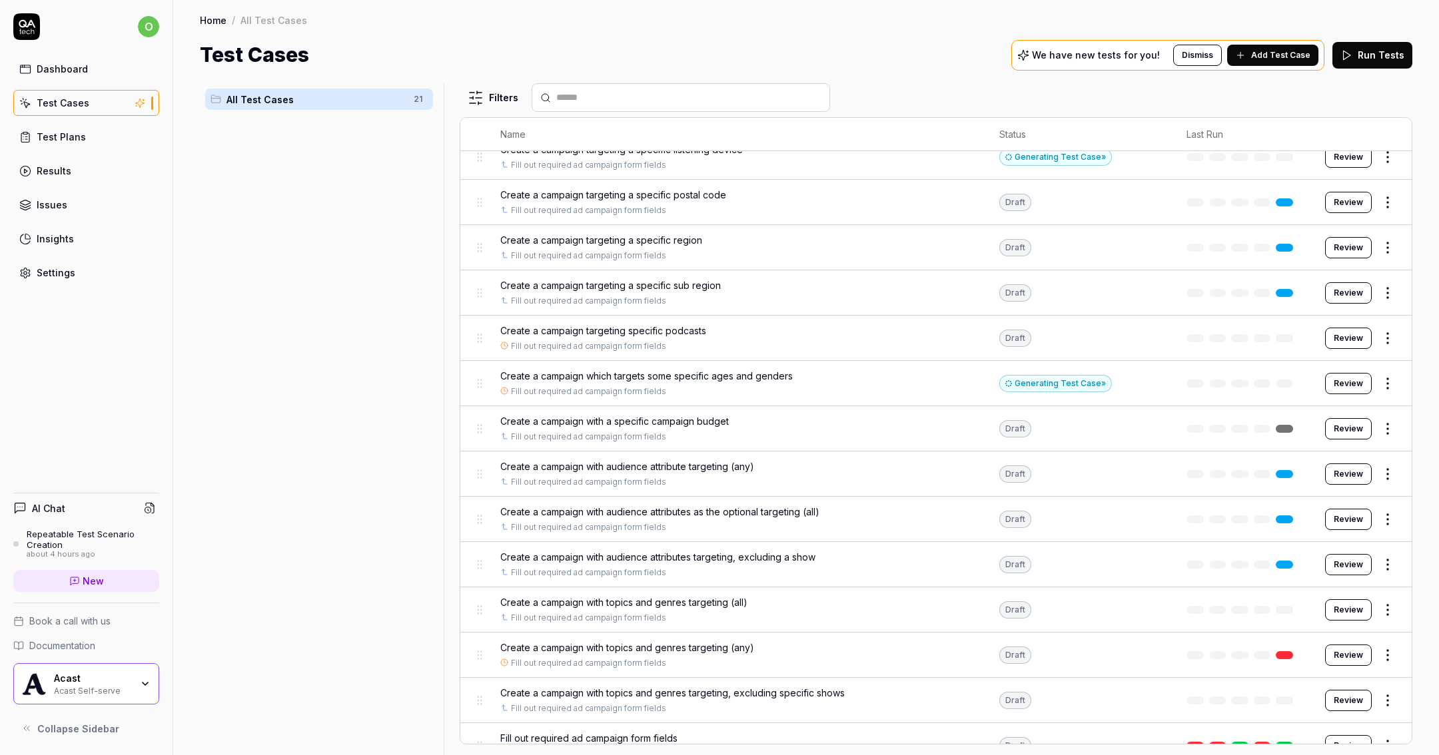
scroll to position [351, 0]
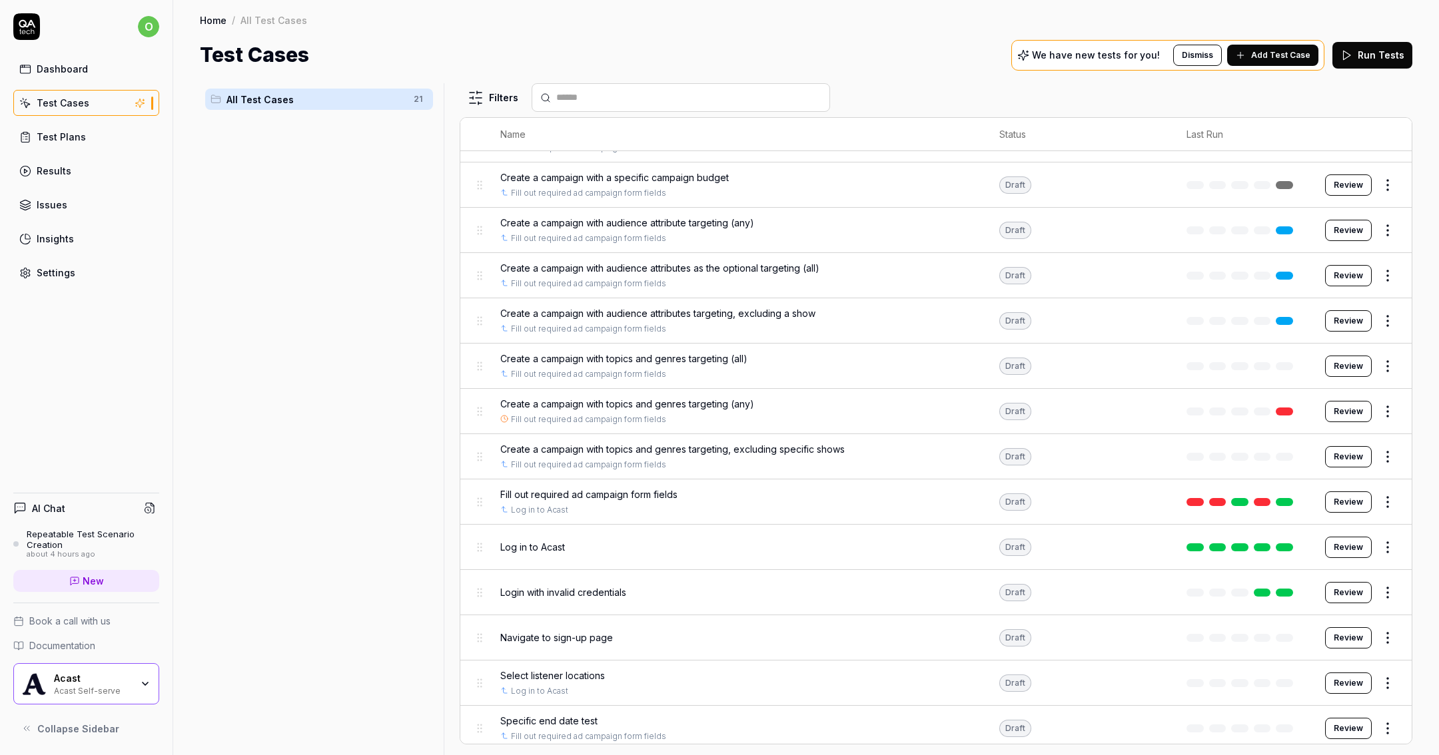
click at [1258, 414] on td at bounding box center [1242, 411] width 139 height 45
click at [1276, 408] on link at bounding box center [1284, 412] width 17 height 8
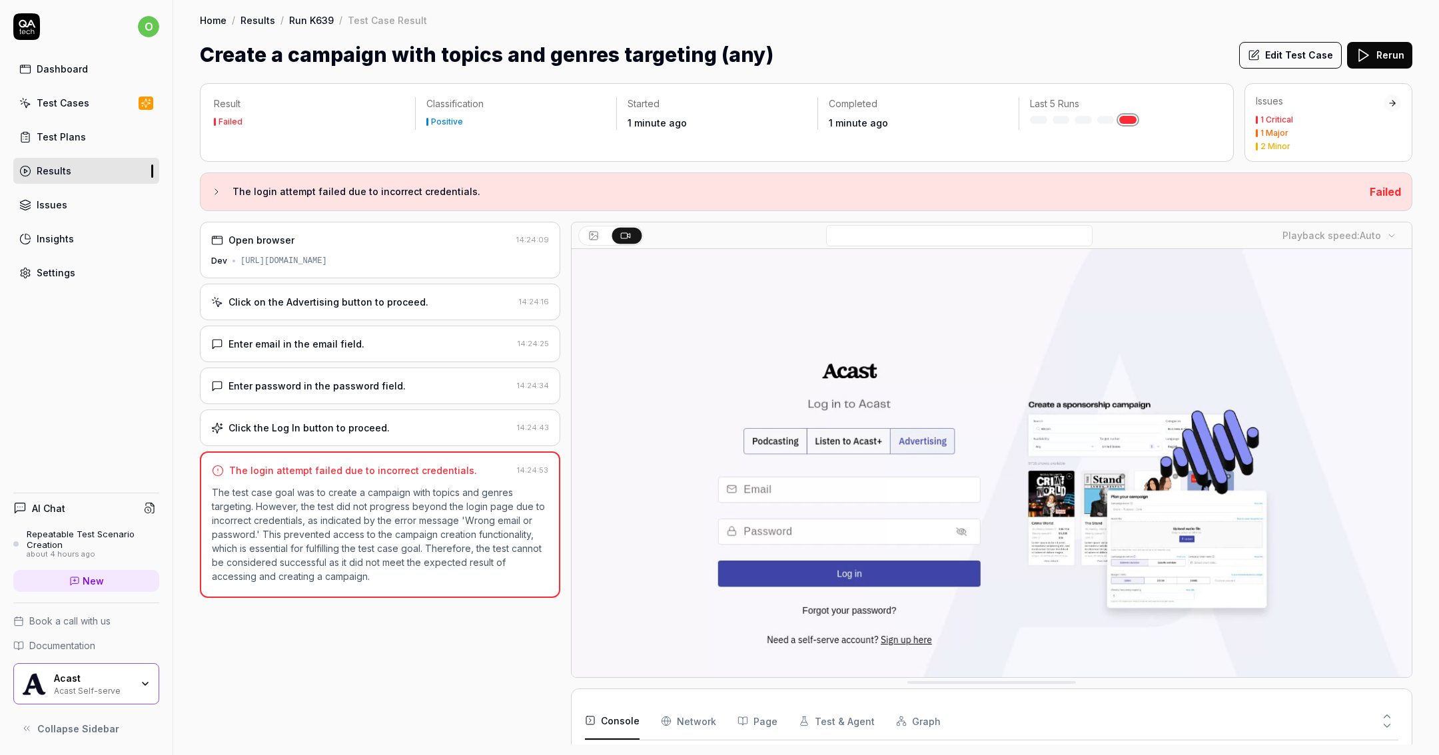
click at [1296, 56] on button "Edit Test Case" at bounding box center [1290, 55] width 103 height 27
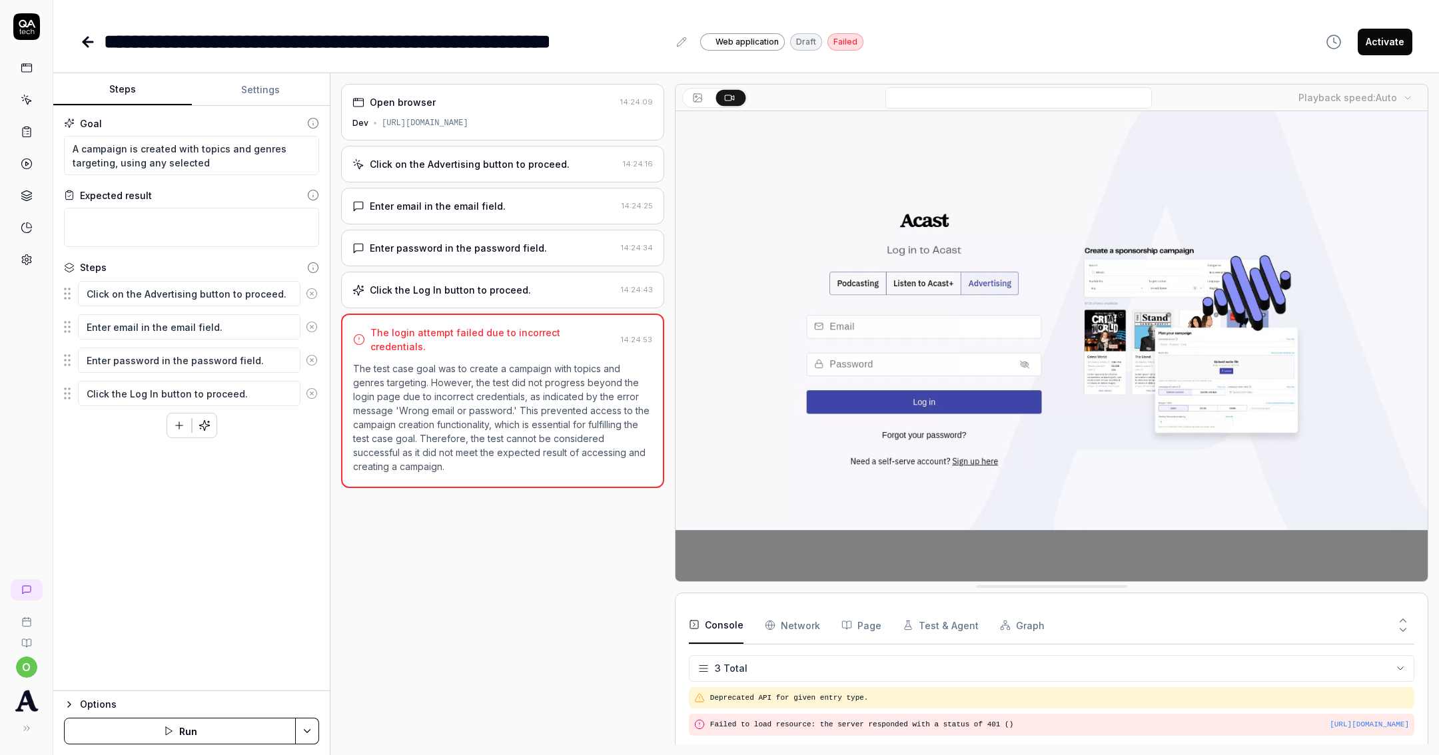
click at [260, 91] on button "Settings" at bounding box center [261, 90] width 139 height 32
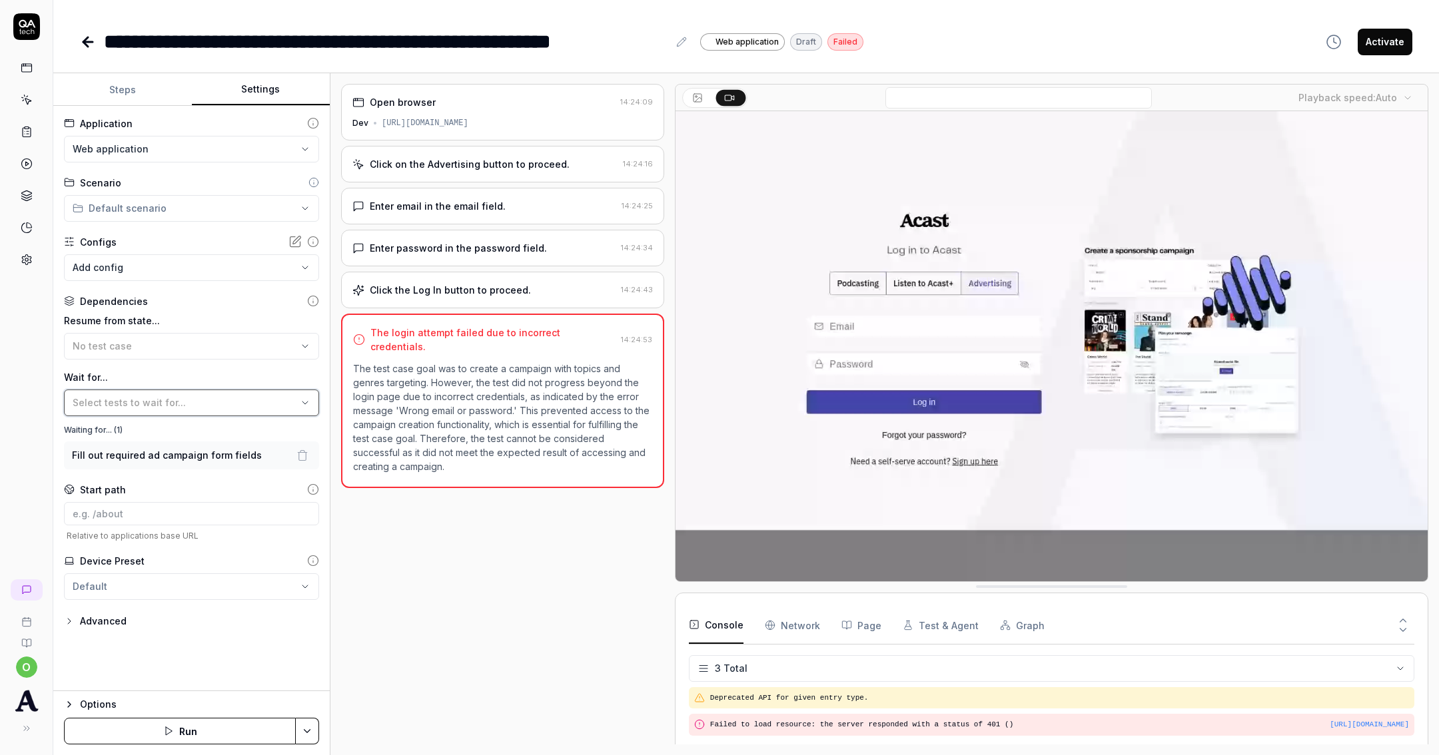
click at [241, 411] on button "Select tests to wait for..." at bounding box center [191, 403] width 255 height 27
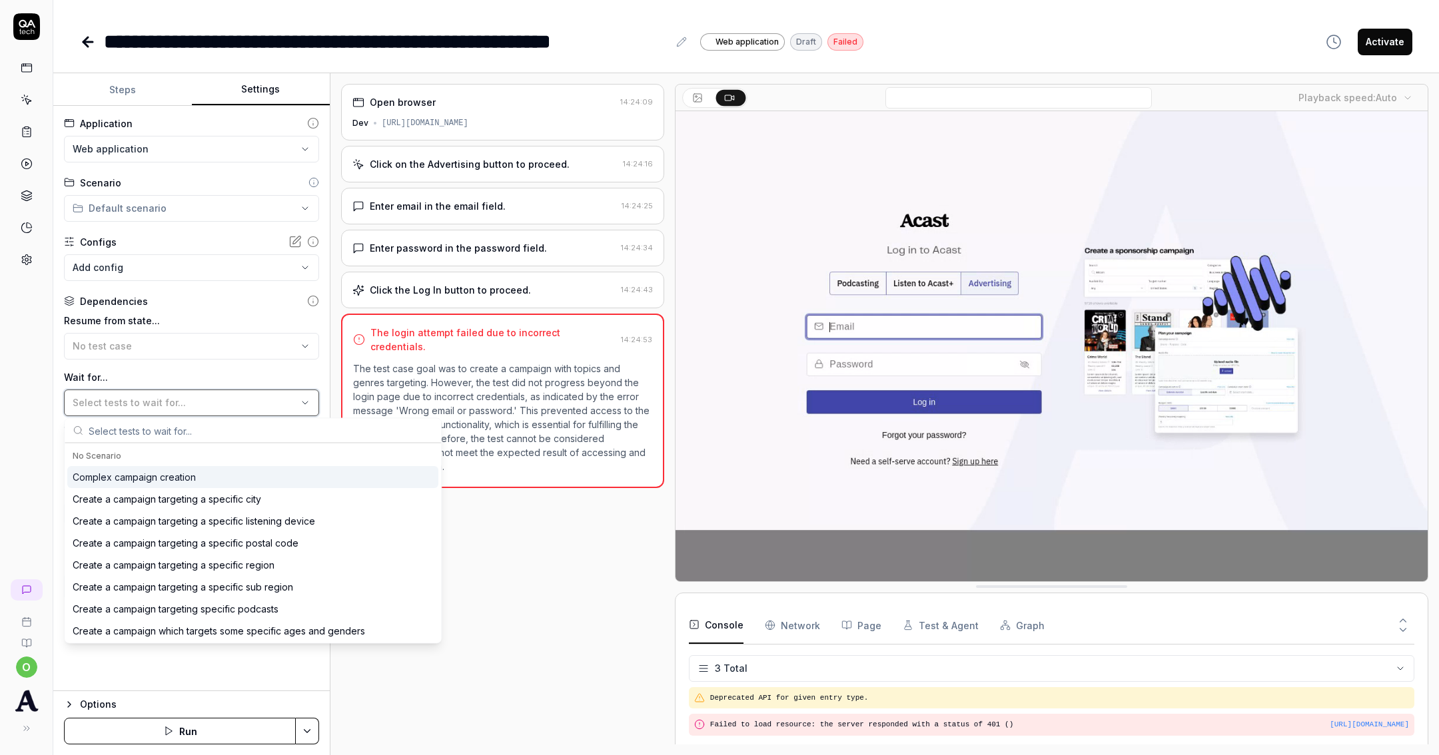
click at [241, 411] on button "Select tests to wait for..." at bounding box center [191, 403] width 255 height 27
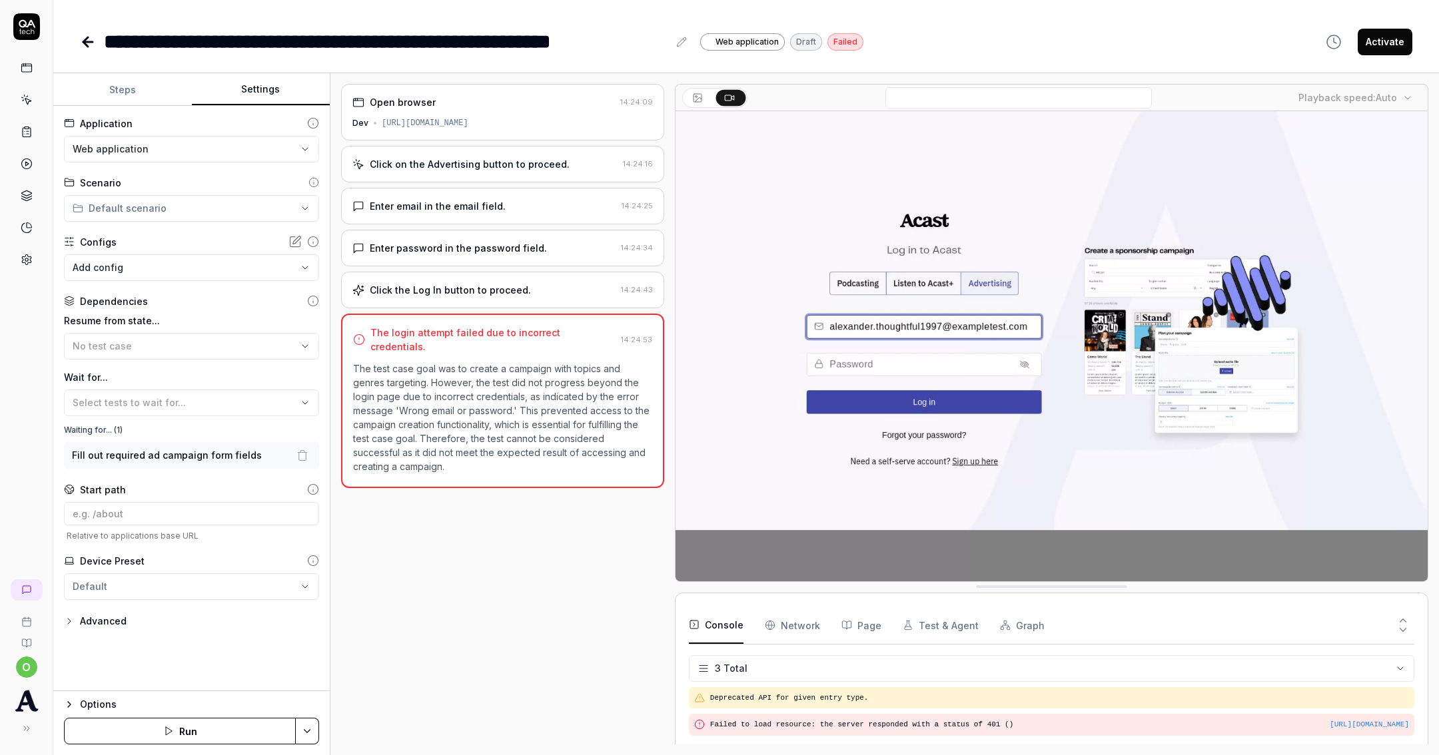
click at [232, 454] on span "Fill out required ad campaign form fields" at bounding box center [167, 455] width 190 height 14
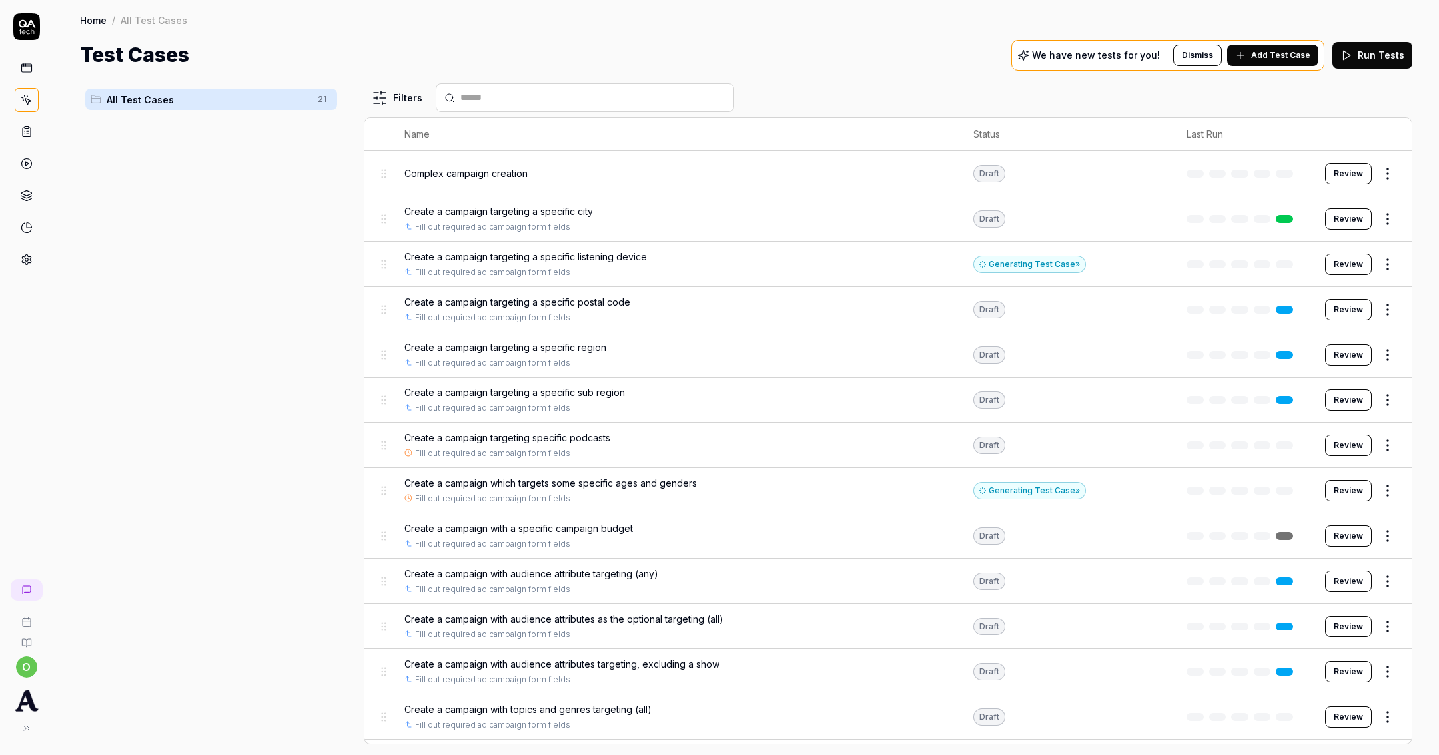
click at [520, 197] on td "Create a campaign targeting a specific city Fill out required ad campaign form …" at bounding box center [675, 219] width 569 height 45
click at [522, 206] on span "Create a campaign targeting a specific city" at bounding box center [498, 212] width 189 height 14
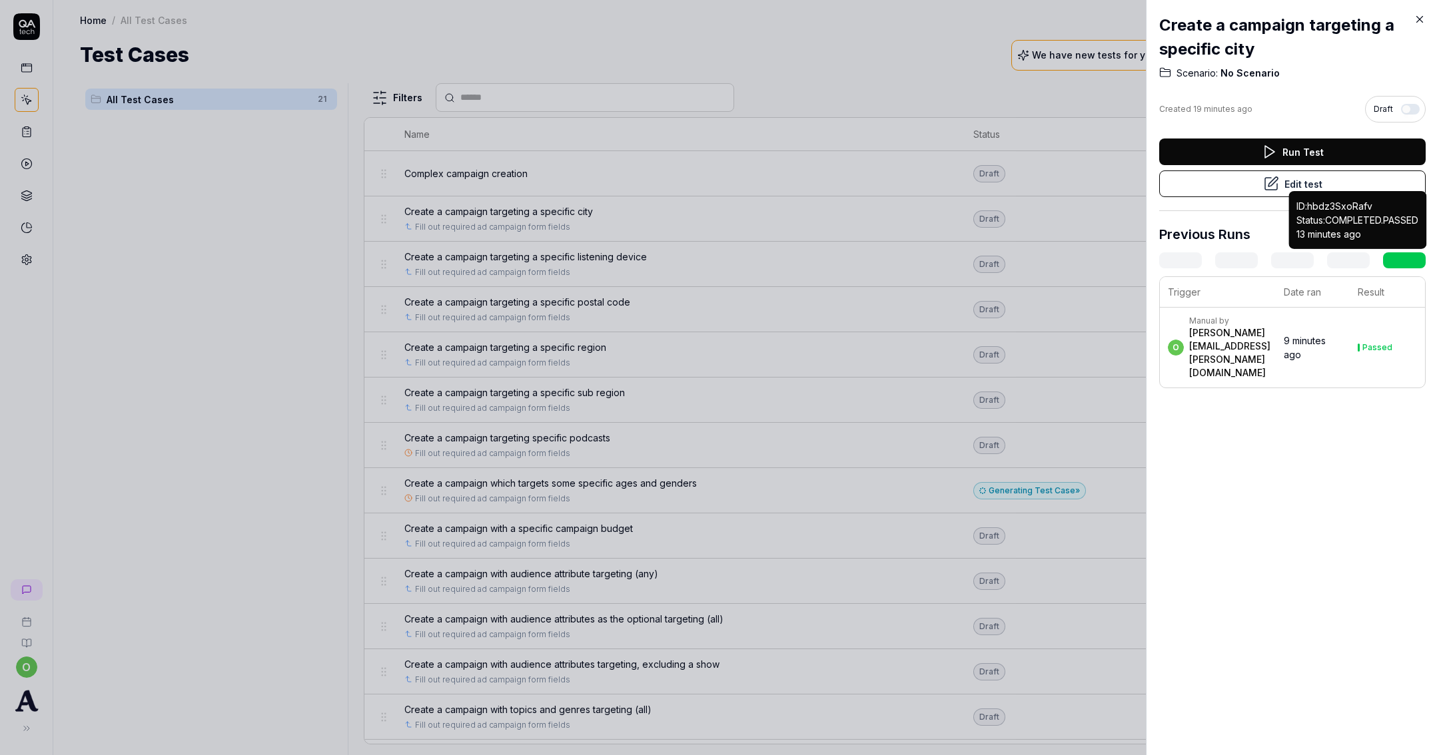
click at [1393, 256] on link at bounding box center [1404, 260] width 43 height 16
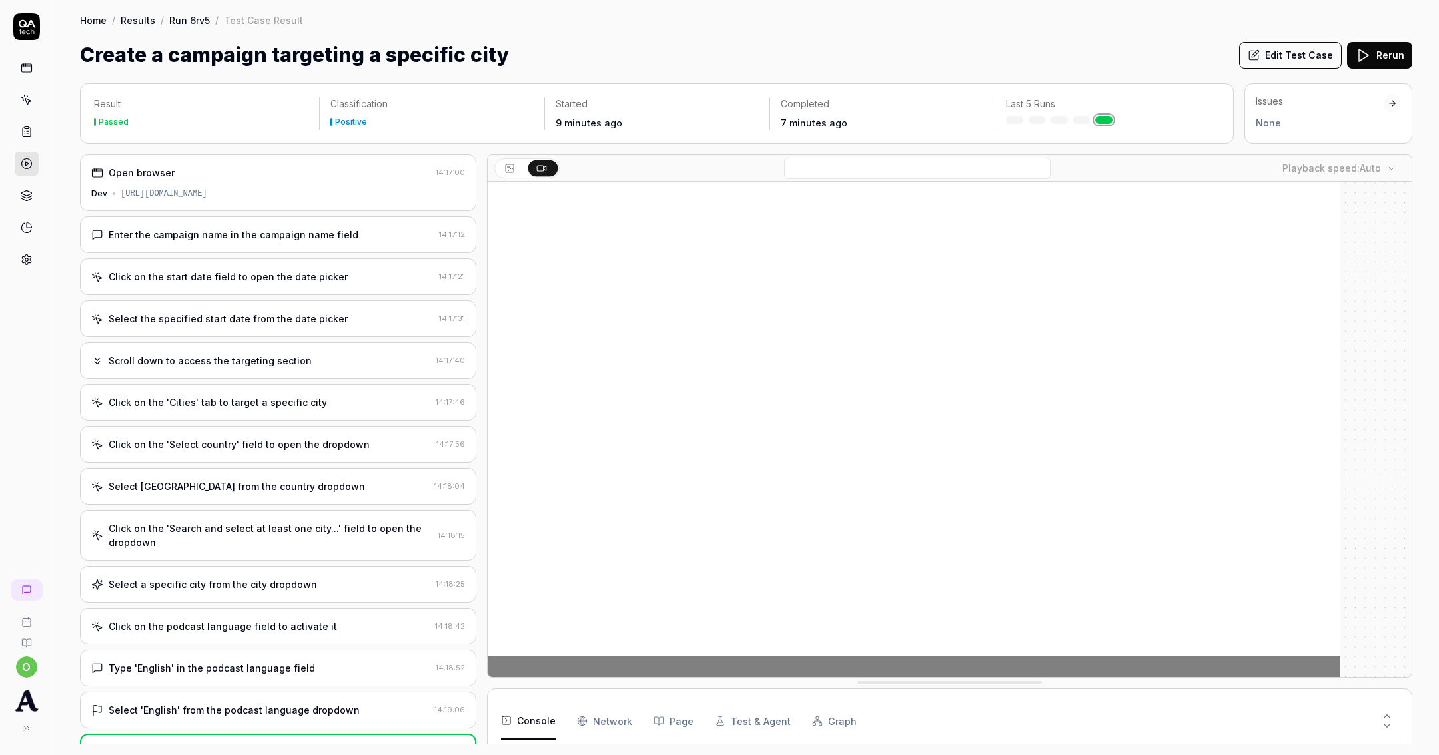
click at [264, 187] on div "Open browser 14:17:00 Dev https://selfie.dev.mercury.acast.cloud/7959b088-5142-…" at bounding box center [278, 183] width 396 height 57
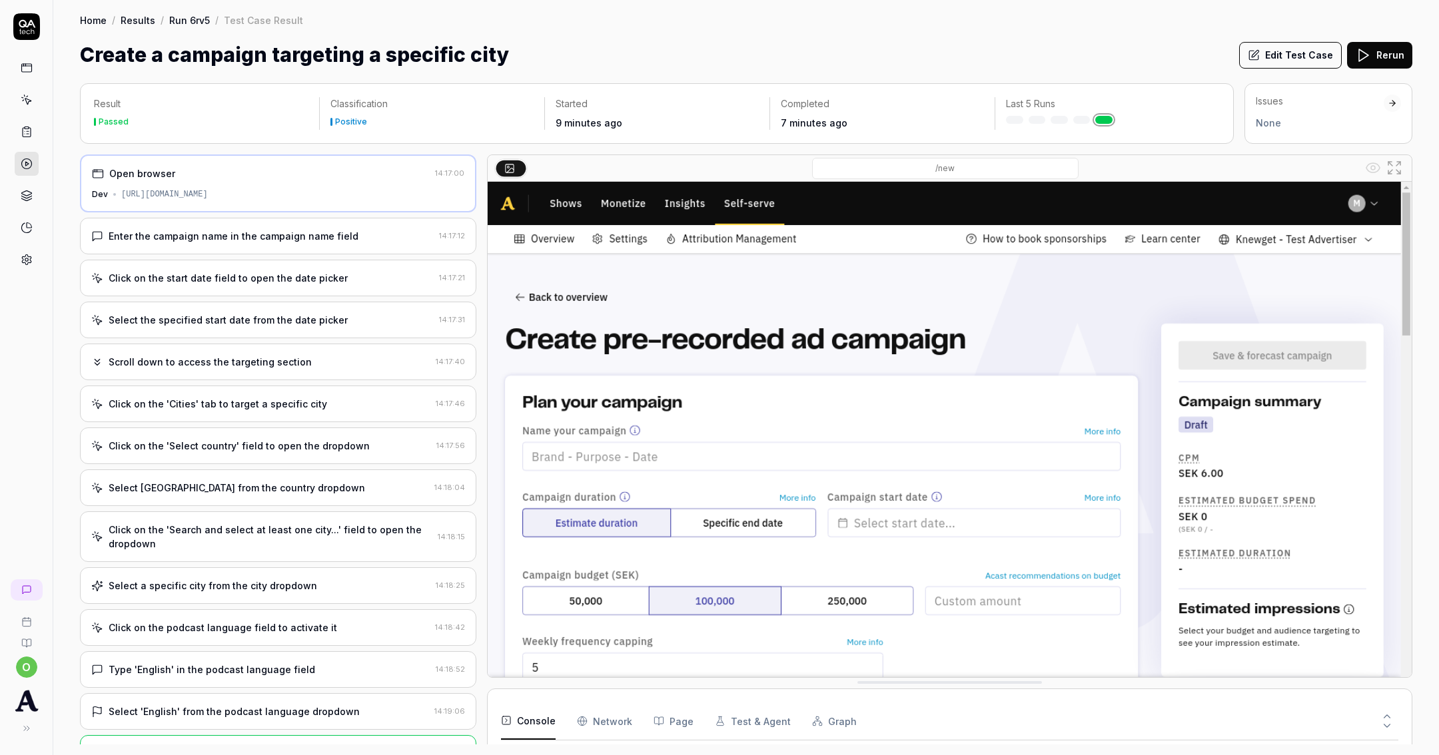
click at [275, 229] on div "Enter the campaign name in the campaign name field" at bounding box center [234, 236] width 250 height 14
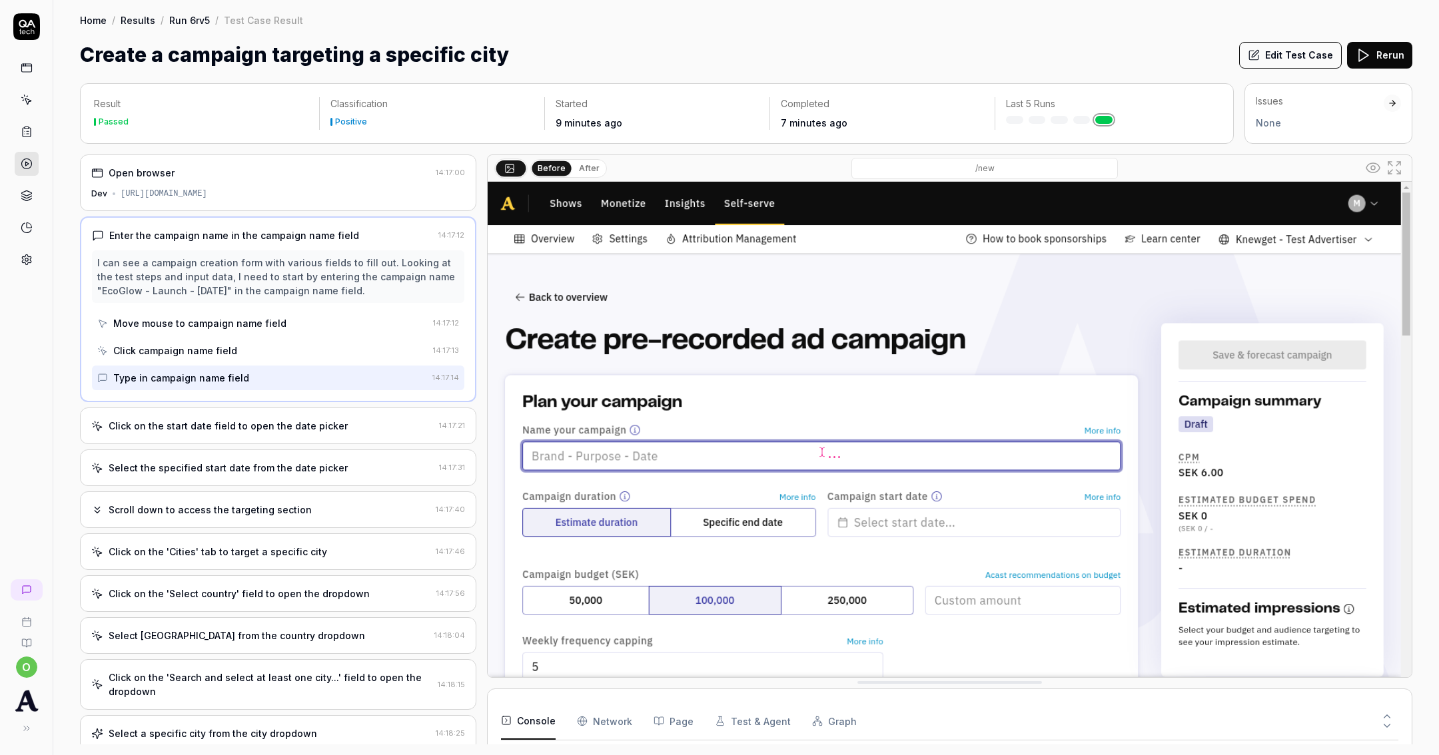
click at [282, 199] on div "Open browser 14:17:00 Dev https://selfie.dev.mercury.acast.cloud/7959b088-5142-…" at bounding box center [278, 183] width 396 height 57
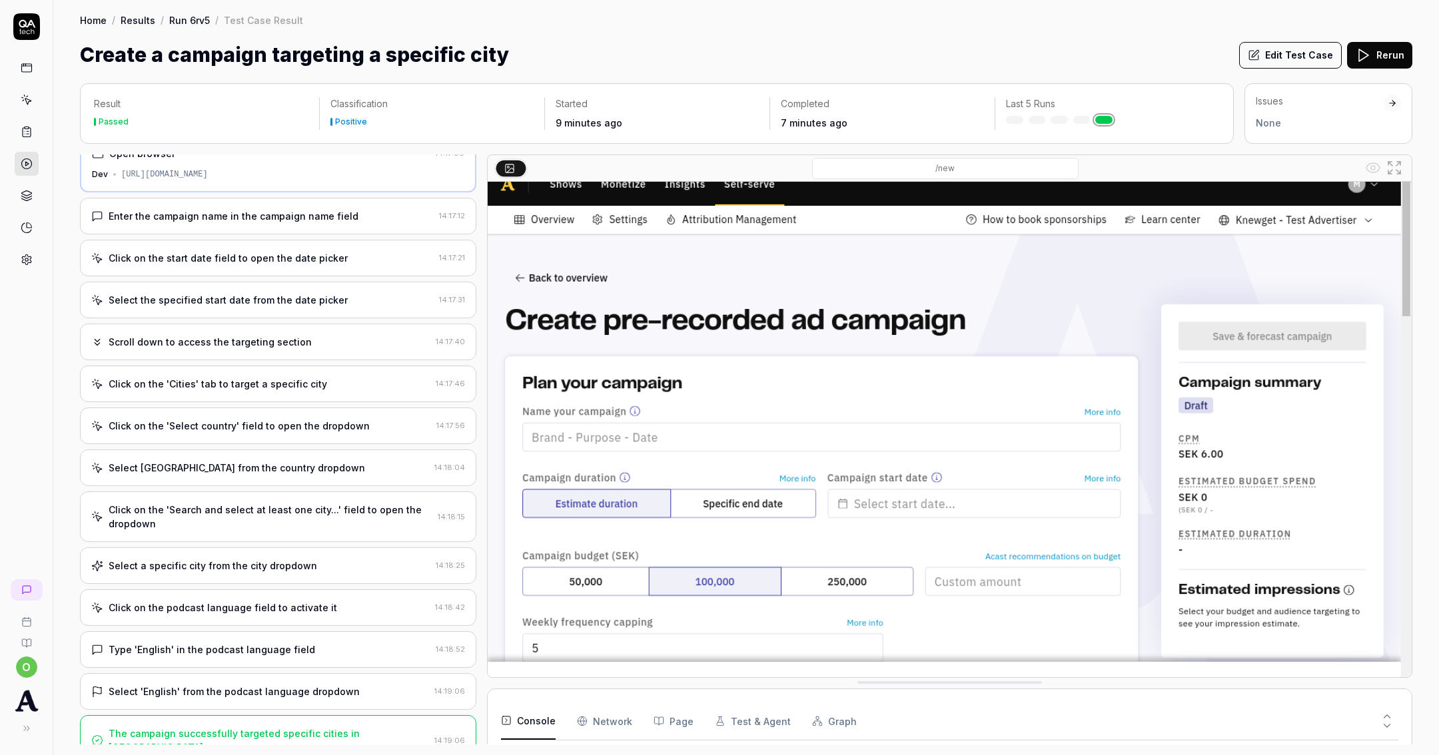
scroll to position [73, 0]
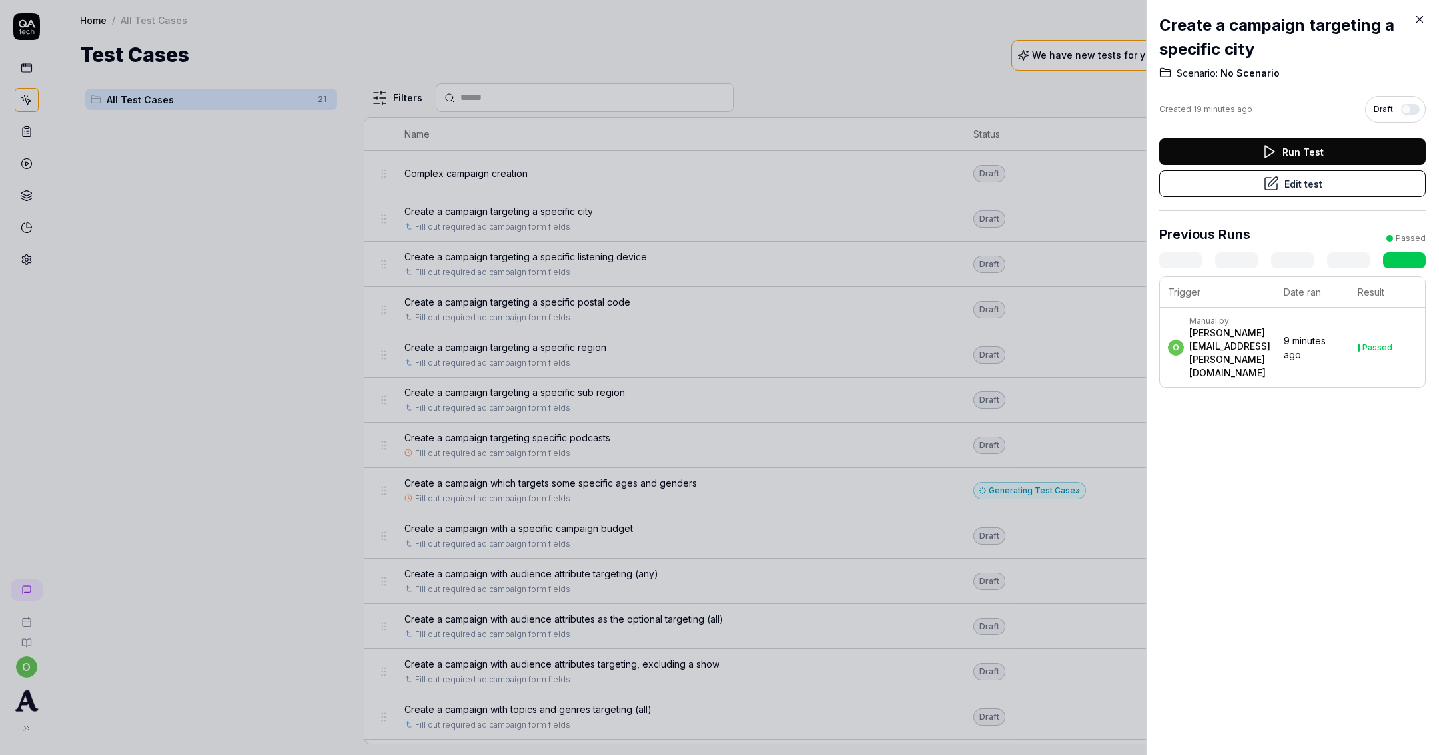
click at [104, 161] on div at bounding box center [719, 377] width 1439 height 755
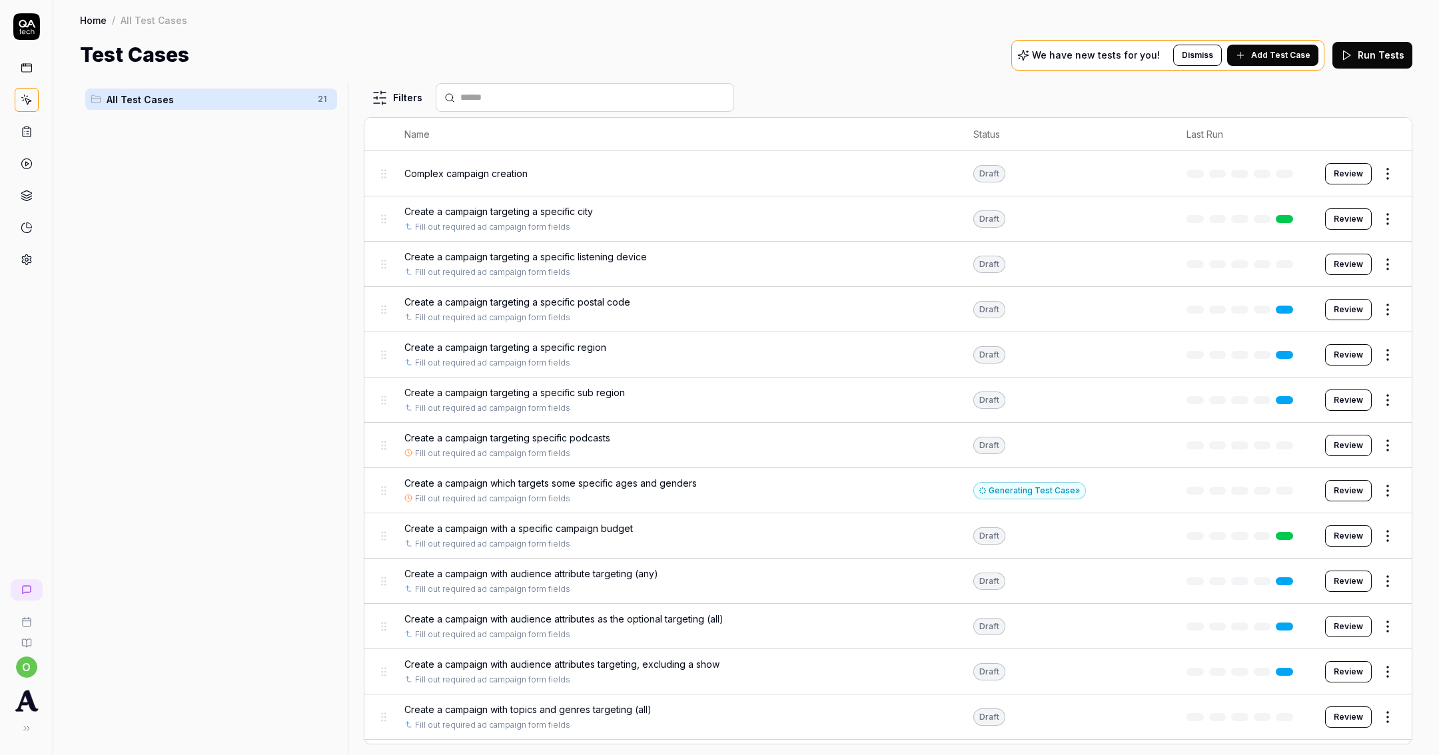
click at [584, 532] on span "Create a campaign with a specific campaign budget" at bounding box center [518, 529] width 229 height 14
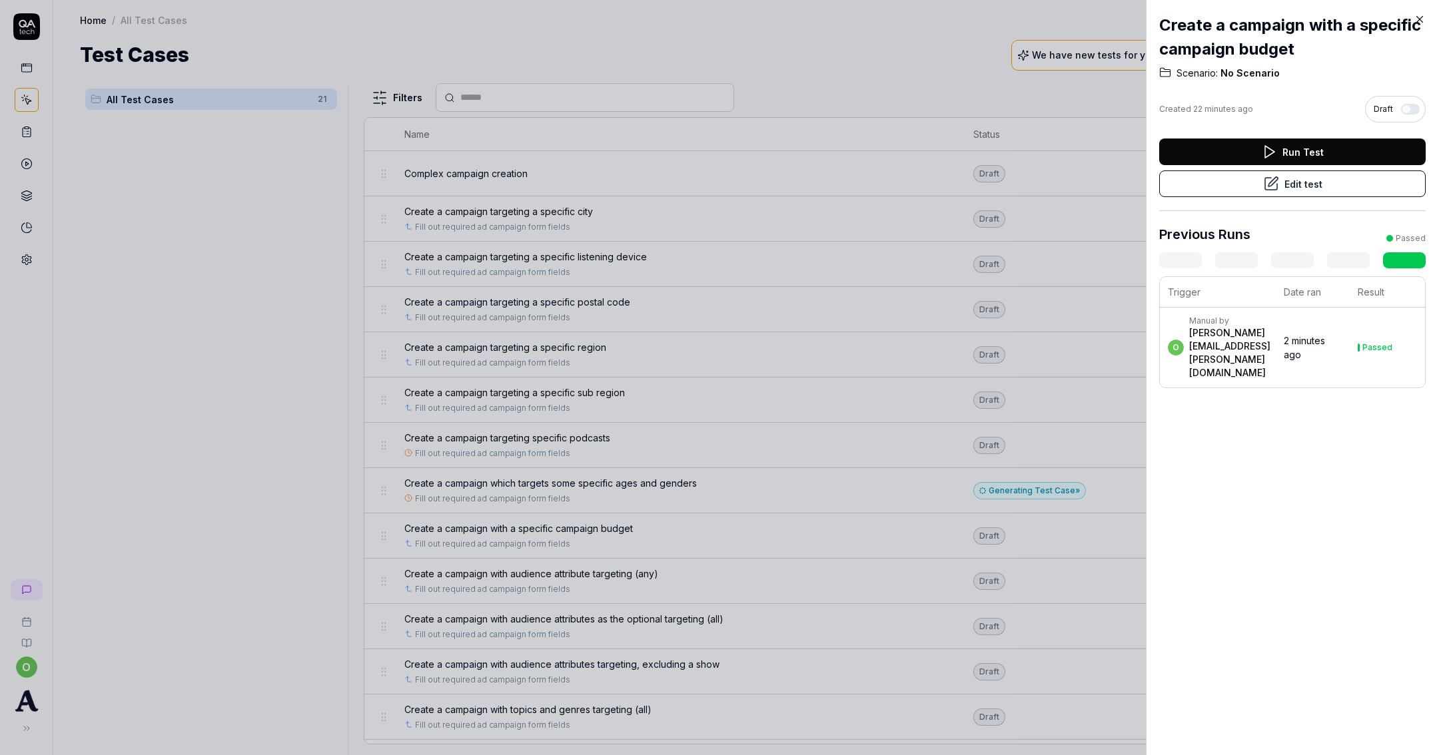
click at [1331, 150] on button "Run Test" at bounding box center [1292, 152] width 266 height 27
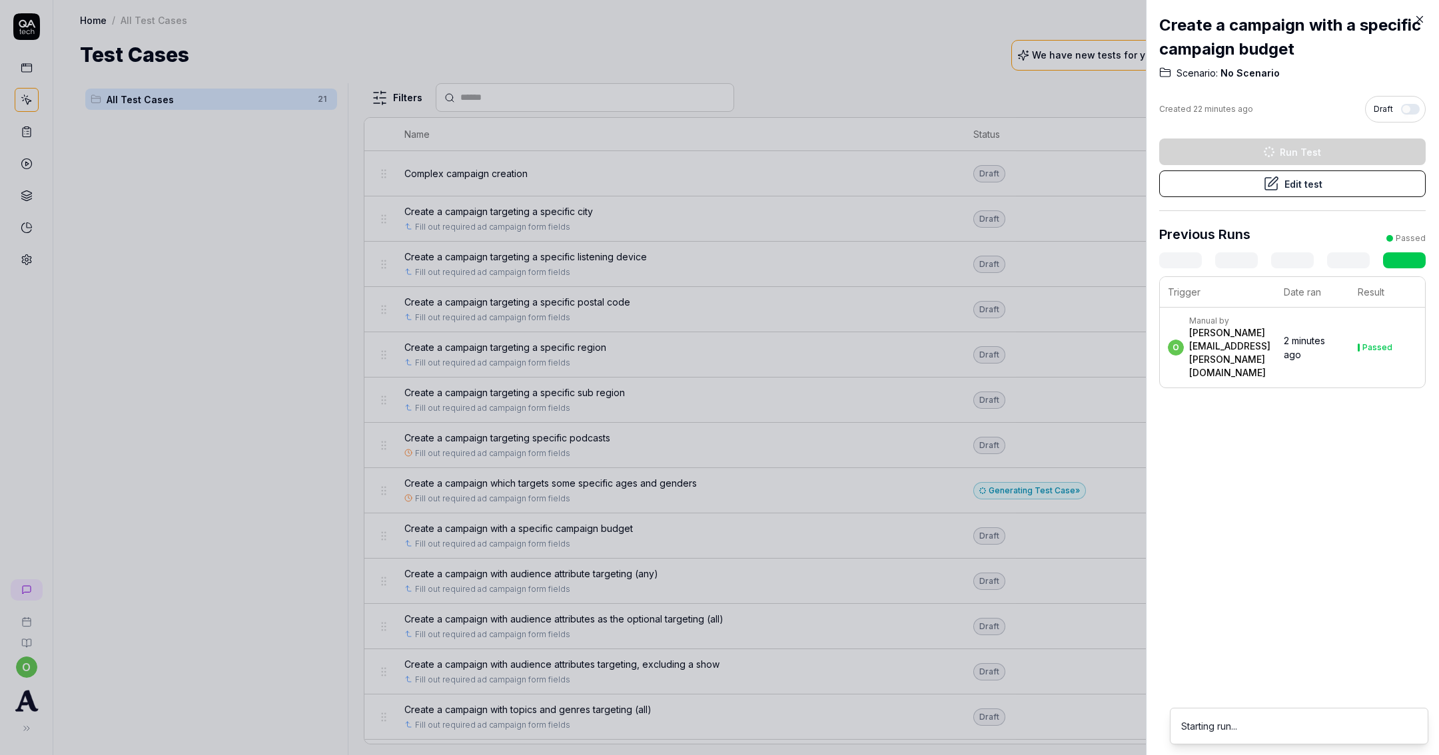
click at [1366, 334] on td "Passed" at bounding box center [1387, 348] width 75 height 80
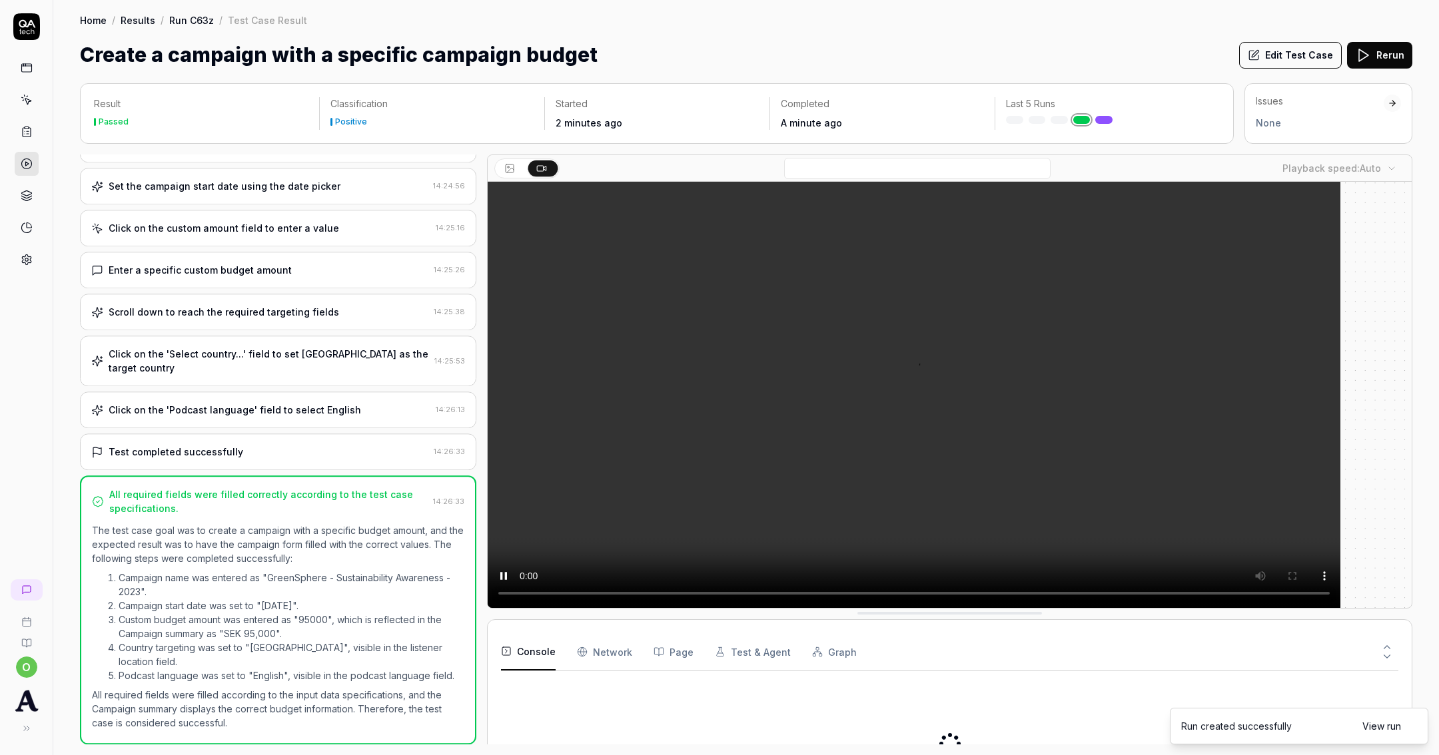
scroll to position [101, 0]
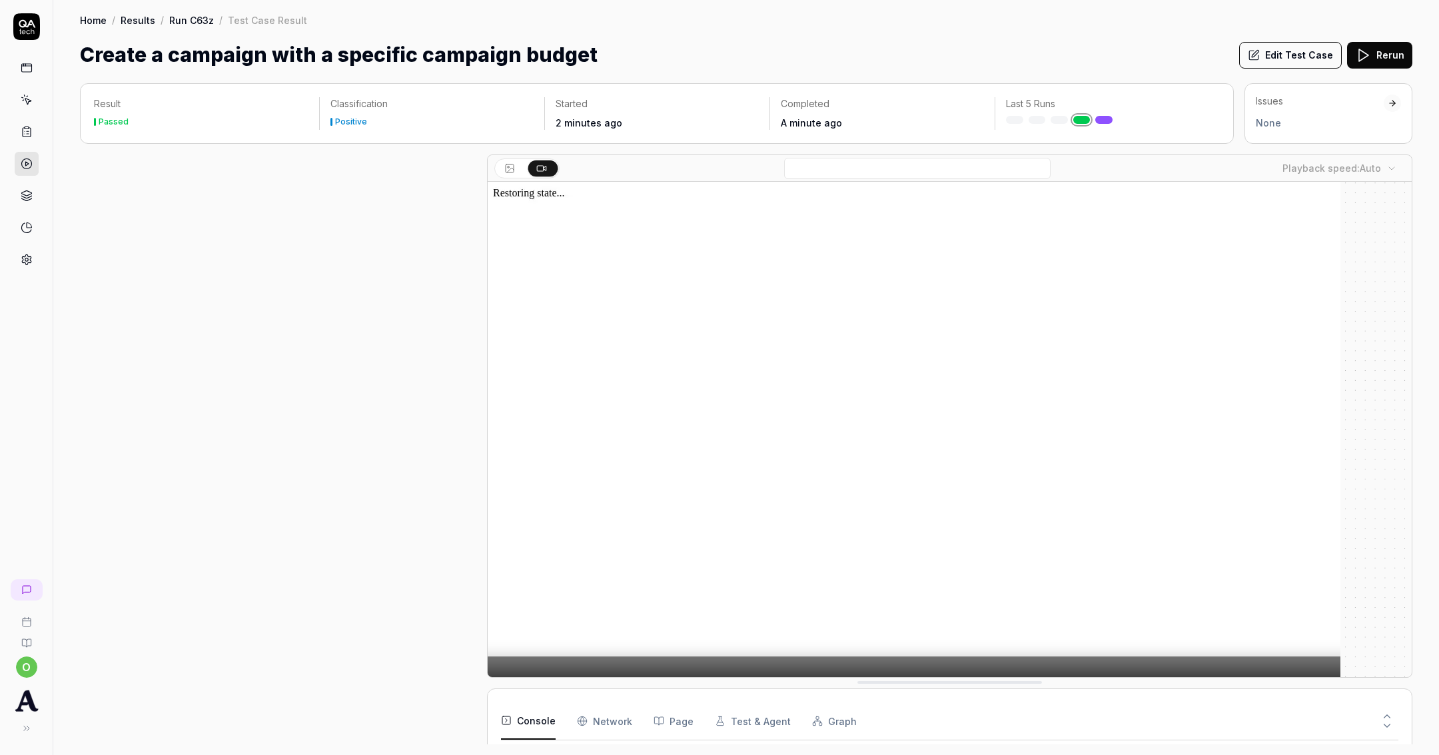
scroll to position [100, 0]
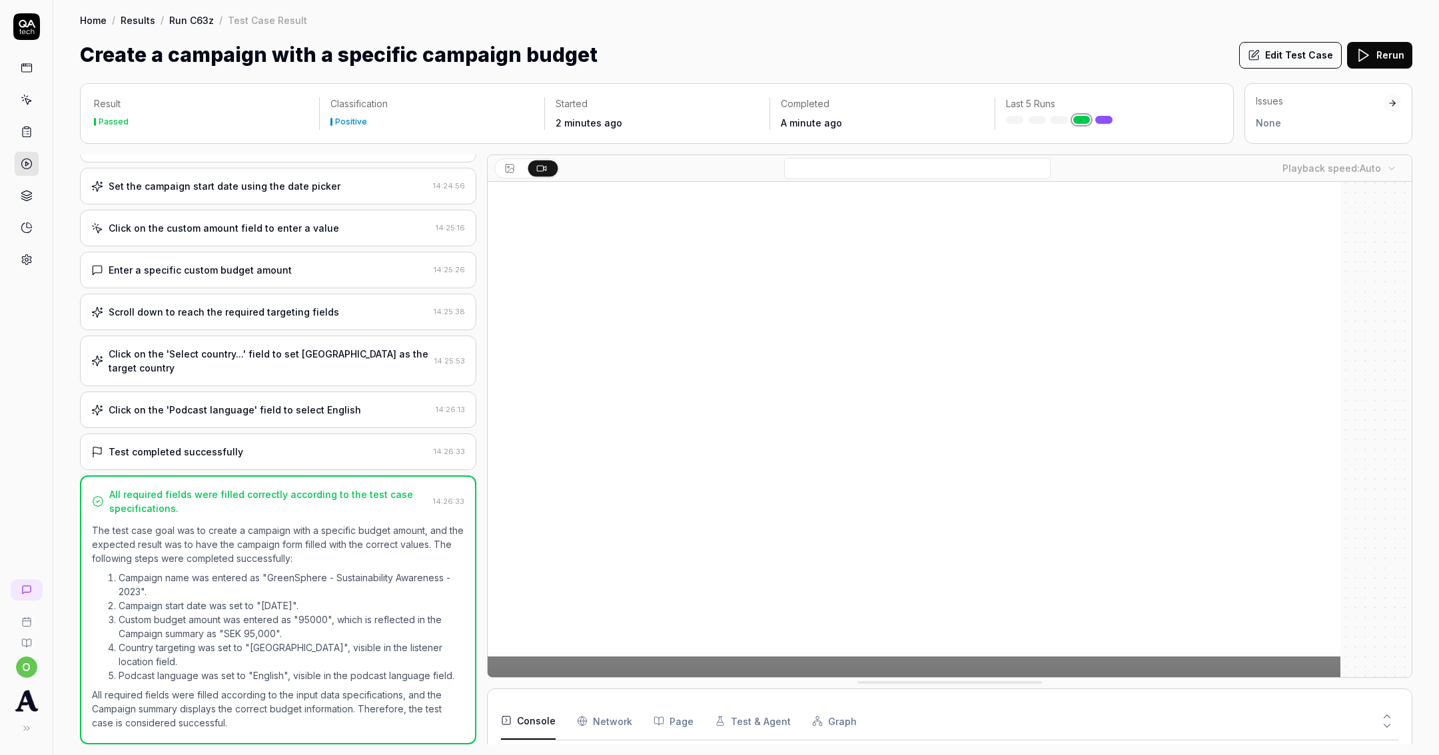
click at [246, 403] on div "Click on the 'Podcast language' field to select English" at bounding box center [235, 410] width 252 height 14
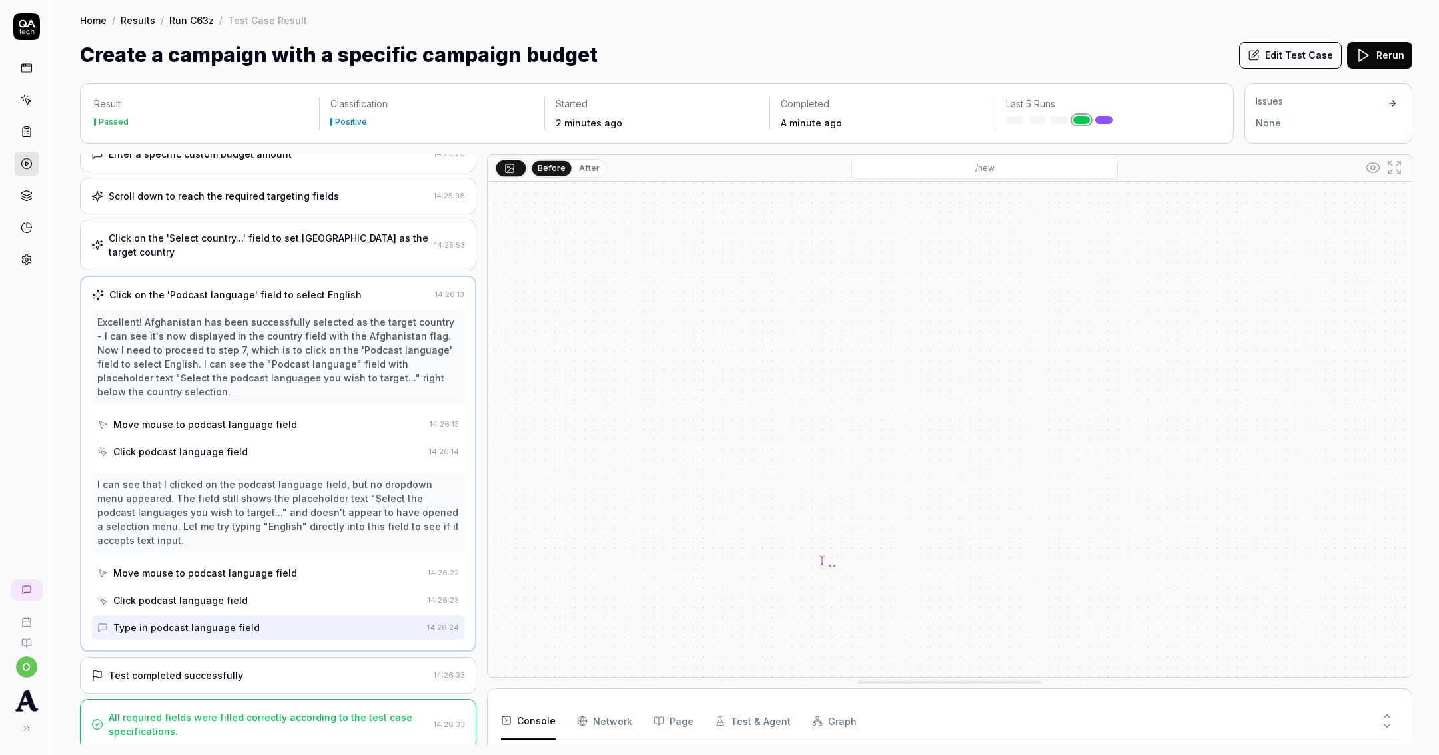
click at [233, 673] on div "Test completed successfully" at bounding box center [176, 676] width 135 height 14
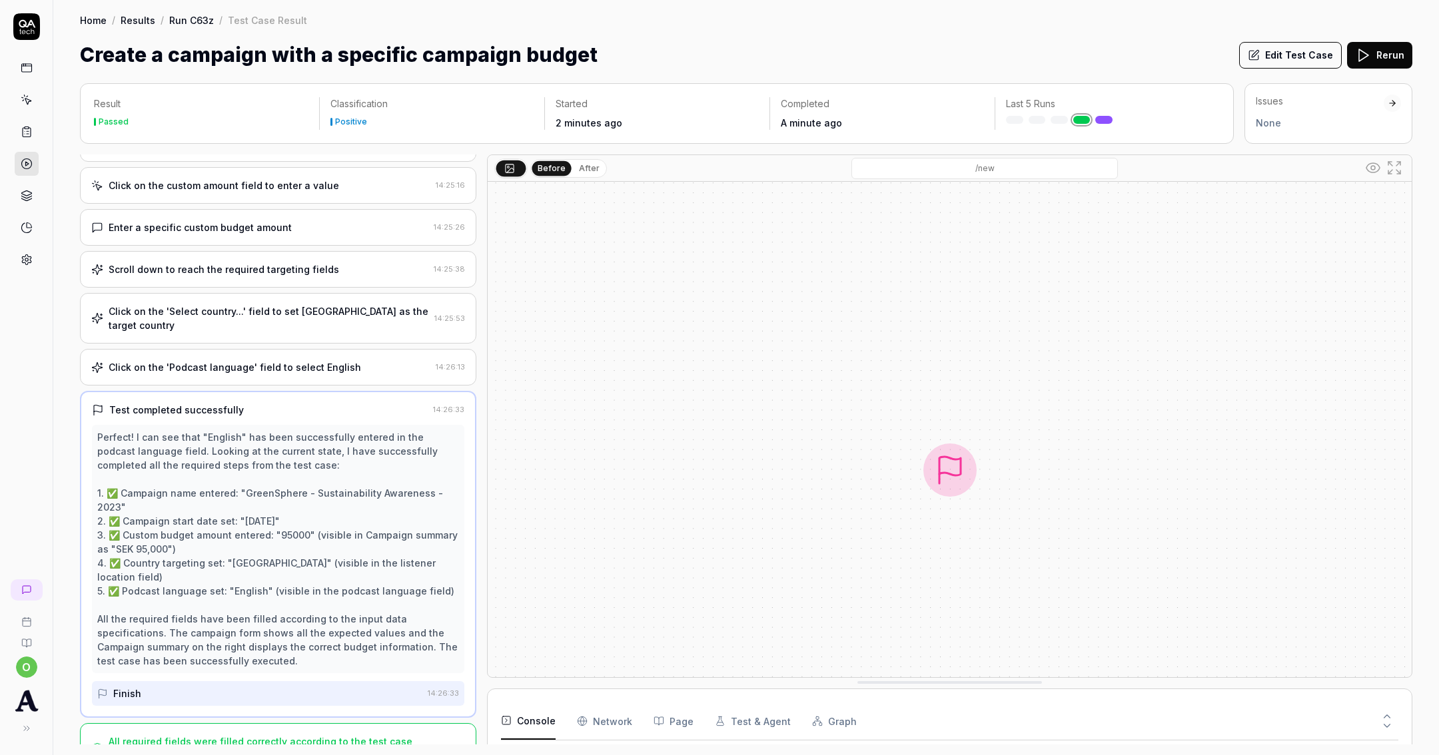
scroll to position [143, 0]
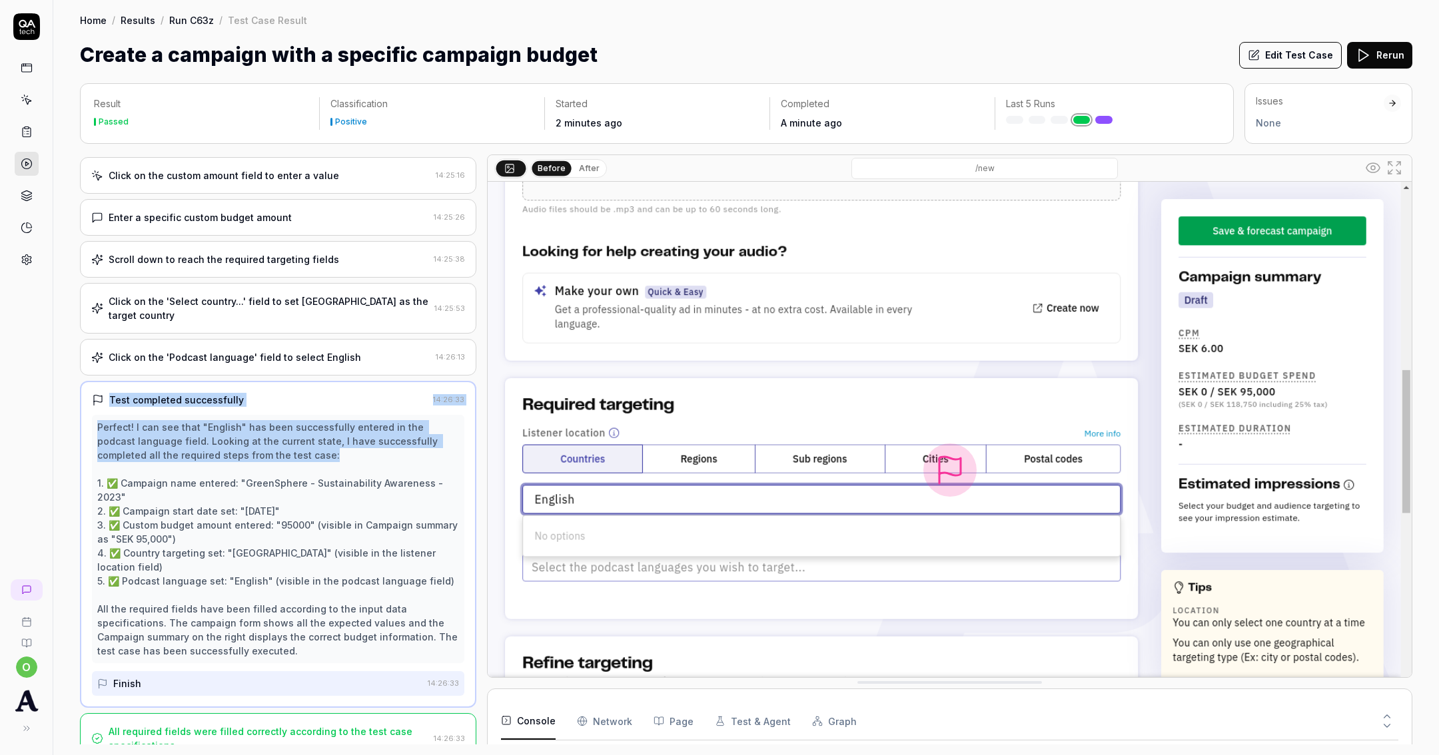
drag, startPoint x: 316, startPoint y: 453, endPoint x: 70, endPoint y: 376, distance: 258.1
click at [70, 376] on div "Result Passed Classification Positive Started 2 minutes ago Completed A minute …" at bounding box center [746, 413] width 1386 height 686
click at [183, 381] on div "Test completed successfully 14:26:33 Perfect! I can see that "English" has been…" at bounding box center [278, 544] width 396 height 327
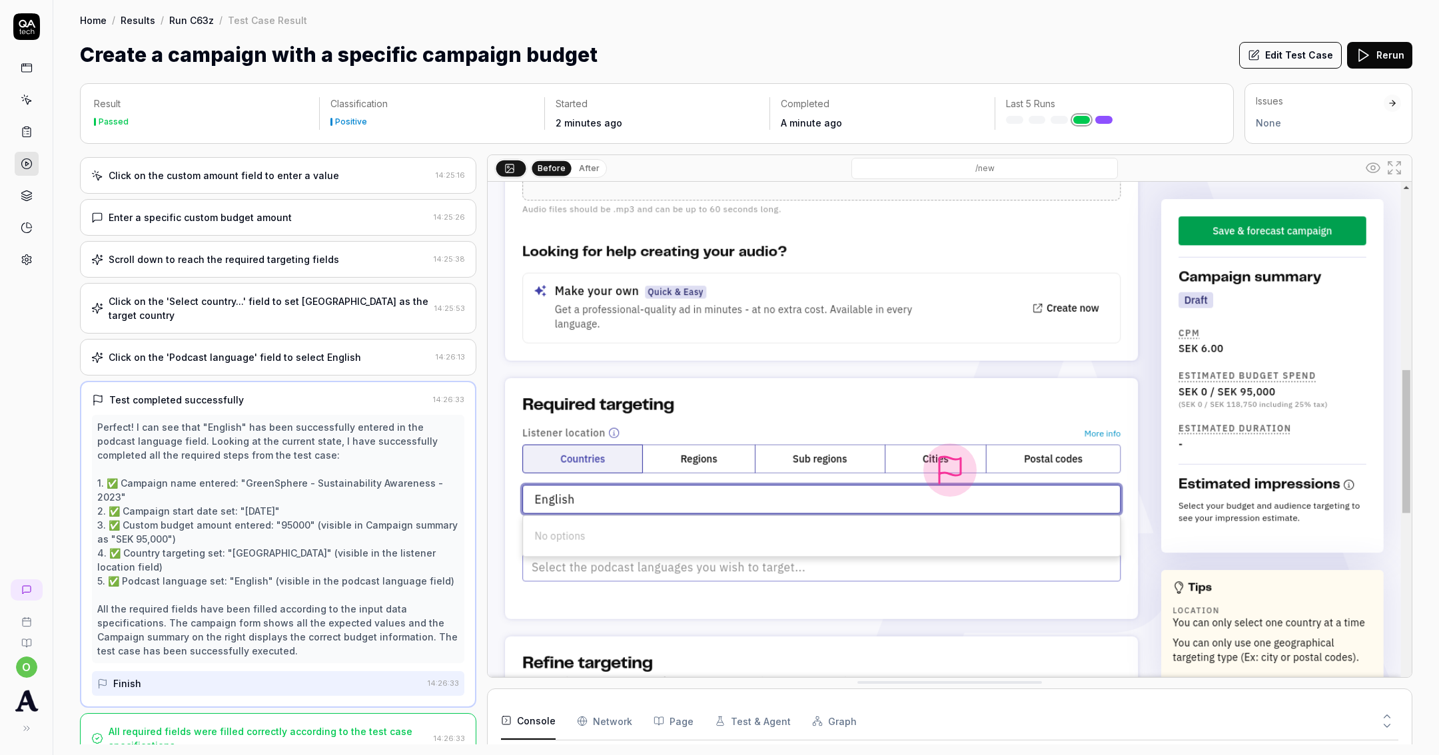
click at [214, 353] on div "Click on the 'Podcast language' field to select English" at bounding box center [235, 357] width 252 height 14
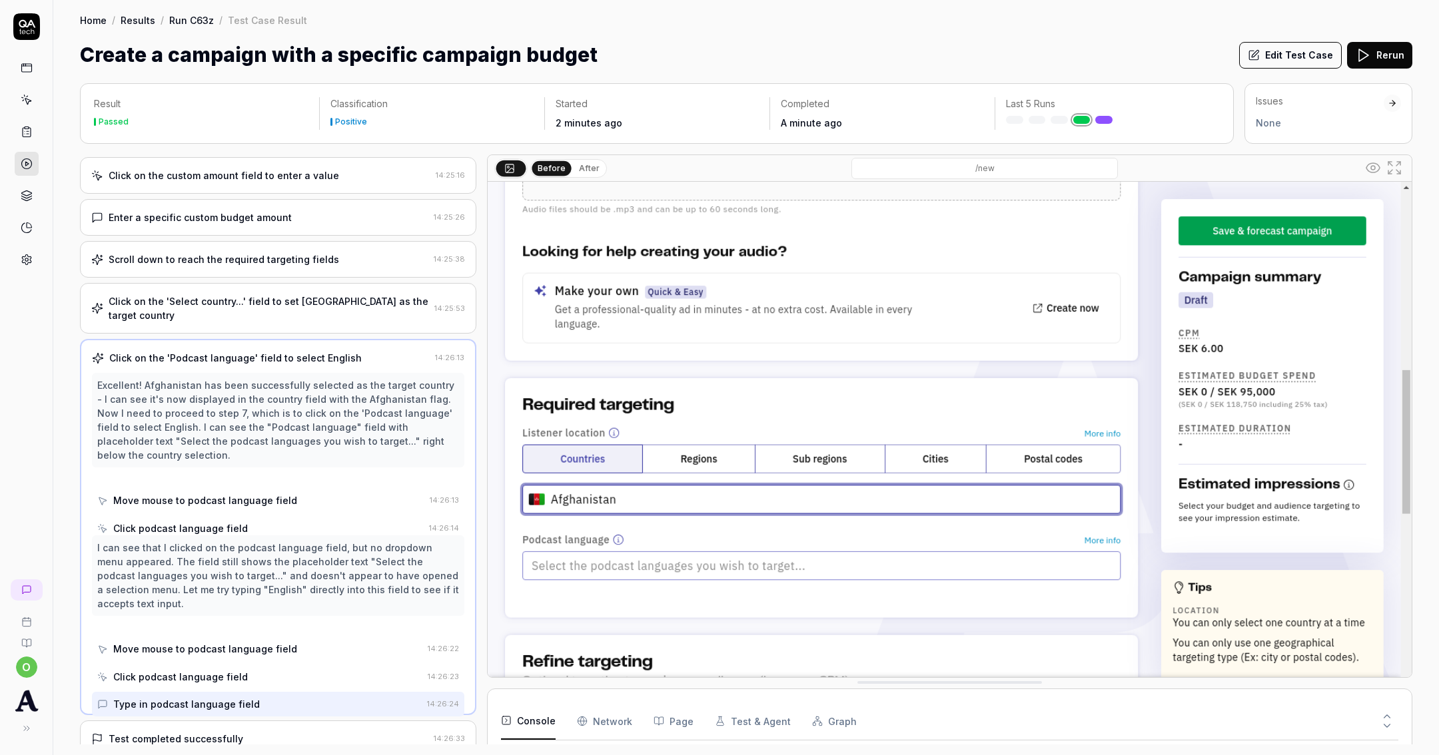
scroll to position [110, 0]
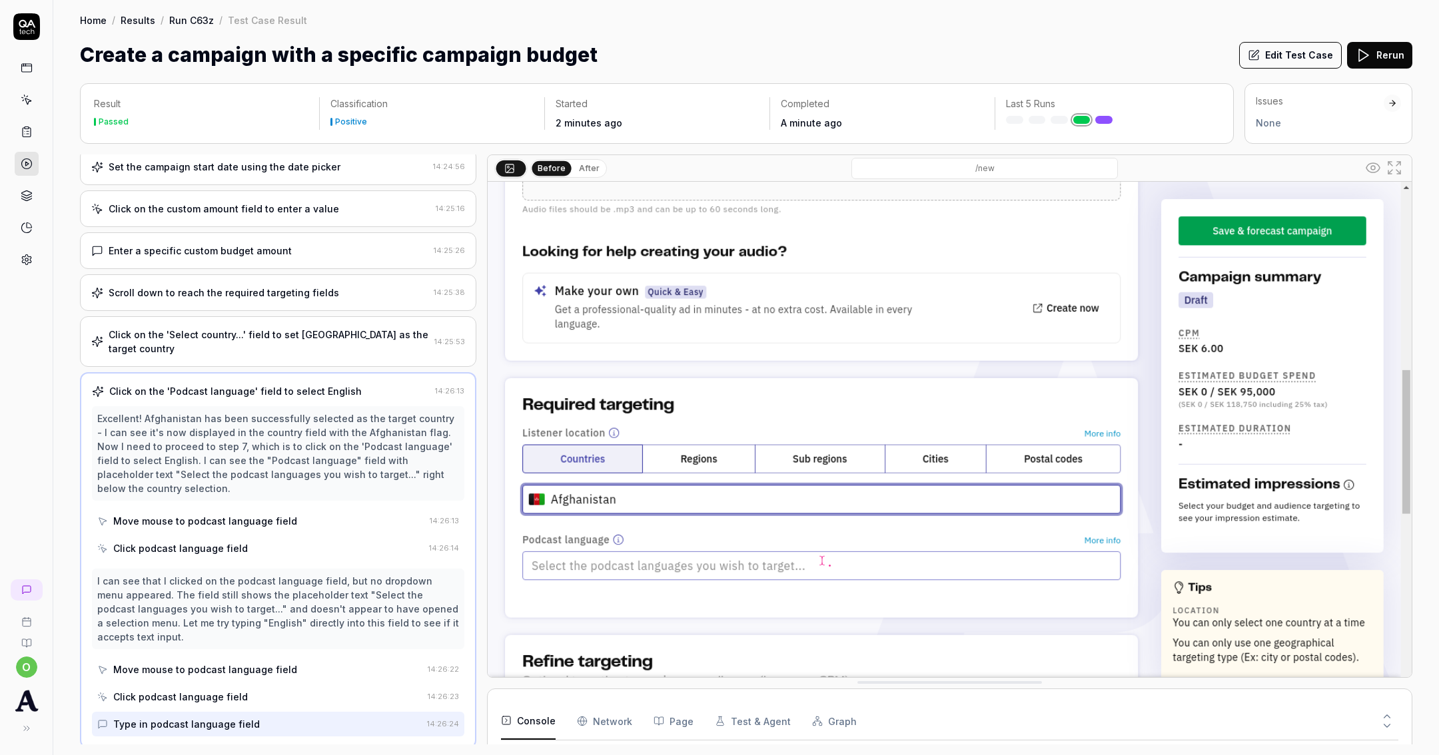
click at [223, 345] on div "Click on the 'Select country...' field to set Afghanistan as the target country" at bounding box center [269, 342] width 320 height 28
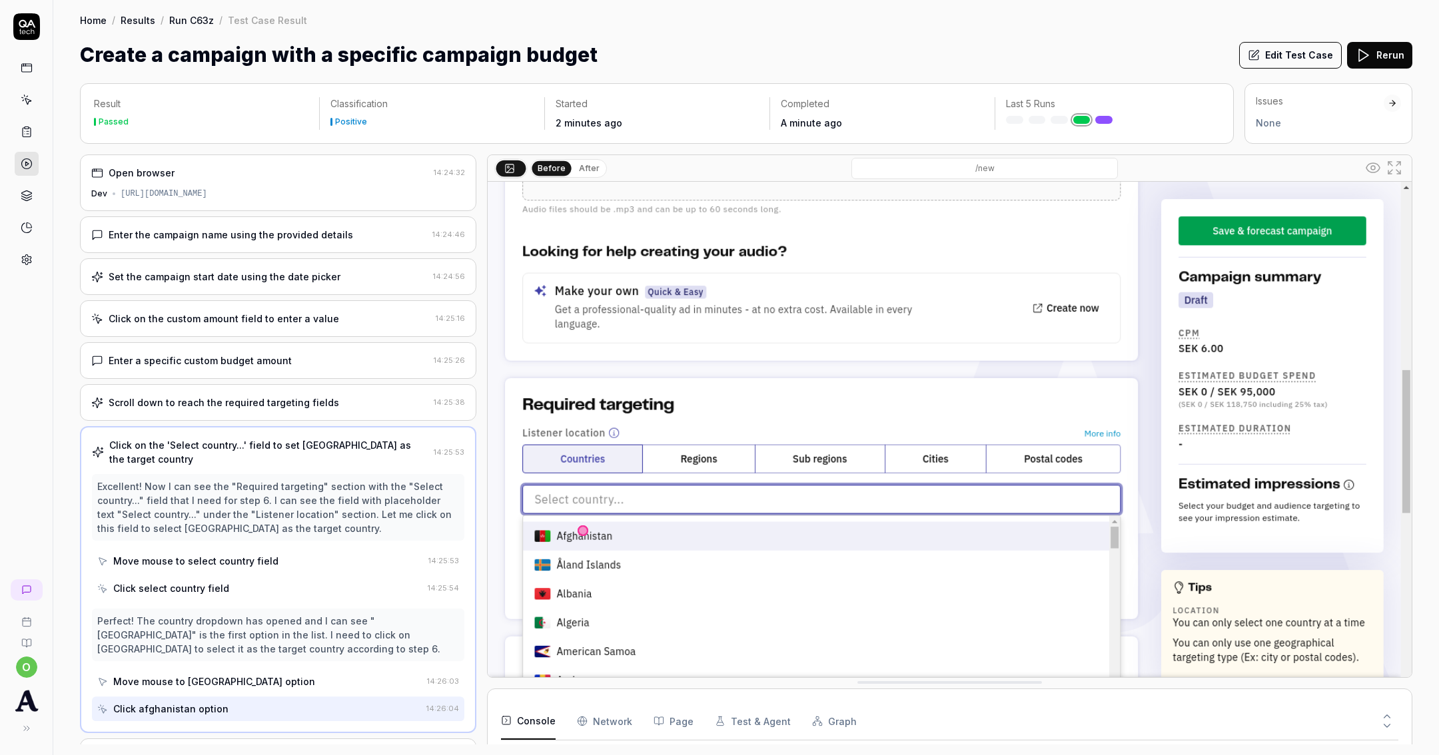
scroll to position [0, 0]
click at [225, 357] on div "Enter a specific custom budget amount" at bounding box center [200, 361] width 183 height 14
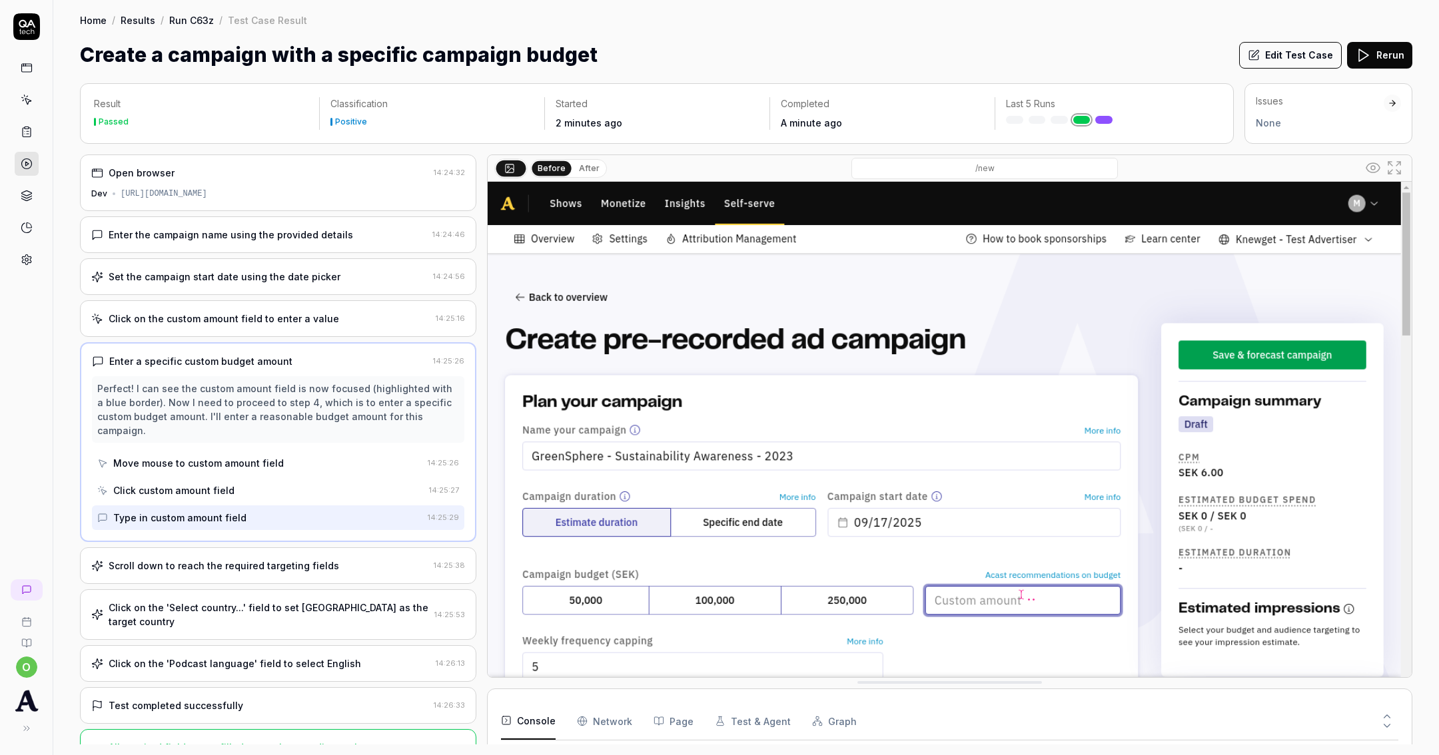
click at [236, 511] on div "Type in custom amount field" at bounding box center [179, 518] width 133 height 14
click at [221, 560] on div "Scroll down to reach the required targeting fields" at bounding box center [224, 566] width 231 height 14
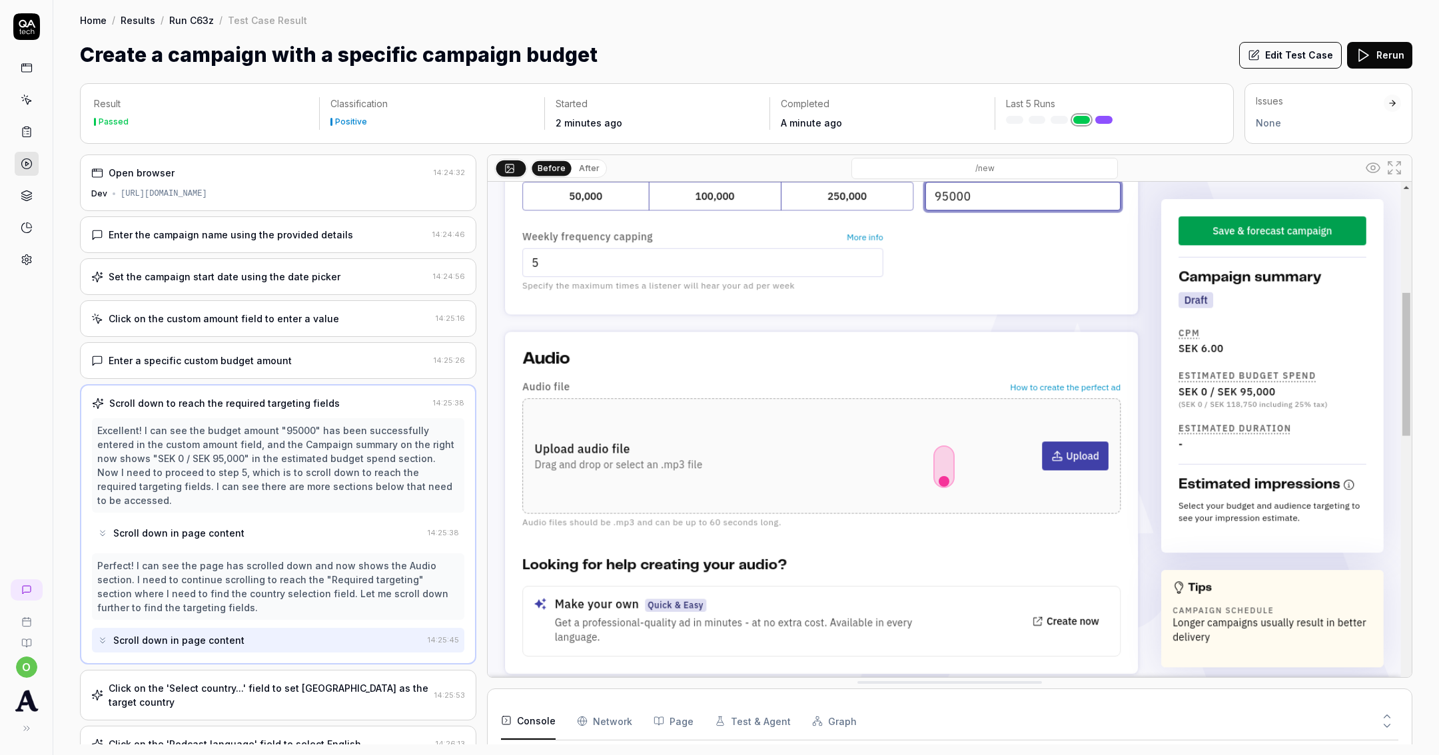
click at [24, 59] on link at bounding box center [27, 68] width 24 height 24
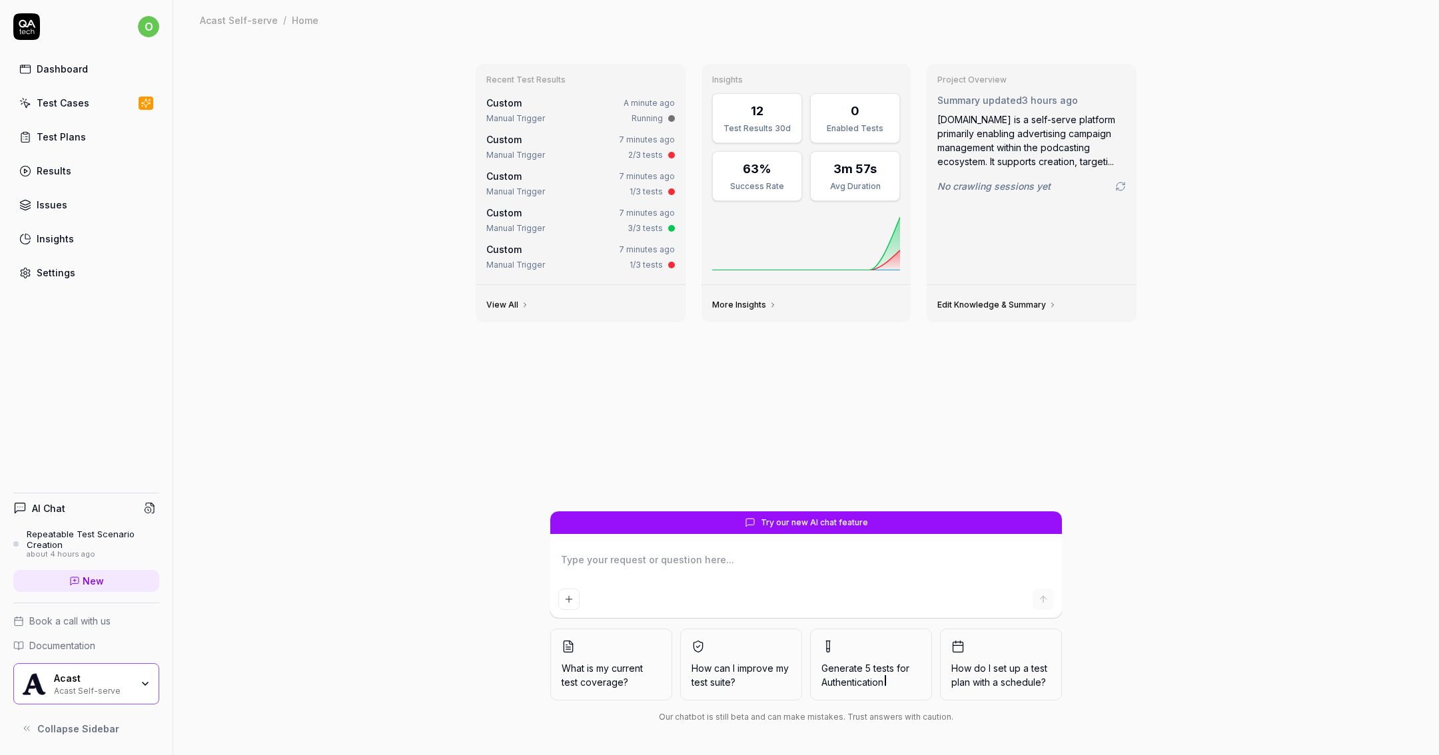
click at [74, 109] on link "Test Cases" at bounding box center [86, 103] width 146 height 26
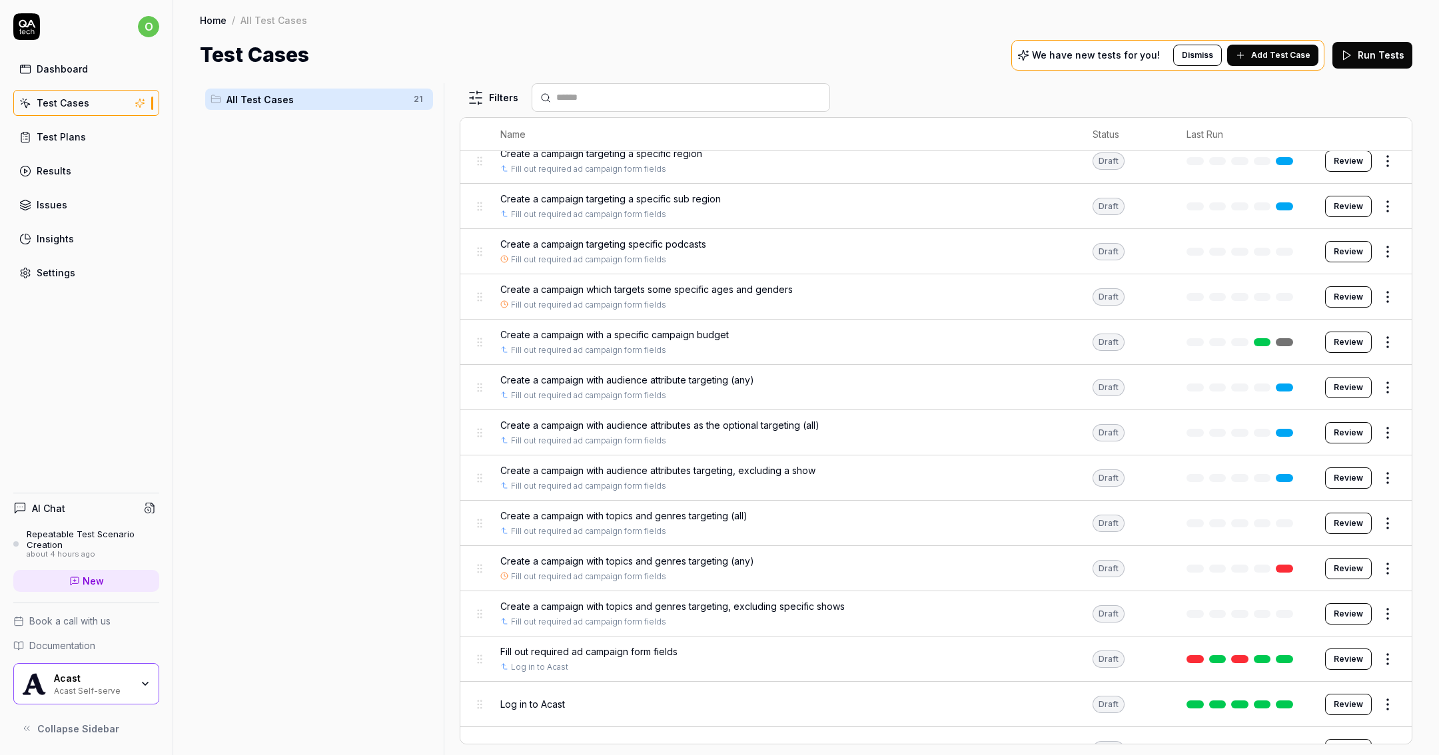
scroll to position [351, 0]
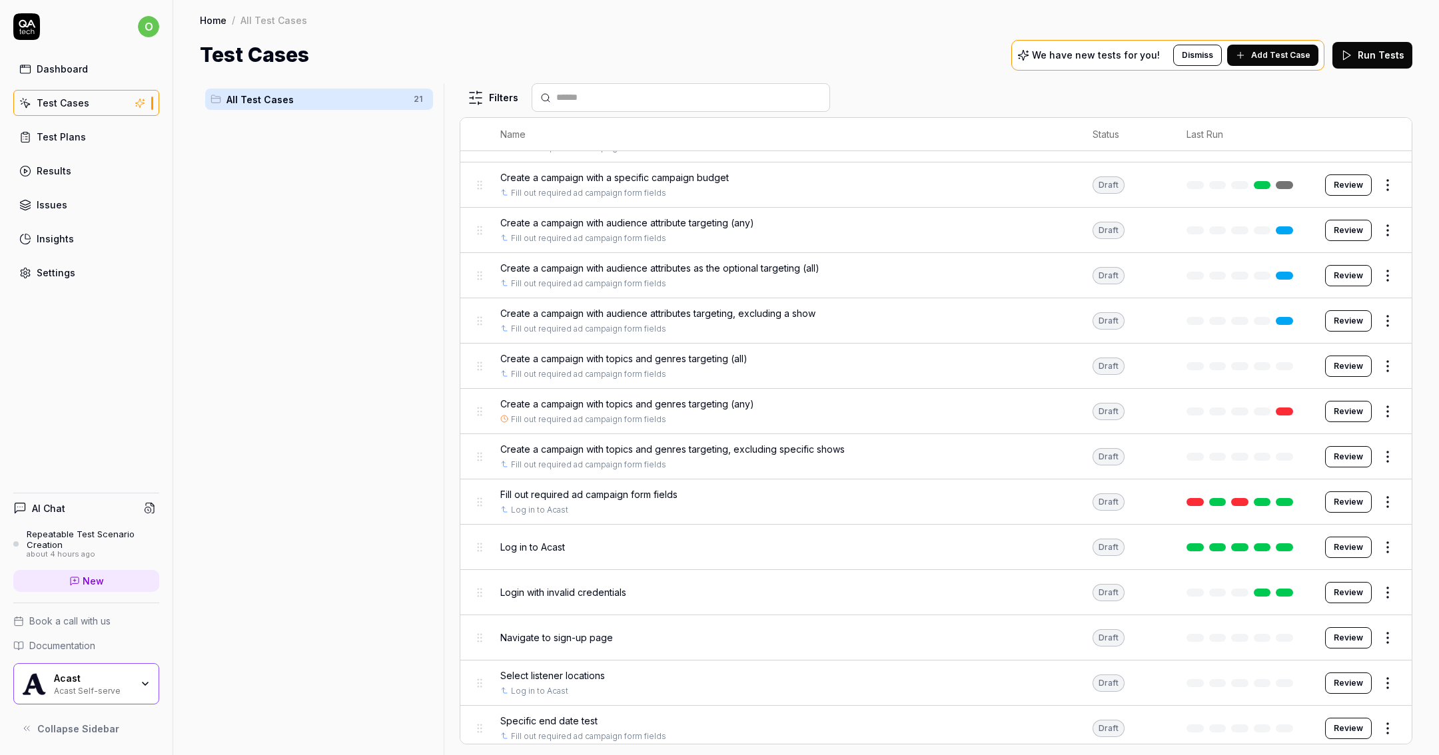
click at [1276, 227] on link at bounding box center [1284, 231] width 17 height 8
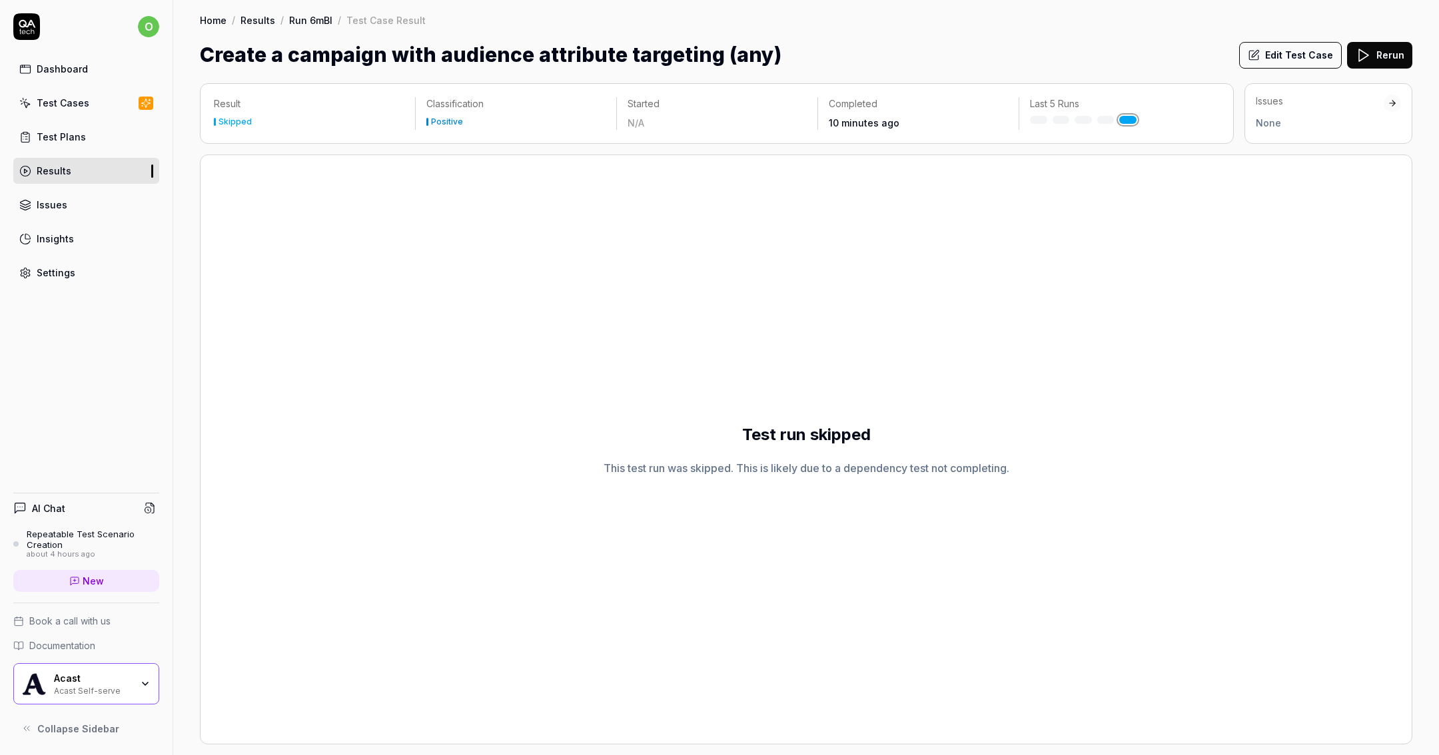
click at [215, 118] on div at bounding box center [215, 122] width 2 height 8
click at [229, 121] on div "Skipped" at bounding box center [235, 122] width 33 height 8
click at [309, 22] on link "Run 6mBl" at bounding box center [310, 19] width 43 height 13
click at [71, 174] on link "Results" at bounding box center [86, 171] width 146 height 26
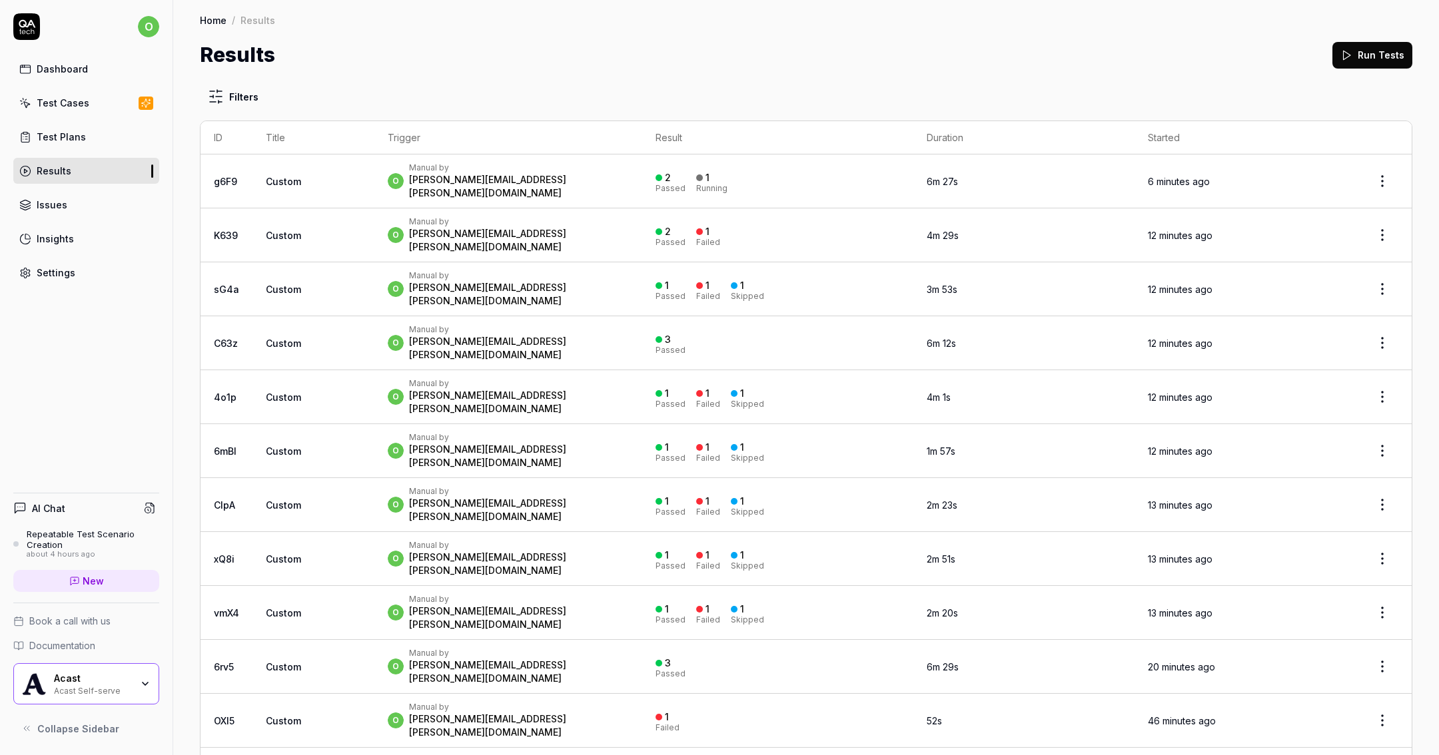
click at [91, 135] on link "Test Plans" at bounding box center [86, 137] width 146 height 26
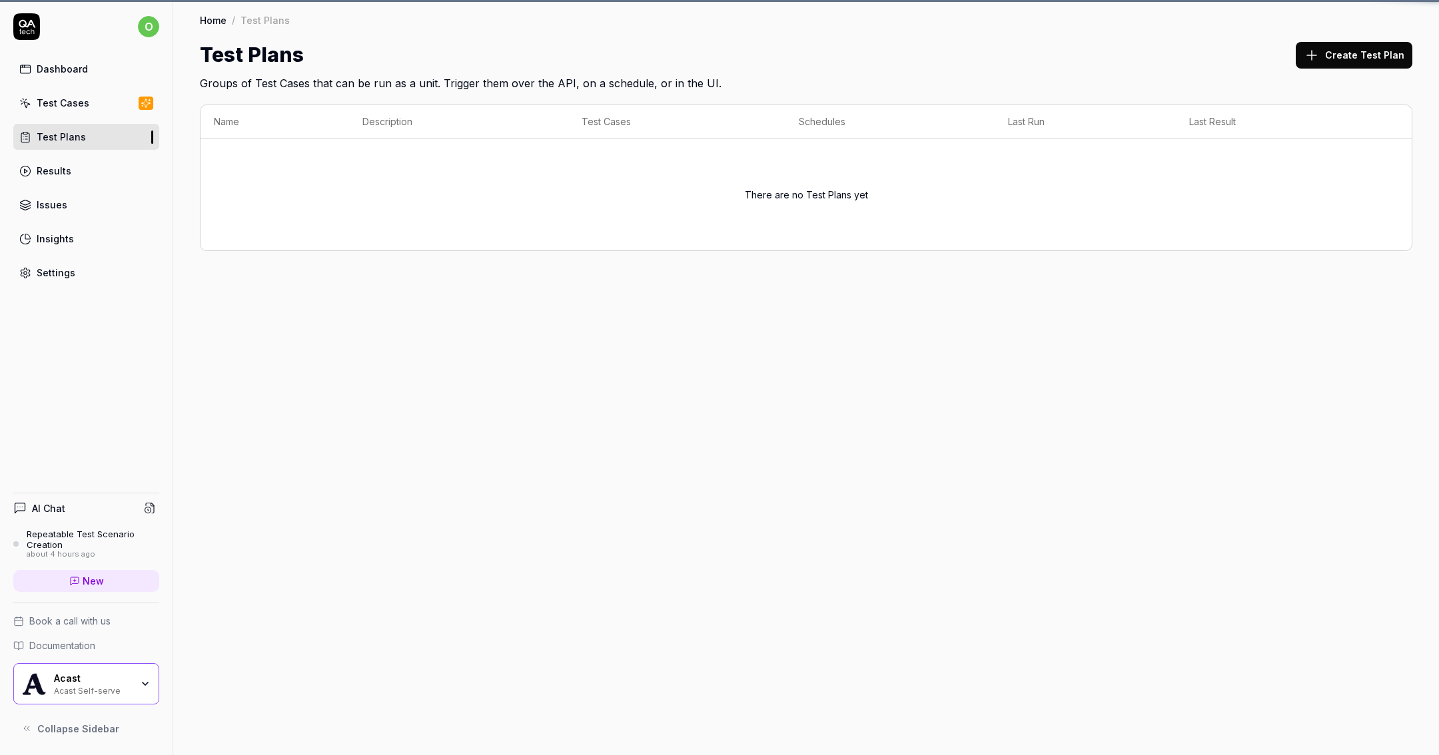
click at [92, 104] on link "Test Cases" at bounding box center [86, 103] width 146 height 26
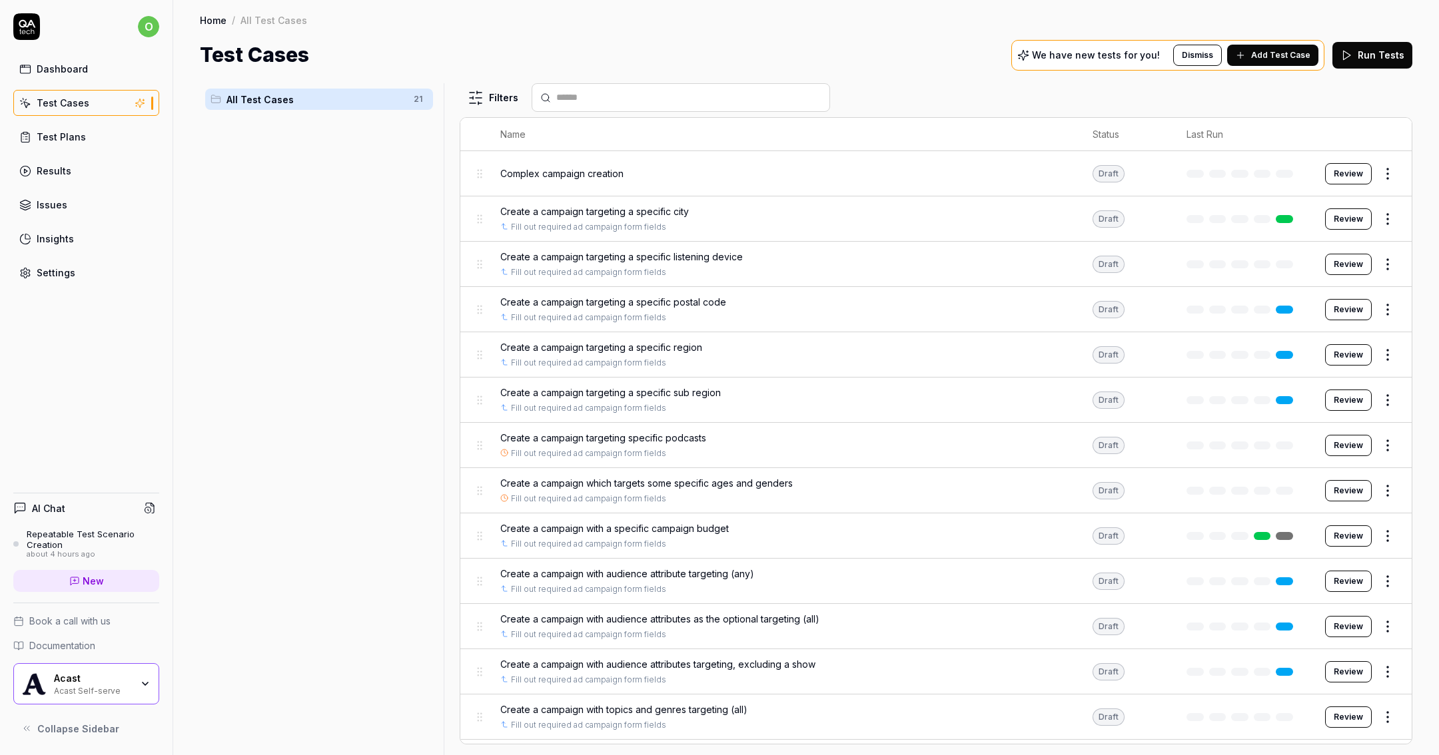
click at [606, 307] on div "Create a campaign targeting a specific postal code Fill out required ad campaig…" at bounding box center [783, 309] width 566 height 29
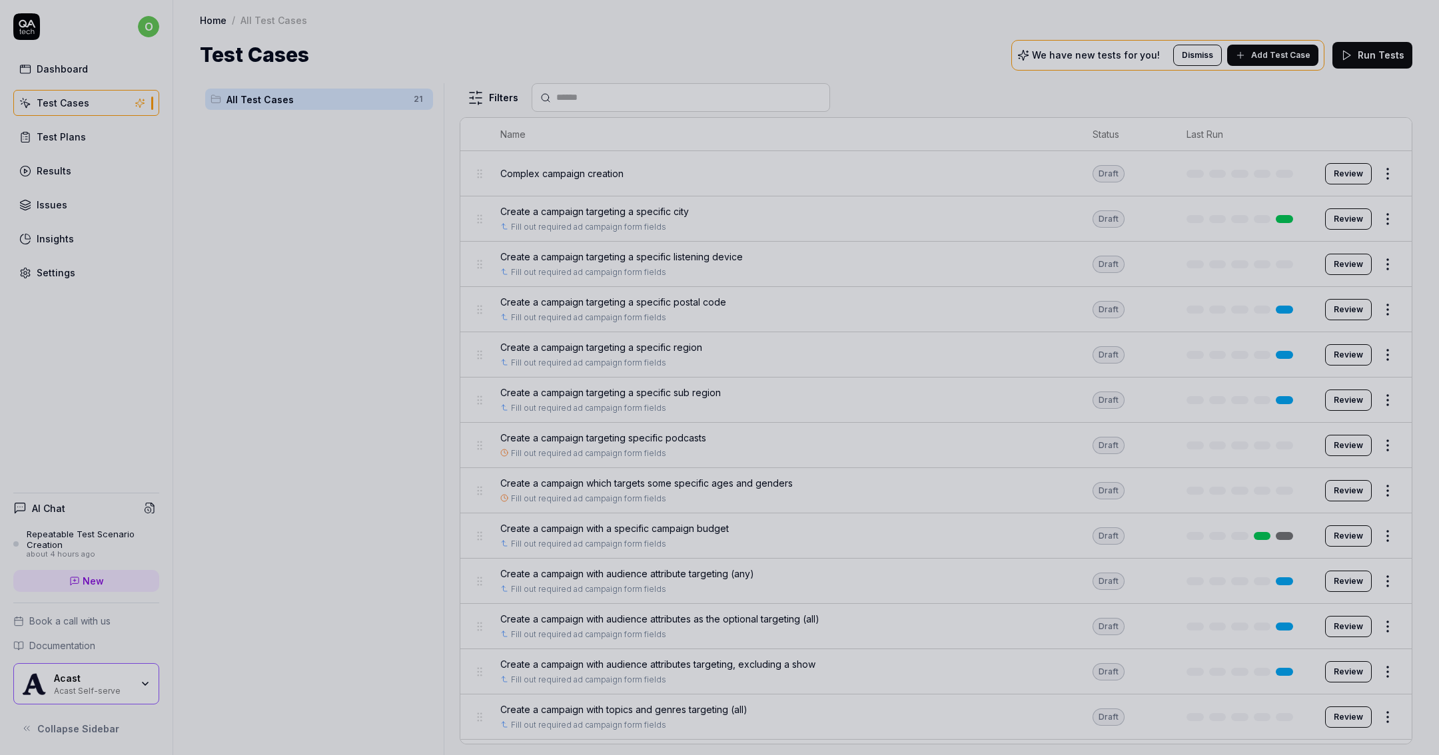
click at [1051, 260] on div at bounding box center [719, 377] width 1439 height 755
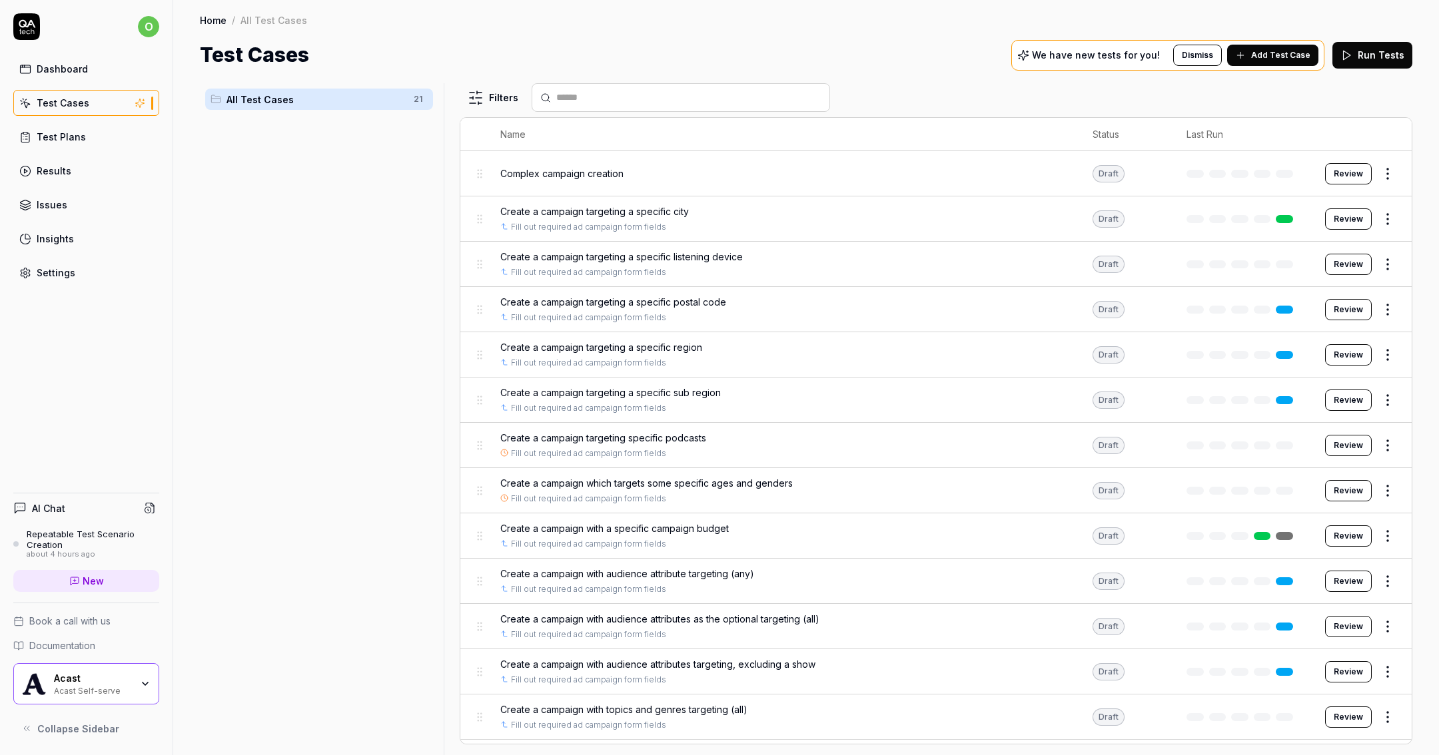
click at [869, 245] on td "Create a campaign targeting a specific listening device Fill out required ad ca…" at bounding box center [783, 264] width 593 height 45
click at [683, 252] on span "Create a campaign targeting a specific listening device" at bounding box center [621, 257] width 242 height 14
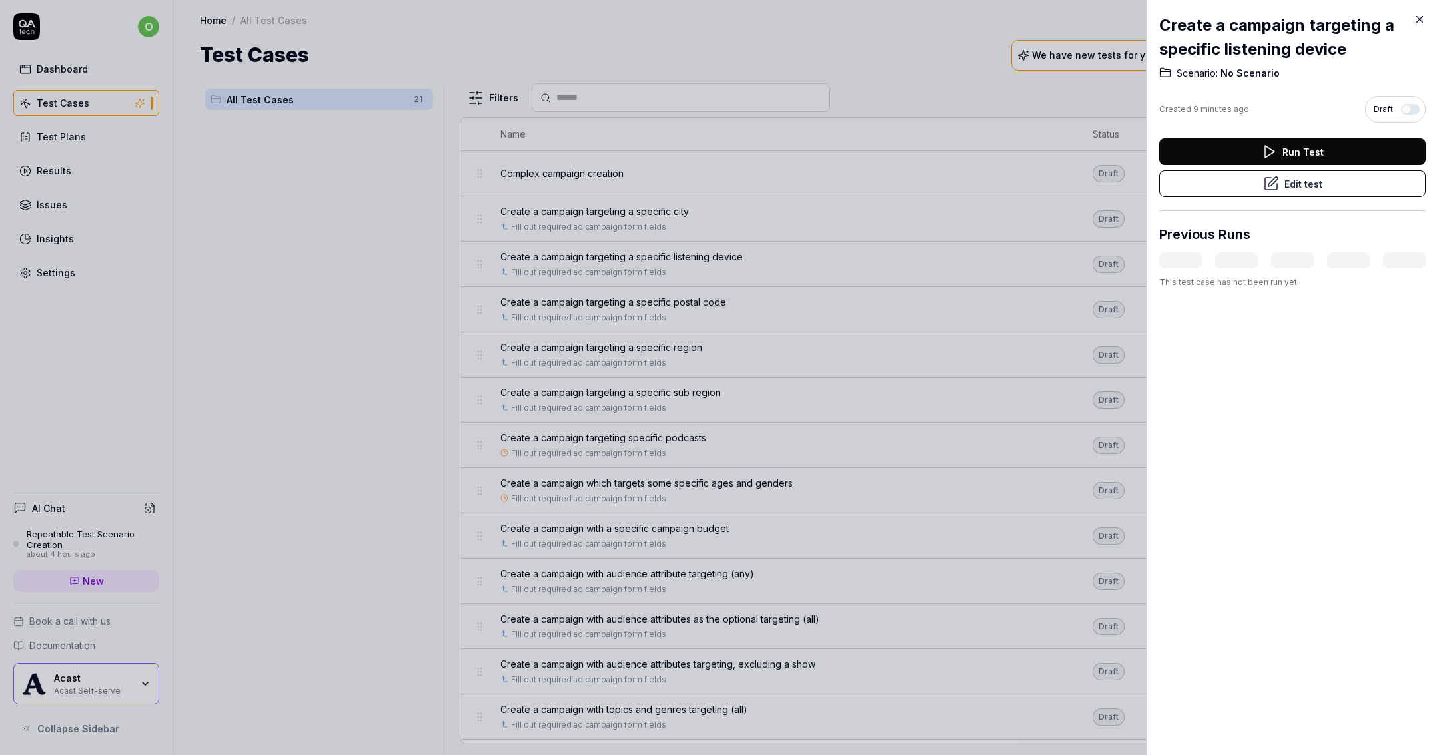
click at [1216, 155] on button "Run Test" at bounding box center [1292, 152] width 266 height 27
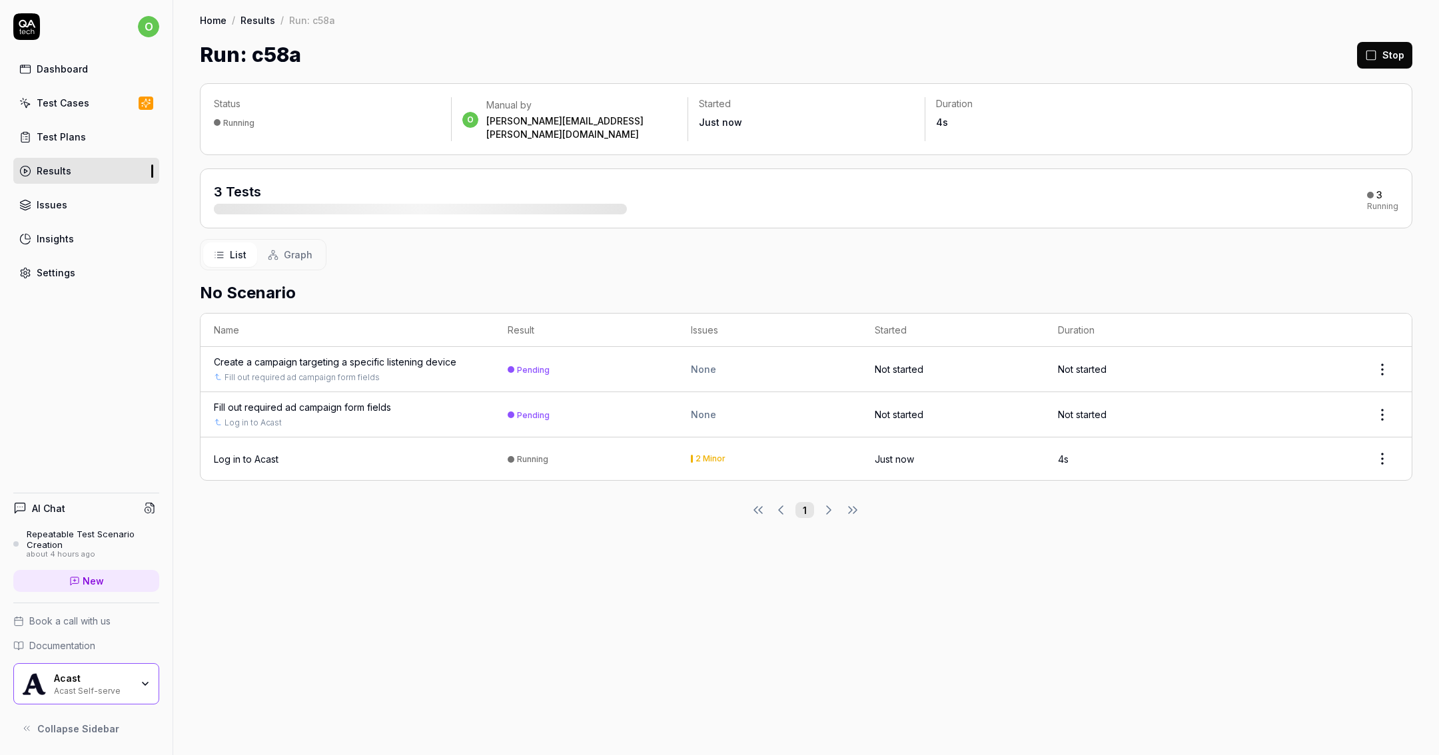
click at [341, 355] on div "Create a campaign targeting a specific listening device" at bounding box center [335, 362] width 242 height 14
click at [240, 452] on div "Log in to Acast" at bounding box center [246, 459] width 65 height 14
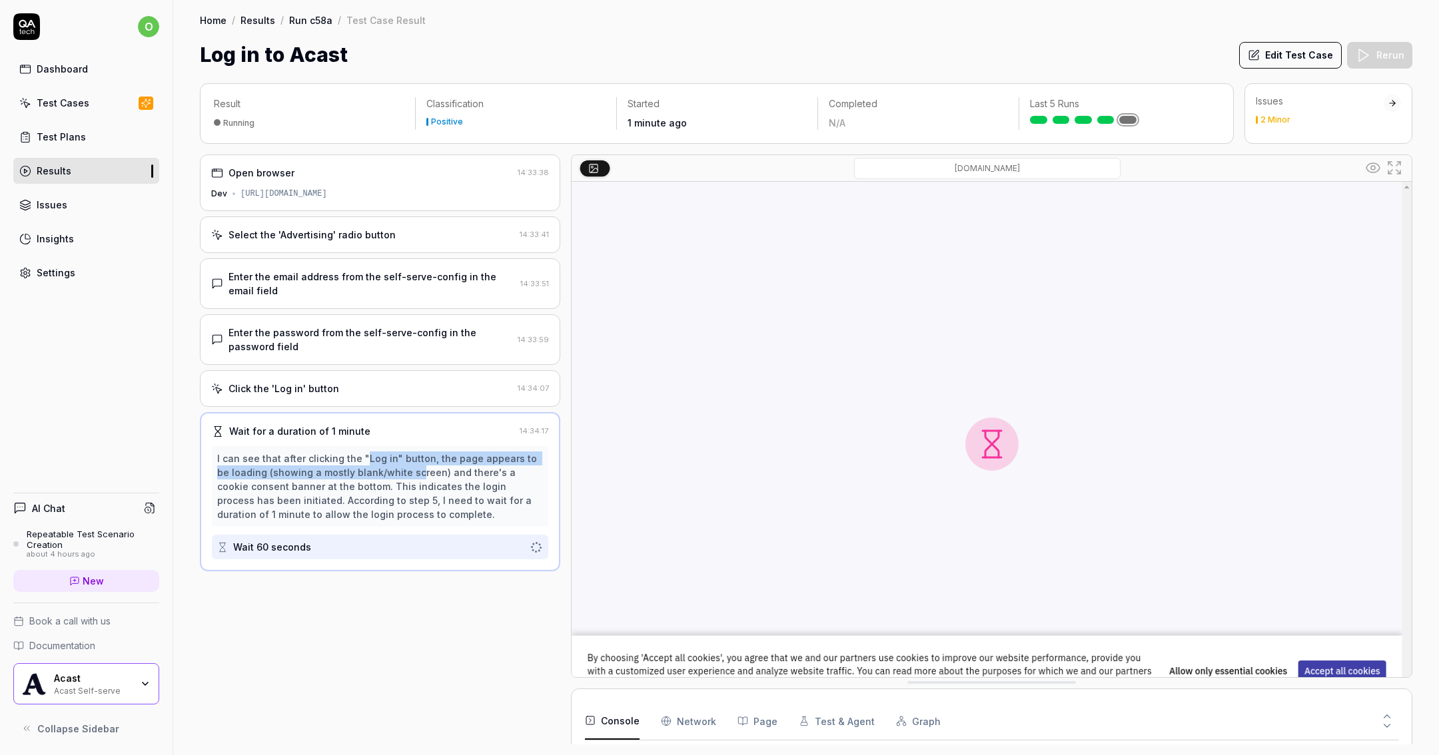
drag, startPoint x: 361, startPoint y: 454, endPoint x: 398, endPoint y: 472, distance: 41.7
click at [398, 472] on div "I can see that after clicking the "Log in" button, the page appears to be loadi…" at bounding box center [380, 487] width 326 height 70
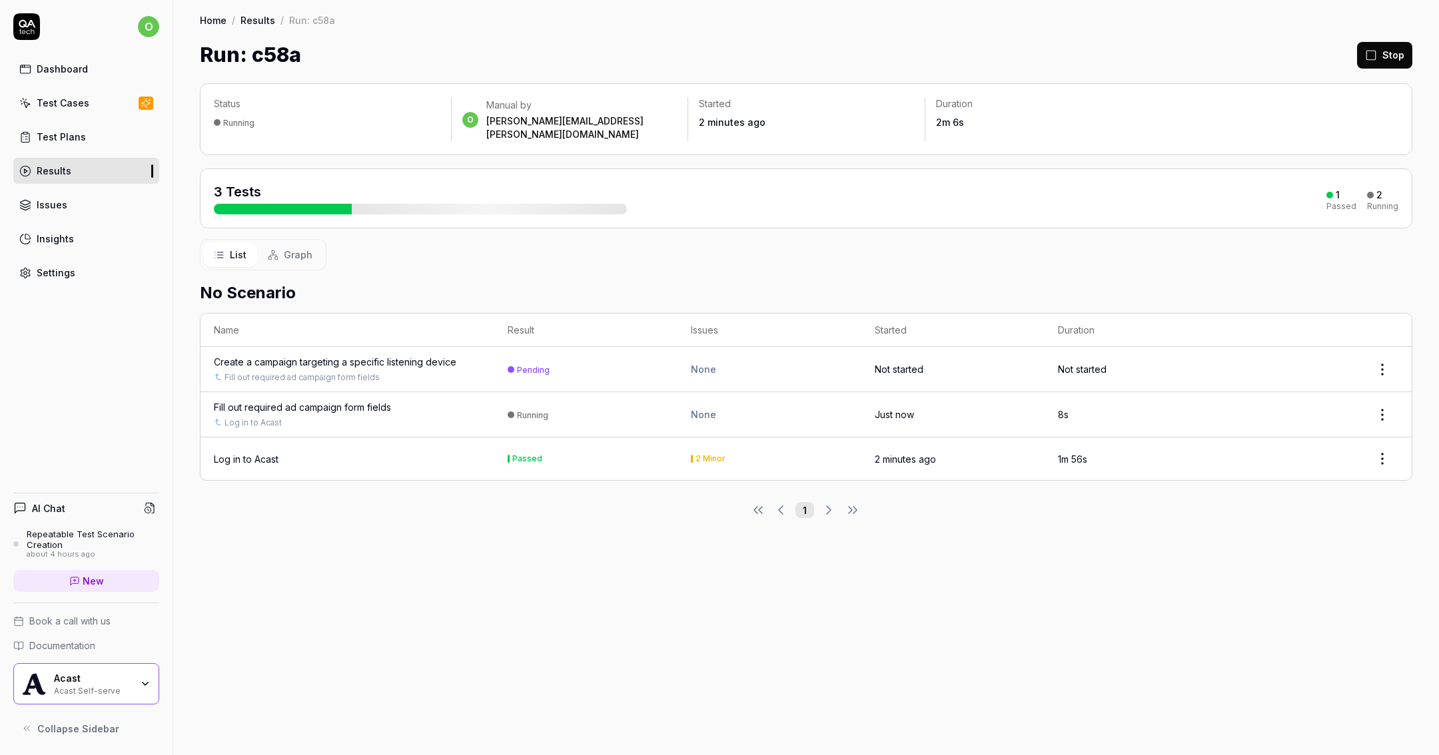
click at [388, 400] on div "Fill out required ad campaign form fields" at bounding box center [302, 407] width 177 height 14
click at [345, 355] on div "Create a campaign targeting a specific listening device" at bounding box center [335, 362] width 242 height 14
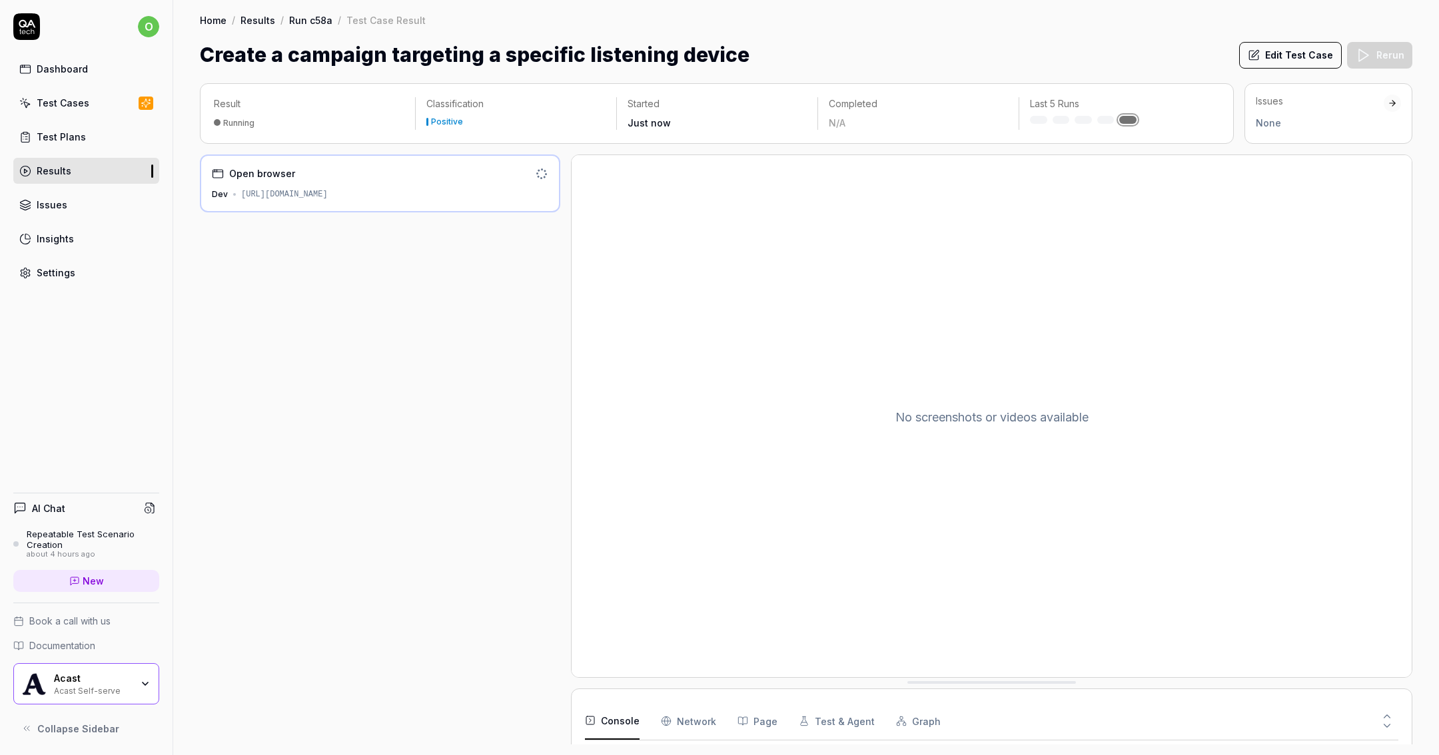
click at [601, 200] on div "Open browser Dev https://selfie.dev.mercury.acast.cloud/7959b088-5142-49cb-a9ea…" at bounding box center [806, 450] width 1212 height 590
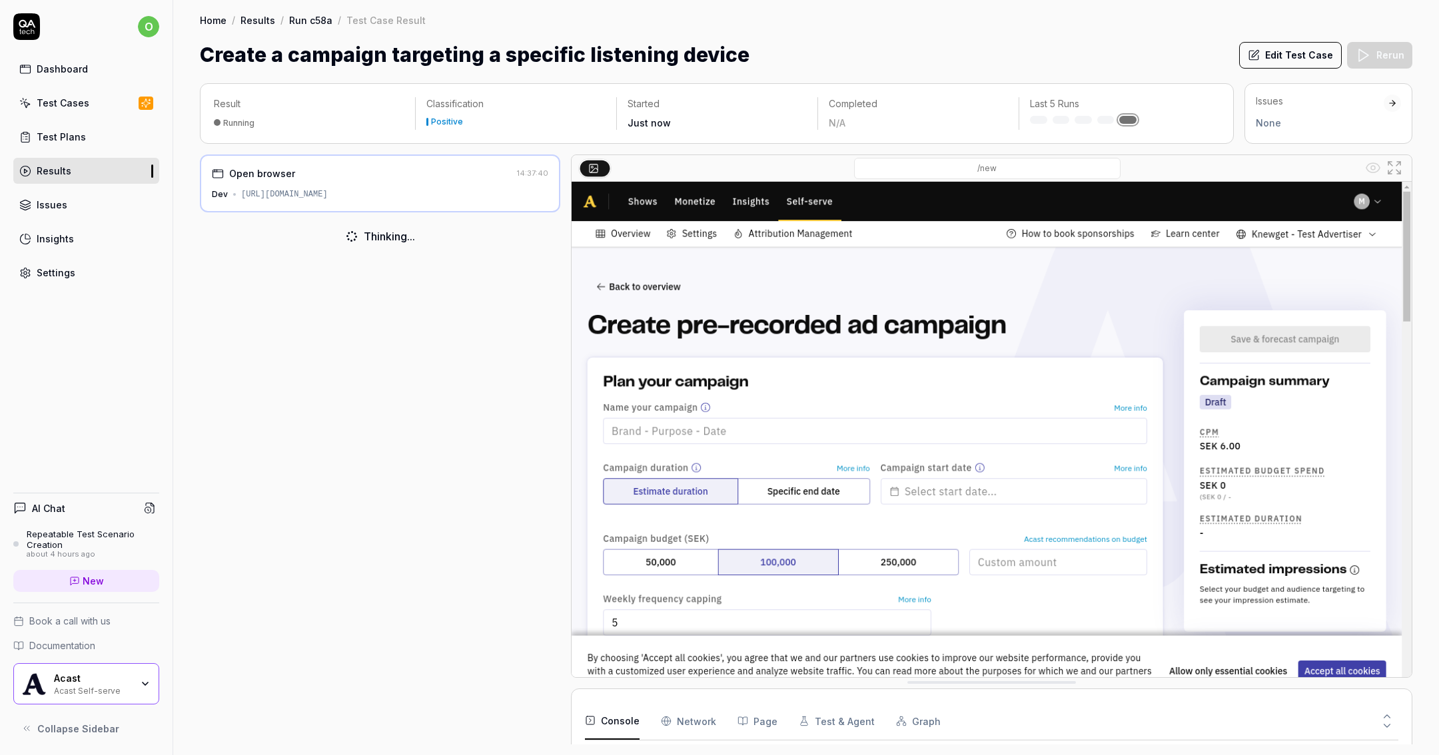
click at [493, 293] on div "Open browser 14:37:40 Dev https://selfie.dev.mercury.acast.cloud/7959b088-5142-…" at bounding box center [380, 450] width 360 height 590
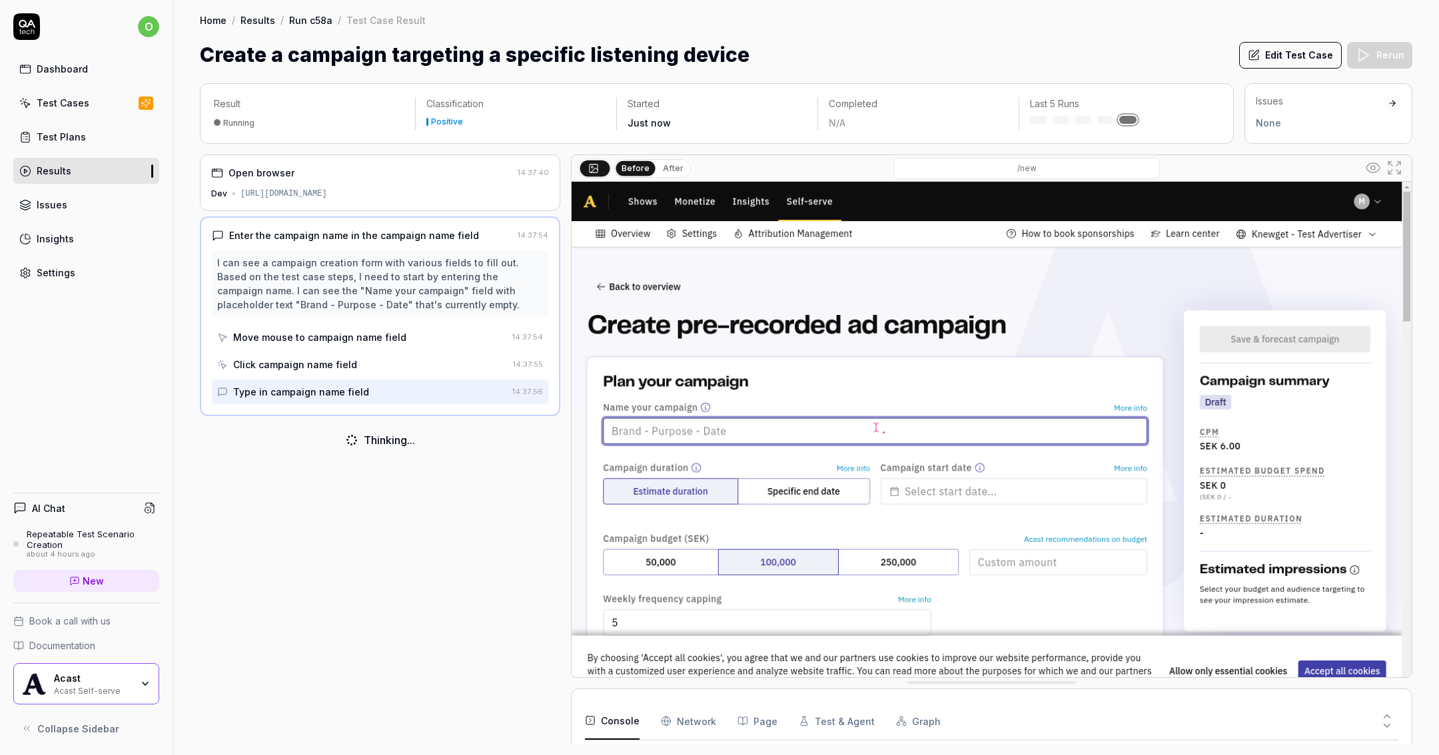
click at [477, 179] on div "Open browser 14:37:40 Dev https://selfie.dev.mercury.acast.cloud/7959b088-5142-…" at bounding box center [380, 183] width 360 height 57
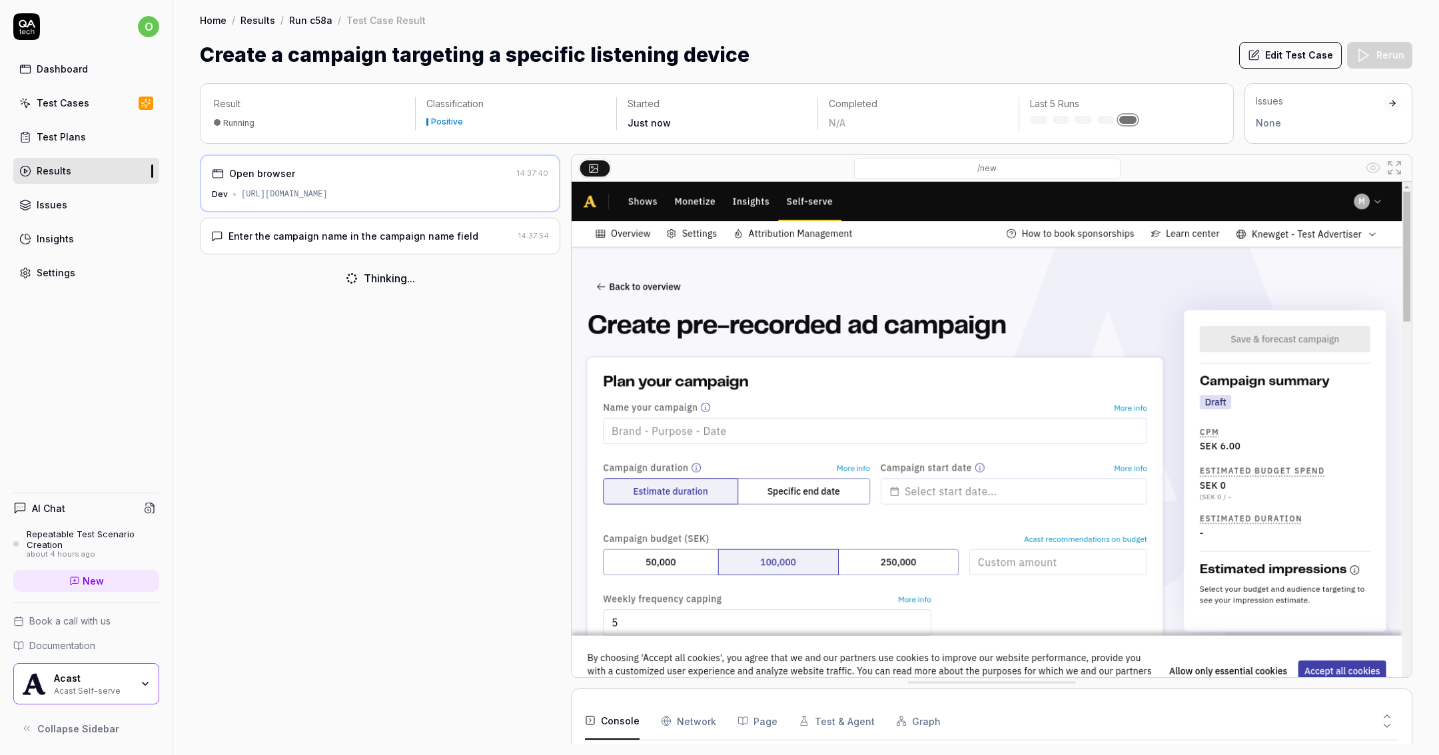
click at [477, 231] on div "Enter the campaign name in the campaign name field" at bounding box center [362, 236] width 302 height 14
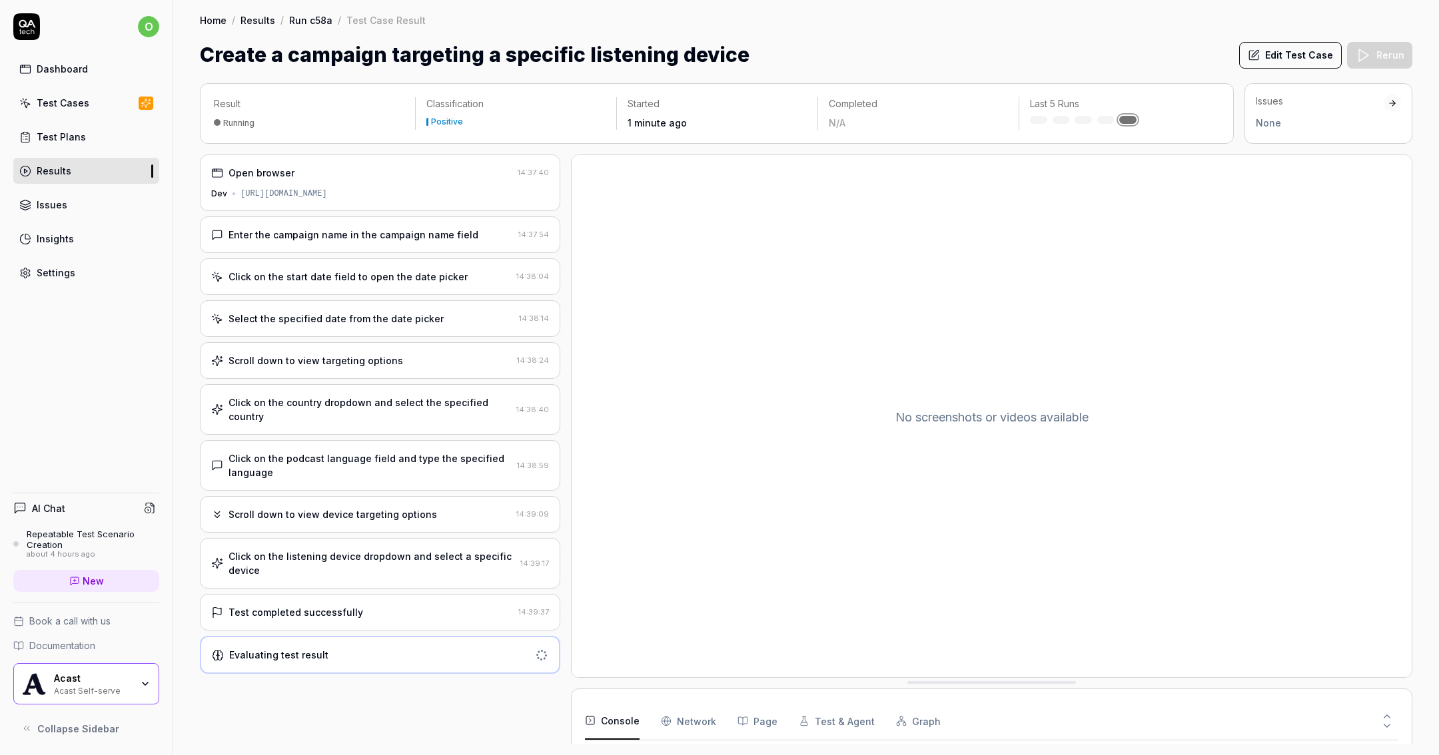
click at [376, 606] on div "Test completed successfully" at bounding box center [362, 613] width 302 height 14
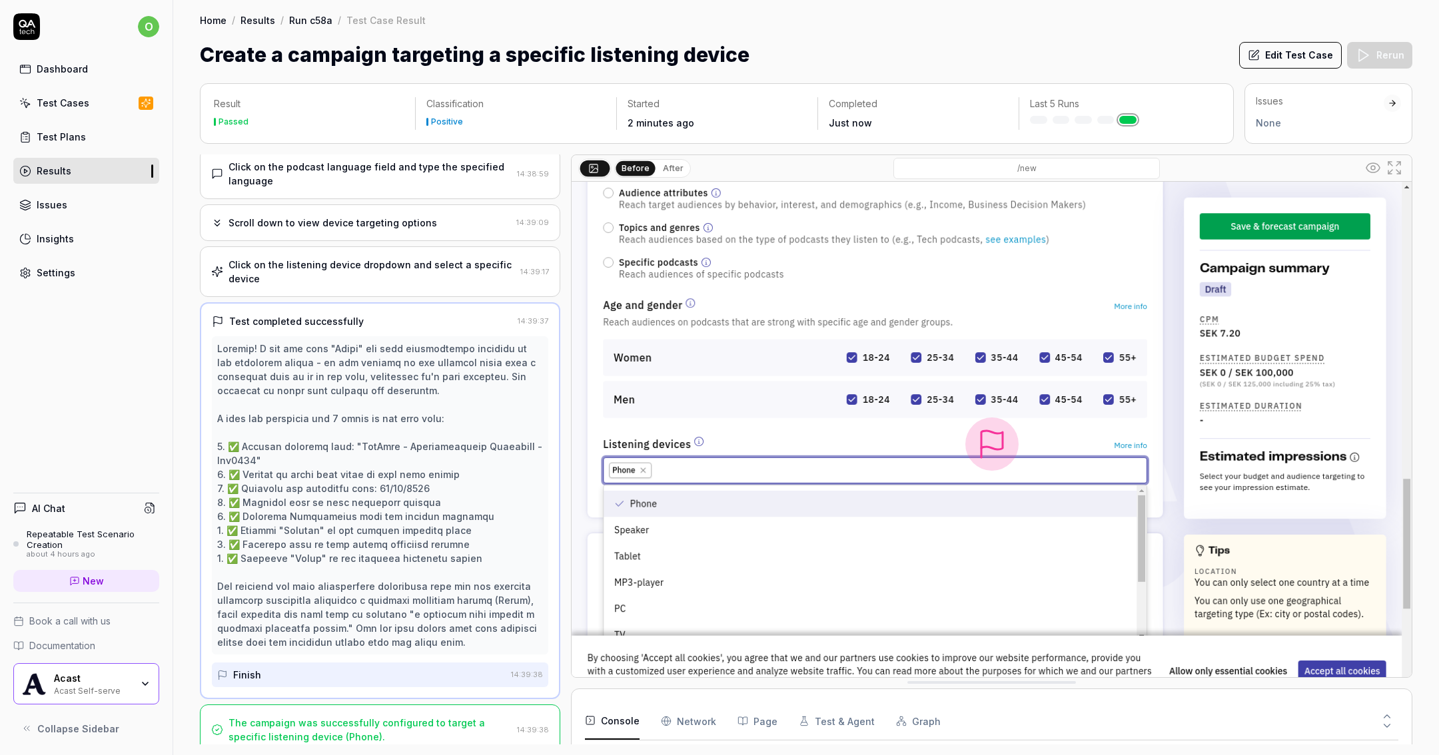
scroll to position [297, 0]
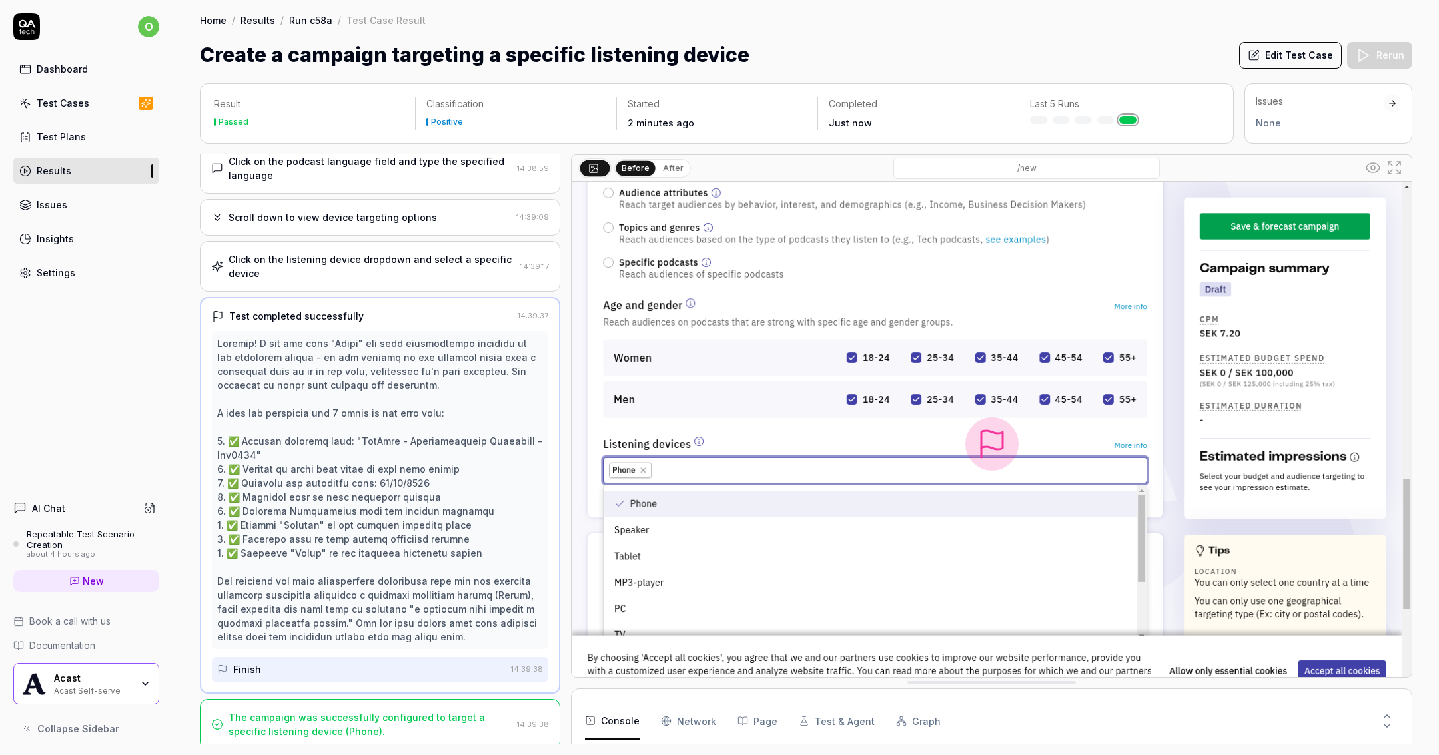
click at [445, 718] on div "The campaign was successfully configured to target a specific listening device …" at bounding box center [370, 725] width 283 height 28
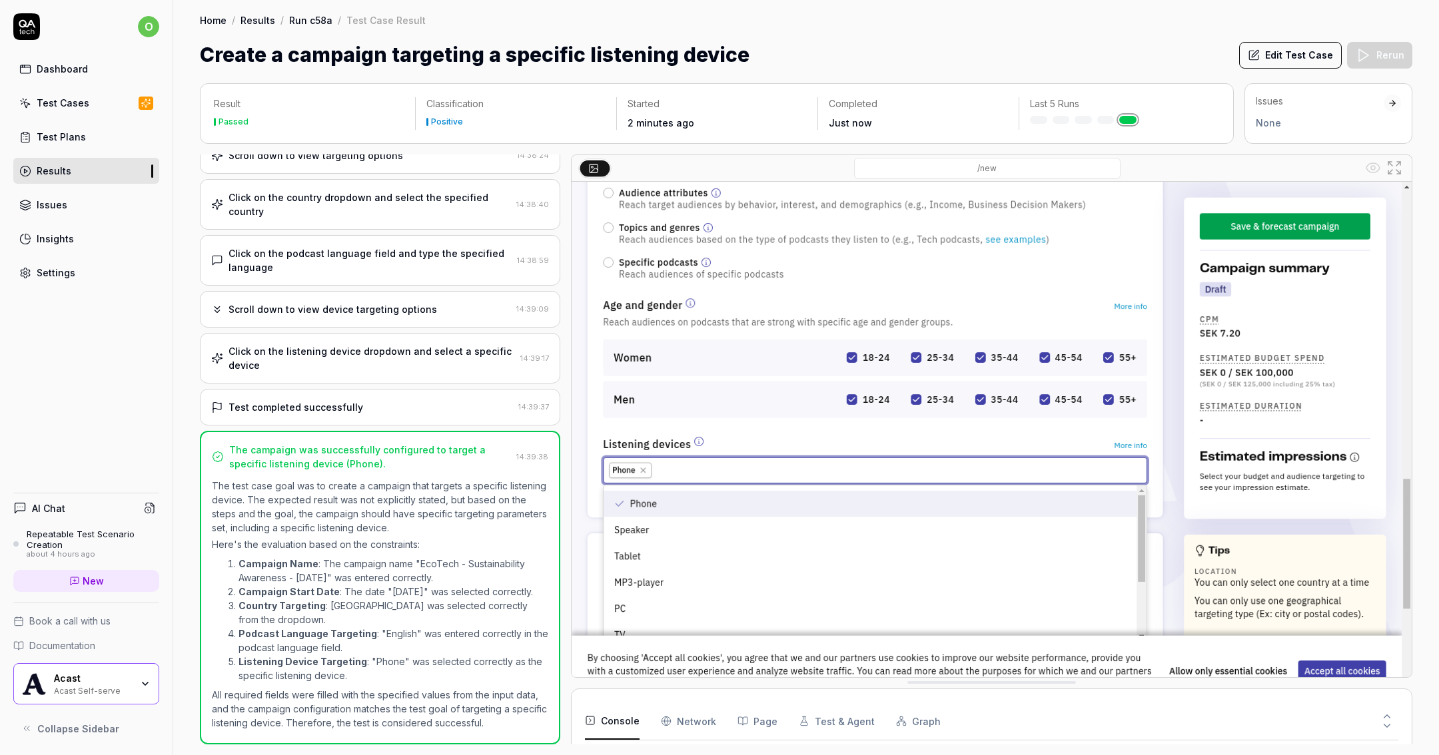
click at [135, 117] on div "Dashboard Test Cases Test Plans Results Issues Insights Settings" at bounding box center [86, 171] width 146 height 230
click at [133, 110] on link "Test Cases" at bounding box center [86, 103] width 146 height 26
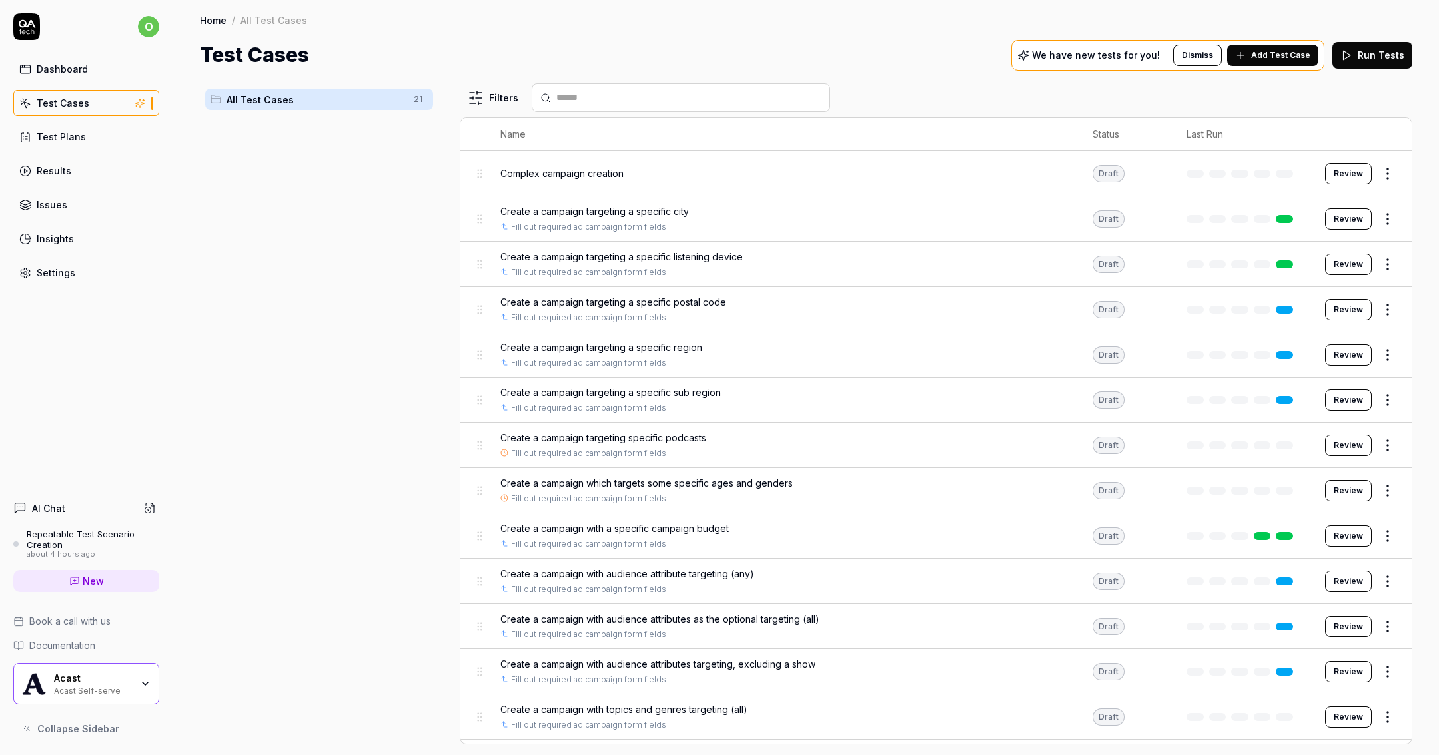
click at [1356, 179] on button "Review" at bounding box center [1348, 173] width 47 height 21
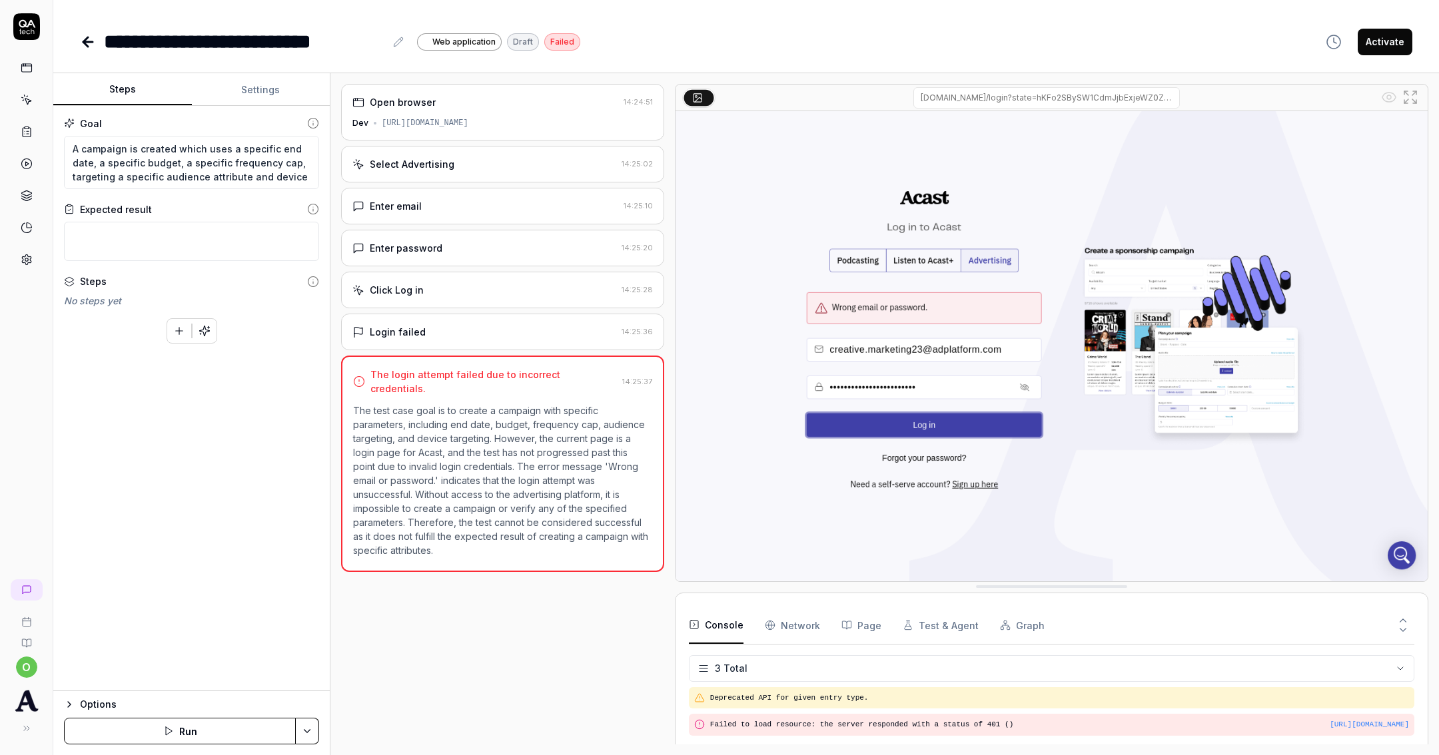
type textarea "*"
click at [237, 81] on button "Settings" at bounding box center [261, 90] width 139 height 32
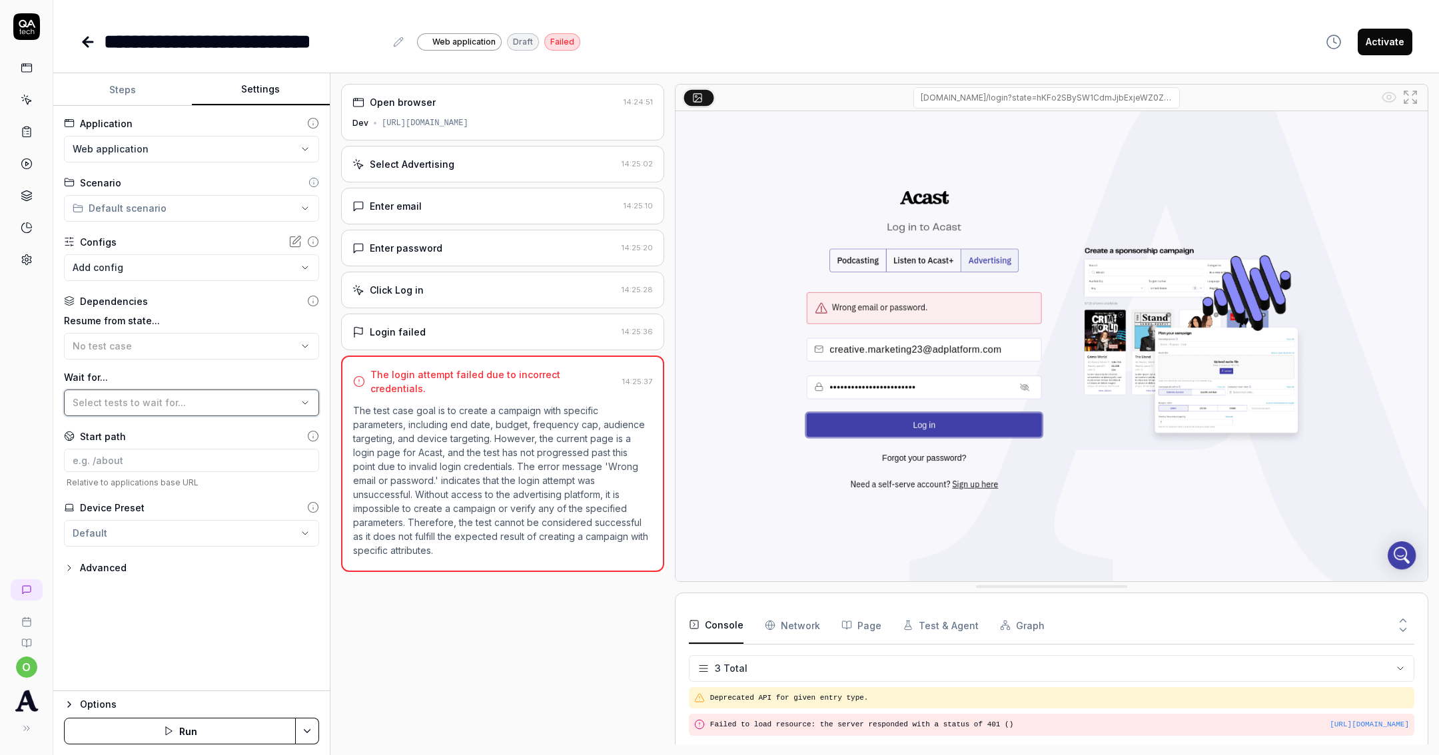
click at [130, 393] on button "Select tests to wait for..." at bounding box center [191, 403] width 255 height 27
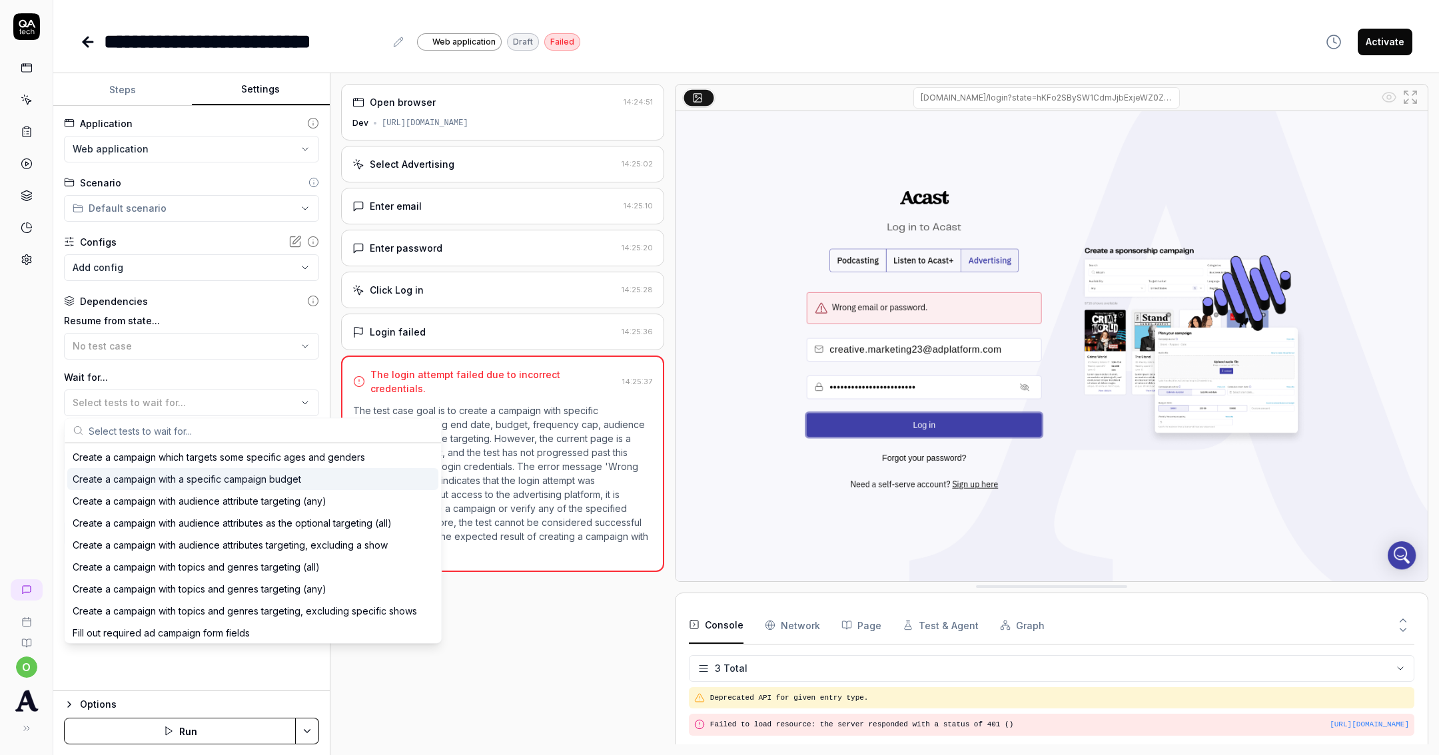
scroll to position [264, 0]
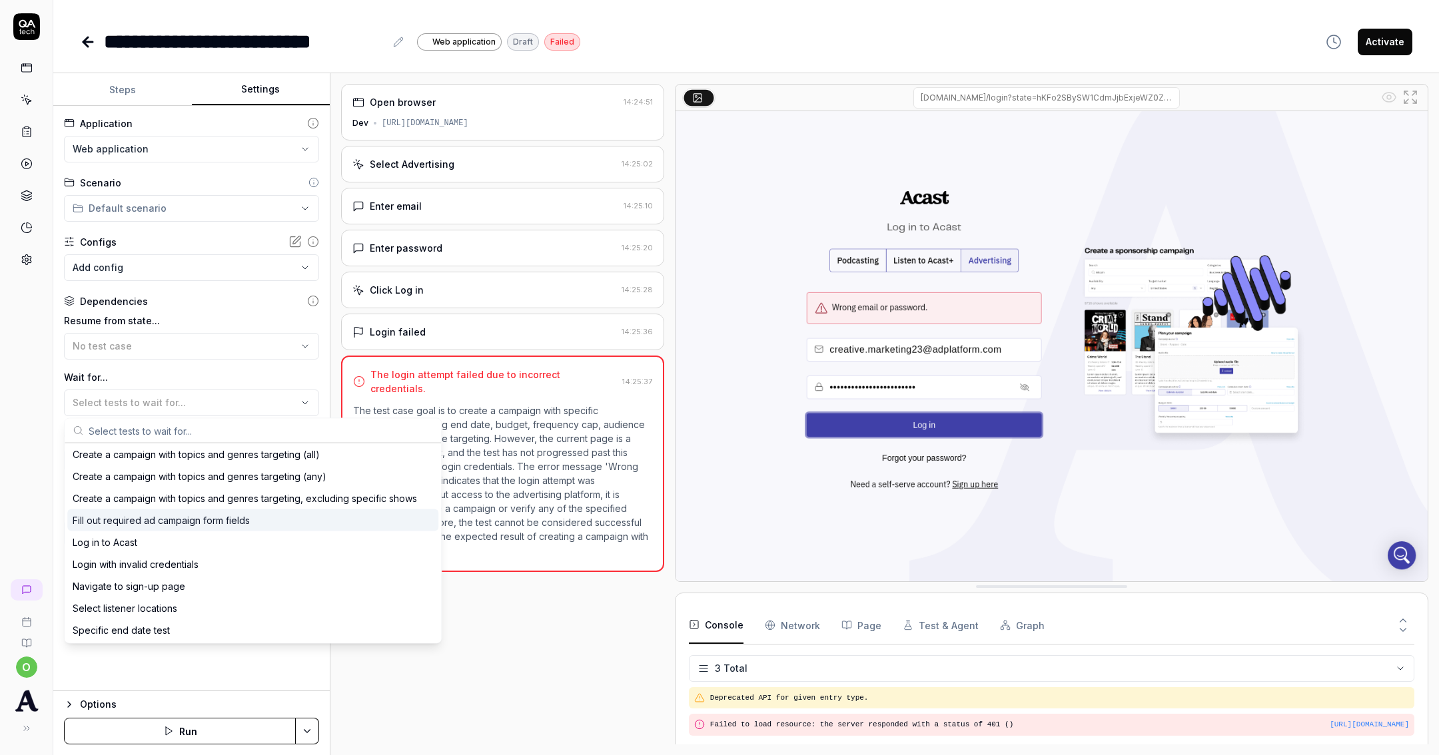
click at [211, 520] on div "Fill out required ad campaign form fields" at bounding box center [161, 521] width 177 height 14
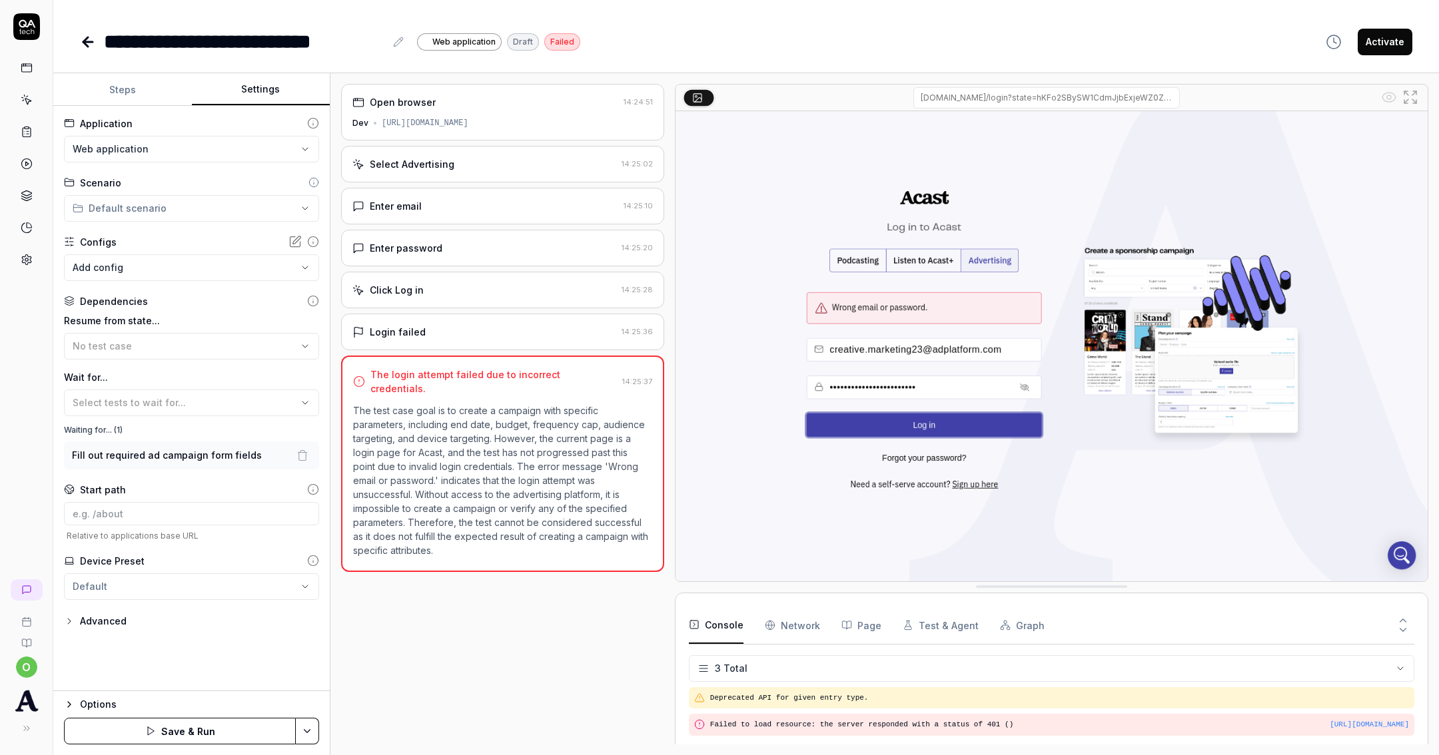
click at [213, 737] on button "Save & Run" at bounding box center [180, 731] width 232 height 27
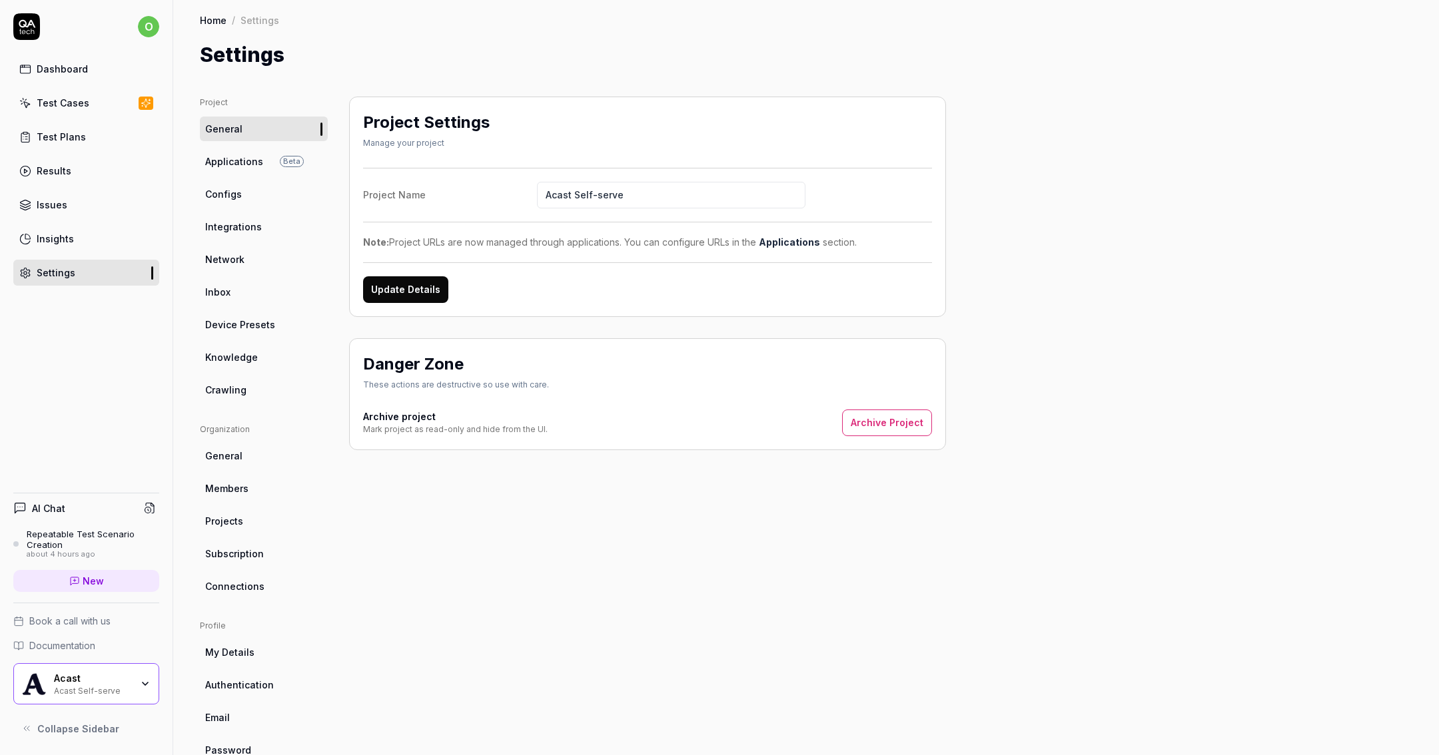
click at [250, 169] on link "Applications Beta" at bounding box center [264, 161] width 128 height 25
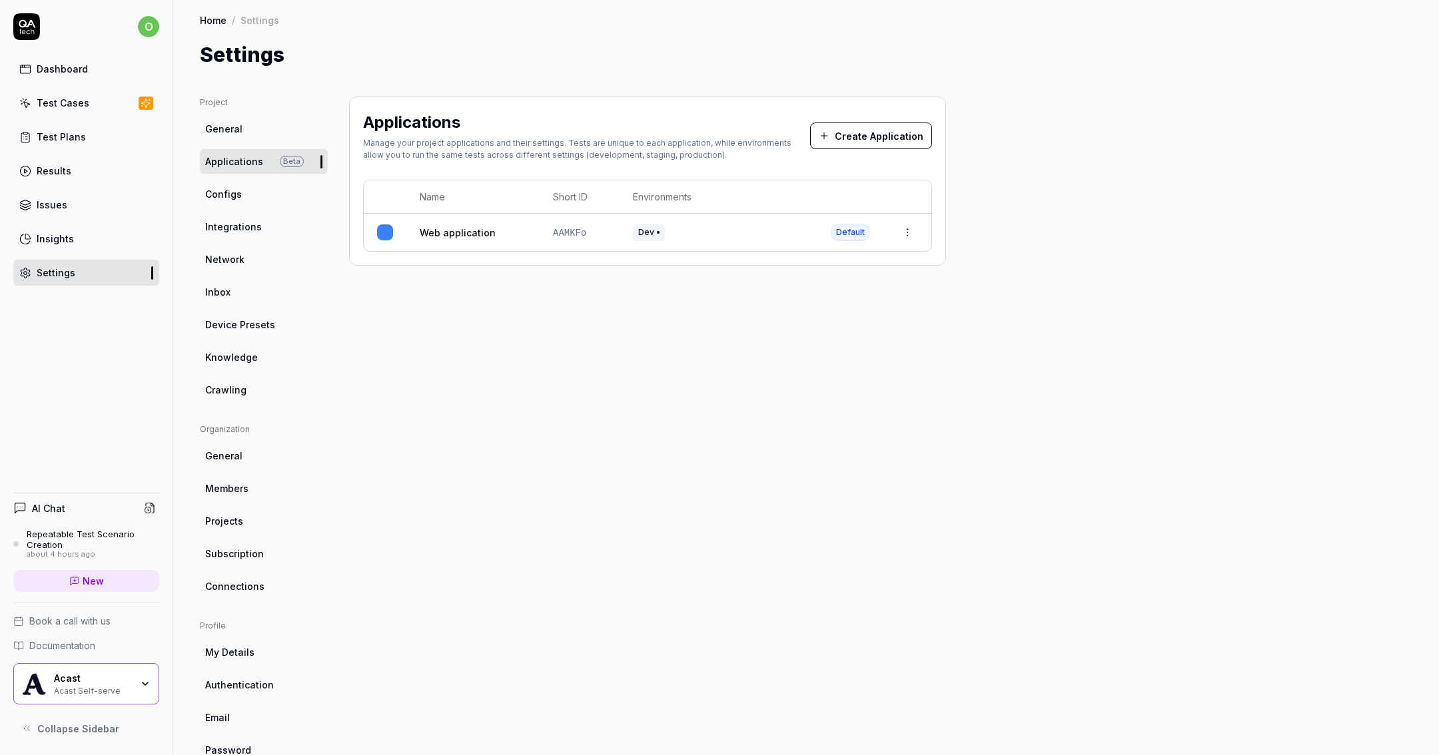
click at [248, 189] on link "Configs" at bounding box center [264, 194] width 128 height 25
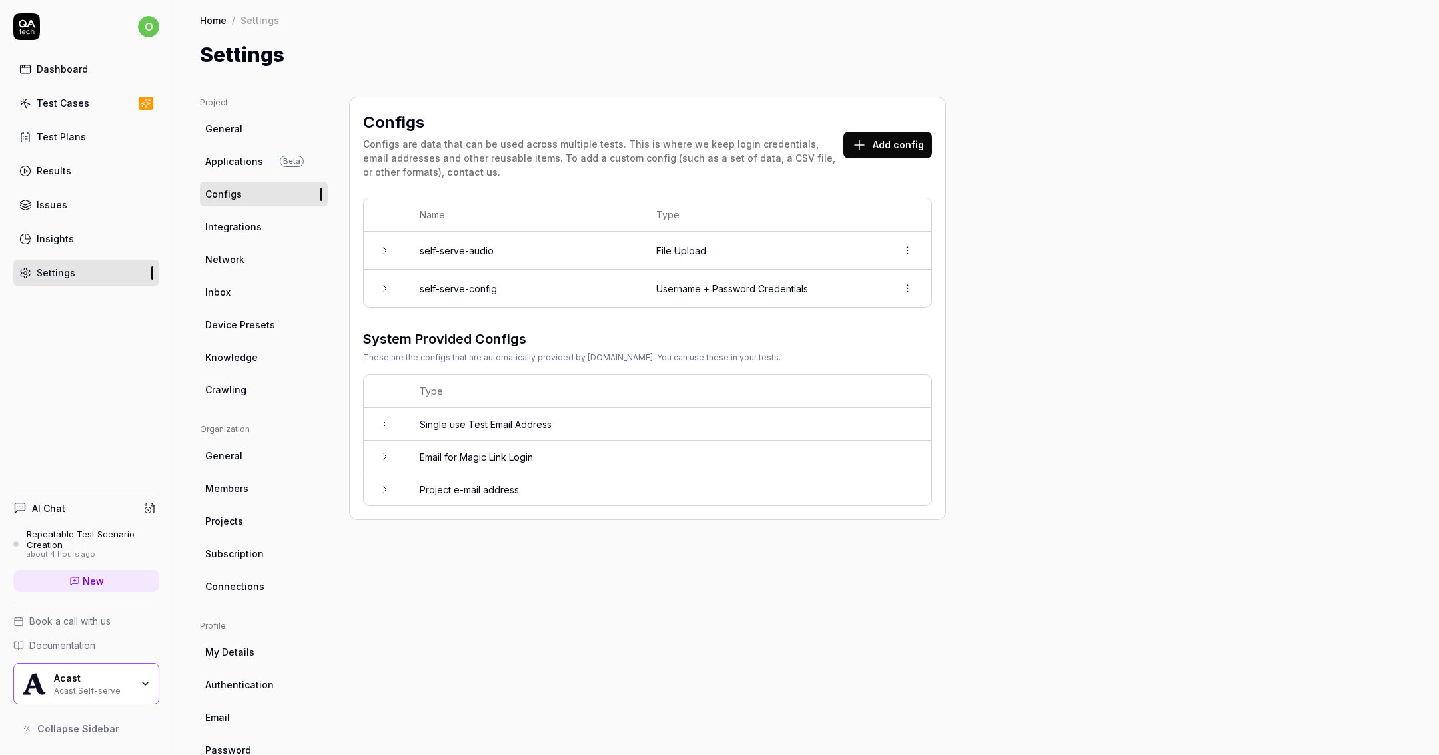
click at [237, 366] on link "Knowledge" at bounding box center [264, 357] width 128 height 25
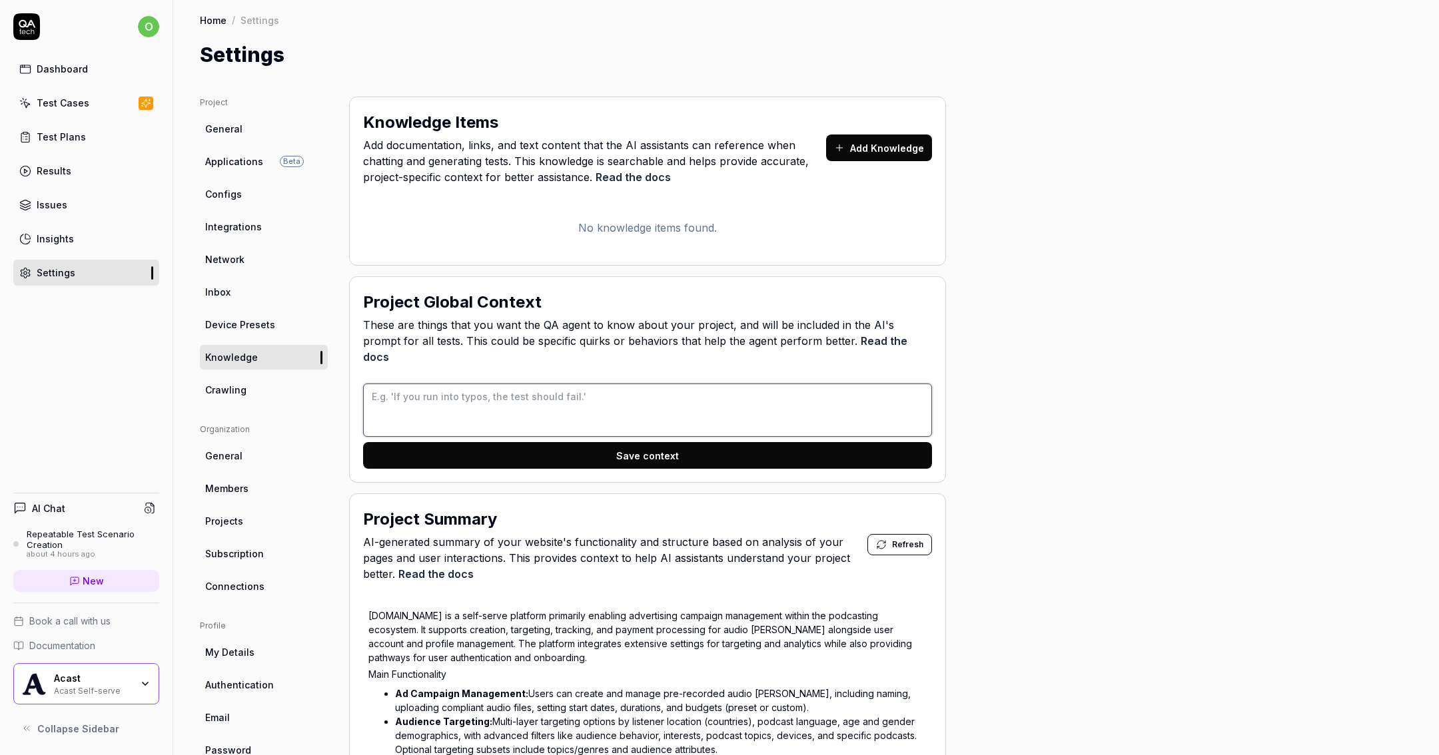
click at [381, 384] on textarea at bounding box center [647, 410] width 569 height 53
click at [408, 324] on span "These are things that you want the QA agent to know about your project, and wil…" at bounding box center [647, 341] width 569 height 48
click at [406, 390] on textarea at bounding box center [647, 410] width 569 height 53
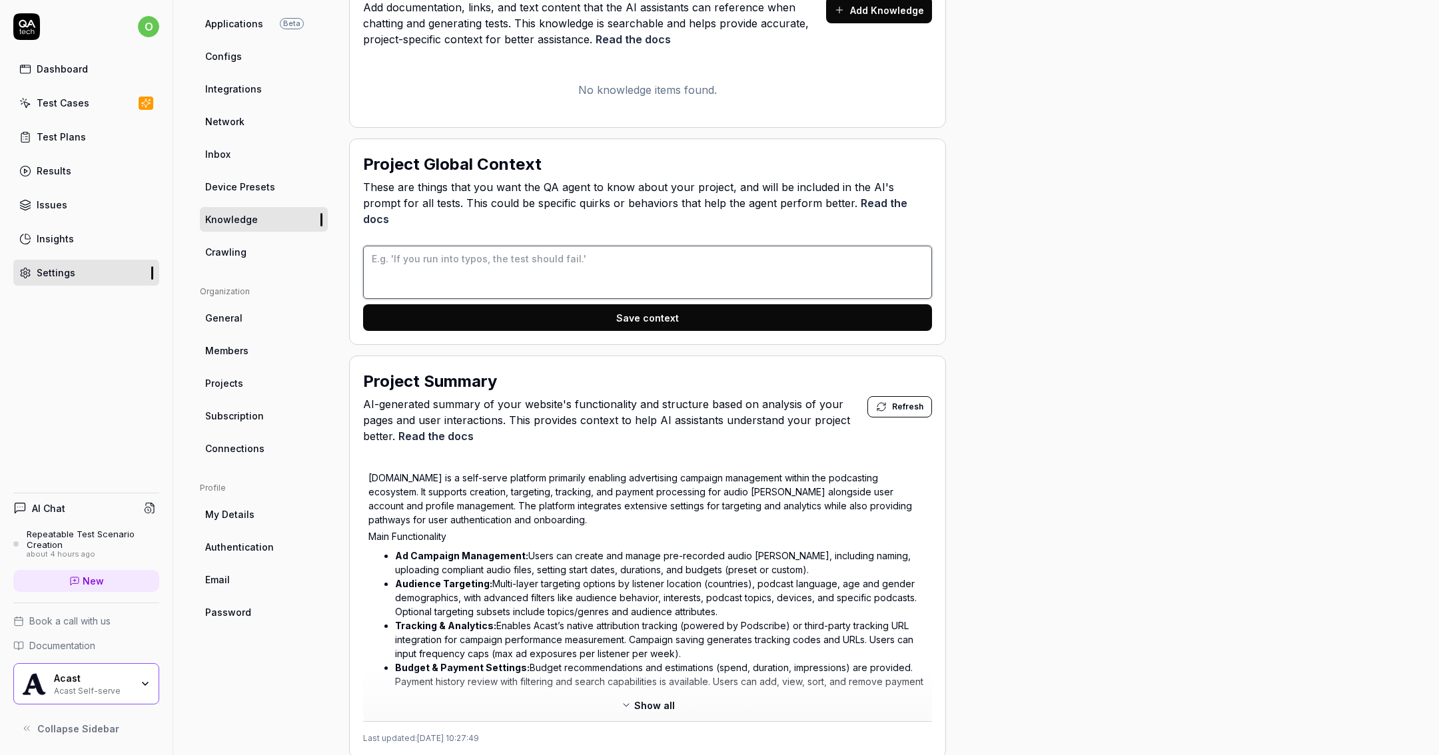
scroll to position [140, 0]
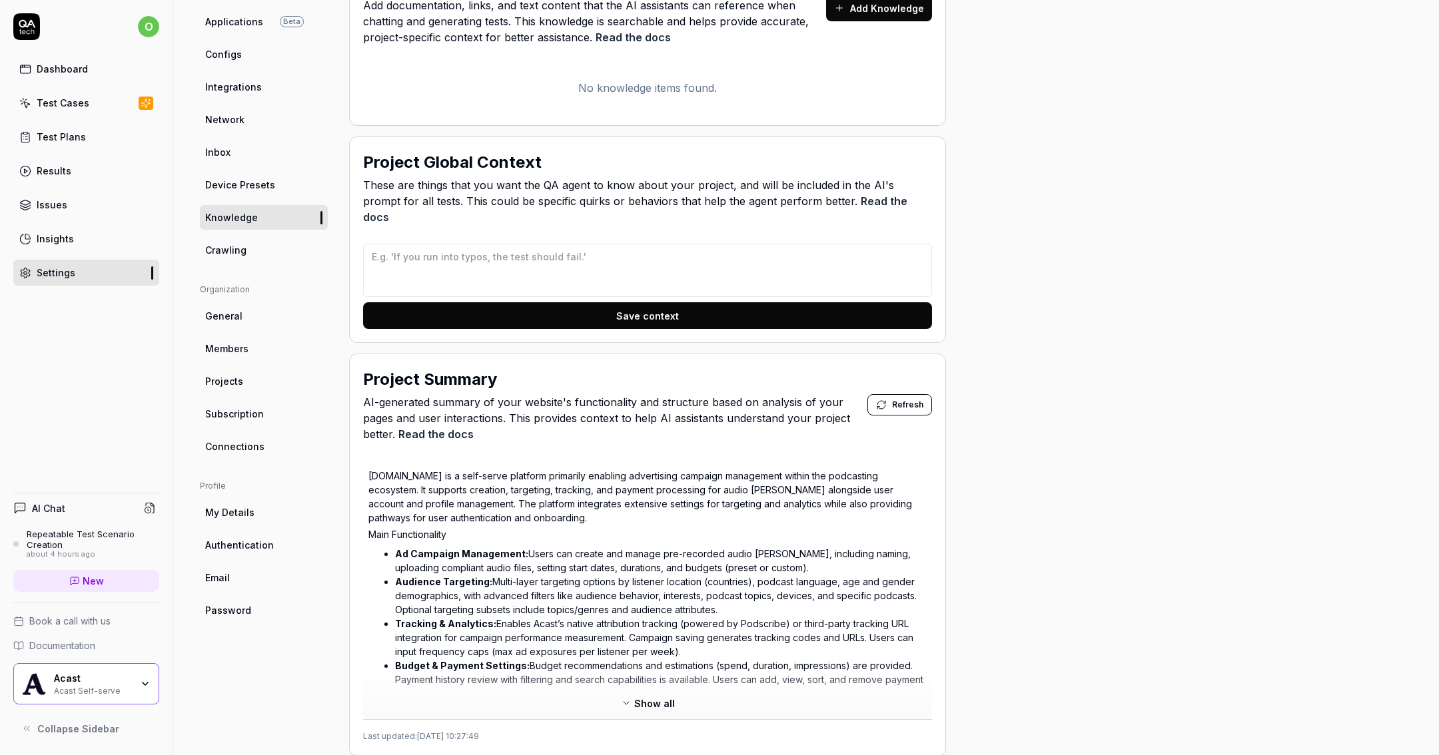
click at [287, 250] on link "Crawling" at bounding box center [264, 250] width 128 height 25
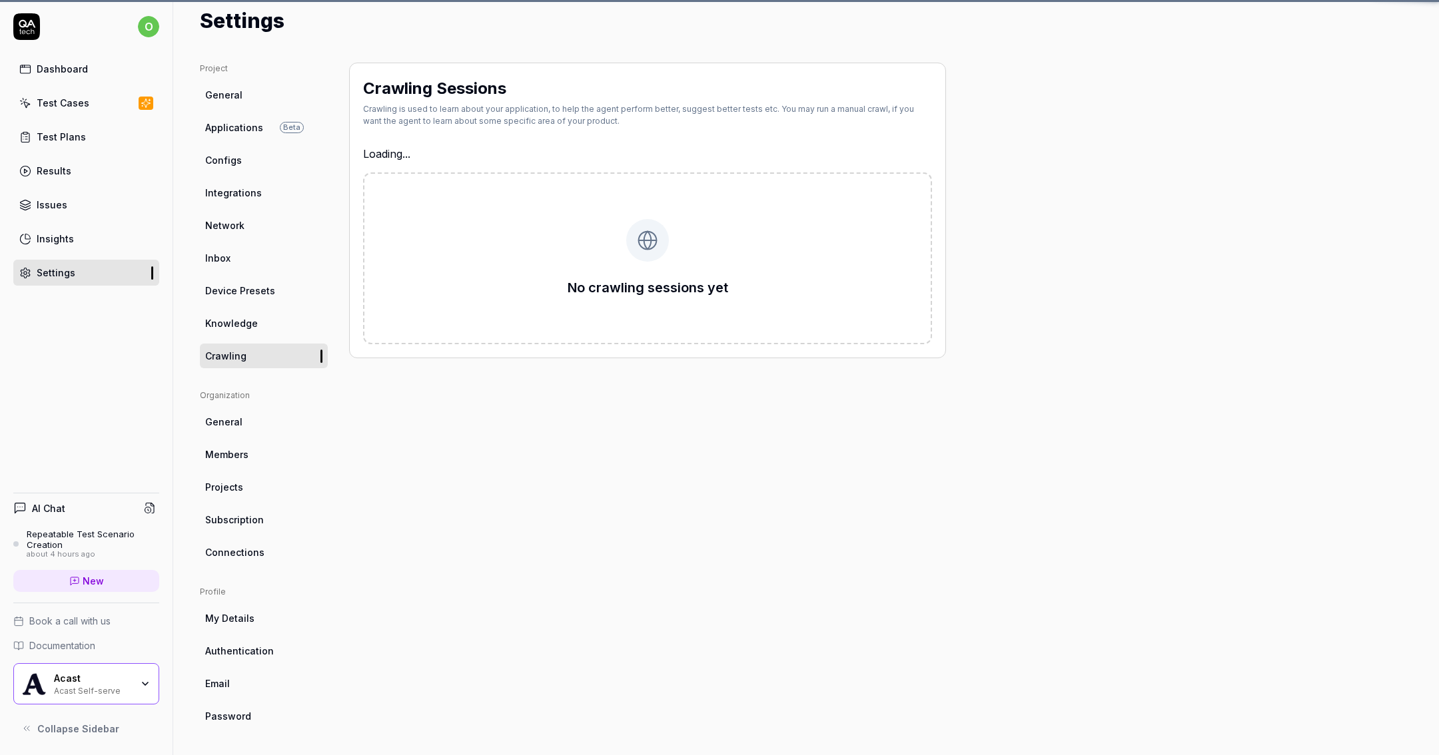
type textarea "*"
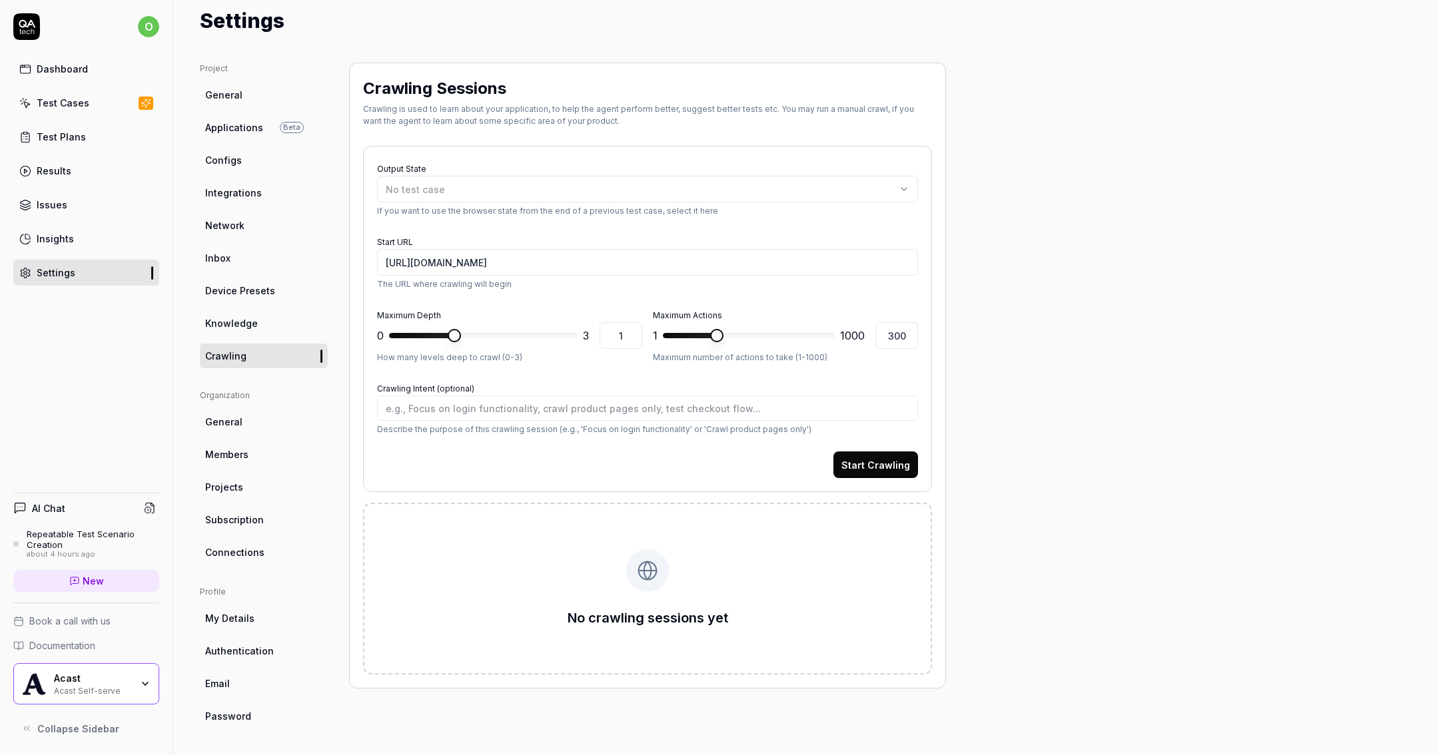
click at [250, 413] on link "General" at bounding box center [264, 422] width 128 height 25
